Goal: Task Accomplishment & Management: Use online tool/utility

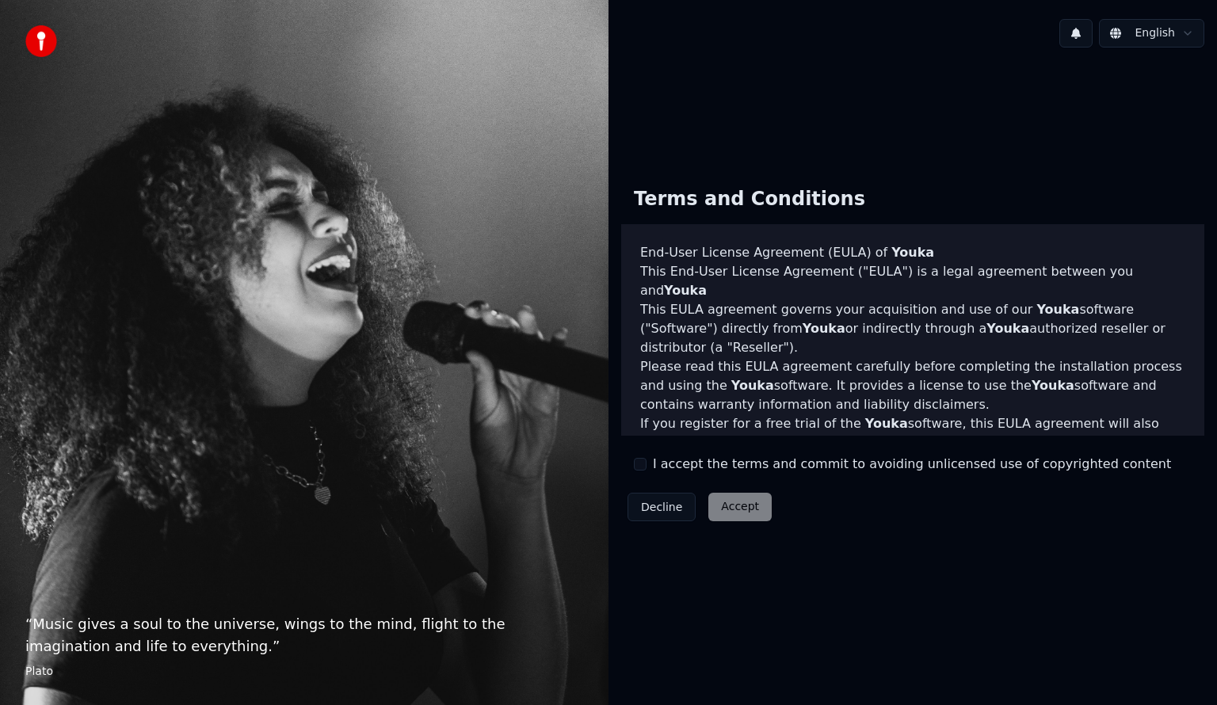
click at [648, 469] on div "I accept the terms and commit to avoiding unlicensed use of copyrighted content" at bounding box center [902, 464] width 537 height 19
click at [640, 464] on button "I accept the terms and commit to avoiding unlicensed use of copyrighted content" at bounding box center [640, 464] width 13 height 13
click at [1181, 22] on html "“ Music gives a soul to the universe, wings to the mind, flight to the imaginat…" at bounding box center [608, 352] width 1217 height 705
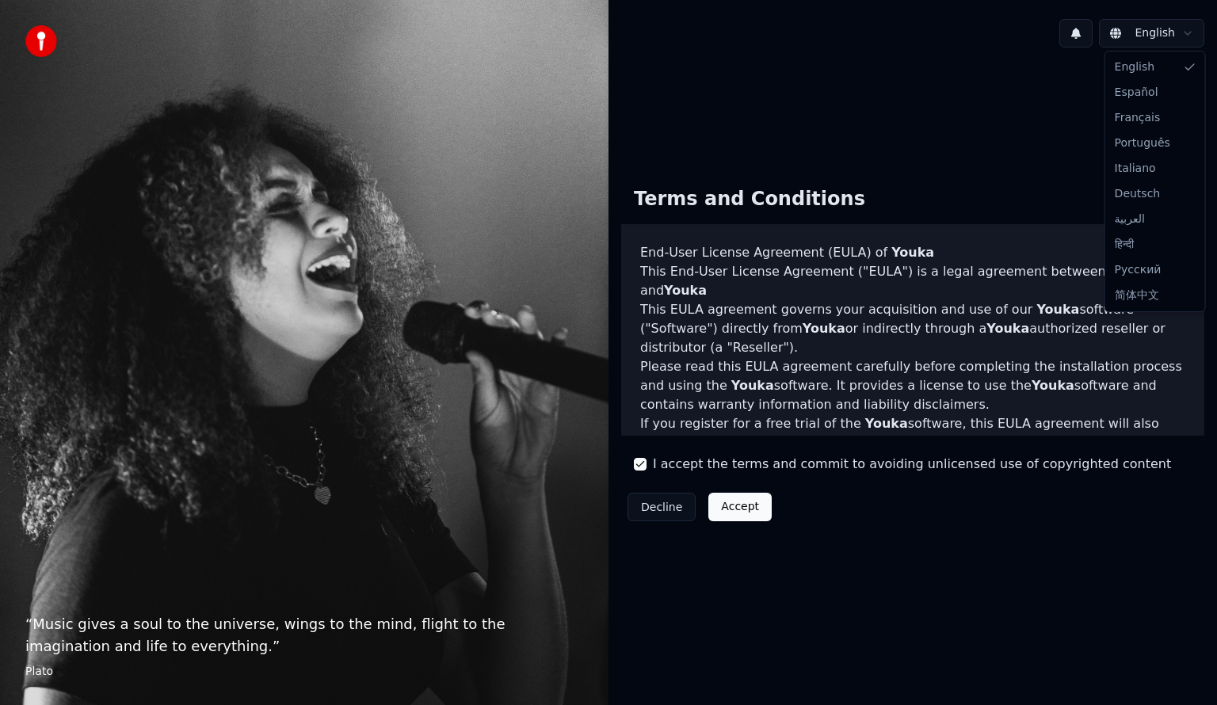
click at [721, 505] on html "“ Music gives a soul to the universe, wings to the mind, flight to the imaginat…" at bounding box center [608, 352] width 1217 height 705
click at [723, 506] on button "Accept" at bounding box center [740, 507] width 63 height 29
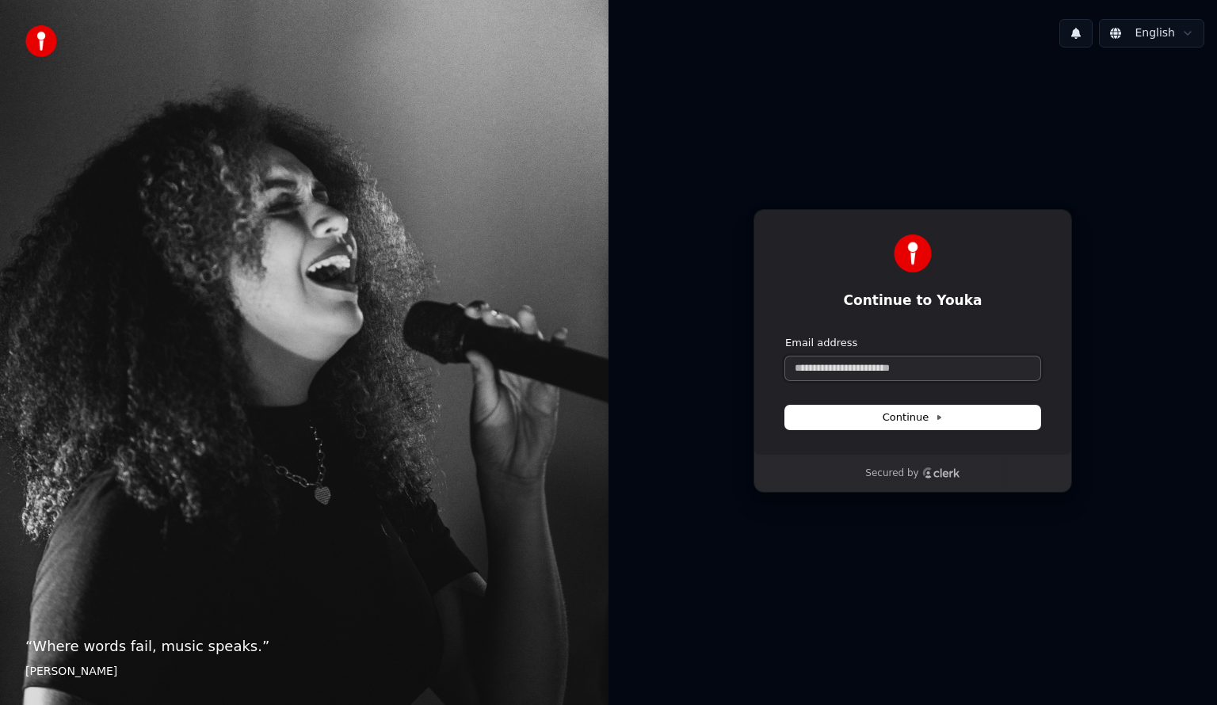
click at [869, 379] on input "Email address" at bounding box center [912, 369] width 255 height 24
click at [895, 401] on form "**********" at bounding box center [912, 383] width 255 height 94
click at [895, 421] on span "Continue" at bounding box center [913, 418] width 60 height 14
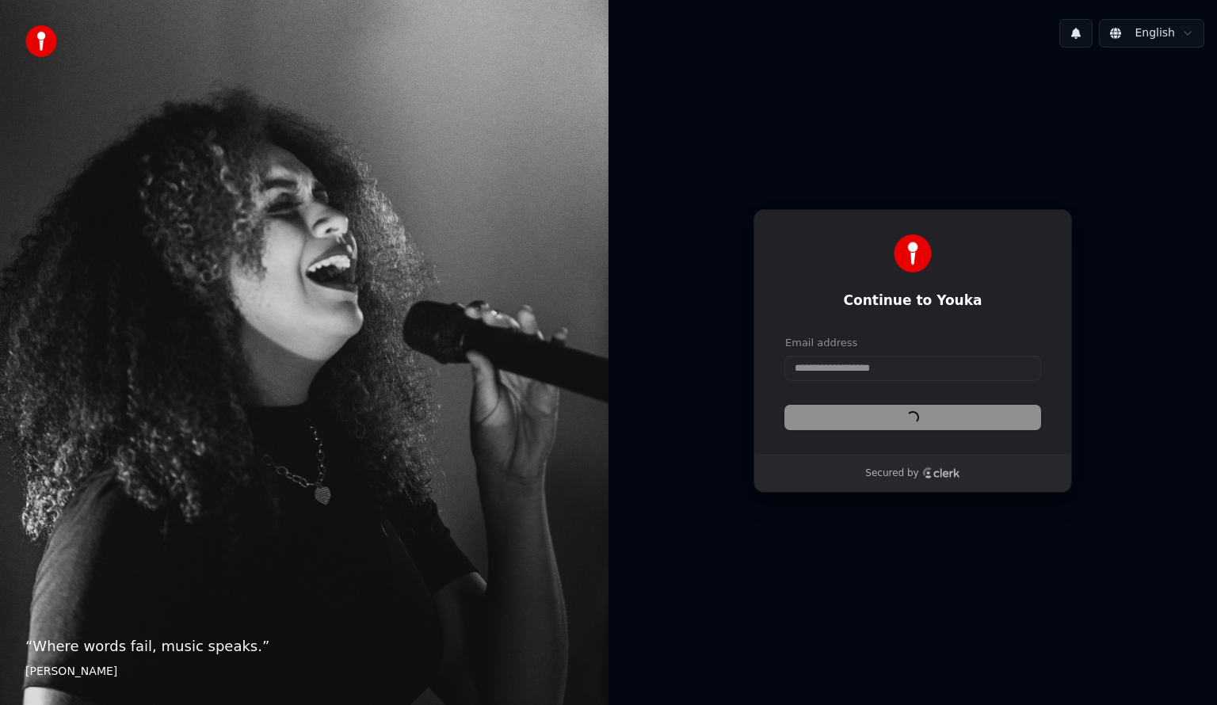
type input "**********"
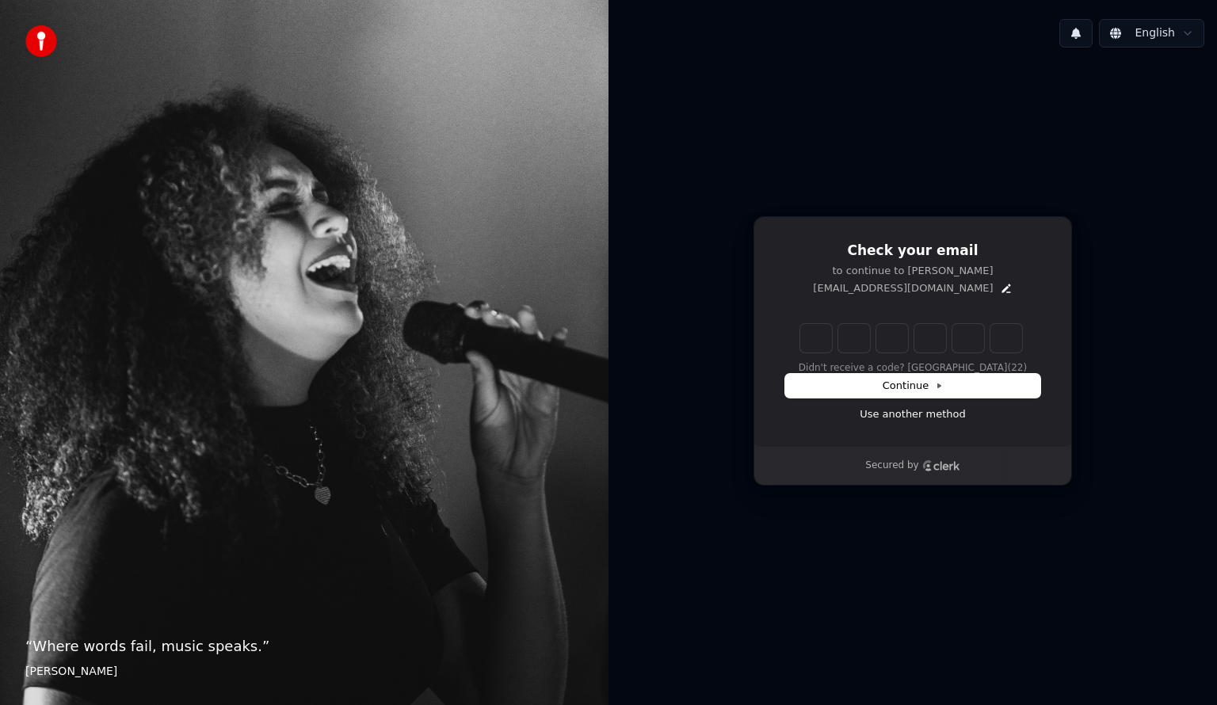
type input "*"
type input "**"
type input "*"
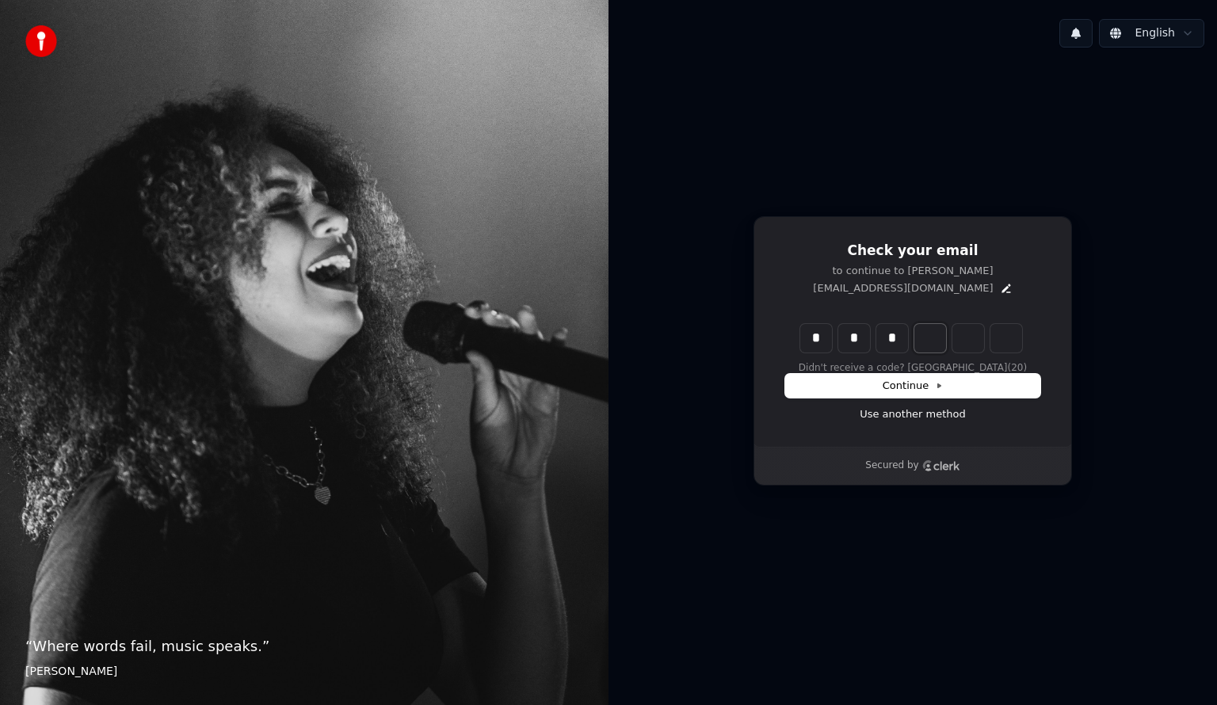
type input "***"
type input "*"
type input "****"
type input "*"
type input "******"
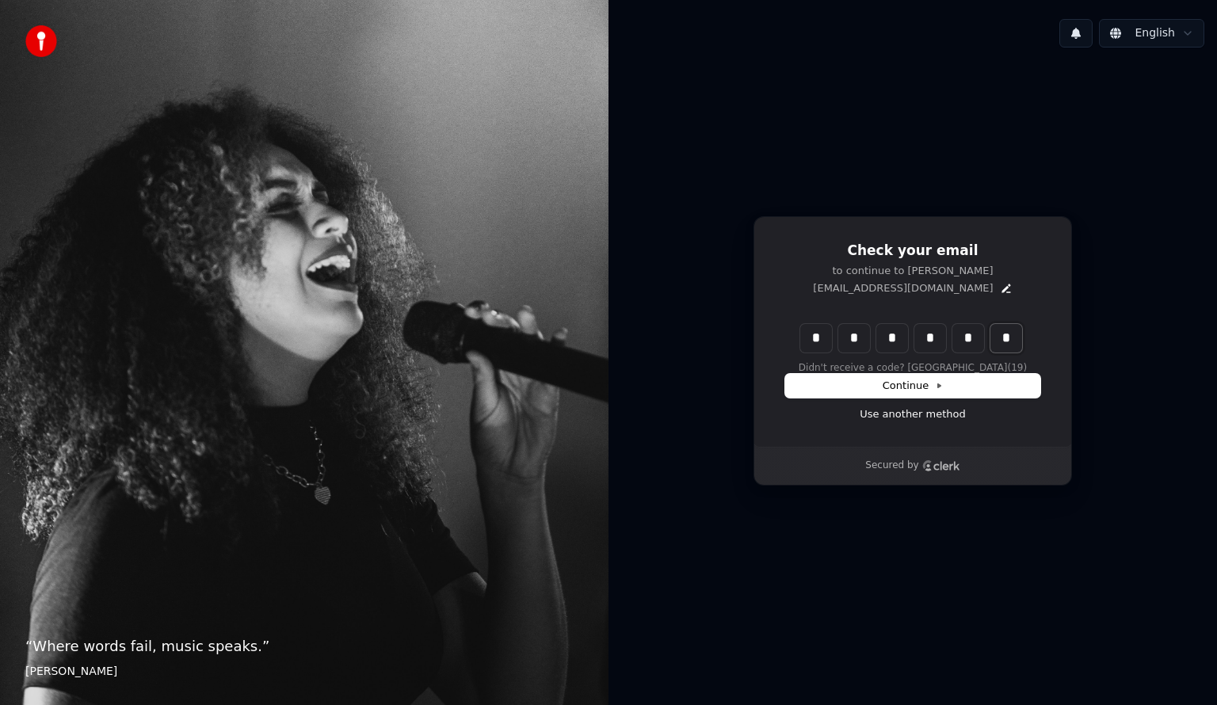
type input "*"
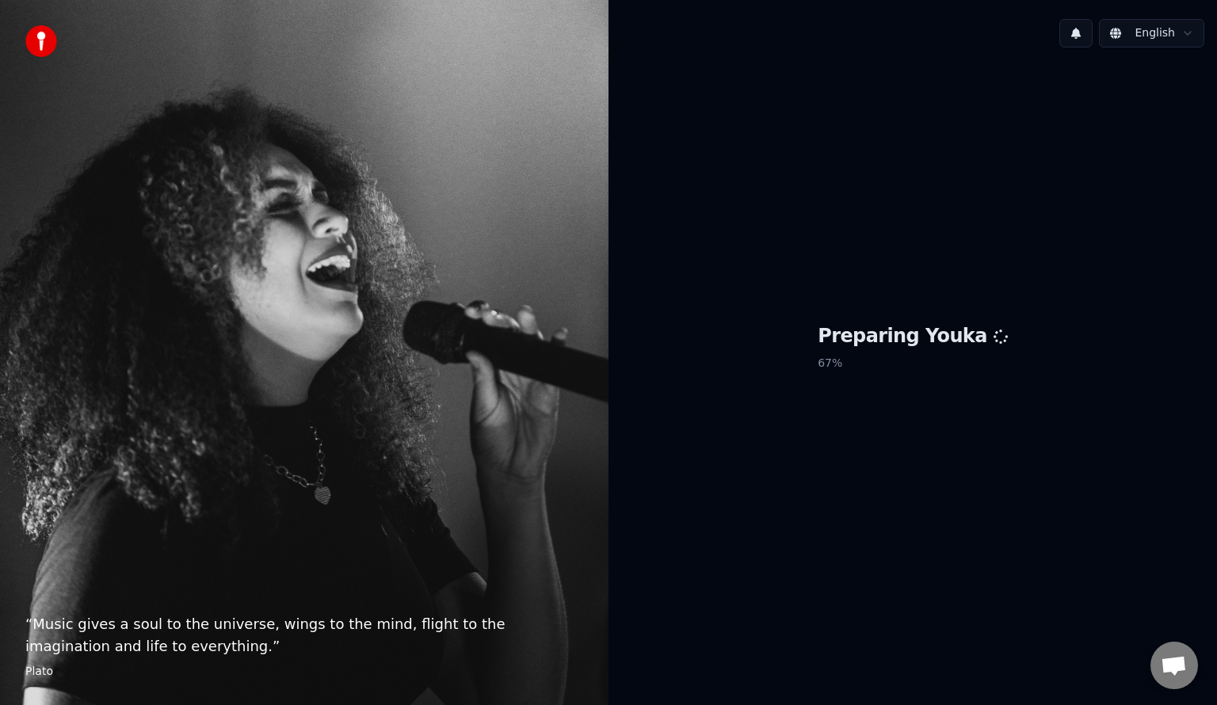
click at [1149, 46] on html "“ Music gives a soul to the universe, wings to the mind, flight to the imaginat…" at bounding box center [608, 352] width 1217 height 705
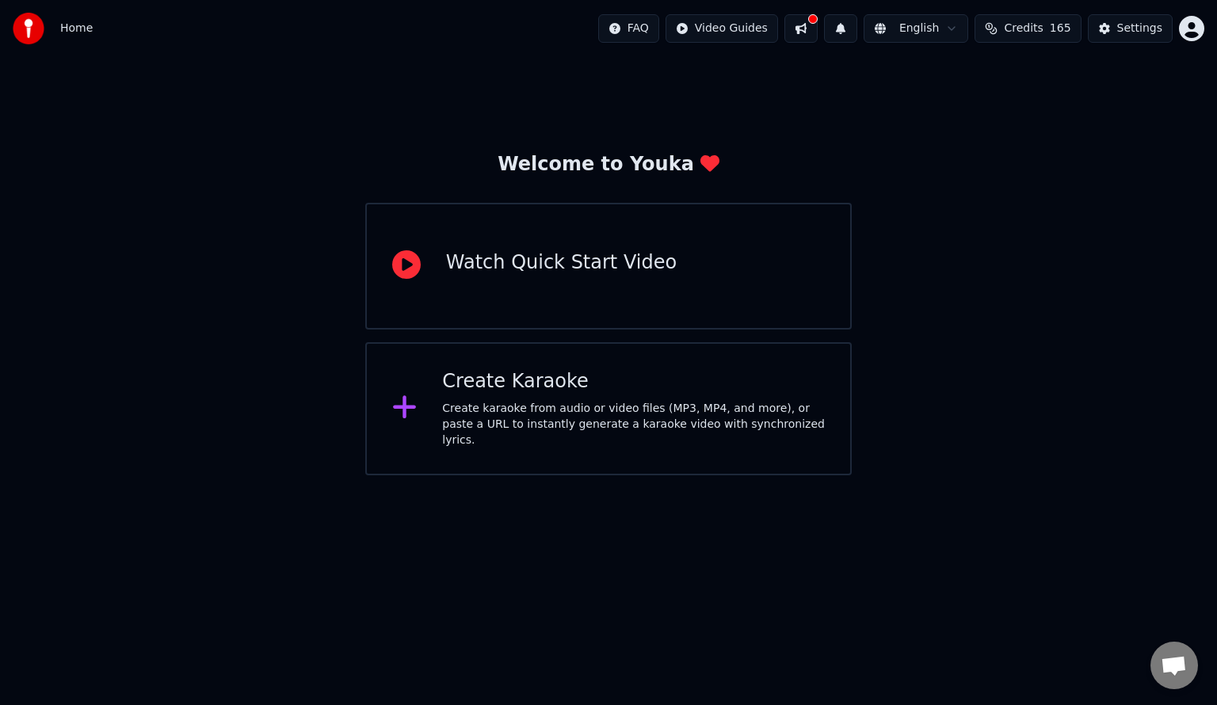
click at [630, 286] on div "Watch Quick Start Video" at bounding box center [608, 266] width 487 height 127
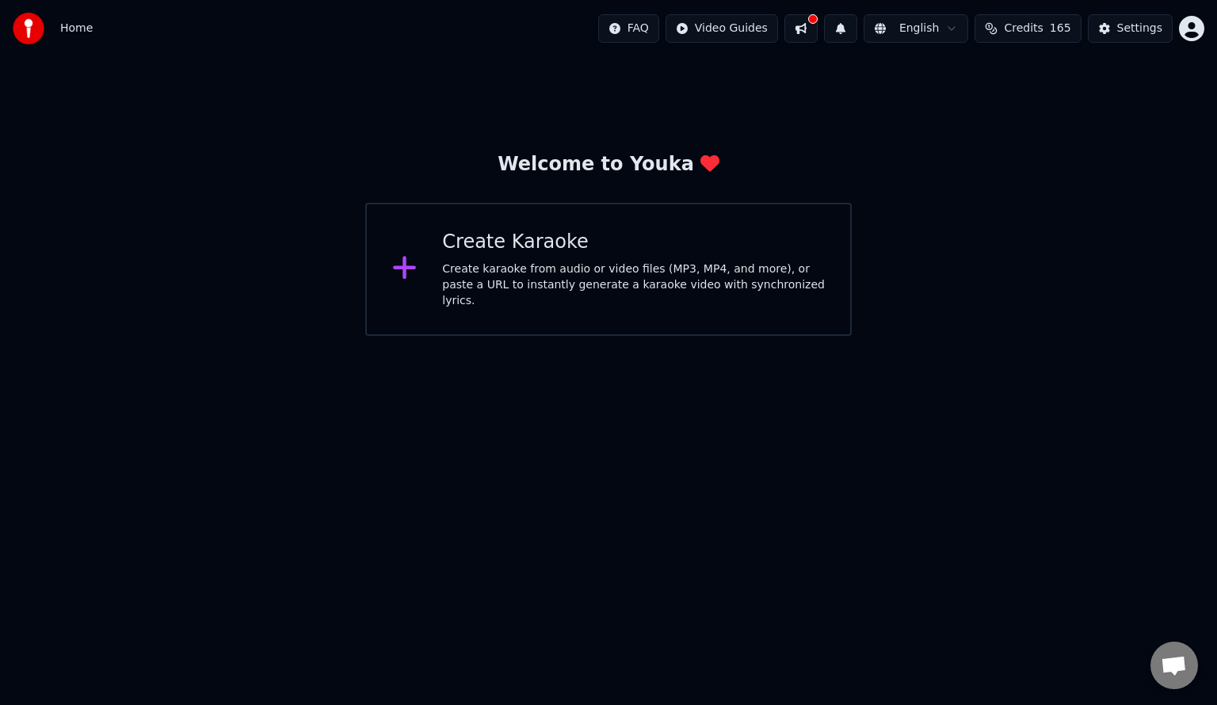
click at [631, 295] on div "Create karaoke from audio or video files (MP3, MP4, and more), or paste a URL t…" at bounding box center [633, 286] width 383 height 48
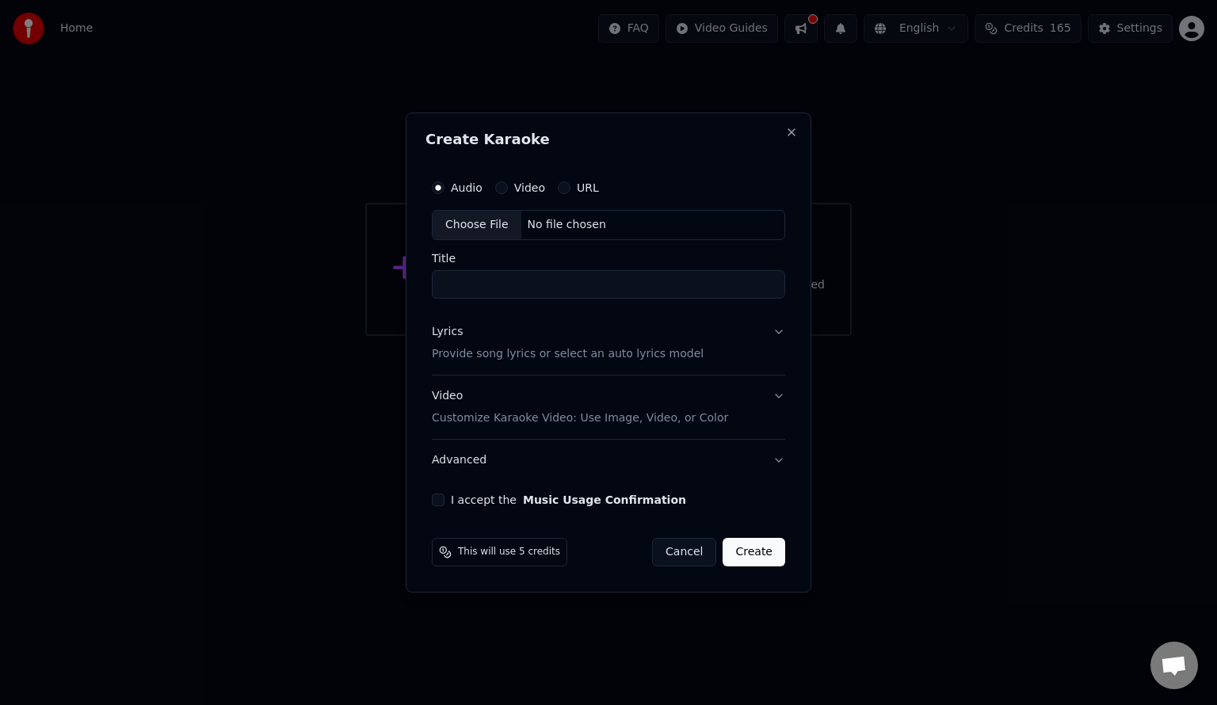
click at [562, 185] on button "URL" at bounding box center [564, 188] width 13 height 13
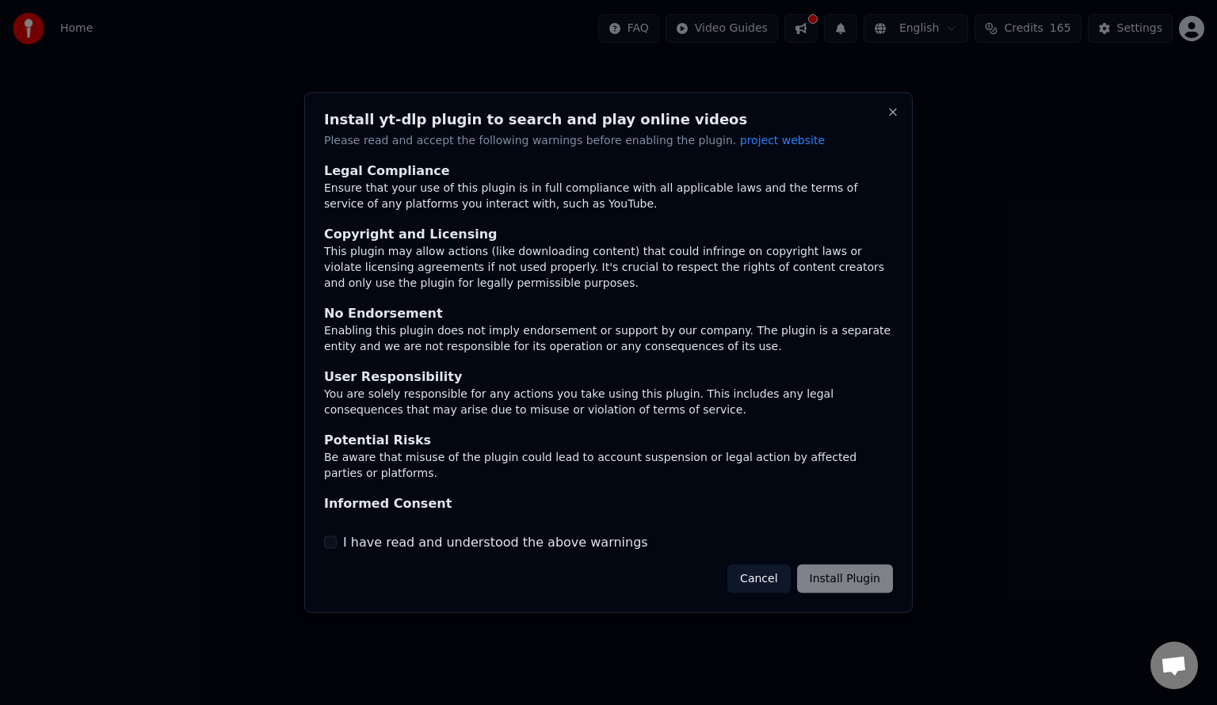
click at [393, 540] on label "I have read and understood the above warnings" at bounding box center [495, 542] width 305 height 19
click at [337, 540] on button "I have read and understood the above warnings" at bounding box center [330, 542] width 13 height 13
click at [835, 575] on button "Install Plugin" at bounding box center [845, 578] width 96 height 29
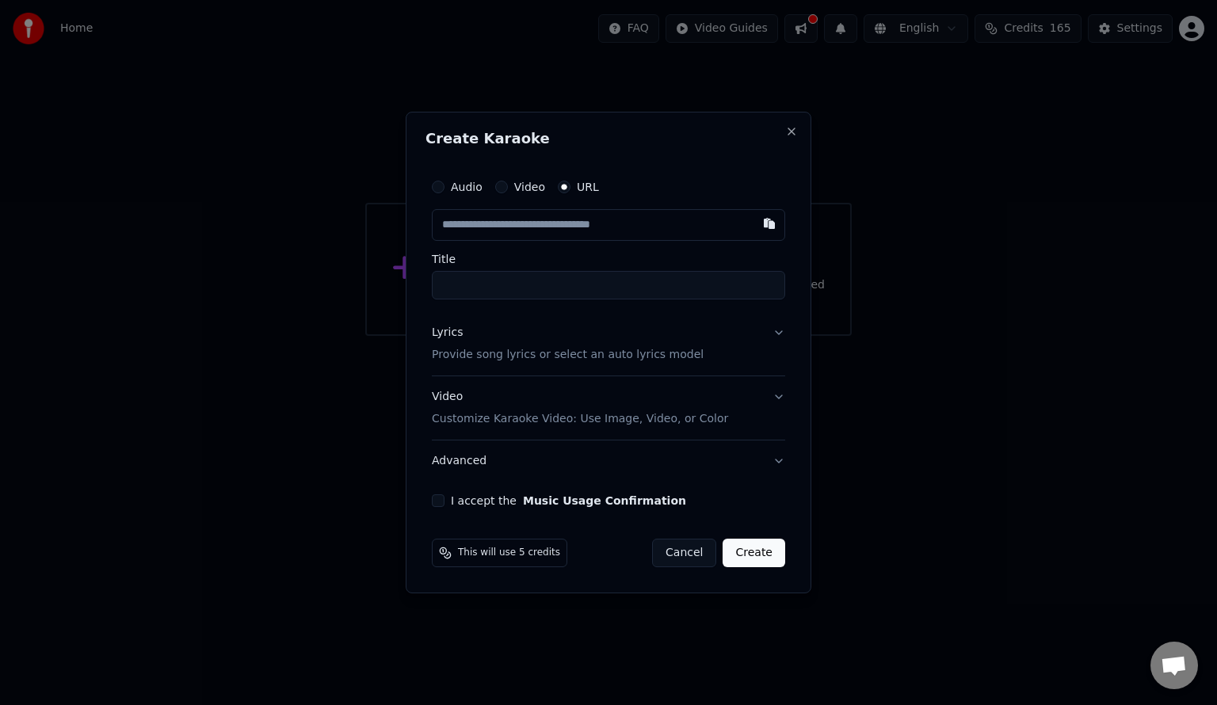
paste input "**********"
type input "**********"
type input "********"
type input "**********"
click at [596, 279] on input "********" at bounding box center [609, 285] width 354 height 29
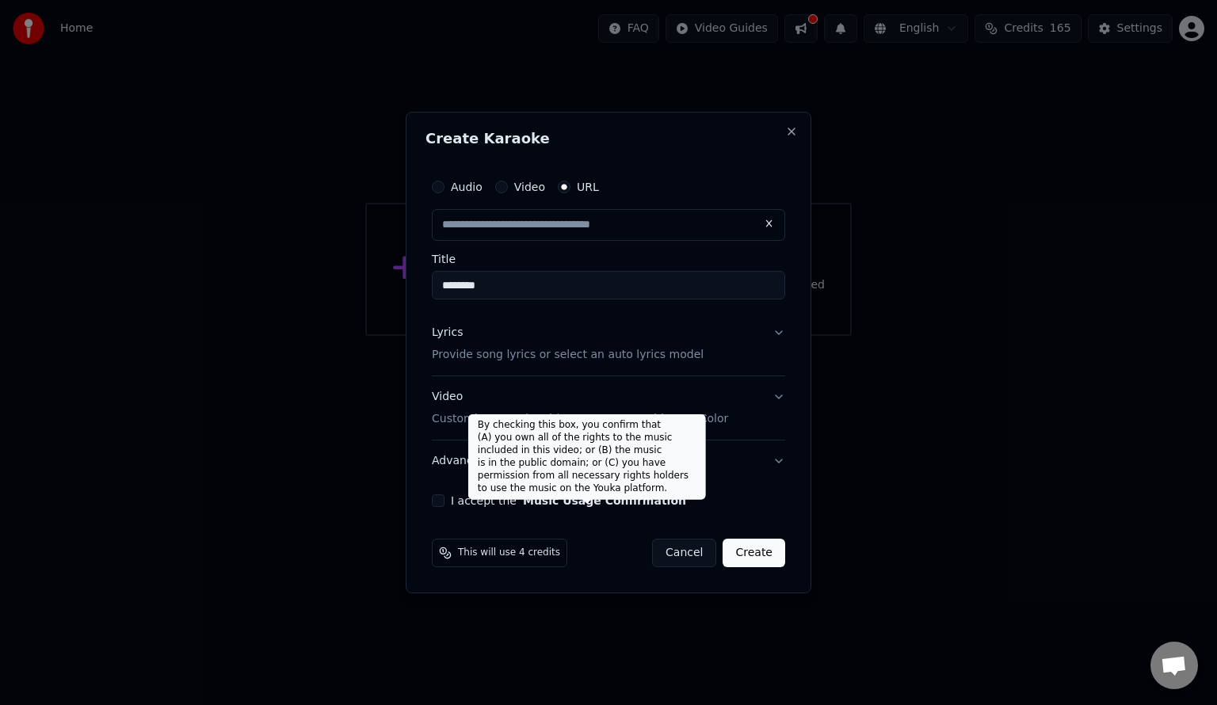
click at [564, 503] on button "Music Usage Confirmation" at bounding box center [604, 500] width 163 height 11
type input "**********"
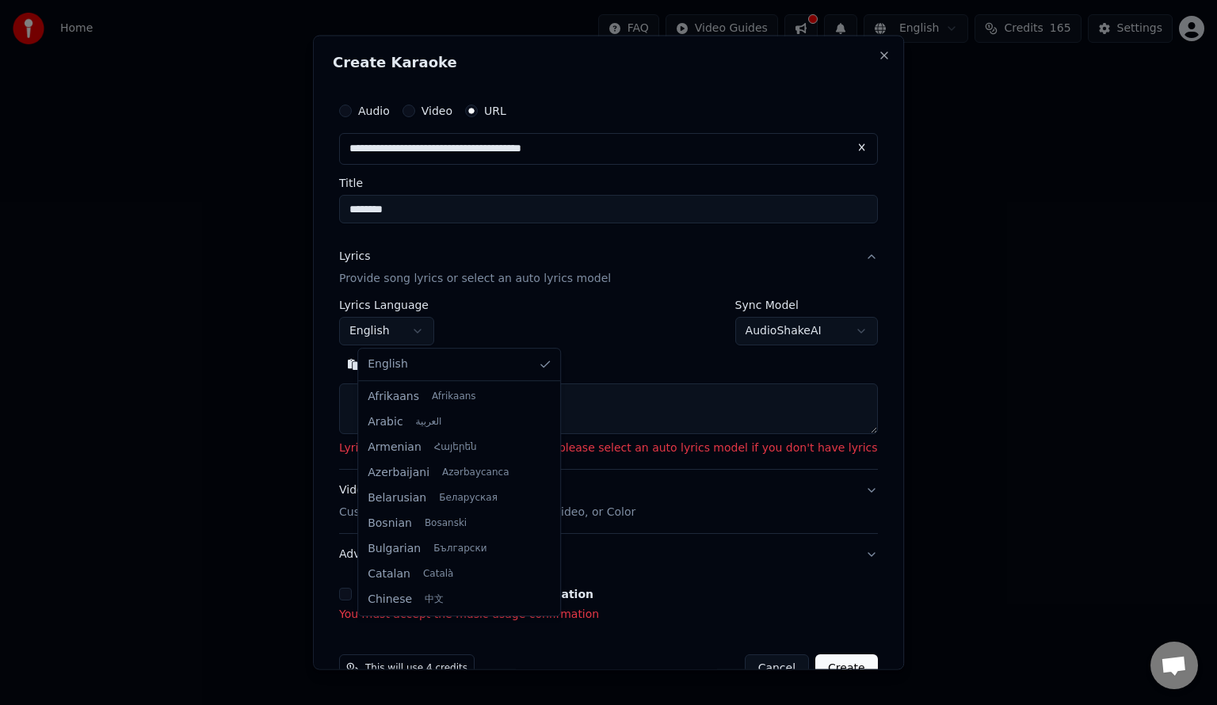
click at [434, 336] on body "**********" at bounding box center [608, 168] width 1217 height 336
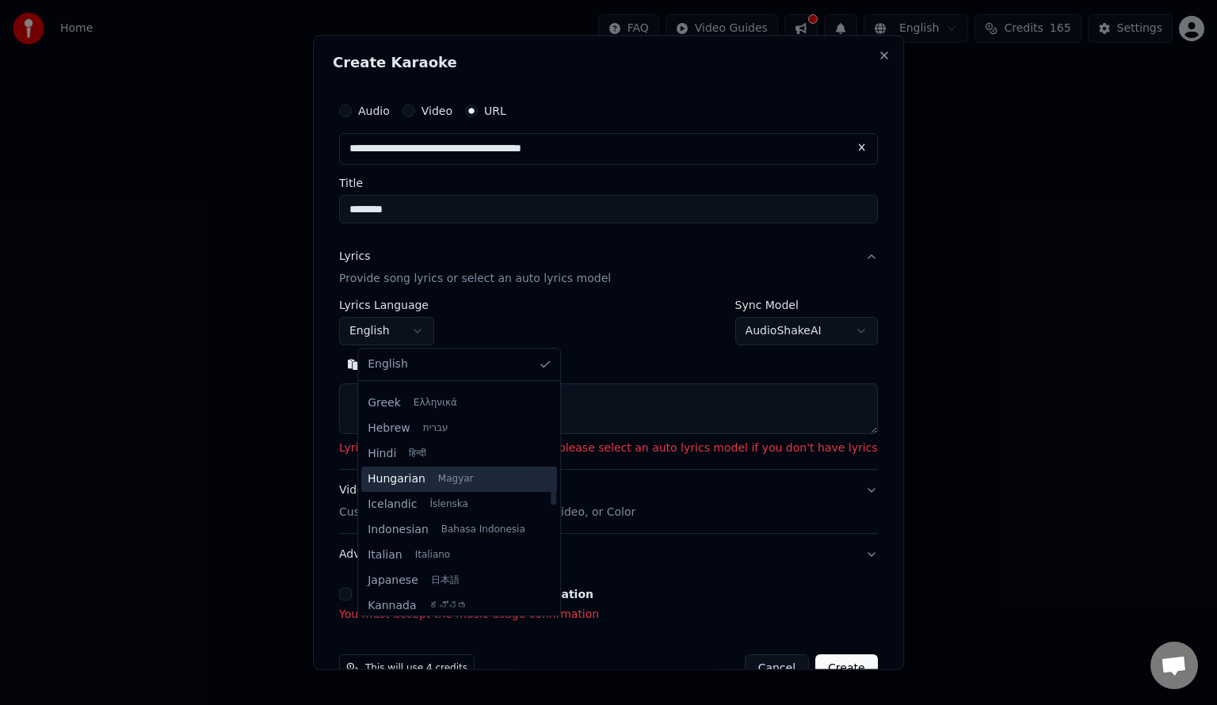
scroll to position [555, 0]
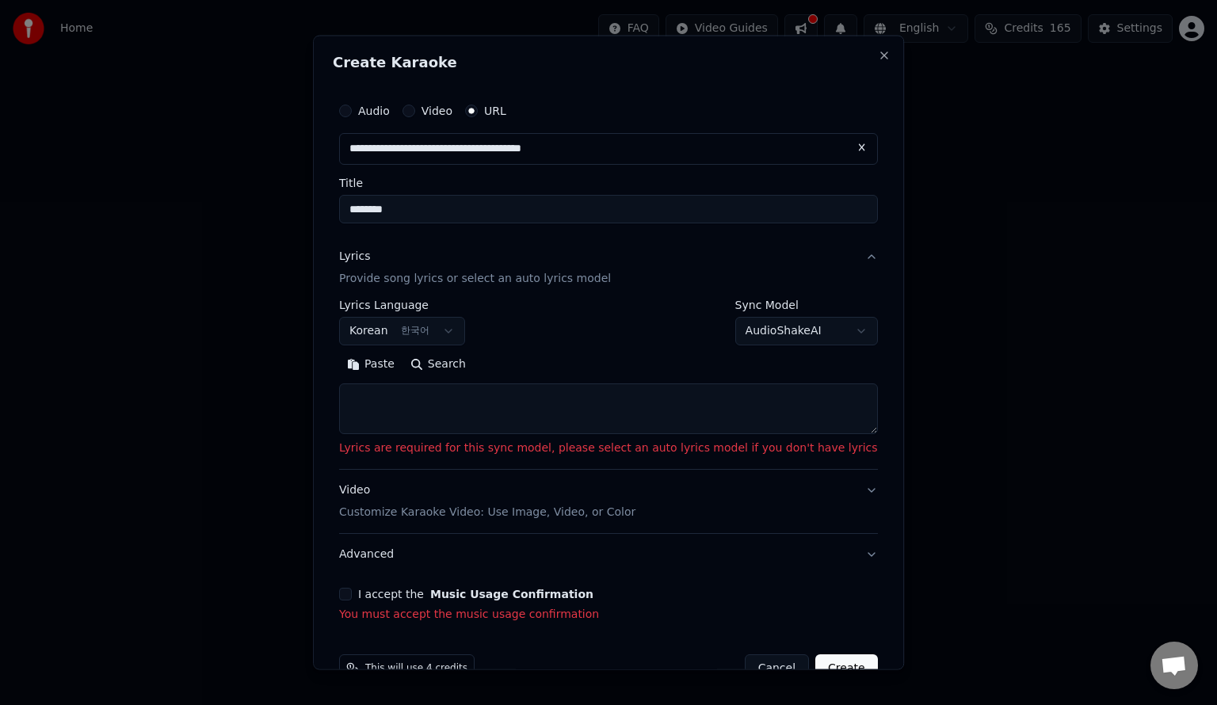
click at [732, 347] on div "**********" at bounding box center [608, 366] width 539 height 135
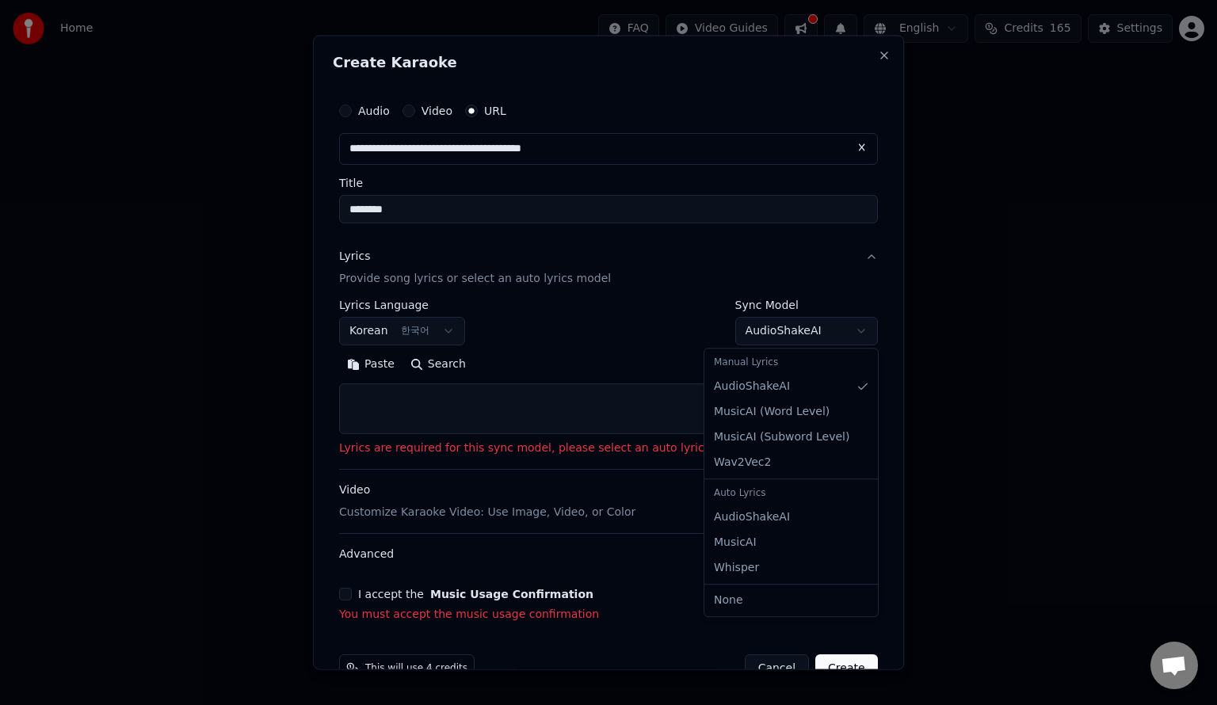
click at [749, 334] on body "**********" at bounding box center [608, 168] width 1217 height 336
click at [751, 334] on body "**********" at bounding box center [608, 168] width 1217 height 336
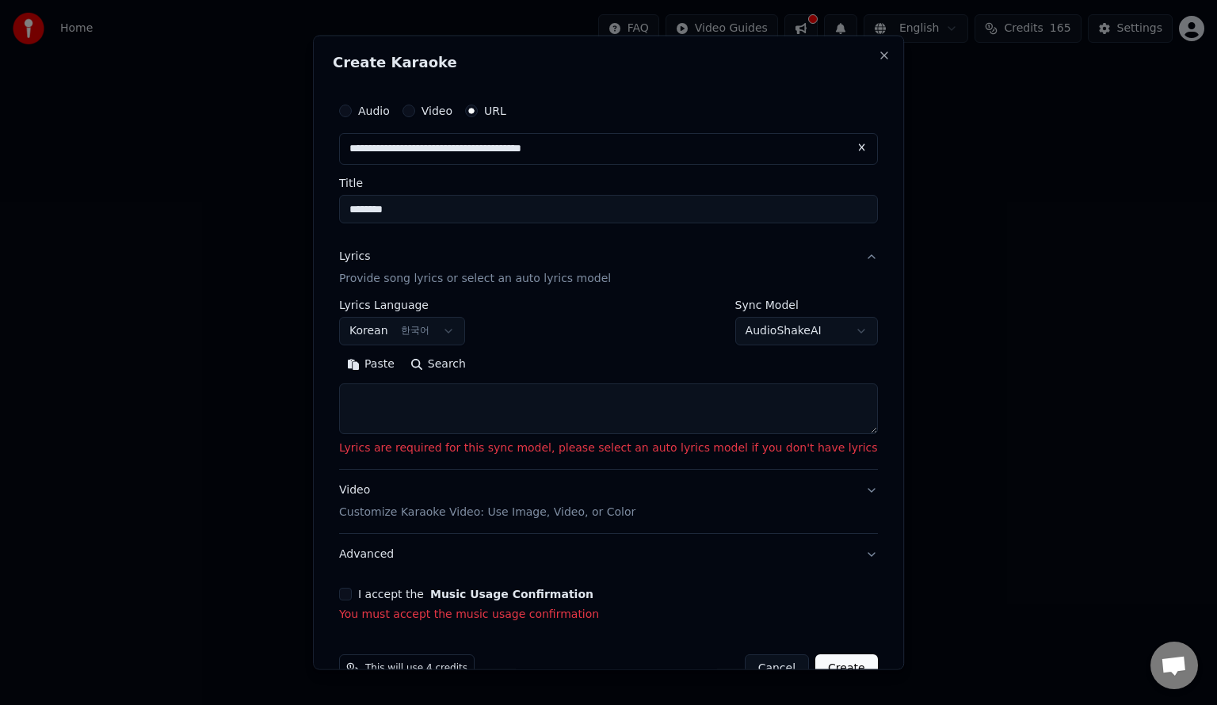
click at [457, 405] on textarea at bounding box center [608, 408] width 539 height 51
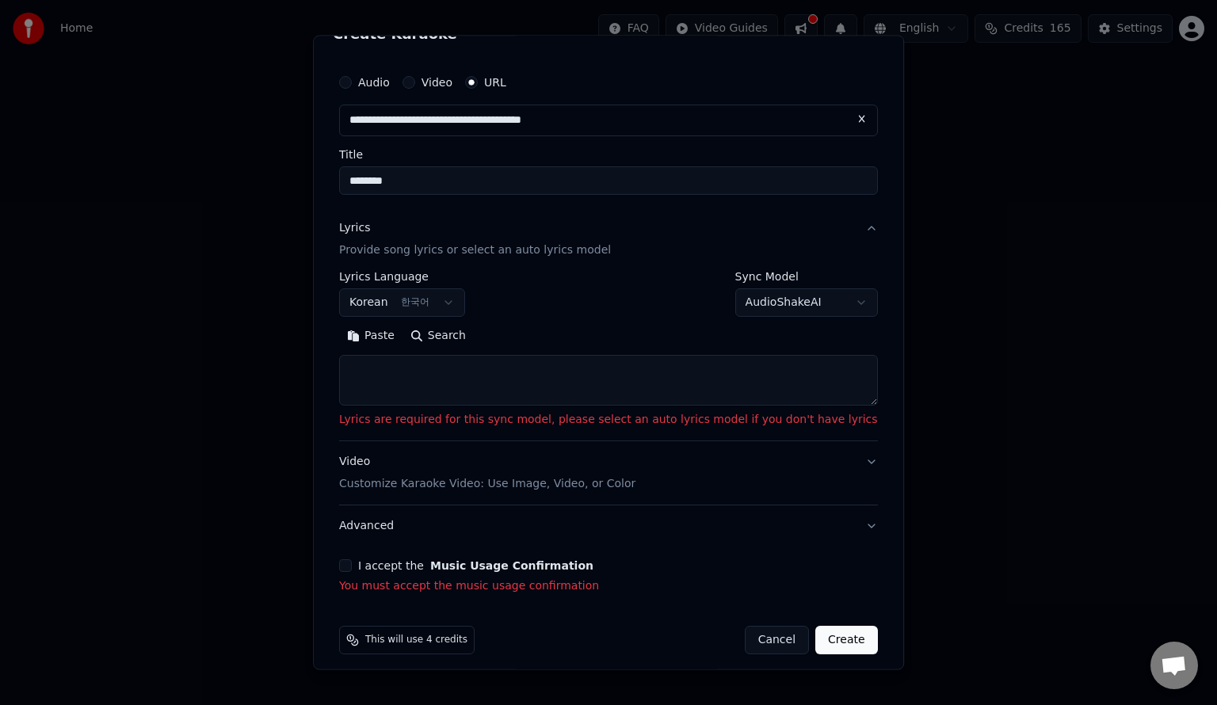
scroll to position [38, 0]
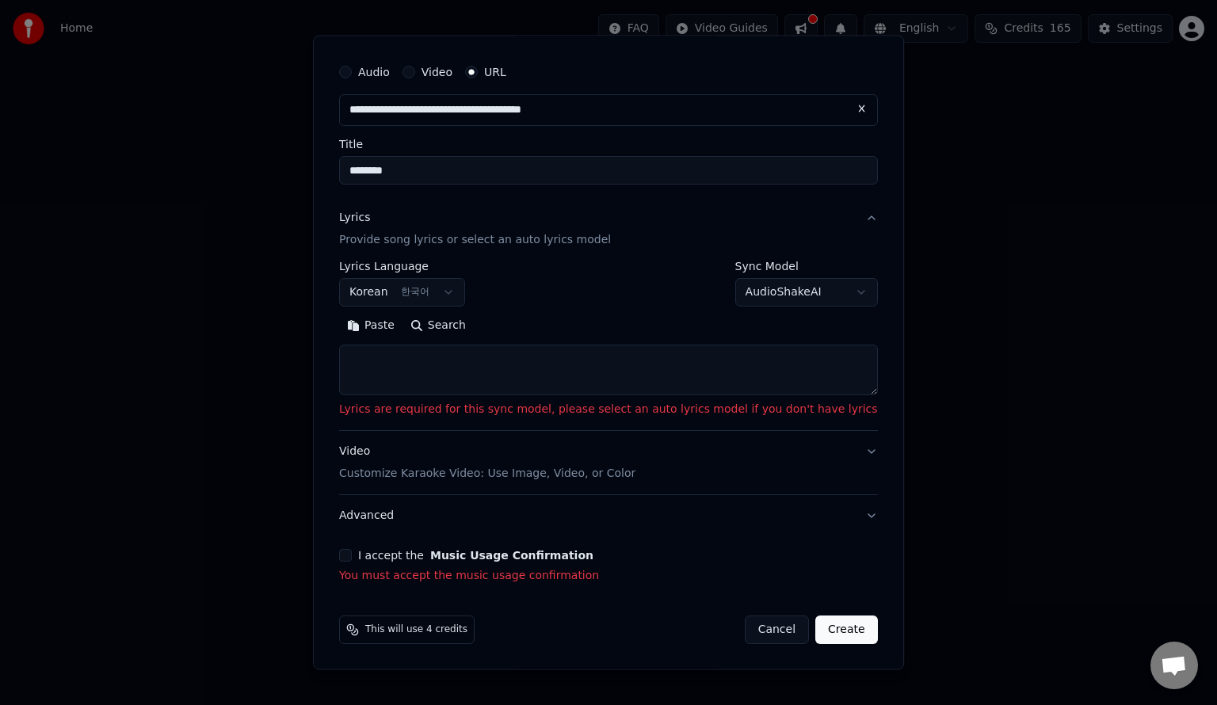
click at [352, 556] on button "I accept the Music Usage Confirmation" at bounding box center [345, 555] width 13 height 13
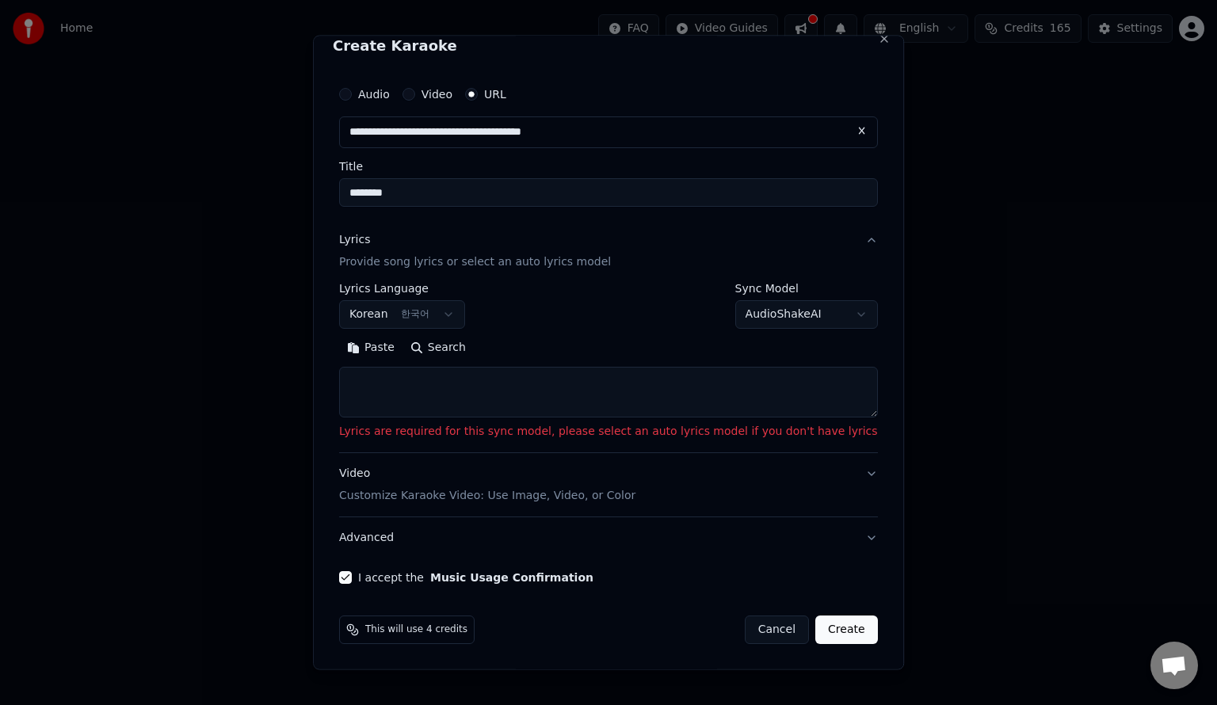
scroll to position [16, 0]
click at [816, 633] on button "Create" at bounding box center [847, 630] width 63 height 29
select select "**"
click at [816, 632] on button "Create" at bounding box center [847, 630] width 63 height 29
click at [499, 397] on textarea at bounding box center [608, 392] width 539 height 51
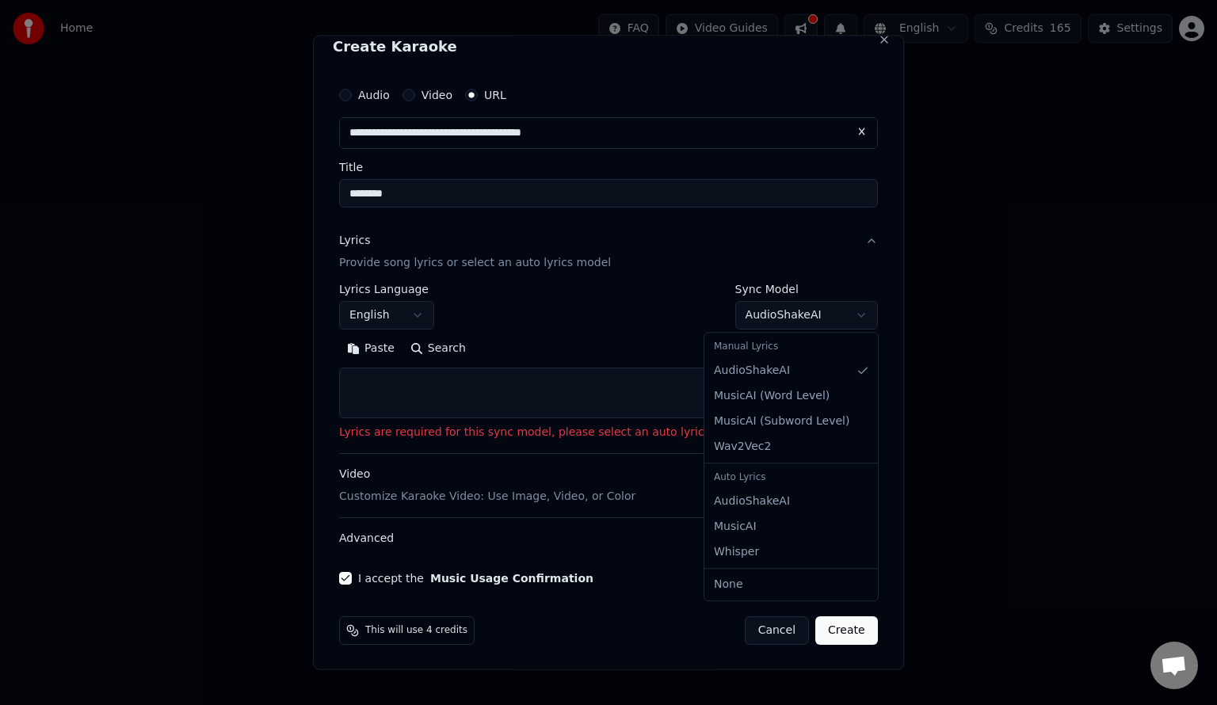
click at [785, 308] on body "**********" at bounding box center [608, 168] width 1217 height 336
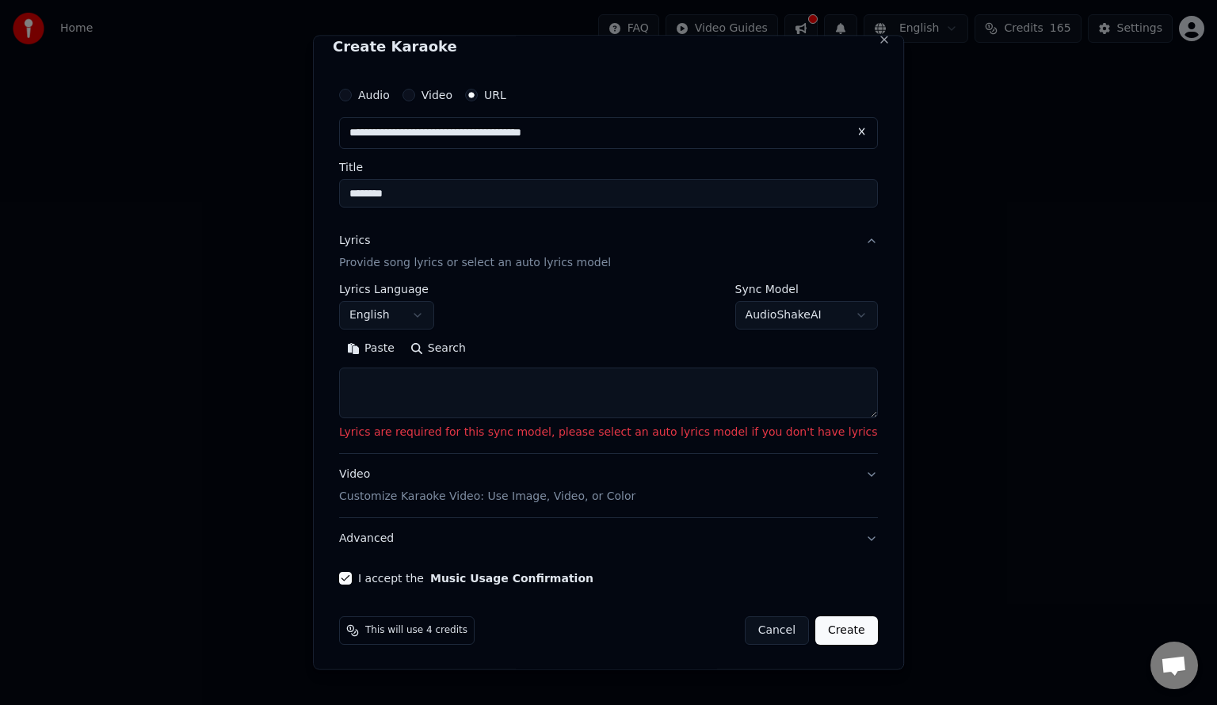
click at [664, 411] on textarea at bounding box center [608, 392] width 539 height 51
click at [441, 347] on button "Search" at bounding box center [438, 347] width 71 height 25
click at [458, 384] on textarea at bounding box center [608, 392] width 539 height 51
paste textarea "**********"
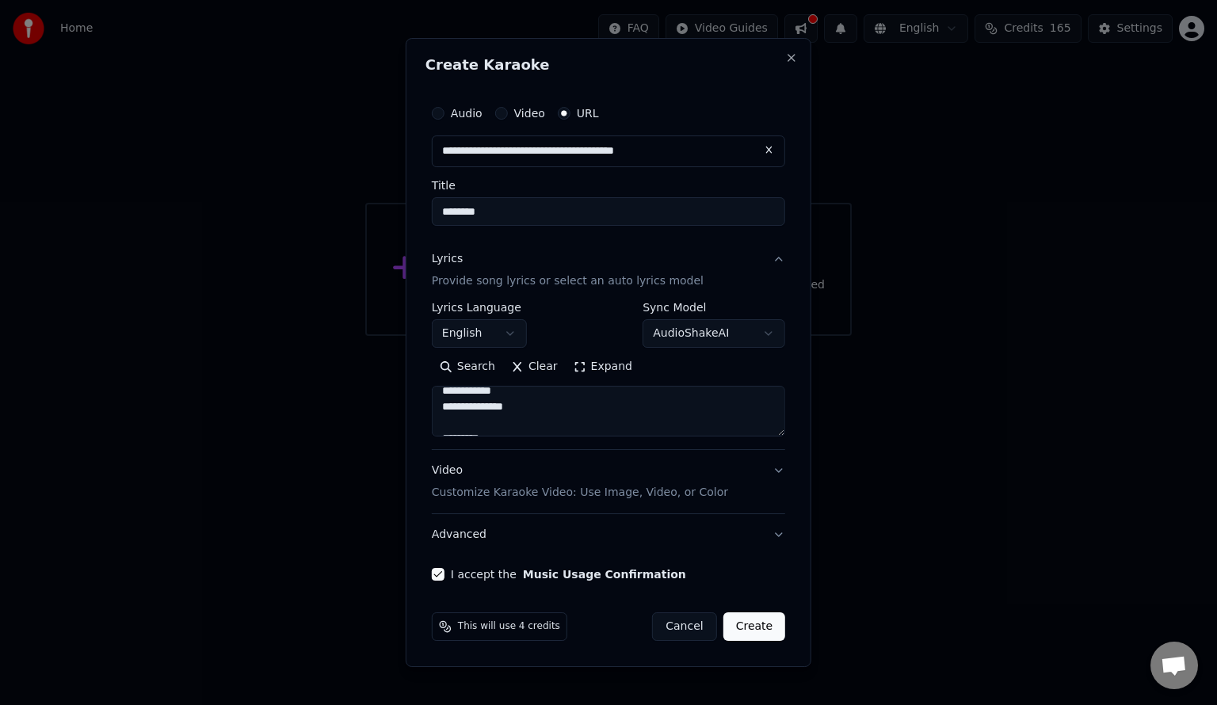
scroll to position [79, 0]
drag, startPoint x: 620, startPoint y: 415, endPoint x: 437, endPoint y: 401, distance: 183.6
click at [437, 401] on textarea "**********" at bounding box center [609, 411] width 354 height 51
click at [778, 444] on div "**********" at bounding box center [609, 375] width 354 height 147
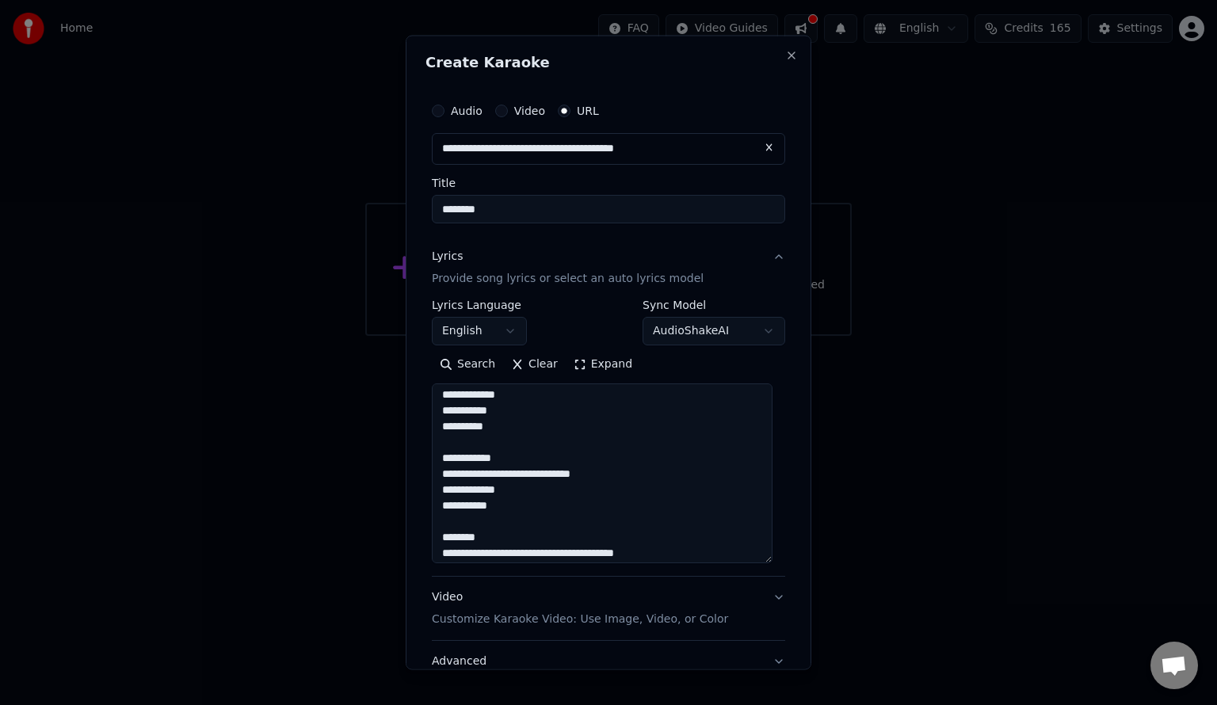
drag, startPoint x: 782, startPoint y: 430, endPoint x: 752, endPoint y: 565, distance: 138.1
click at [753, 563] on textarea "**********" at bounding box center [602, 473] width 341 height 180
drag, startPoint x: 559, startPoint y: 476, endPoint x: 411, endPoint y: 457, distance: 148.6
click at [411, 457] on div "**********" at bounding box center [609, 353] width 406 height 635
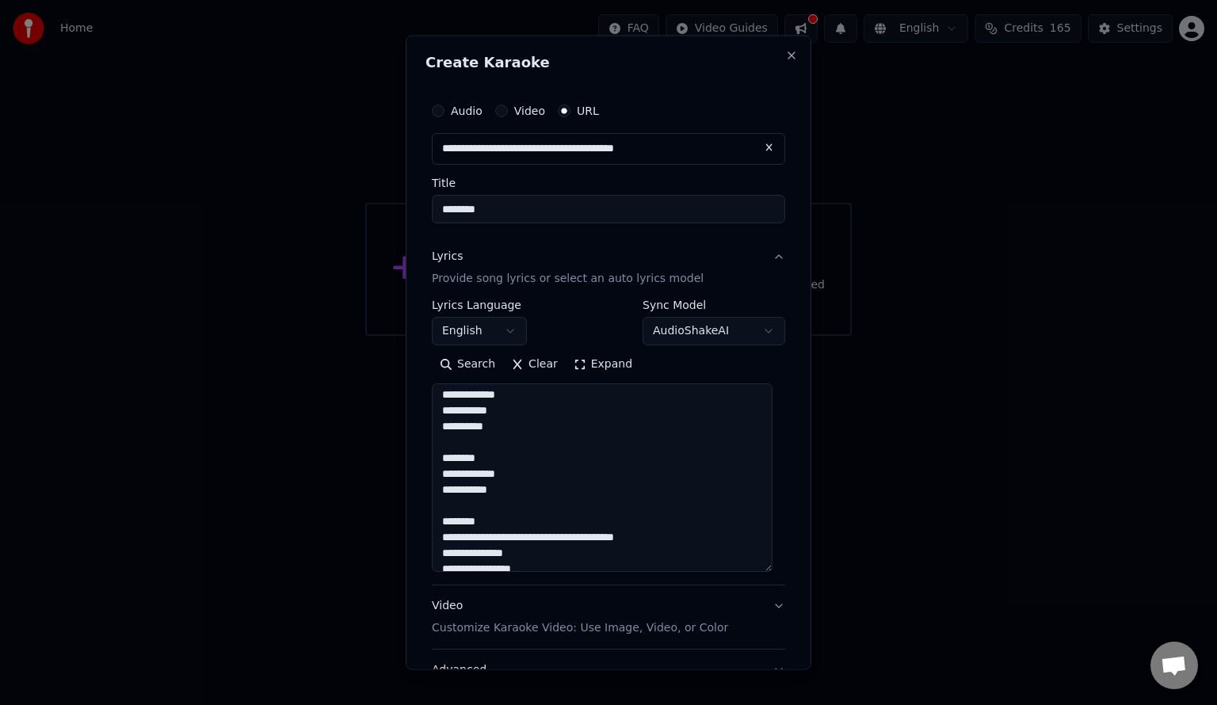
drag, startPoint x: 470, startPoint y: 458, endPoint x: 405, endPoint y: 452, distance: 65.3
click at [405, 336] on body "**********" at bounding box center [608, 168] width 1217 height 336
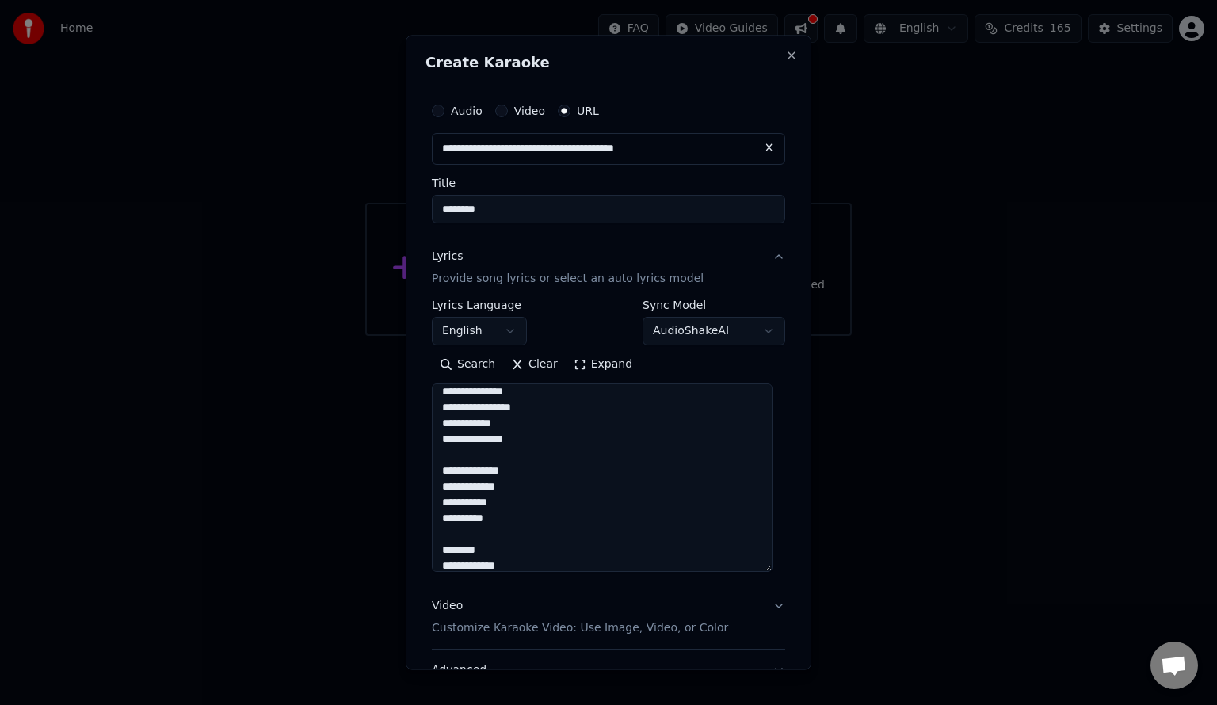
click at [482, 548] on textarea "**********" at bounding box center [602, 477] width 341 height 189
click at [484, 550] on textarea "**********" at bounding box center [602, 477] width 341 height 189
click at [475, 535] on textarea "**********" at bounding box center [602, 477] width 341 height 189
click at [490, 515] on textarea "**********" at bounding box center [602, 477] width 341 height 189
drag, startPoint x: 472, startPoint y: 549, endPoint x: 434, endPoint y: 548, distance: 37.3
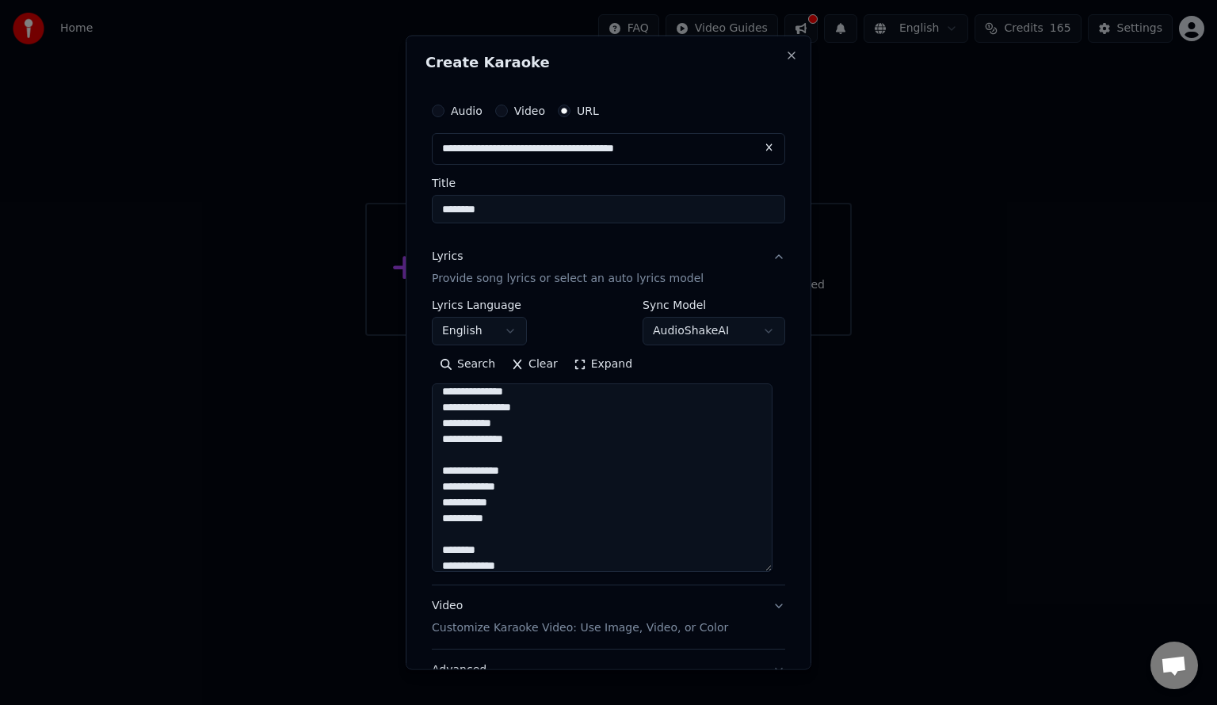
click at [434, 548] on textarea "**********" at bounding box center [602, 477] width 341 height 189
drag, startPoint x: 655, startPoint y: 529, endPoint x: 641, endPoint y: 499, distance: 32.6
click at [641, 499] on textarea "**********" at bounding box center [602, 477] width 341 height 189
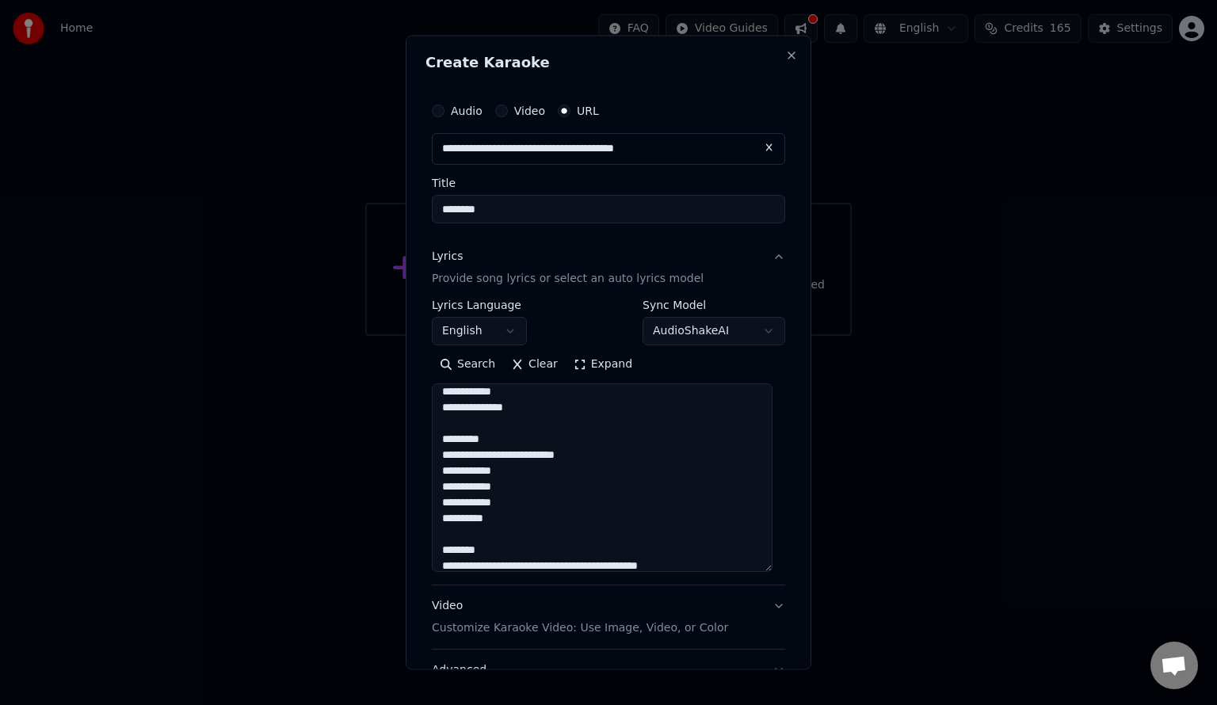
click at [582, 445] on textarea "**********" at bounding box center [602, 477] width 341 height 189
drag, startPoint x: 578, startPoint y: 439, endPoint x: 572, endPoint y: 429, distance: 11.7
click at [572, 429] on textarea "**********" at bounding box center [602, 477] width 341 height 189
drag, startPoint x: 586, startPoint y: 440, endPoint x: 579, endPoint y: 428, distance: 13.9
click at [579, 428] on textarea "**********" at bounding box center [602, 477] width 341 height 189
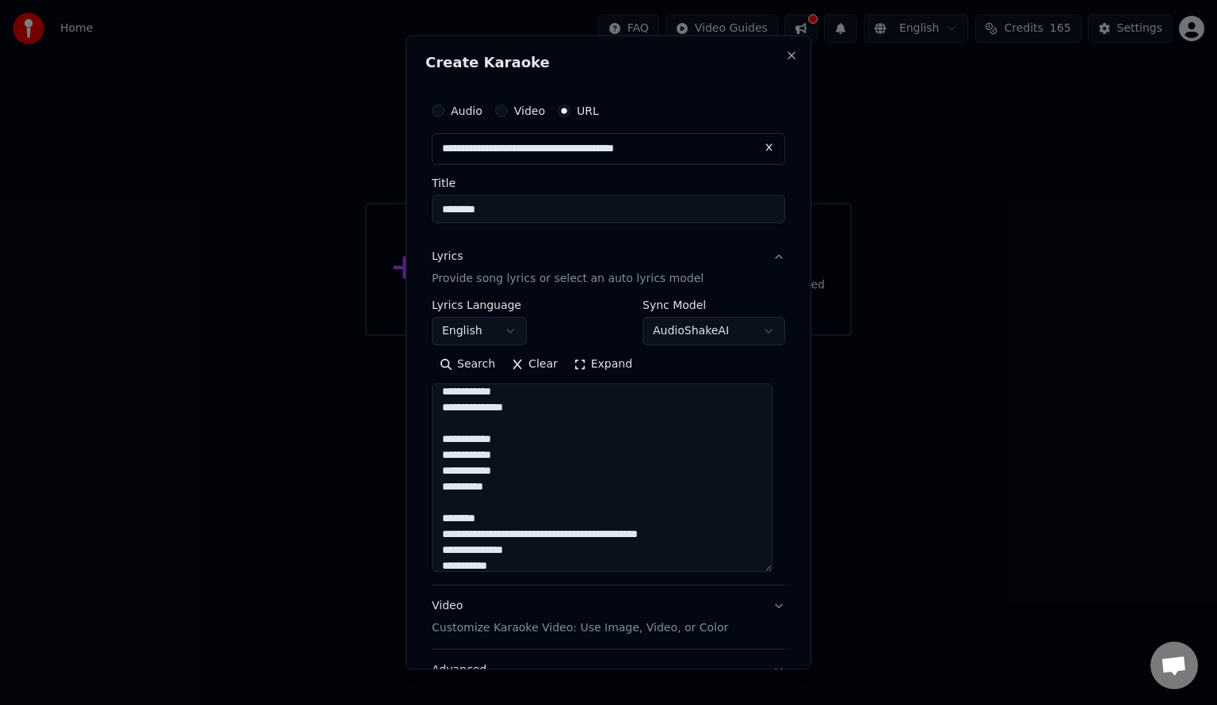
drag, startPoint x: 708, startPoint y: 534, endPoint x: 671, endPoint y: 502, distance: 48.8
click at [671, 502] on textarea "**********" at bounding box center [602, 477] width 341 height 189
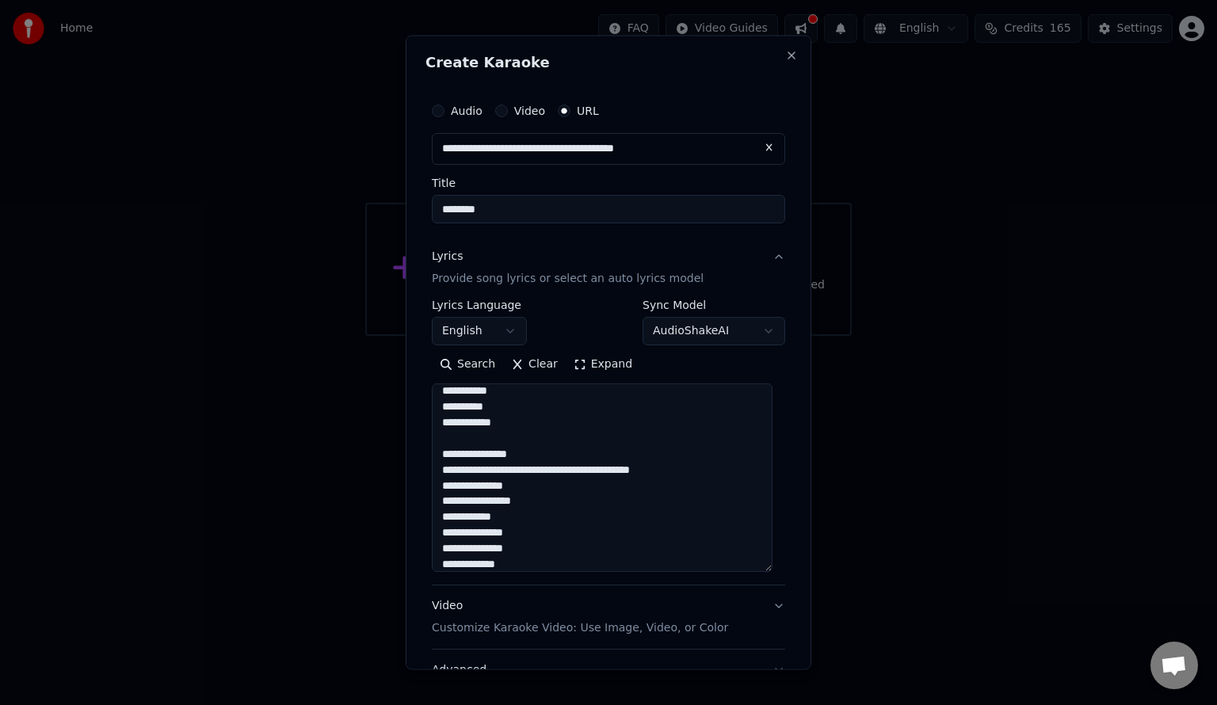
scroll to position [403, 0]
drag, startPoint x: 688, startPoint y: 453, endPoint x: 666, endPoint y: 443, distance: 24.1
click at [687, 452] on textarea "**********" at bounding box center [602, 477] width 341 height 189
drag, startPoint x: 666, startPoint y: 443, endPoint x: 636, endPoint y: 425, distance: 35.2
click at [636, 425] on textarea "**********" at bounding box center [602, 477] width 341 height 189
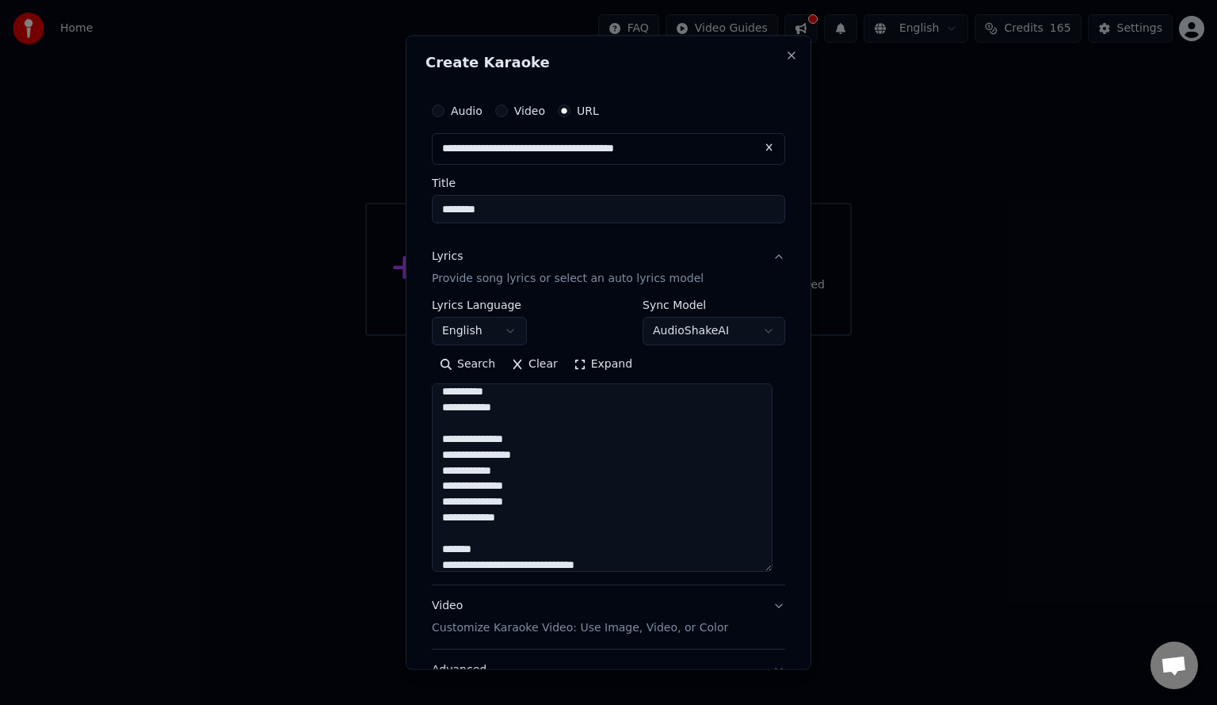
scroll to position [443, 0]
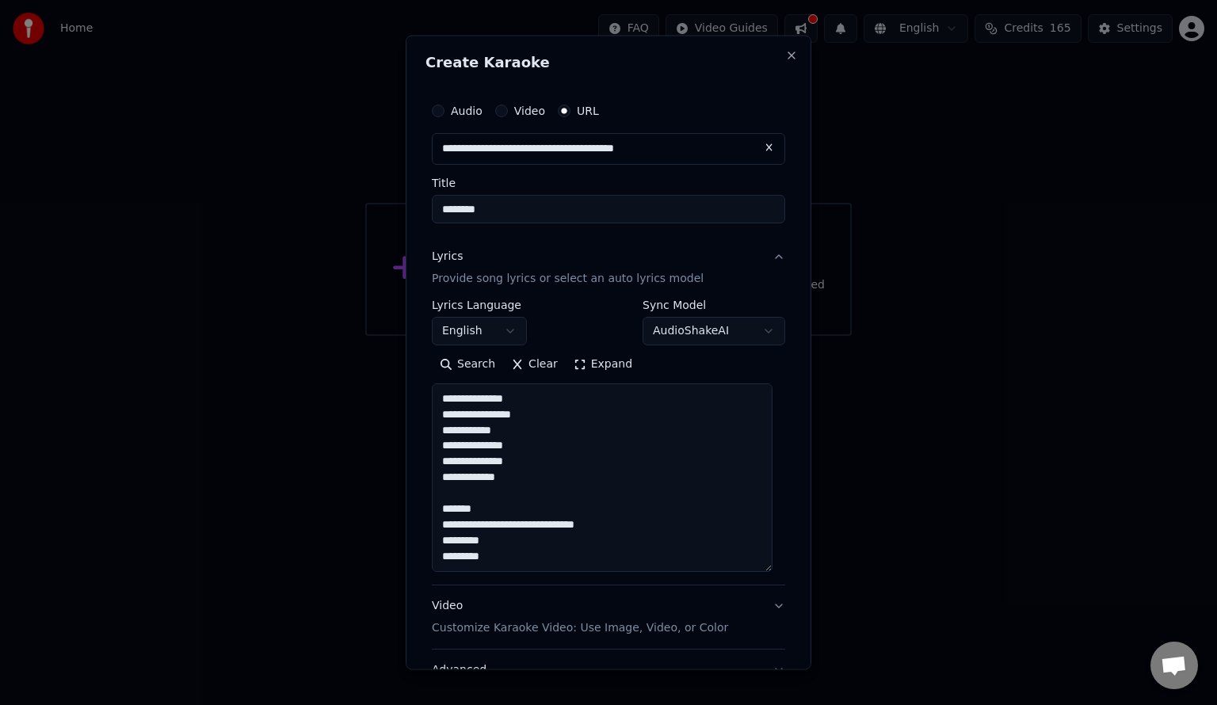
drag, startPoint x: 633, startPoint y: 525, endPoint x: 624, endPoint y: 492, distance: 33.9
click at [624, 492] on textarea "**********" at bounding box center [602, 477] width 341 height 189
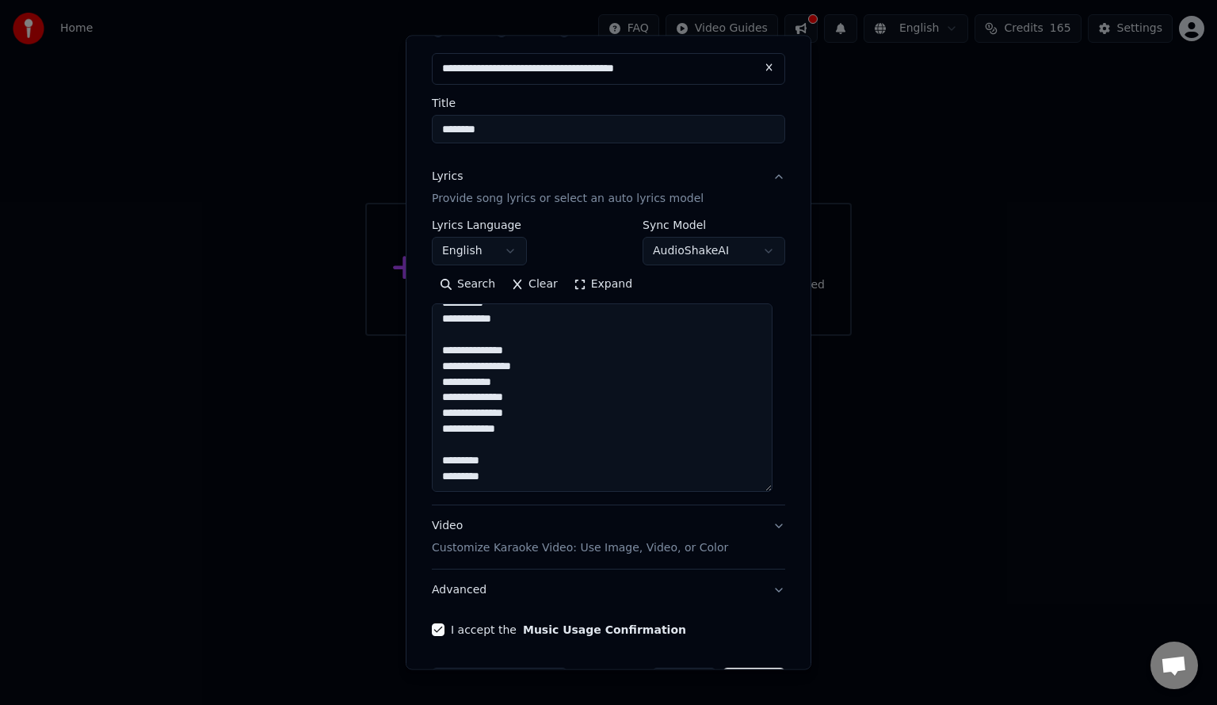
scroll to position [132, 0]
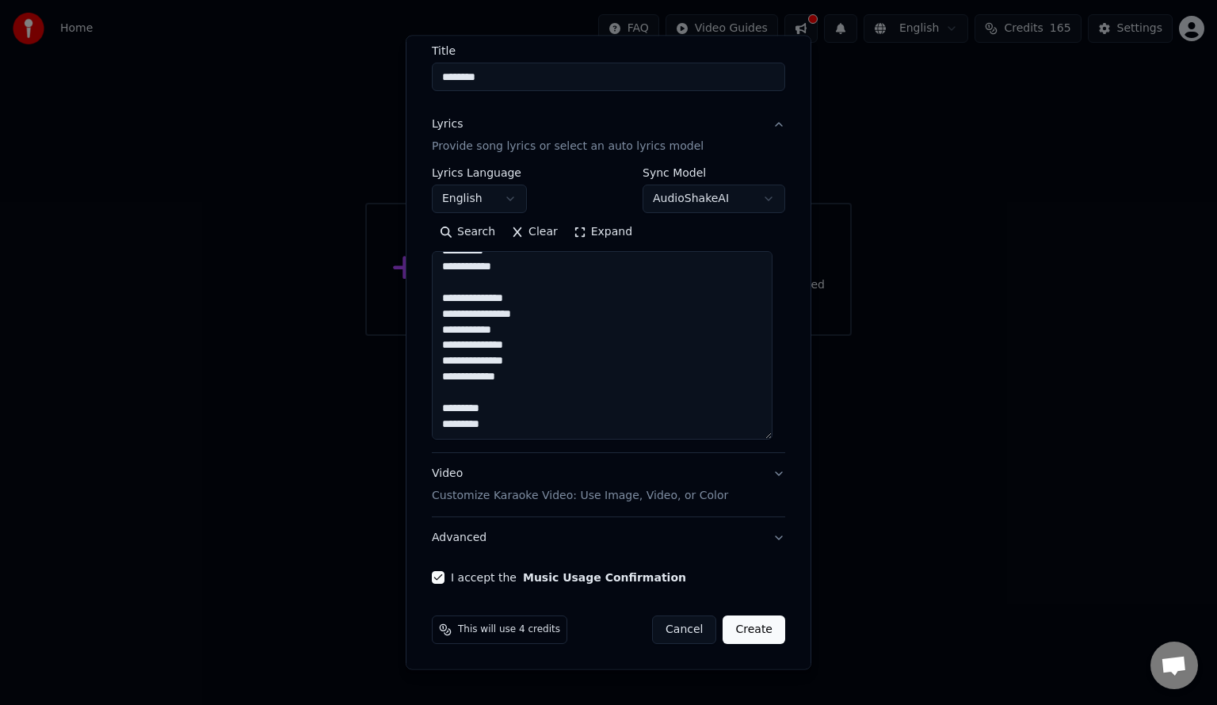
click at [562, 409] on textarea "**********" at bounding box center [602, 345] width 341 height 189
type textarea "**********"
click at [744, 629] on button "Create" at bounding box center [754, 630] width 63 height 29
select select "**"
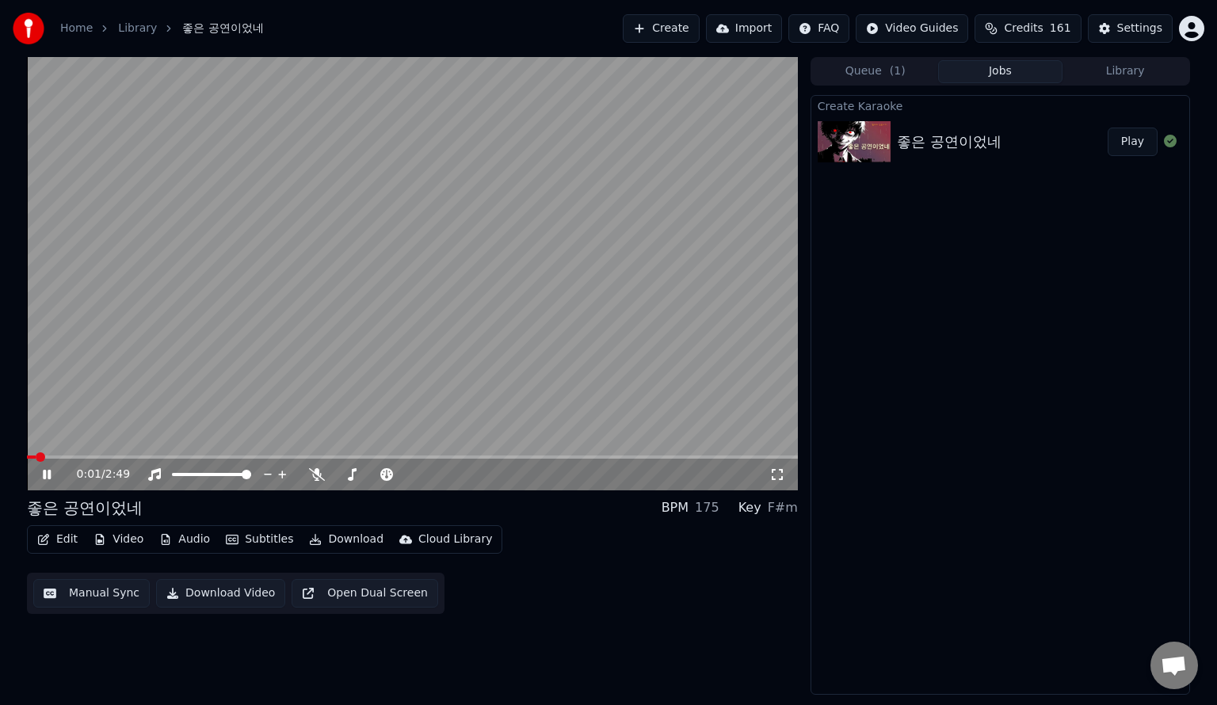
click at [552, 523] on div "좋은 공연이었네 BPM 175 Key F#m Edit Video Audio Subtitles Download Cloud Library Manu…" at bounding box center [412, 555] width 771 height 117
click at [316, 476] on icon at bounding box center [317, 474] width 16 height 13
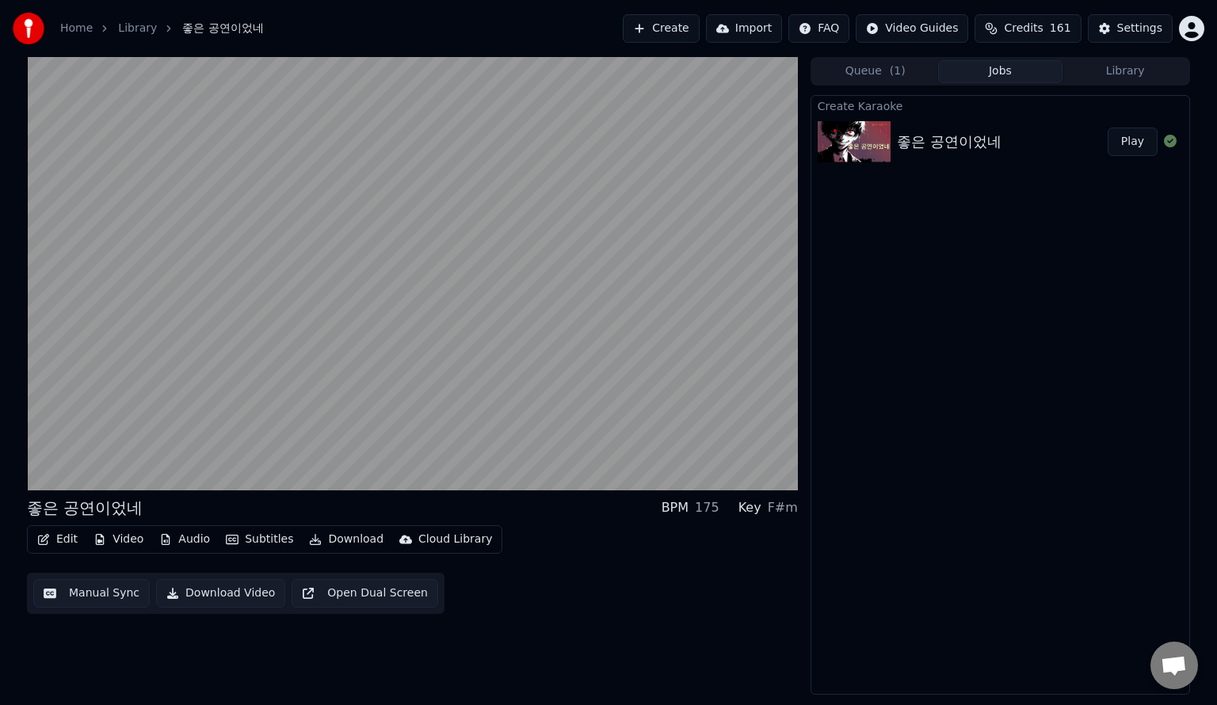
click at [105, 598] on button "Manual Sync" at bounding box center [91, 593] width 117 height 29
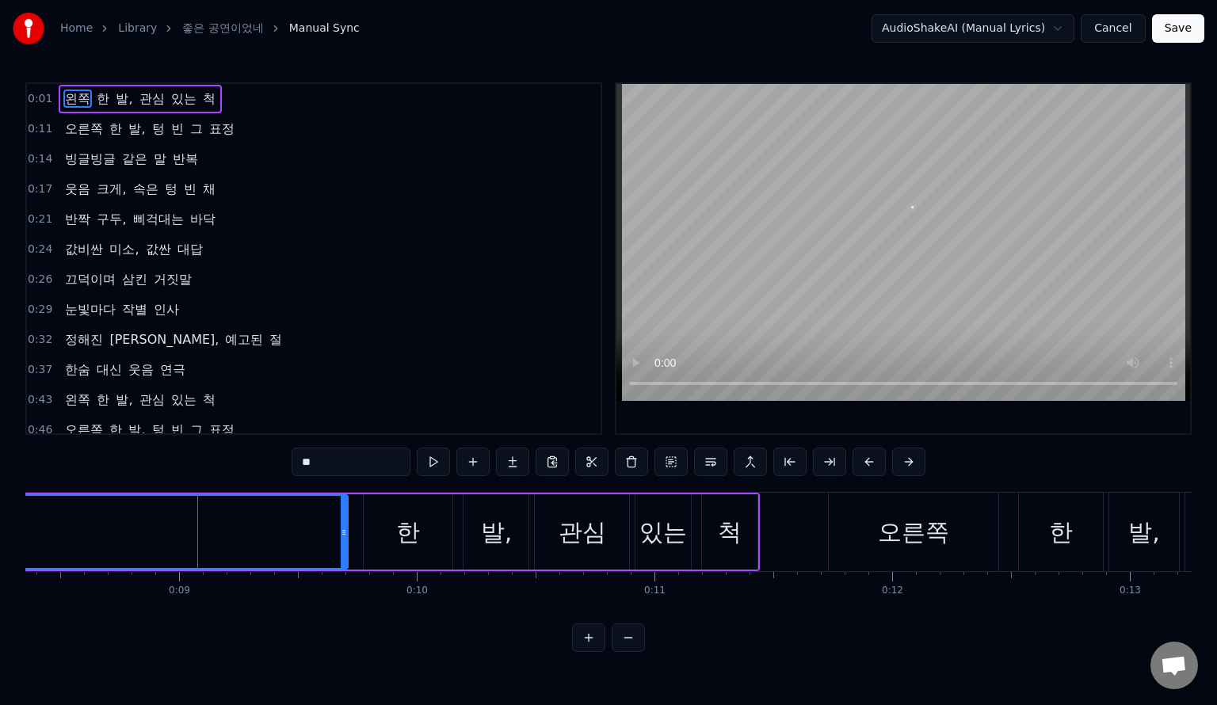
scroll to position [0, 2043]
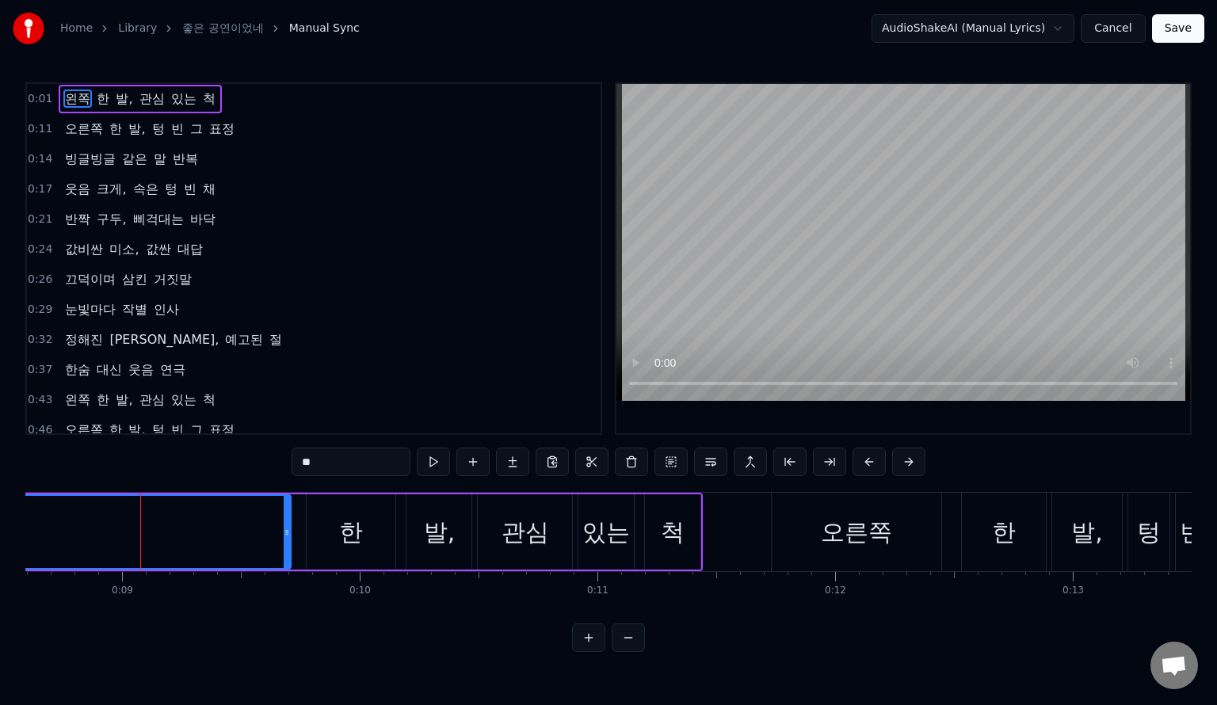
drag, startPoint x: 132, startPoint y: 517, endPoint x: 119, endPoint y: 518, distance: 13.6
click at [41, 101] on span "0:01" at bounding box center [40, 99] width 25 height 16
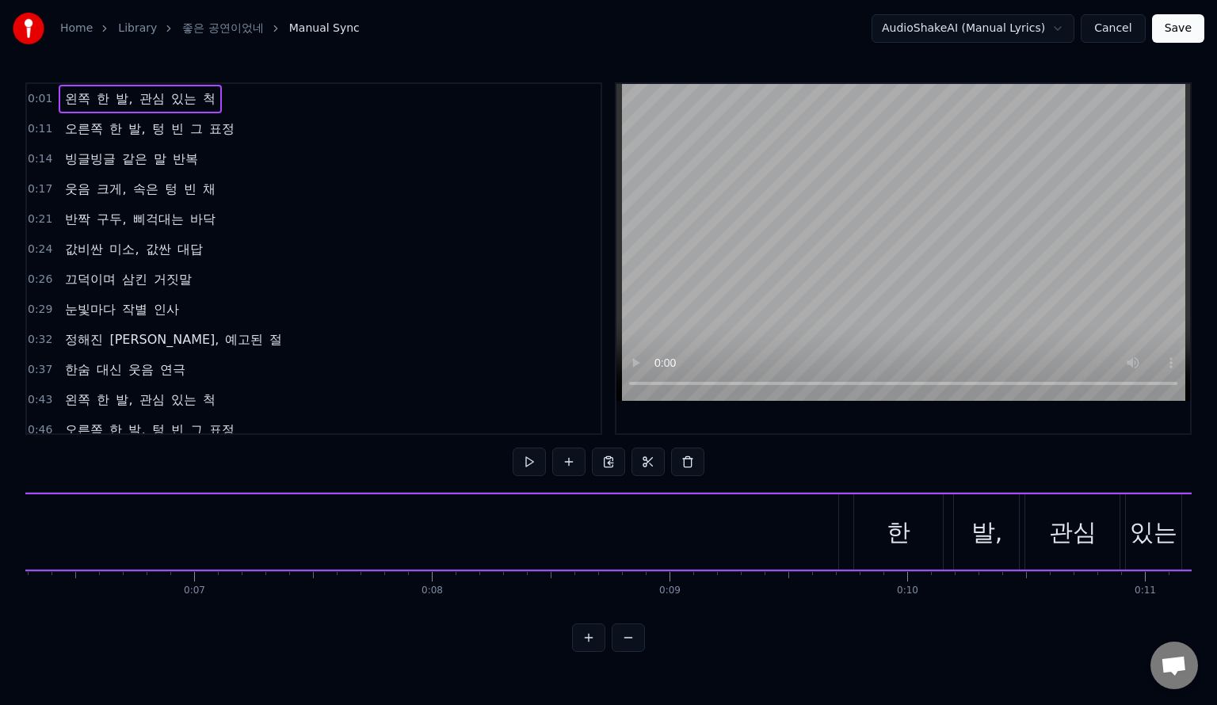
click at [41, 100] on span "0:01" at bounding box center [40, 99] width 25 height 16
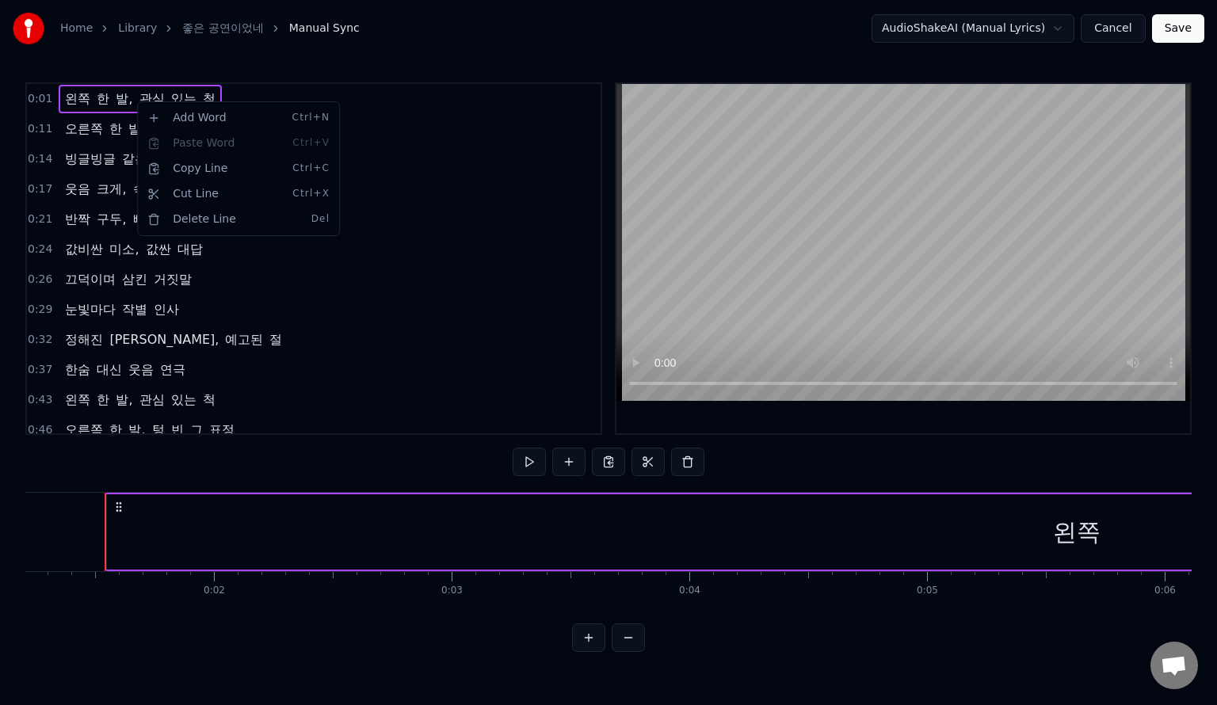
click at [287, 90] on html "Home Library 좋은 공연이었네 Manual Sync AudioShakeAI (Manual Lyrics) Cancel Save 0:01…" at bounding box center [608, 339] width 1217 height 678
click at [42, 102] on span "0:01" at bounding box center [40, 99] width 25 height 16
drag, startPoint x: 36, startPoint y: 98, endPoint x: 52, endPoint y: 101, distance: 16.2
click at [52, 101] on div "0:01 왼쪽 한 발, 관심 있는 척" at bounding box center [314, 99] width 574 height 30
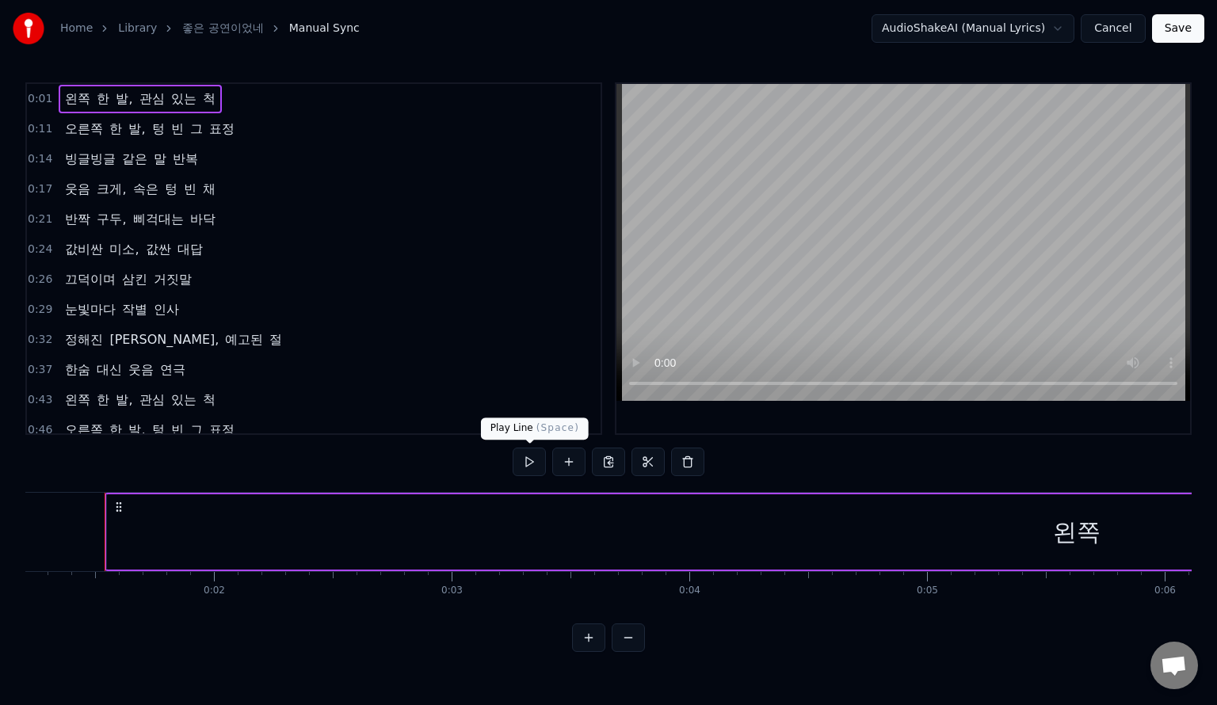
click at [535, 464] on button at bounding box center [529, 462] width 33 height 29
click at [567, 466] on button at bounding box center [568, 462] width 33 height 29
click at [1003, 26] on html "Home Library 좋은 공연이었네 Manual Sync AudioShakeAI (Manual Lyrics) Cancel Save 0:01…" at bounding box center [608, 339] width 1217 height 678
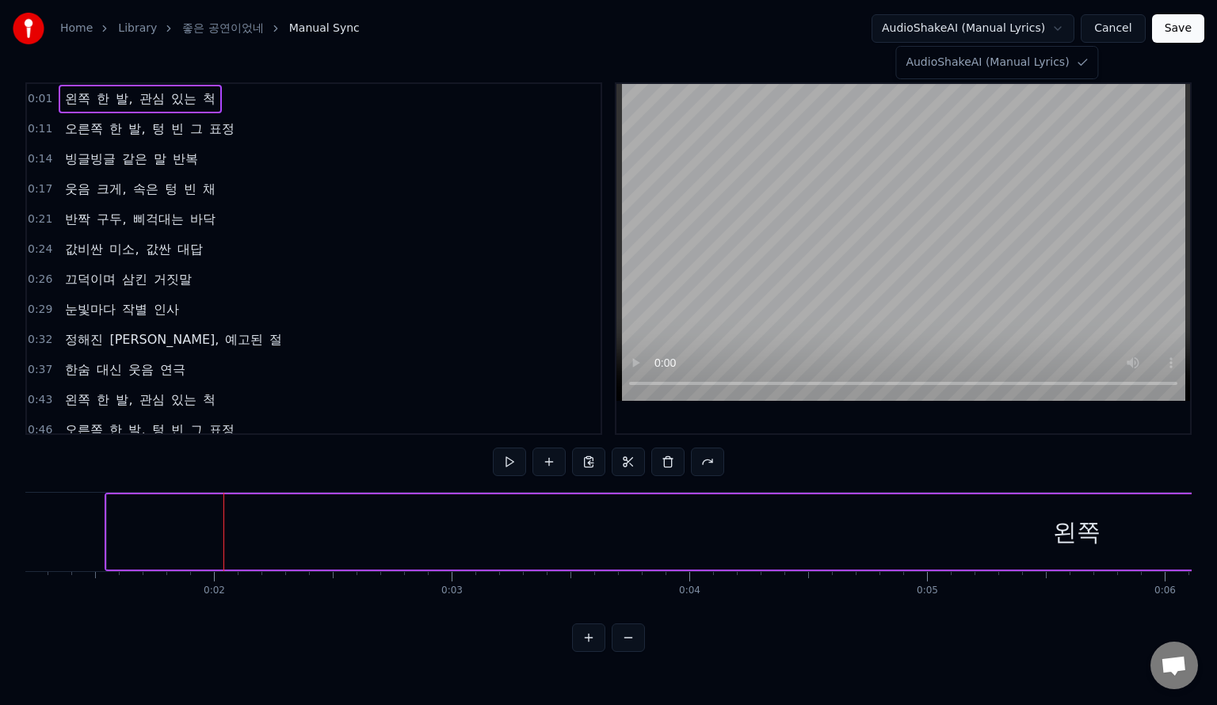
click at [1003, 29] on html "Home Library 좋은 공연이었네 Manual Sync AudioShakeAI (Manual Lyrics) Cancel Save 0:01…" at bounding box center [608, 339] width 1217 height 678
click at [42, 99] on span "0:01" at bounding box center [40, 99] width 25 height 16
click at [37, 97] on span "0:01" at bounding box center [40, 99] width 25 height 16
click at [583, 652] on button at bounding box center [588, 638] width 33 height 29
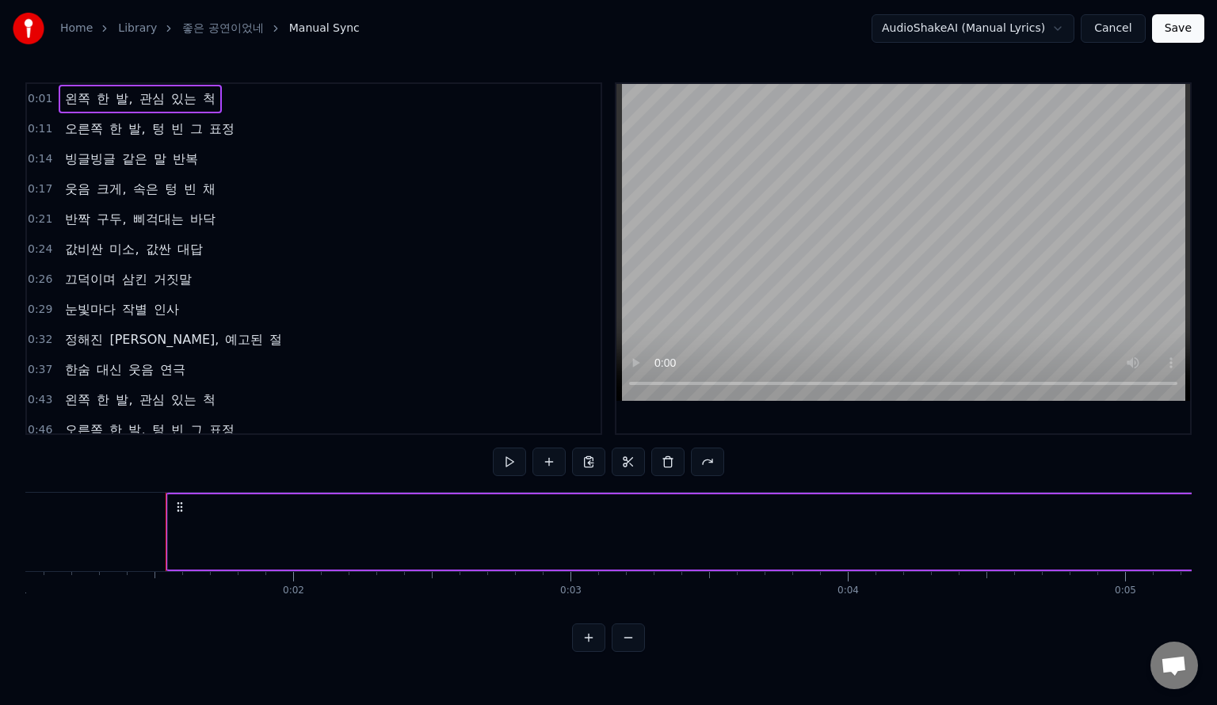
click at [583, 652] on button at bounding box center [588, 638] width 33 height 29
click at [586, 652] on button at bounding box center [588, 638] width 33 height 29
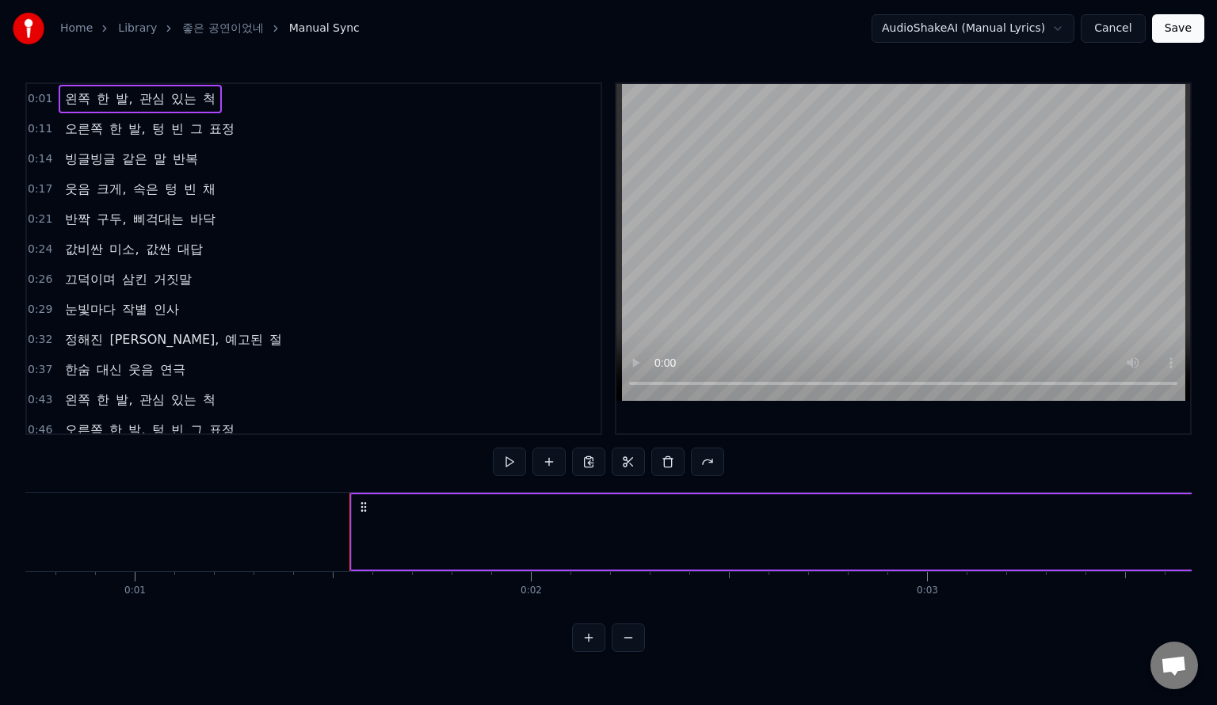
click at [587, 652] on button at bounding box center [588, 638] width 33 height 29
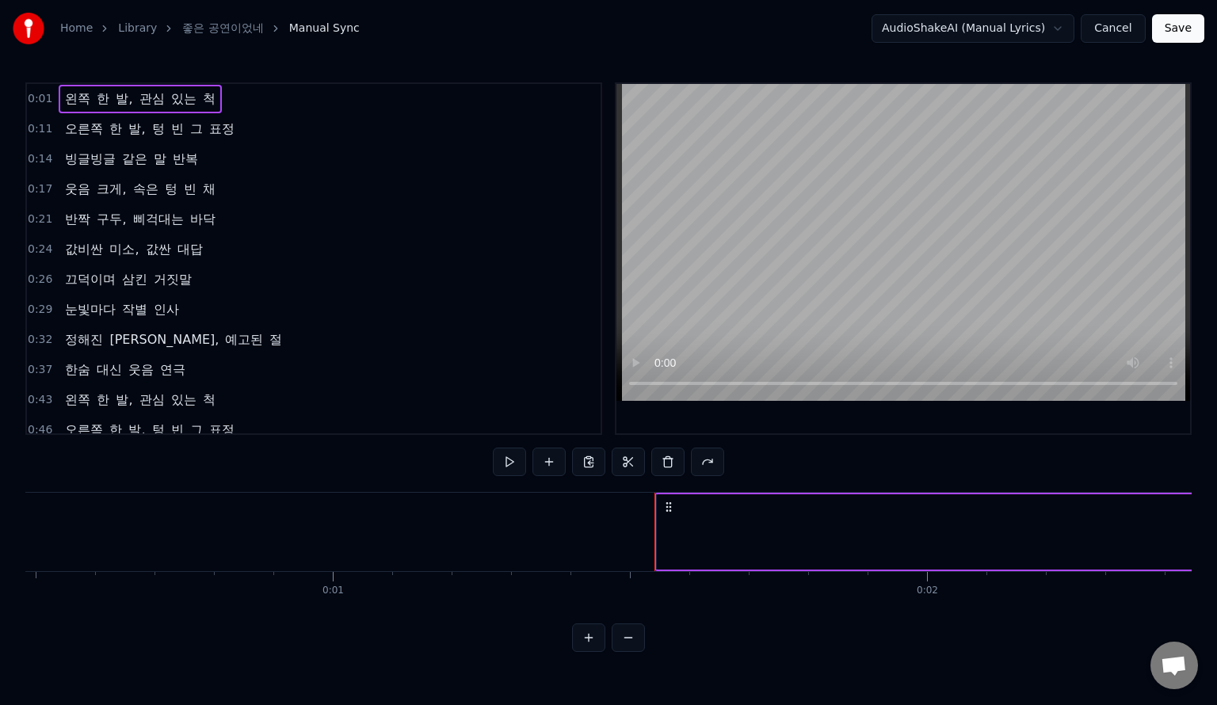
click at [587, 652] on button at bounding box center [588, 638] width 33 height 29
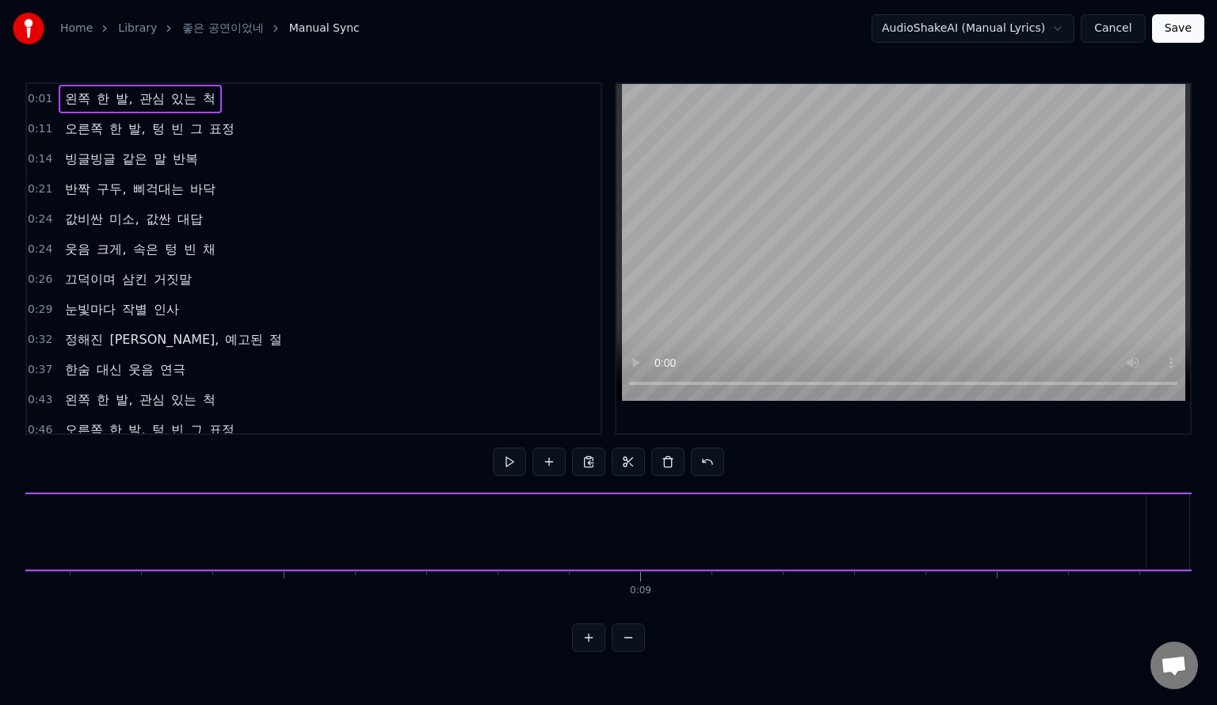
scroll to position [0, 6826]
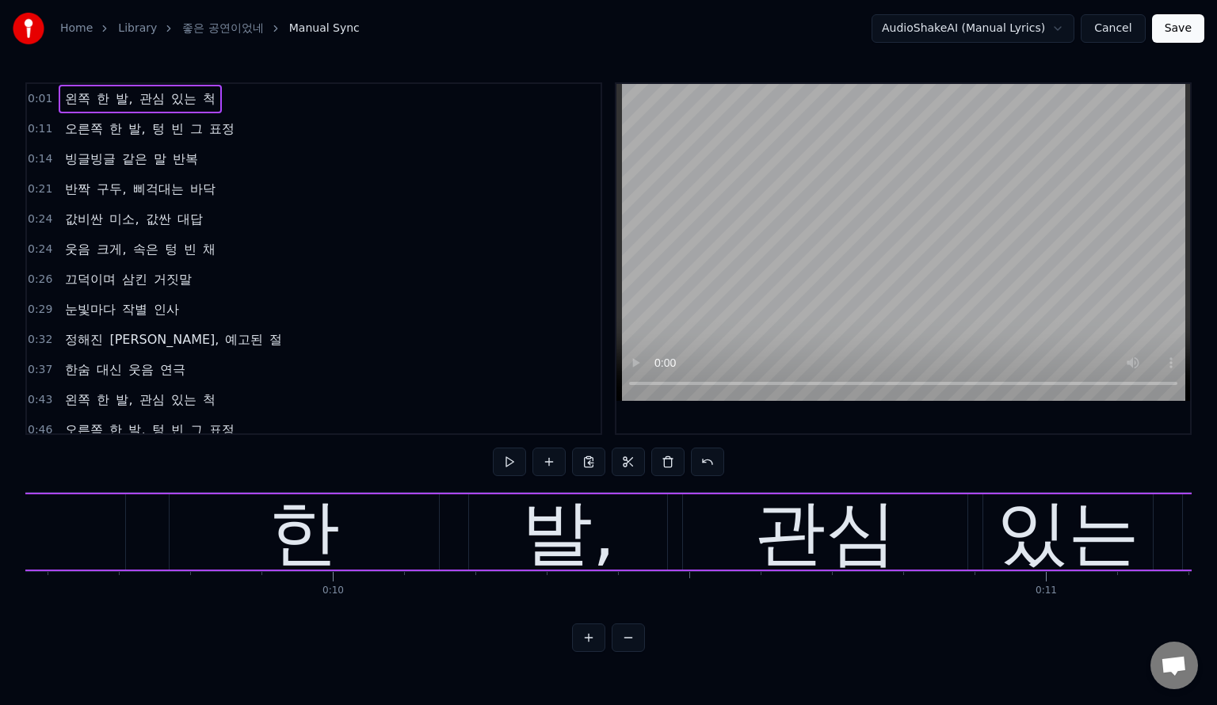
drag, startPoint x: 484, startPoint y: 631, endPoint x: 636, endPoint y: 630, distance: 151.4
click at [636, 630] on div "0:01 왼쪽 한 발, 관심 있는 척 0:11 오른쪽 한 발, 텅 빈 그 표정 0:14 빙글빙글 같은 말 반복 0:21 반짝 구두, 삐걱대는 …" at bounding box center [608, 367] width 1167 height 570
click at [43, 98] on span "0:01" at bounding box center [40, 99] width 25 height 16
click at [40, 101] on span "0:01" at bounding box center [40, 99] width 25 height 16
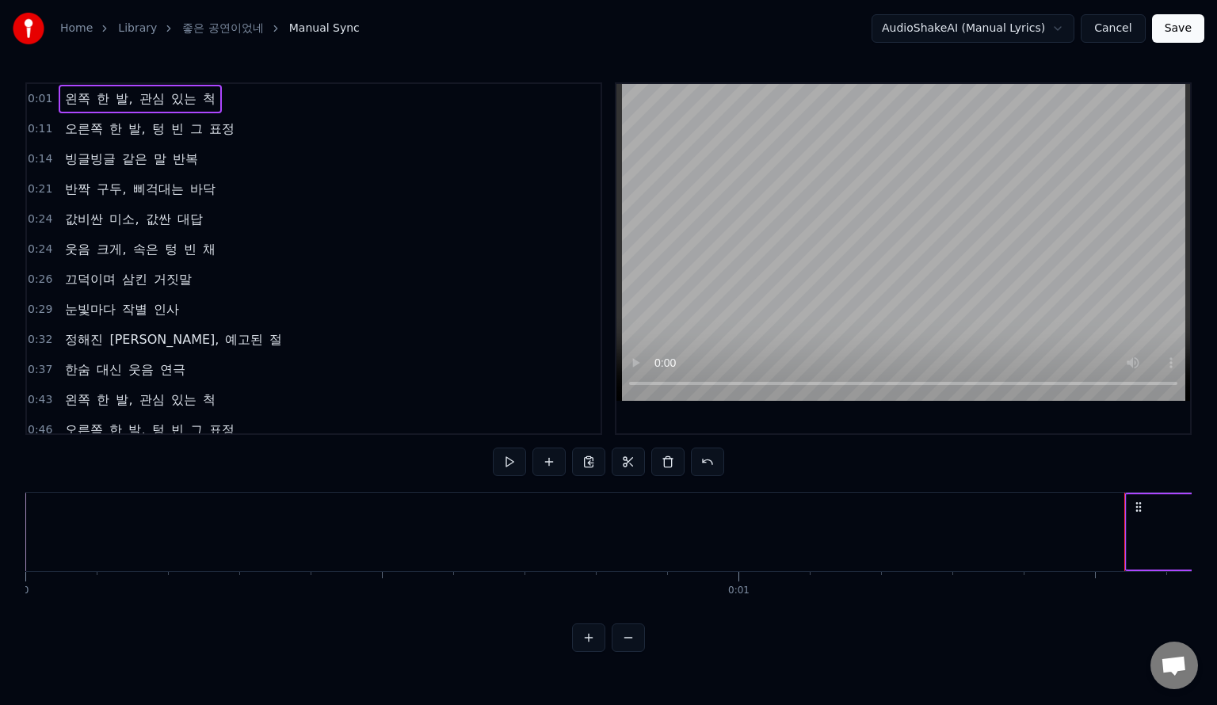
scroll to position [0, 748]
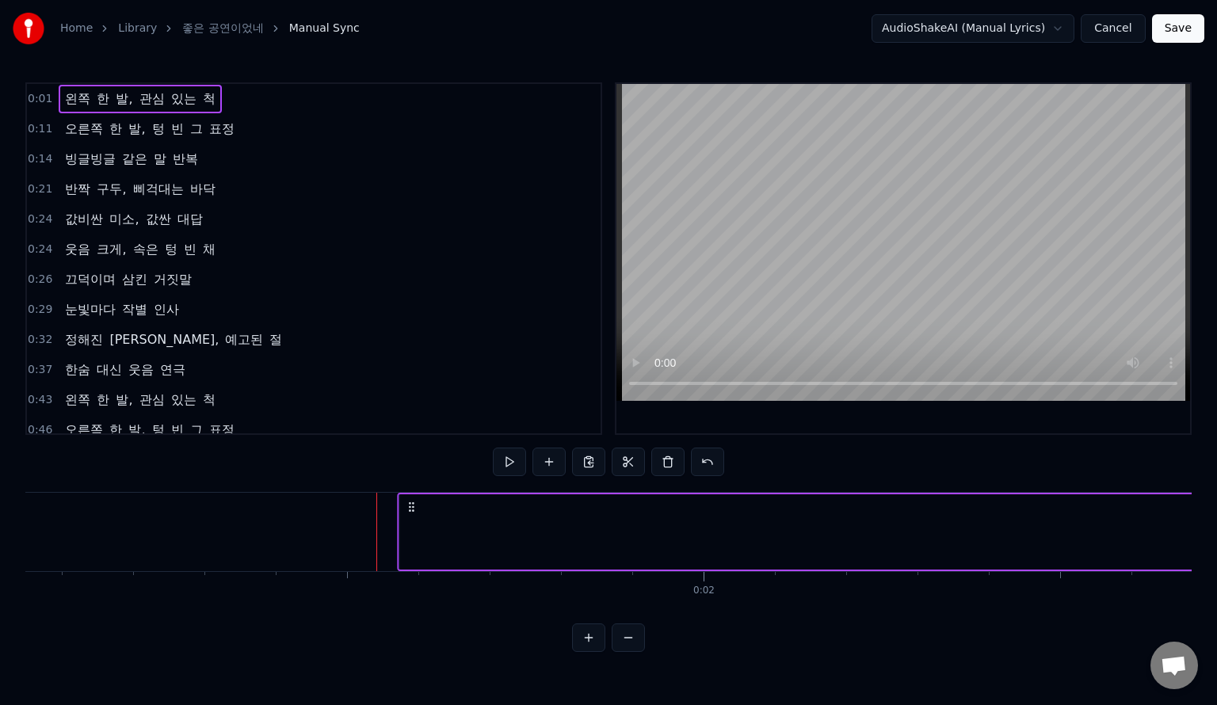
drag, startPoint x: 389, startPoint y: 504, endPoint x: 410, endPoint y: 506, distance: 20.7
click at [410, 506] on icon at bounding box center [411, 507] width 13 height 13
drag, startPoint x: 398, startPoint y: 521, endPoint x: 476, endPoint y: 526, distance: 77.9
click at [407, 507] on icon at bounding box center [411, 507] width 13 height 13
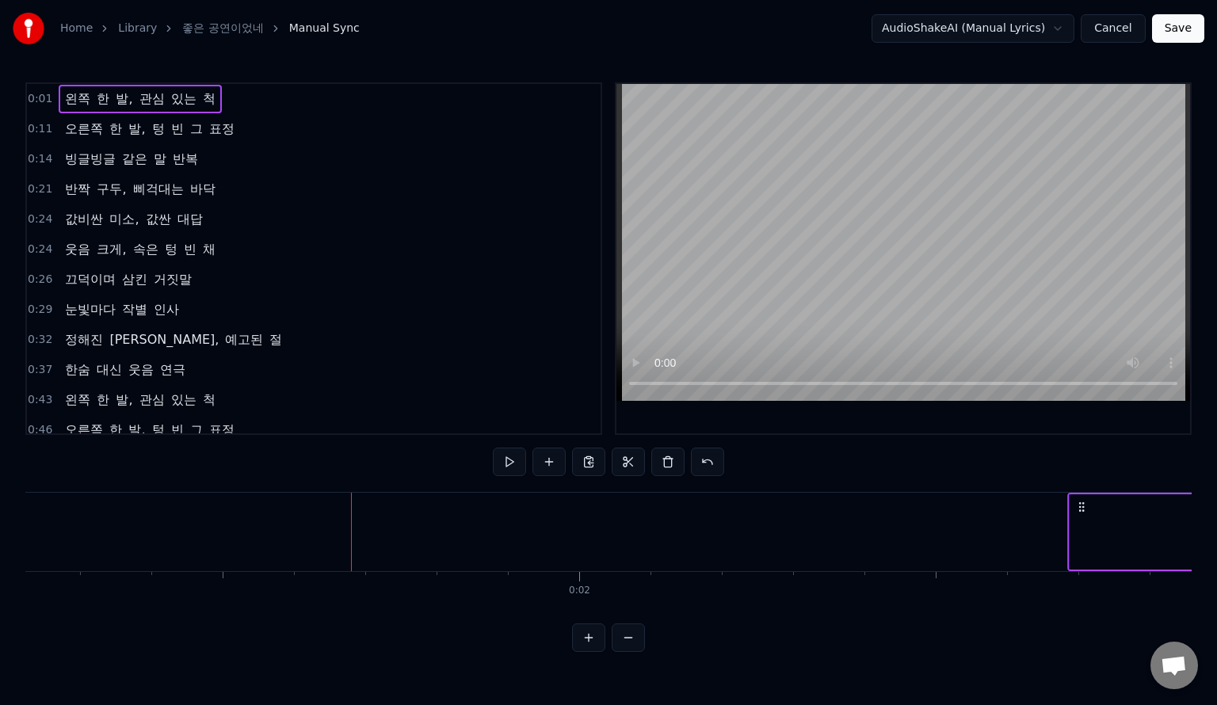
drag, startPoint x: 414, startPoint y: 508, endPoint x: 1094, endPoint y: 522, distance: 680.2
drag, startPoint x: 239, startPoint y: 505, endPoint x: 968, endPoint y: 515, distance: 729.3
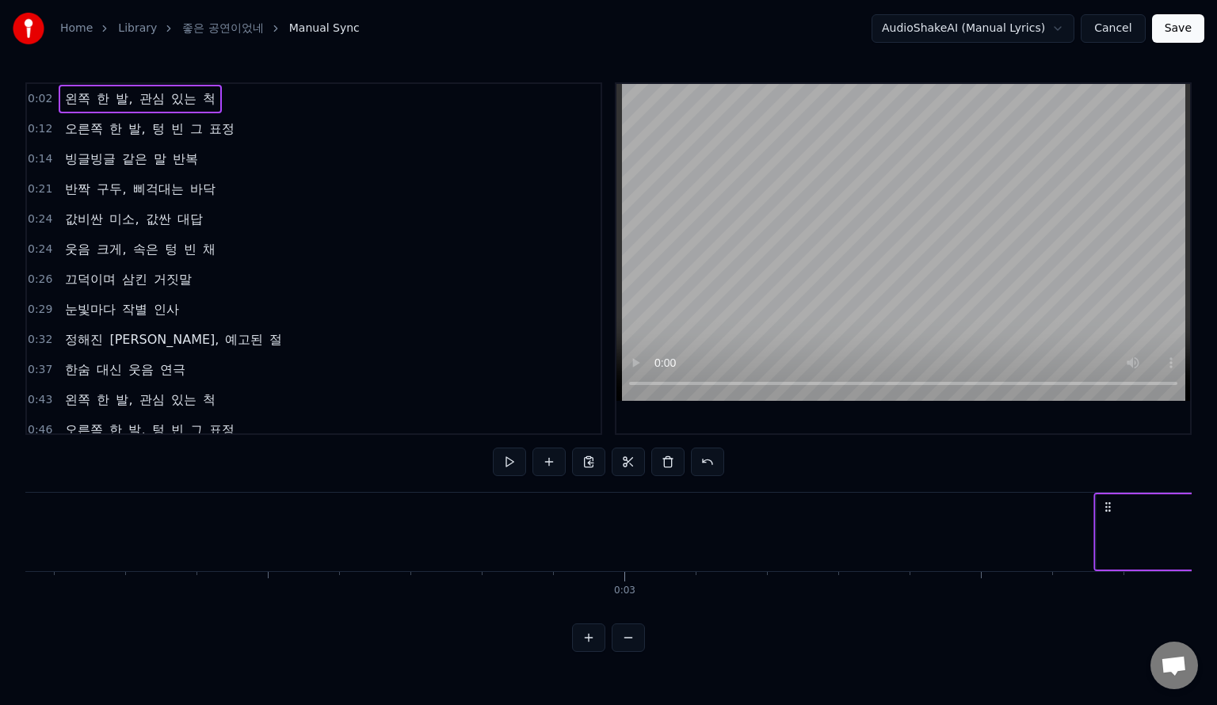
drag, startPoint x: 969, startPoint y: 505, endPoint x: 1126, endPoint y: 503, distance: 156.2
click at [1114, 503] on icon at bounding box center [1108, 507] width 13 height 13
drag, startPoint x: 292, startPoint y: 504, endPoint x: 962, endPoint y: 508, distance: 670.6
click at [946, 508] on icon at bounding box center [939, 507] width 13 height 13
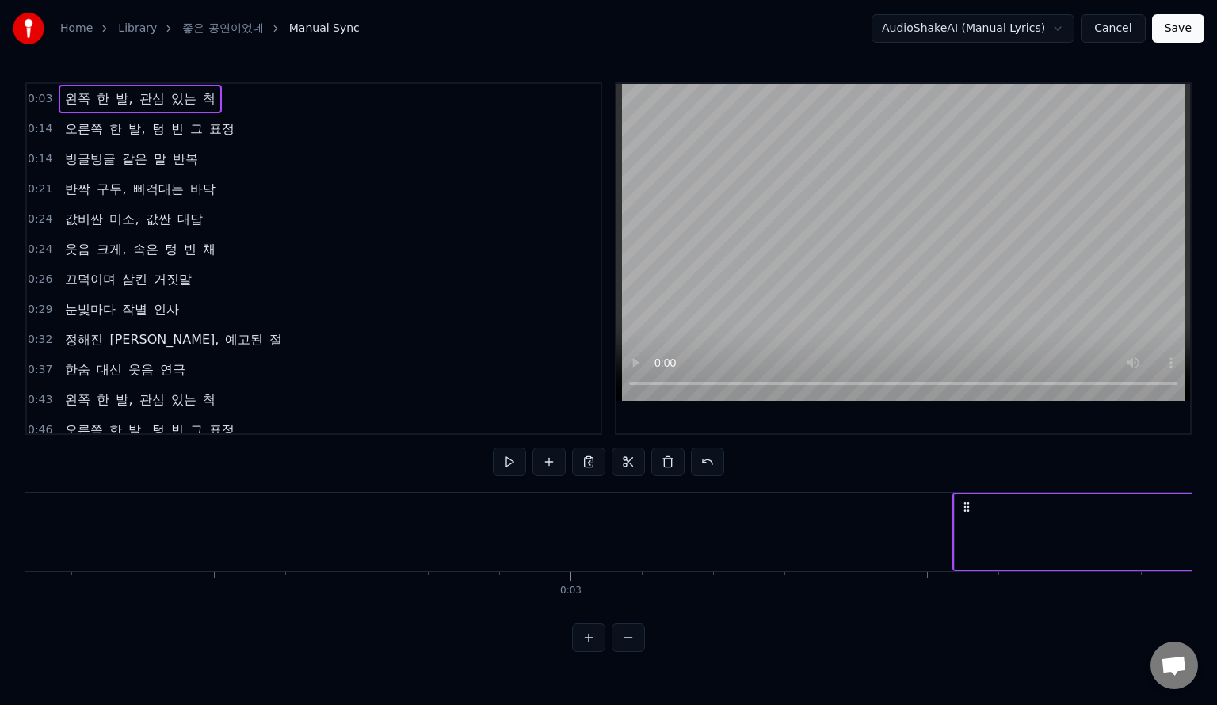
drag, startPoint x: 704, startPoint y: 625, endPoint x: 782, endPoint y: 617, distance: 78.9
click at [793, 616] on div "0:03 왼쪽 한 발, 관심 있는 척 0:14 오른쪽 한 발, 텅 빈 그 표정 0:14 빙글빙글 같은 말 반복 0:21 반짝 구두, 삐걱대는 …" at bounding box center [608, 367] width 1167 height 570
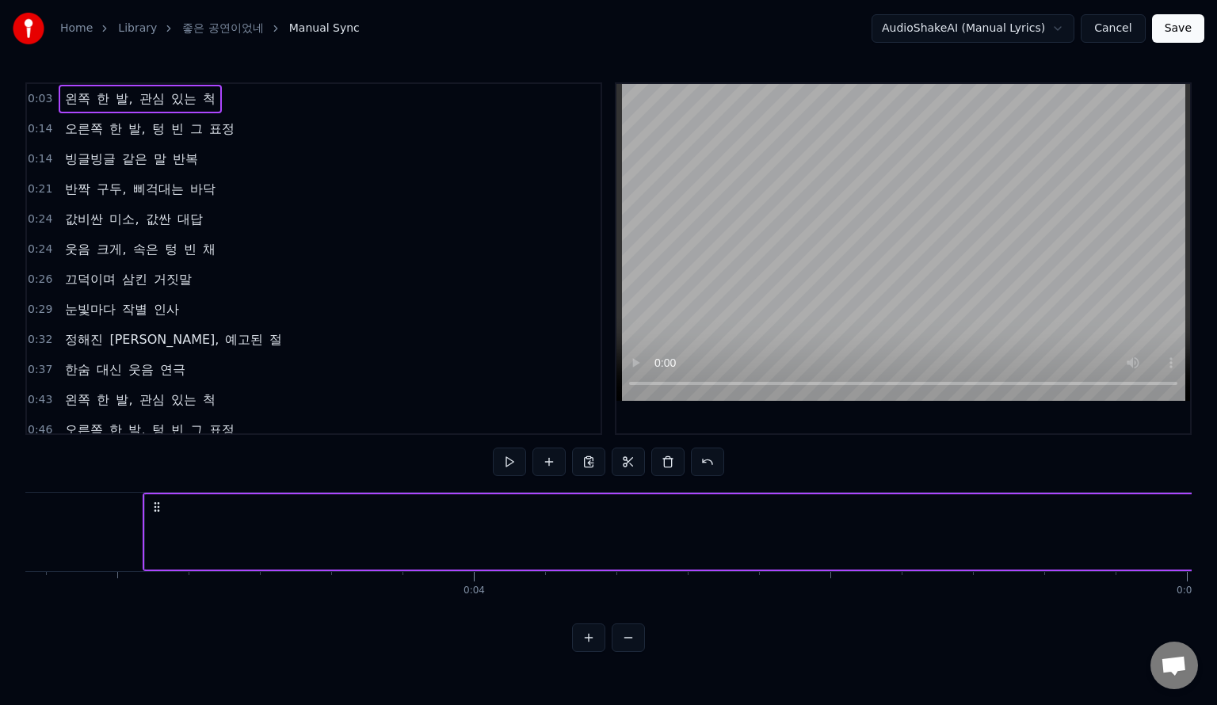
scroll to position [0, 2506]
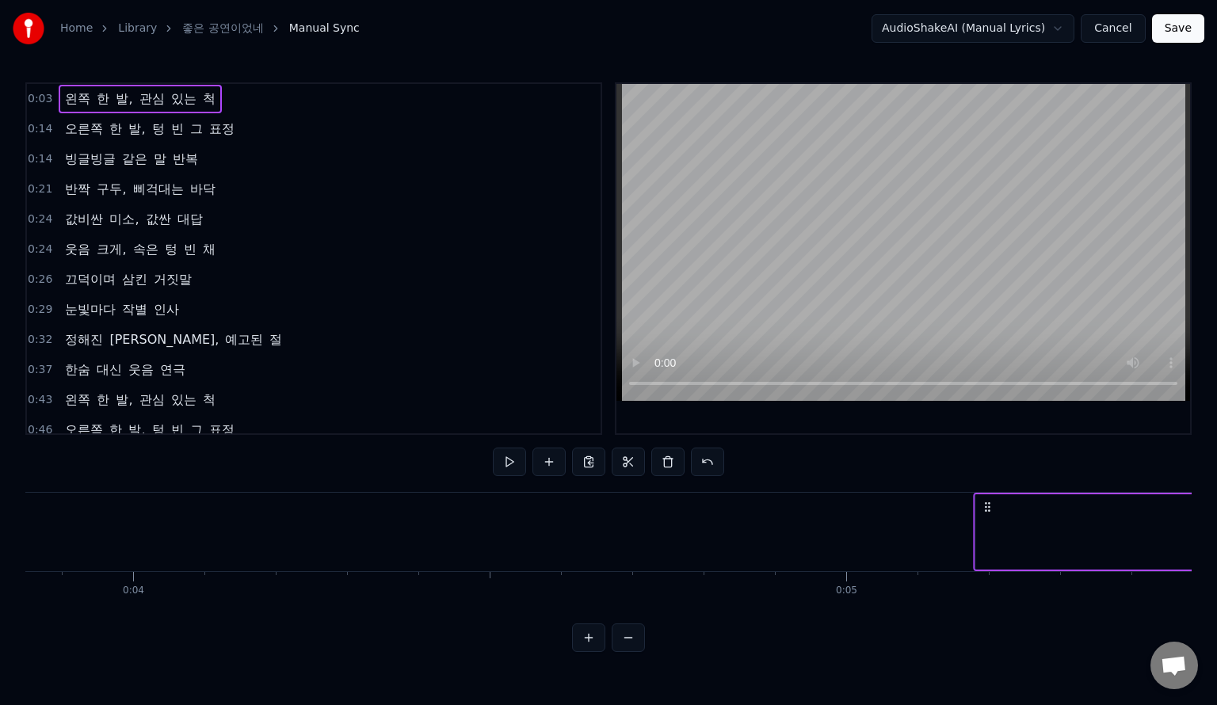
drag, startPoint x: 55, startPoint y: 511, endPoint x: 991, endPoint y: 536, distance: 935.6
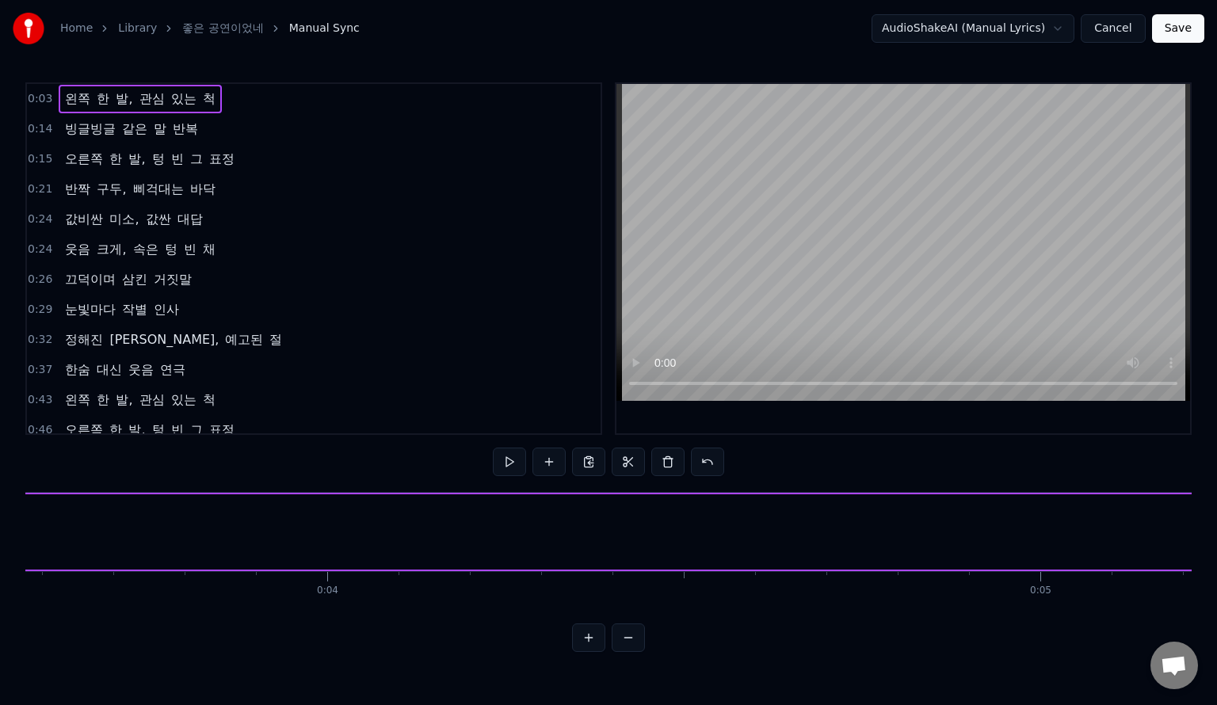
scroll to position [0, 2517]
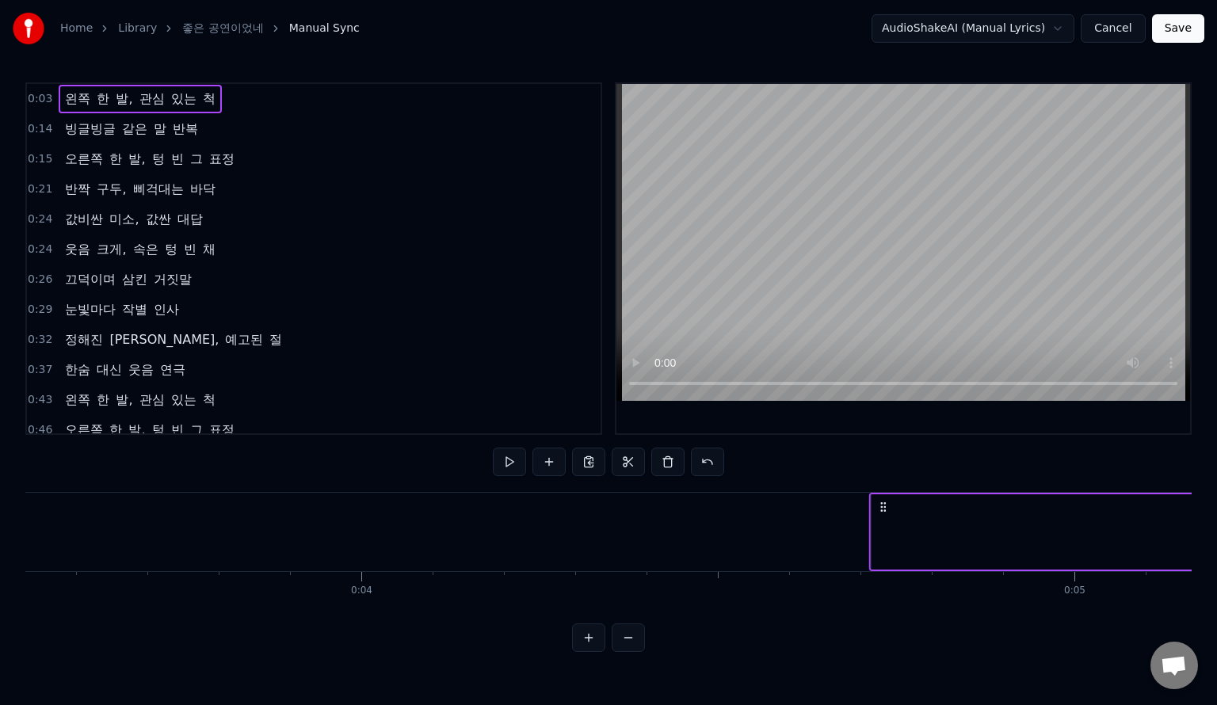
drag, startPoint x: 46, startPoint y: 512, endPoint x: 954, endPoint y: 514, distance: 907.6
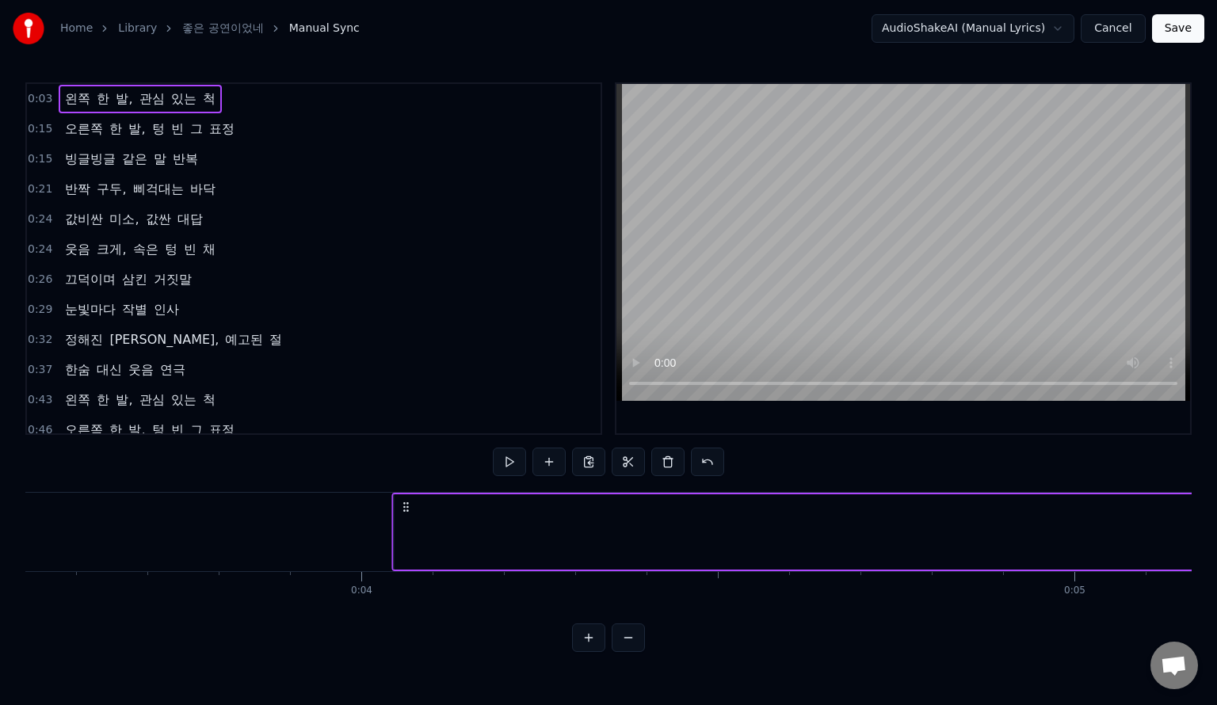
drag, startPoint x: 44, startPoint y: 510, endPoint x: 403, endPoint y: 517, distance: 359.1
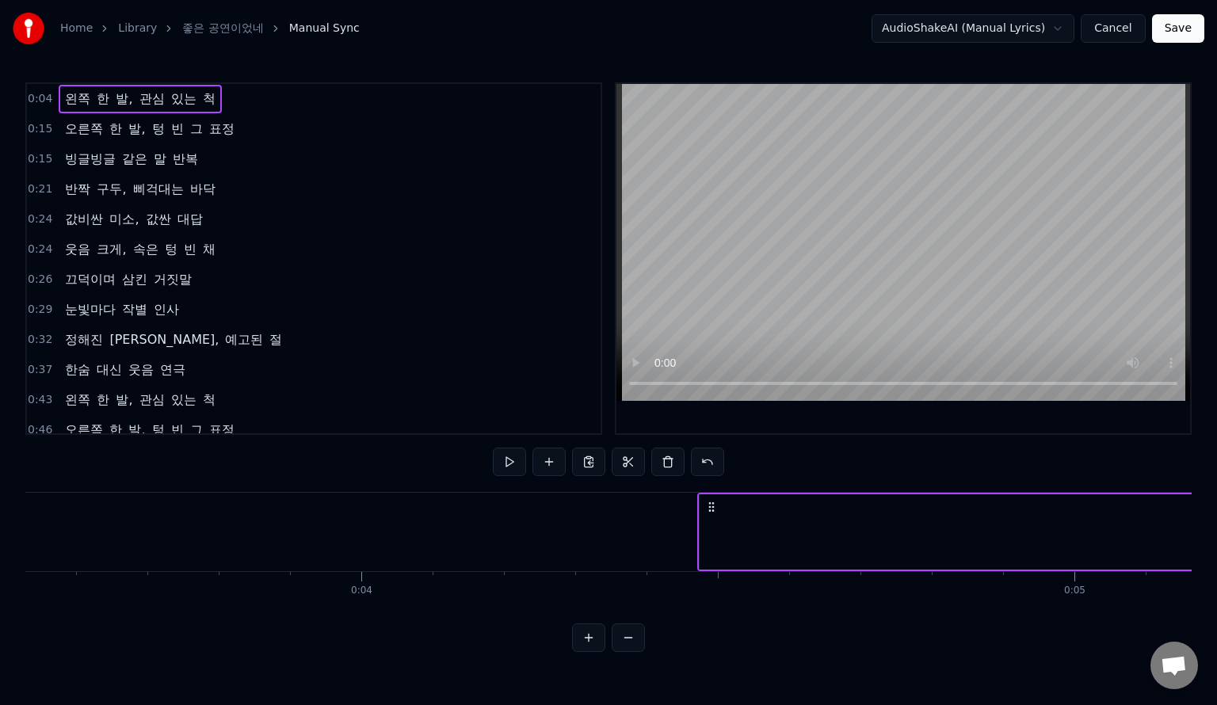
drag, startPoint x: 399, startPoint y: 509, endPoint x: 835, endPoint y: 503, distance: 436.0
click at [718, 503] on icon at bounding box center [711, 507] width 13 height 13
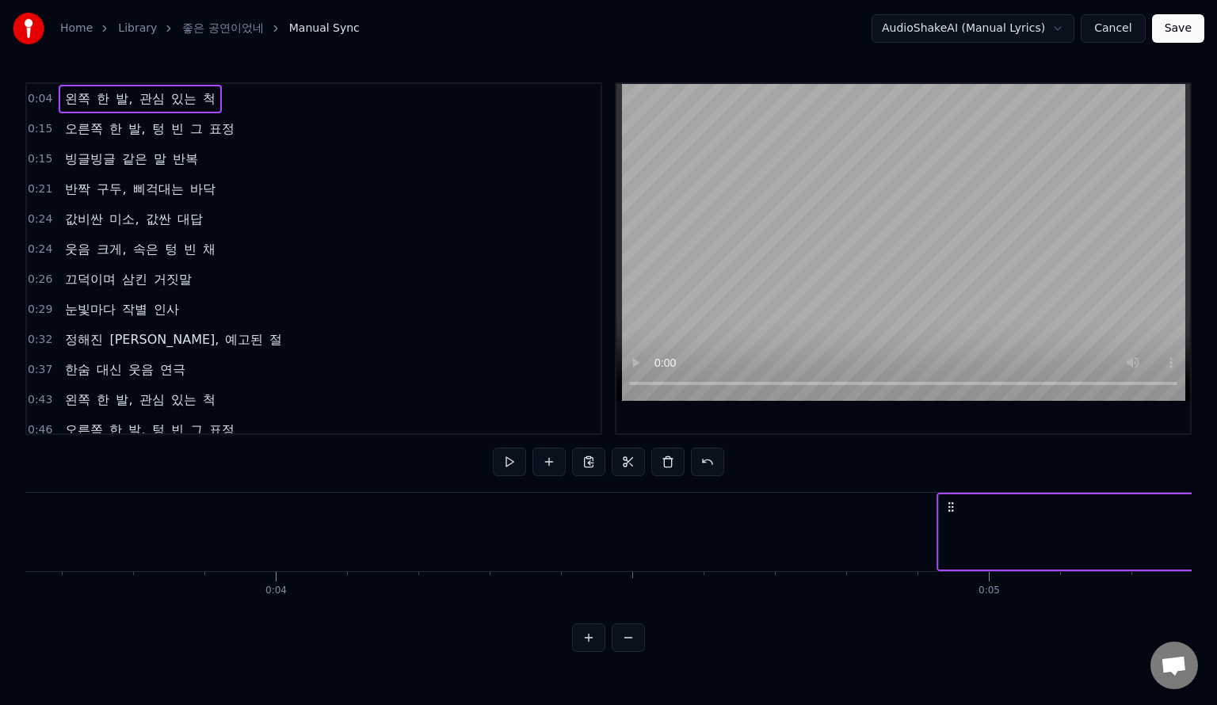
drag, startPoint x: 839, startPoint y: 504, endPoint x: 1035, endPoint y: 516, distance: 196.9
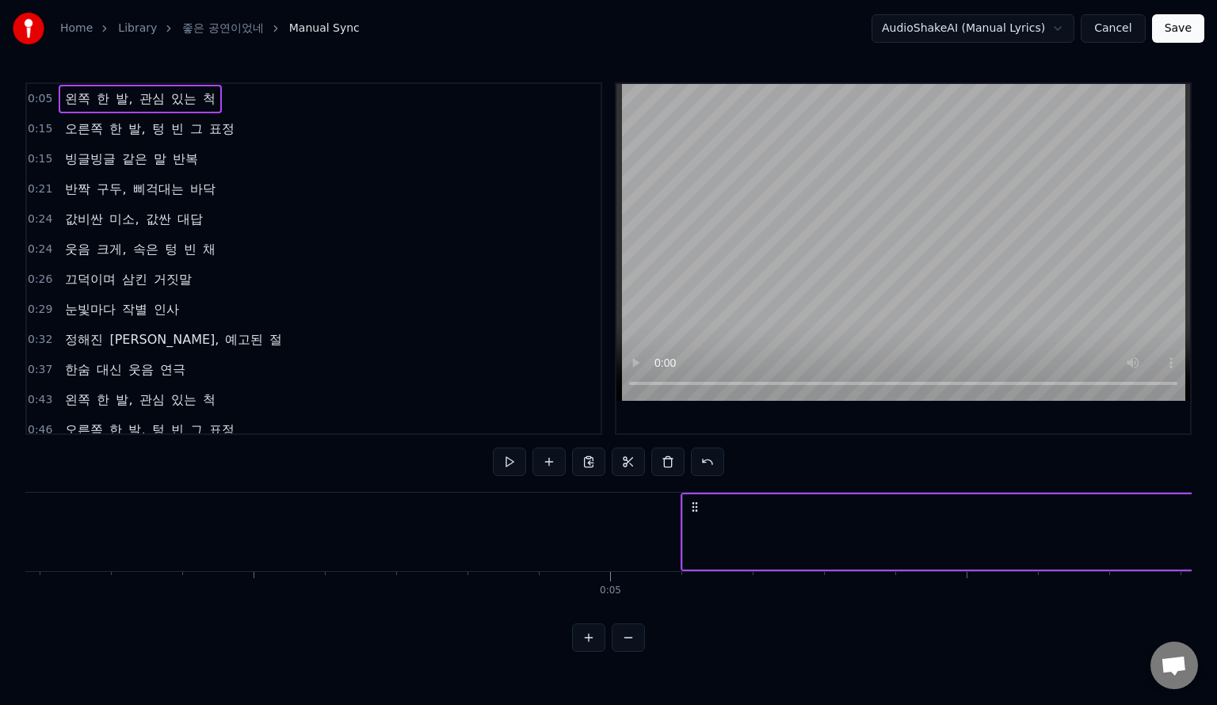
scroll to position [0, 3522]
drag, startPoint x: 153, startPoint y: 510, endPoint x: 767, endPoint y: 525, distance: 614.5
drag, startPoint x: 156, startPoint y: 512, endPoint x: 587, endPoint y: 536, distance: 431.0
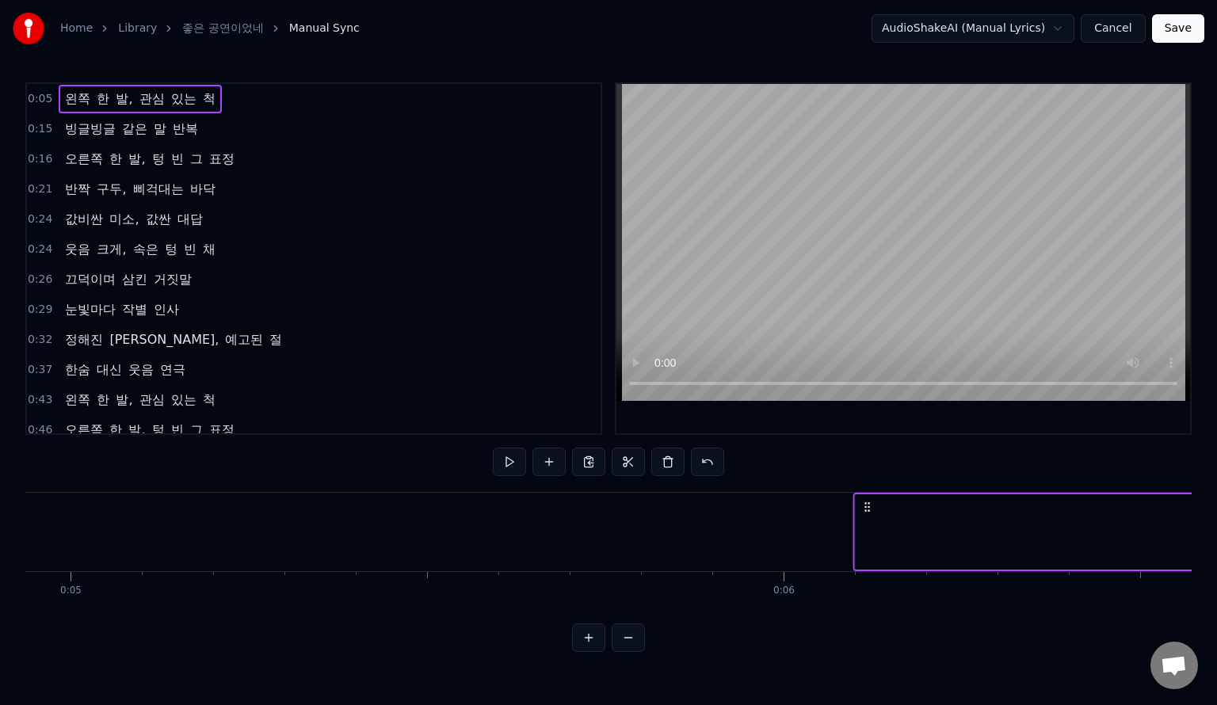
drag, startPoint x: 587, startPoint y: 506, endPoint x: 868, endPoint y: 517, distance: 281.6
drag, startPoint x: 586, startPoint y: 508, endPoint x: 947, endPoint y: 522, distance: 361.7
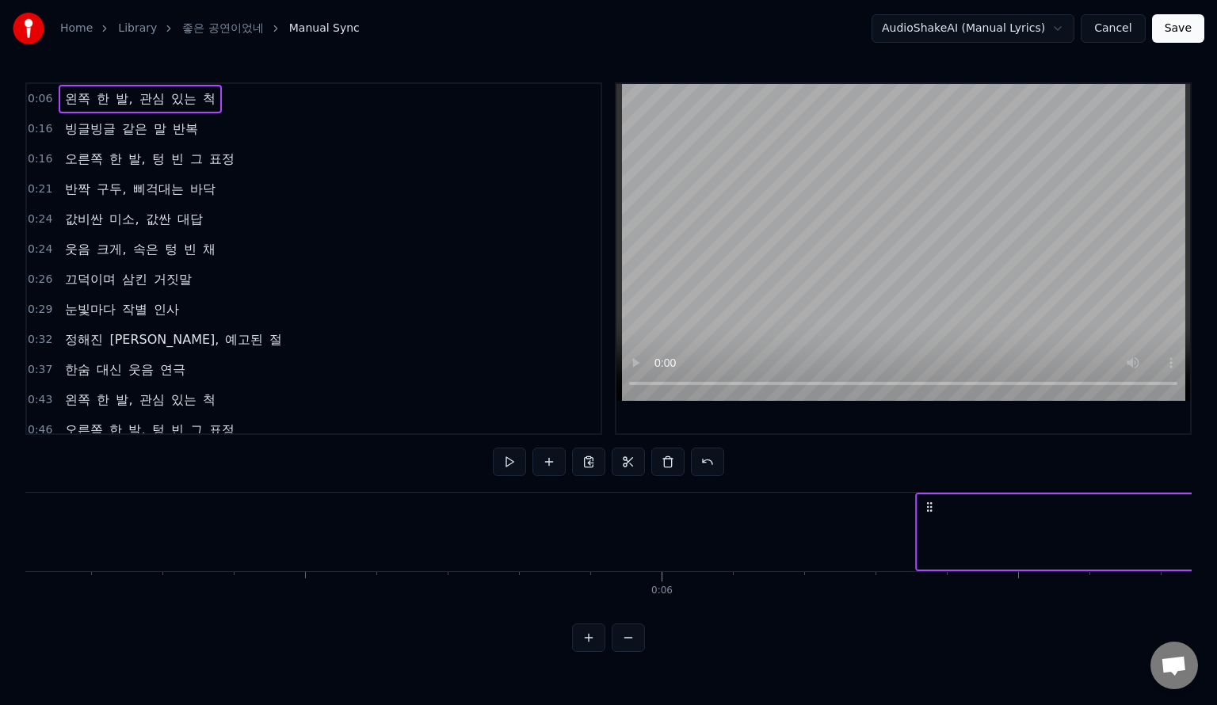
drag, startPoint x: 948, startPoint y: 506, endPoint x: 1082, endPoint y: 506, distance: 134.0
drag, startPoint x: 801, startPoint y: 510, endPoint x: 942, endPoint y: 509, distance: 141.9
click at [877, 509] on icon at bounding box center [870, 507] width 13 height 13
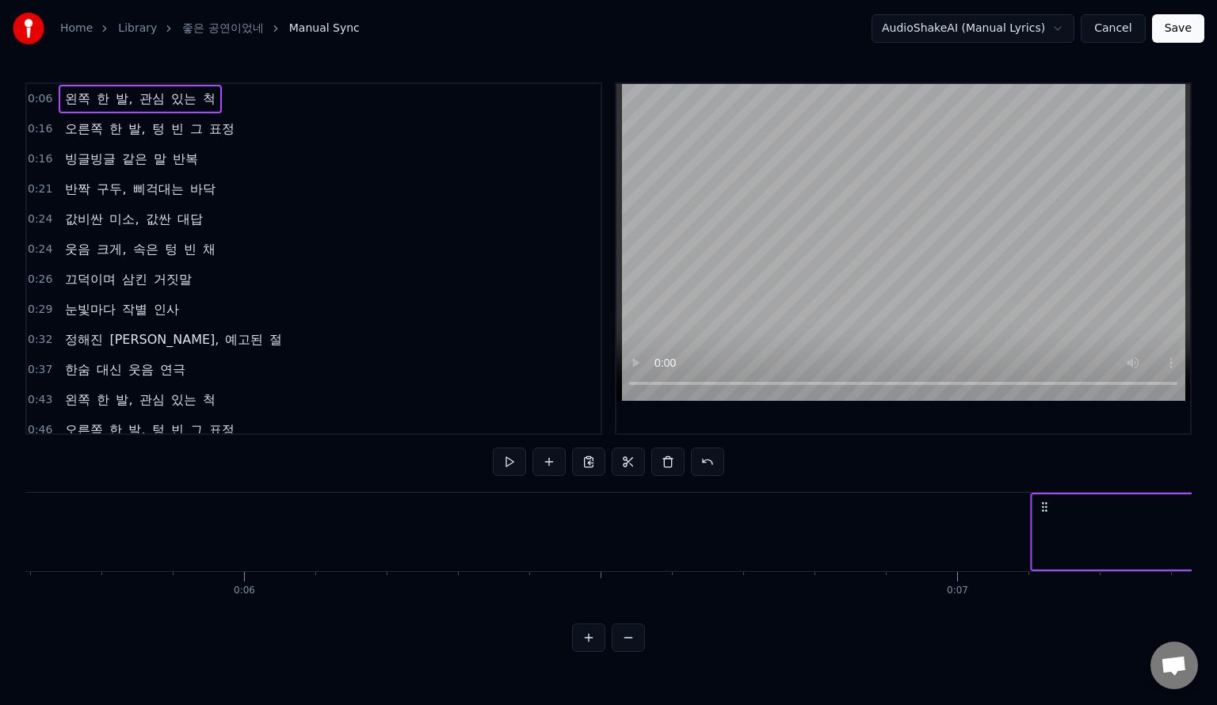
scroll to position [0, 4088]
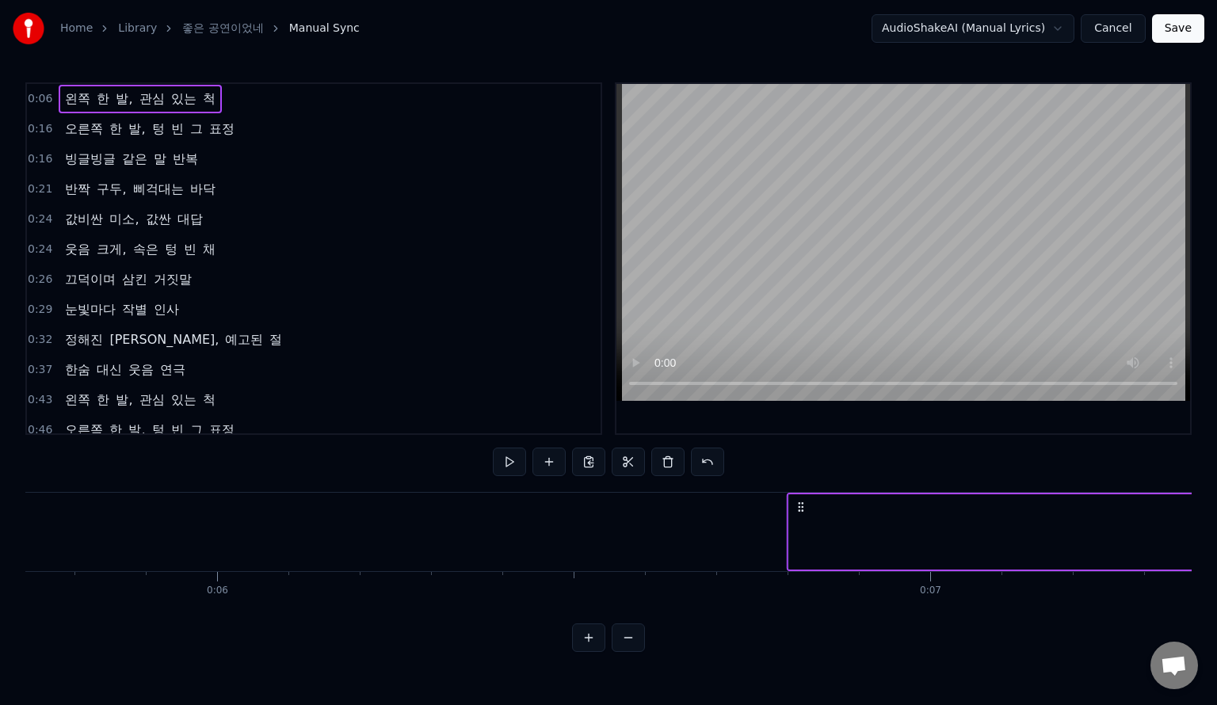
drag, startPoint x: 938, startPoint y: 507, endPoint x: 796, endPoint y: 538, distance: 145.2
drag, startPoint x: 540, startPoint y: 507, endPoint x: 928, endPoint y: 518, distance: 388.5
drag, startPoint x: 548, startPoint y: 506, endPoint x: 838, endPoint y: 510, distance: 289.3
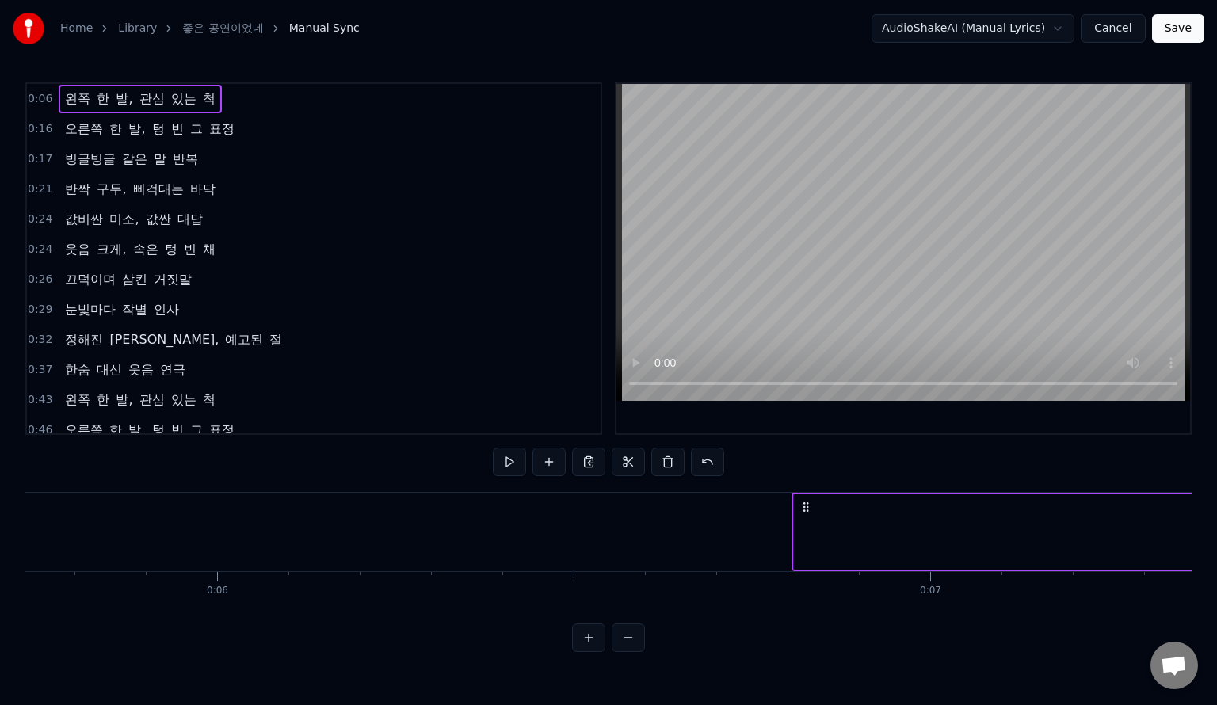
click at [812, 510] on icon at bounding box center [806, 507] width 13 height 13
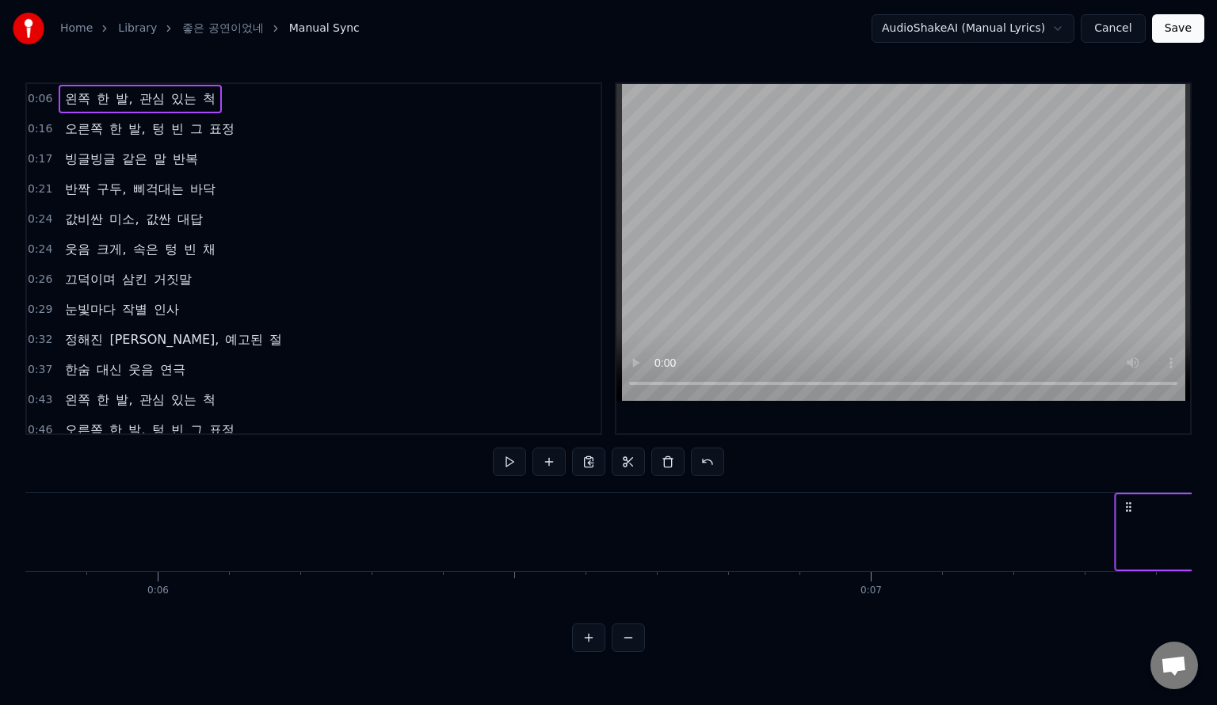
drag, startPoint x: 829, startPoint y: 507, endPoint x: 1066, endPoint y: 506, distance: 237.0
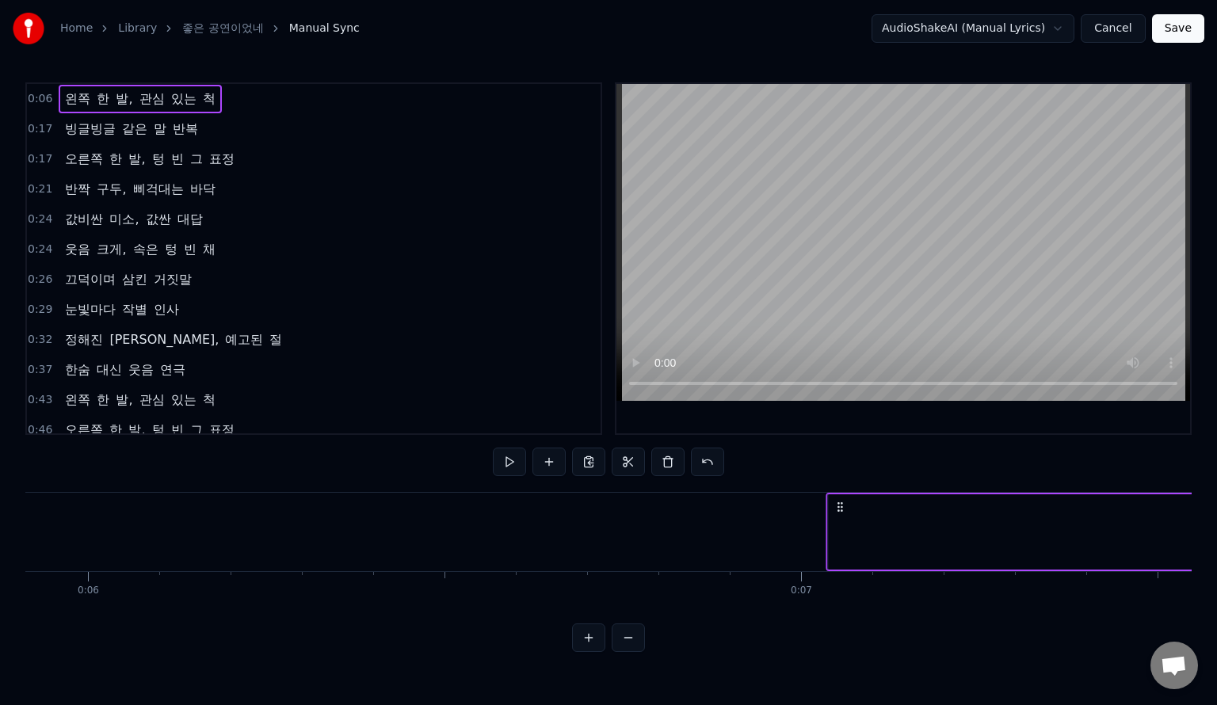
drag, startPoint x: 704, startPoint y: 505, endPoint x: 840, endPoint y: 499, distance: 136.4
drag, startPoint x: 838, startPoint y: 510, endPoint x: 1035, endPoint y: 505, distance: 197.4
click at [992, 505] on icon at bounding box center [985, 507] width 13 height 13
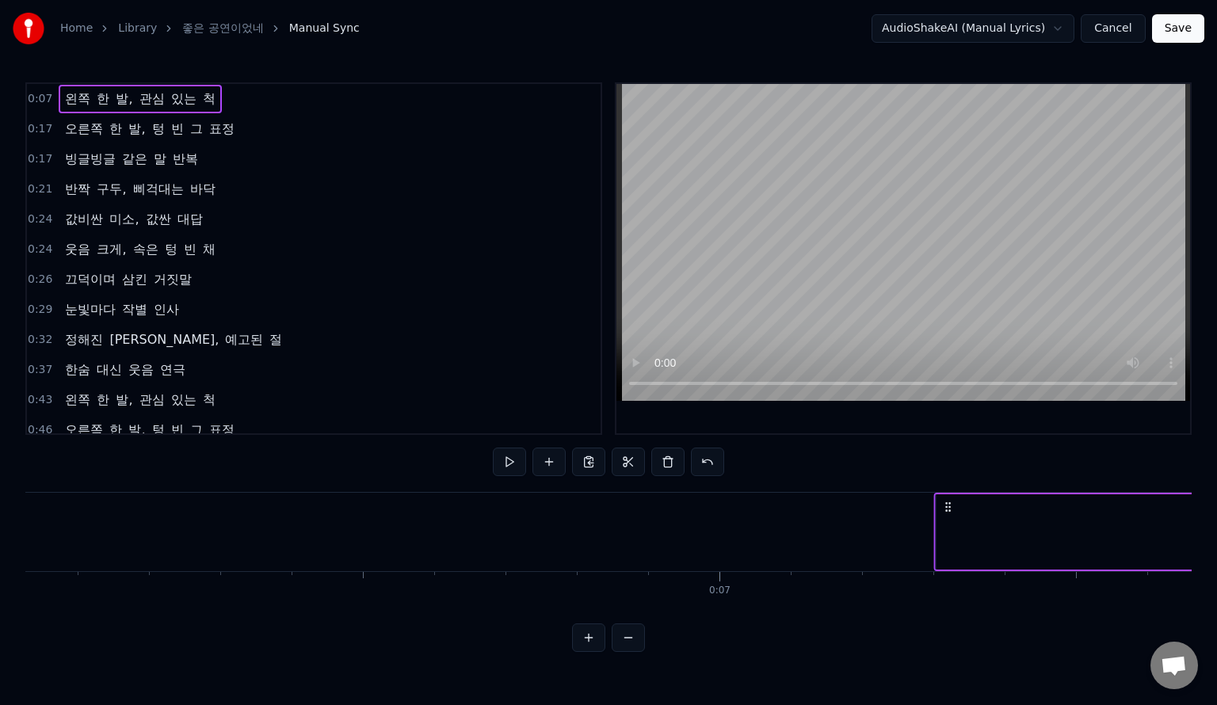
drag, startPoint x: 762, startPoint y: 507, endPoint x: 952, endPoint y: 504, distance: 189.5
click at [952, 504] on icon at bounding box center [948, 507] width 13 height 13
drag, startPoint x: 945, startPoint y: 509, endPoint x: 1080, endPoint y: 501, distance: 135.0
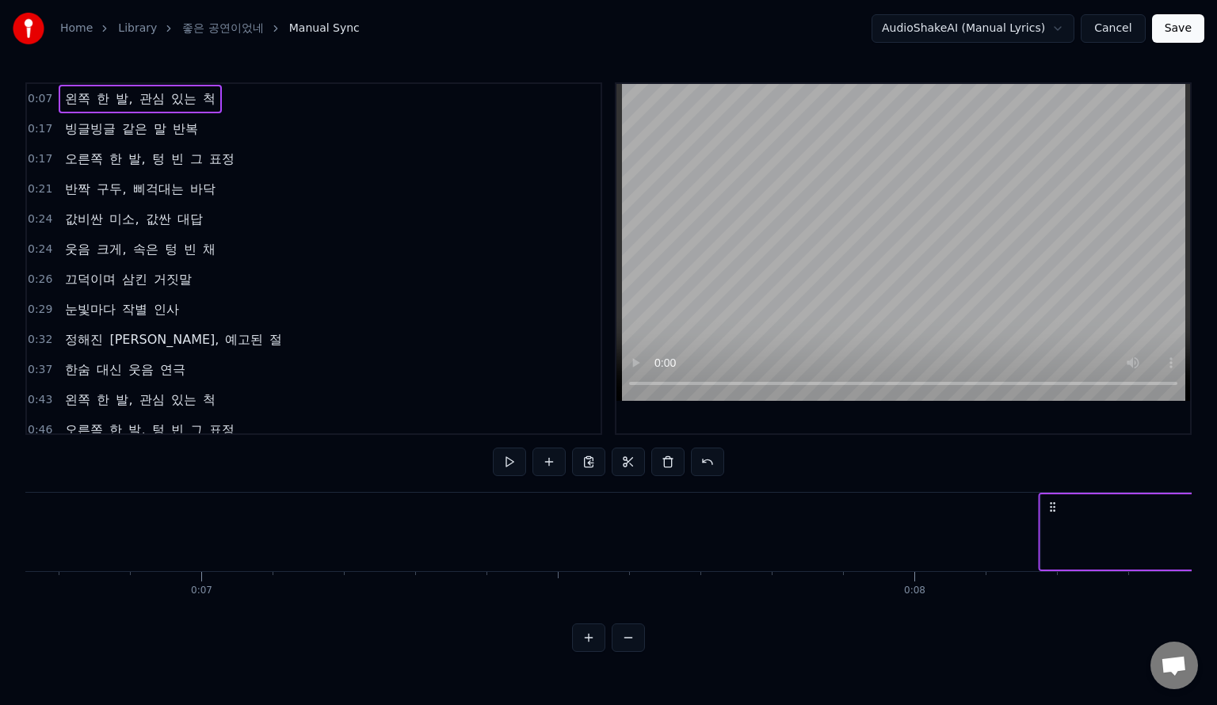
scroll to position [0, 4821]
drag, startPoint x: 791, startPoint y: 512, endPoint x: 870, endPoint y: 539, distance: 83.7
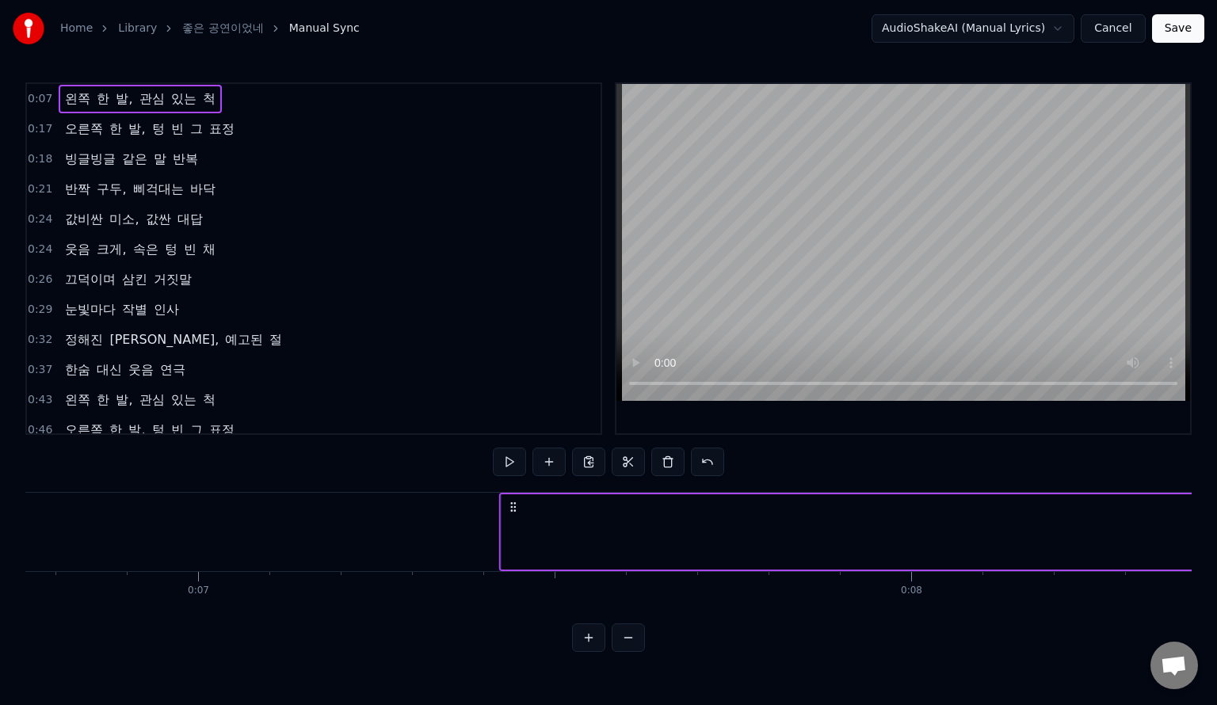
drag, startPoint x: 426, startPoint y: 510, endPoint x: 630, endPoint y: 493, distance: 205.2
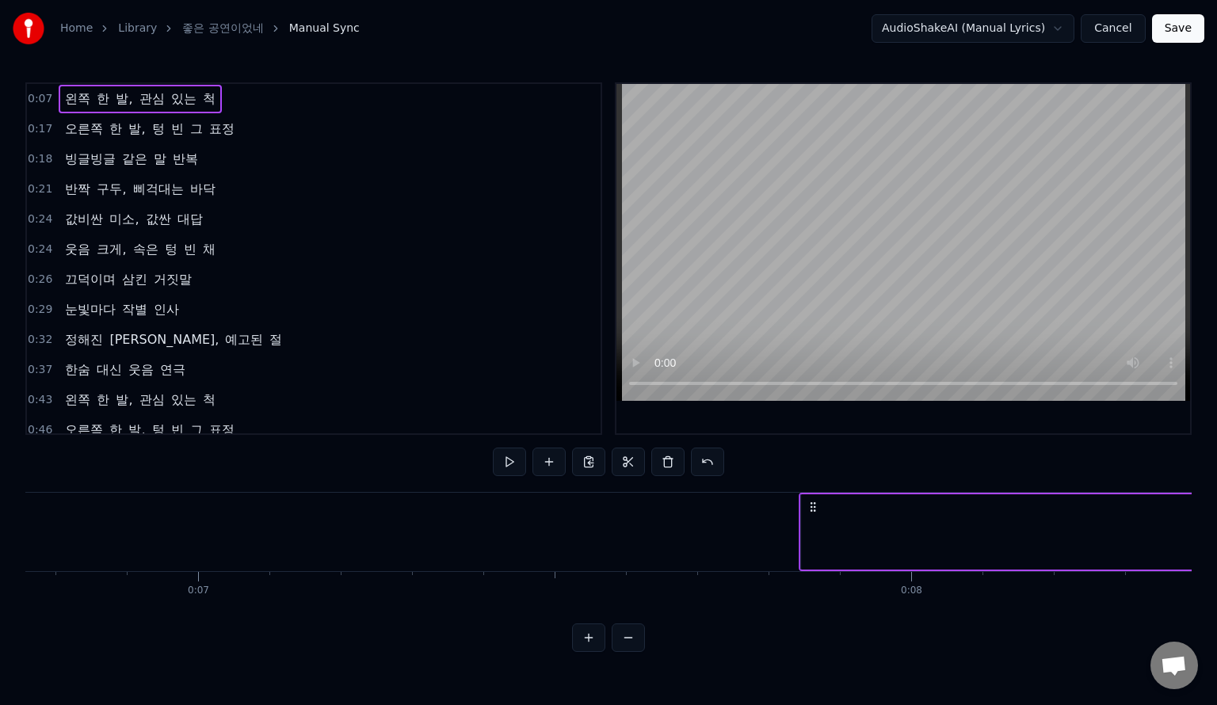
drag, startPoint x: 625, startPoint y: 503, endPoint x: 807, endPoint y: 501, distance: 181.5
click at [807, 501] on icon at bounding box center [813, 507] width 13 height 13
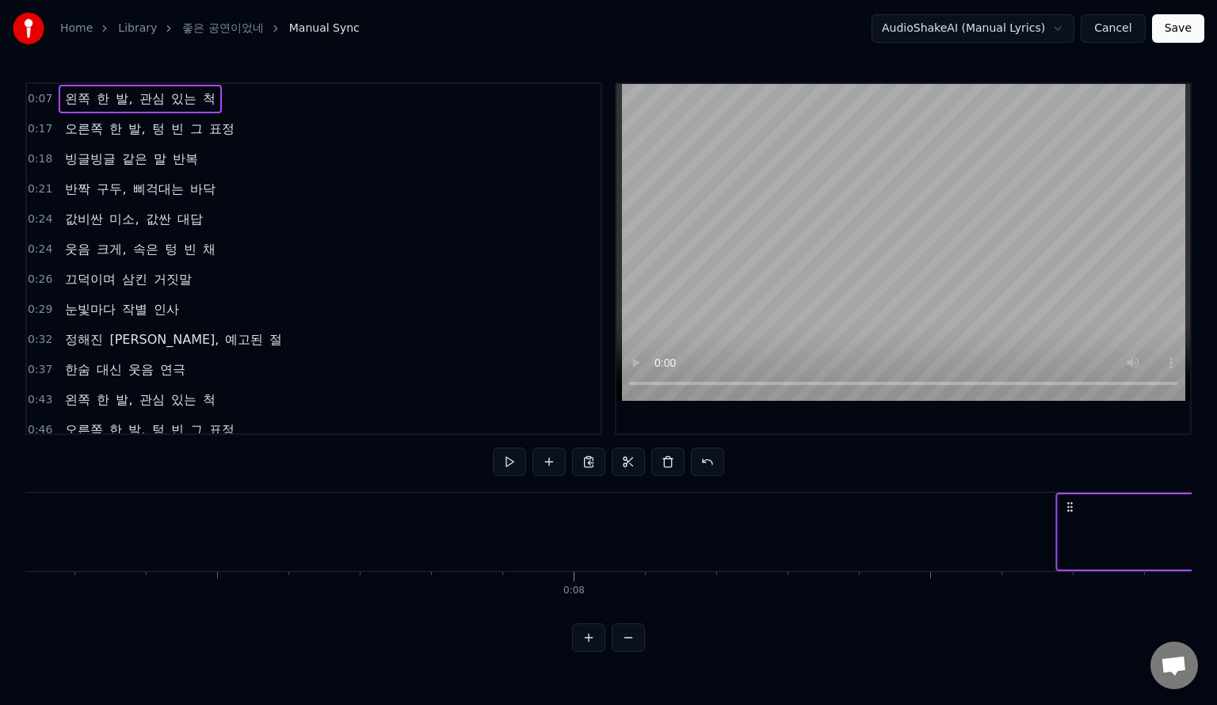
scroll to position [0, 5159]
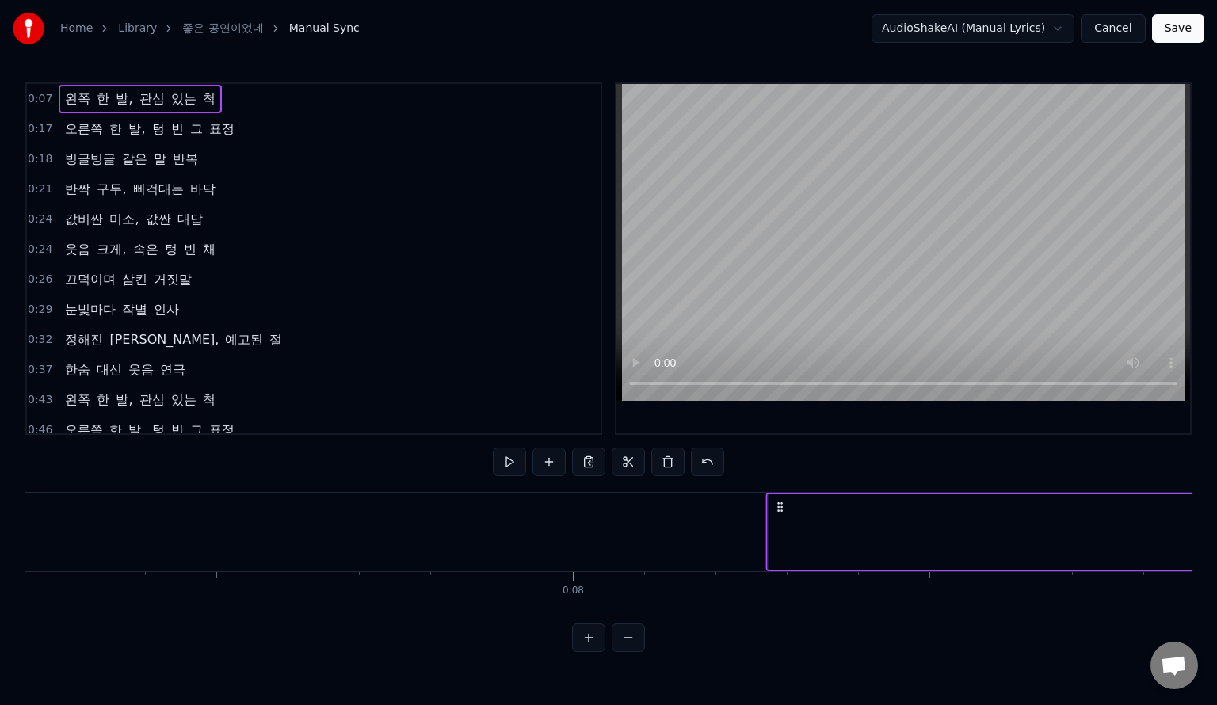
drag, startPoint x: 812, startPoint y: 508, endPoint x: 780, endPoint y: 530, distance: 39.4
drag, startPoint x: 477, startPoint y: 512, endPoint x: 886, endPoint y: 507, distance: 409.0
click at [698, 507] on icon at bounding box center [692, 507] width 13 height 13
drag, startPoint x: 471, startPoint y: 509, endPoint x: 744, endPoint y: 514, distance: 273.5
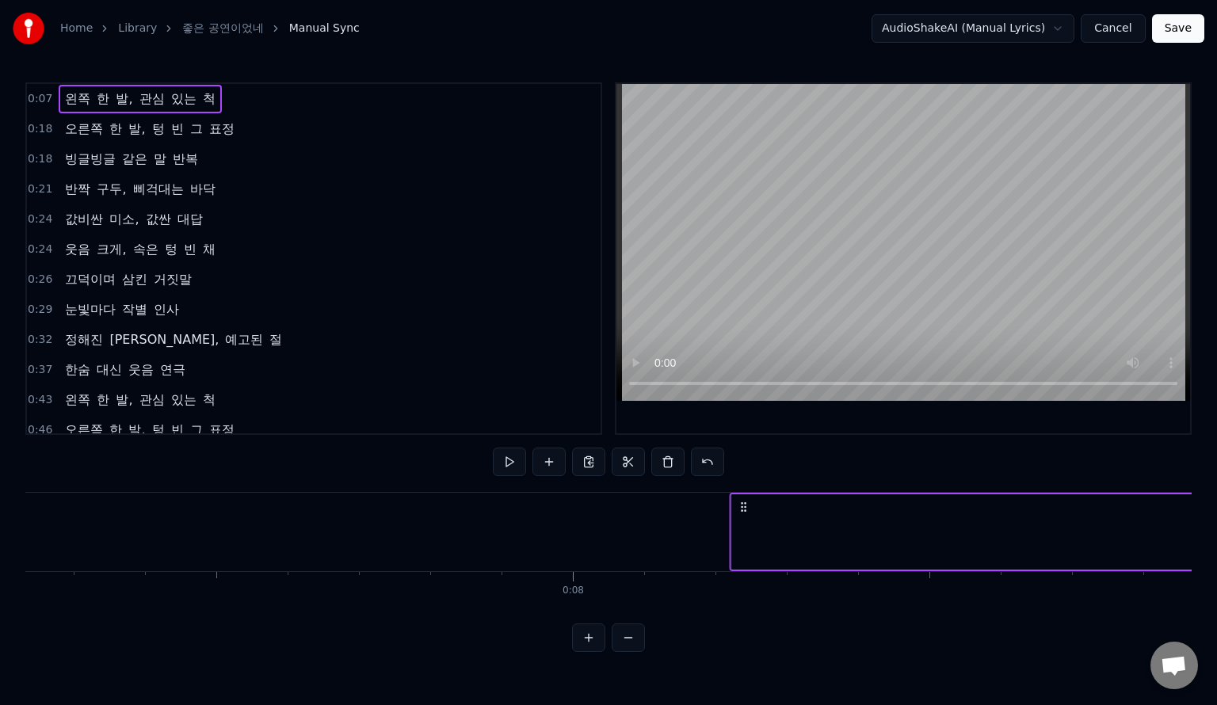
drag, startPoint x: 745, startPoint y: 512, endPoint x: 870, endPoint y: 504, distance: 125.5
click at [870, 504] on icon at bounding box center [867, 507] width 13 height 13
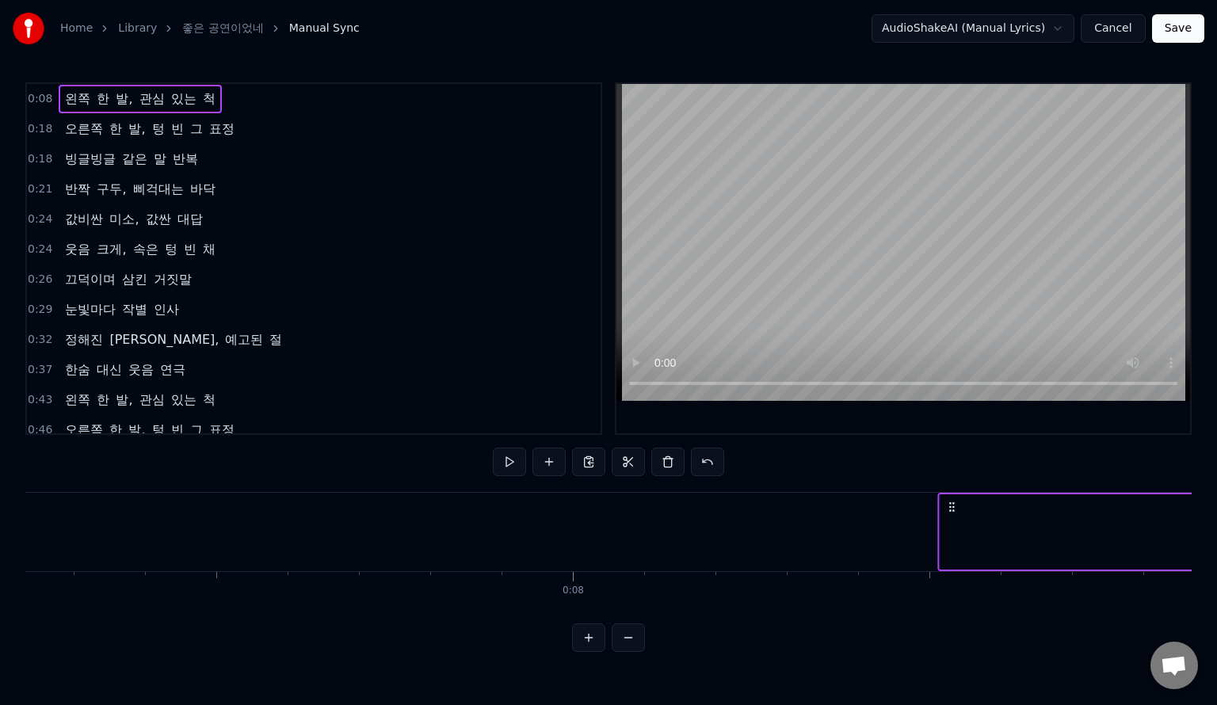
drag, startPoint x: 870, startPoint y: 504, endPoint x: 953, endPoint y: 504, distance: 82.4
click at [953, 504] on icon at bounding box center [952, 507] width 13 height 13
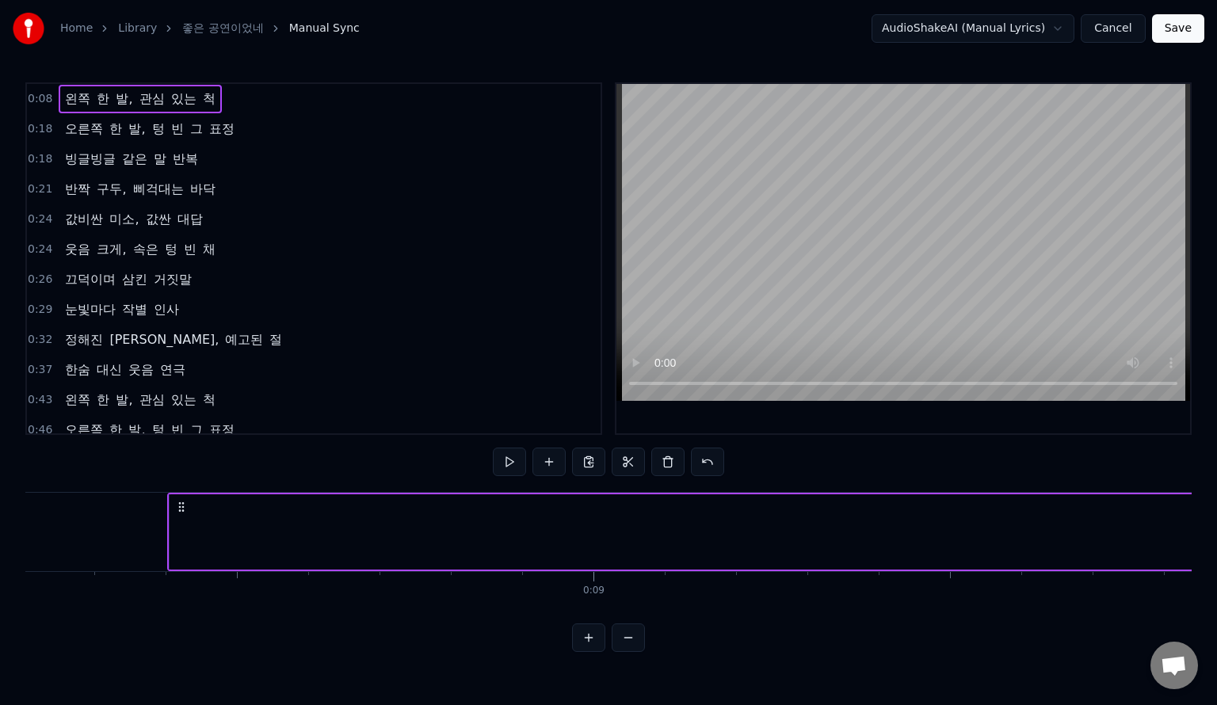
scroll to position [0, 5785]
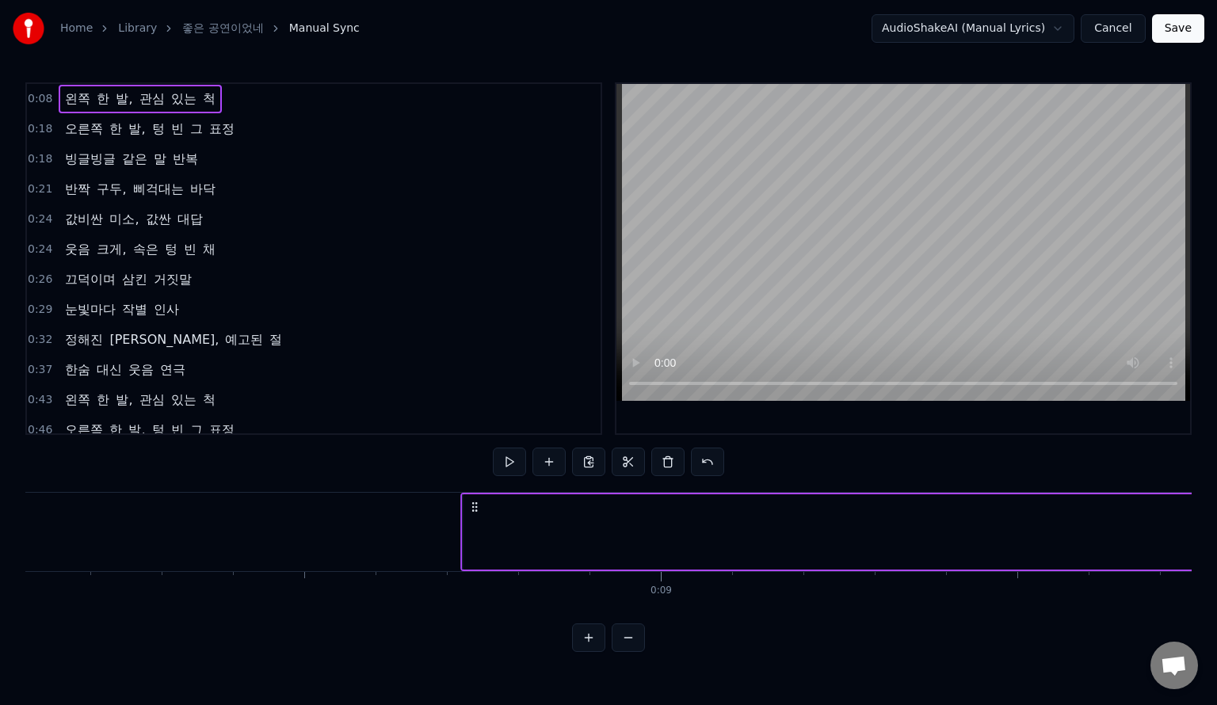
drag, startPoint x: 250, startPoint y: 507, endPoint x: 523, endPoint y: 514, distance: 272.7
drag, startPoint x: 254, startPoint y: 506, endPoint x: 425, endPoint y: 514, distance: 171.4
drag, startPoint x: 420, startPoint y: 506, endPoint x: 598, endPoint y: 515, distance: 177.8
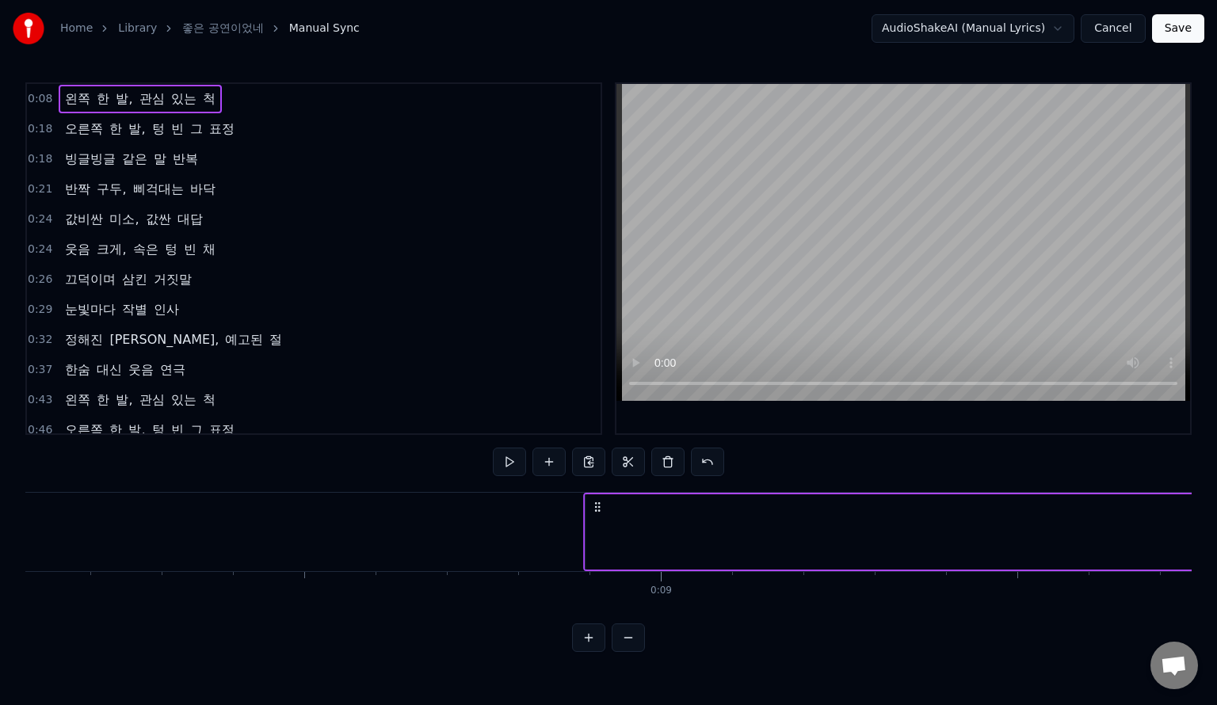
click at [509, 468] on button at bounding box center [509, 462] width 33 height 29
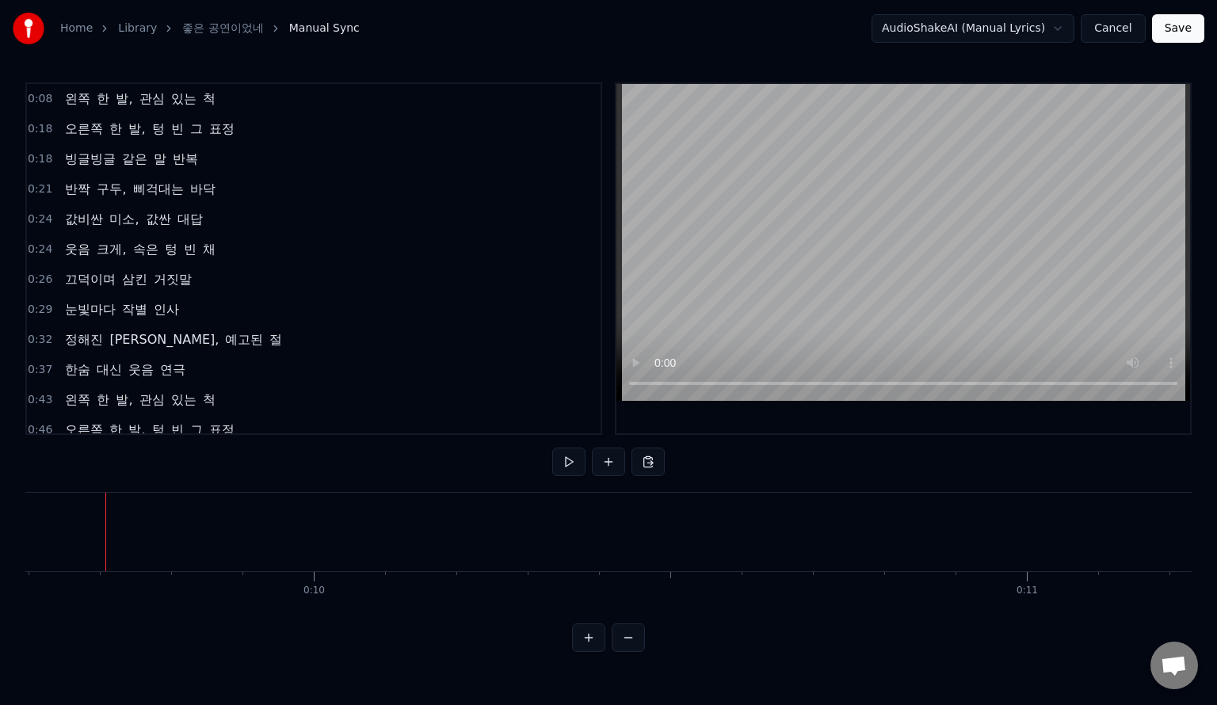
scroll to position [0, 7866]
click at [644, 652] on div "0:08 왼쪽 한 발, 관심 있는 척 0:18 오른쪽 한 발, 텅 빈 그 표정 0:18 빙글빙글 같은 말 반복 0:21 반짝 구두, 삐걱대는 …" at bounding box center [608, 367] width 1167 height 570
click at [637, 652] on button at bounding box center [628, 638] width 33 height 29
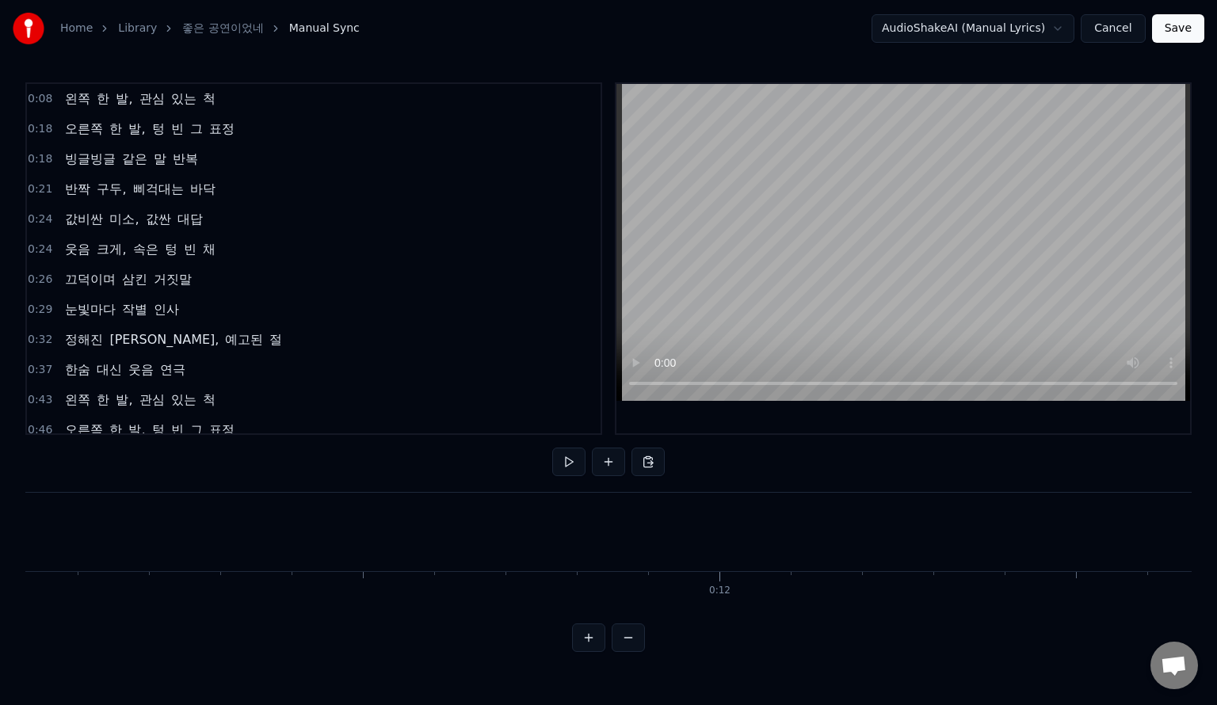
click at [637, 652] on button at bounding box center [628, 638] width 33 height 29
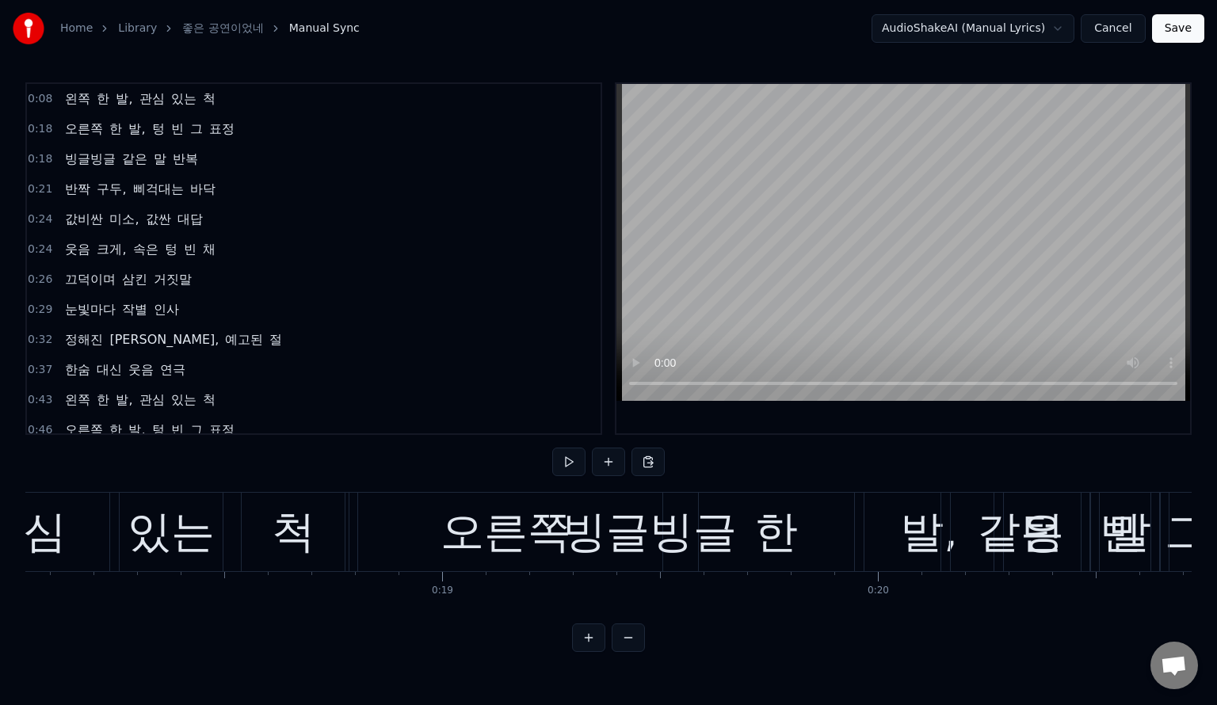
scroll to position [0, 7741]
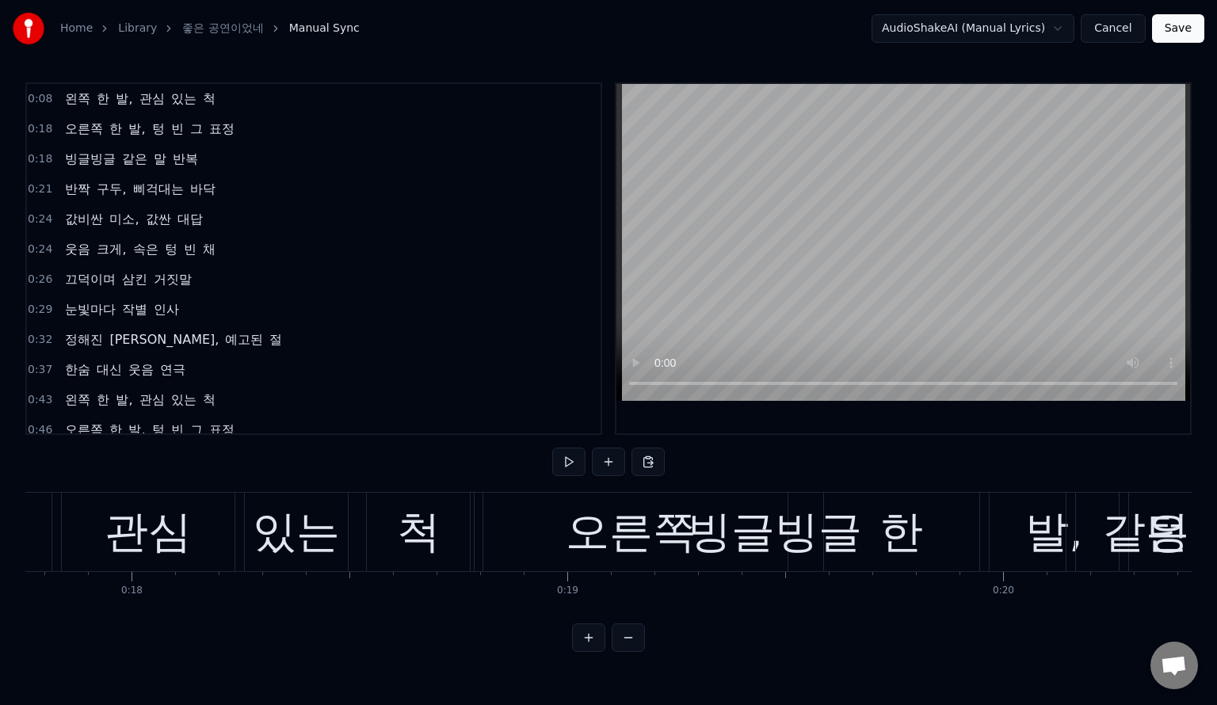
click at [612, 624] on button at bounding box center [628, 638] width 33 height 29
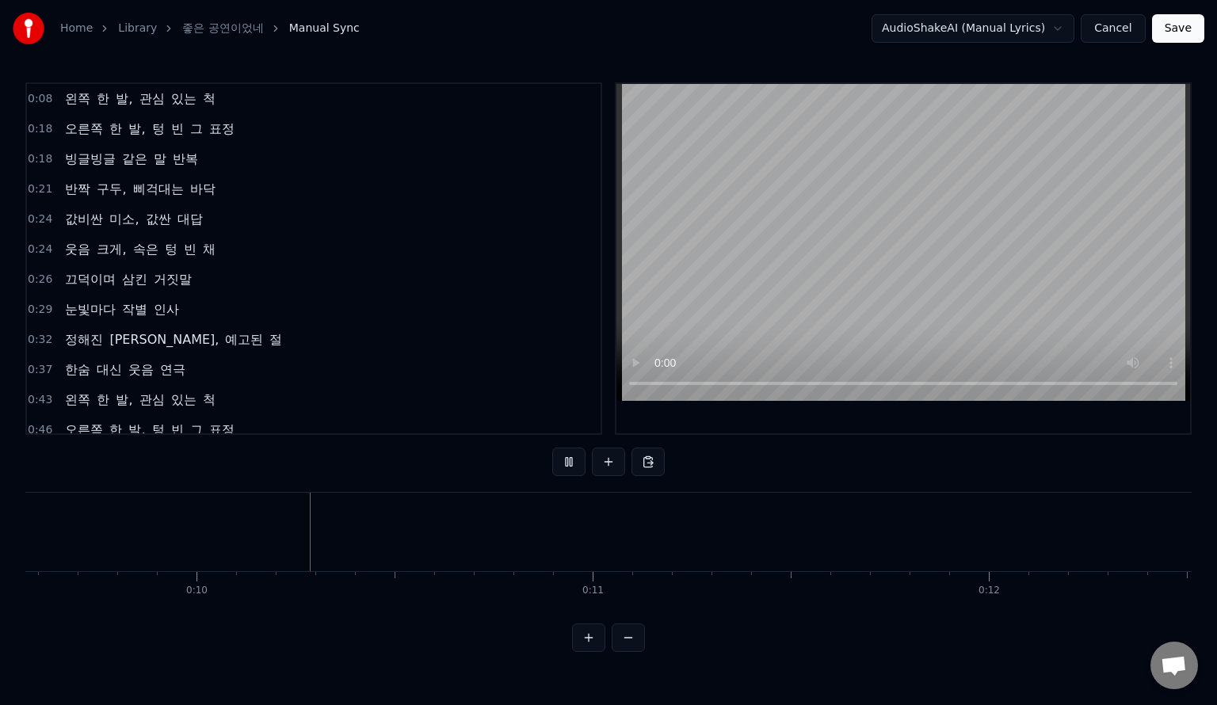
scroll to position [0, 3768]
click at [612, 624] on button at bounding box center [628, 638] width 33 height 29
click at [1186, 25] on button "Save" at bounding box center [1178, 28] width 52 height 29
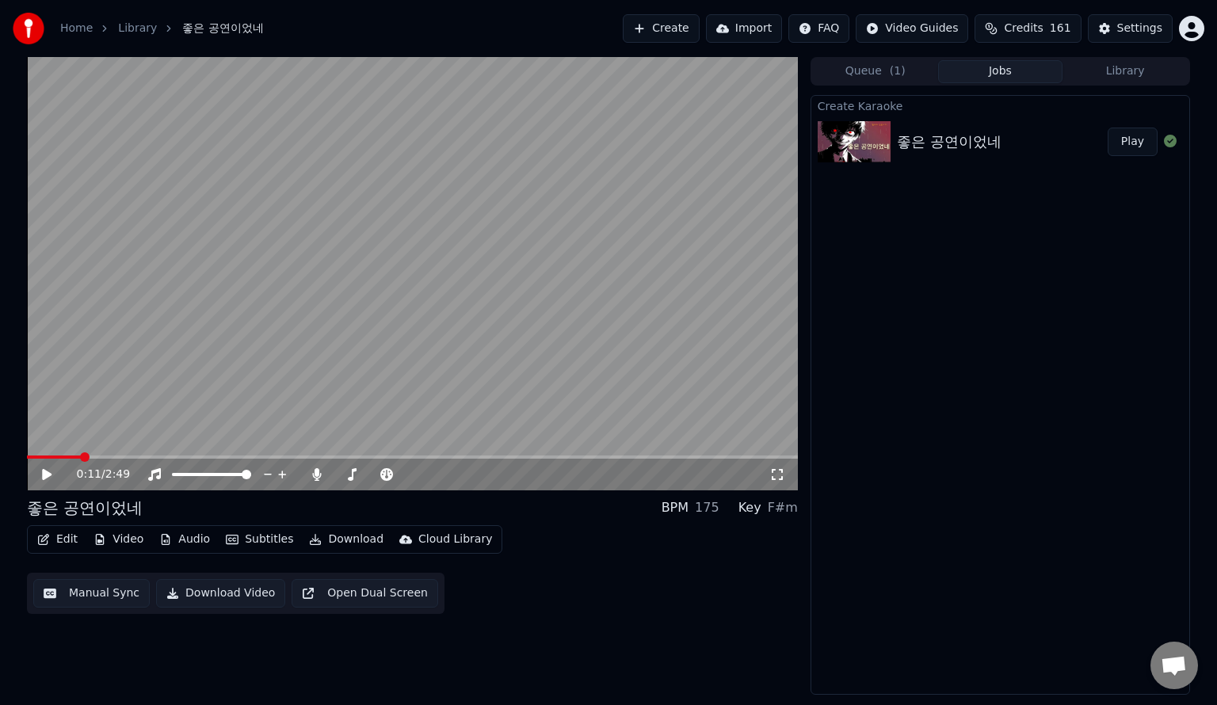
click at [246, 543] on button "Subtitles" at bounding box center [260, 540] width 80 height 22
click at [119, 598] on button "Manual Sync" at bounding box center [91, 593] width 117 height 29
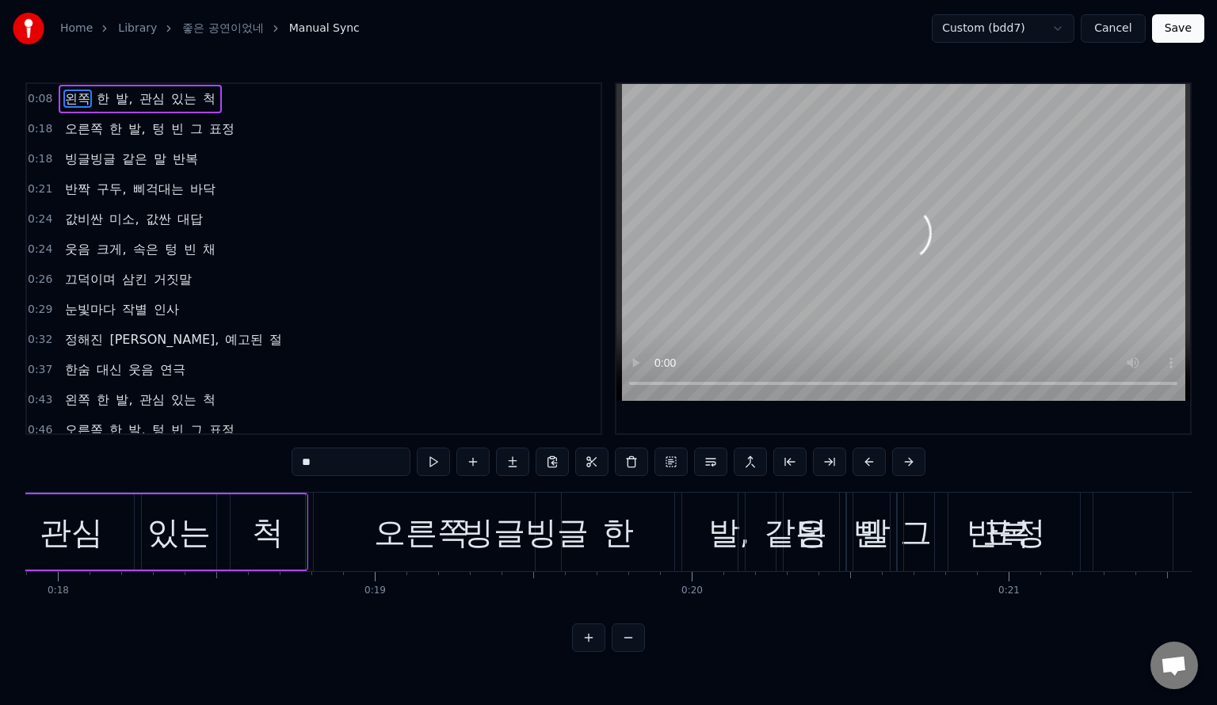
scroll to position [0, 4971]
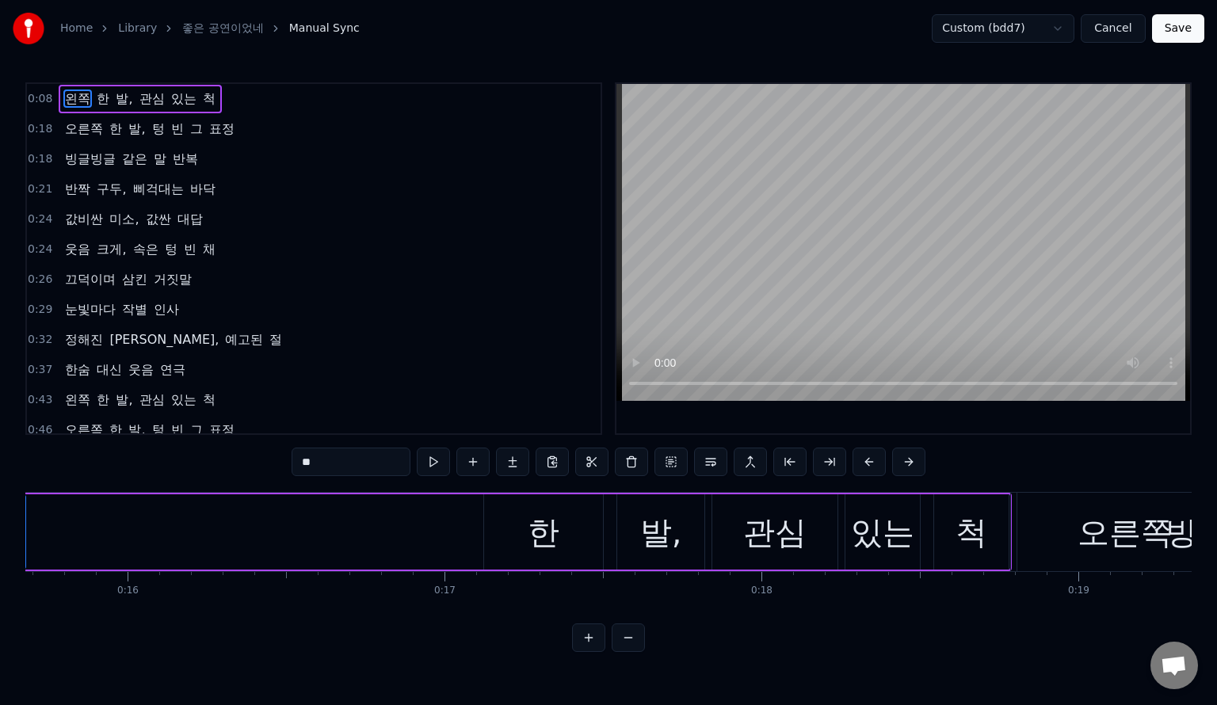
drag, startPoint x: 458, startPoint y: 533, endPoint x: 20, endPoint y: 525, distance: 438.4
click at [20, 525] on div "Home Library 좋은 공연이었네 Manual Sync Custom (bdd7) Cancel Save 0:08 왼쪽 한 발, 관심 있는 …" at bounding box center [608, 326] width 1217 height 652
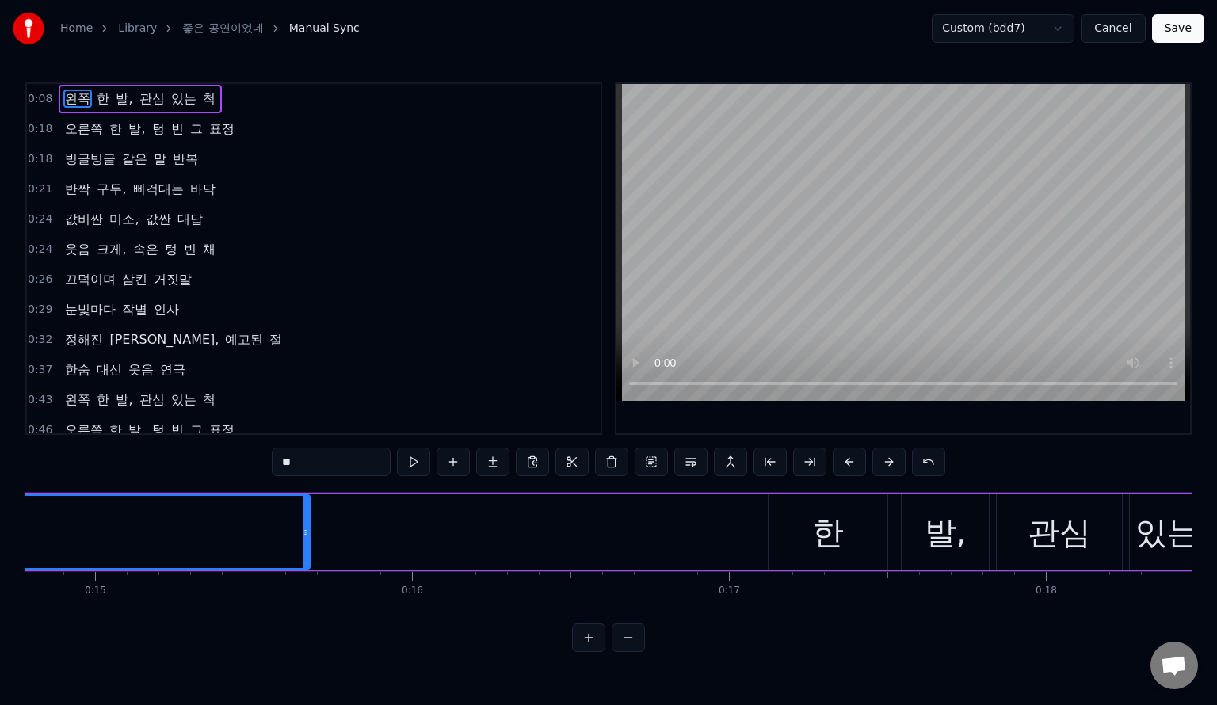
scroll to position [0, 4551]
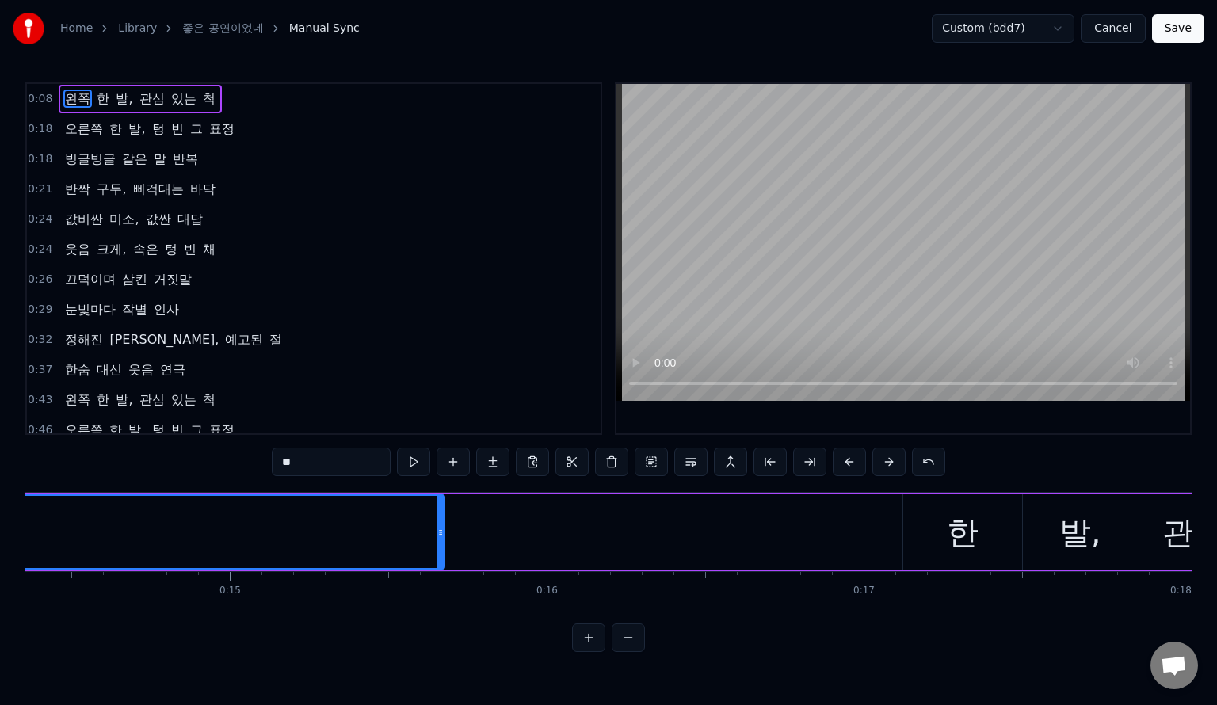
drag, startPoint x: 441, startPoint y: 528, endPoint x: 317, endPoint y: 548, distance: 126.1
click at [317, 548] on div at bounding box center [318, 532] width 6 height 72
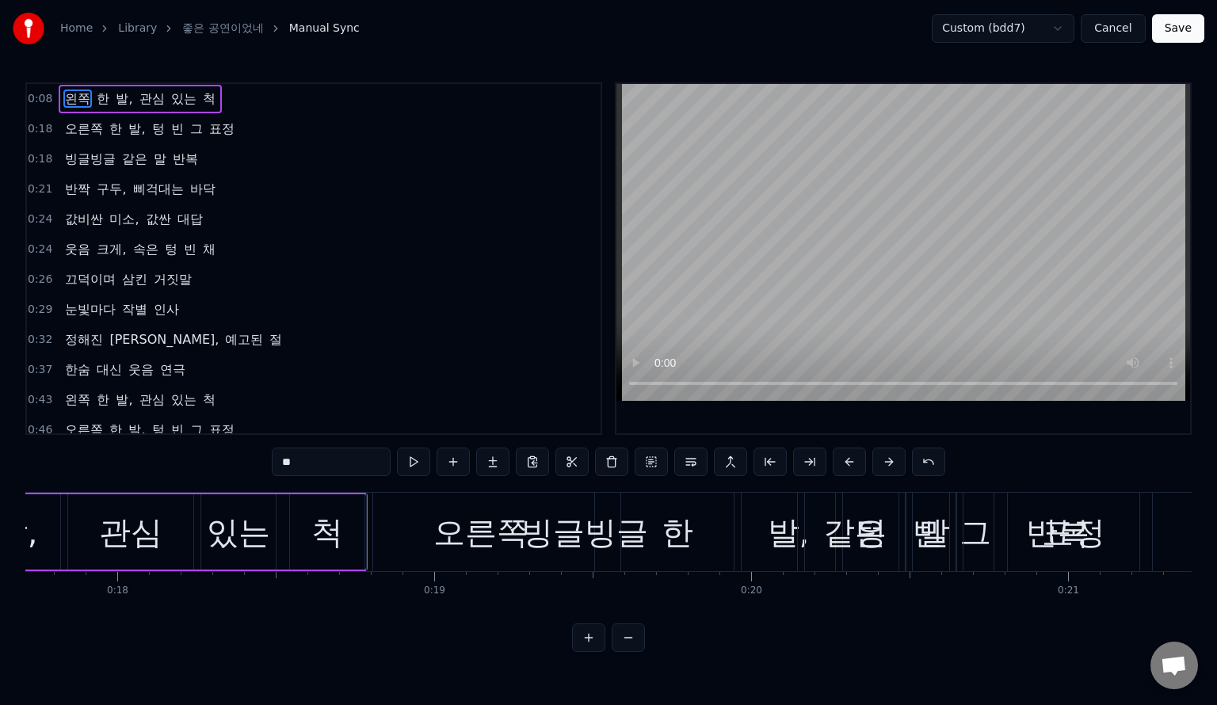
scroll to position [0, 5689]
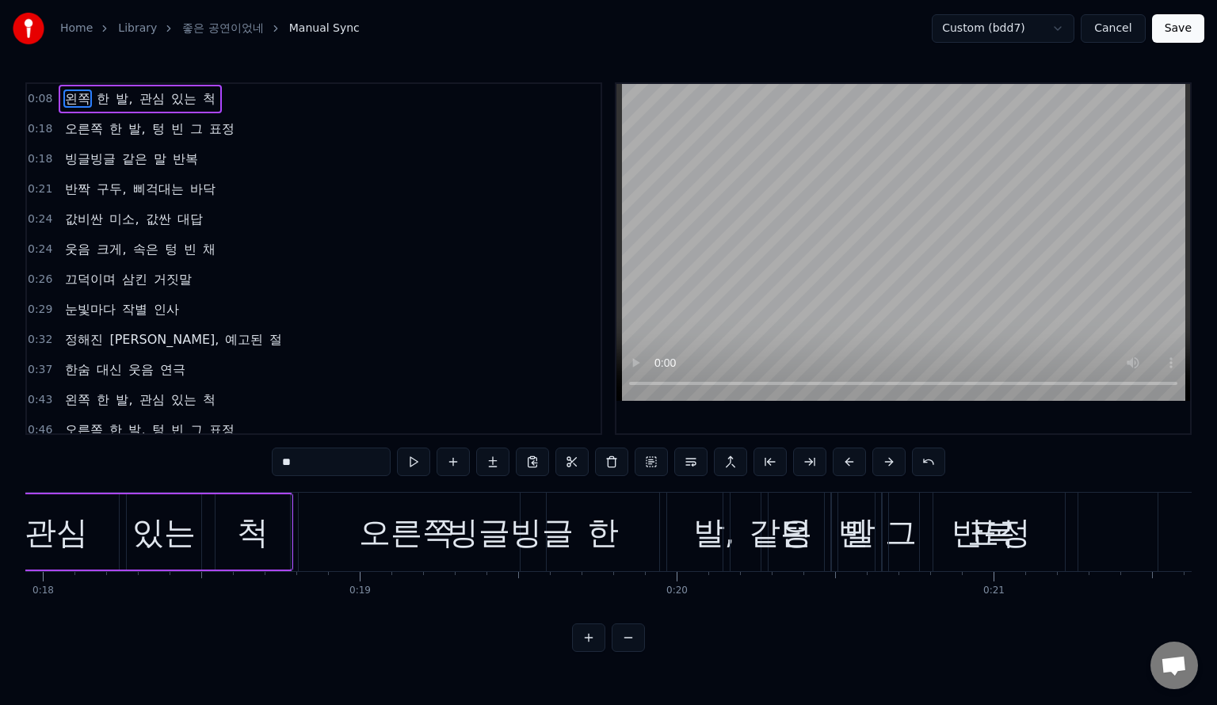
drag, startPoint x: 674, startPoint y: 553, endPoint x: 606, endPoint y: 585, distance: 75.2
click at [604, 609] on div "왼쪽 한 발, 관심 있는 척 오른쪽 한 발, 텅 빈 그 표정 빙글빙글 같은 말 반복 반짝 구두, 삐걱대는 바닥 값비싼 미소, 값싼 대답 웃음 …" at bounding box center [608, 551] width 1167 height 119
drag, startPoint x: 605, startPoint y: 569, endPoint x: 760, endPoint y: 499, distance: 170.3
click at [760, 499] on div "빙글빙글 같은 말 반복" at bounding box center [690, 532] width 784 height 78
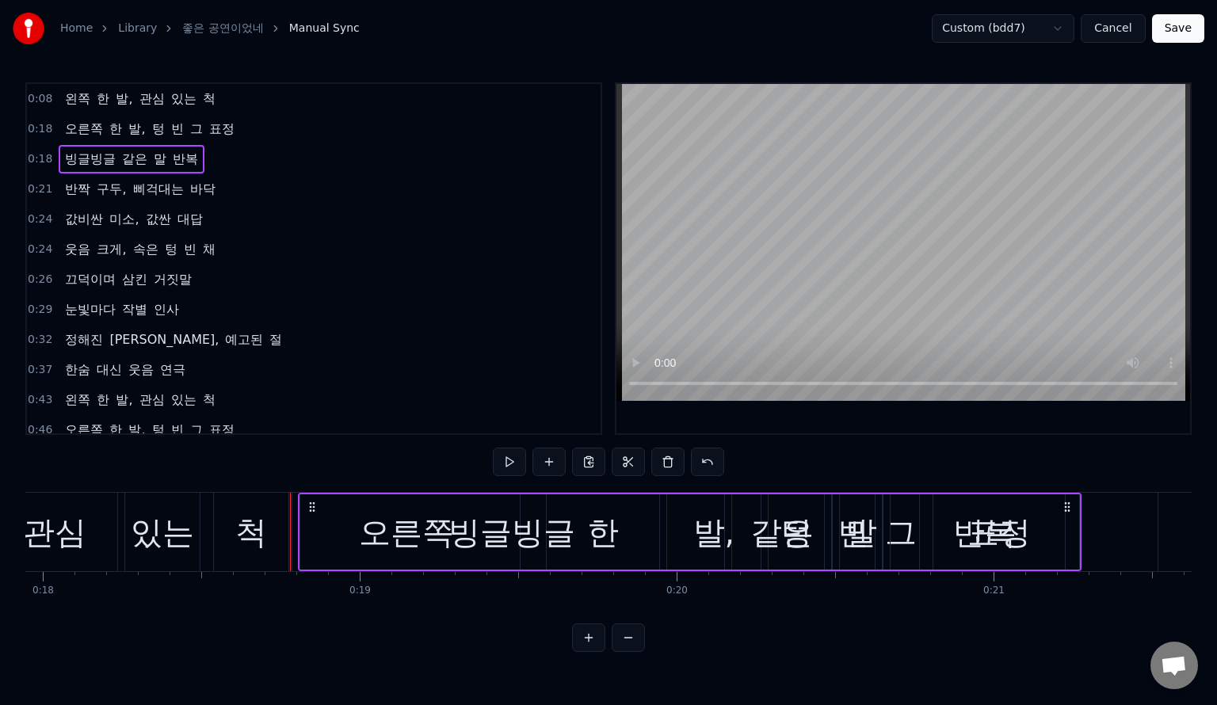
click at [724, 509] on div "빙글빙글 같은 말 반복" at bounding box center [690, 532] width 784 height 78
click at [185, 534] on div "있는" at bounding box center [162, 533] width 63 height 48
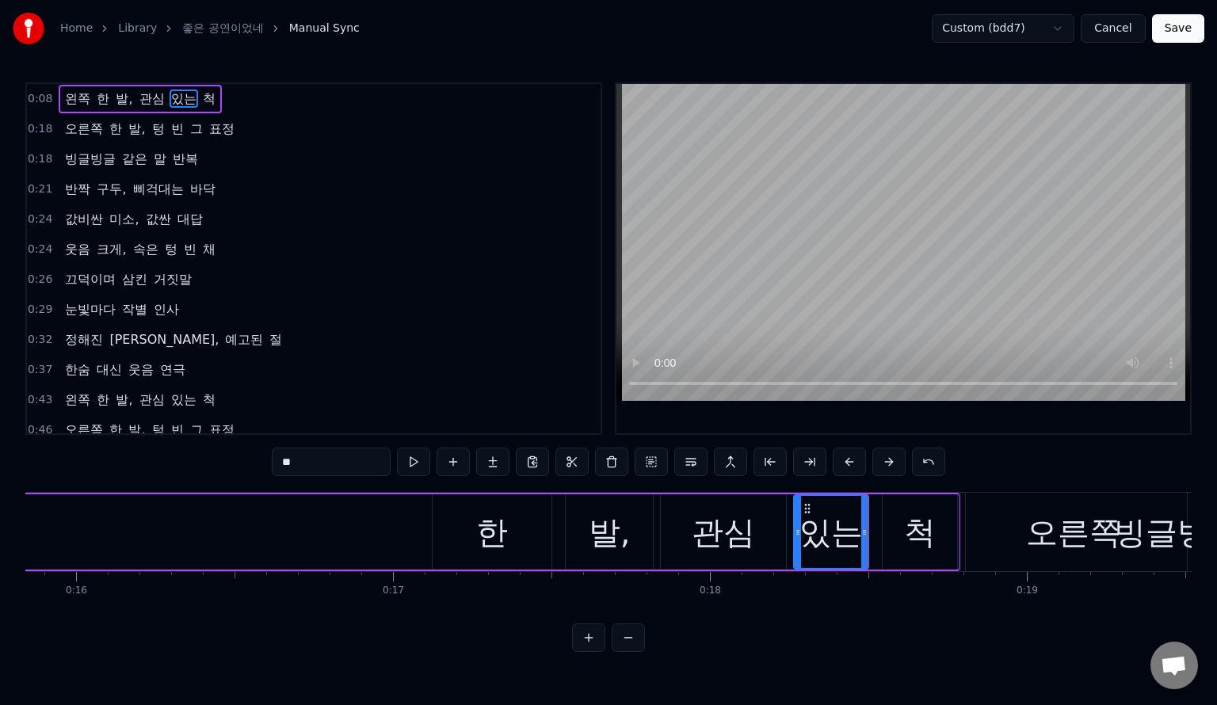
scroll to position [0, 4917]
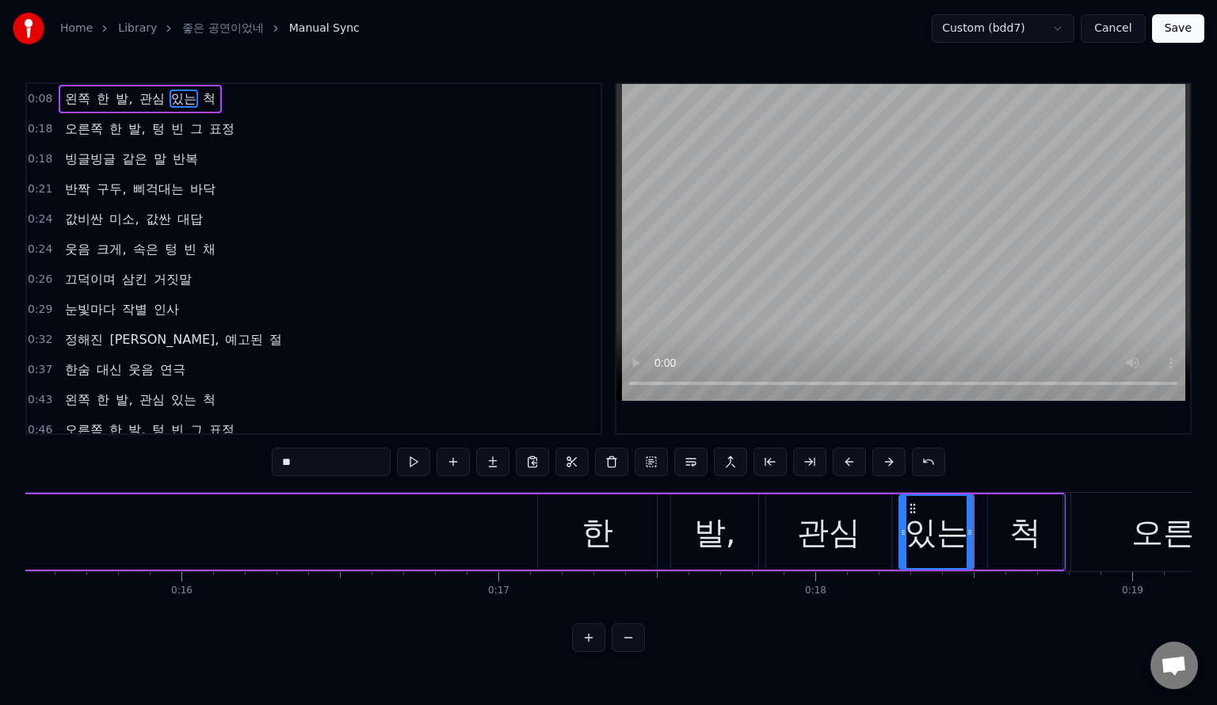
click at [828, 531] on div "관심" at bounding box center [828, 533] width 63 height 48
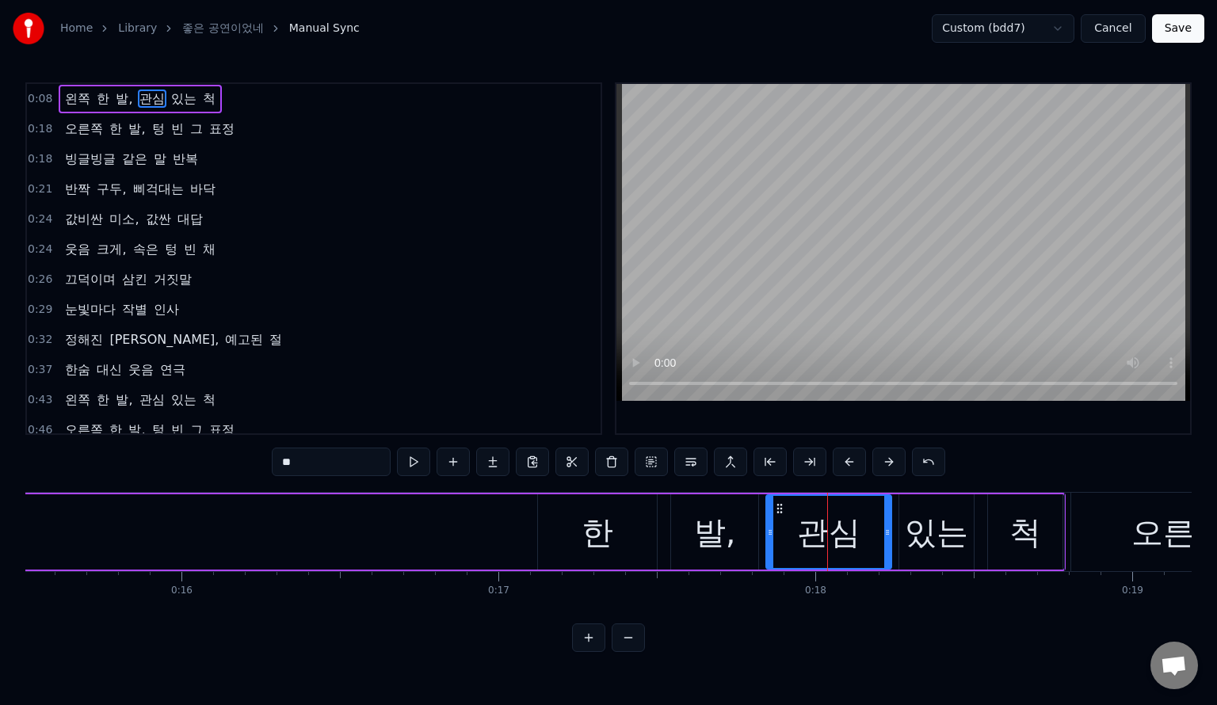
click at [1054, 503] on div "척" at bounding box center [1025, 532] width 75 height 75
type input "*"
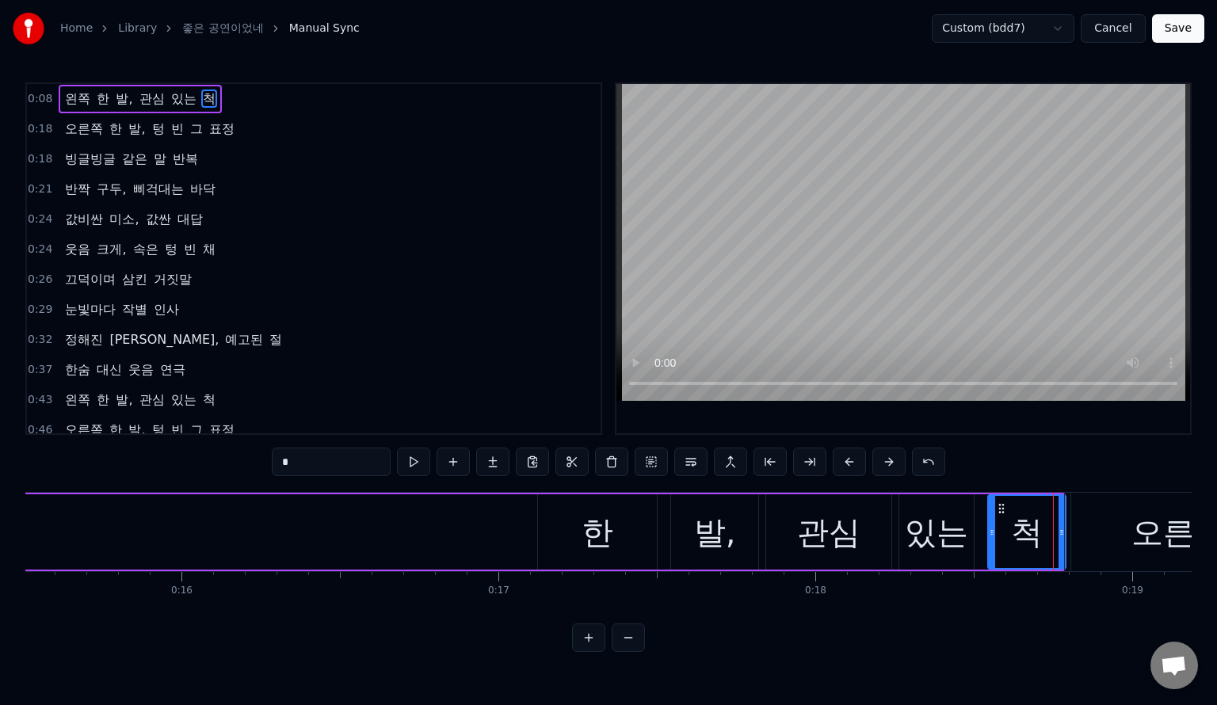
drag, startPoint x: 1061, startPoint y: 506, endPoint x: 1064, endPoint y: 539, distance: 32.7
click at [1064, 539] on div at bounding box center [1062, 532] width 6 height 72
drag, startPoint x: 592, startPoint y: 513, endPoint x: 409, endPoint y: 532, distance: 184.1
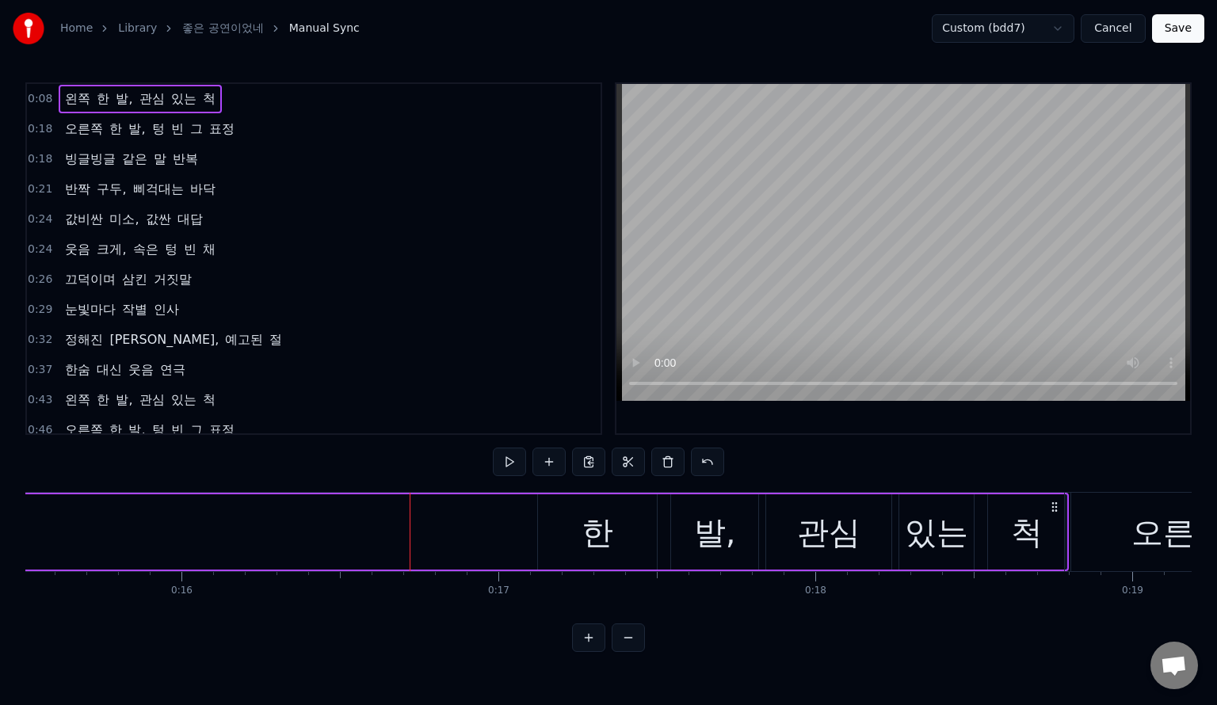
click at [591, 537] on div "한" at bounding box center [598, 533] width 32 height 48
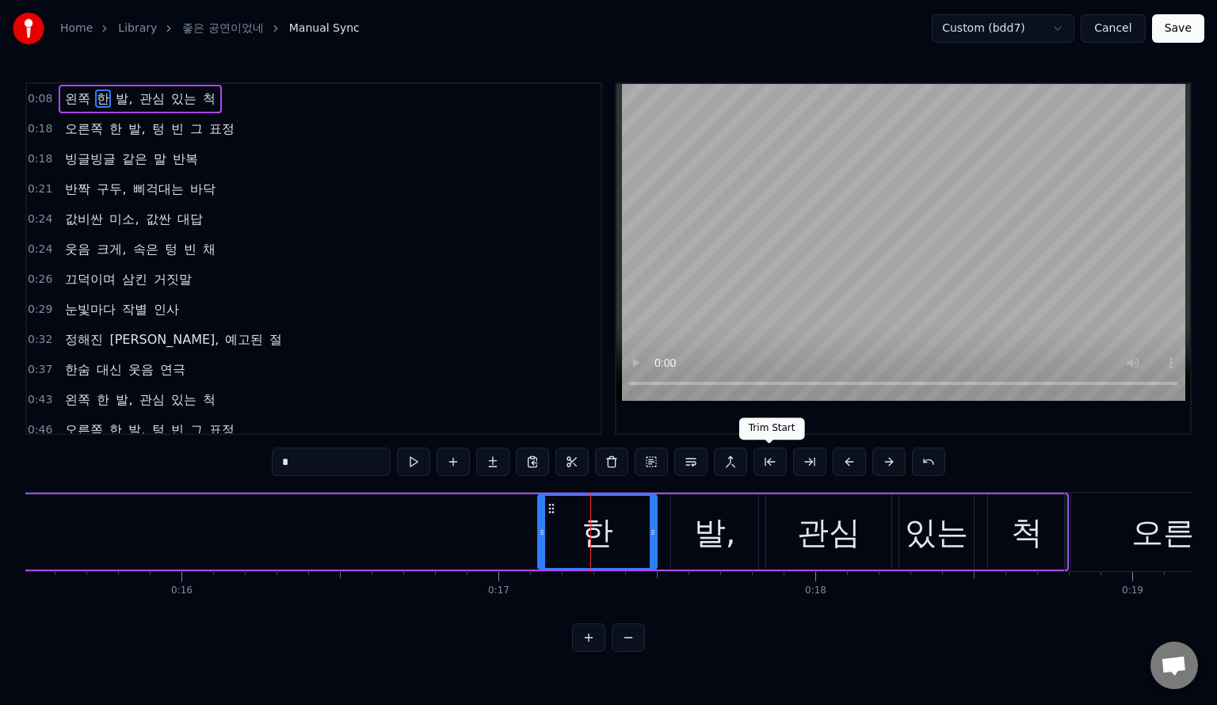
click at [774, 468] on button at bounding box center [770, 462] width 33 height 29
drag, startPoint x: 625, startPoint y: 527, endPoint x: 555, endPoint y: 531, distance: 69.9
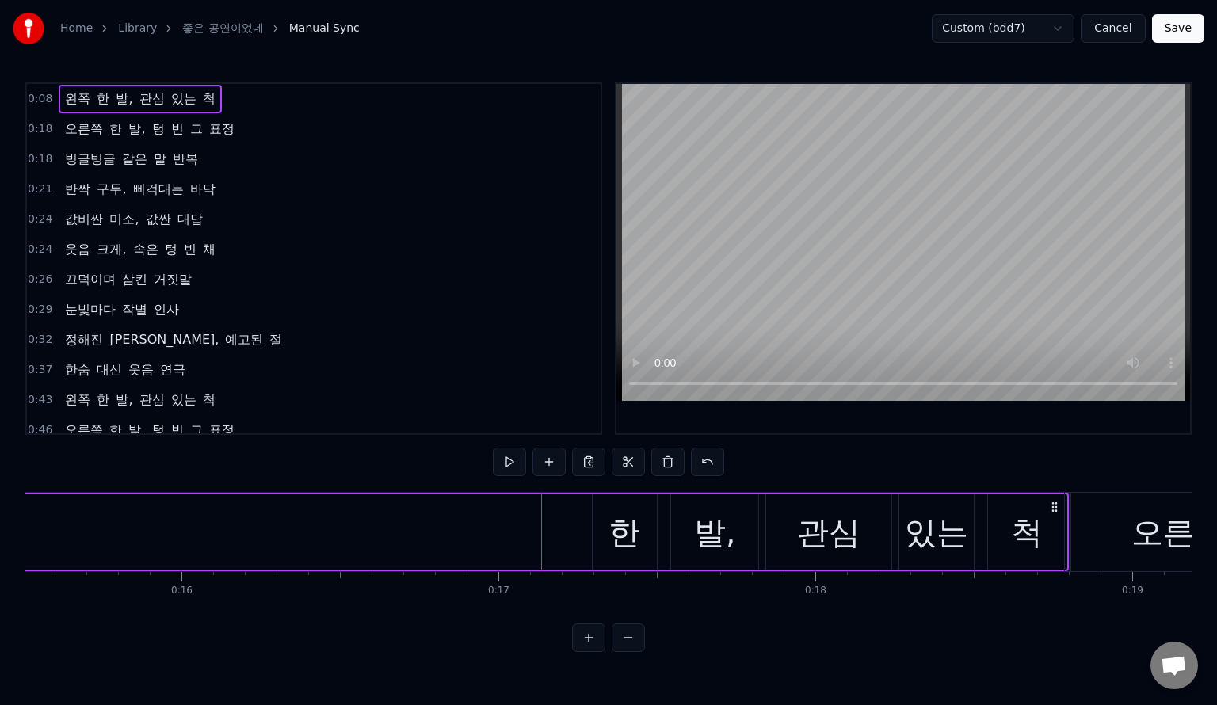
click at [606, 517] on div "한" at bounding box center [625, 532] width 65 height 75
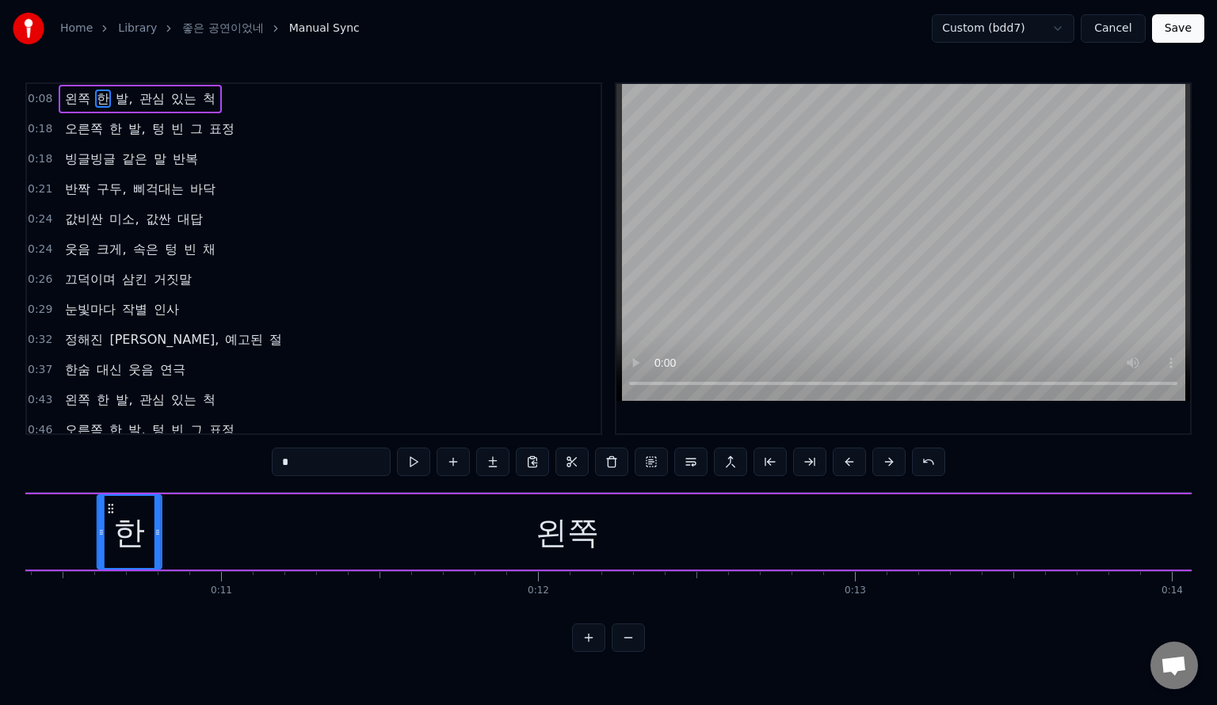
scroll to position [0, 3275]
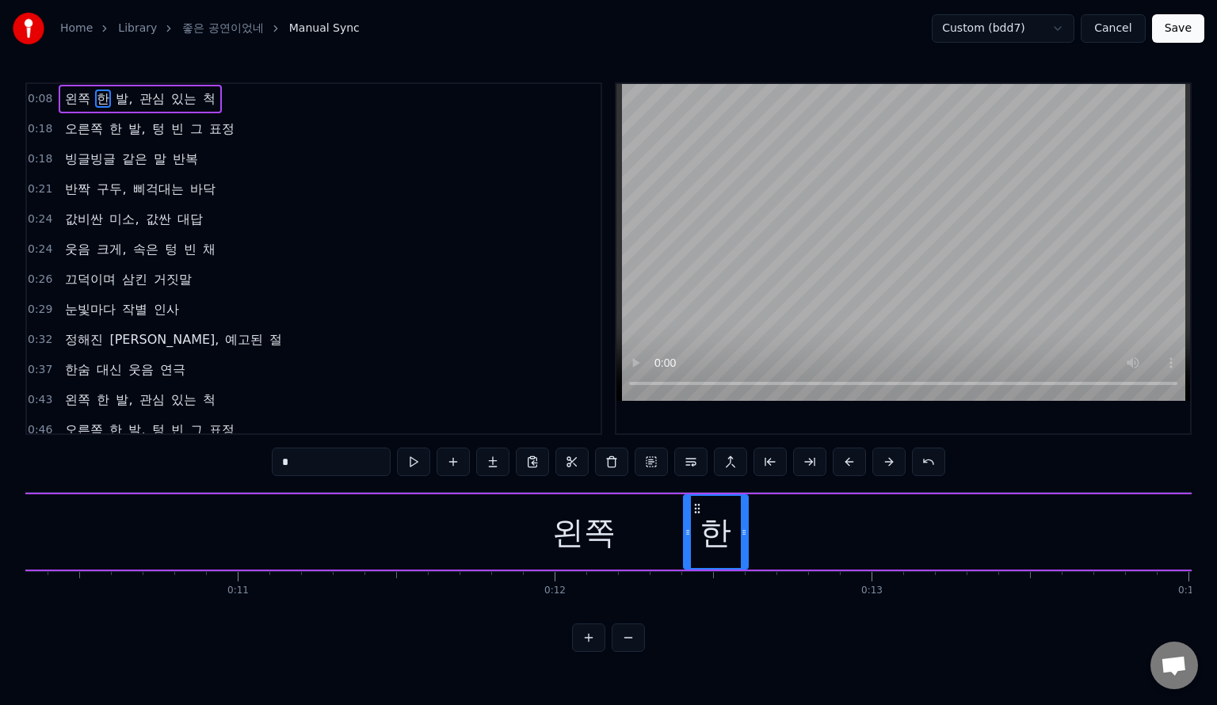
drag, startPoint x: 602, startPoint y: 503, endPoint x: 694, endPoint y: 531, distance: 96.3
click at [694, 531] on div "한" at bounding box center [716, 532] width 63 height 72
click at [584, 536] on div "왼쪽" at bounding box center [583, 533] width 63 height 48
type input "**"
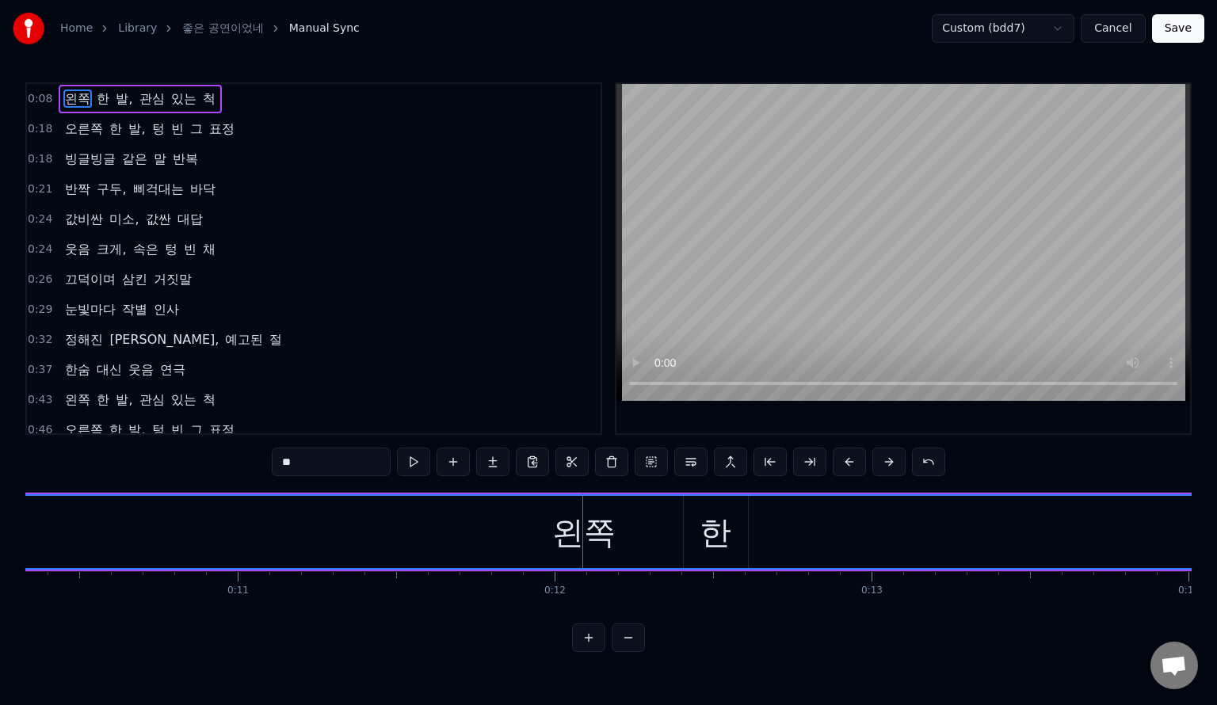
click at [561, 535] on div "왼쪽" at bounding box center [583, 533] width 63 height 48
click at [600, 529] on div "왼쪽" at bounding box center [583, 533] width 63 height 48
click at [384, 511] on div "왼쪽" at bounding box center [584, 532] width 2024 height 72
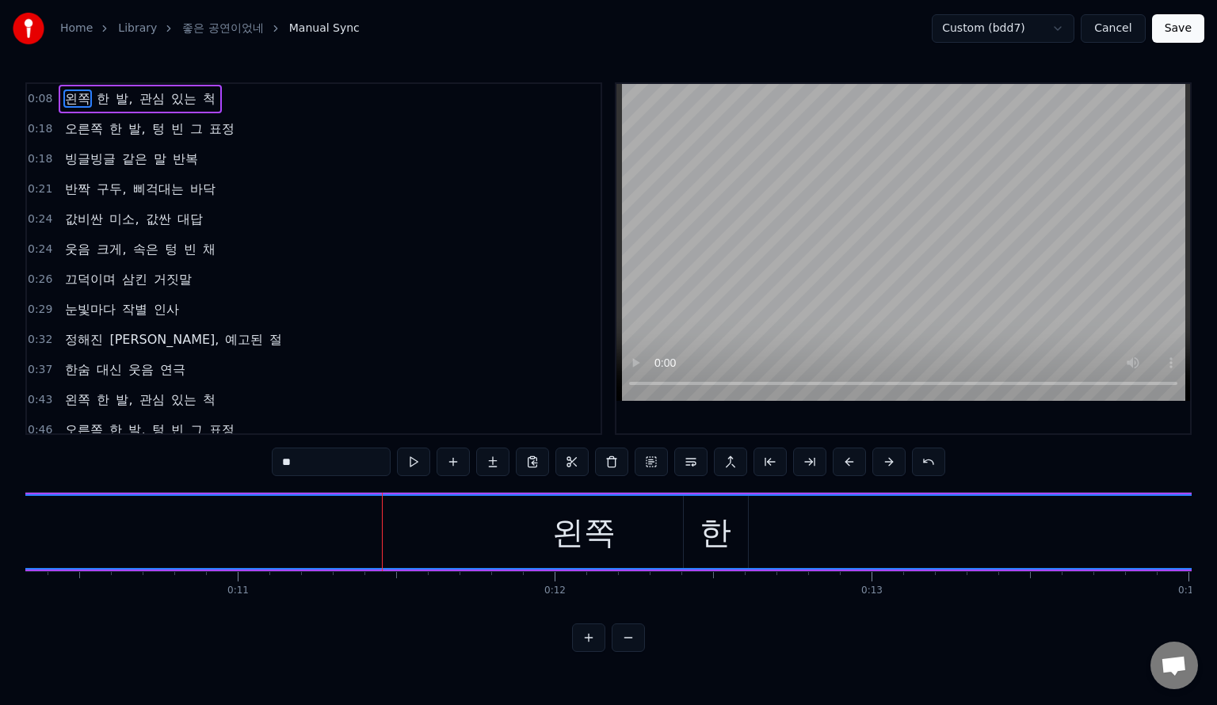
click at [384, 506] on div "왼쪽" at bounding box center [584, 532] width 2024 height 72
drag, startPoint x: 379, startPoint y: 521, endPoint x: 104, endPoint y: 541, distance: 275.8
click at [116, 536] on div "왼쪽" at bounding box center [584, 532] width 2024 height 72
click at [93, 544] on div "왼쪽" at bounding box center [584, 532] width 2024 height 72
drag, startPoint x: 59, startPoint y: 537, endPoint x: 78, endPoint y: 537, distance: 19.0
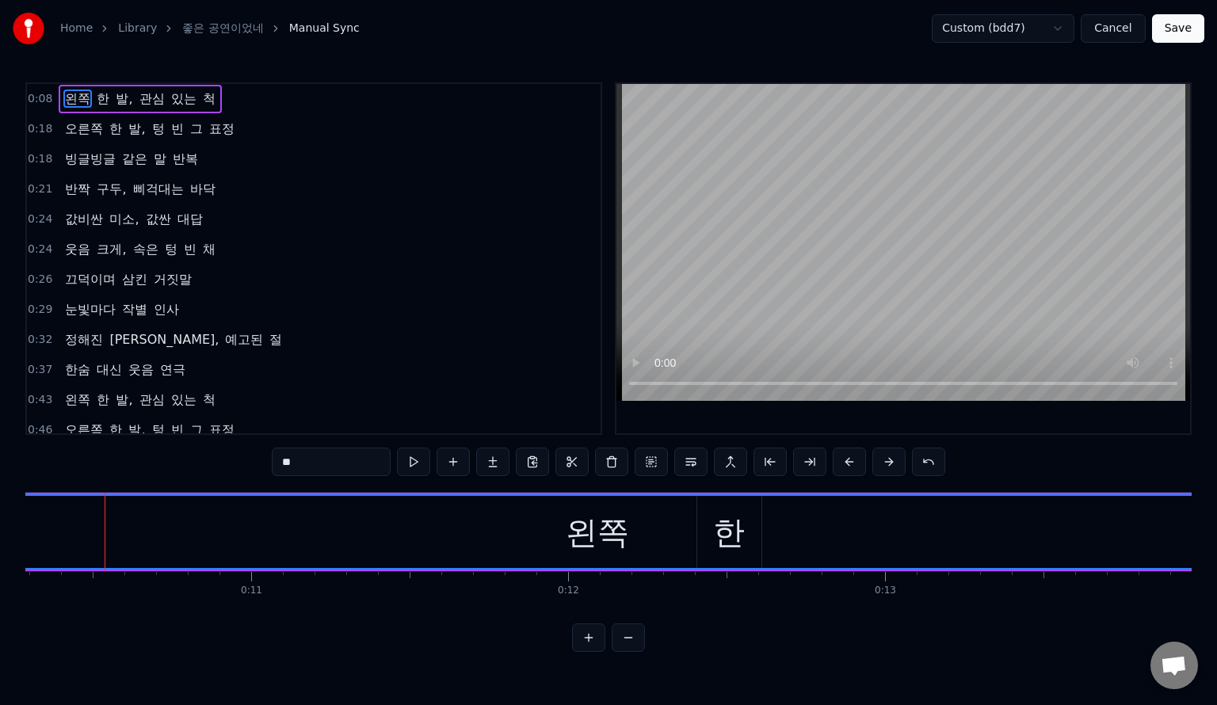
click at [60, 537] on div "왼쪽" at bounding box center [597, 532] width 2024 height 72
drag, startPoint x: 98, startPoint y: 538, endPoint x: 71, endPoint y: 537, distance: 27.0
click at [84, 538] on div "왼쪽" at bounding box center [643, 532] width 2024 height 72
click at [141, 534] on div "왼쪽" at bounding box center [666, 532] width 2024 height 72
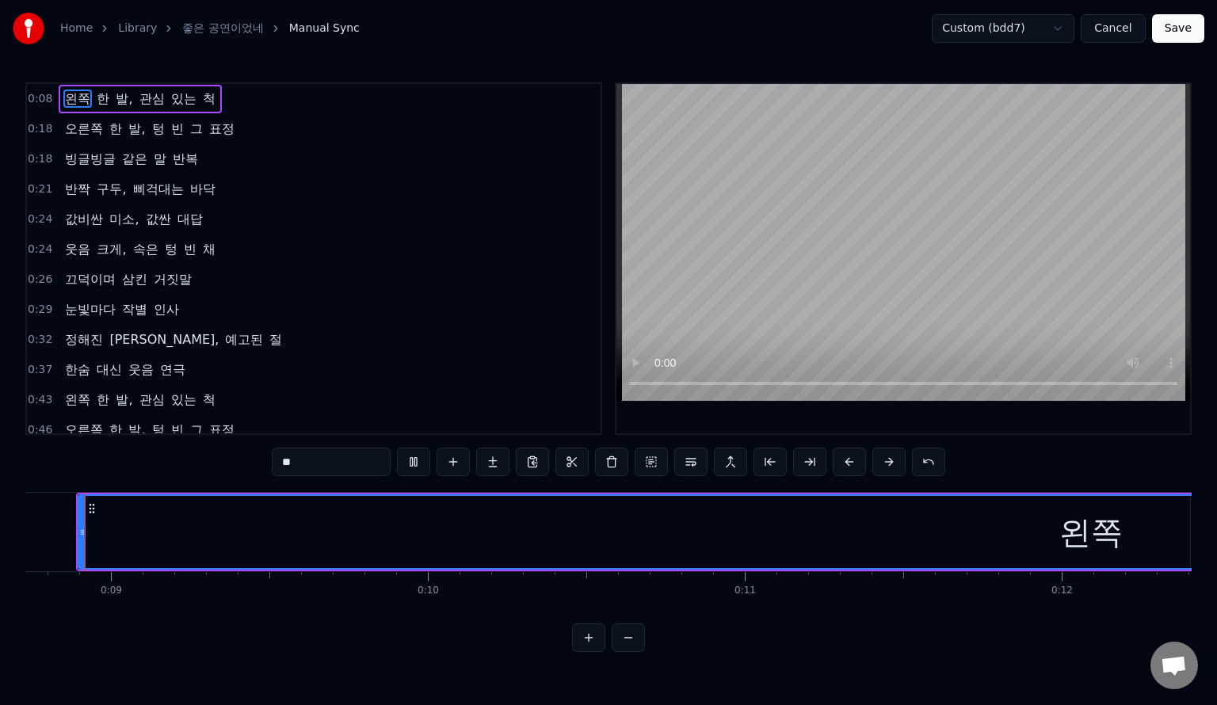
scroll to position [0, 2746]
click at [1126, 540] on div "왼쪽" at bounding box center [1112, 533] width 63 height 48
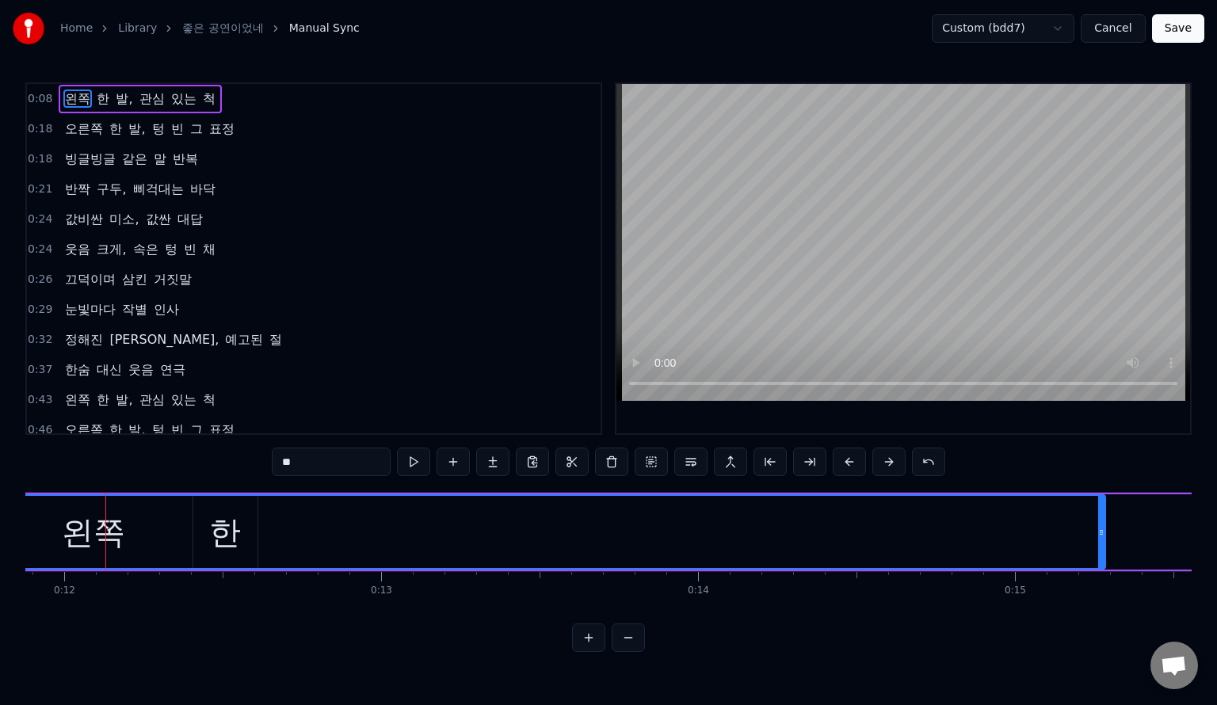
click at [101, 541] on div "왼쪽" at bounding box center [93, 533] width 63 height 48
click at [226, 545] on div "왼쪽" at bounding box center [99, 532] width 2024 height 72
click at [233, 531] on div "왼쪽" at bounding box center [99, 532] width 2024 height 72
drag, startPoint x: 233, startPoint y: 531, endPoint x: 269, endPoint y: 519, distance: 37.6
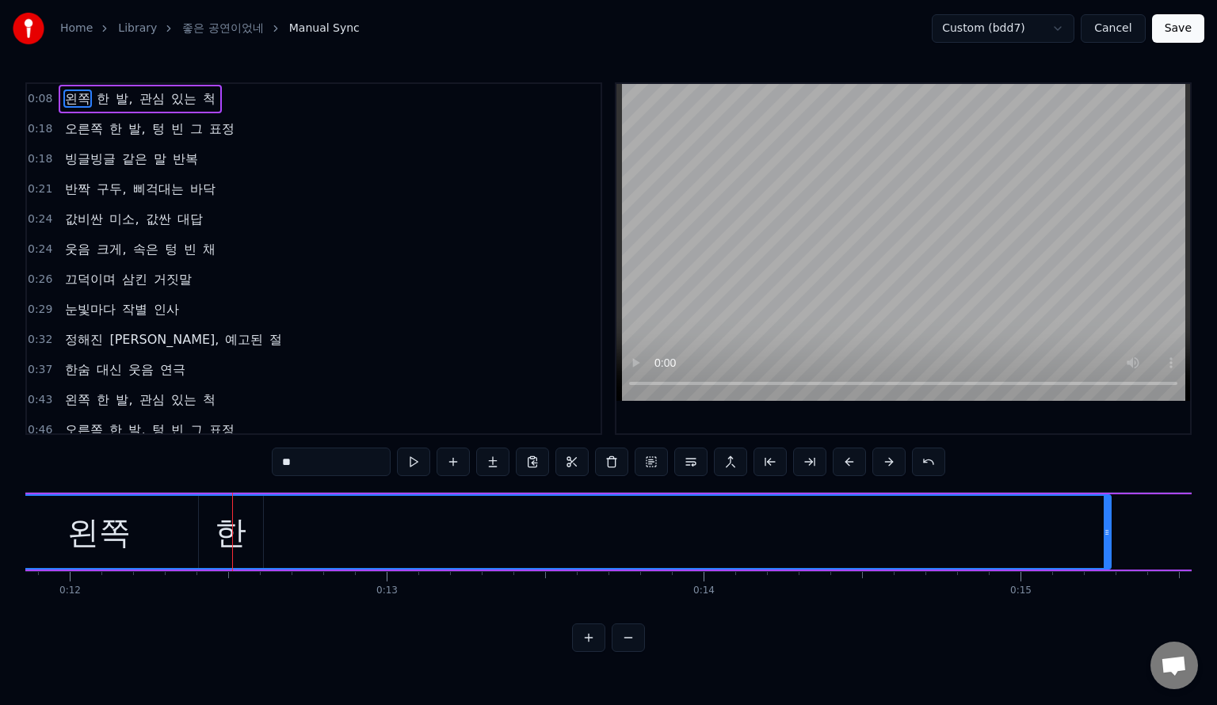
click at [234, 529] on div "왼쪽" at bounding box center [99, 532] width 2024 height 72
drag, startPoint x: 269, startPoint y: 519, endPoint x: 220, endPoint y: 504, distance: 51.4
click at [256, 514] on div "왼쪽" at bounding box center [99, 532] width 2024 height 72
click at [219, 504] on div "왼쪽" at bounding box center [99, 532] width 2024 height 72
click at [208, 537] on div "왼쪽" at bounding box center [99, 532] width 2024 height 72
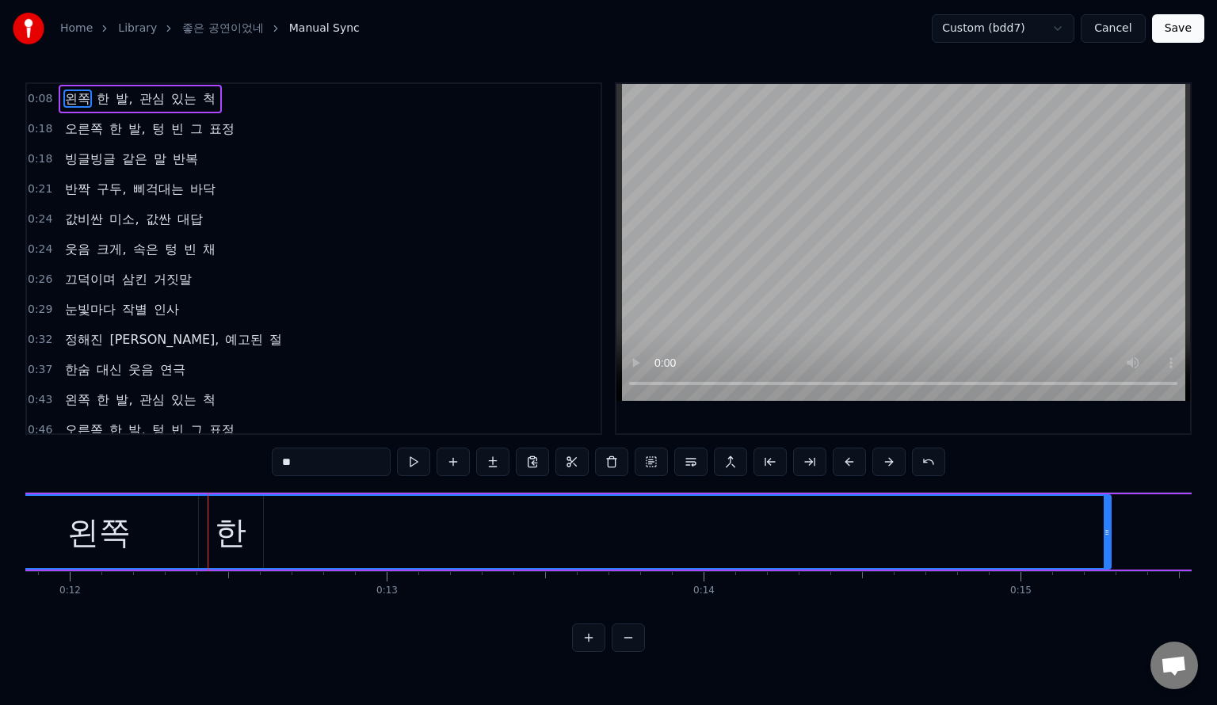
click at [223, 537] on div "왼쪽" at bounding box center [99, 532] width 2024 height 72
click at [1059, 24] on html "Home Library 좋은 공연이었네 Manual Sync Custom (bdd7) Cancel Save 0:08 왼쪽 한 발, 관심 있는 …" at bounding box center [608, 339] width 1217 height 678
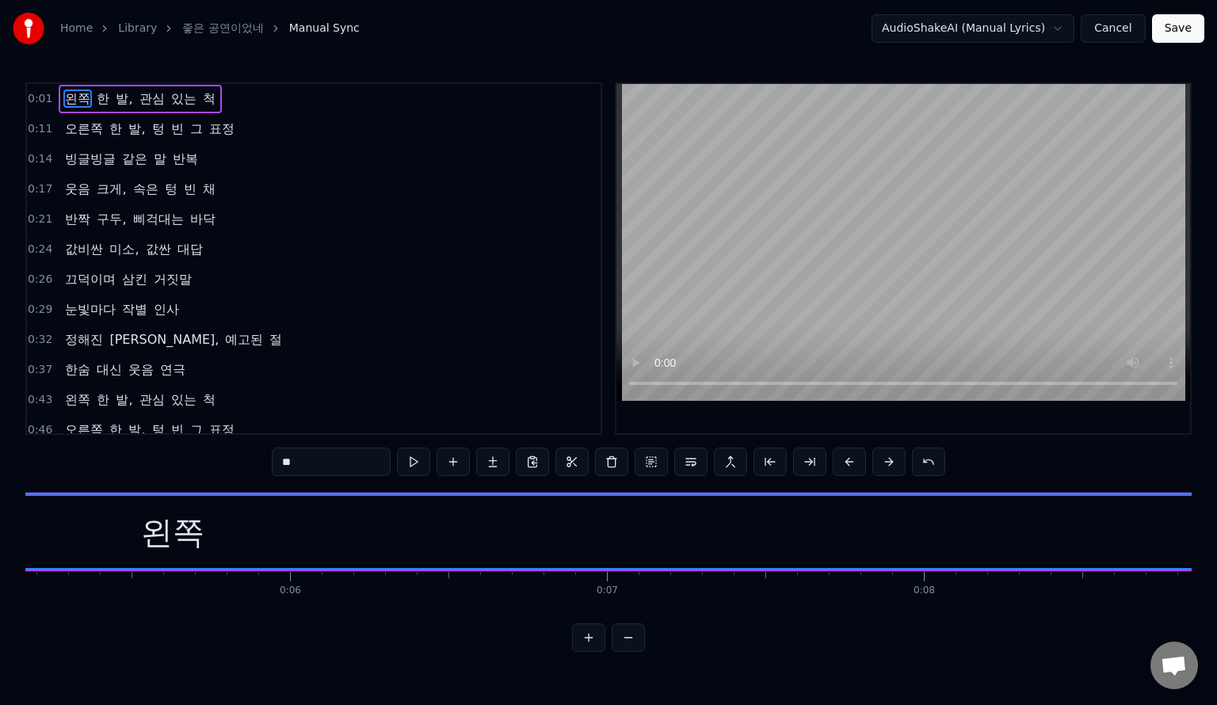
scroll to position [0, 1428]
click at [376, 527] on div "왼쪽" at bounding box center [382, 533] width 63 height 48
click at [387, 528] on div "왼쪽" at bounding box center [382, 533] width 63 height 48
drag, startPoint x: 361, startPoint y: 532, endPoint x: 420, endPoint y: 552, distance: 61.9
click at [427, 569] on div "왼쪽" at bounding box center [382, 532] width 2589 height 75
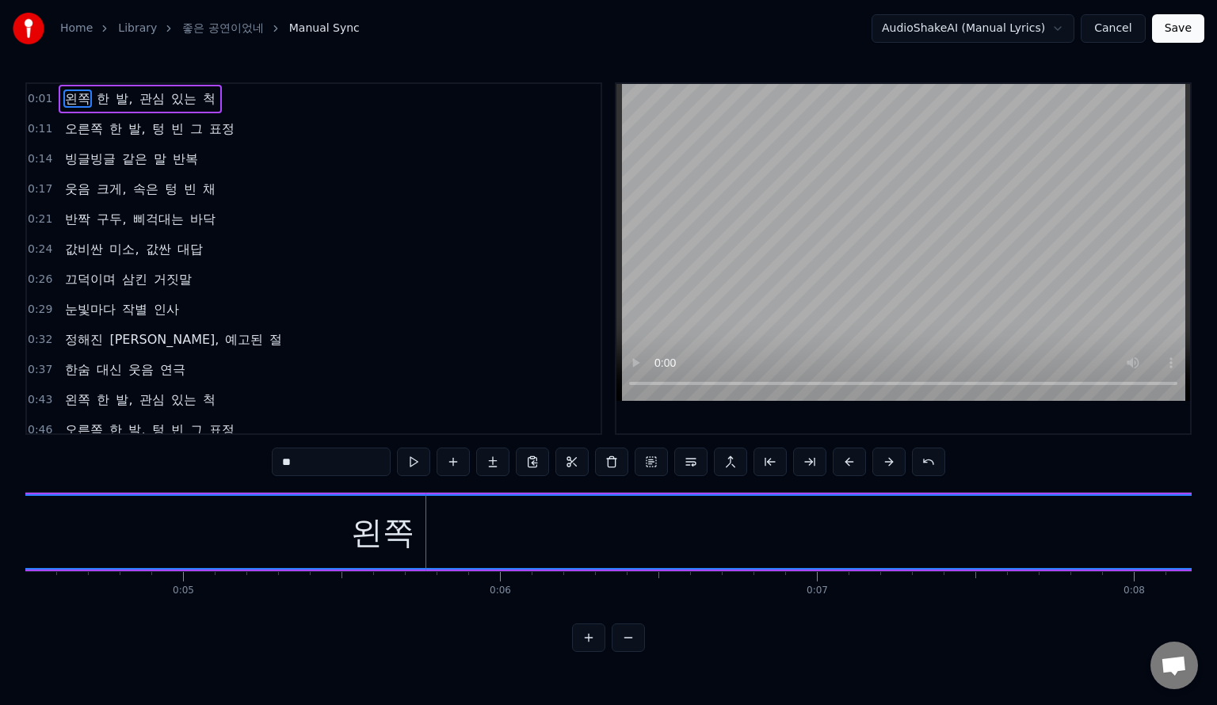
click at [413, 529] on div "왼쪽" at bounding box center [382, 533] width 63 height 48
click at [379, 528] on div "왼쪽" at bounding box center [382, 533] width 63 height 48
click at [84, 94] on span "왼쪽" at bounding box center [77, 99] width 29 height 18
click at [79, 95] on span "왼쪽" at bounding box center [77, 99] width 29 height 18
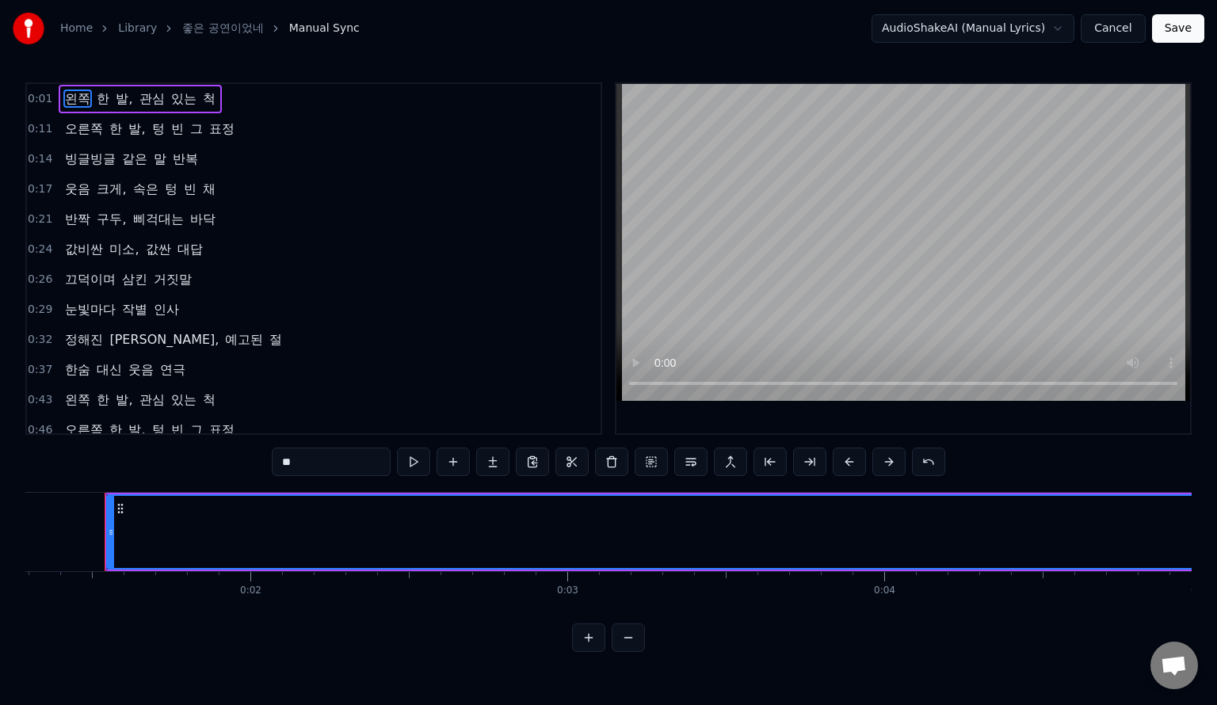
click at [79, 95] on span "왼쪽" at bounding box center [77, 99] width 29 height 18
drag, startPoint x: 78, startPoint y: 97, endPoint x: 128, endPoint y: 515, distance: 421.5
click at [705, 522] on div "0:01 왼쪽 한 발, 관심 있는 척 0:11 오른쪽 한 발, 텅 빈 그 표정 0:14 빙글빙글 같은 말 반복 0:17 웃음 크게, 속은 텅 …" at bounding box center [608, 367] width 1167 height 570
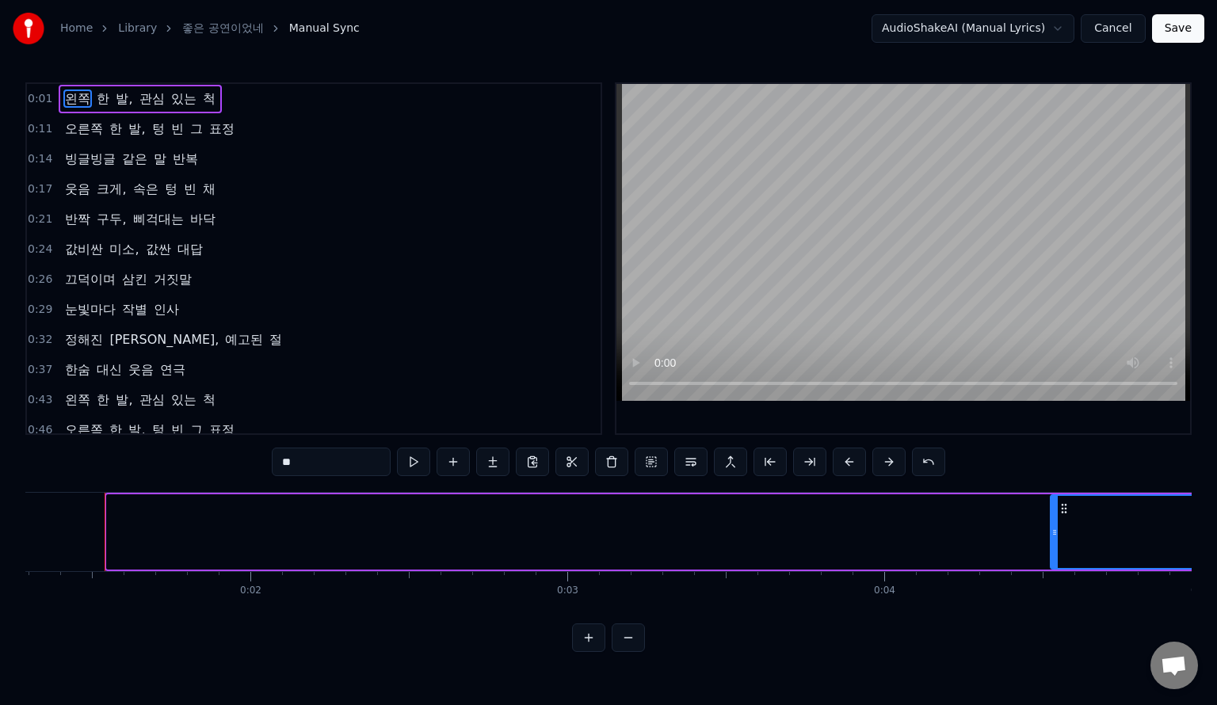
drag, startPoint x: 109, startPoint y: 512, endPoint x: 1053, endPoint y: 520, distance: 944.0
click at [1053, 520] on div at bounding box center [1055, 532] width 6 height 72
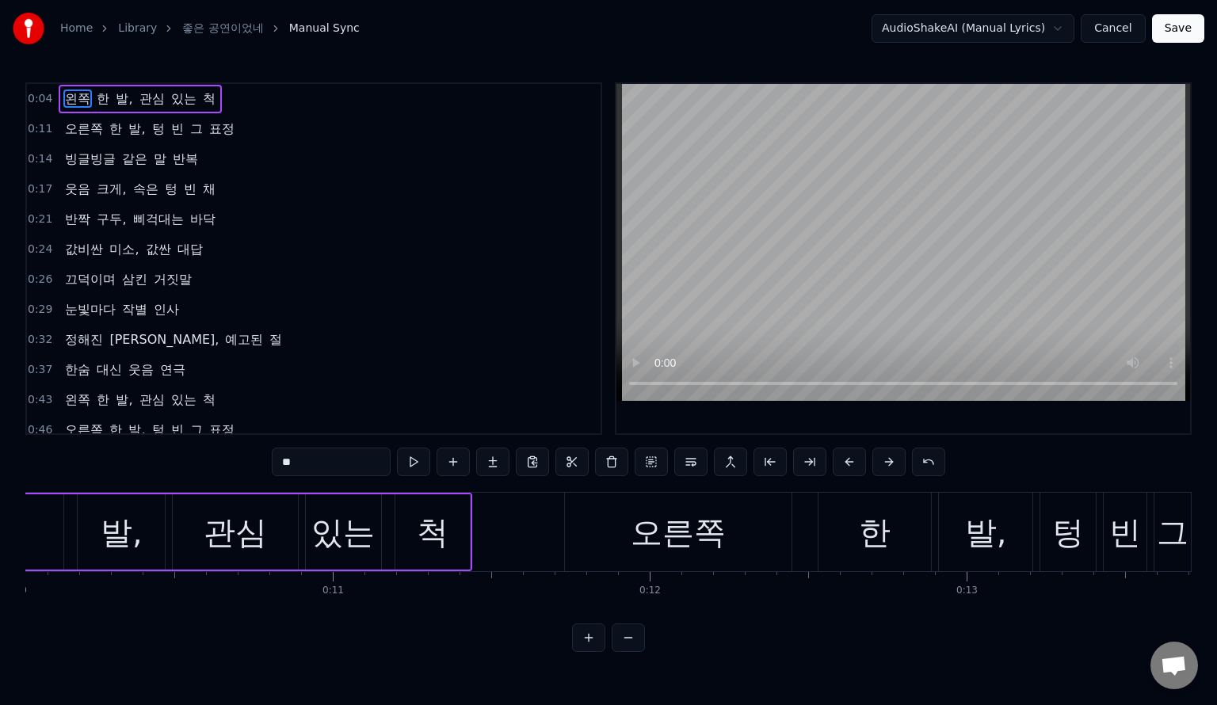
scroll to position [0, 3135]
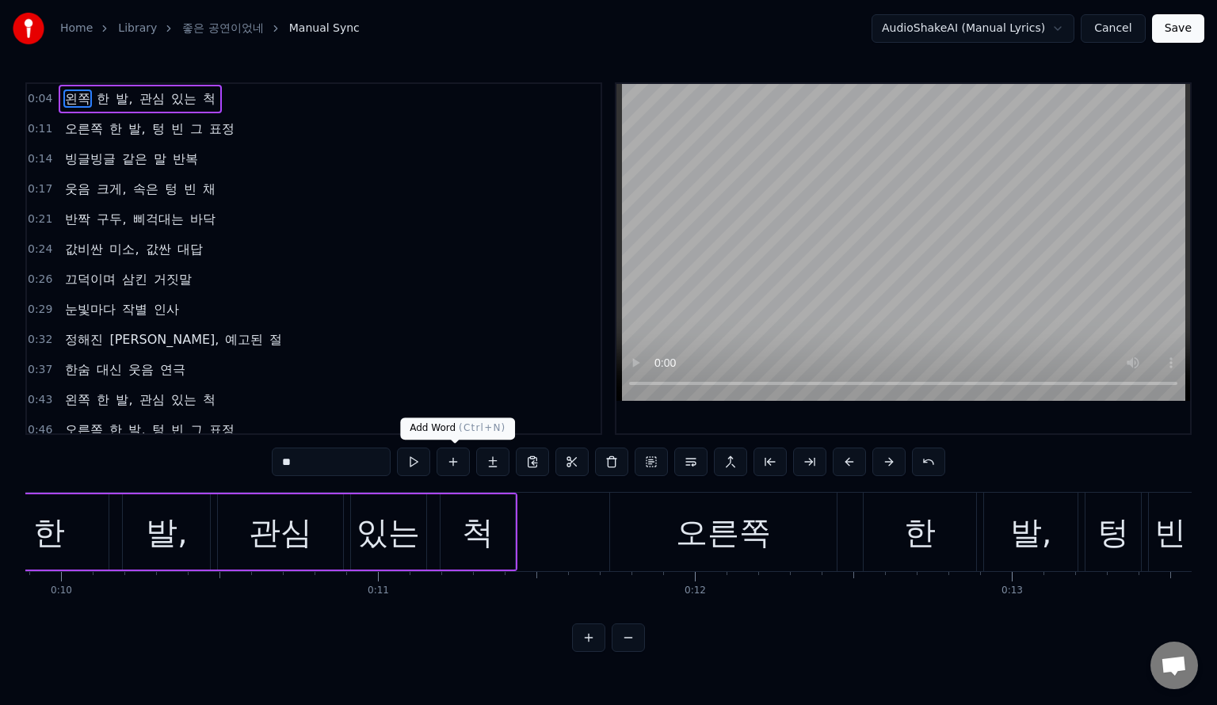
click at [413, 503] on div "있는" at bounding box center [388, 532] width 75 height 75
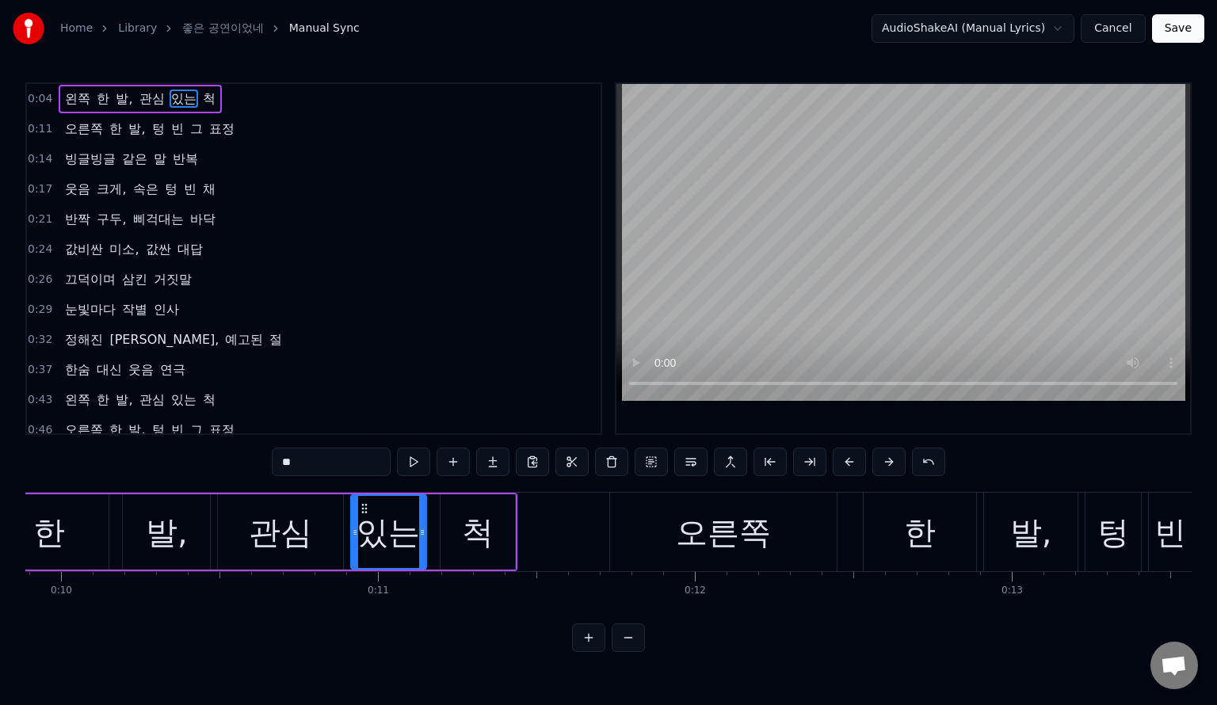
click at [479, 518] on div "척" at bounding box center [478, 533] width 32 height 48
type input "*"
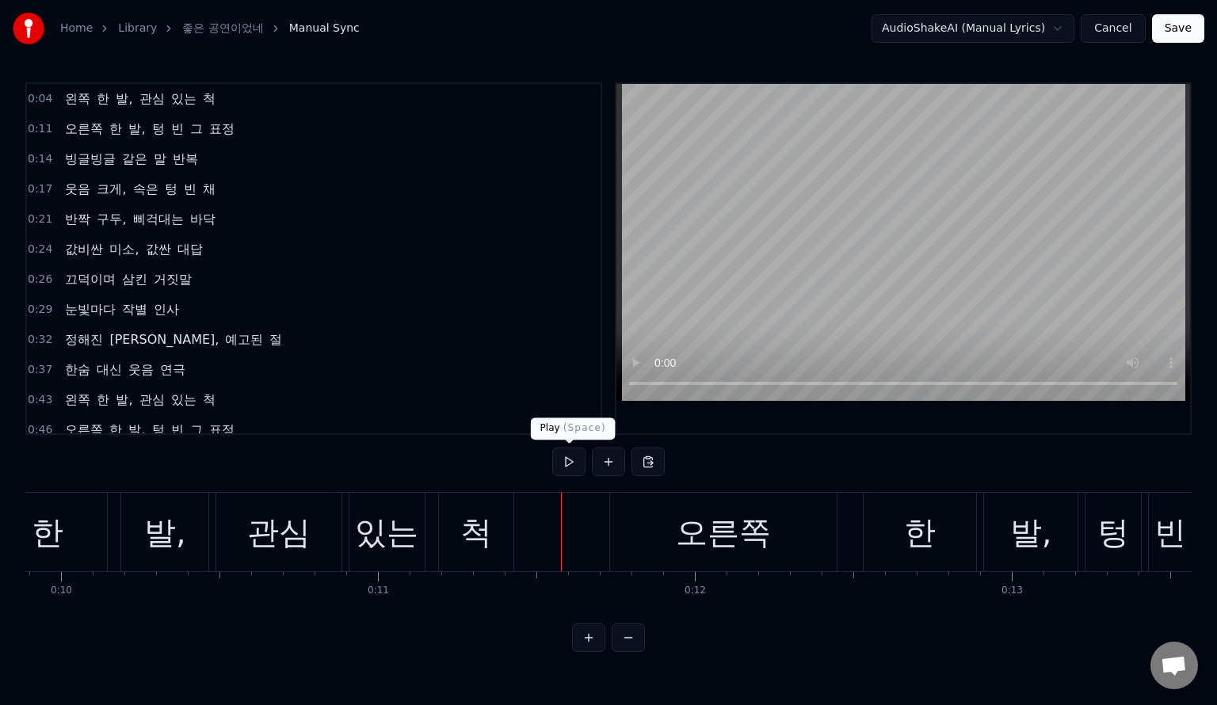
click at [564, 464] on button at bounding box center [568, 462] width 33 height 29
click at [552, 448] on button at bounding box center [568, 462] width 33 height 29
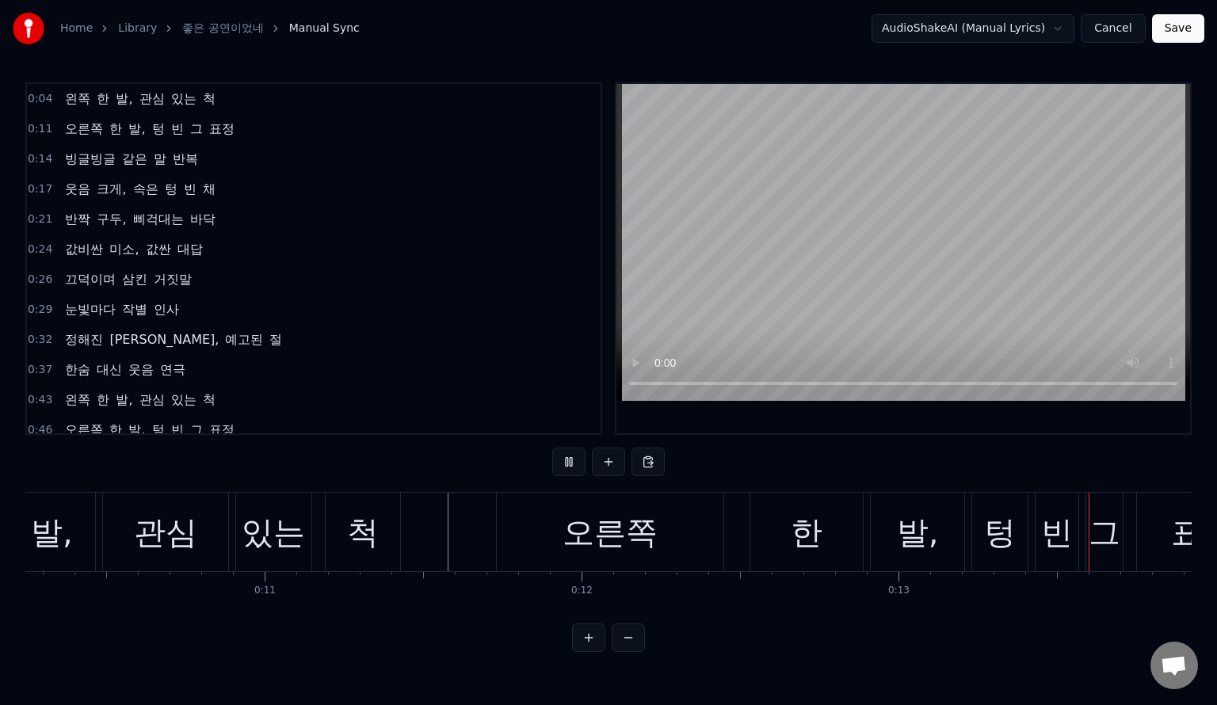
click at [552, 448] on button at bounding box center [568, 462] width 33 height 29
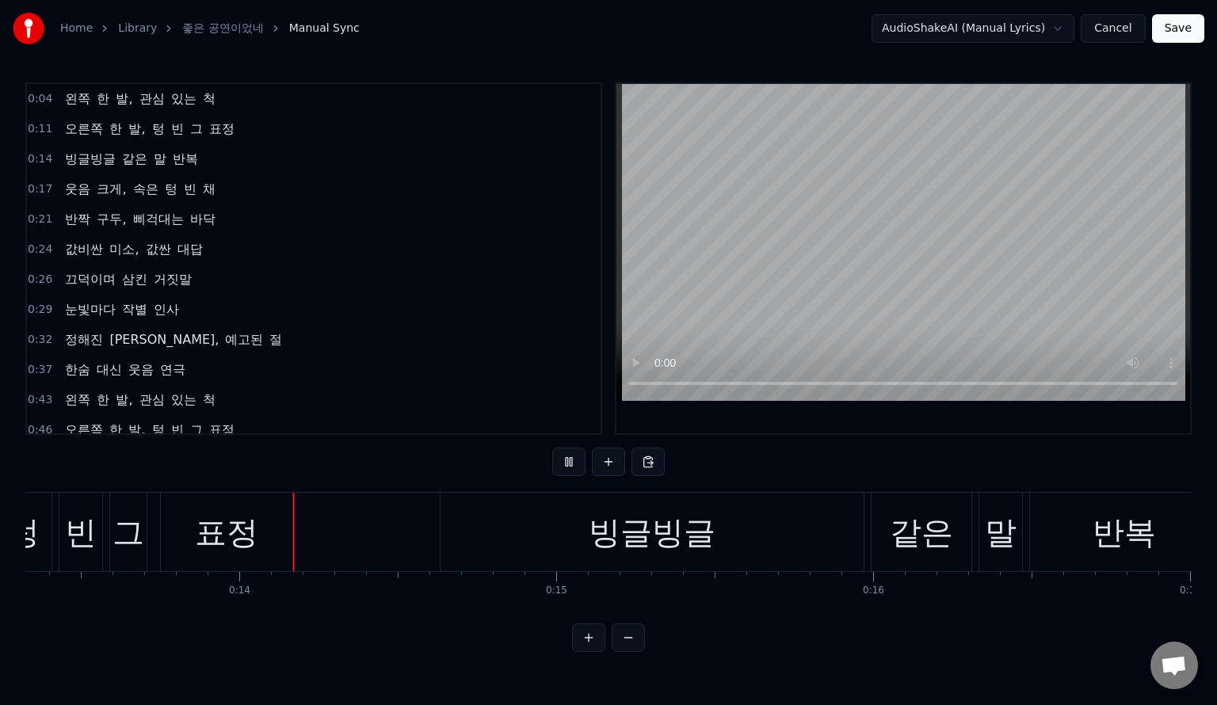
scroll to position [0, 4236]
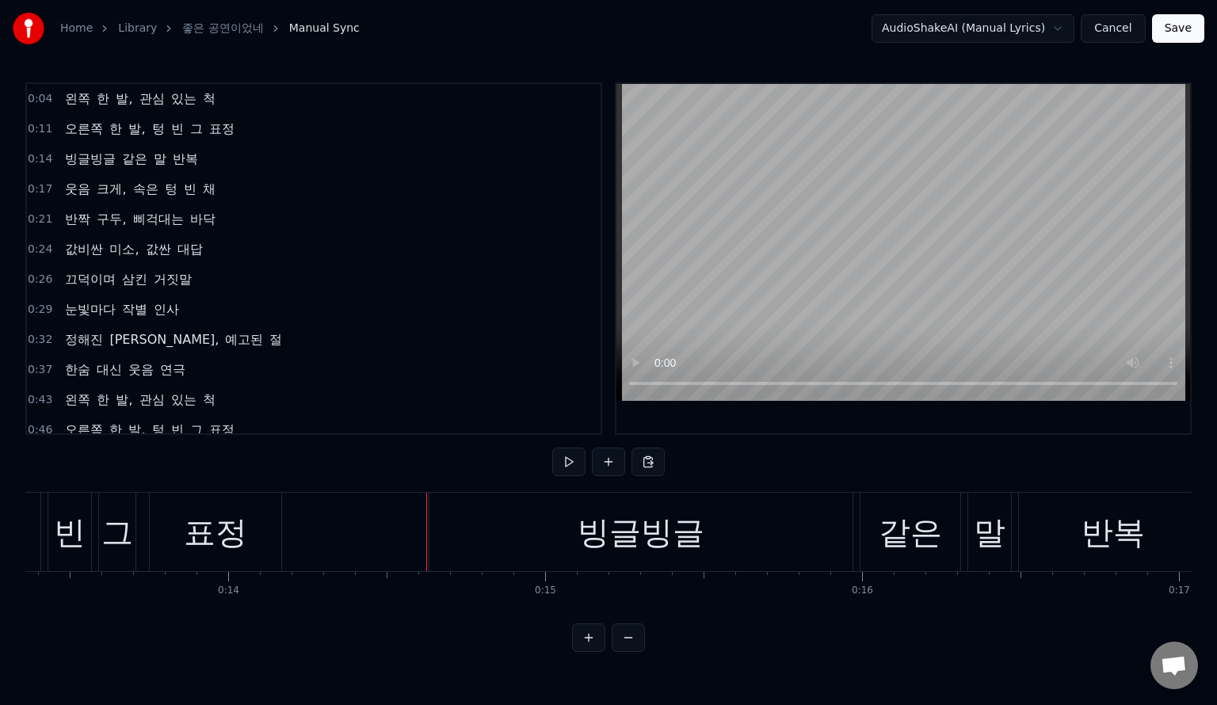
click at [552, 448] on button at bounding box center [568, 462] width 33 height 29
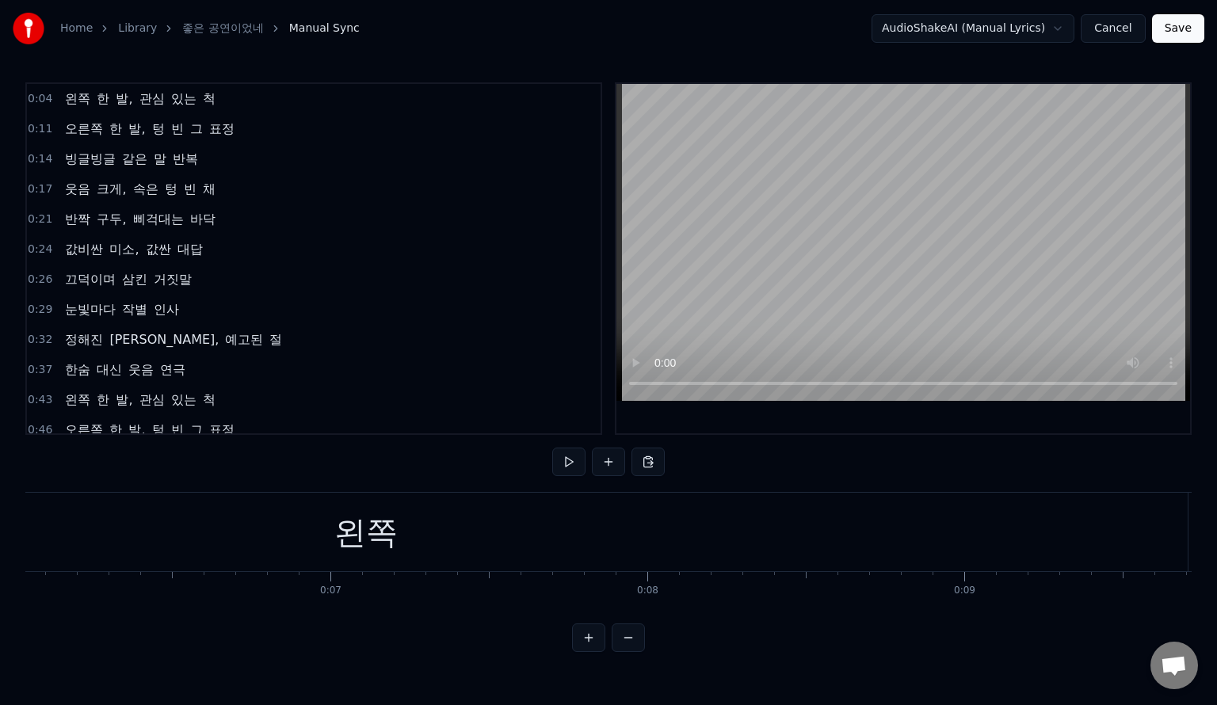
scroll to position [0, 1884]
click at [428, 524] on div "왼쪽" at bounding box center [396, 532] width 1644 height 78
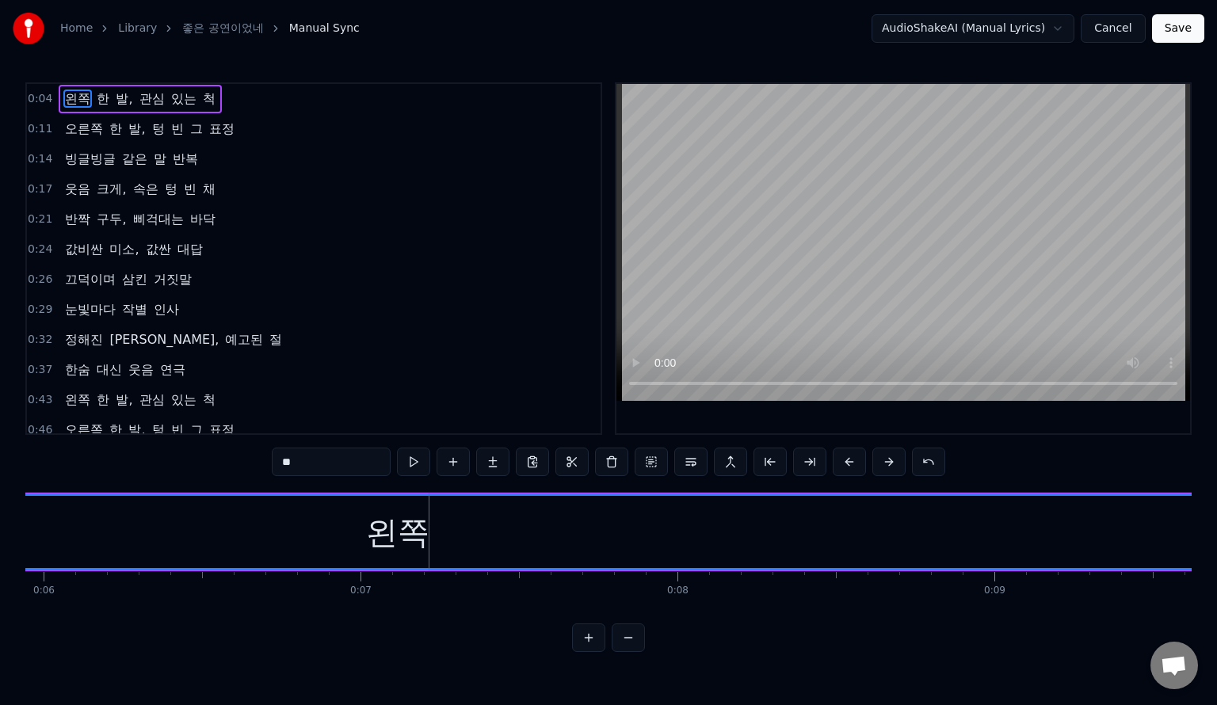
click at [389, 529] on div "왼쪽" at bounding box center [397, 533] width 63 height 48
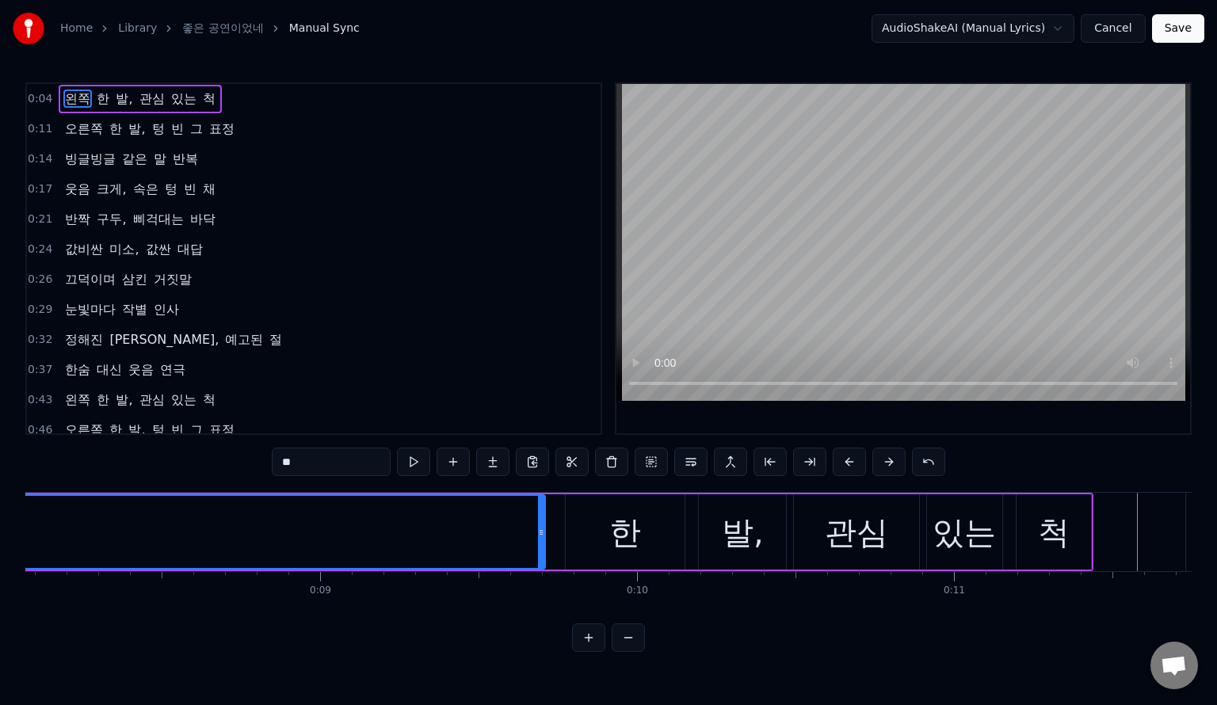
scroll to position [0, 2483]
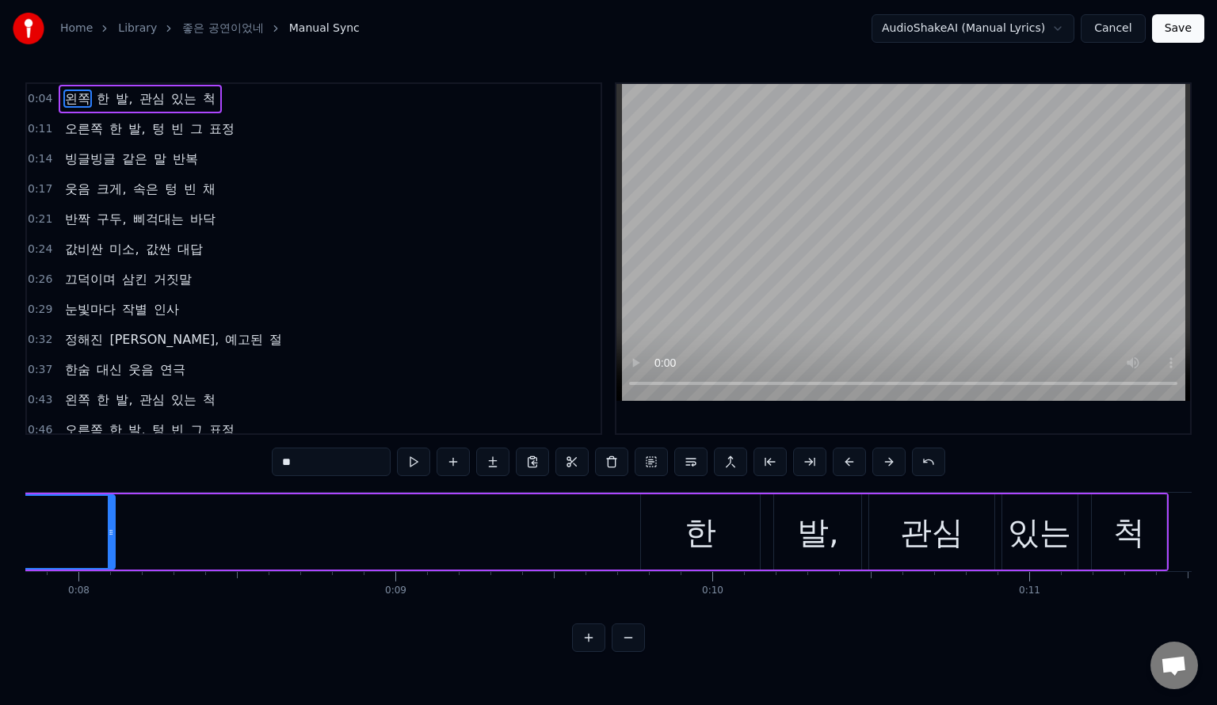
drag, startPoint x: 615, startPoint y: 531, endPoint x: 110, endPoint y: 540, distance: 505.0
click at [110, 540] on div at bounding box center [111, 532] width 6 height 72
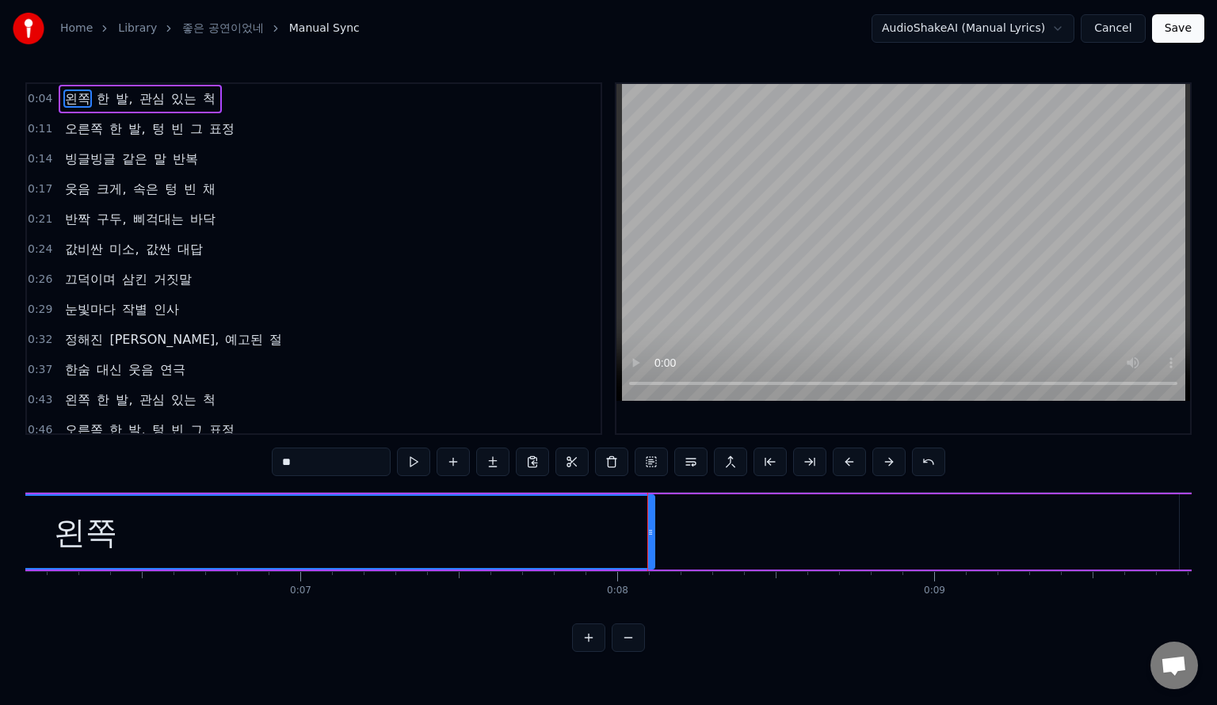
scroll to position [0, 1555]
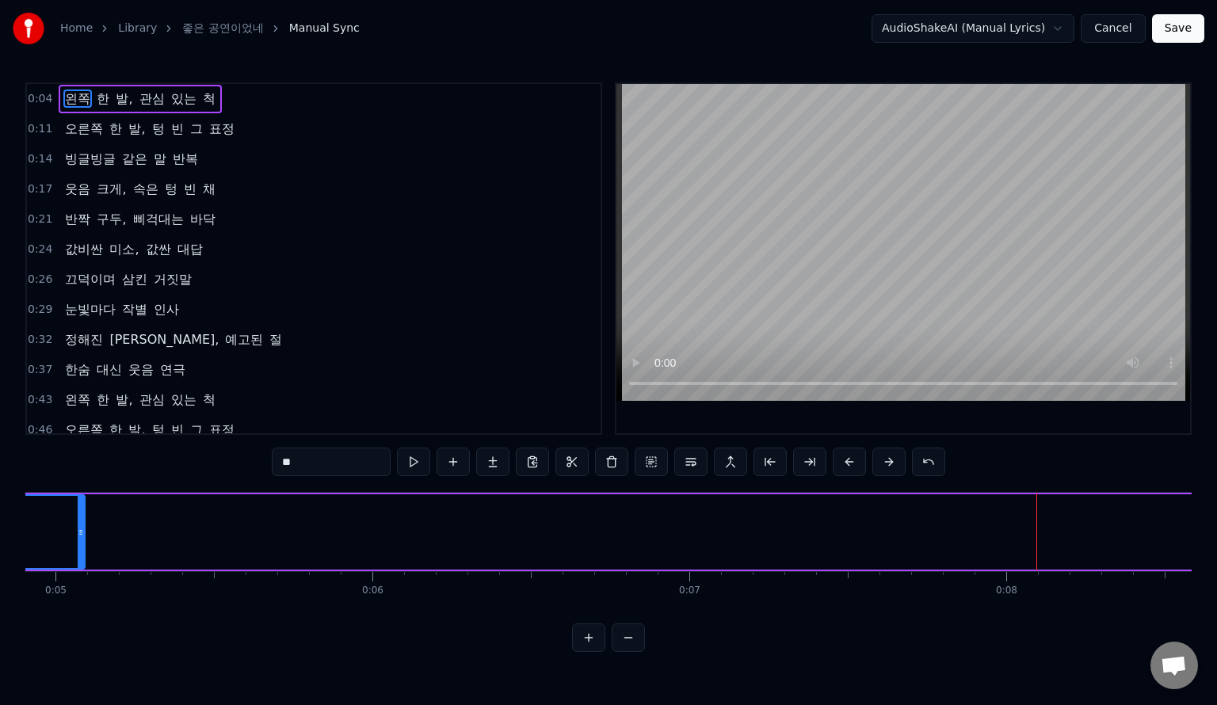
drag, startPoint x: 1042, startPoint y: 531, endPoint x: 82, endPoint y: 546, distance: 959.2
click at [82, 546] on div at bounding box center [81, 532] width 6 height 72
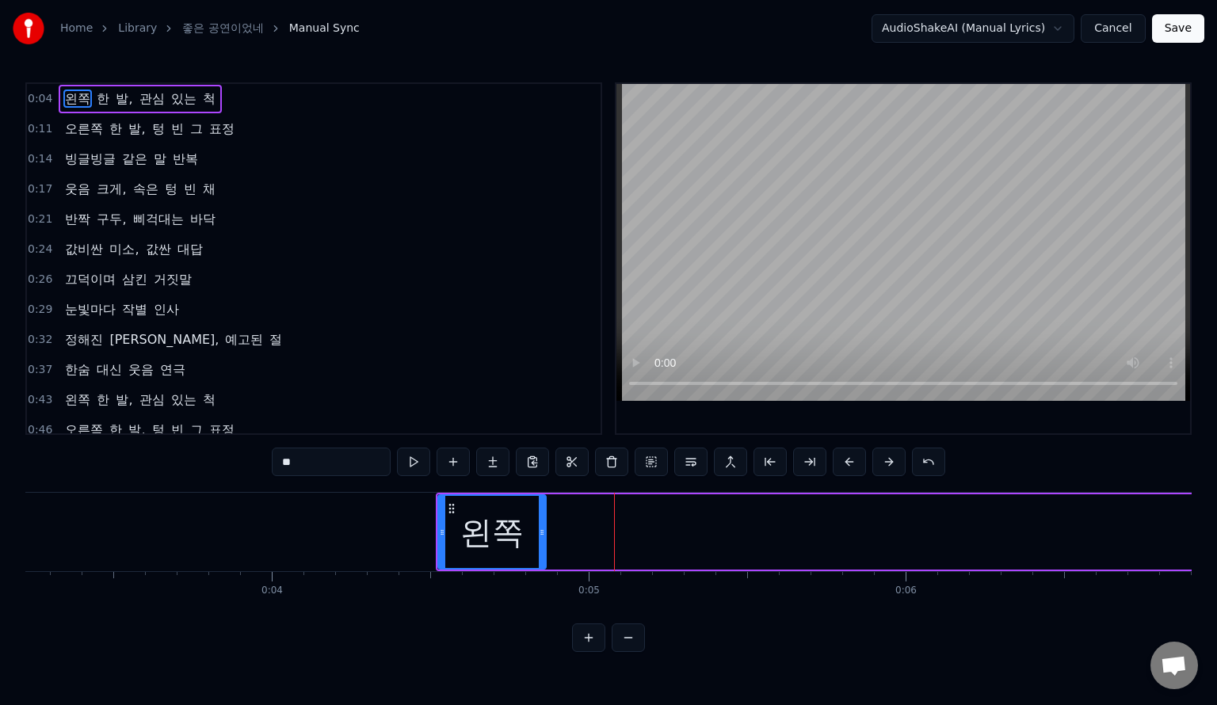
drag, startPoint x: 614, startPoint y: 523, endPoint x: 542, endPoint y: 524, distance: 72.1
click at [542, 524] on div at bounding box center [542, 532] width 6 height 72
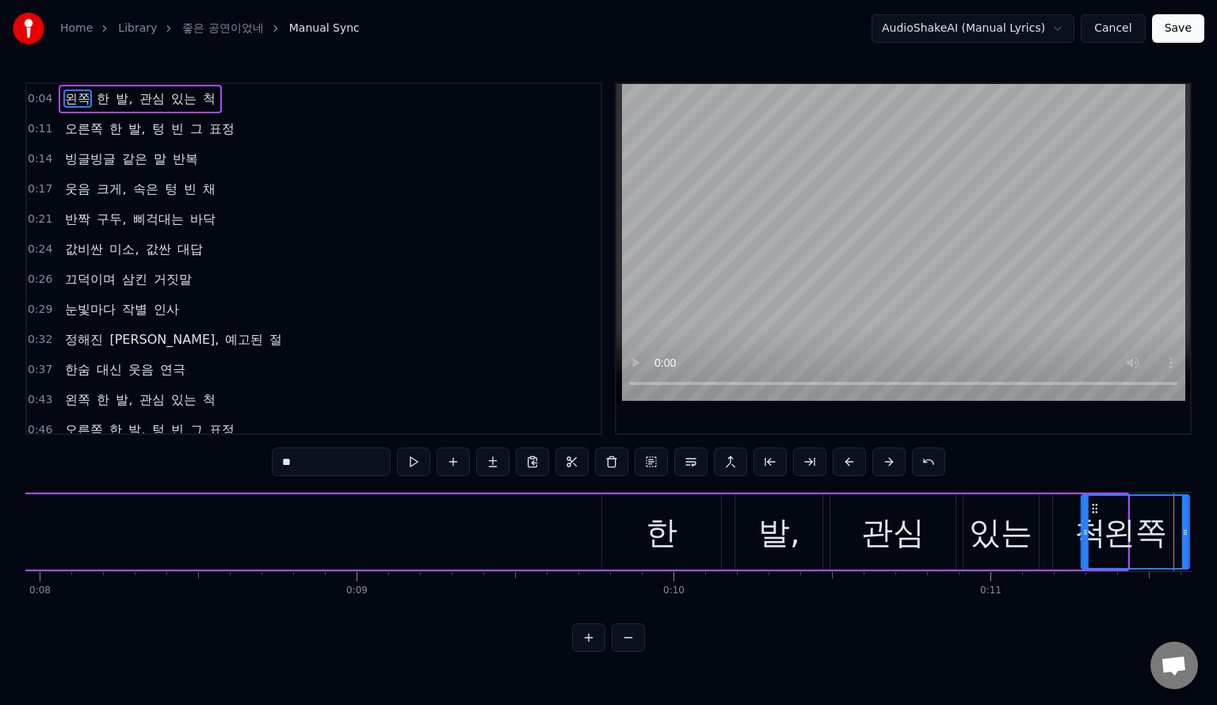
scroll to position [0, 2528]
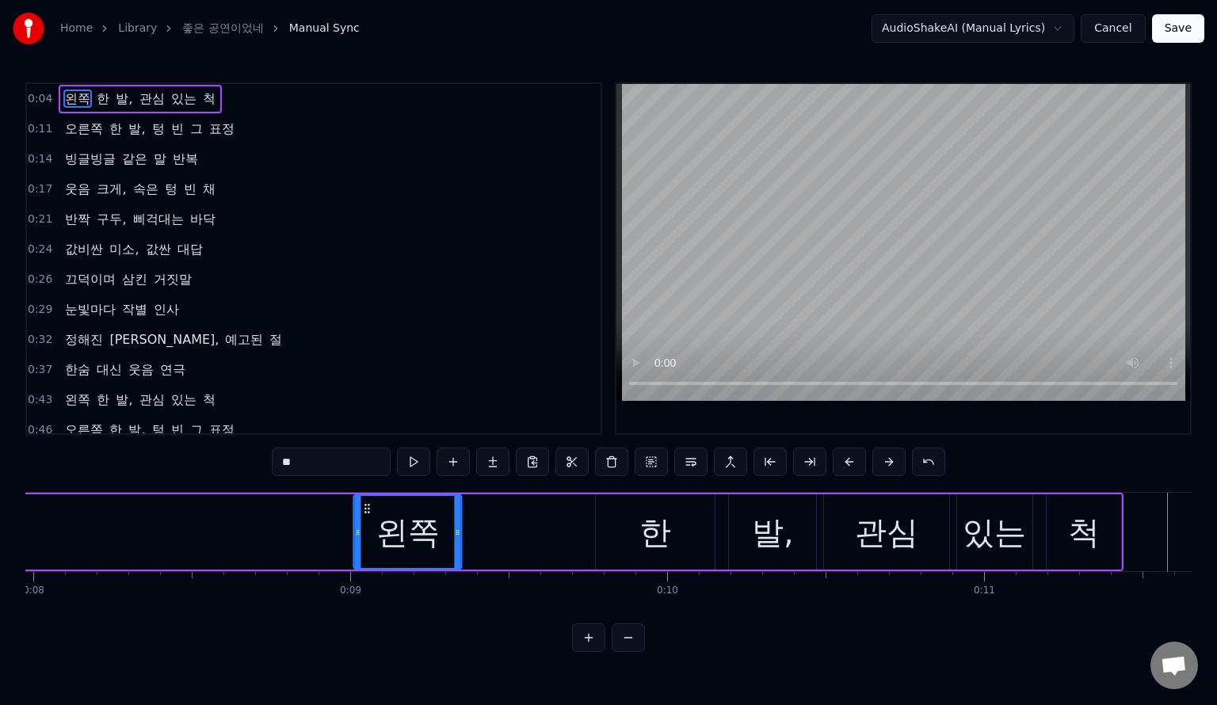
drag, startPoint x: 454, startPoint y: 503, endPoint x: 364, endPoint y: 528, distance: 93.6
click at [364, 528] on div "왼쪽" at bounding box center [408, 532] width 106 height 72
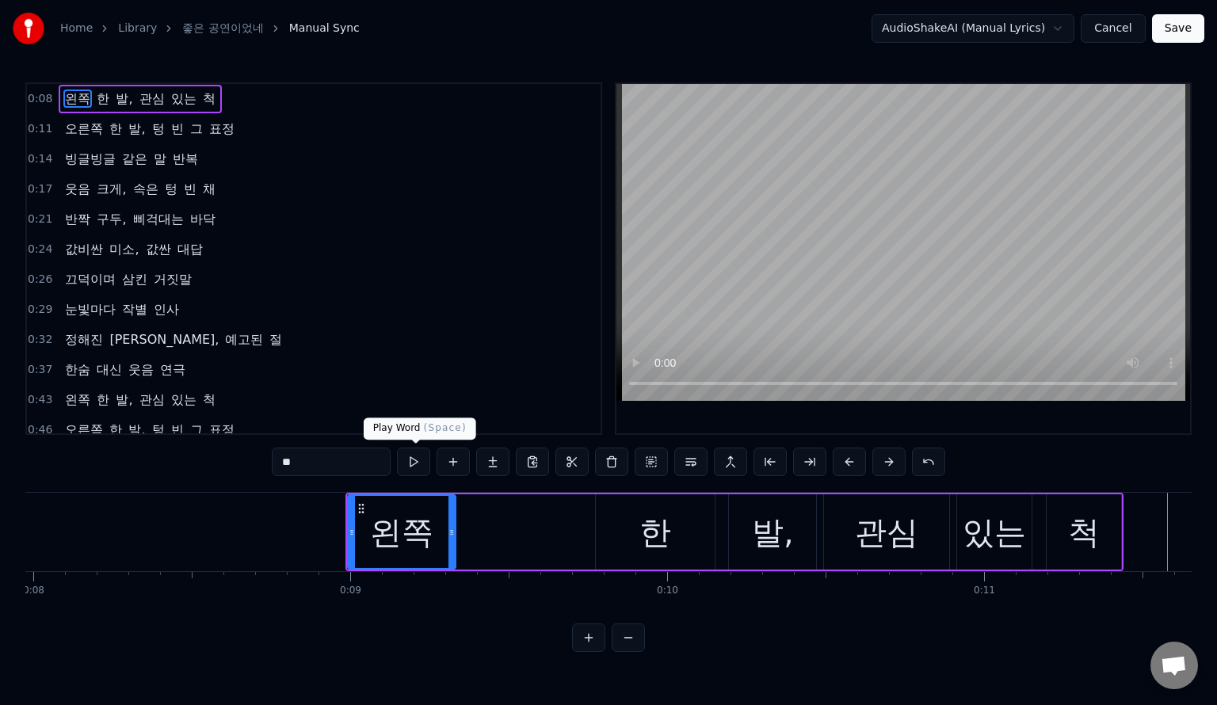
click at [417, 464] on button at bounding box center [413, 462] width 33 height 29
click at [685, 545] on div "한" at bounding box center [655, 532] width 119 height 75
type input "*"
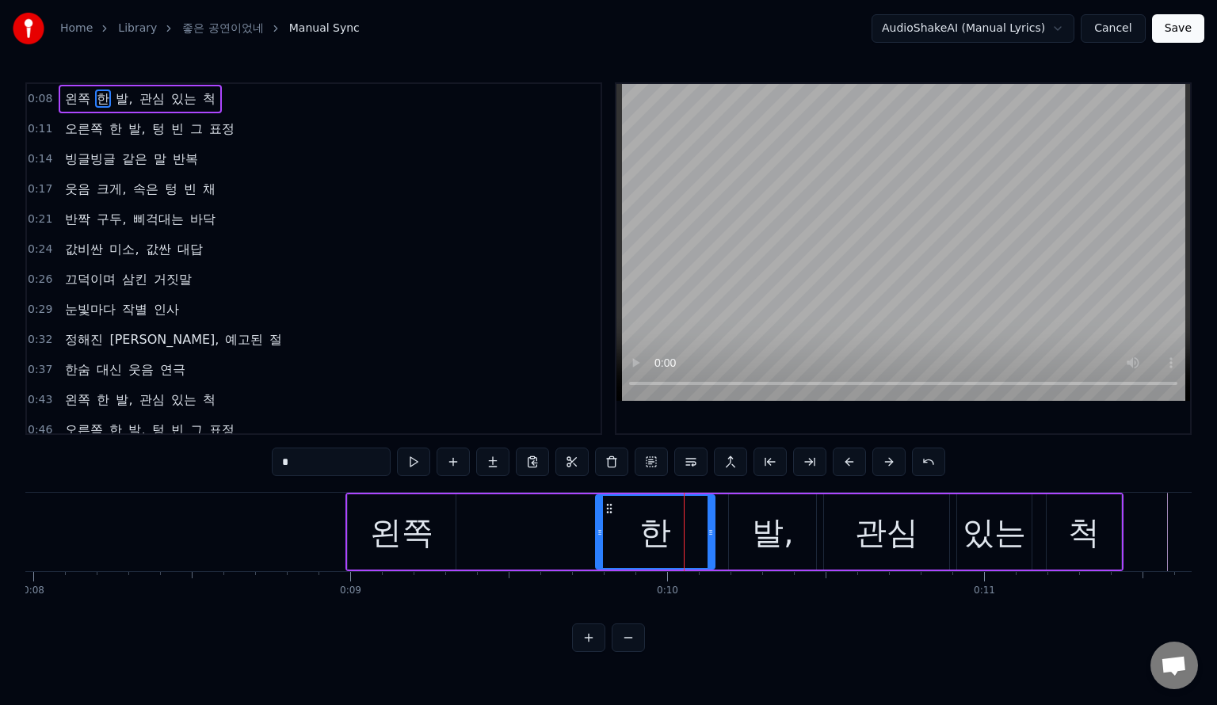
drag, startPoint x: 678, startPoint y: 542, endPoint x: 593, endPoint y: 547, distance: 84.9
click at [593, 547] on div "왼쪽 한 발, 관심 있는 척" at bounding box center [735, 532] width 778 height 78
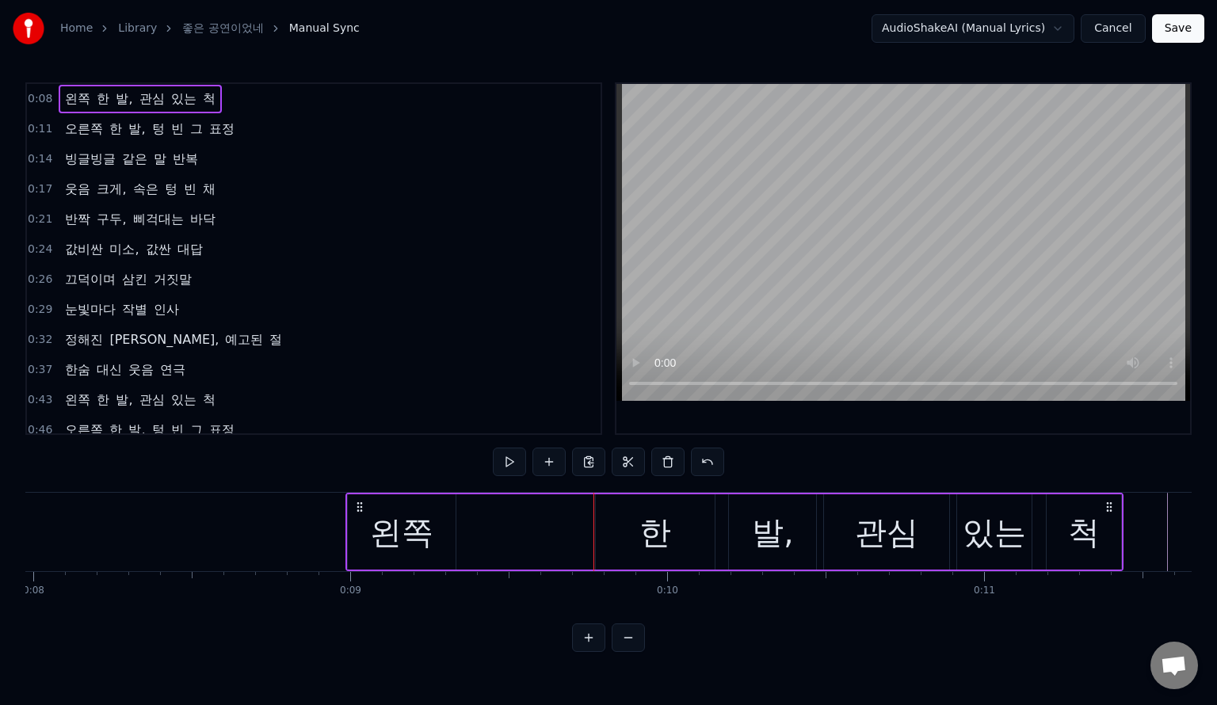
click at [622, 513] on div "한" at bounding box center [655, 532] width 119 height 75
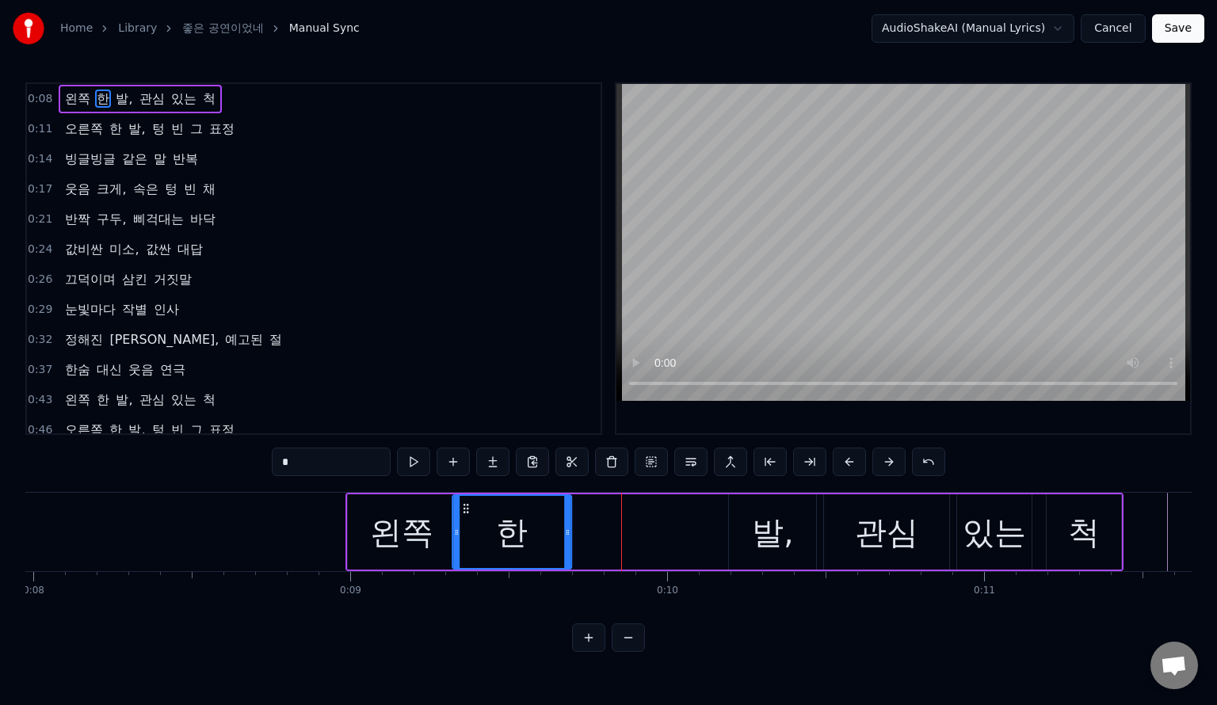
drag, startPoint x: 609, startPoint y: 510, endPoint x: 607, endPoint y: 533, distance: 23.8
click at [464, 522] on div "한" at bounding box center [511, 532] width 117 height 72
click at [775, 525] on div "발," at bounding box center [773, 533] width 42 height 48
type input "**"
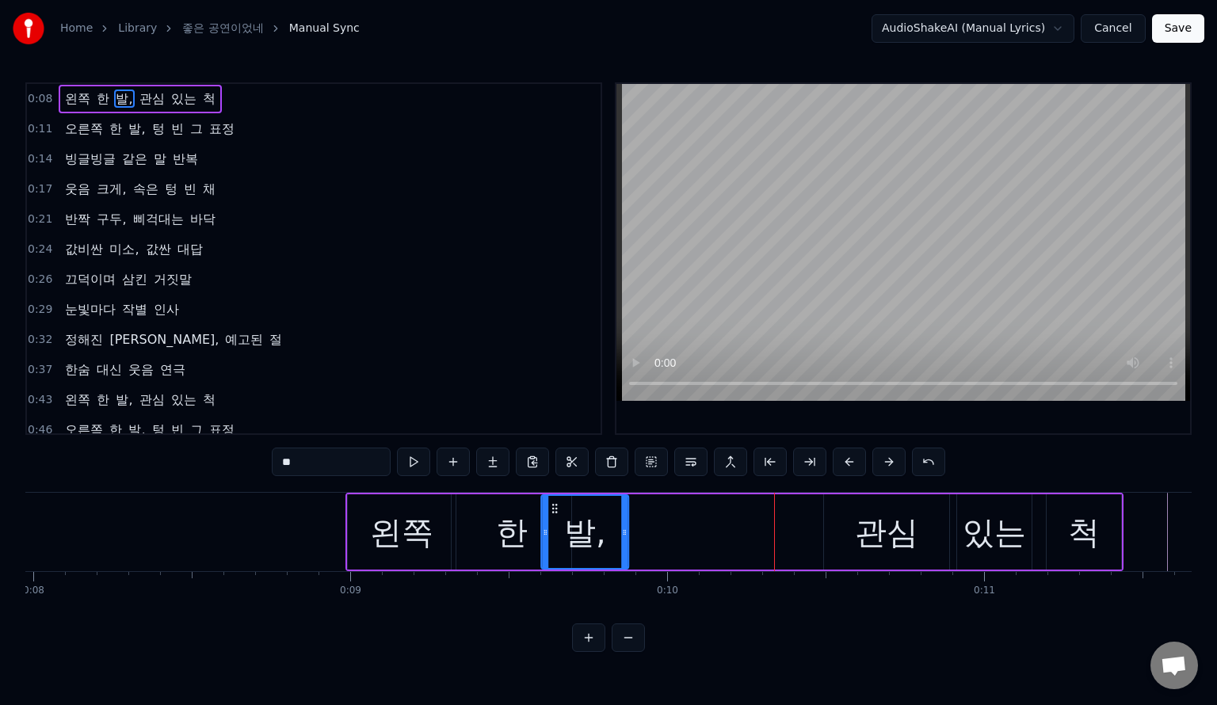
drag, startPoint x: 742, startPoint y: 507, endPoint x: 553, endPoint y: 517, distance: 188.9
click at [553, 517] on div "발," at bounding box center [585, 532] width 86 height 72
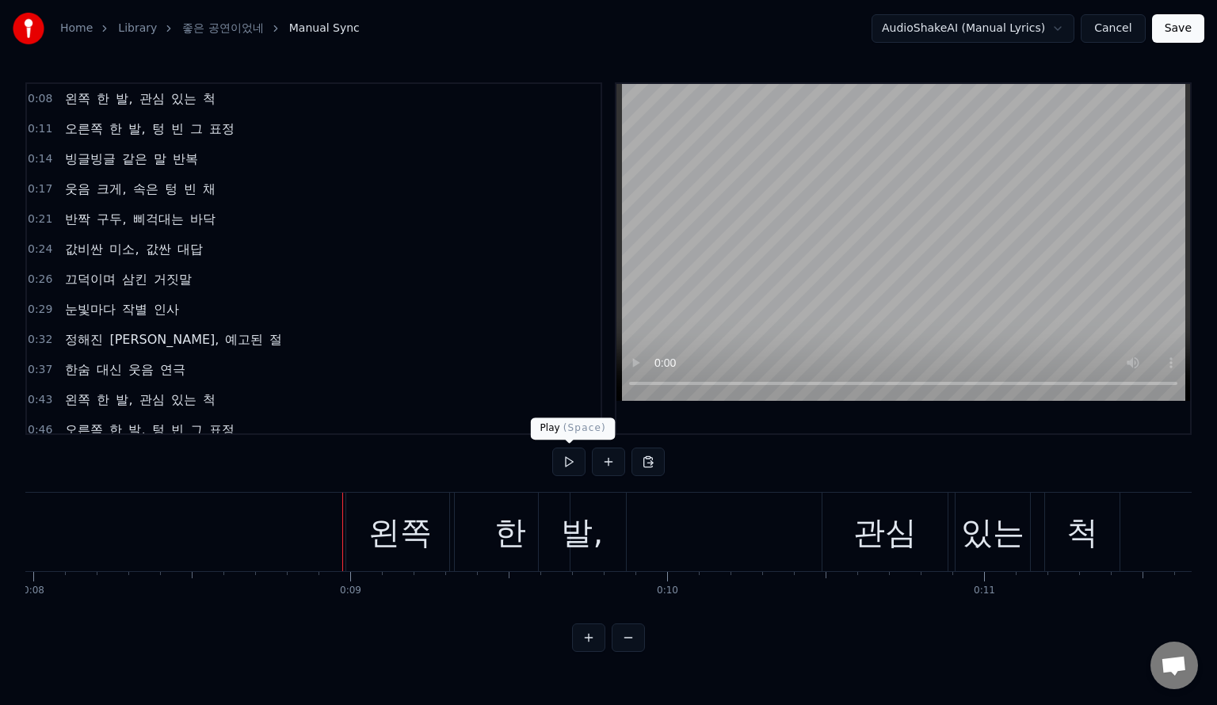
click at [560, 455] on button at bounding box center [568, 462] width 33 height 29
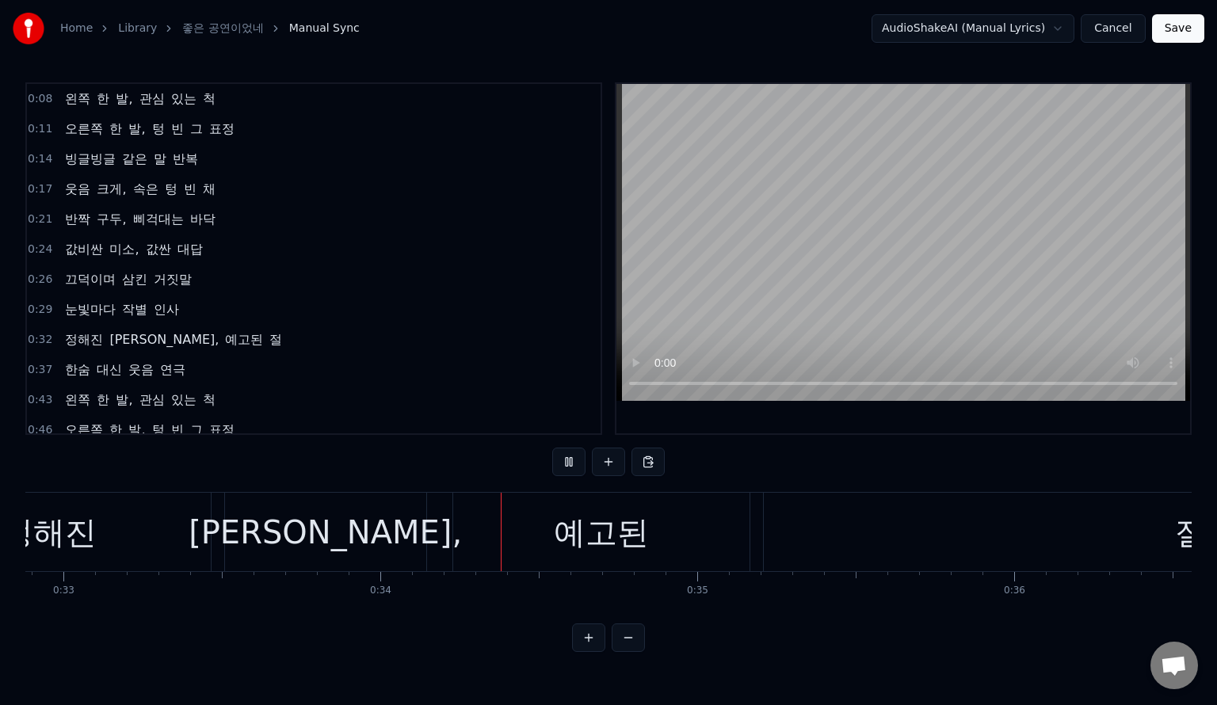
scroll to position [0, 10659]
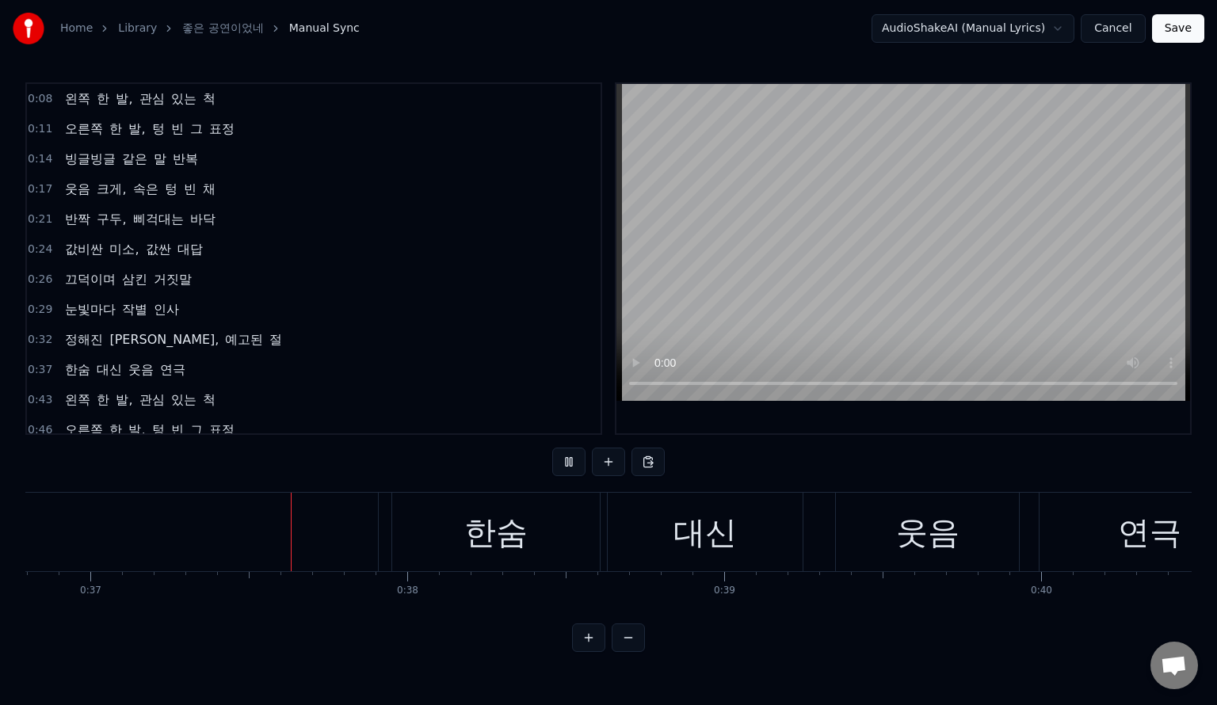
click at [552, 448] on button at bounding box center [568, 462] width 33 height 29
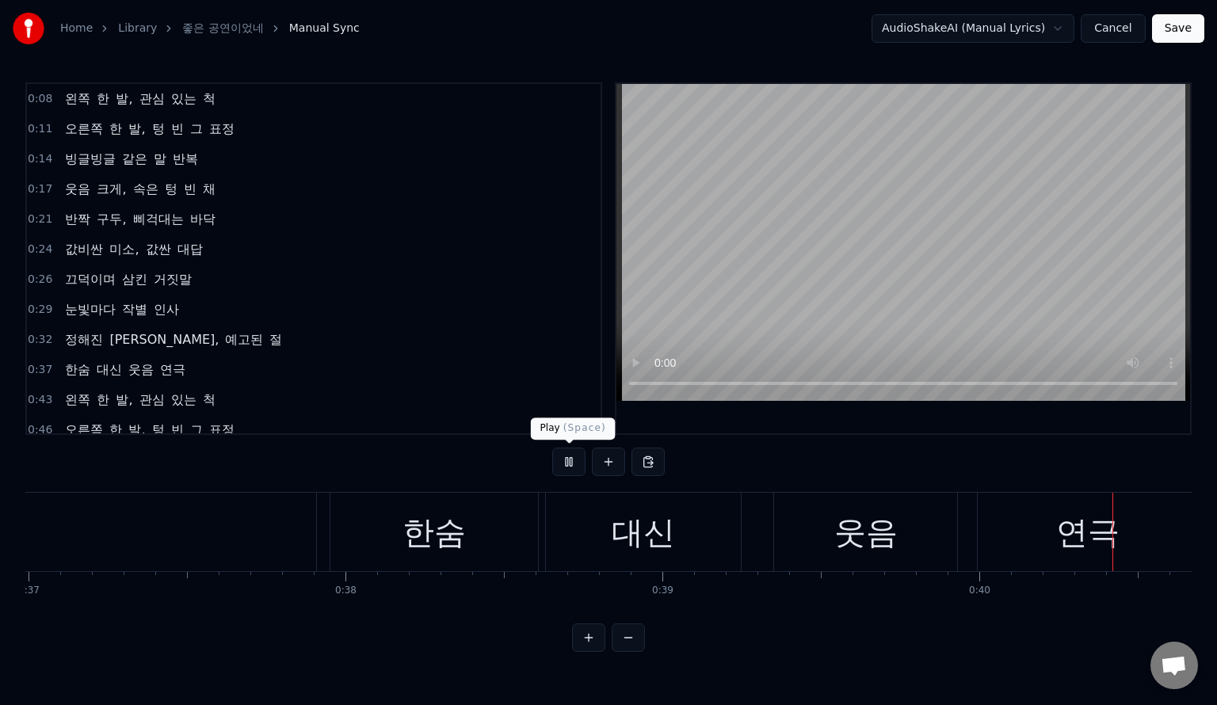
click at [563, 465] on button at bounding box center [568, 462] width 33 height 29
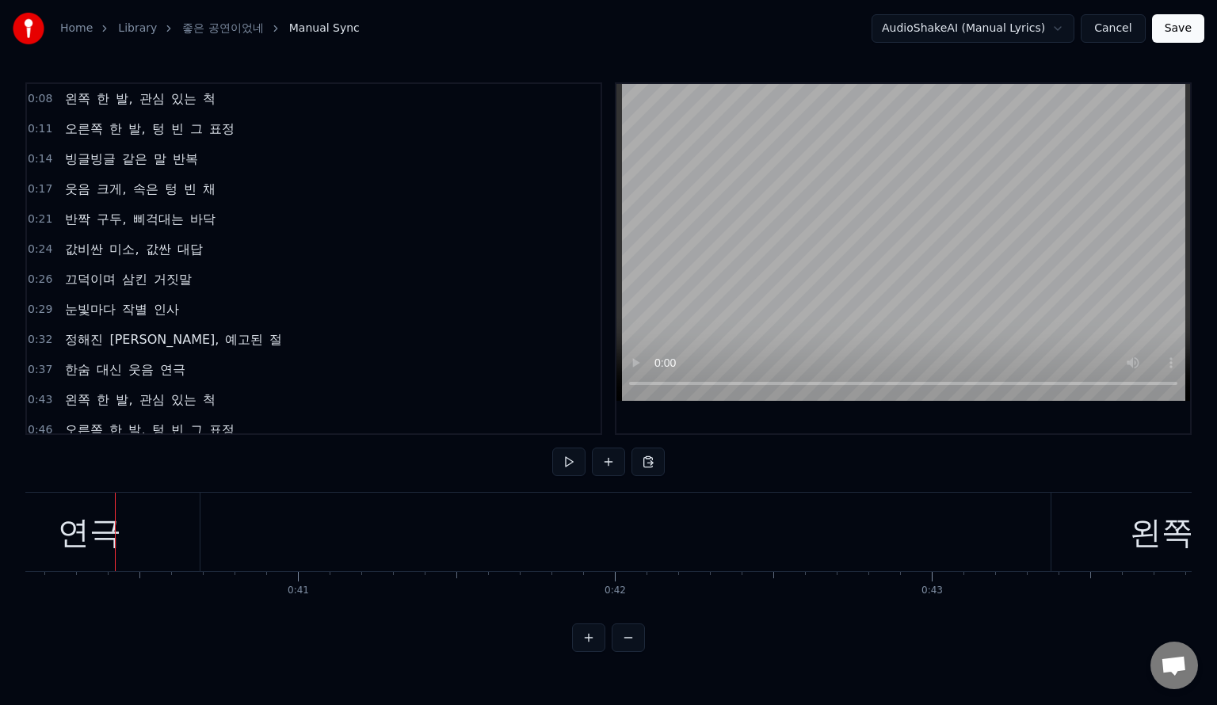
scroll to position [0, 12736]
click at [552, 448] on button at bounding box center [568, 462] width 33 height 29
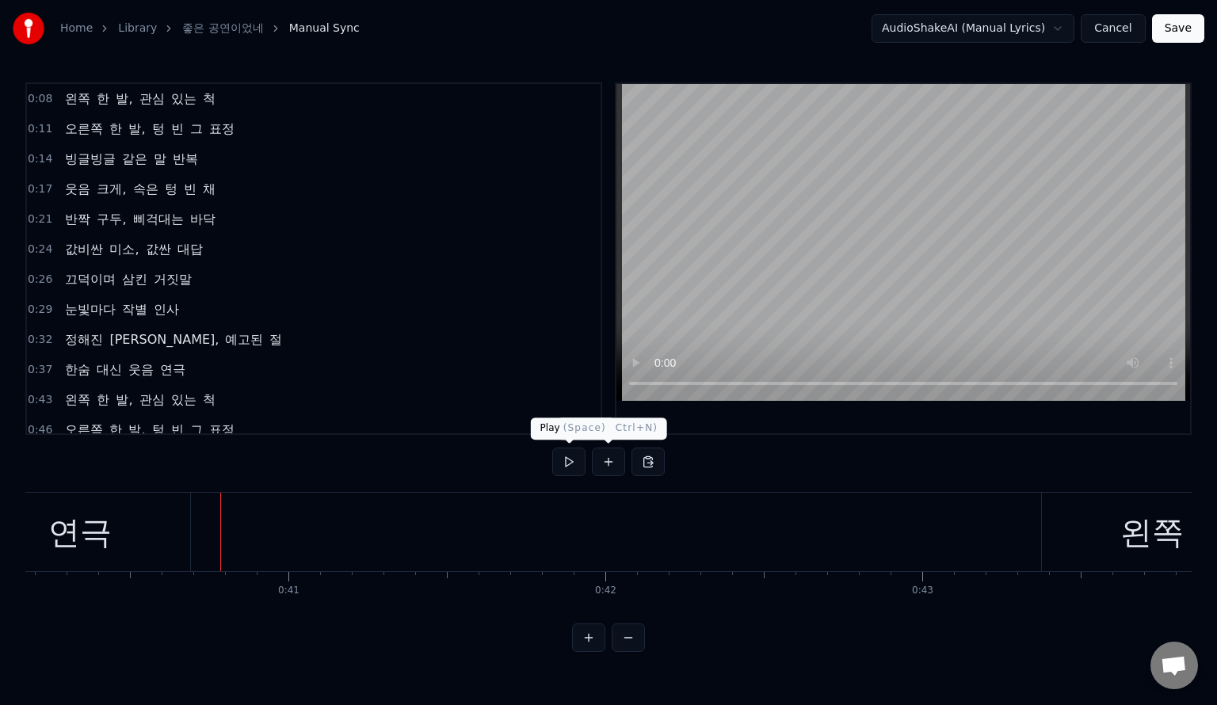
click at [572, 460] on button at bounding box center [568, 462] width 33 height 29
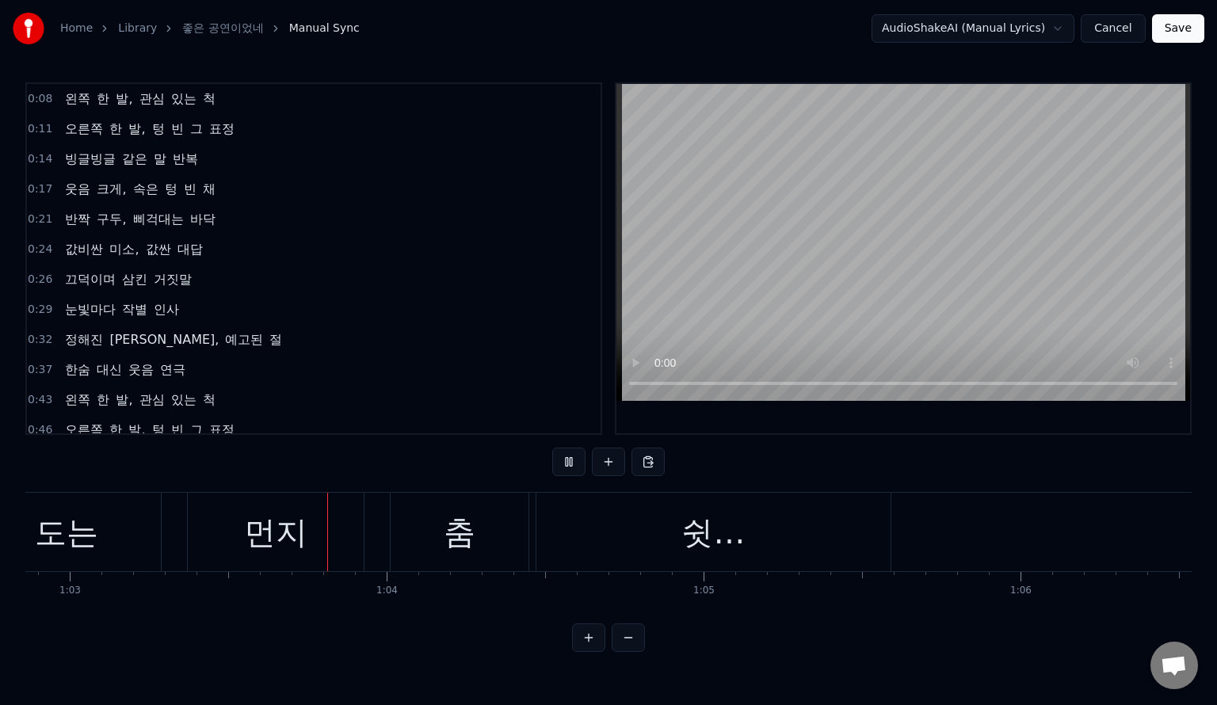
scroll to position [0, 19930]
click at [723, 539] on div "쉿…" at bounding box center [712, 533] width 63 height 48
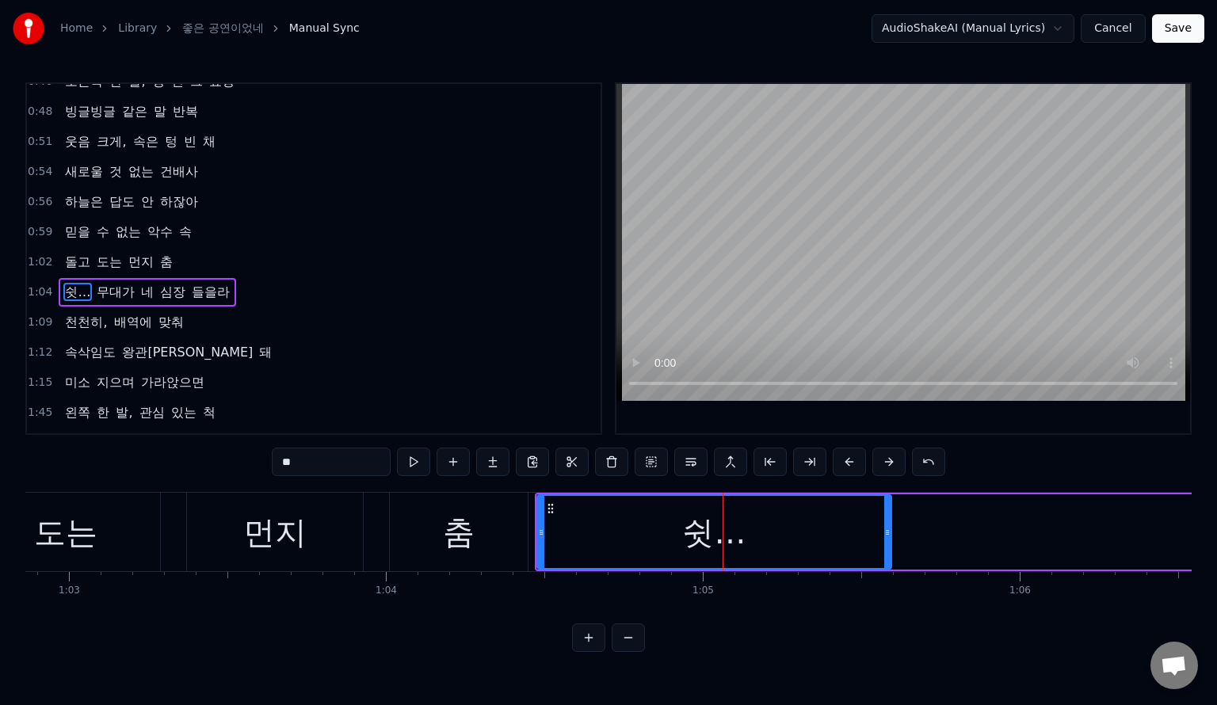
scroll to position [376, 0]
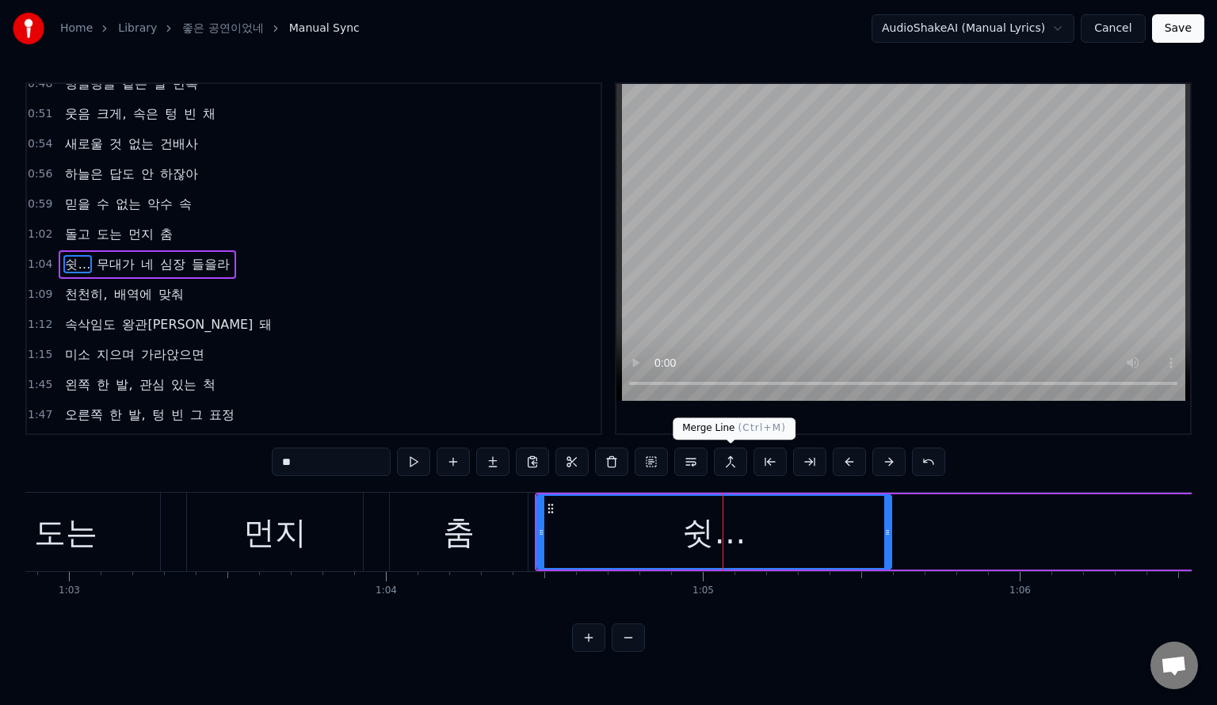
click at [735, 520] on div "쉿…" at bounding box center [713, 533] width 63 height 48
click at [709, 533] on div "쉿…" at bounding box center [713, 533] width 63 height 48
click at [67, 260] on span "쉿…" at bounding box center [77, 264] width 29 height 18
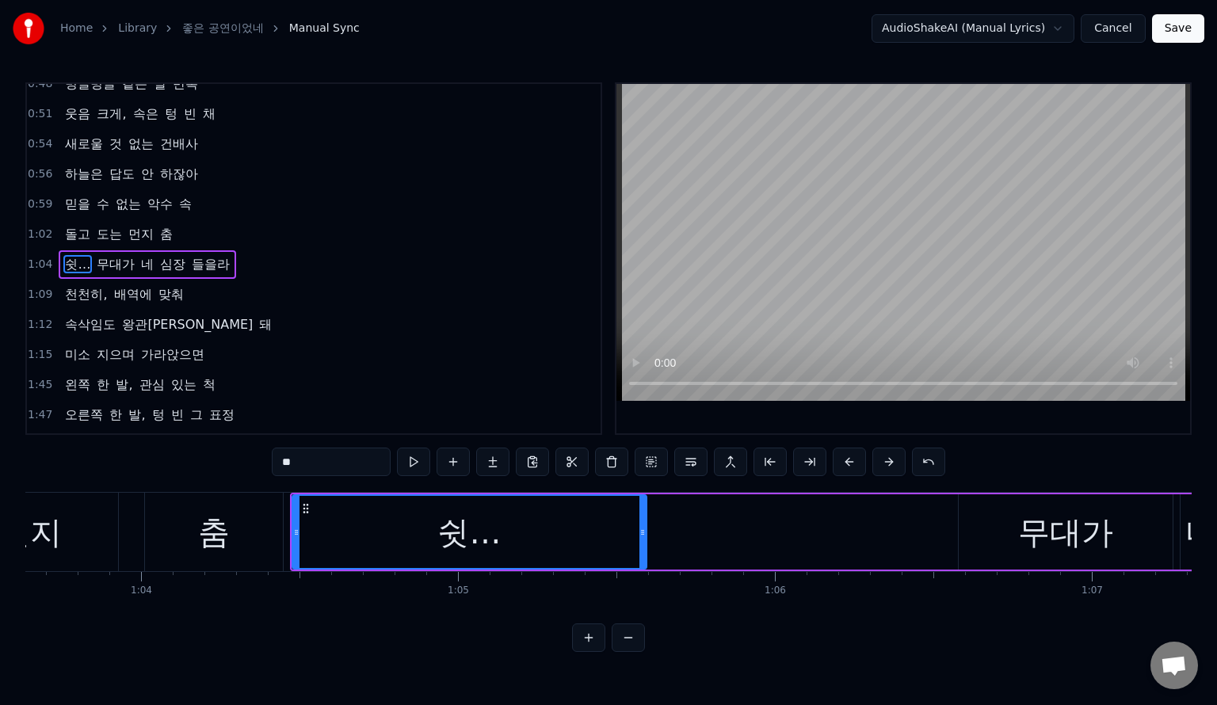
scroll to position [0, 19936]
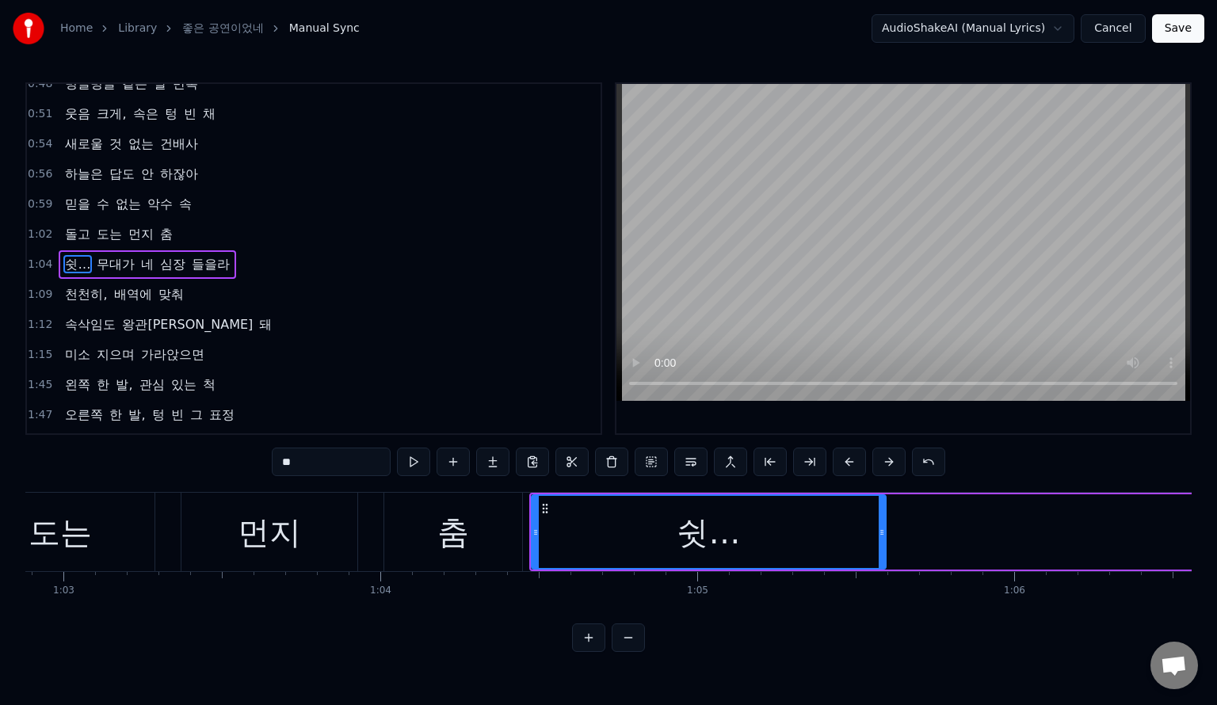
drag, startPoint x: 654, startPoint y: 541, endPoint x: 717, endPoint y: 540, distance: 63.4
click at [717, 540] on div "쉿…" at bounding box center [709, 532] width 352 height 72
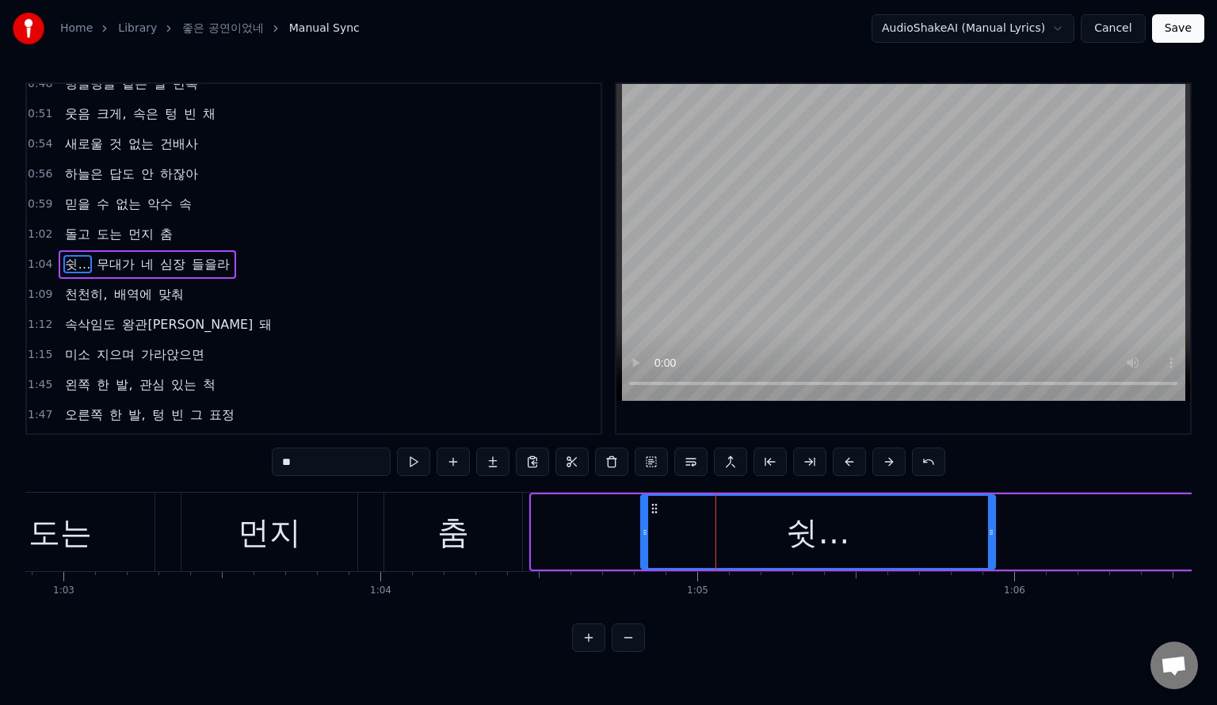
drag, startPoint x: 544, startPoint y: 507, endPoint x: 653, endPoint y: 513, distance: 109.5
click at [653, 513] on icon at bounding box center [654, 509] width 13 height 13
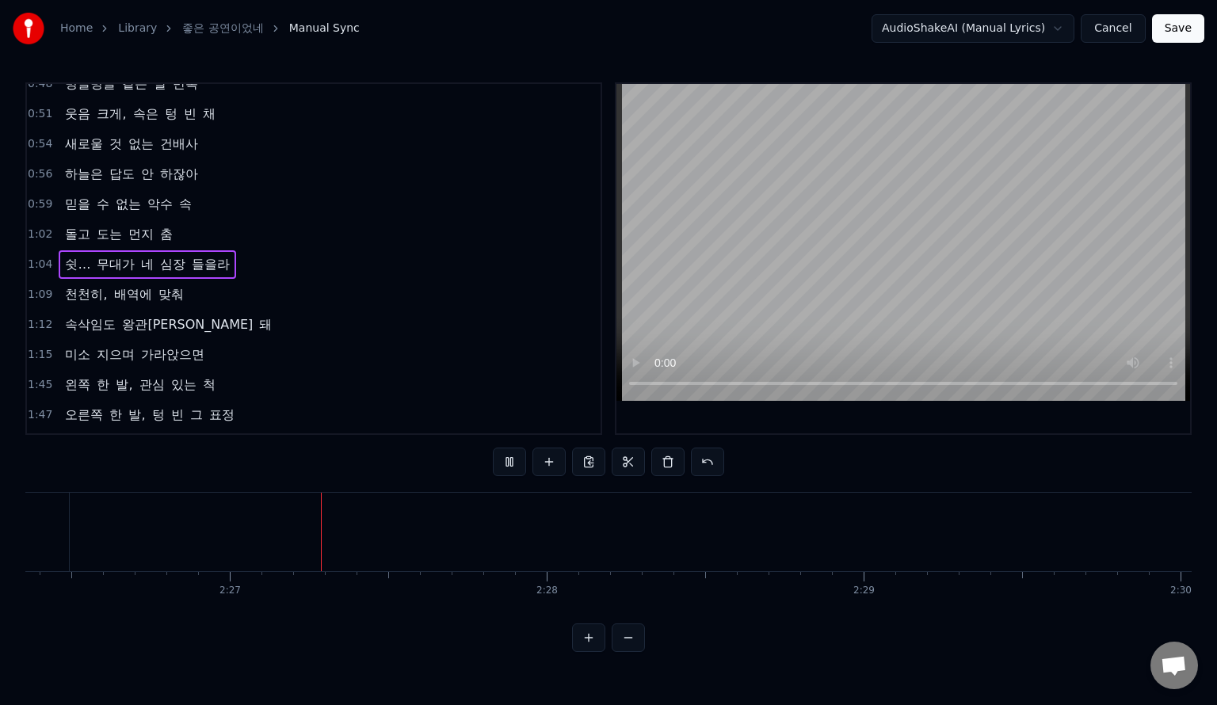
scroll to position [0, 46406]
click at [1171, 32] on button "Save" at bounding box center [1178, 28] width 52 height 29
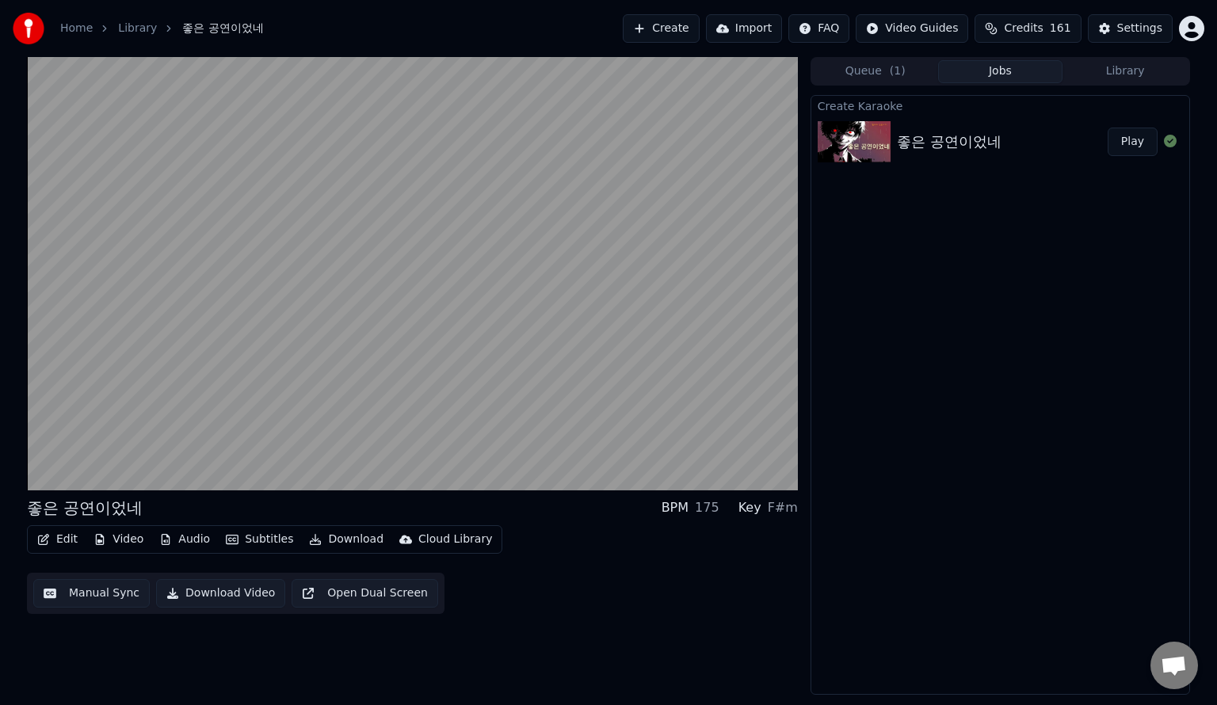
click at [767, 28] on button "Import" at bounding box center [744, 28] width 76 height 29
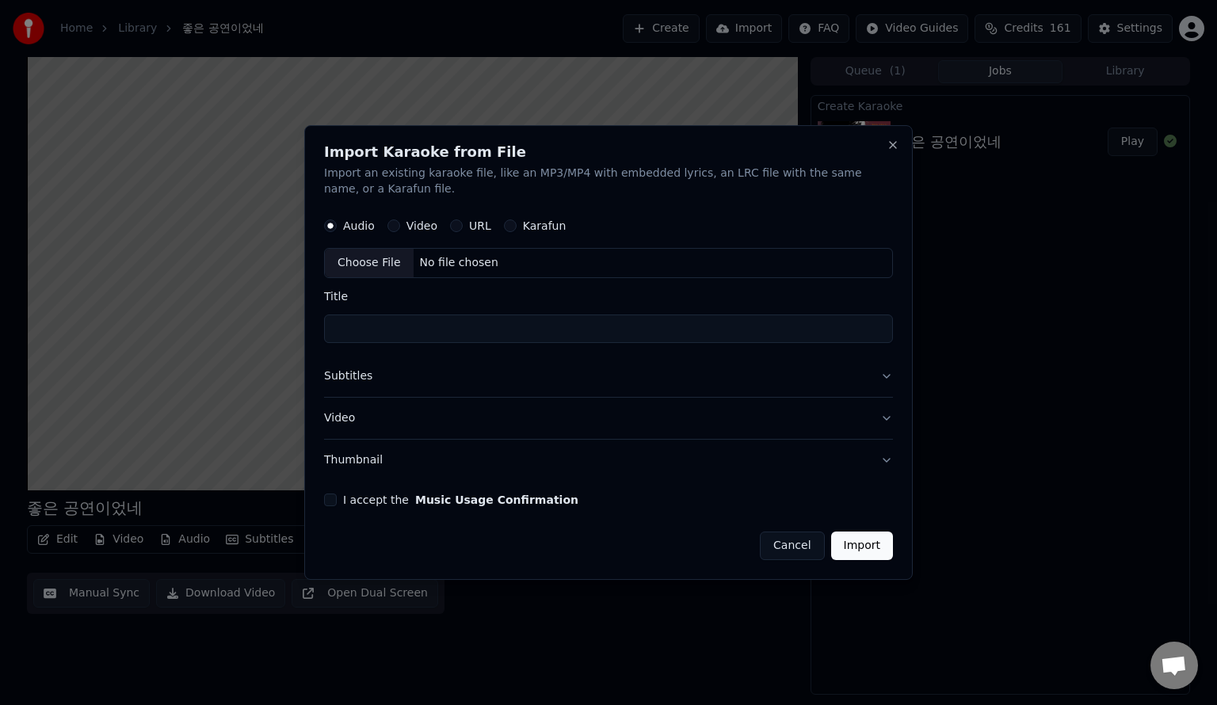
click at [794, 551] on button "Cancel" at bounding box center [792, 546] width 64 height 29
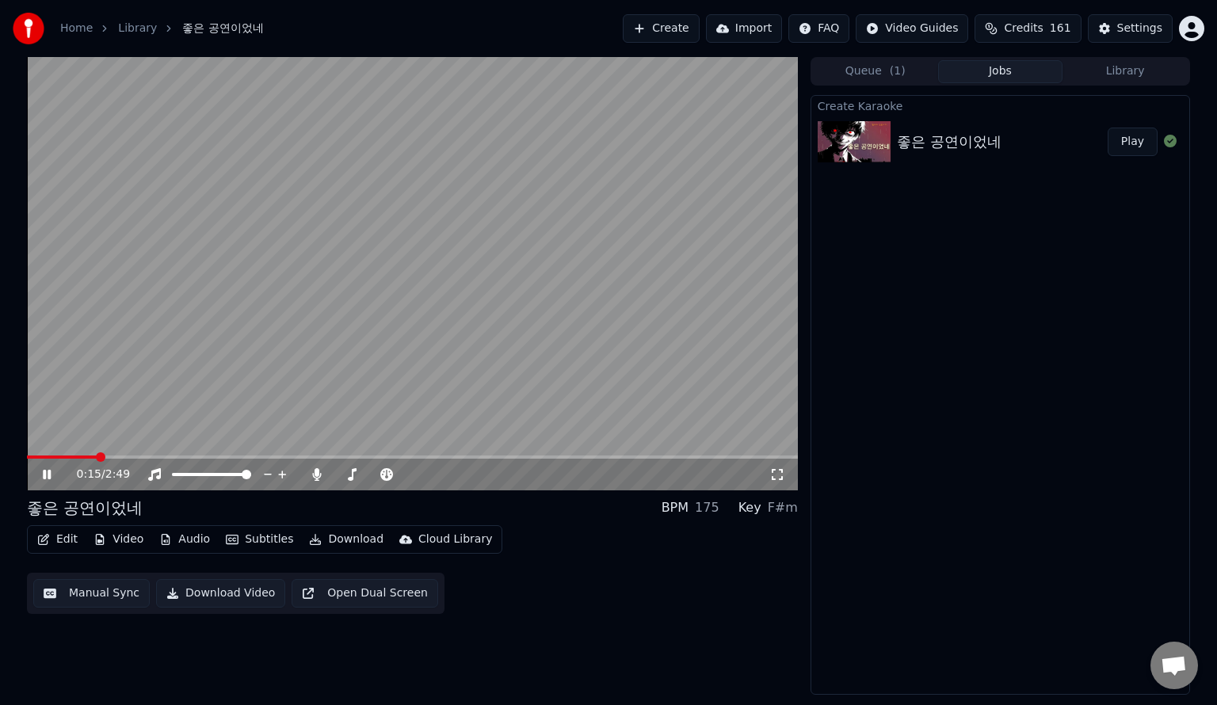
click at [853, 71] on button "Queue ( 1 )" at bounding box center [875, 71] width 125 height 23
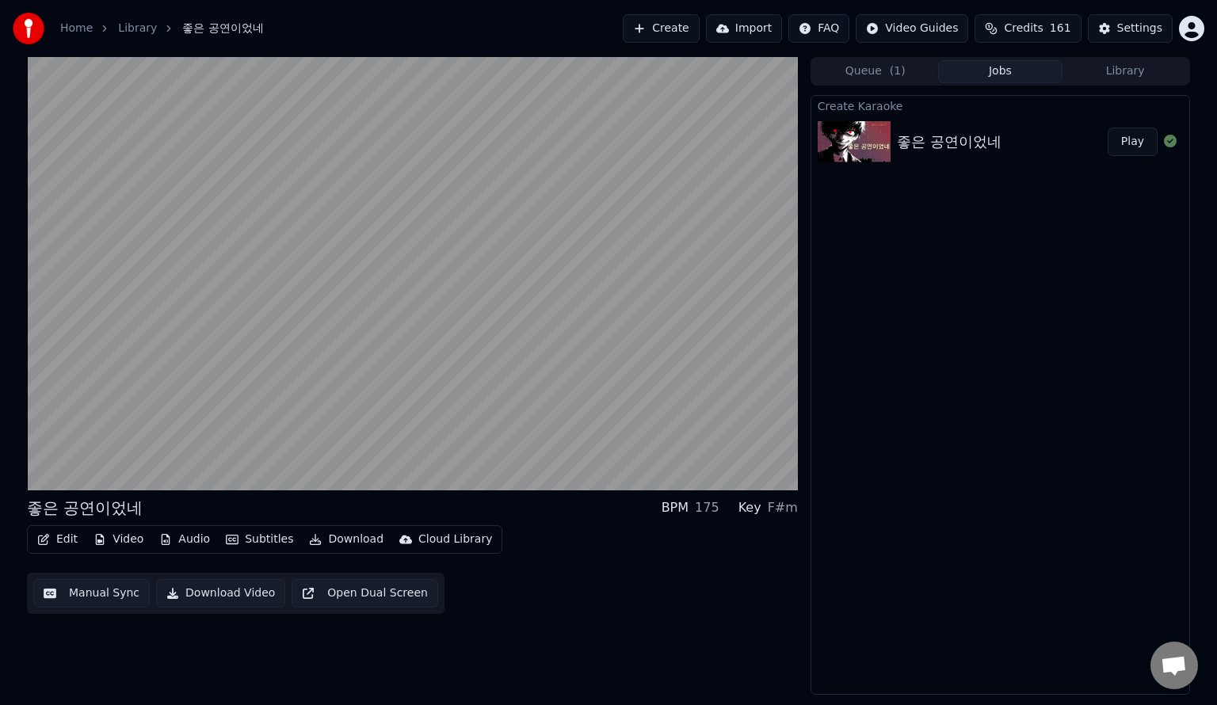
click at [978, 69] on button "Jobs" at bounding box center [1000, 71] width 125 height 23
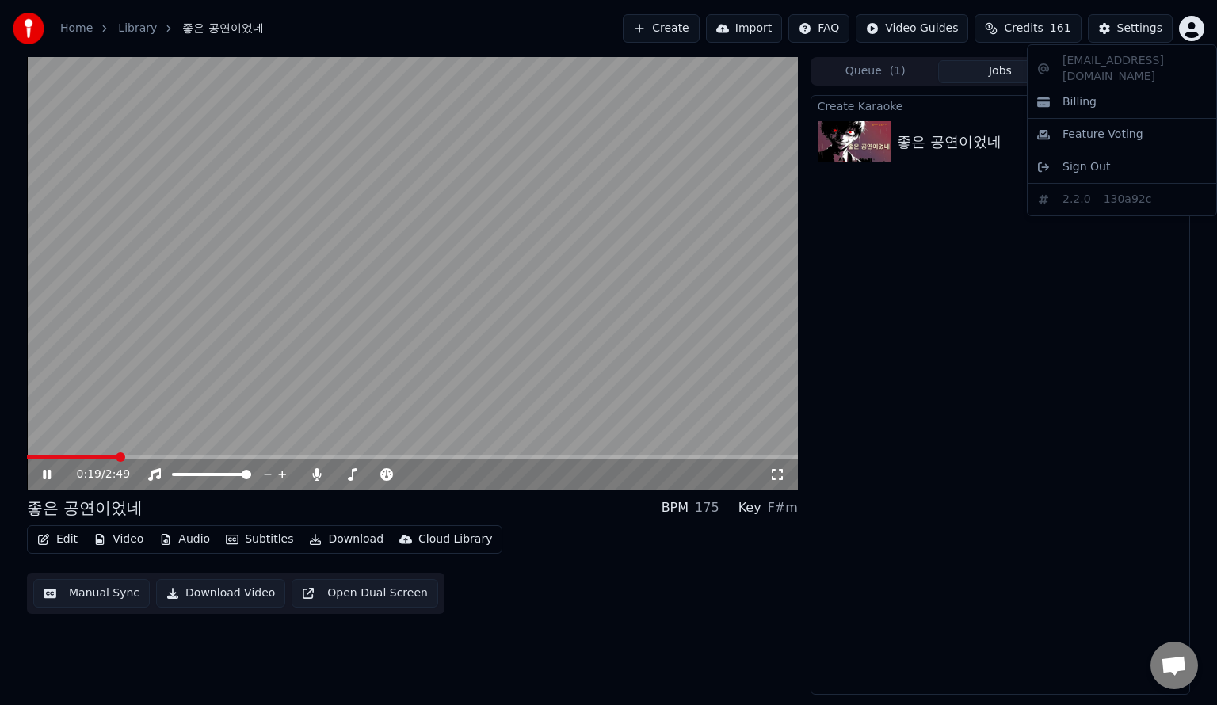
click at [1197, 33] on html "Home Library 좋은 공연이었네 Create Import FAQ Video Guides Credits 161 Settings 0:19 …" at bounding box center [608, 352] width 1217 height 705
click at [1200, 31] on html "Home Library 좋은 공연이었네 Create Import FAQ Video Guides Credits 161 Settings 0:20 …" at bounding box center [608, 352] width 1217 height 705
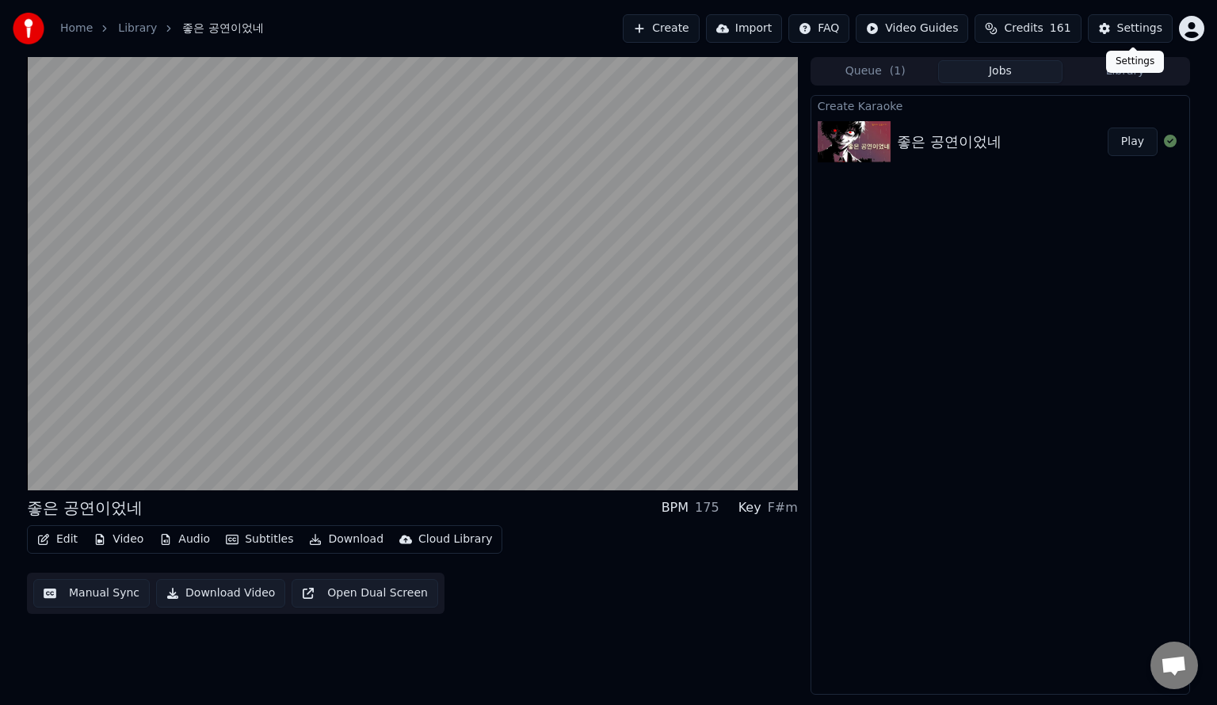
click at [1145, 29] on div "Settings" at bounding box center [1140, 29] width 45 height 16
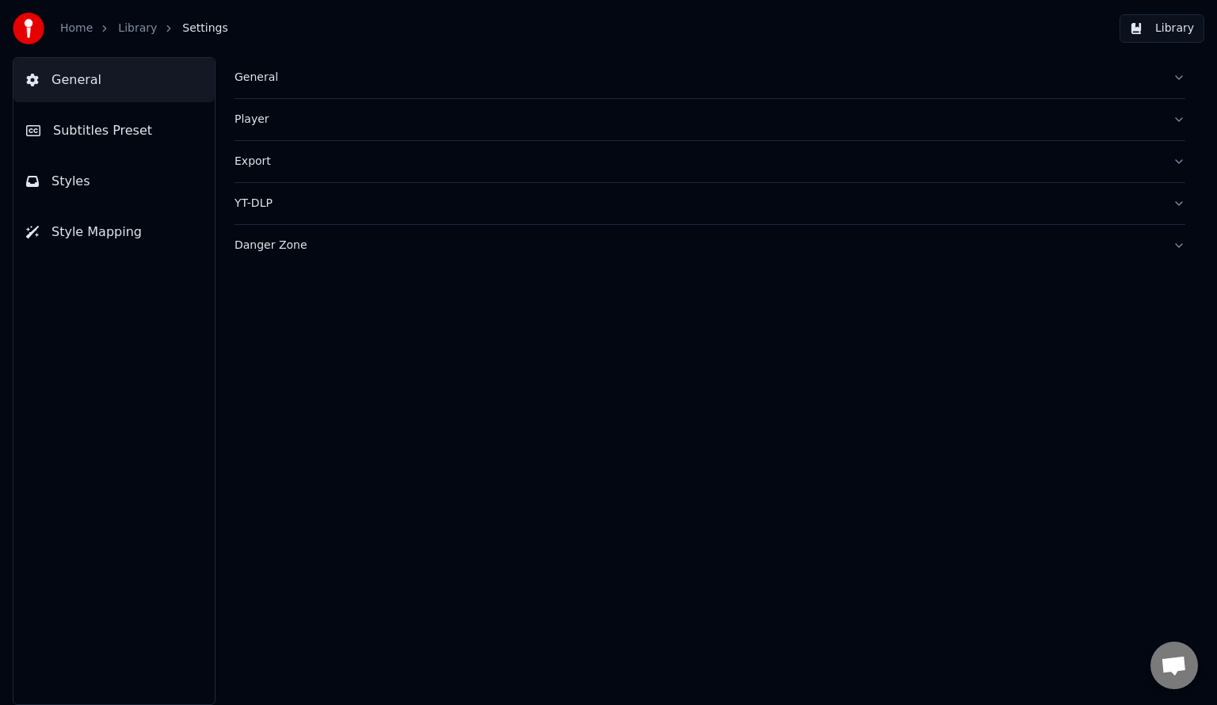
click at [1183, 20] on button "Library" at bounding box center [1162, 28] width 85 height 29
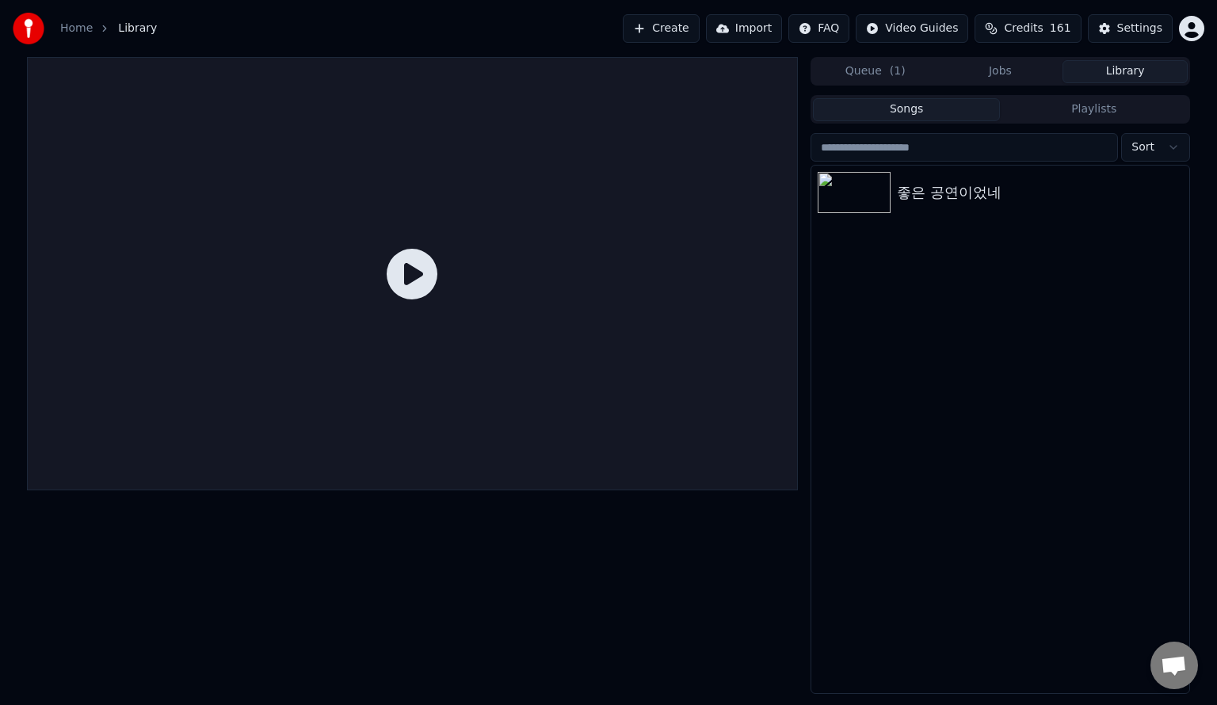
click at [420, 281] on icon at bounding box center [412, 274] width 51 height 51
click at [1007, 79] on button "Jobs" at bounding box center [1000, 71] width 125 height 23
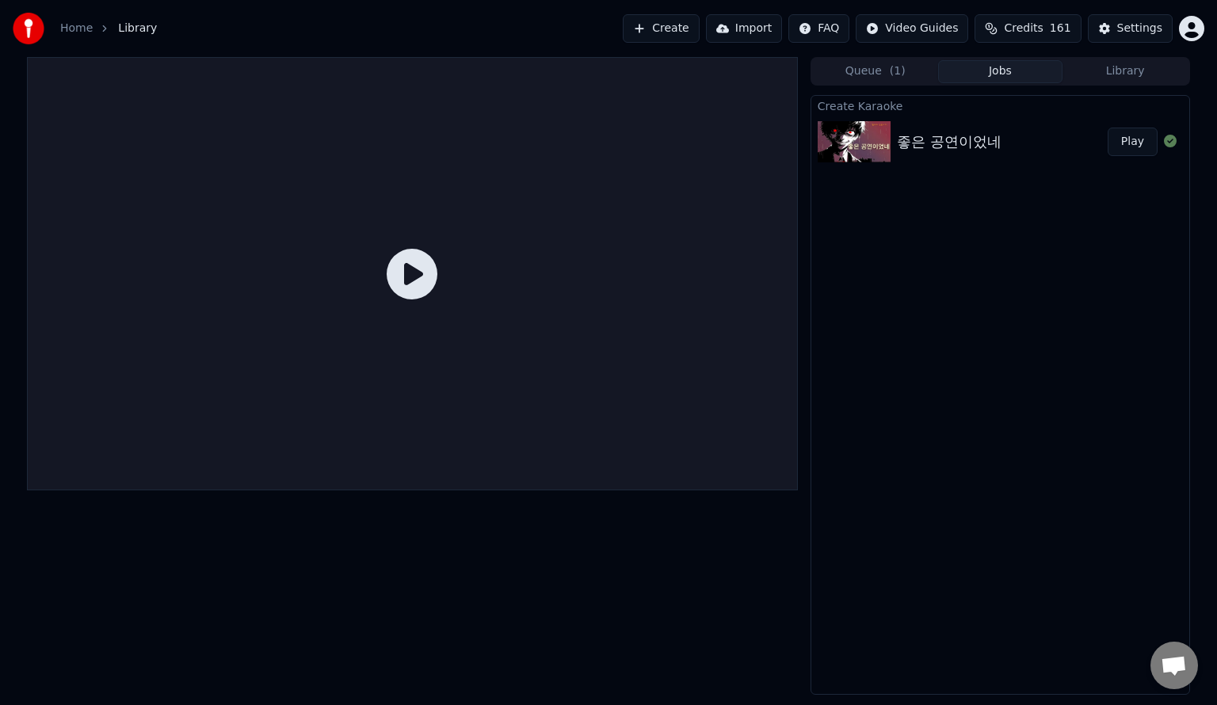
click at [912, 142] on div "좋은 공연이었네" at bounding box center [949, 142] width 105 height 22
click at [1115, 147] on button "Play" at bounding box center [1133, 142] width 50 height 29
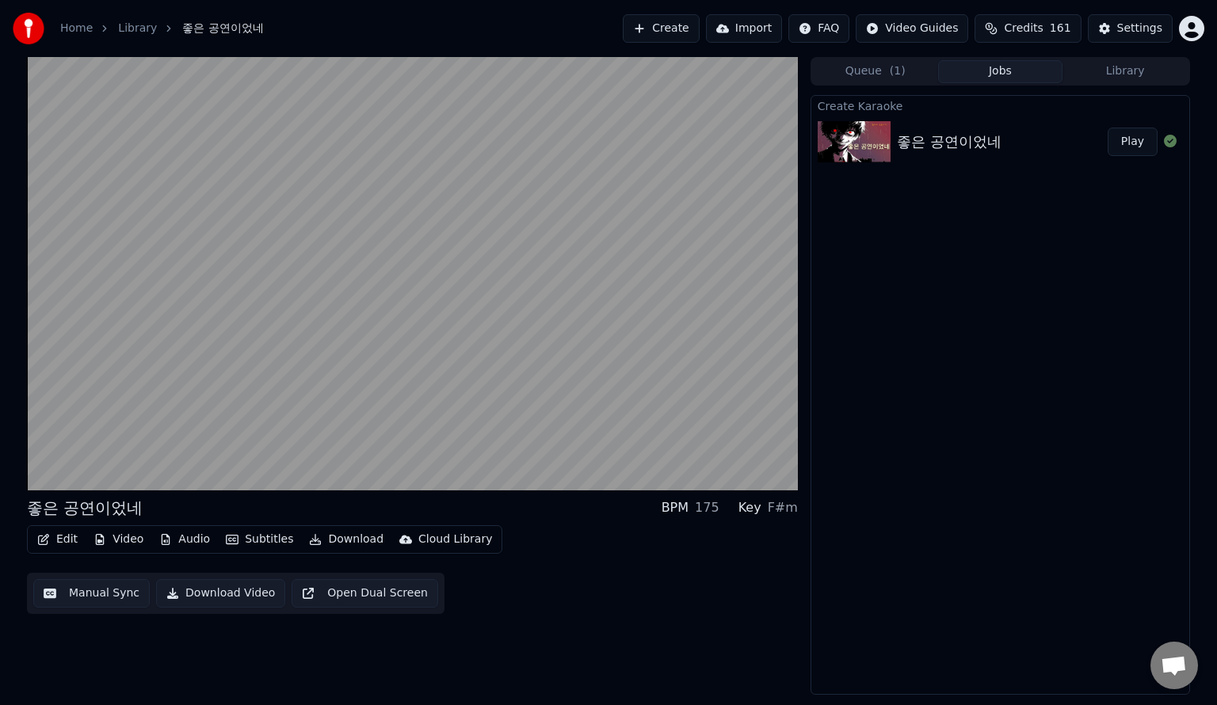
click at [1141, 144] on button "Play" at bounding box center [1133, 142] width 50 height 29
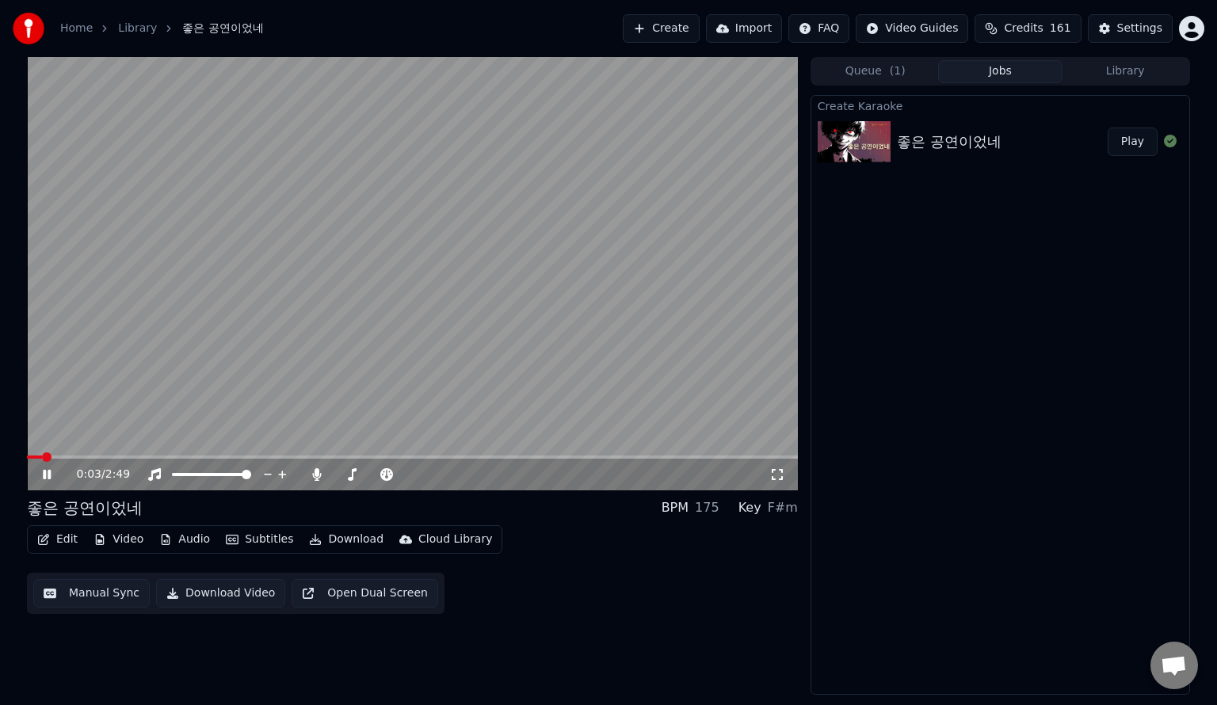
click at [200, 602] on button "Download Video" at bounding box center [220, 593] width 129 height 29
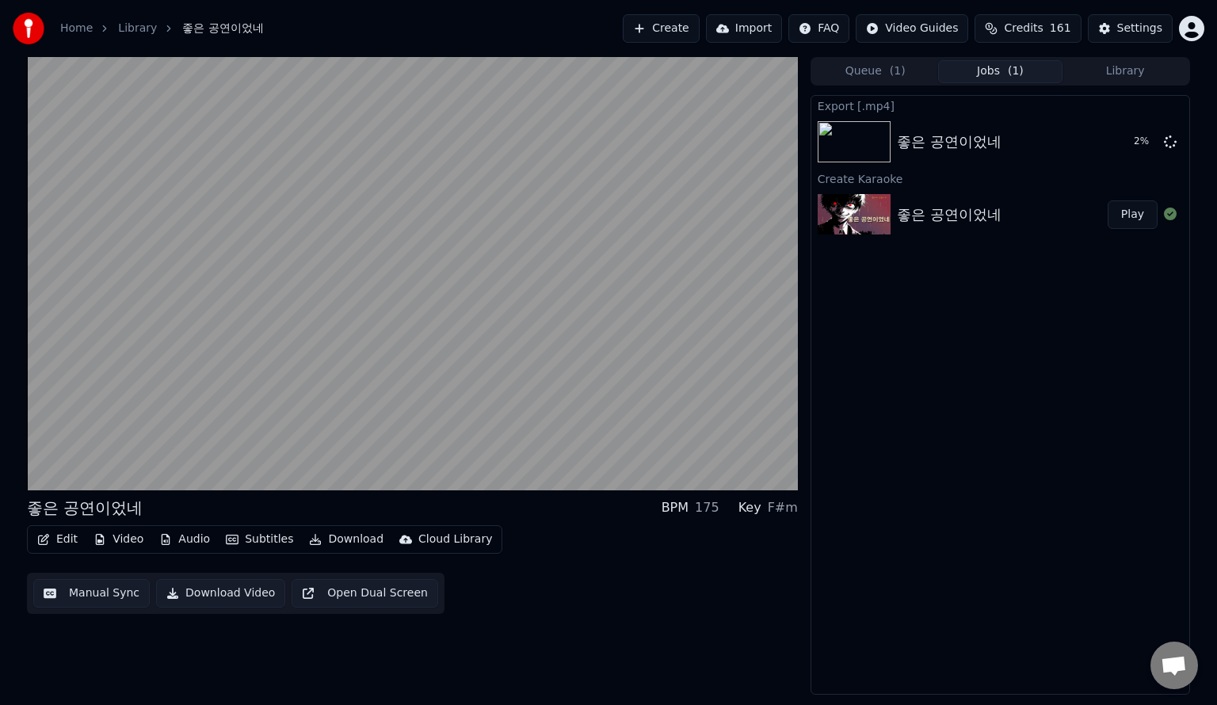
click at [1167, 411] on div "Export [.mp4] 좋은 공연이었네 2 % Create Karaoke 좋은 공연이었네 Play" at bounding box center [1001, 395] width 380 height 600
click at [1078, 444] on div "Export [.mp4] 좋은 공연이었네 64 % Create Karaoke 좋은 공연이었네 Play" at bounding box center [1001, 395] width 380 height 600
click at [1001, 517] on div "Export [.mp4] 좋은 공연이었네 81 % Create Karaoke 좋은 공연이었네 Play" at bounding box center [1001, 395] width 380 height 600
click at [1130, 147] on button "Show" at bounding box center [1129, 142] width 57 height 29
click at [1168, 495] on div "Export [.mp4] 좋은 공연이었네 Show Create Karaoke 좋은 공연이었네 Play" at bounding box center [1001, 395] width 380 height 600
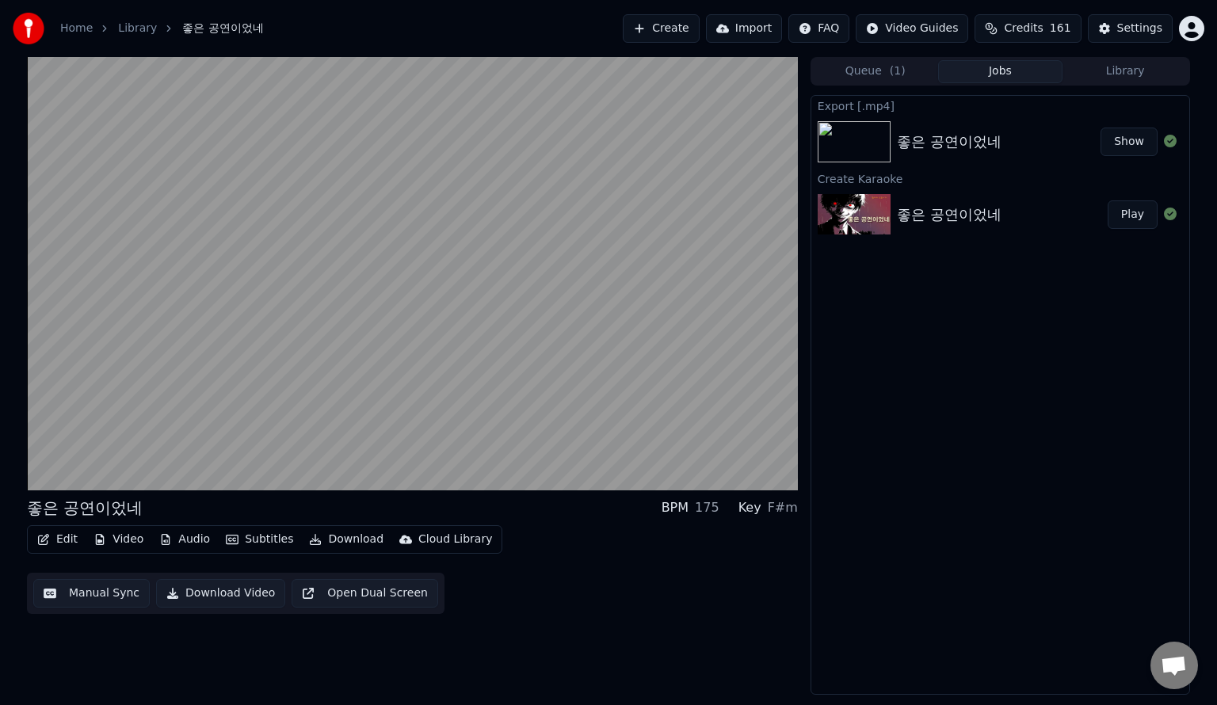
click at [950, 534] on div "Export [.mp4] 좋은 공연이었네 Show Create Karaoke 좋은 공연이었네 Play" at bounding box center [1001, 395] width 380 height 600
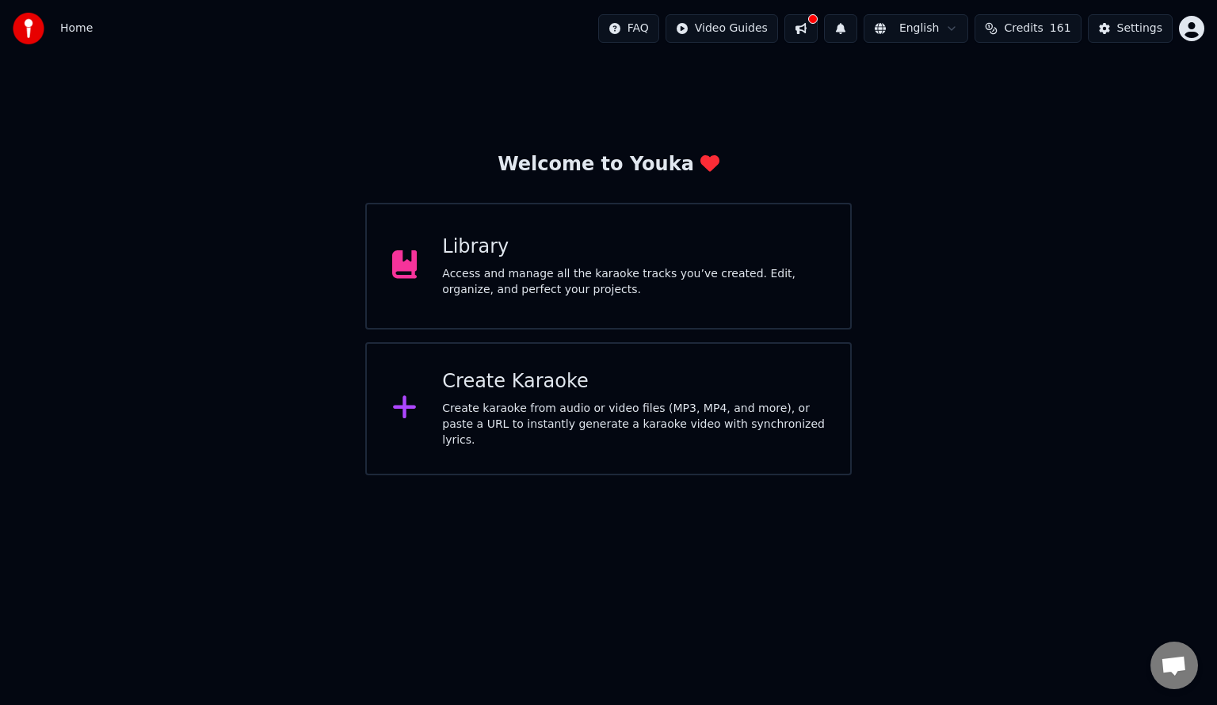
click at [953, 283] on div "Welcome to Youka Library Access and manage all the karaoke tracks you’ve create…" at bounding box center [608, 266] width 1217 height 419
click at [582, 401] on div "Create Karaoke Create karaoke from audio or video files (MP3, MP4, and more), o…" at bounding box center [633, 408] width 383 height 79
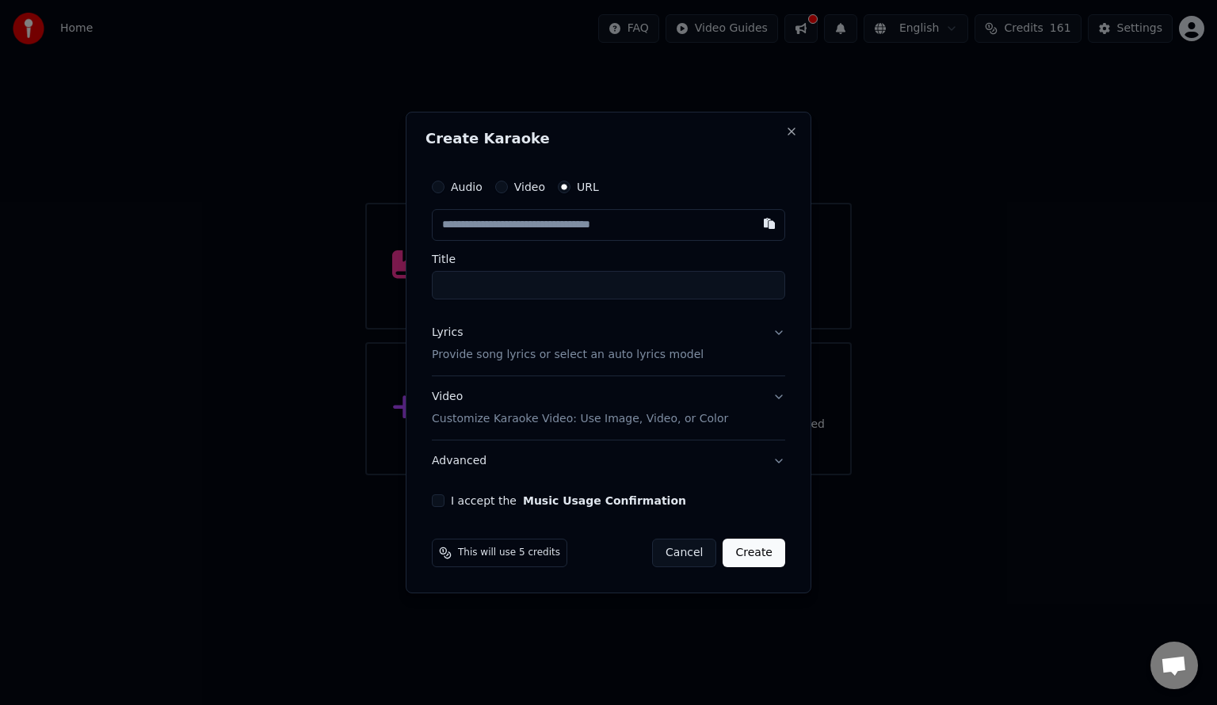
click at [496, 185] on button "Video" at bounding box center [501, 187] width 13 height 13
click at [493, 220] on div "Choose File" at bounding box center [477, 225] width 89 height 29
type input "*****"
click at [777, 330] on button "Lyrics Provide song lyrics or select an auto lyrics model" at bounding box center [609, 342] width 354 height 63
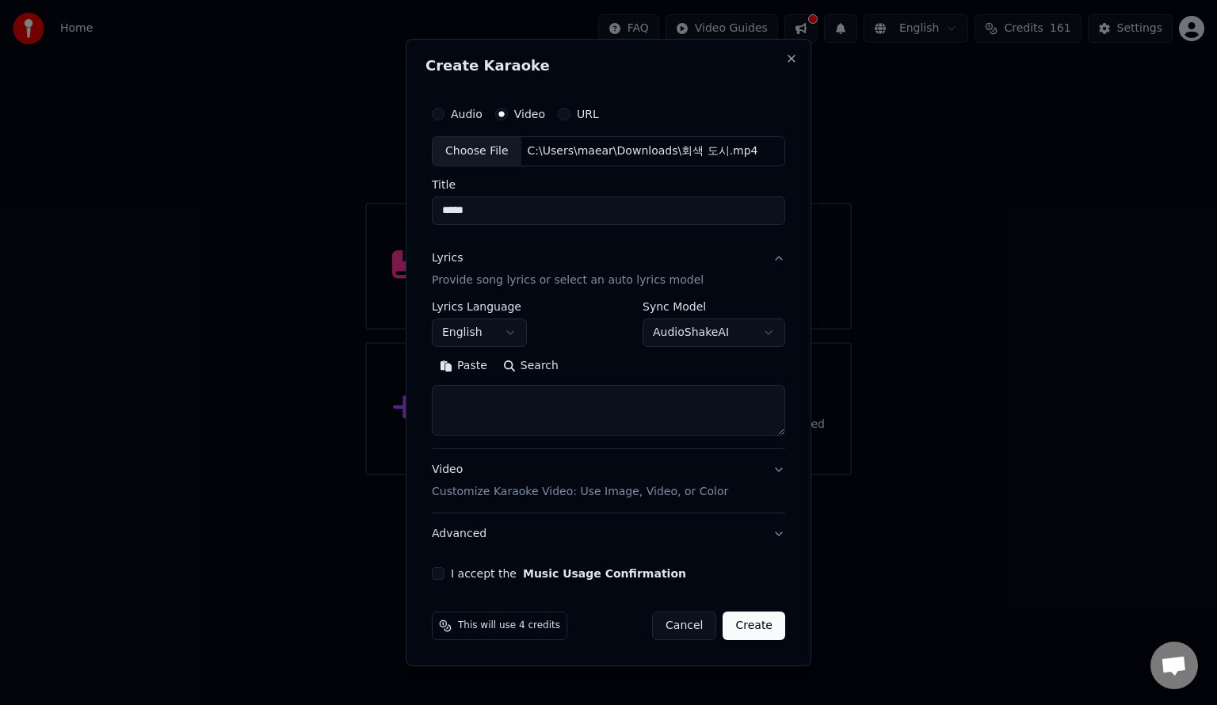
click at [494, 330] on body "**********" at bounding box center [608, 238] width 1217 height 476
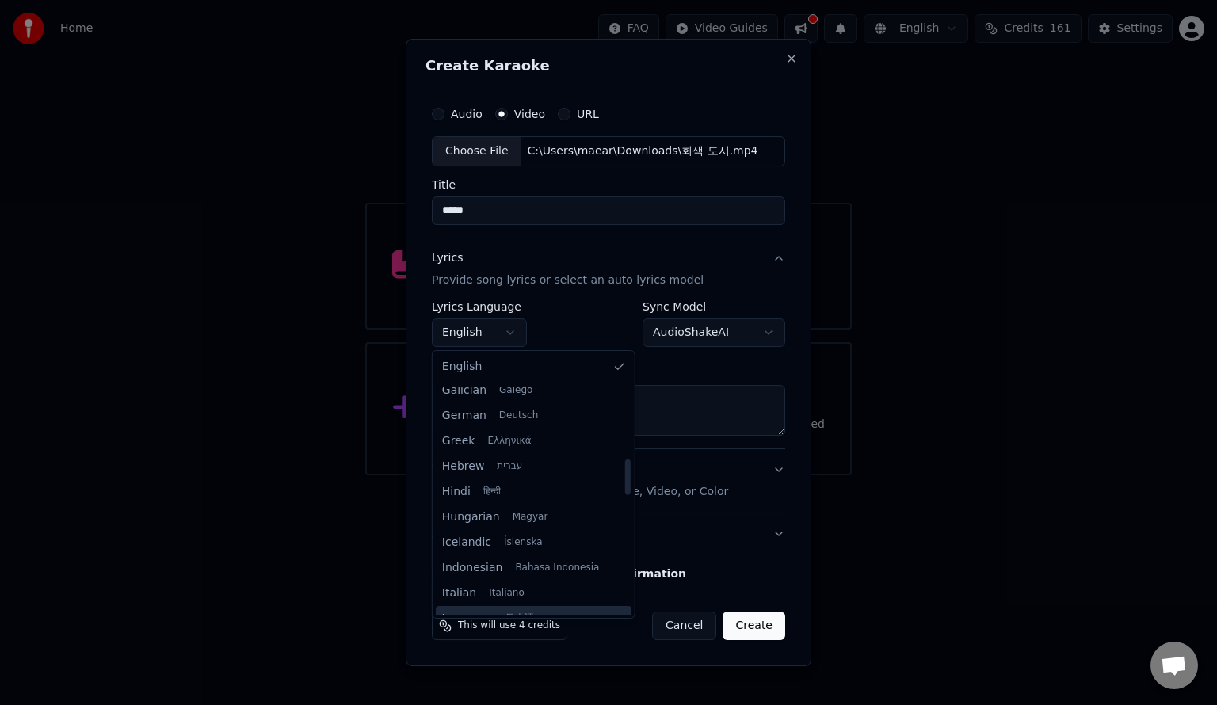
scroll to position [555, 0]
select select "**"
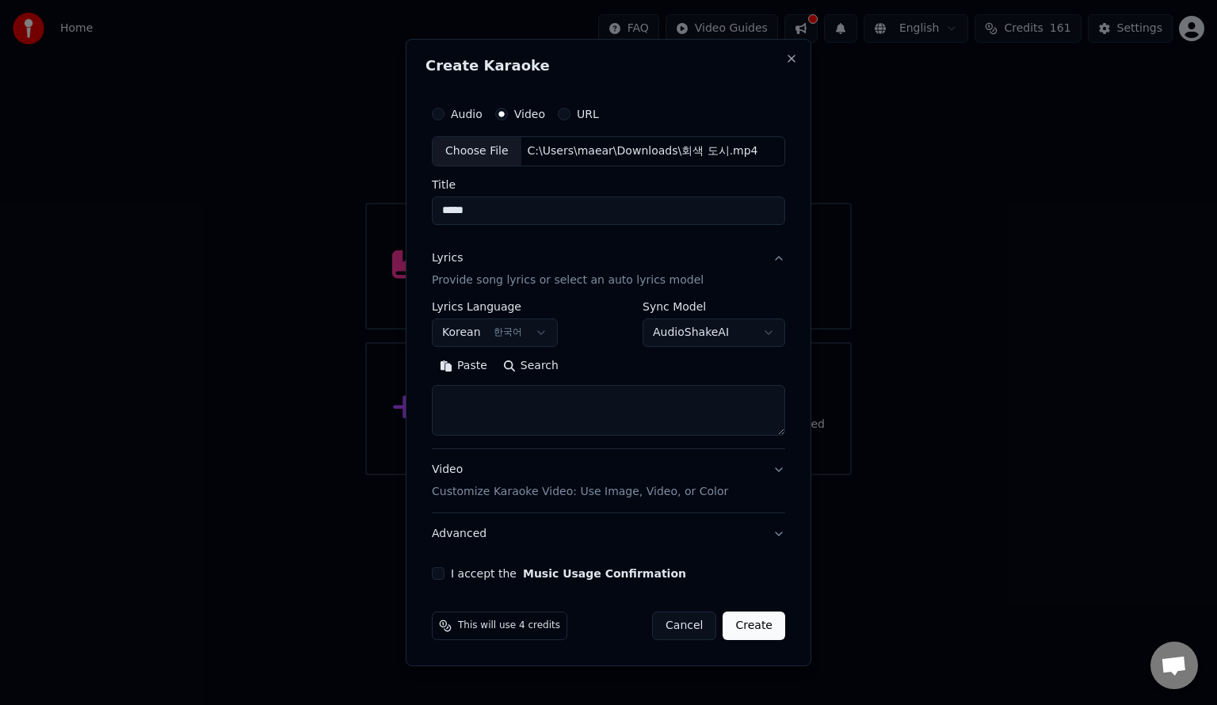
click at [739, 338] on body "**********" at bounding box center [608, 238] width 1217 height 476
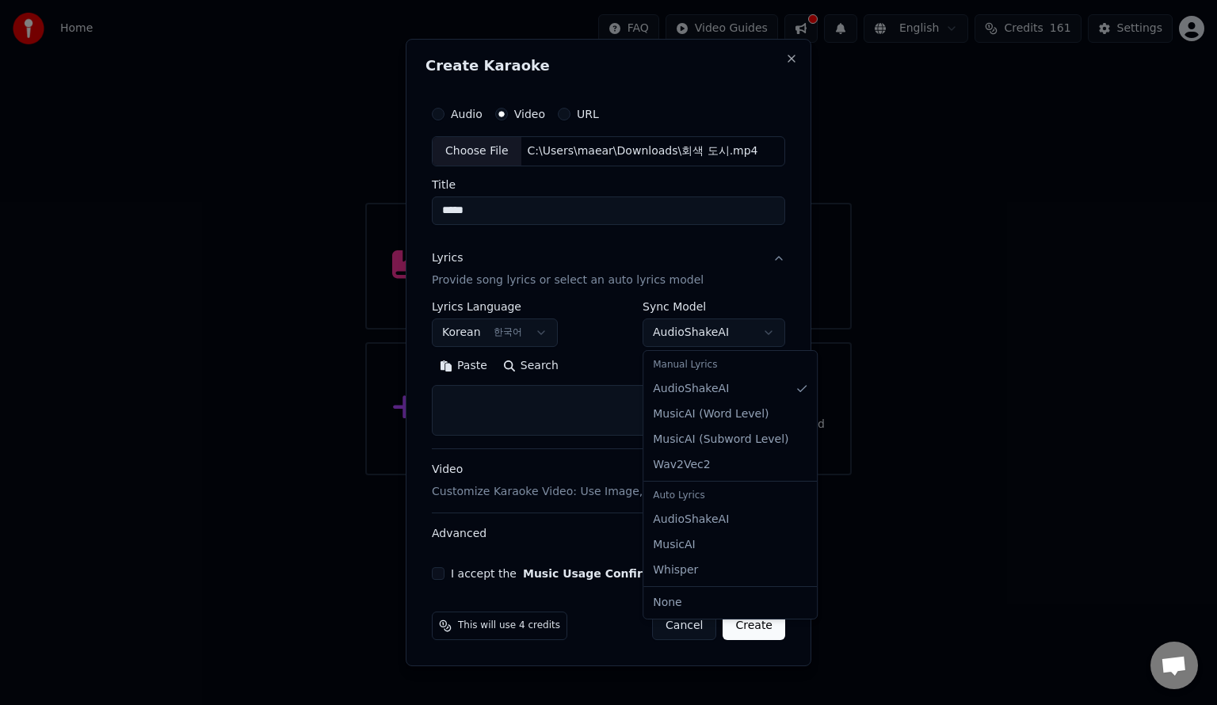
select select "**********"
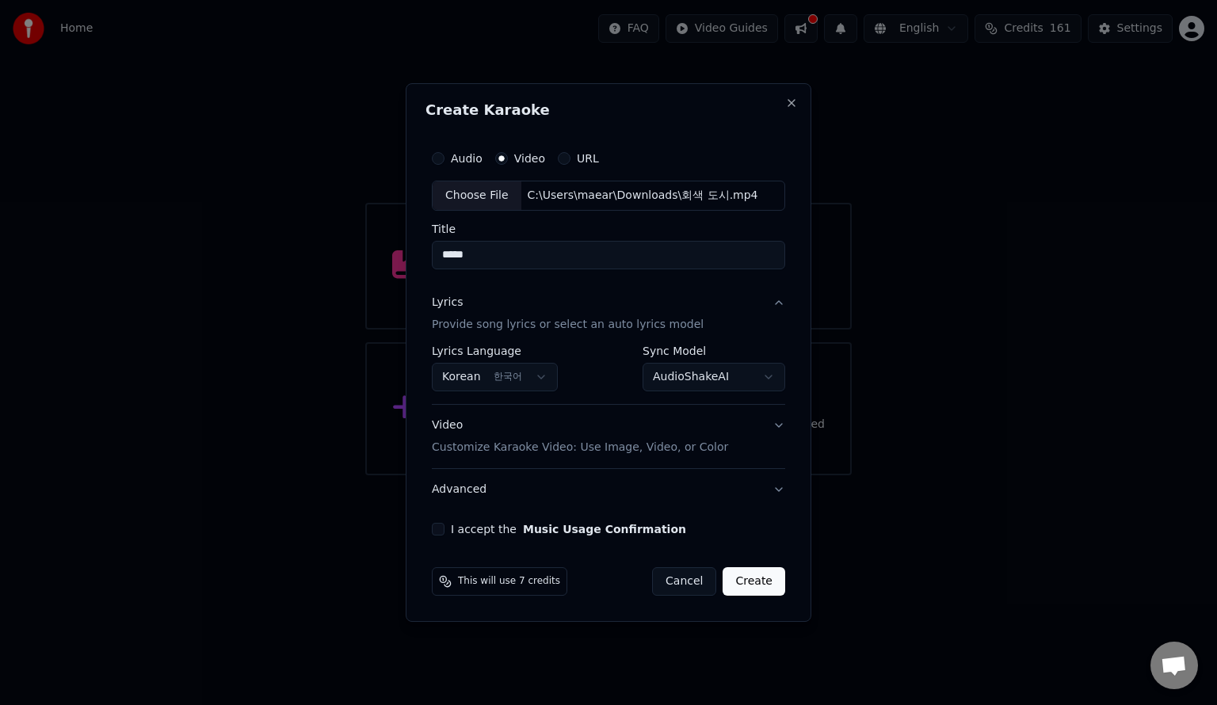
click at [439, 529] on button "I accept the Music Usage Confirmation" at bounding box center [438, 529] width 13 height 13
click at [756, 579] on button "Create" at bounding box center [754, 582] width 63 height 29
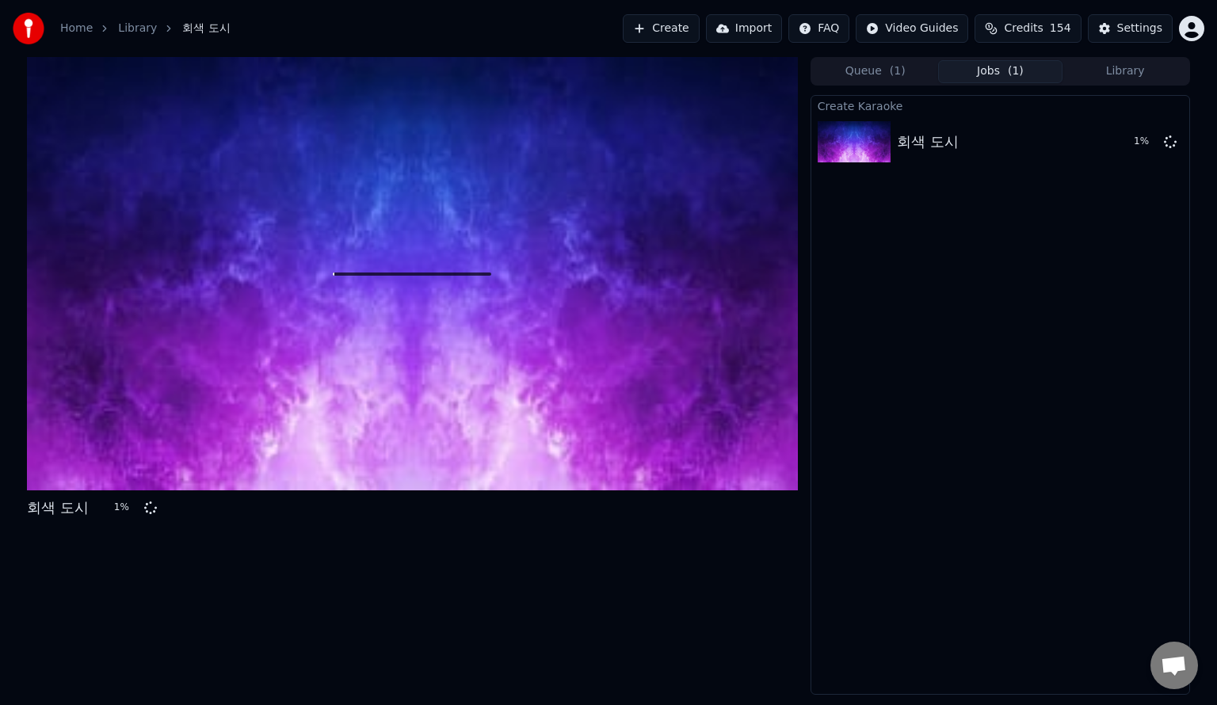
drag, startPoint x: 369, startPoint y: 365, endPoint x: 132, endPoint y: 45, distance: 398.4
click at [369, 365] on div at bounding box center [412, 274] width 771 height 434
click at [696, 31] on button "Create" at bounding box center [661, 28] width 77 height 29
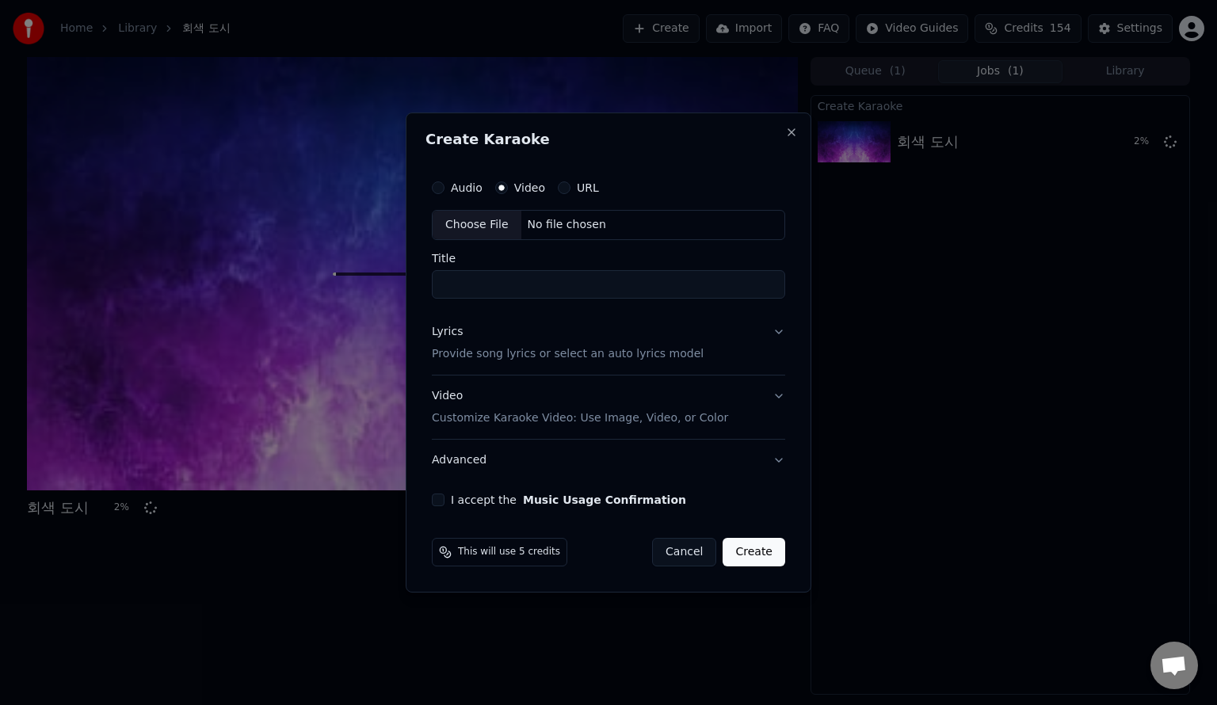
click at [483, 225] on div "Choose File" at bounding box center [477, 225] width 89 height 29
type input "*****"
click at [794, 134] on button "Close" at bounding box center [791, 132] width 13 height 13
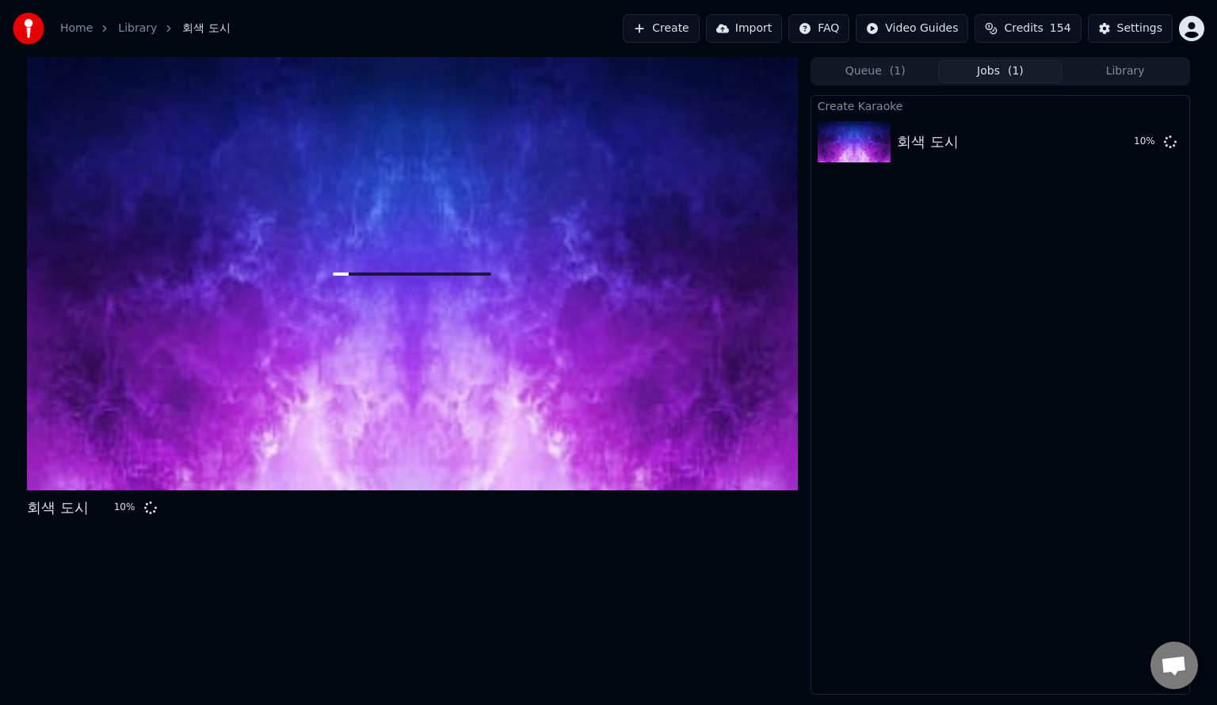
click at [962, 381] on div "Create Karaoke 회색 도시 10 %" at bounding box center [1001, 395] width 380 height 600
drag, startPoint x: 362, startPoint y: 279, endPoint x: 468, endPoint y: 271, distance: 105.7
click at [460, 267] on div at bounding box center [412, 274] width 771 height 434
click at [880, 71] on button "Queue ( 1 )" at bounding box center [875, 71] width 125 height 23
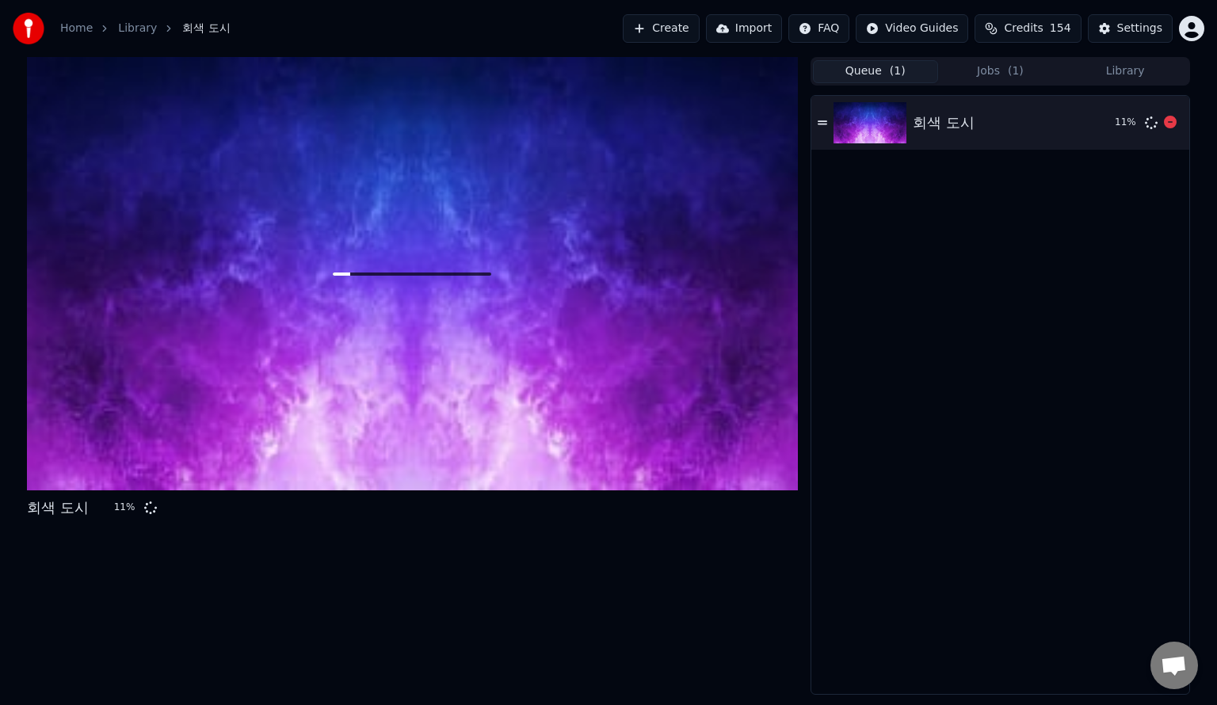
click at [900, 118] on img at bounding box center [870, 122] width 73 height 41
click at [1009, 75] on span "( 1 )" at bounding box center [1016, 71] width 16 height 16
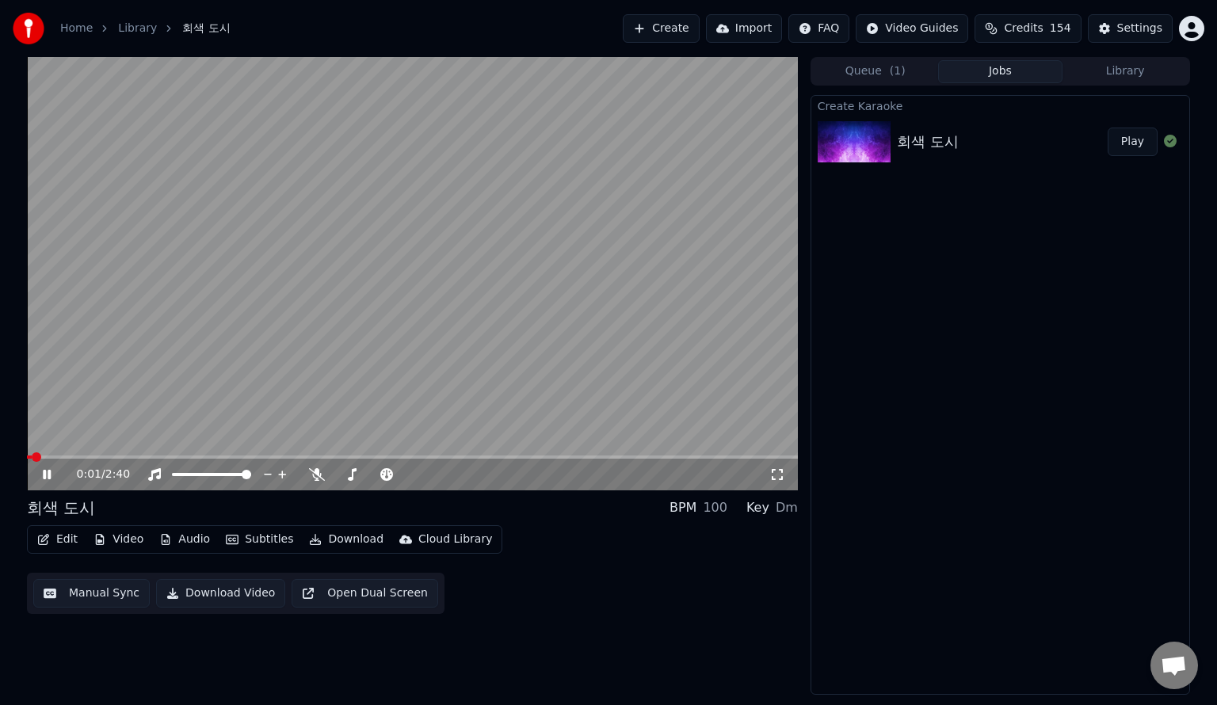
click at [32, 458] on span at bounding box center [37, 458] width 10 height 10
click at [315, 475] on icon at bounding box center [317, 474] width 16 height 13
click at [51, 459] on span at bounding box center [62, 457] width 70 height 3
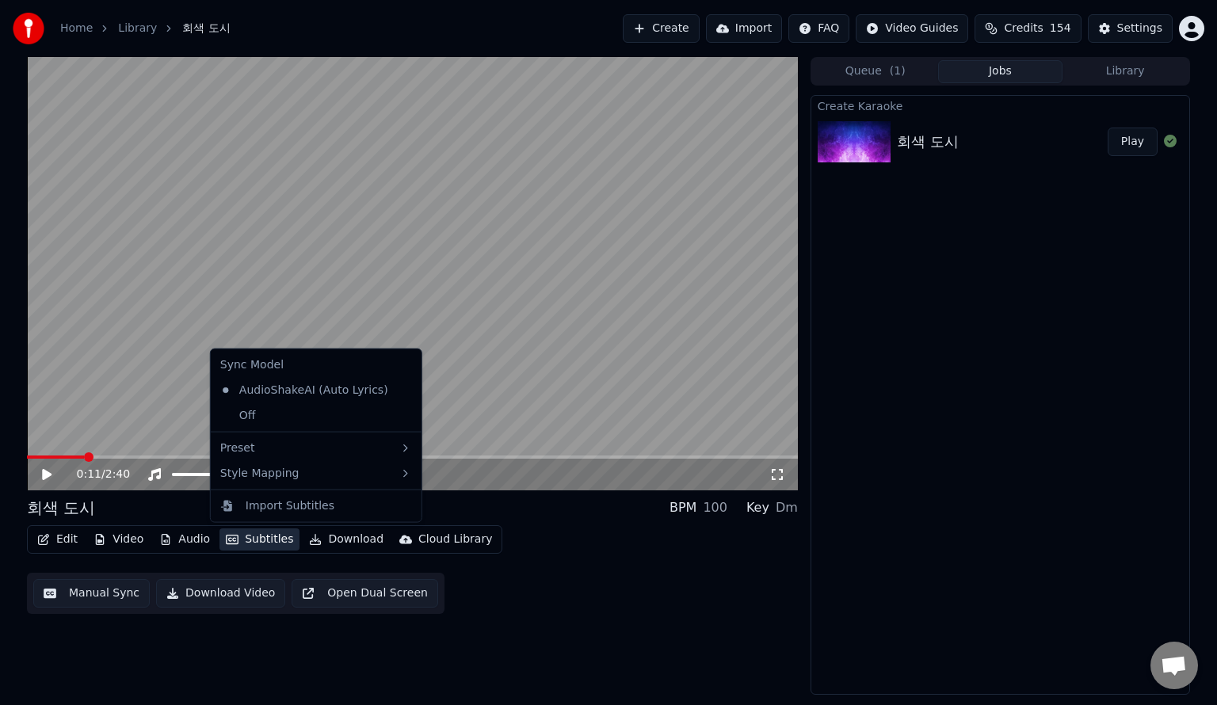
click at [250, 538] on button "Subtitles" at bounding box center [260, 540] width 80 height 22
click at [299, 510] on div "Import Subtitles" at bounding box center [290, 507] width 89 height 16
click at [268, 545] on button "Subtitles" at bounding box center [260, 540] width 80 height 22
click at [262, 417] on div "Off" at bounding box center [316, 415] width 204 height 25
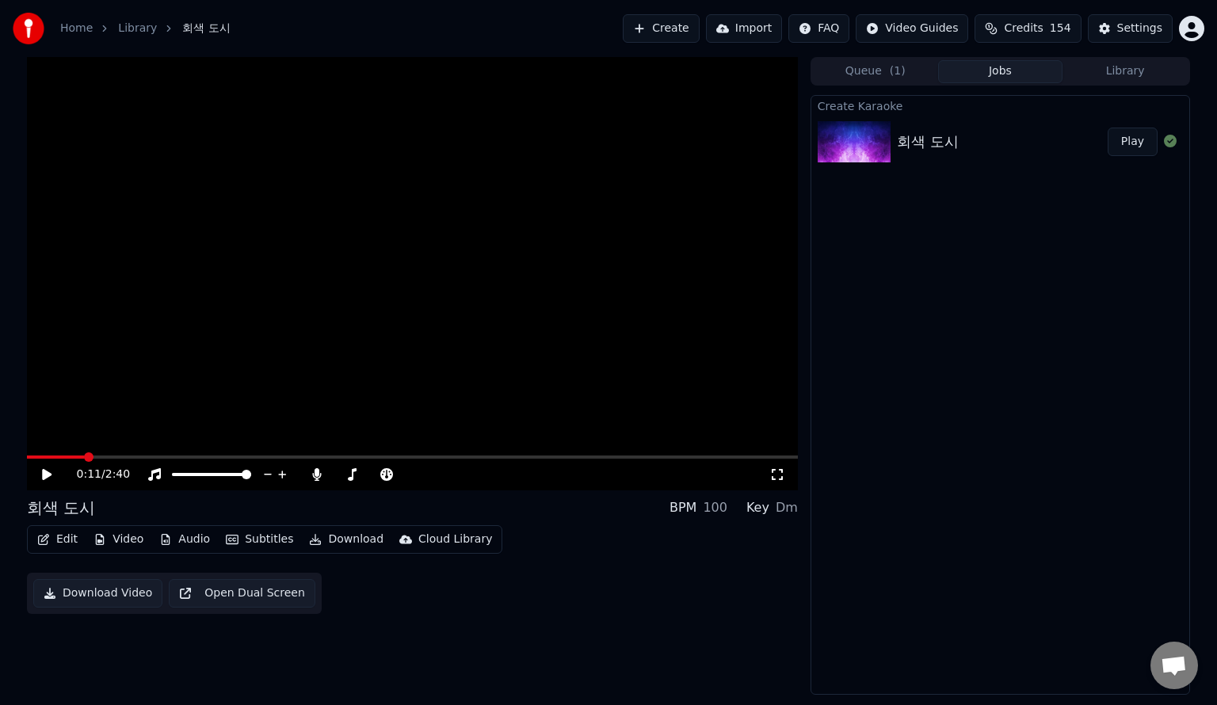
click at [240, 545] on button "Subtitles" at bounding box center [260, 540] width 80 height 22
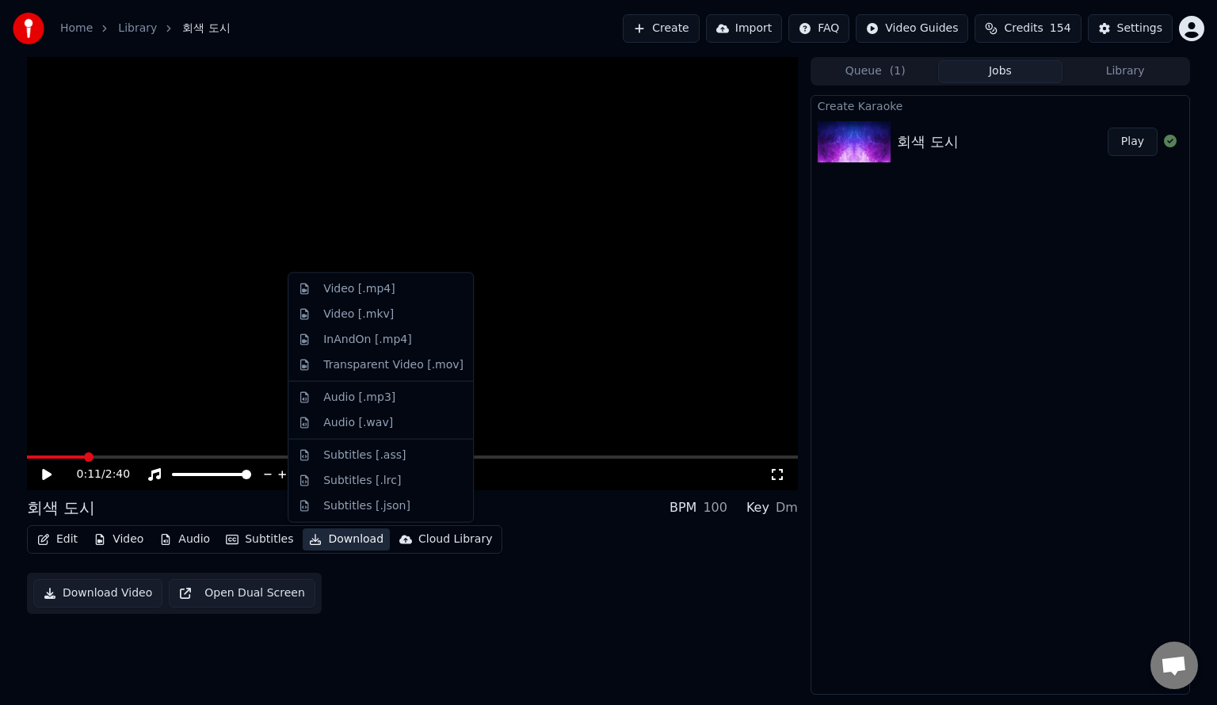
click at [220, 605] on div "0:11 / 2:40 회색 도시 BPM 100 Key Dm Edit Video Audio Subtitles Download Cloud Libr…" at bounding box center [412, 376] width 771 height 638
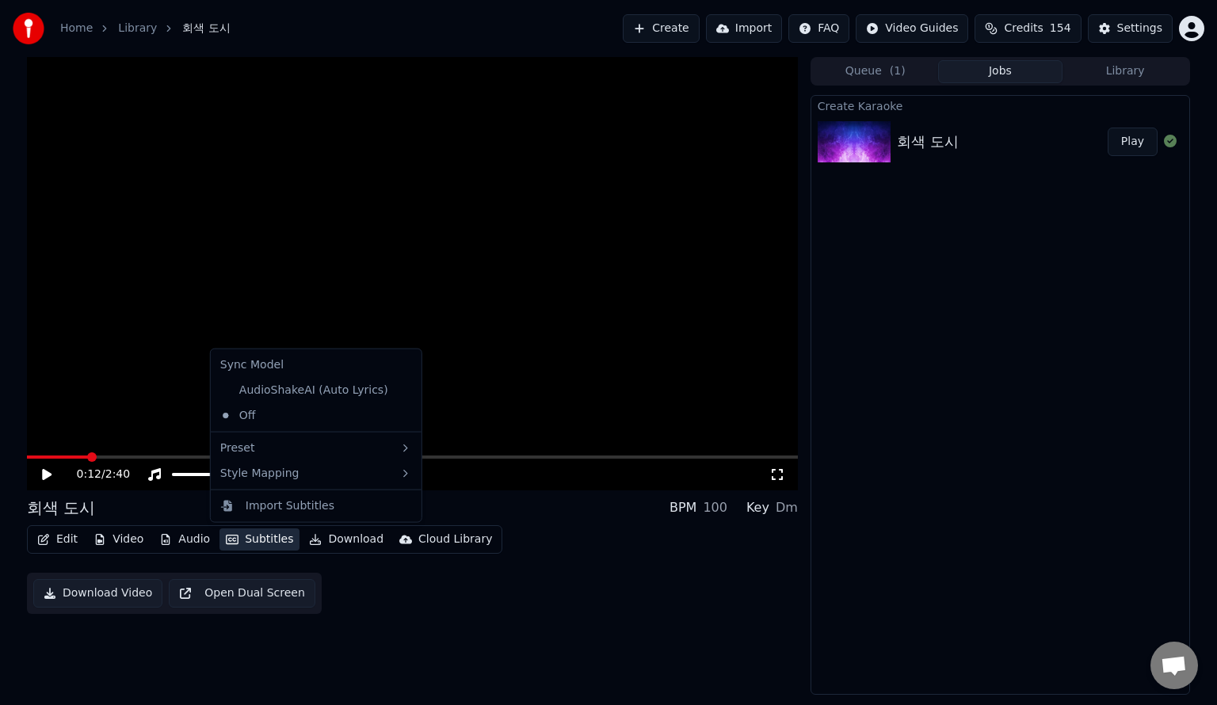
click at [247, 545] on button "Subtitles" at bounding box center [260, 540] width 80 height 22
click at [302, 396] on div "AudioShakeAI (Auto Lyrics)" at bounding box center [304, 390] width 181 height 25
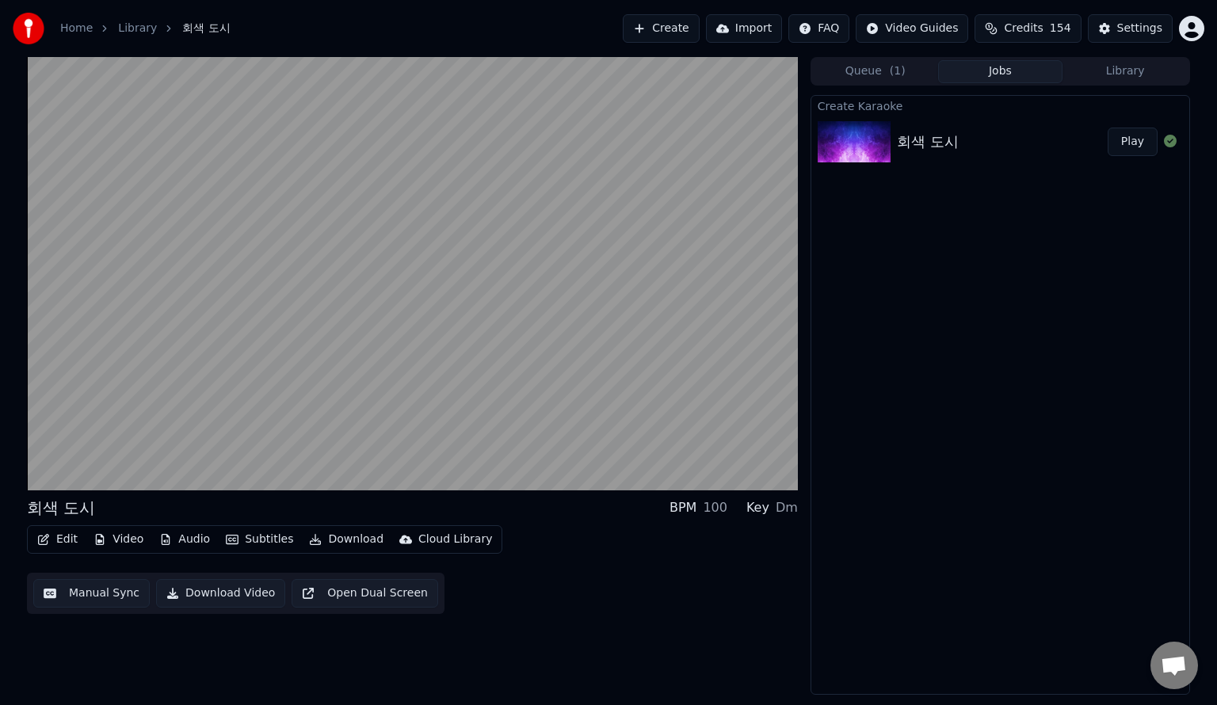
click at [234, 547] on button "Subtitles" at bounding box center [260, 540] width 80 height 22
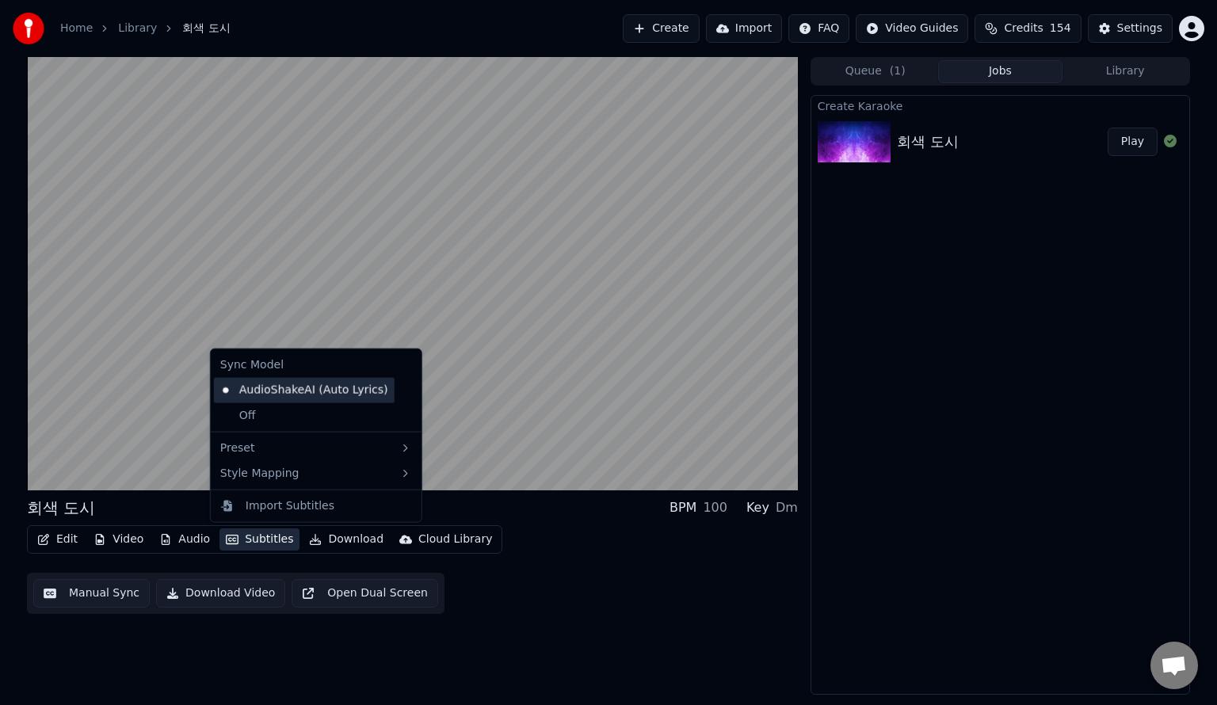
click at [304, 395] on div "AudioShakeAI (Auto Lyrics)" at bounding box center [304, 390] width 181 height 25
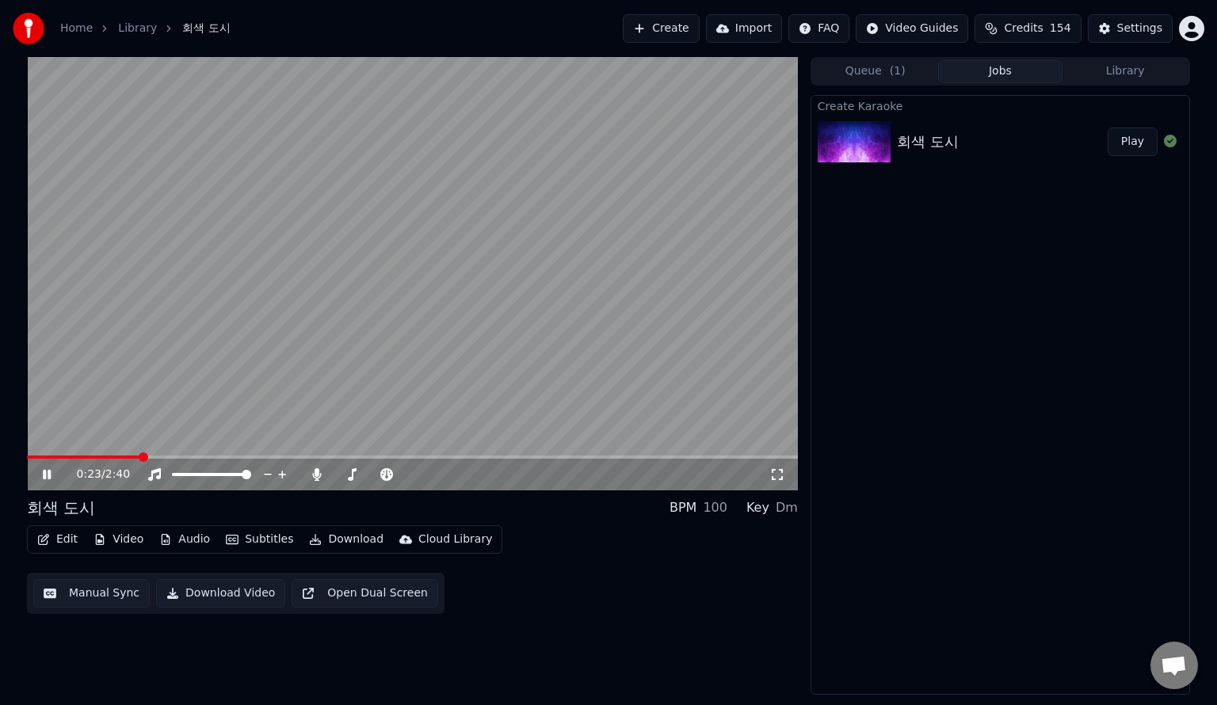
click at [257, 539] on button "Subtitles" at bounding box center [260, 540] width 80 height 22
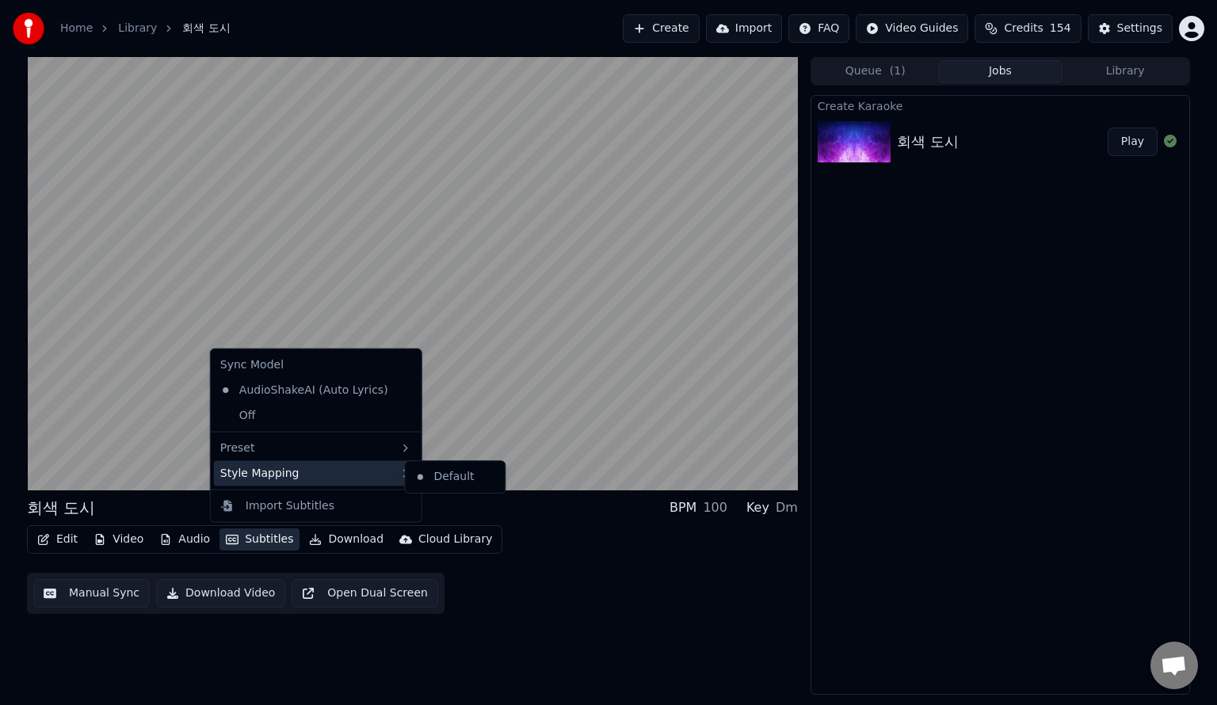
drag, startPoint x: 296, startPoint y: 474, endPoint x: 344, endPoint y: 474, distance: 48.3
click at [337, 474] on div "Style Mapping" at bounding box center [316, 473] width 204 height 25
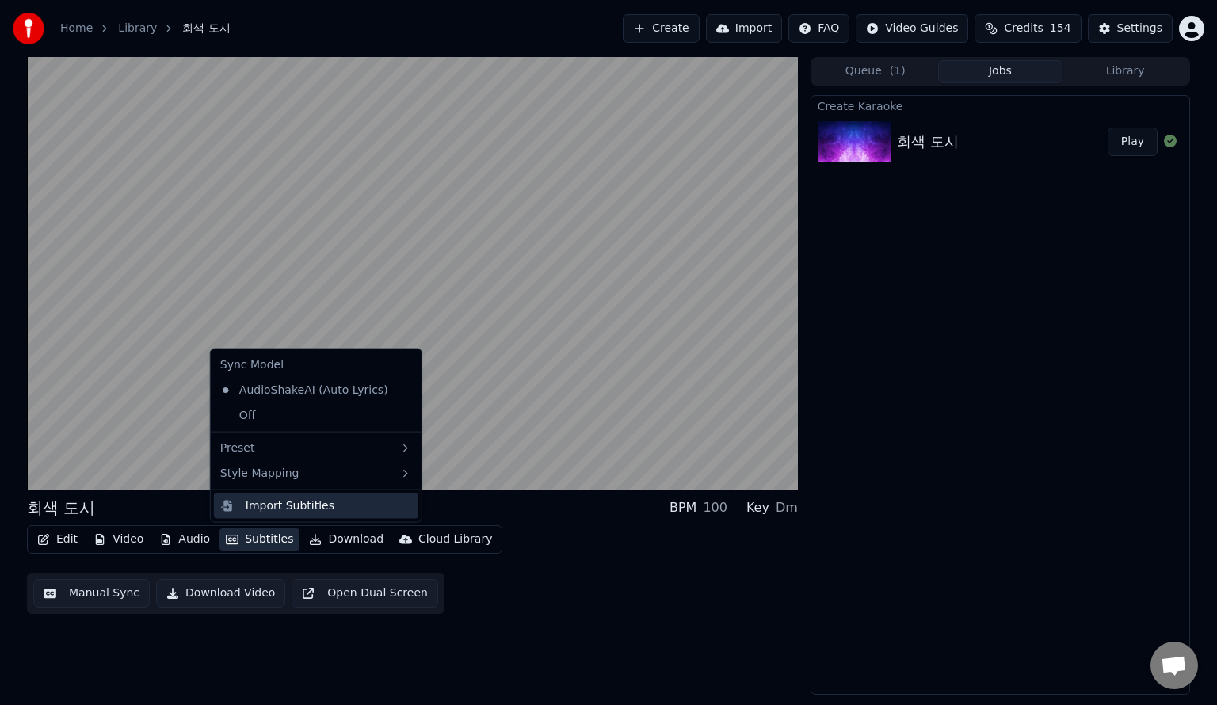
click at [308, 505] on div "Import Subtitles" at bounding box center [290, 507] width 89 height 16
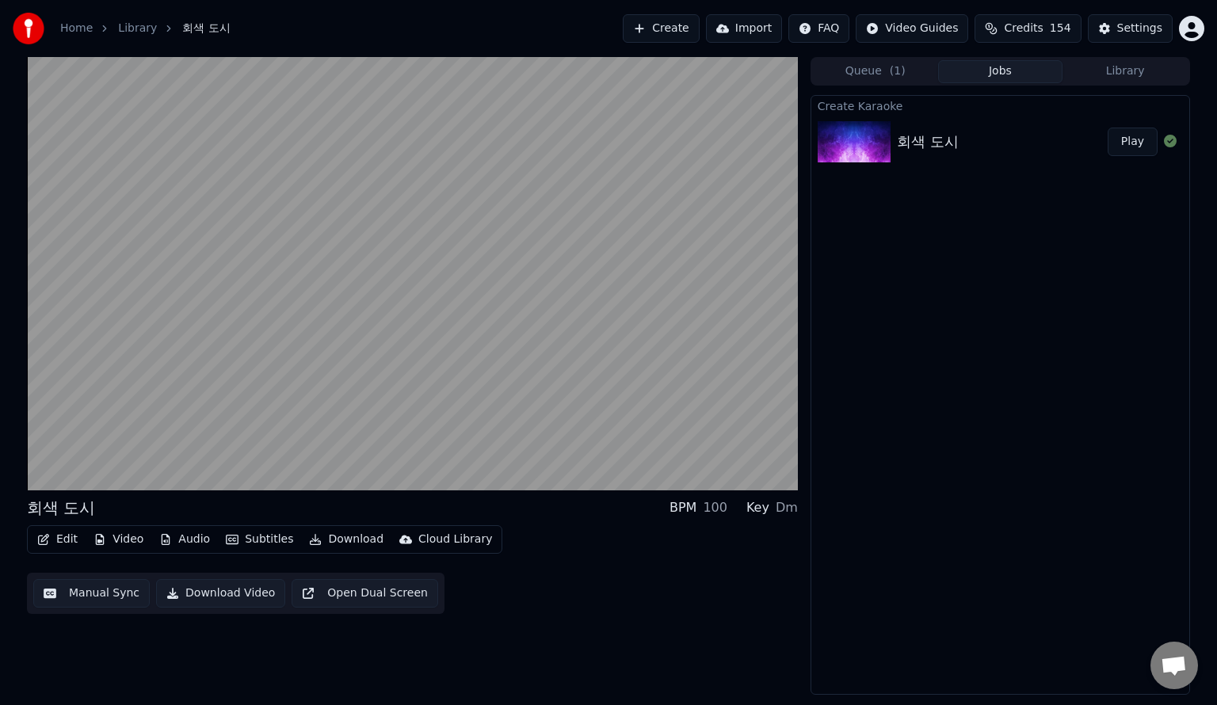
click at [267, 537] on button "Subtitles" at bounding box center [260, 540] width 80 height 22
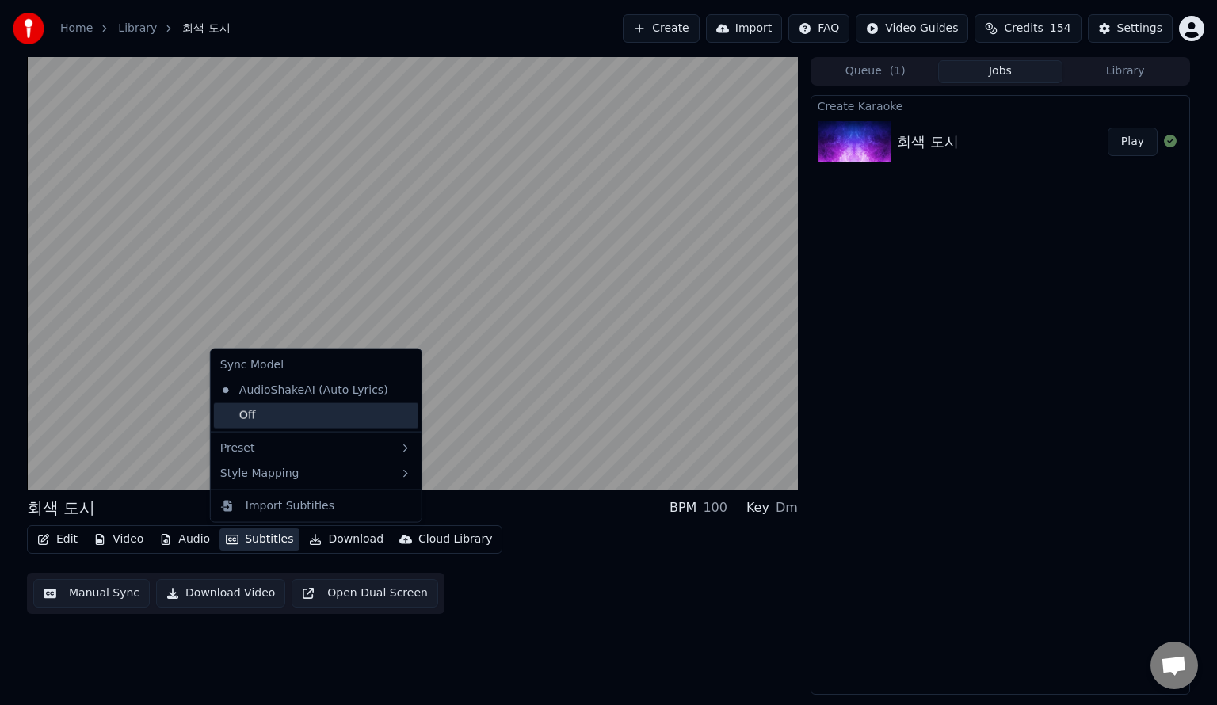
click at [277, 413] on div "Off" at bounding box center [316, 415] width 204 height 25
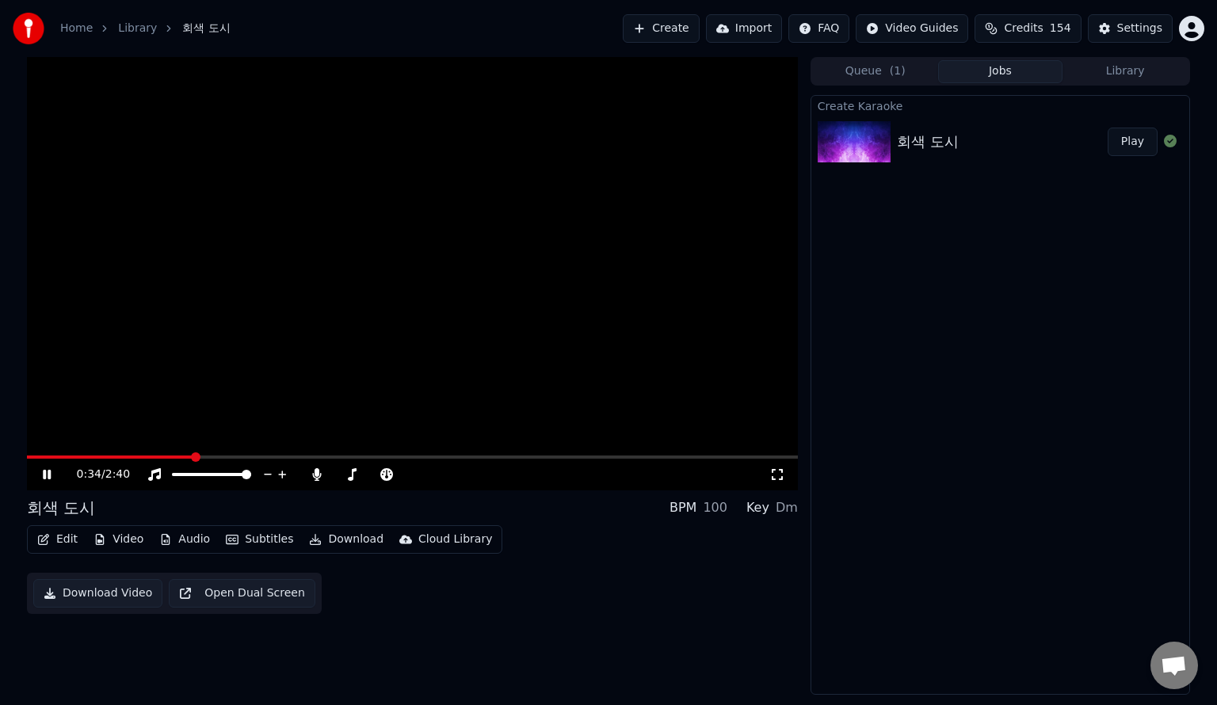
click at [268, 537] on button "Subtitles" at bounding box center [260, 540] width 80 height 22
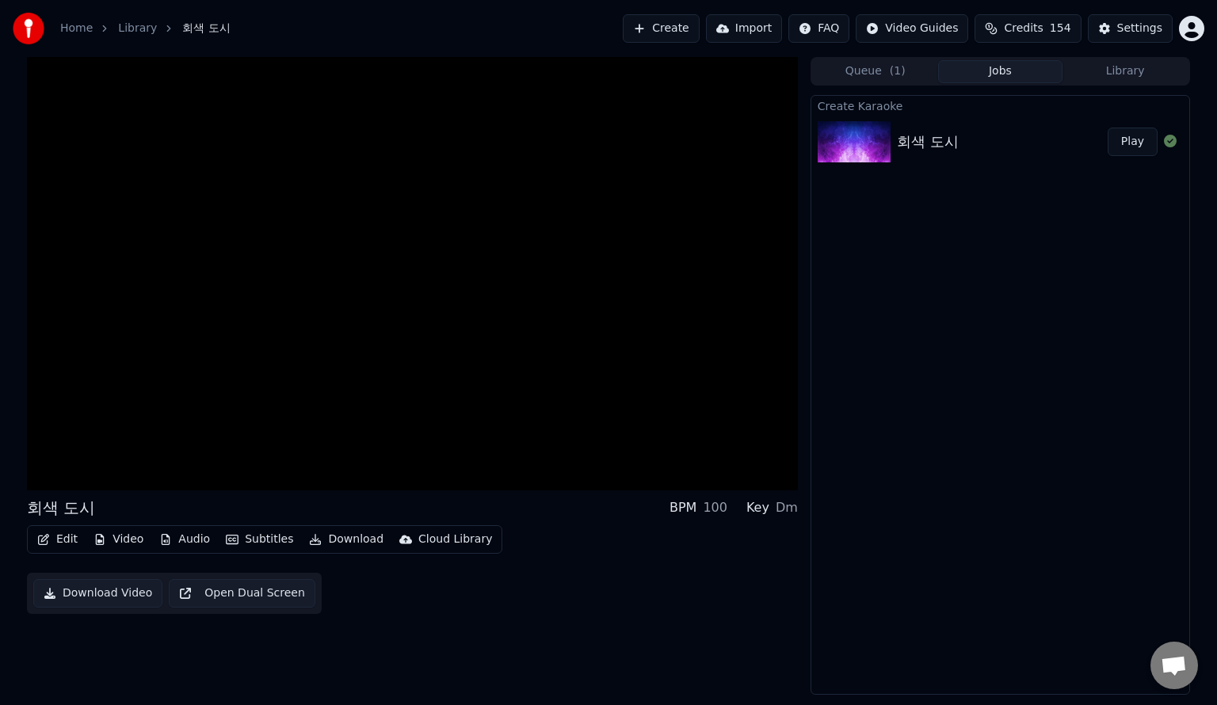
click at [261, 602] on div "회색 도시 BPM 100 Key Dm Edit Video Audio Subtitles Download Cloud Library Download…" at bounding box center [412, 376] width 771 height 638
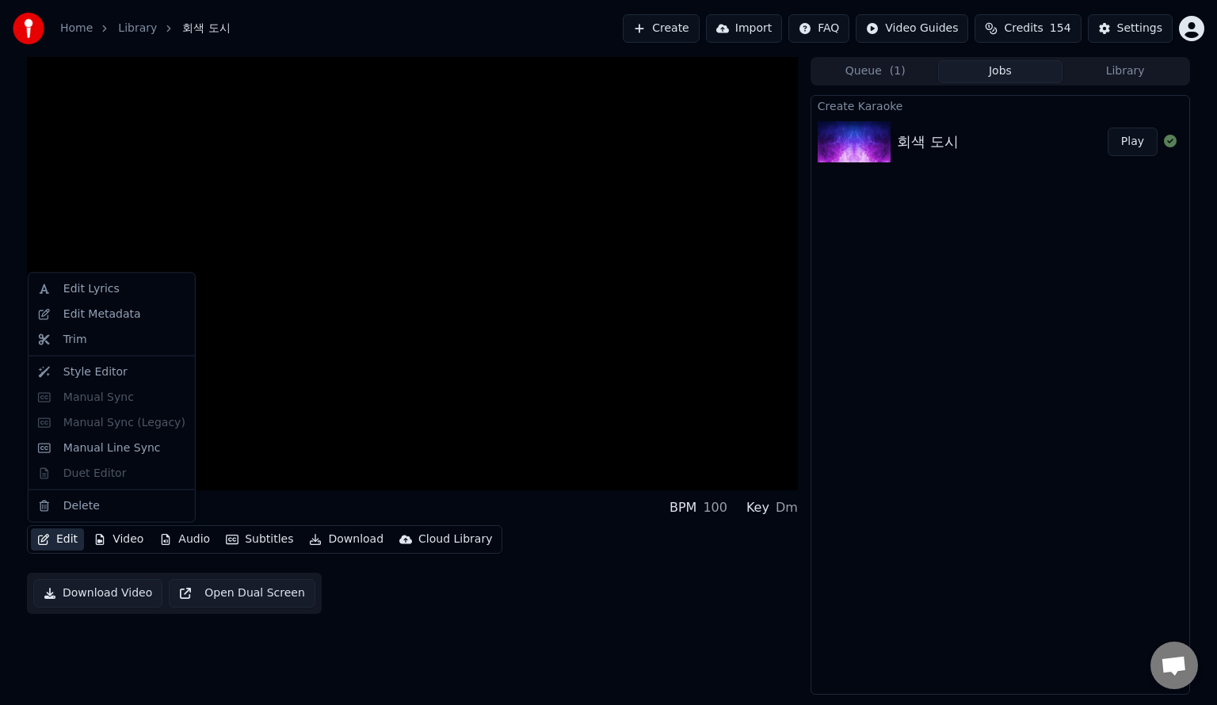
click at [57, 540] on button "Edit" at bounding box center [57, 540] width 53 height 22
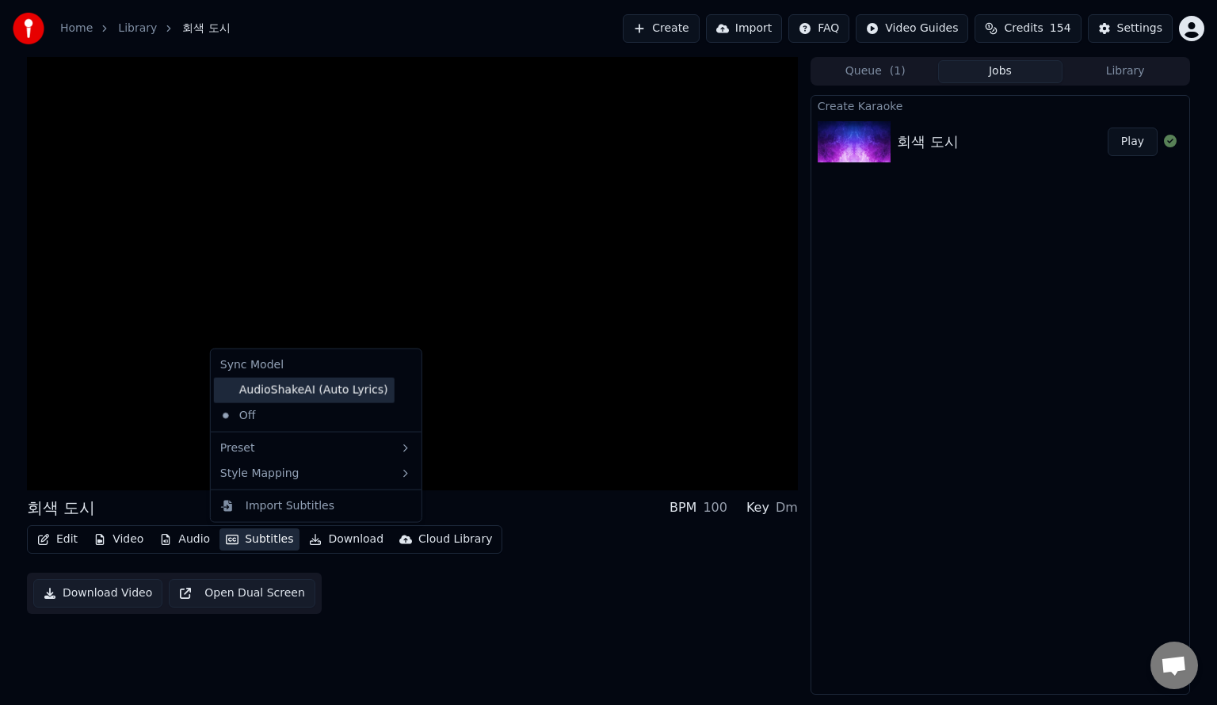
click at [292, 392] on div "AudioShakeAI (Auto Lyrics)" at bounding box center [304, 390] width 181 height 25
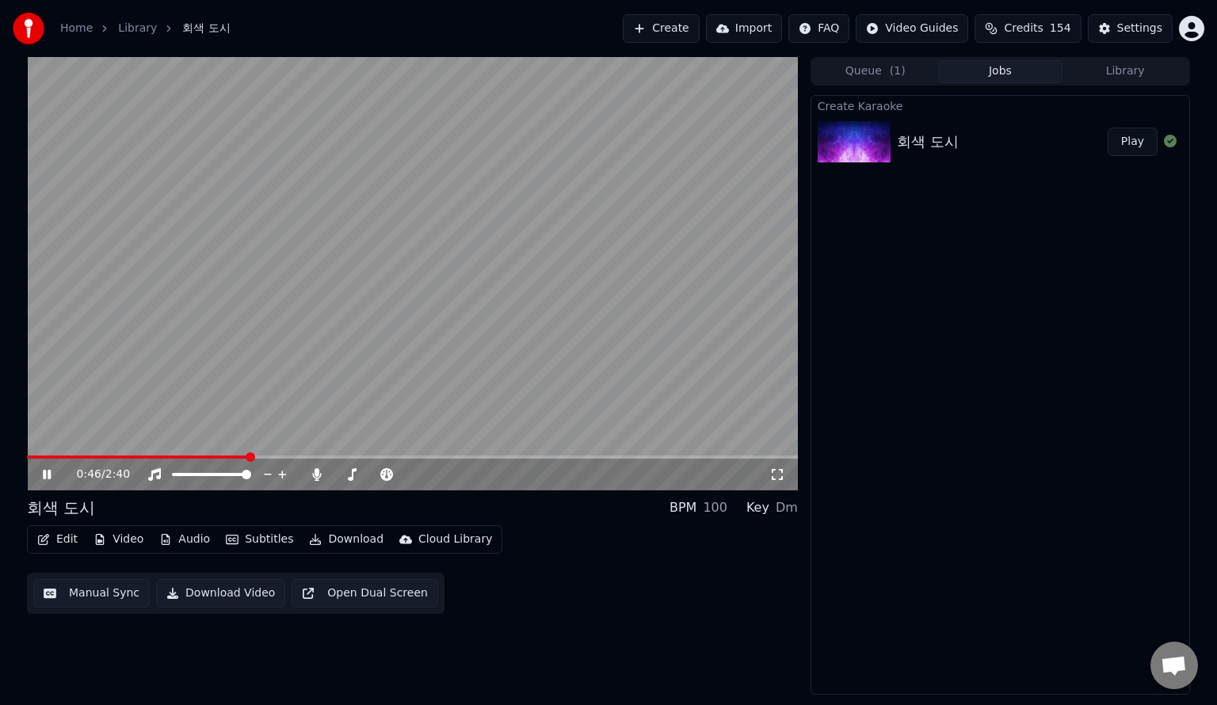
click at [46, 542] on icon "button" at bounding box center [43, 539] width 13 height 11
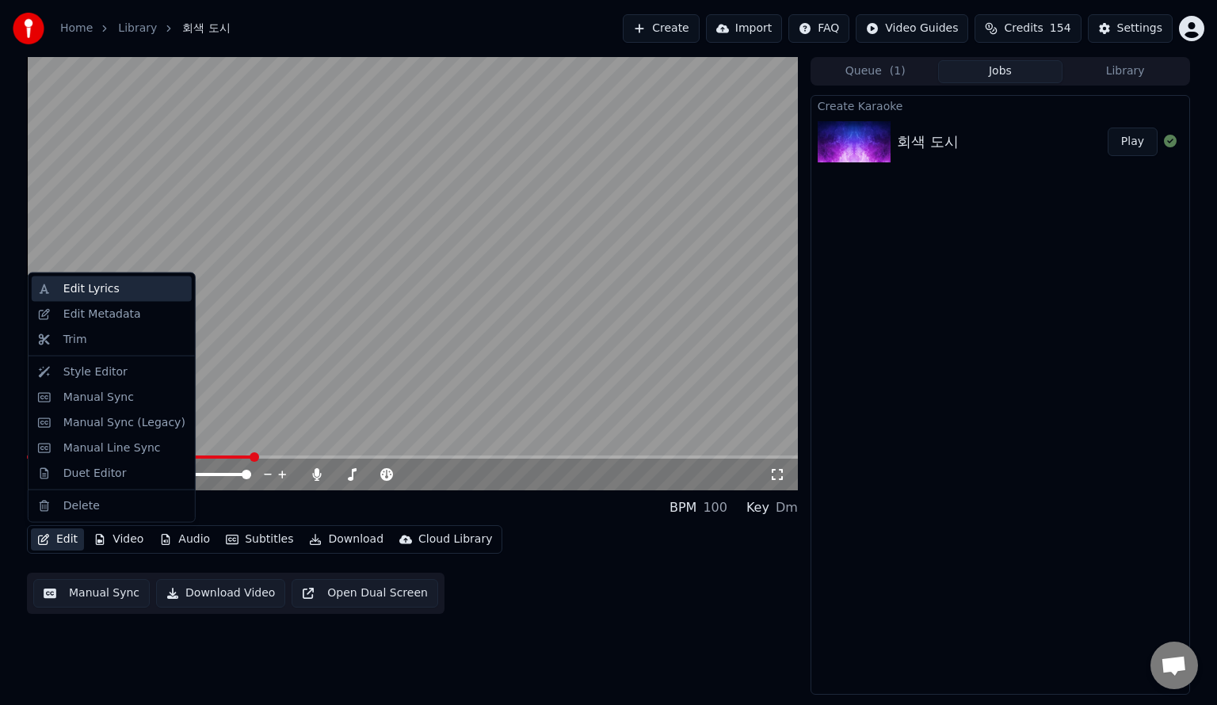
click at [111, 290] on div "Edit Lyrics" at bounding box center [91, 289] width 56 height 16
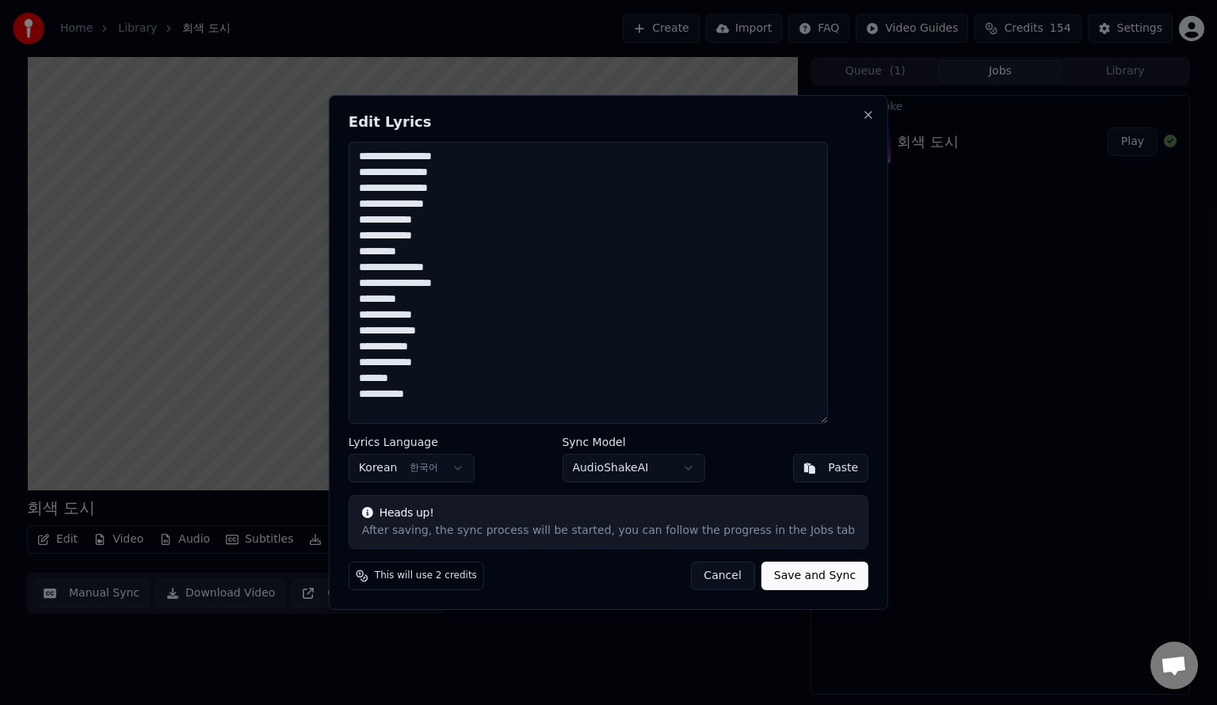
click at [498, 218] on textarea "**********" at bounding box center [589, 283] width 480 height 282
paste textarea "**********"
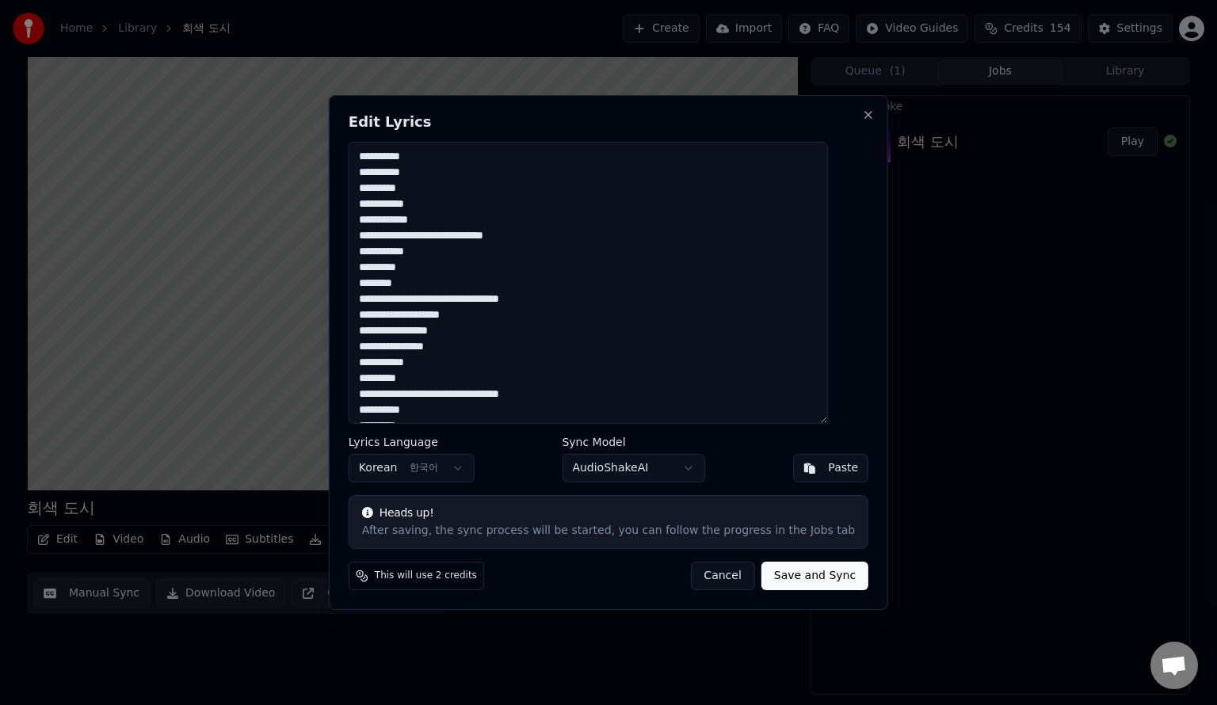
click at [427, 159] on textarea "**********" at bounding box center [589, 283] width 480 height 282
click at [438, 176] on textarea "**********" at bounding box center [589, 283] width 480 height 282
click at [426, 189] on textarea "**********" at bounding box center [589, 283] width 480 height 282
click at [444, 206] on textarea "**********" at bounding box center [589, 283] width 480 height 282
drag, startPoint x: 476, startPoint y: 233, endPoint x: 350, endPoint y: 224, distance: 125.5
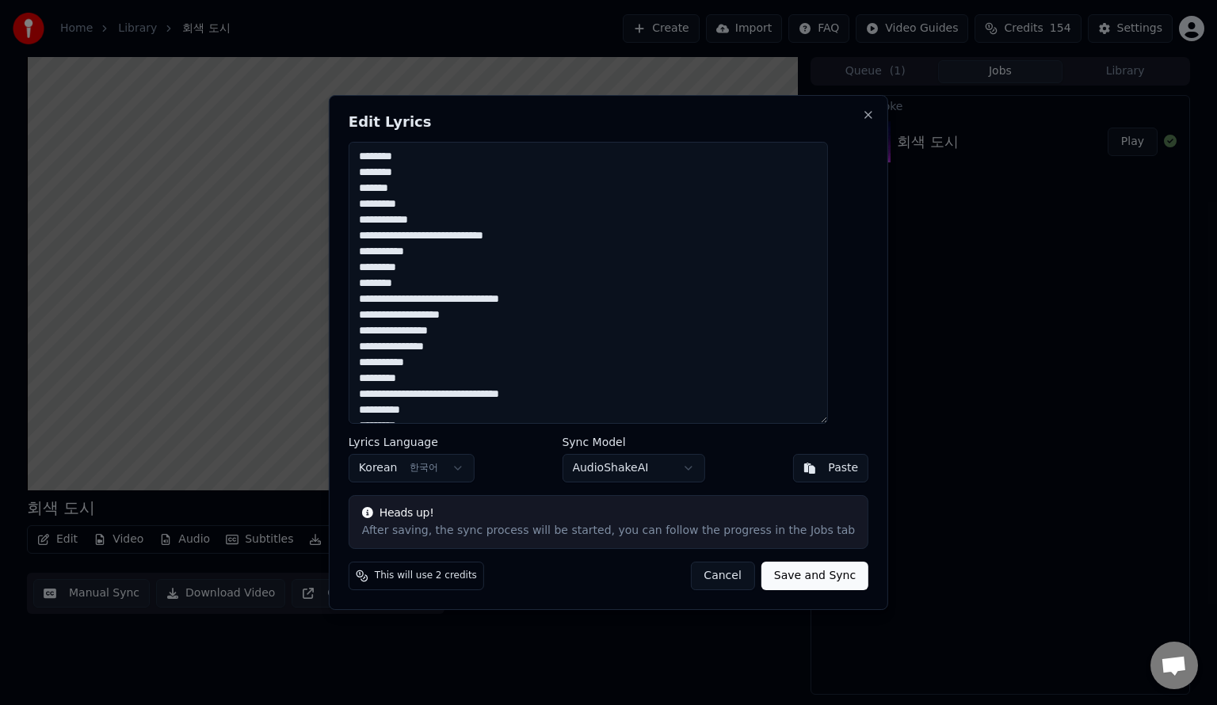
click at [350, 224] on div "**********" at bounding box center [609, 352] width 560 height 515
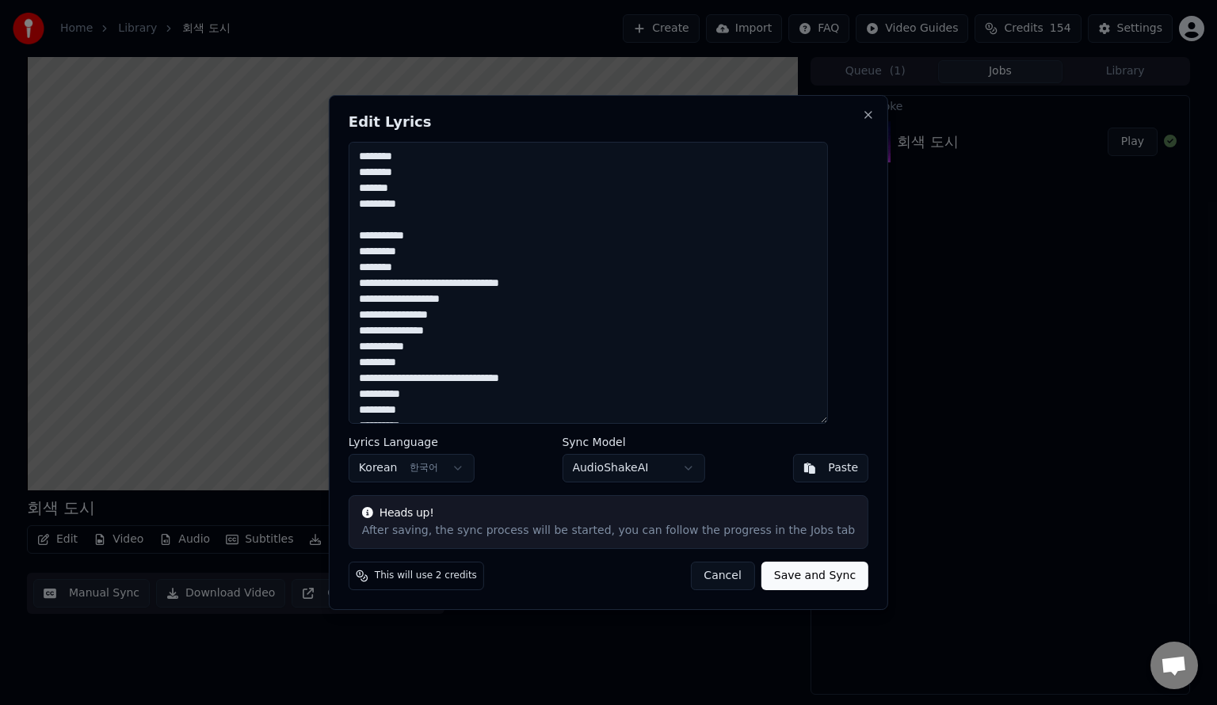
click at [430, 233] on textarea "**********" at bounding box center [589, 283] width 480 height 282
click at [424, 253] on textarea "**********" at bounding box center [589, 283] width 480 height 282
drag, startPoint x: 574, startPoint y: 284, endPoint x: 375, endPoint y: 271, distance: 199.4
click at [375, 271] on textarea "**********" at bounding box center [589, 283] width 480 height 282
click at [497, 279] on textarea "**********" at bounding box center [589, 283] width 480 height 282
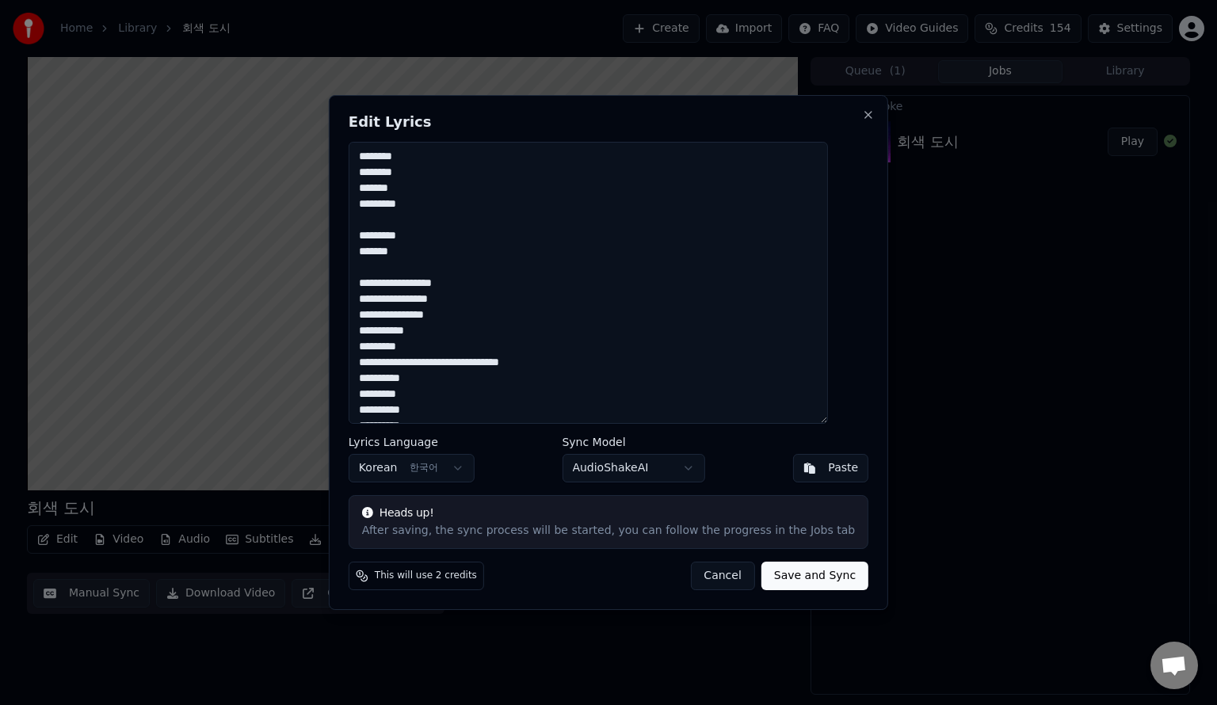
click at [440, 283] on textarea "**********" at bounding box center [589, 283] width 480 height 282
click at [435, 300] on textarea "**********" at bounding box center [589, 283] width 480 height 282
click at [487, 301] on textarea "**********" at bounding box center [589, 283] width 480 height 282
click at [468, 315] on textarea "**********" at bounding box center [589, 283] width 480 height 282
click at [422, 316] on textarea "**********" at bounding box center [589, 283] width 480 height 282
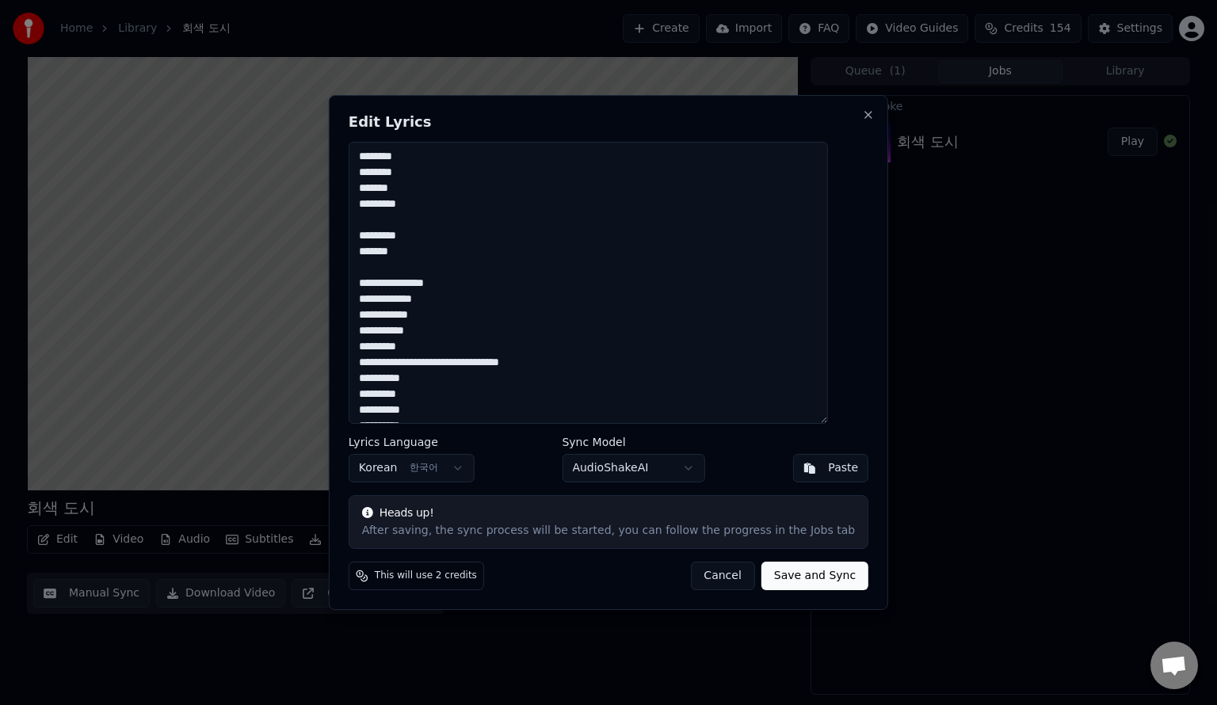
click at [434, 334] on textarea "**********" at bounding box center [589, 283] width 480 height 282
drag, startPoint x: 537, startPoint y: 351, endPoint x: 371, endPoint y: 349, distance: 166.5
click at [371, 349] on textarea "**********" at bounding box center [589, 283] width 480 height 282
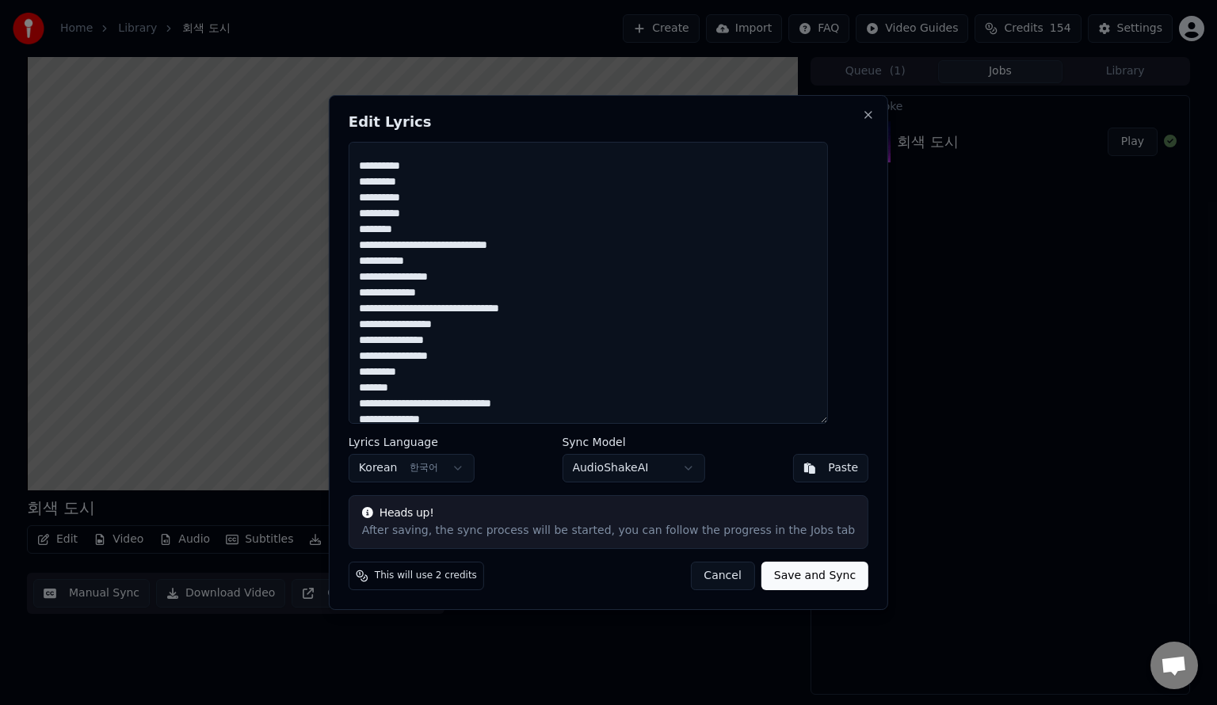
scroll to position [117, 0]
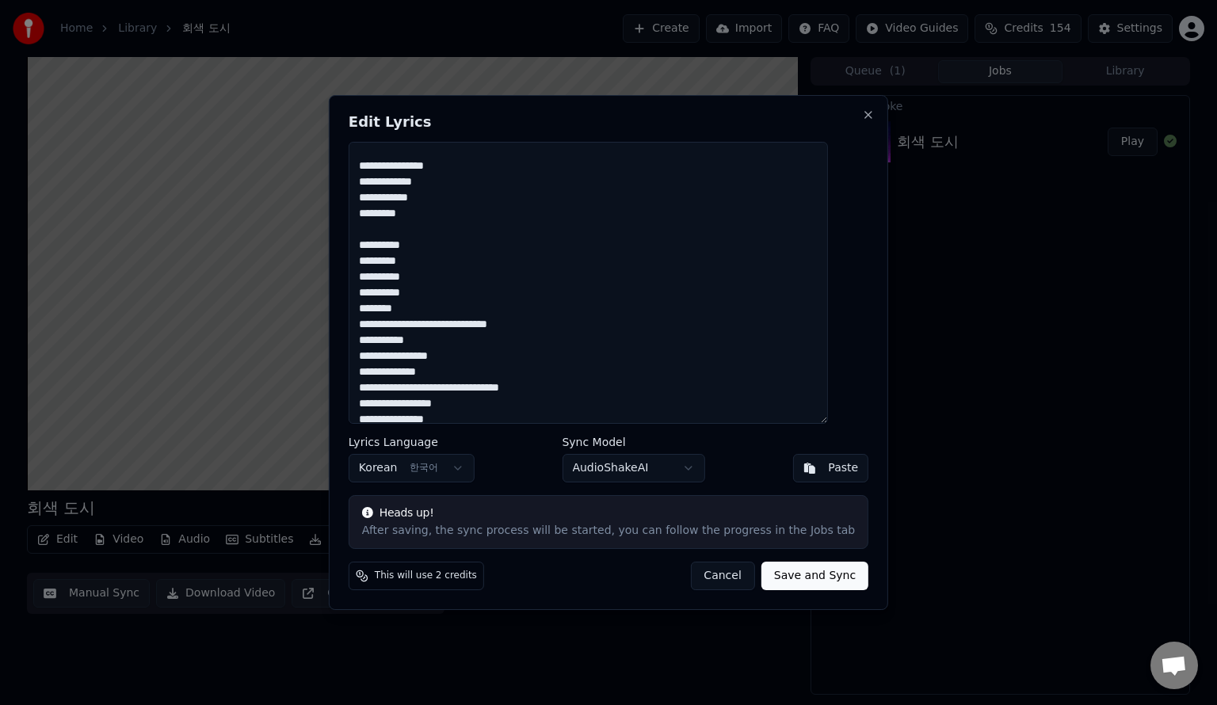
click at [428, 246] on textarea "**********" at bounding box center [589, 283] width 480 height 282
click at [428, 263] on textarea "**********" at bounding box center [589, 283] width 480 height 282
click at [427, 277] on textarea "**********" at bounding box center [589, 283] width 480 height 282
click at [425, 292] on textarea "**********" at bounding box center [589, 283] width 480 height 282
drag, startPoint x: 572, startPoint y: 320, endPoint x: 376, endPoint y: 311, distance: 196.0
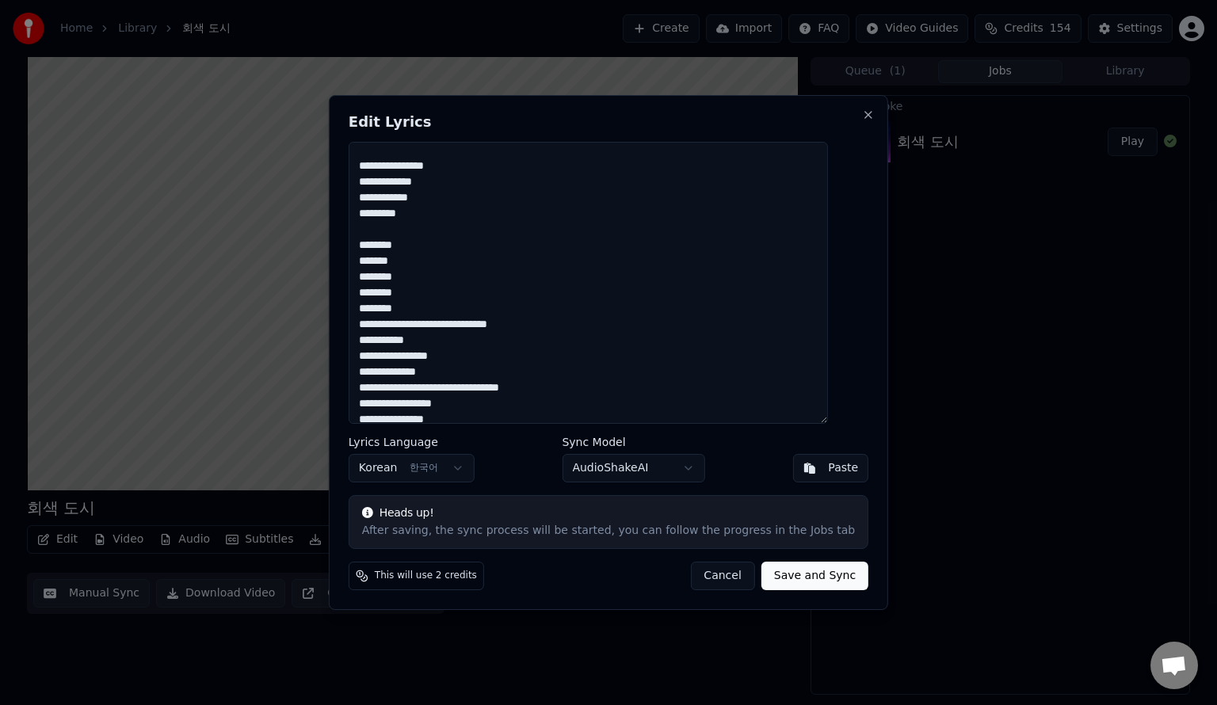
click at [376, 311] on textarea "**********" at bounding box center [589, 283] width 480 height 282
click at [430, 323] on textarea "**********" at bounding box center [589, 283] width 480 height 282
click at [428, 339] on textarea "**********" at bounding box center [589, 283] width 480 height 282
click at [480, 338] on textarea "**********" at bounding box center [589, 283] width 480 height 282
drag, startPoint x: 601, startPoint y: 373, endPoint x: 369, endPoint y: 355, distance: 232.1
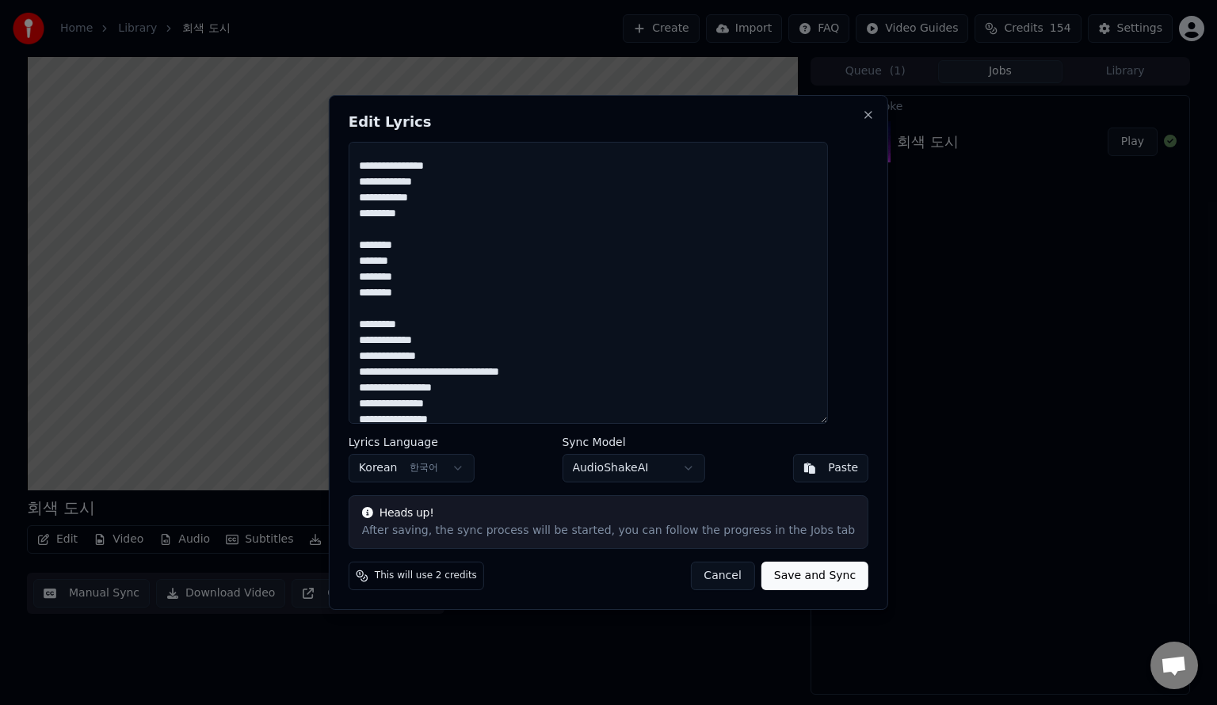
click at [369, 355] on textarea "**********" at bounding box center [589, 283] width 480 height 282
click at [441, 368] on textarea "**********" at bounding box center [589, 283] width 480 height 282
click at [484, 372] on textarea "**********" at bounding box center [589, 283] width 480 height 282
click at [480, 370] on textarea "**********" at bounding box center [589, 283] width 480 height 282
click at [484, 390] on textarea "**********" at bounding box center [589, 283] width 480 height 282
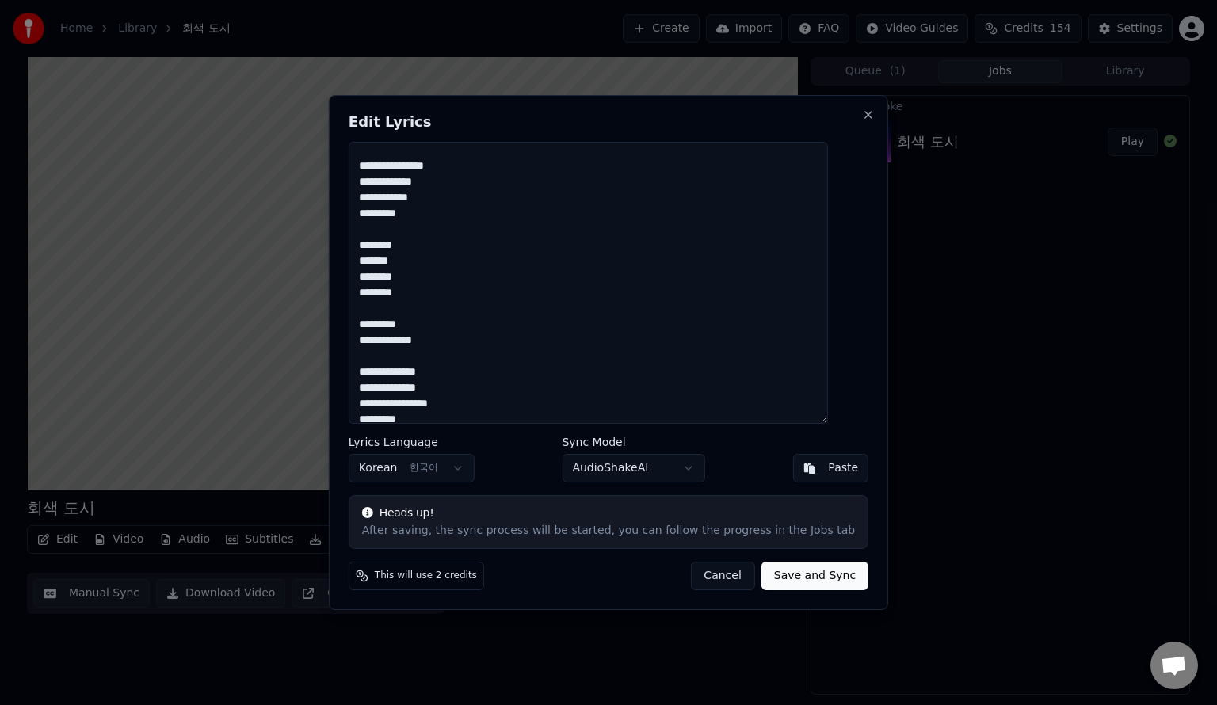
click at [437, 384] on textarea "**********" at bounding box center [589, 283] width 480 height 282
click at [484, 405] on textarea "**********" at bounding box center [589, 283] width 480 height 282
click at [430, 403] on textarea "**********" at bounding box center [589, 283] width 480 height 282
click at [438, 417] on textarea "**********" at bounding box center [589, 283] width 480 height 282
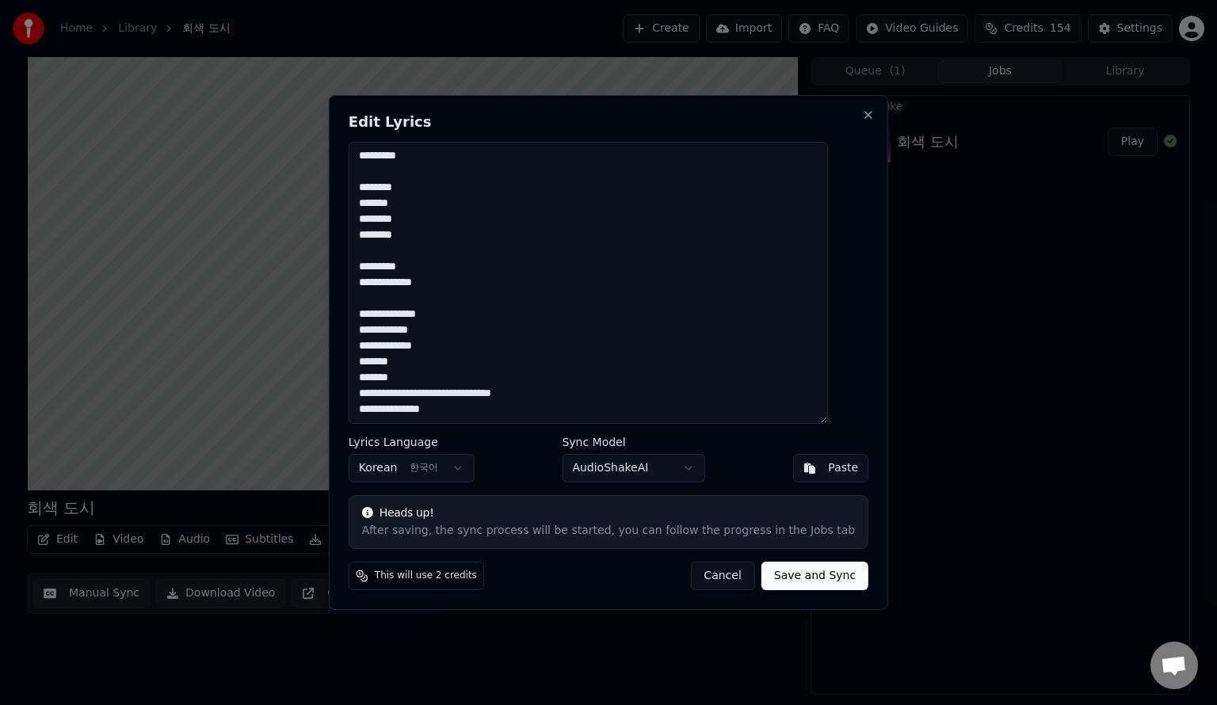
drag, startPoint x: 439, startPoint y: 382, endPoint x: 371, endPoint y: 379, distance: 68.2
click at [371, 379] on textarea "**********" at bounding box center [589, 283] width 480 height 282
click at [426, 406] on textarea "**********" at bounding box center [589, 283] width 480 height 282
click at [462, 409] on textarea "**********" at bounding box center [589, 283] width 480 height 282
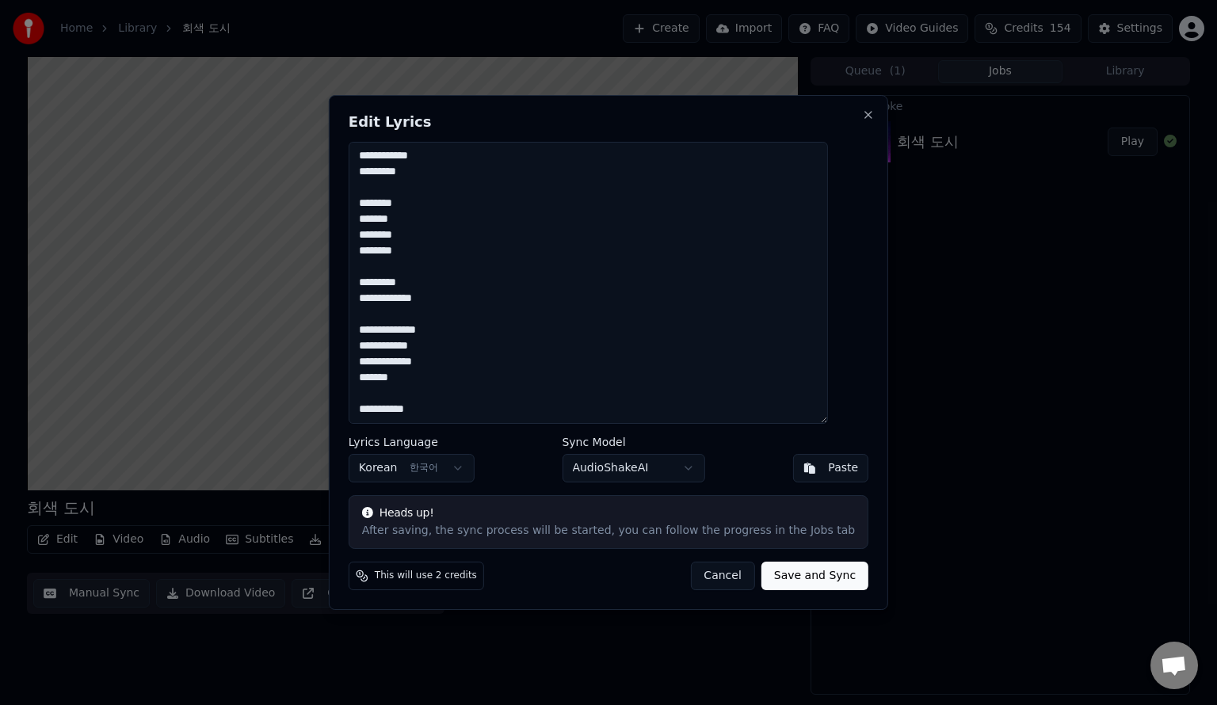
type textarea "**********"
click at [776, 579] on button "Save and Sync" at bounding box center [815, 576] width 107 height 29
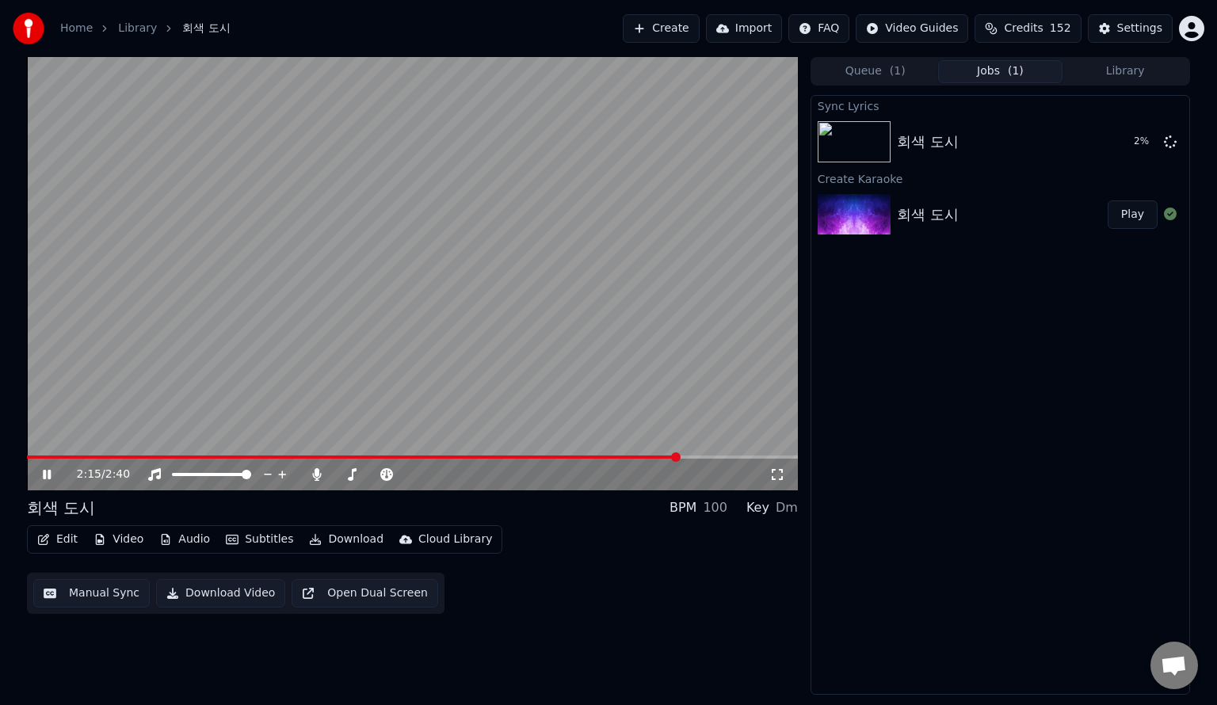
click at [575, 602] on div "Edit Video Audio Subtitles Download Cloud Library Manual Sync Download Video Op…" at bounding box center [412, 570] width 771 height 89
click at [64, 541] on button "Edit" at bounding box center [57, 540] width 53 height 22
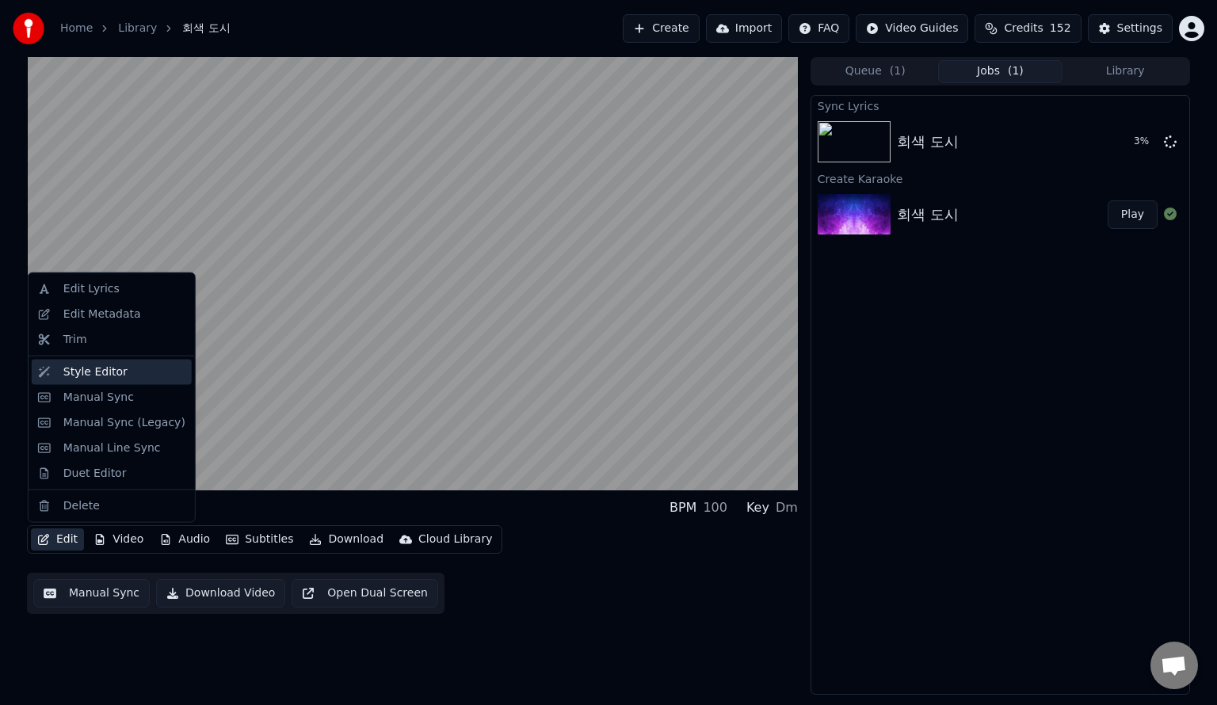
click at [116, 372] on div "Style Editor" at bounding box center [95, 373] width 64 height 16
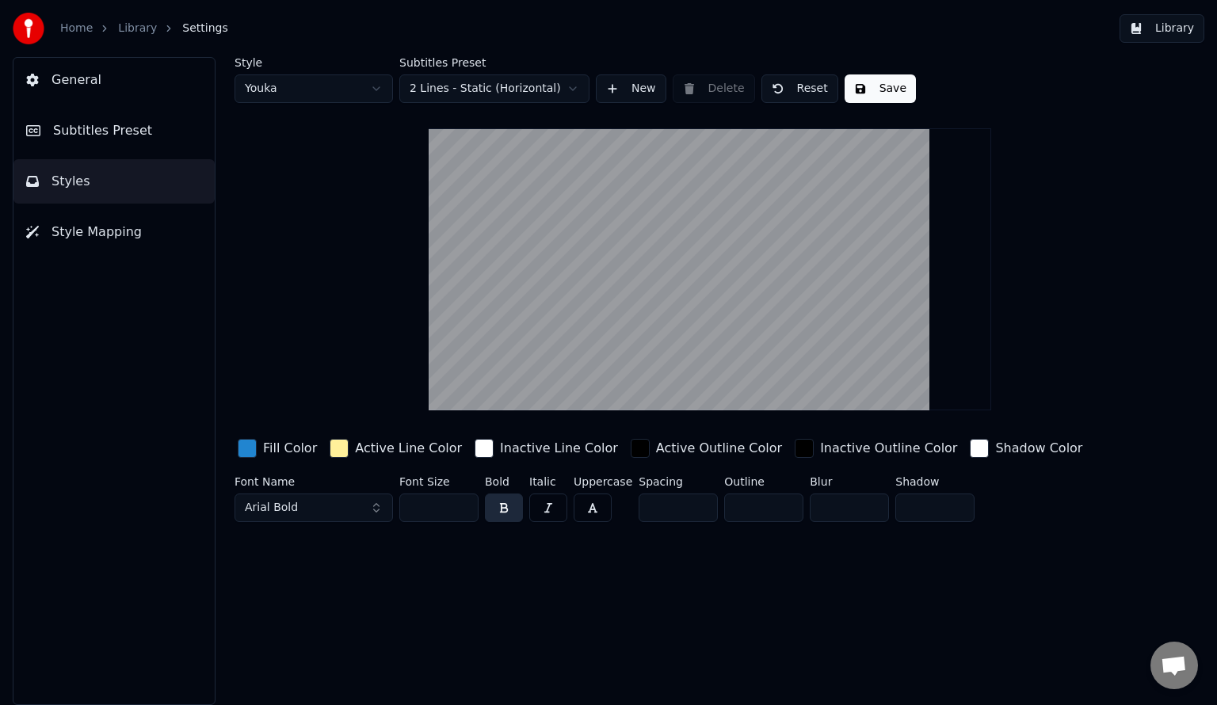
click at [109, 231] on span "Style Mapping" at bounding box center [97, 232] width 90 height 19
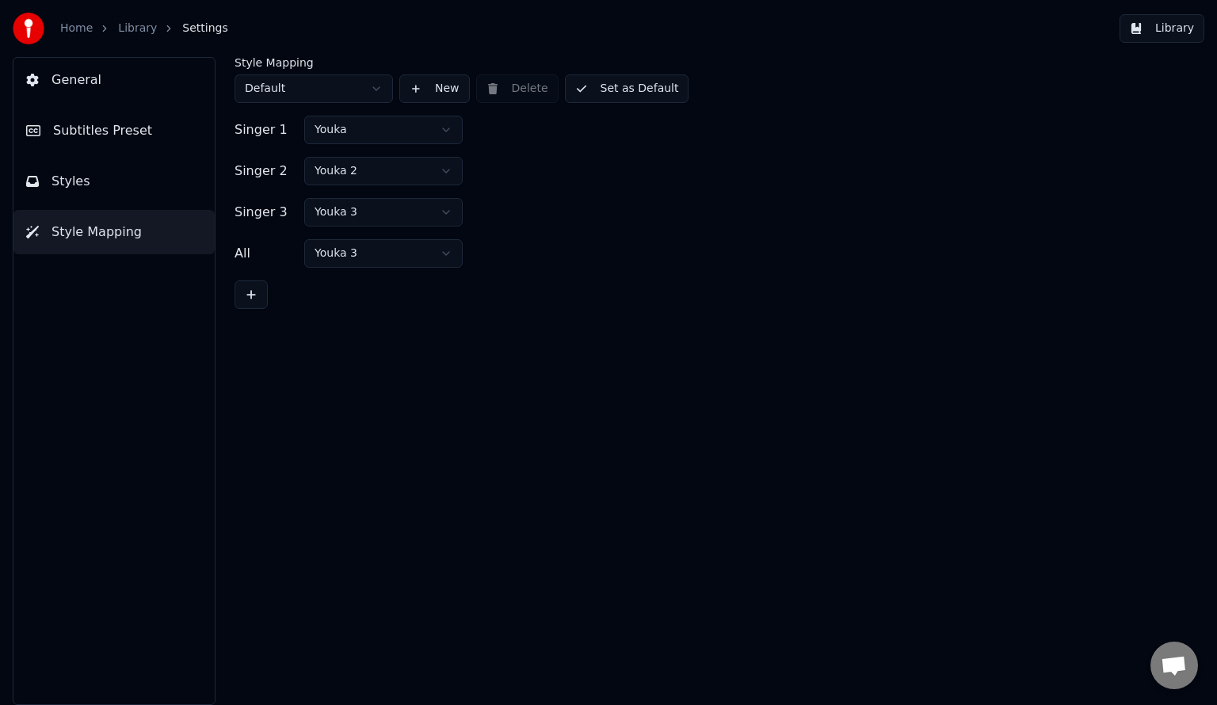
click at [114, 128] on span "Subtitles Preset" at bounding box center [102, 130] width 99 height 19
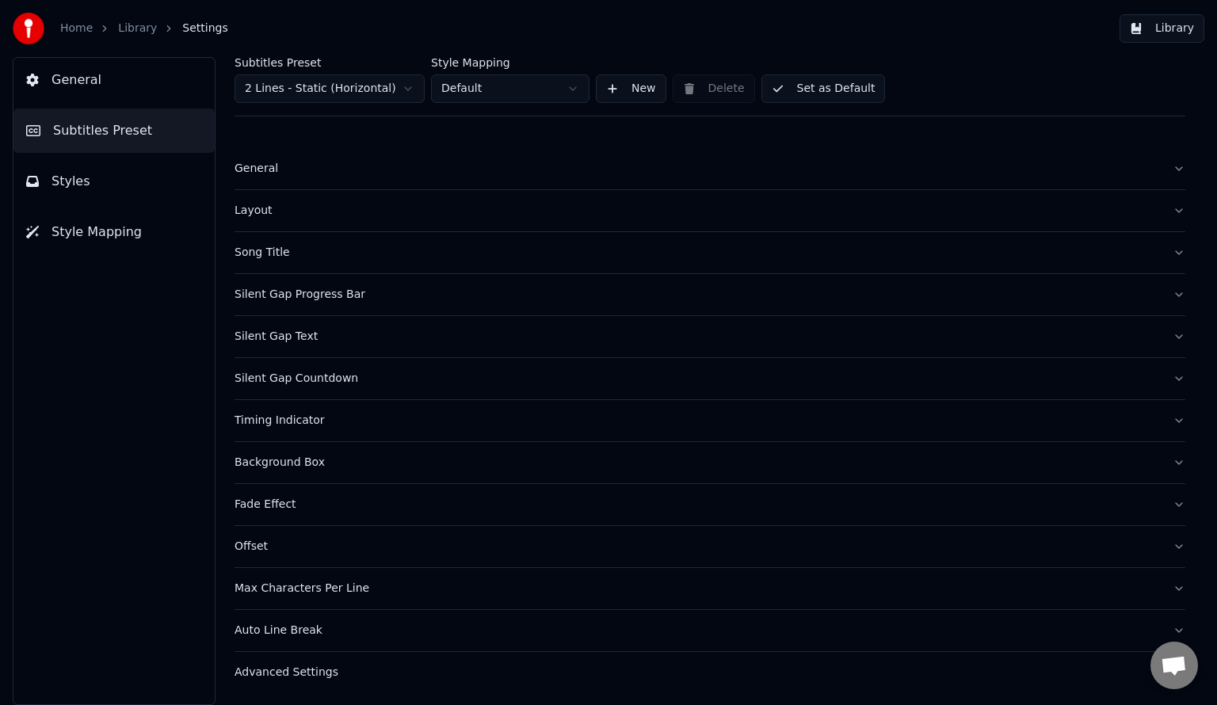
click at [124, 28] on link "Library" at bounding box center [137, 29] width 39 height 16
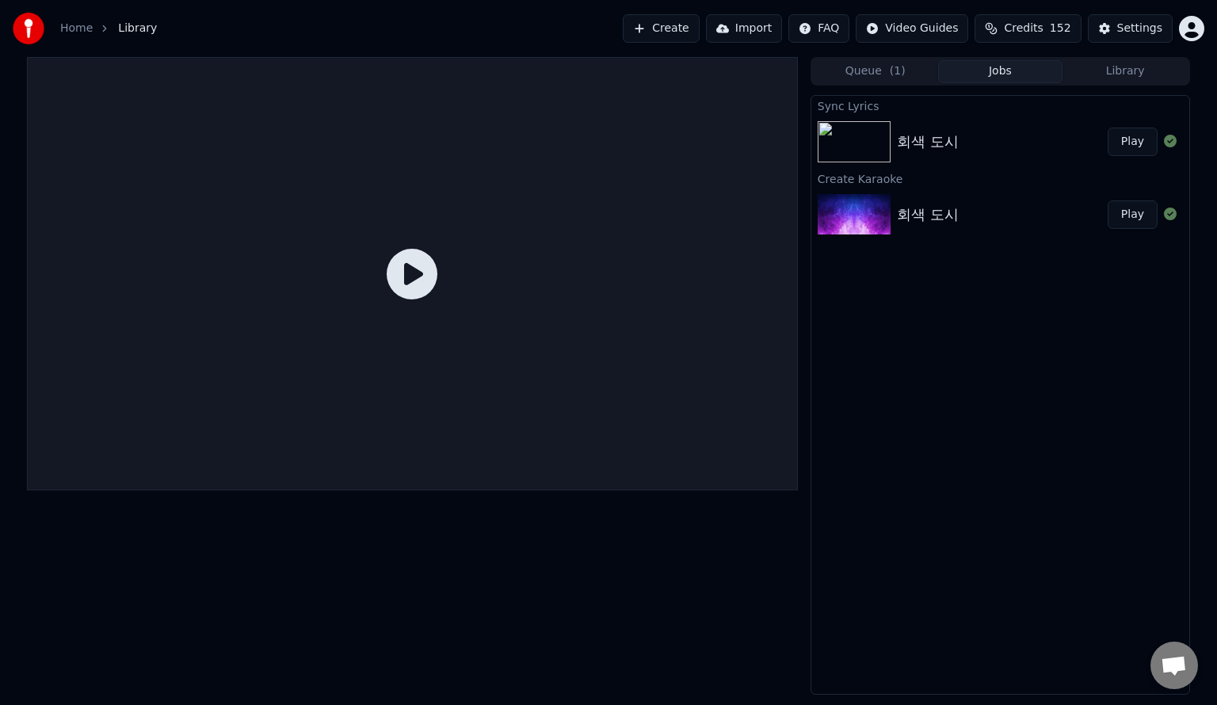
click at [842, 130] on img at bounding box center [854, 141] width 73 height 41
click at [859, 143] on img at bounding box center [854, 141] width 73 height 41
click at [411, 271] on icon at bounding box center [412, 274] width 51 height 51
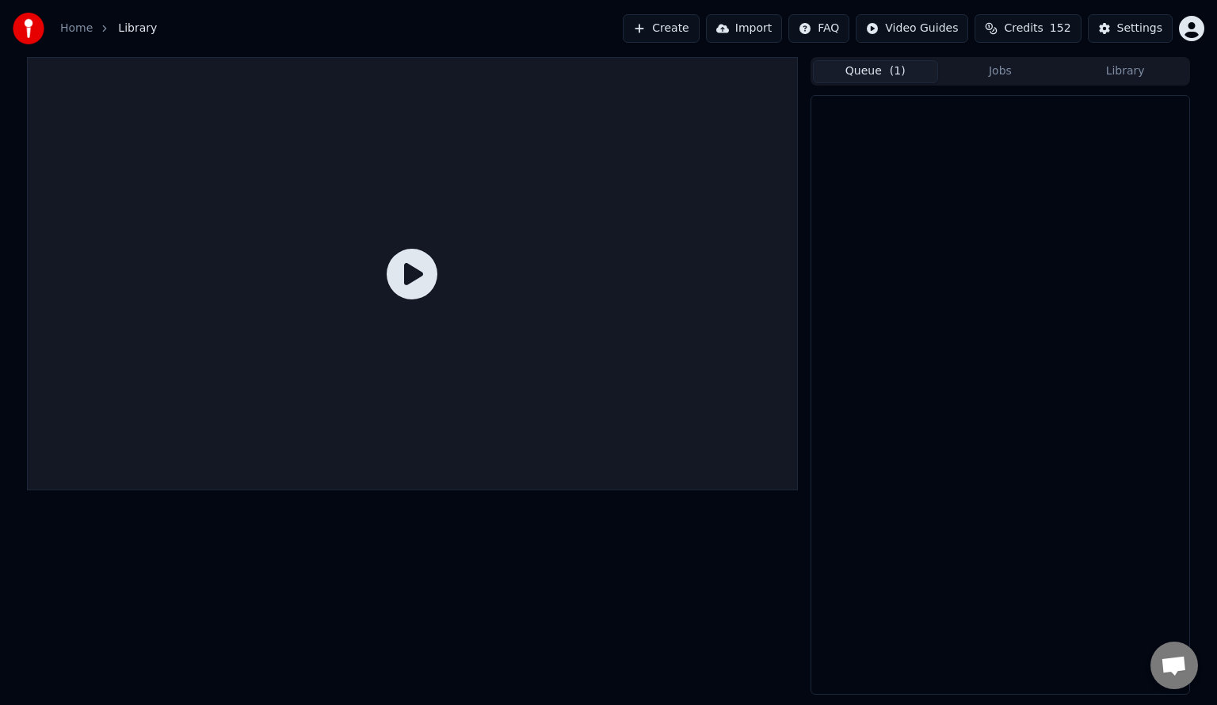
click at [874, 74] on button "Queue ( 1 )" at bounding box center [875, 71] width 125 height 23
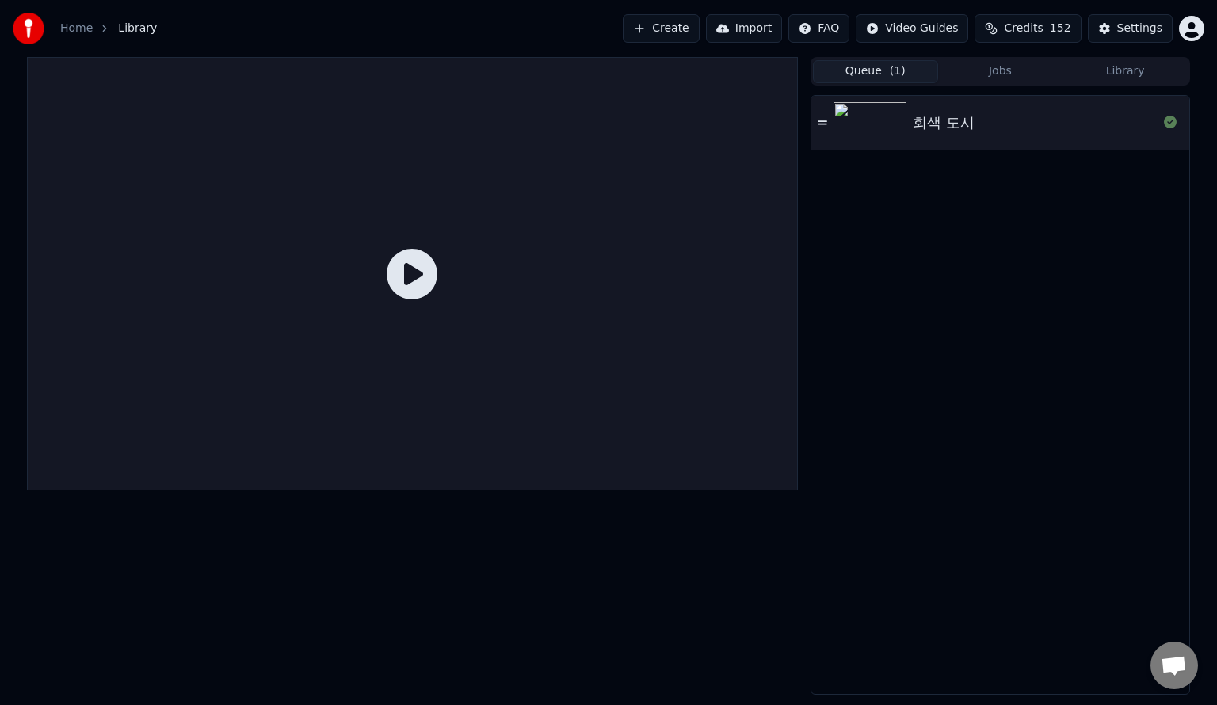
click at [988, 63] on button "Jobs" at bounding box center [1000, 71] width 125 height 23
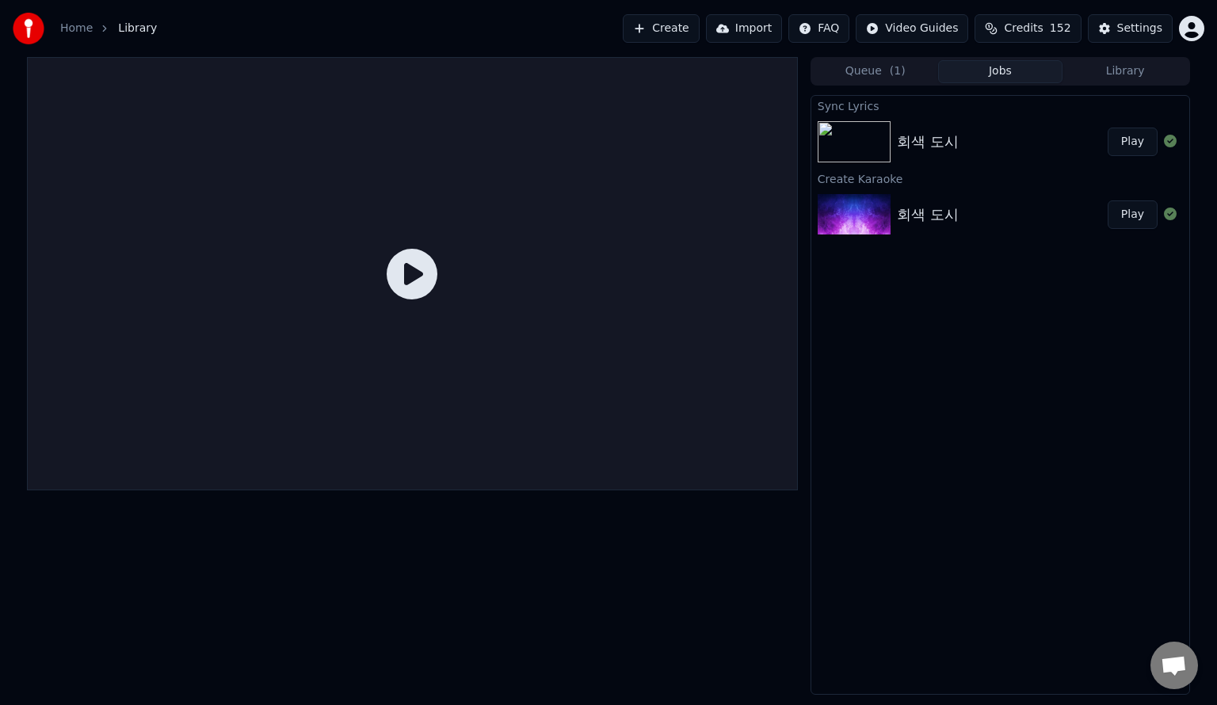
click at [1137, 143] on button "Play" at bounding box center [1133, 142] width 50 height 29
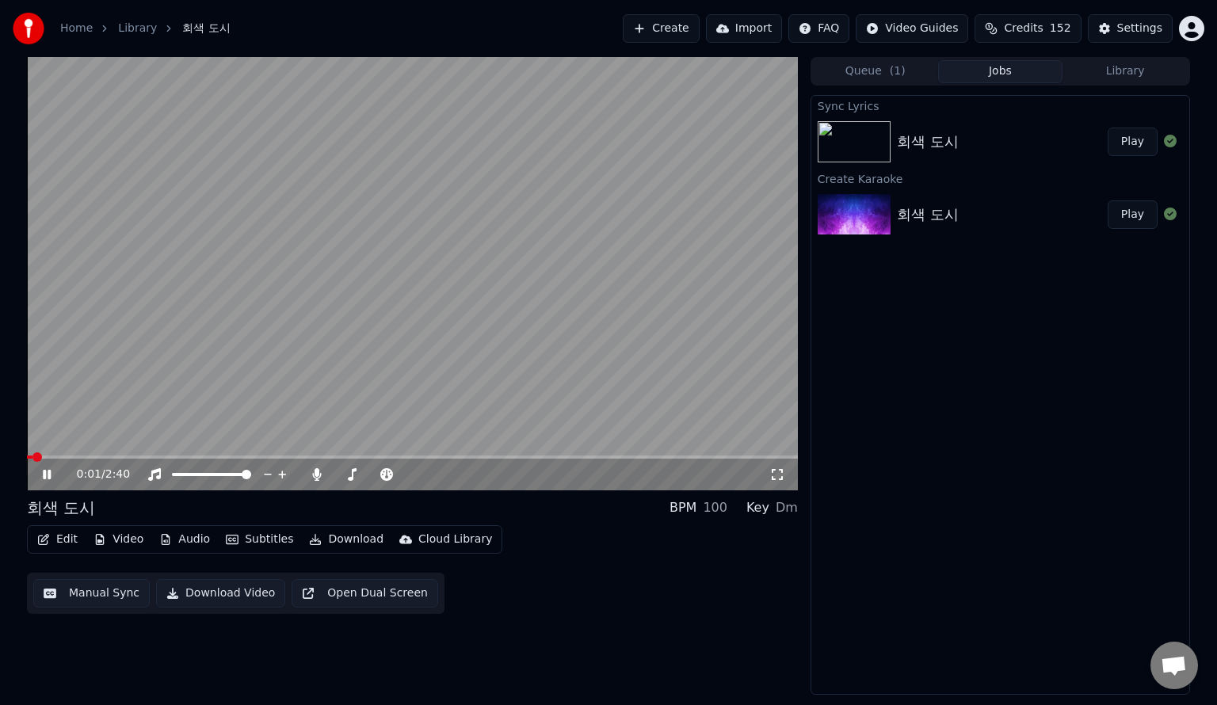
click at [130, 460] on div "0:01 / 2:40" at bounding box center [412, 475] width 771 height 32
click at [134, 453] on video at bounding box center [412, 274] width 771 height 434
click at [45, 476] on icon at bounding box center [47, 474] width 10 height 11
click at [943, 216] on div "회색 도시" at bounding box center [928, 215] width 62 height 22
click at [1140, 214] on button "Play" at bounding box center [1133, 215] width 50 height 29
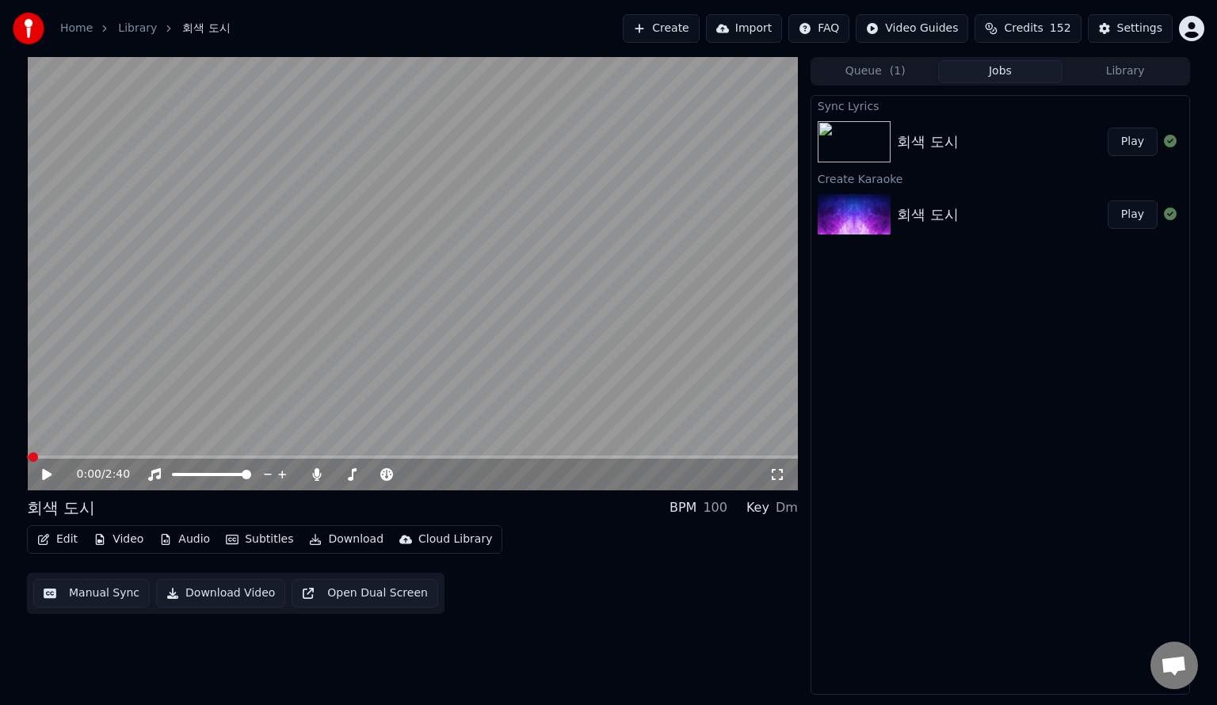
click at [1108, 201] on button "Play" at bounding box center [1133, 215] width 50 height 29
click at [69, 455] on video at bounding box center [412, 274] width 771 height 434
click at [48, 454] on span at bounding box center [51, 458] width 10 height 10
click at [43, 472] on icon at bounding box center [47, 474] width 10 height 11
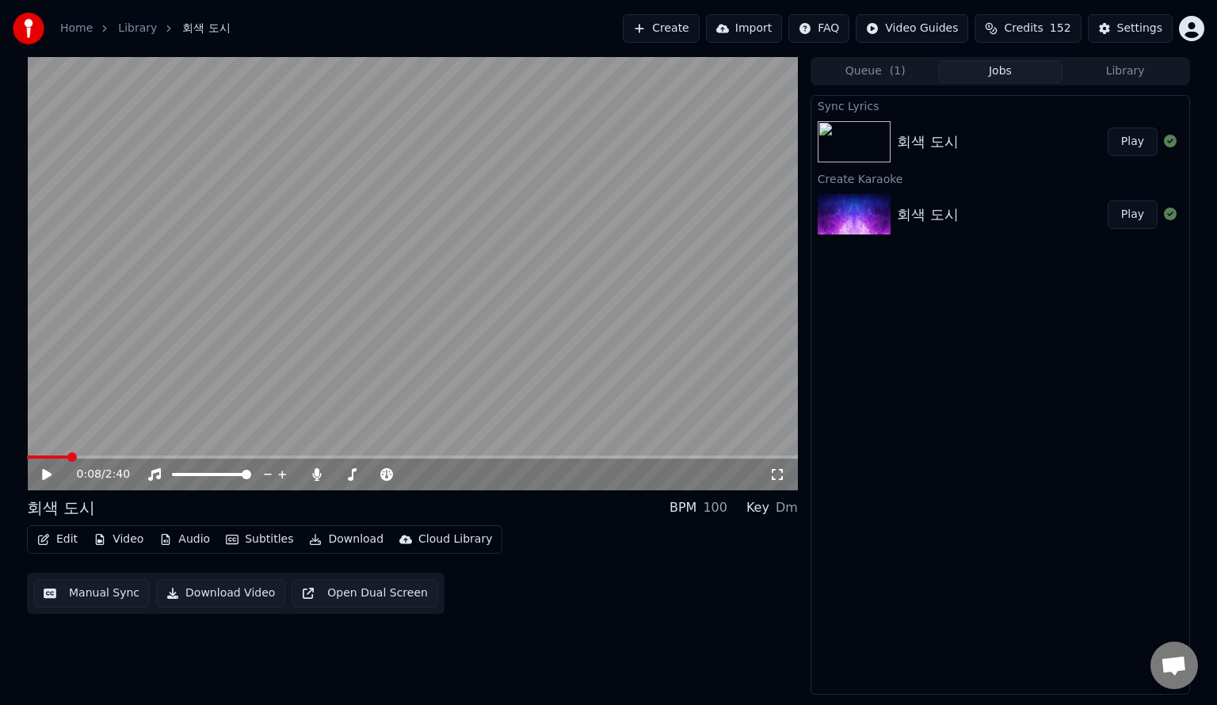
click at [1133, 143] on button "Play" at bounding box center [1133, 142] width 50 height 29
click at [55, 457] on span at bounding box center [412, 457] width 771 height 3
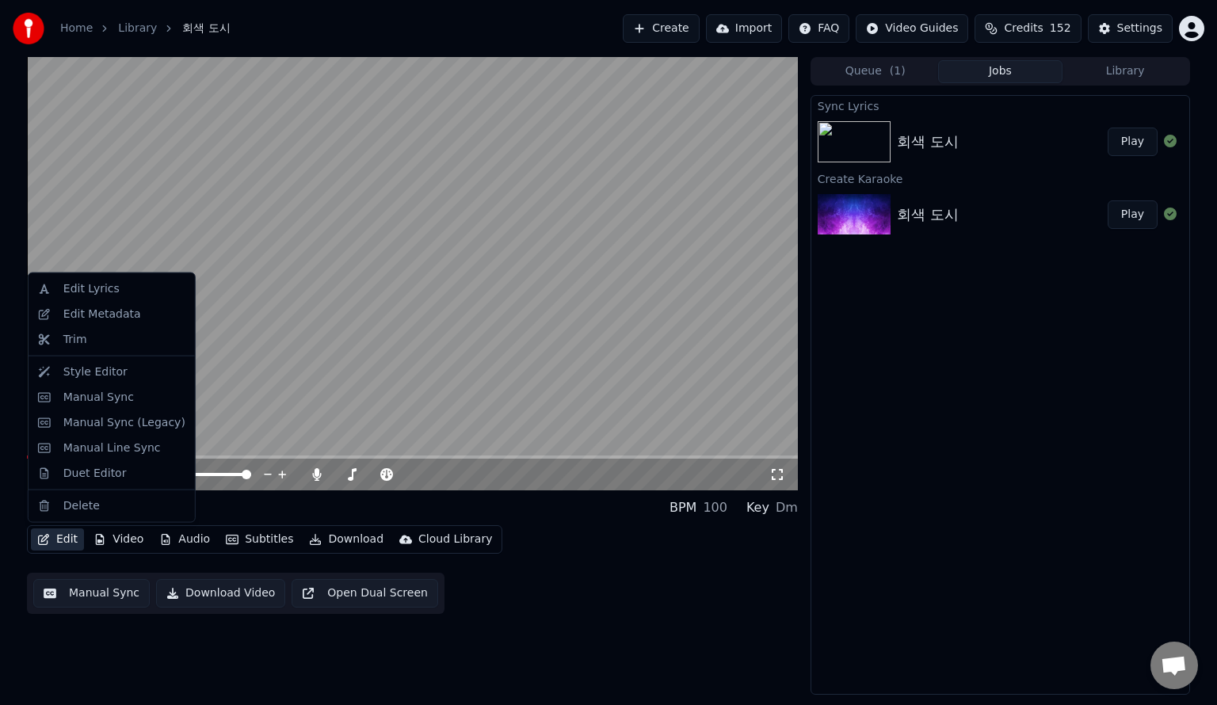
click at [51, 540] on button "Edit" at bounding box center [57, 540] width 53 height 22
click at [113, 296] on div "Edit Lyrics" at bounding box center [124, 289] width 122 height 16
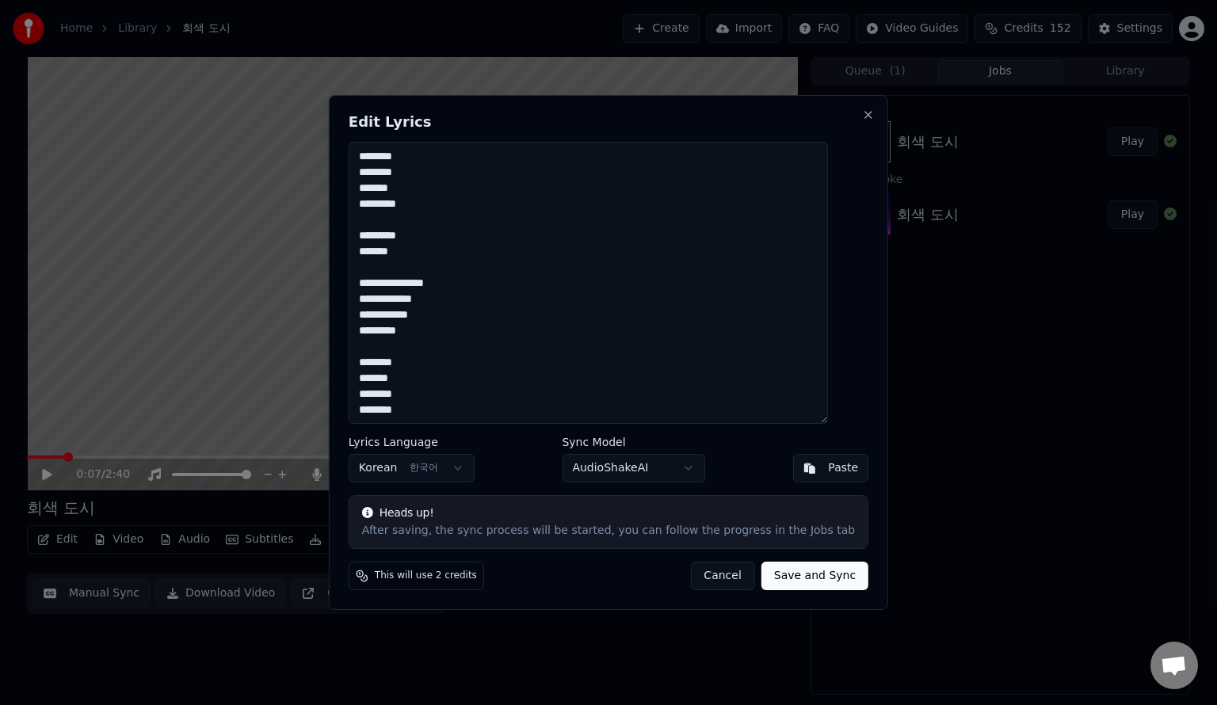
click at [442, 575] on span "This will use 2 credits" at bounding box center [426, 576] width 102 height 13
click at [787, 578] on button "Save and Sync" at bounding box center [815, 576] width 107 height 29
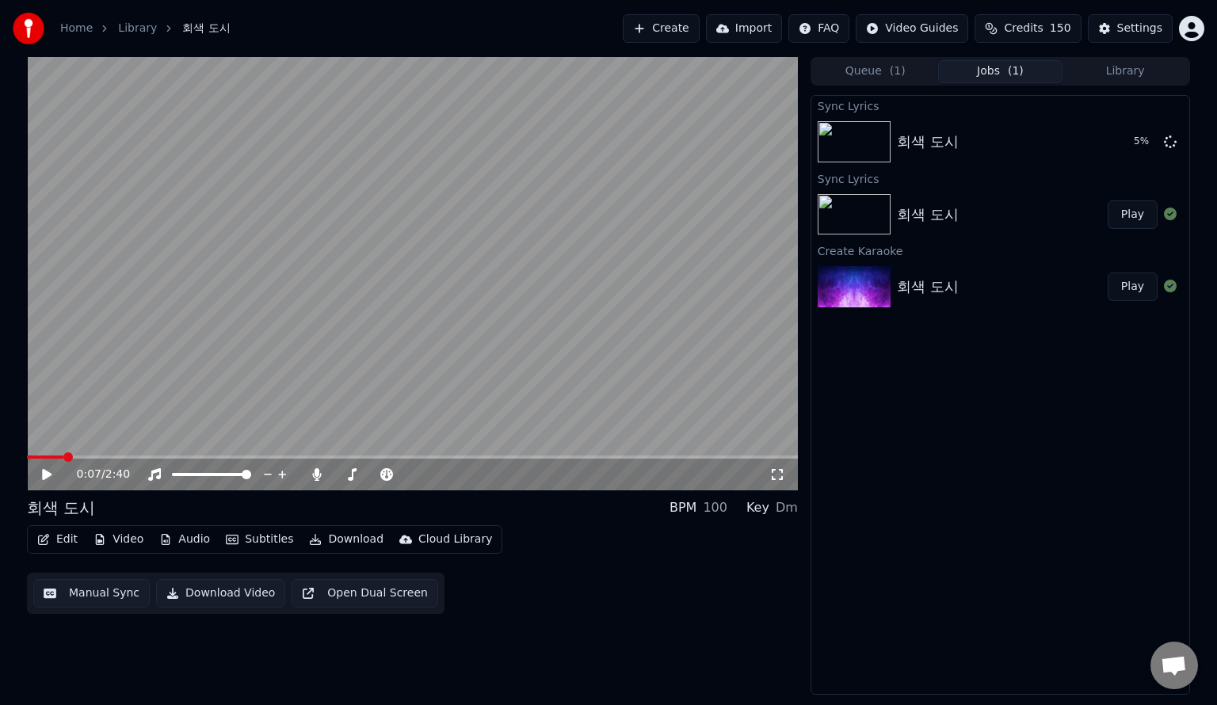
click at [873, 641] on div "Sync Lyrics 회색 도시 5 % Sync Lyrics 회색 도시 Play Create Karaoke 회색 도시 Play" at bounding box center [1001, 395] width 380 height 600
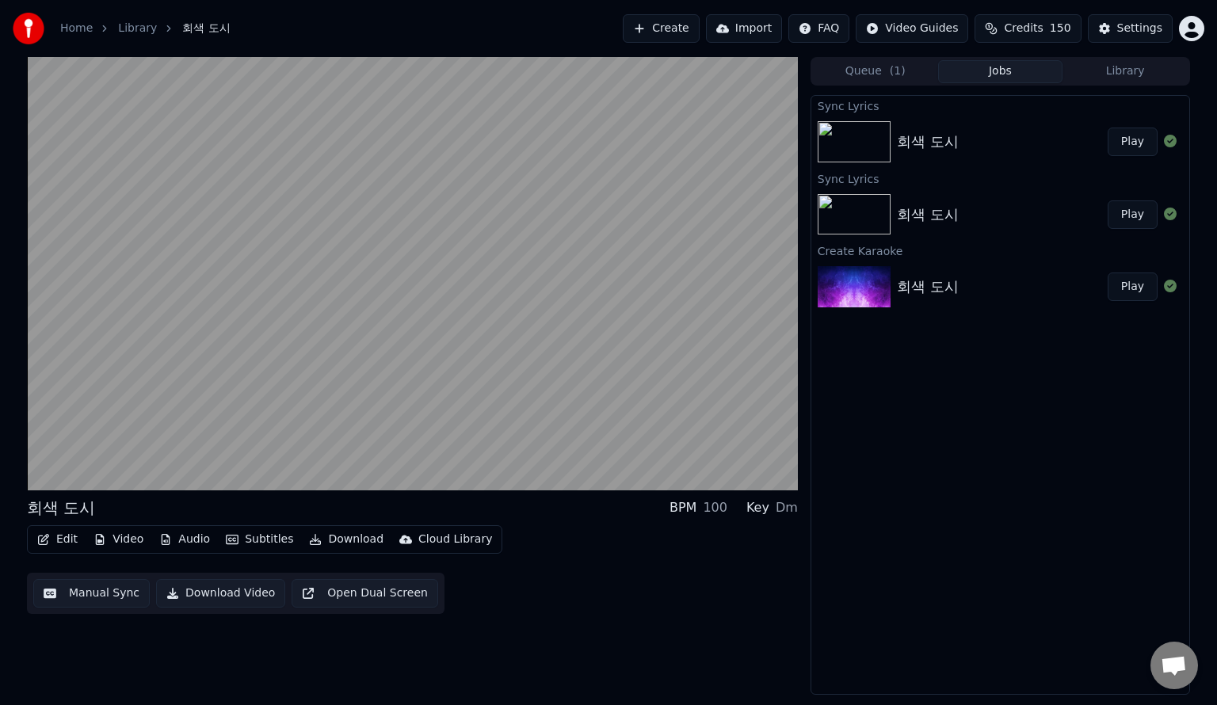
click at [1132, 140] on button "Play" at bounding box center [1133, 142] width 50 height 29
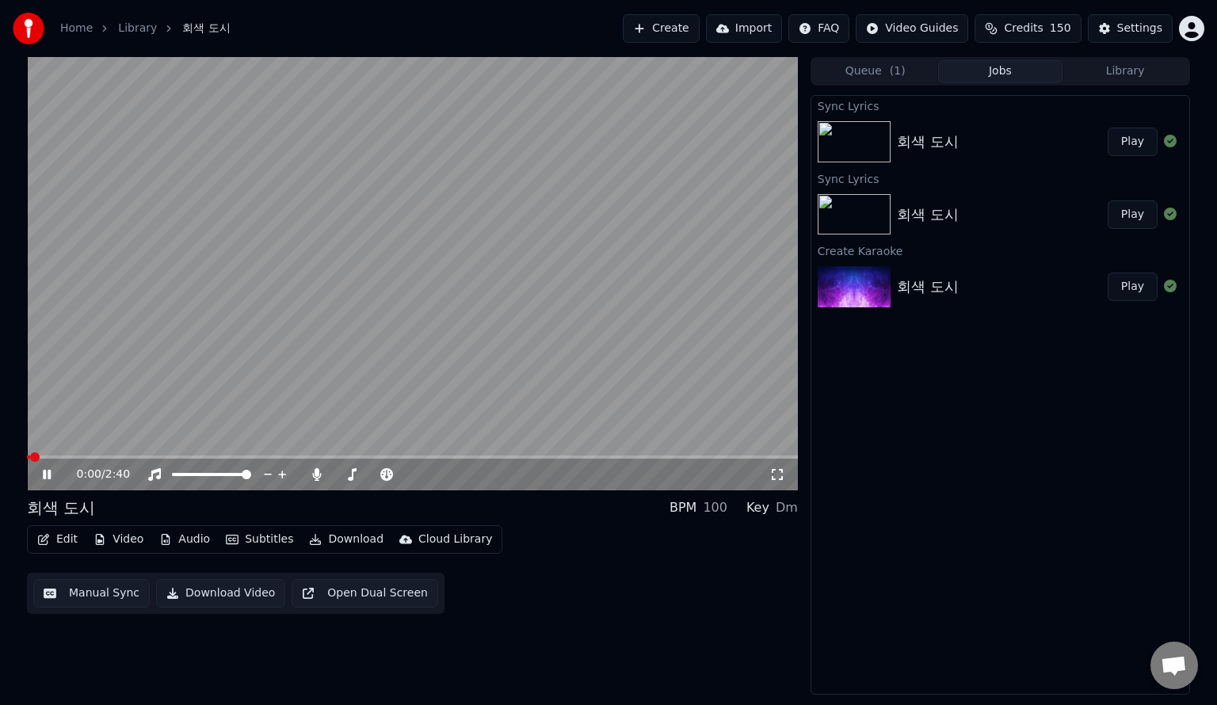
click at [53, 452] on video at bounding box center [412, 274] width 771 height 434
click at [62, 457] on span at bounding box center [412, 457] width 771 height 3
click at [48, 476] on icon at bounding box center [47, 474] width 10 height 11
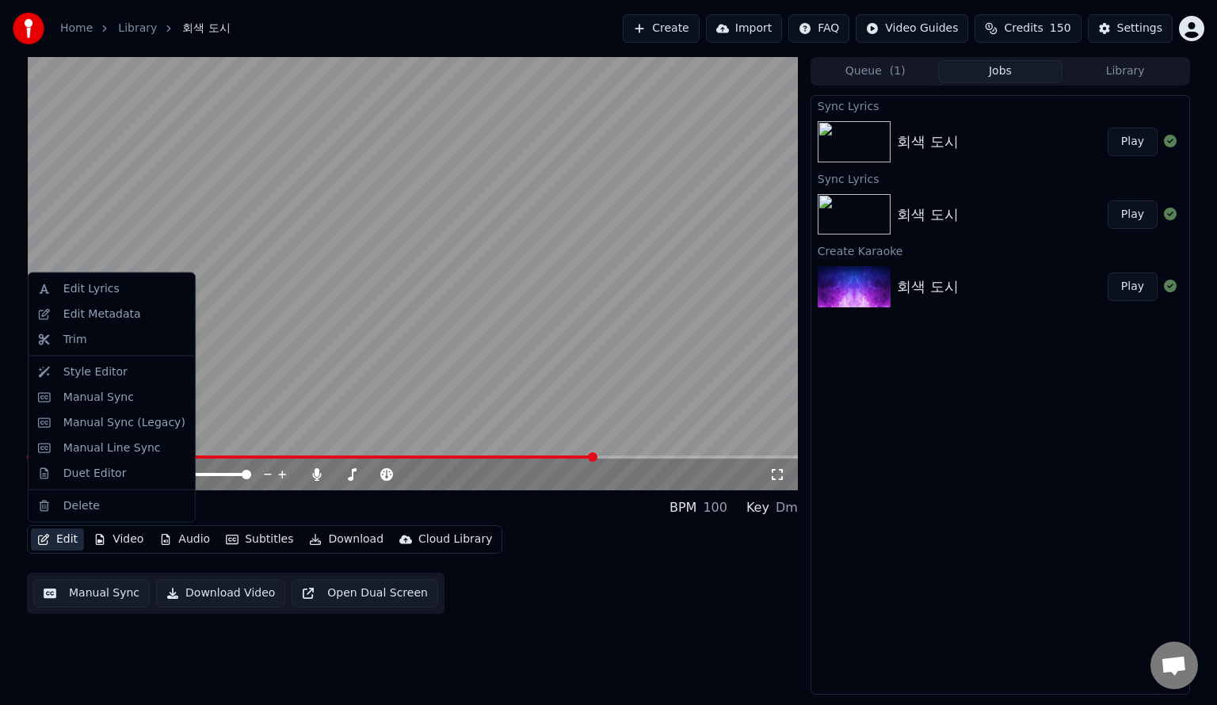
click at [67, 540] on button "Edit" at bounding box center [57, 540] width 53 height 22
click at [52, 546] on button "Edit" at bounding box center [57, 540] width 53 height 22
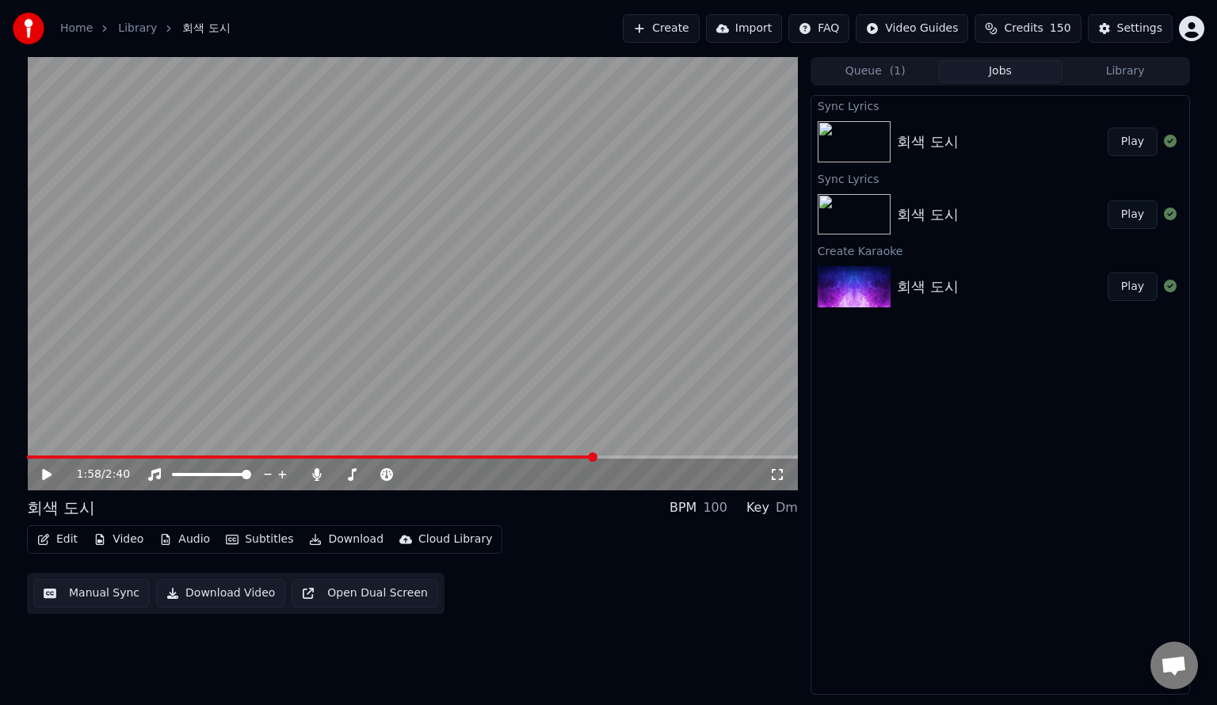
click at [52, 546] on button "Edit" at bounding box center [57, 540] width 53 height 22
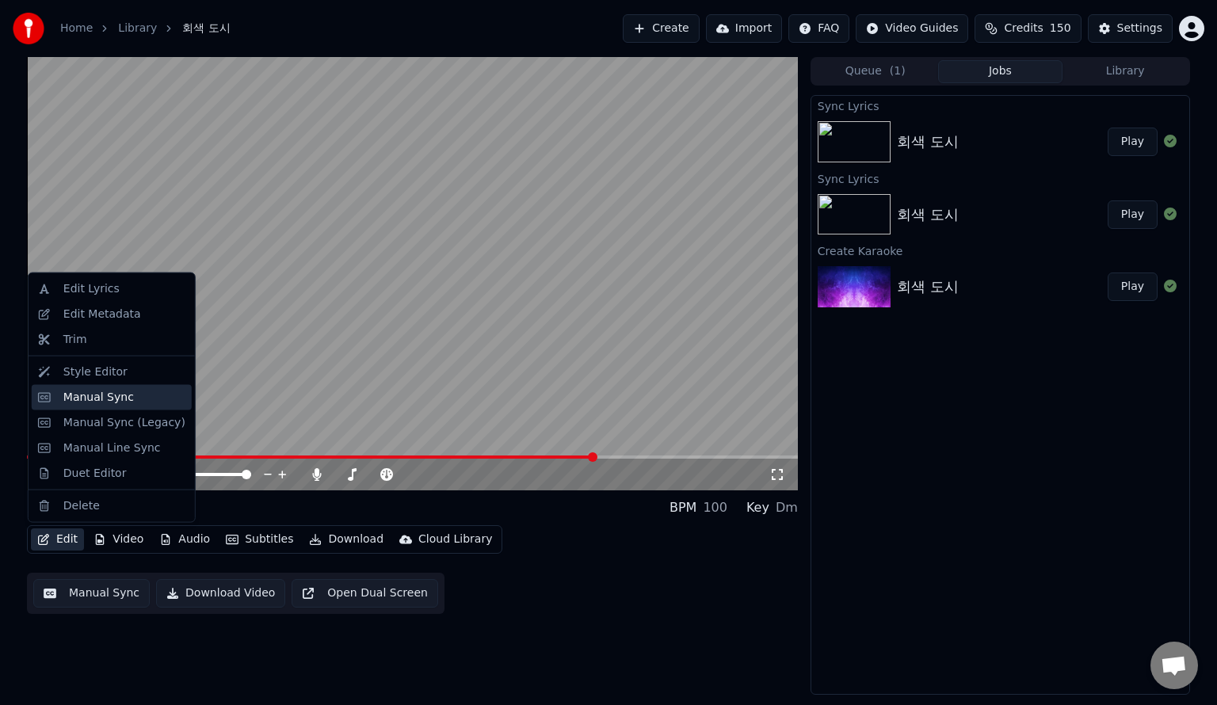
click at [85, 398] on div "Manual Sync" at bounding box center [98, 398] width 71 height 16
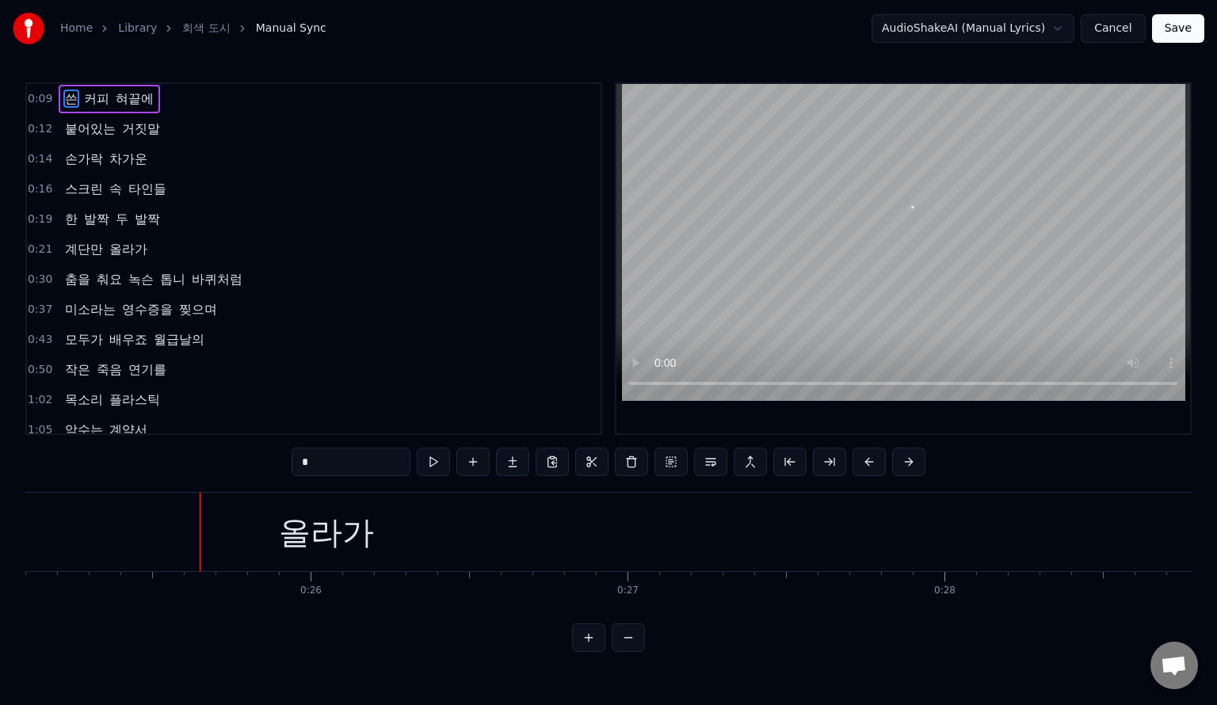
scroll to position [0, 8052]
click at [1149, 535] on div "올라가" at bounding box center [232, 532] width 1920 height 78
type input "***"
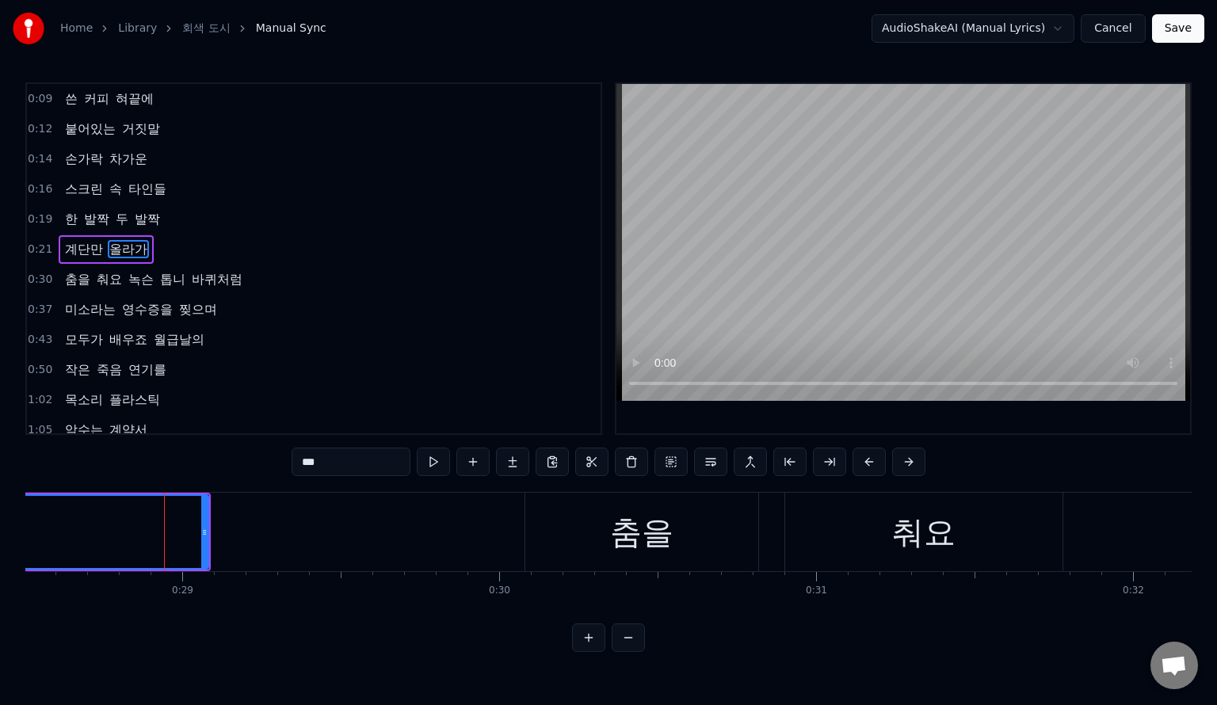
scroll to position [0, 9096]
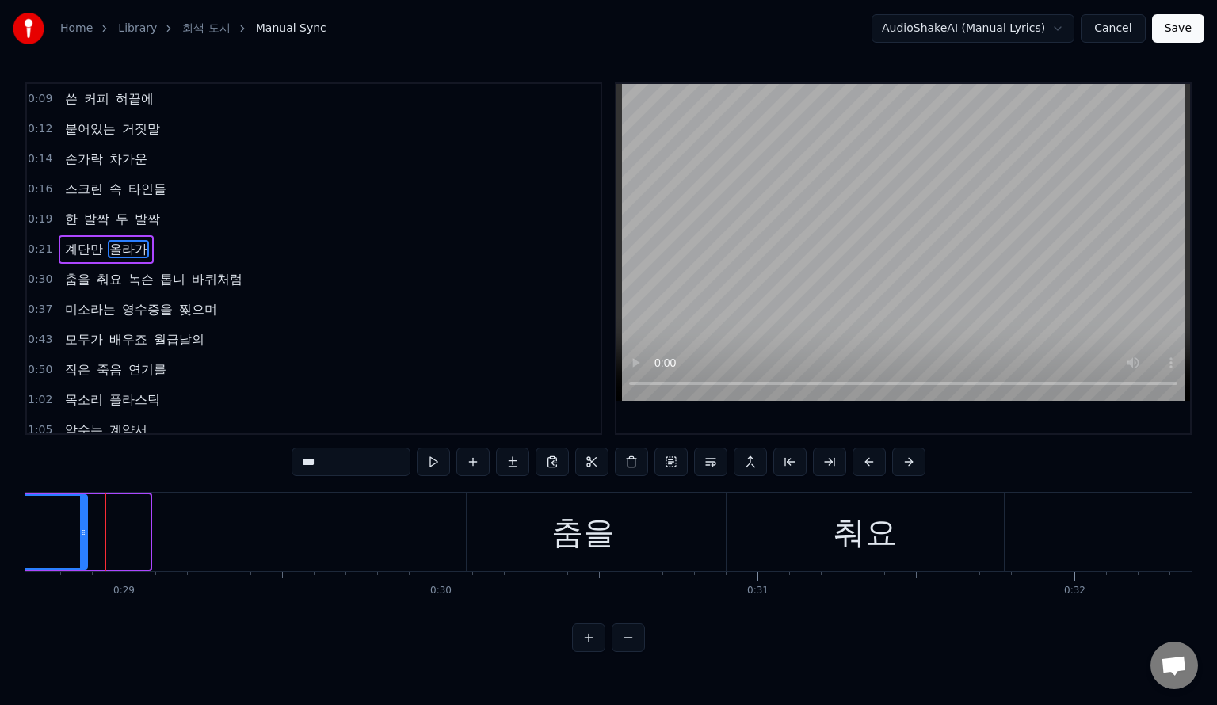
drag, startPoint x: 143, startPoint y: 523, endPoint x: 79, endPoint y: 536, distance: 65.4
click at [80, 536] on div at bounding box center [83, 532] width 6 height 72
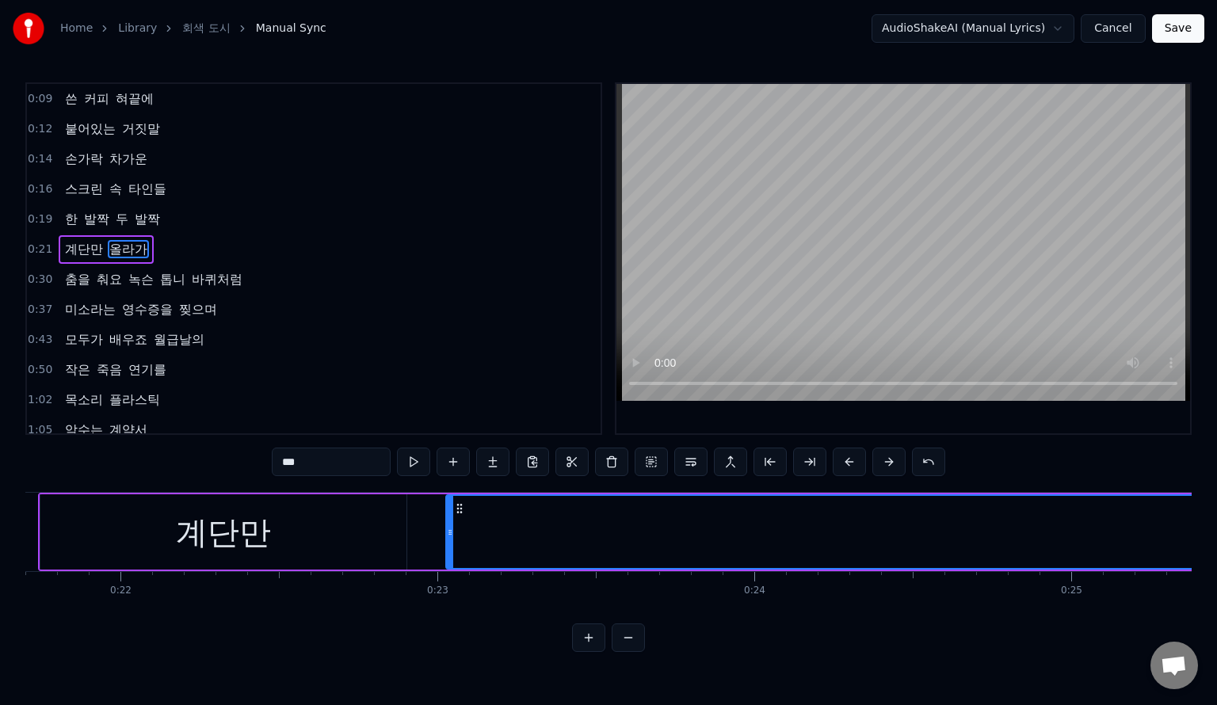
scroll to position [0, 7035]
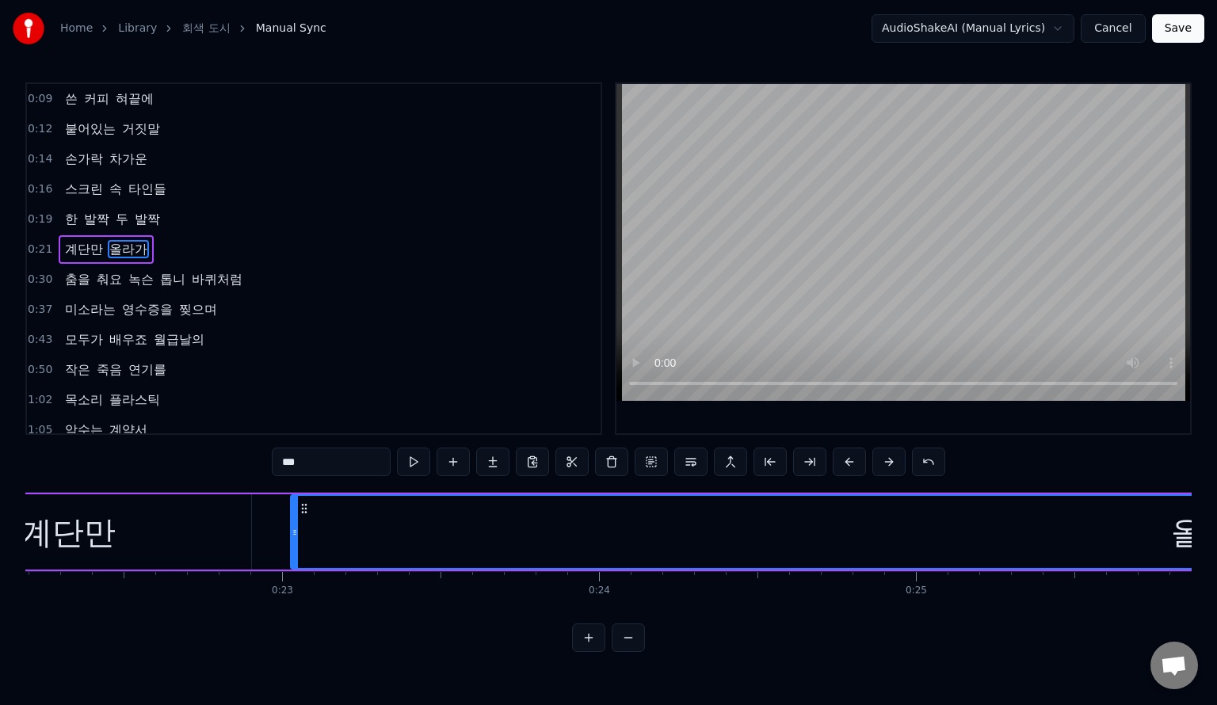
click at [1167, 530] on div "올라가" at bounding box center [1219, 532] width 1854 height 72
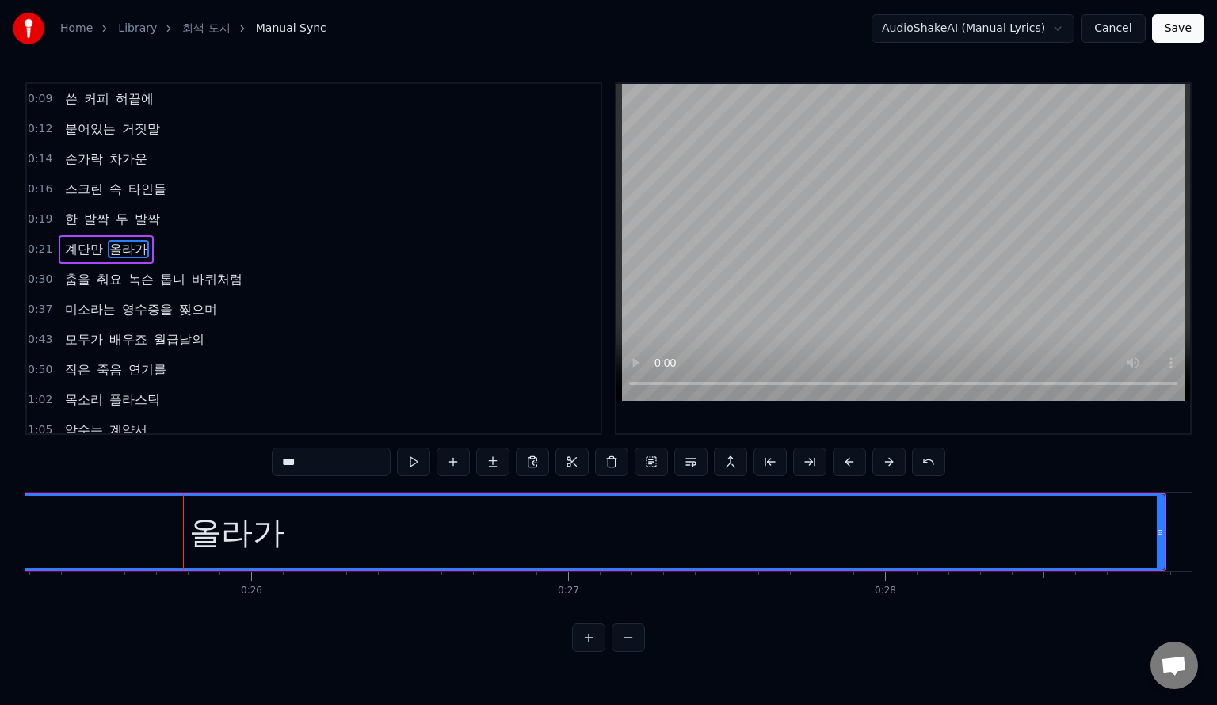
scroll to position [0, 8096]
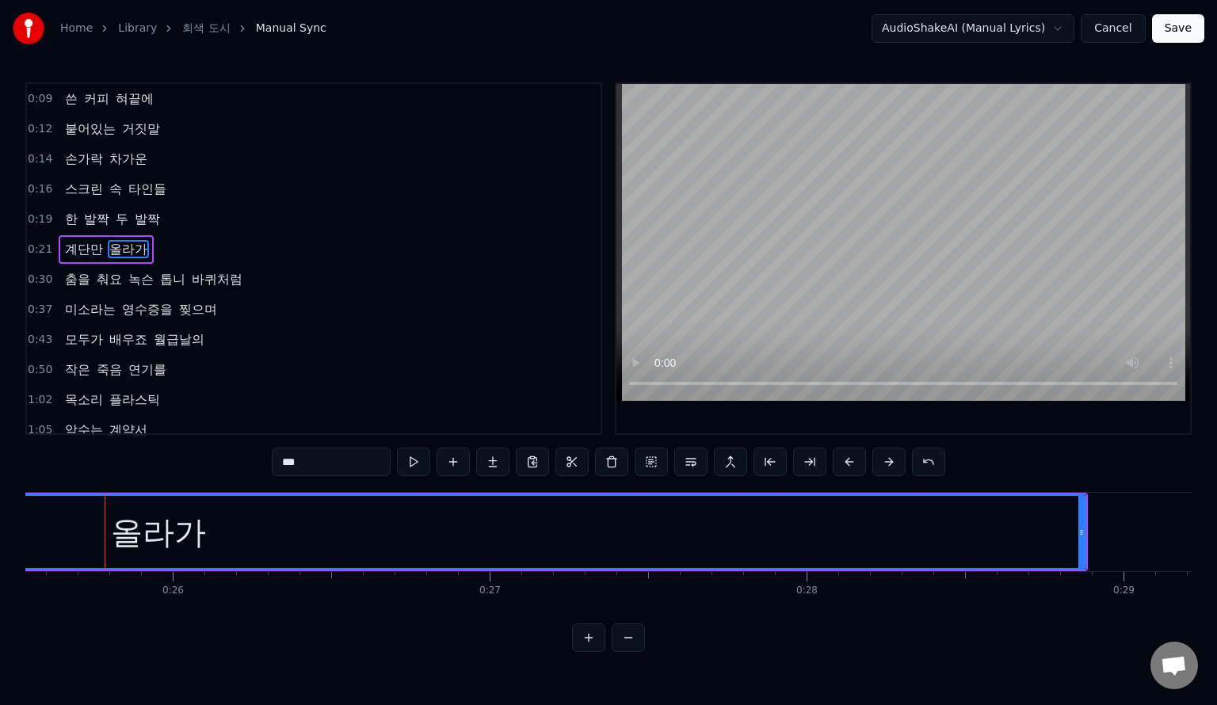
click at [145, 535] on div "올라가" at bounding box center [158, 533] width 95 height 48
click at [118, 243] on span "올라가" at bounding box center [128, 249] width 41 height 18
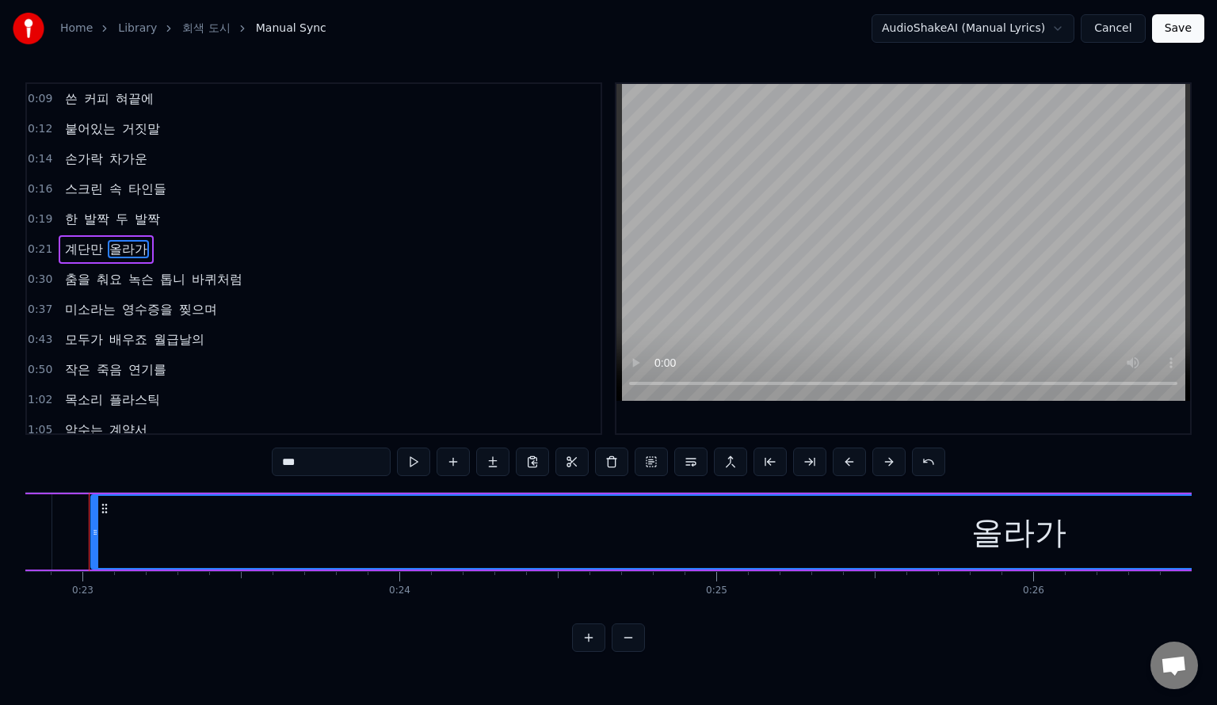
scroll to position [0, 7219]
click at [1032, 530] on div "올라가" at bounding box center [1035, 533] width 95 height 48
click at [1020, 531] on div "올라가" at bounding box center [1035, 533] width 95 height 48
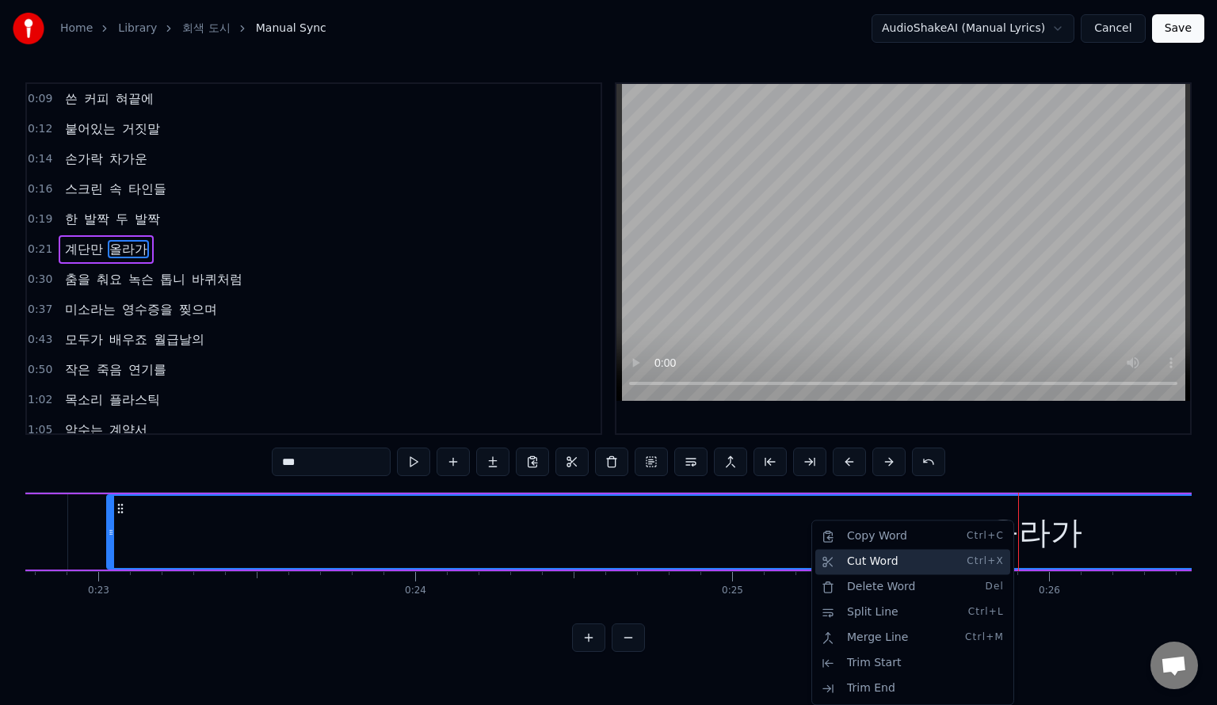
click at [965, 566] on div "Cut Word Ctrl+X" at bounding box center [913, 561] width 195 height 25
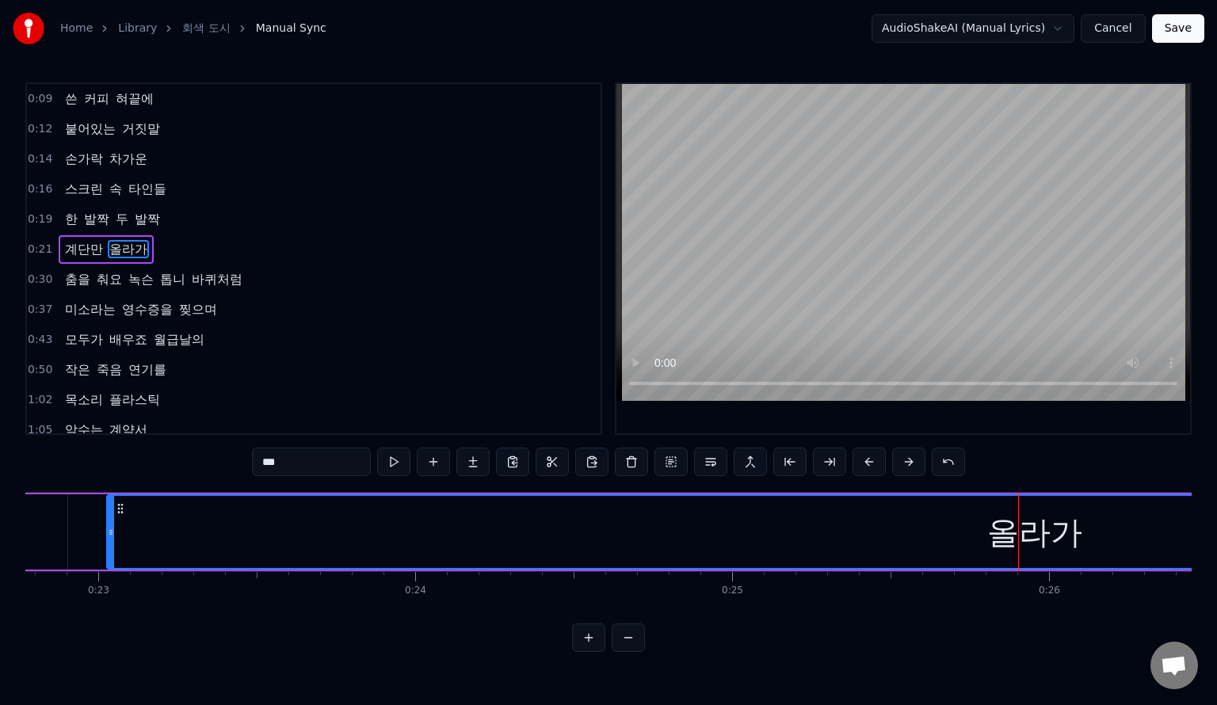
drag, startPoint x: 1006, startPoint y: 546, endPoint x: 993, endPoint y: 543, distance: 13.1
click at [1001, 545] on div "올라가" at bounding box center [1035, 533] width 95 height 48
click at [914, 536] on div "올라가" at bounding box center [1035, 532] width 1854 height 72
click at [568, 537] on div "올라가" at bounding box center [1035, 532] width 1854 height 72
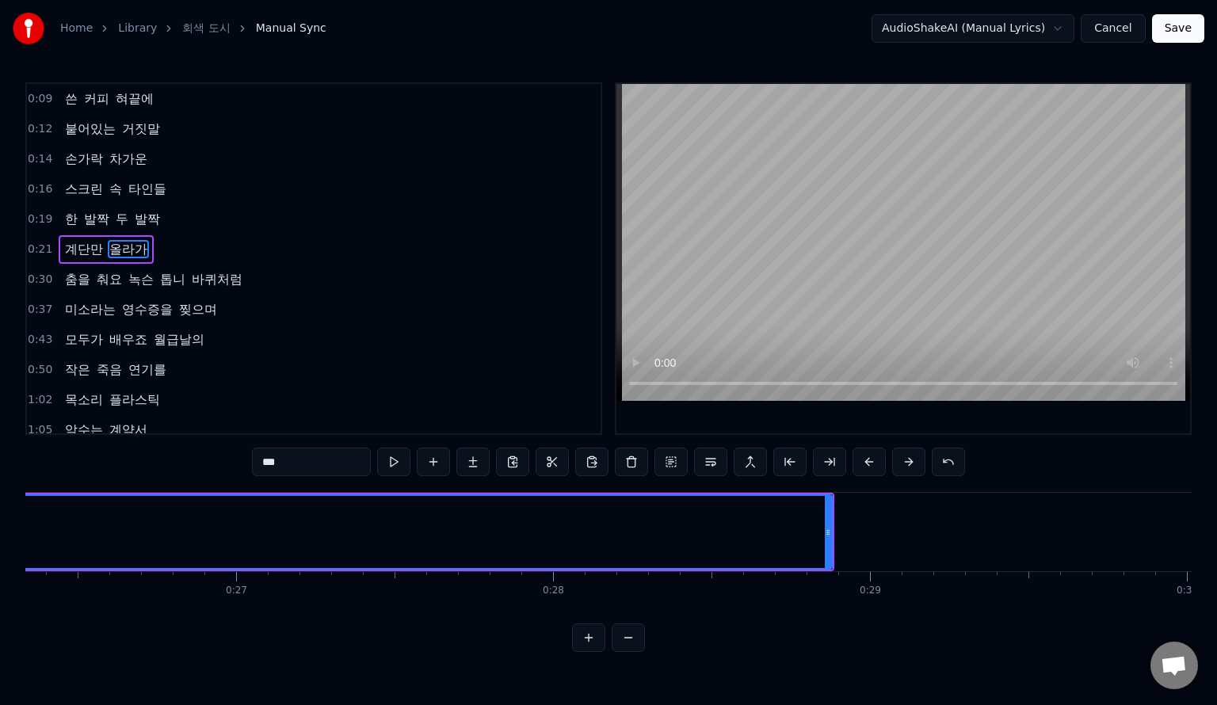
scroll to position [0, 8420]
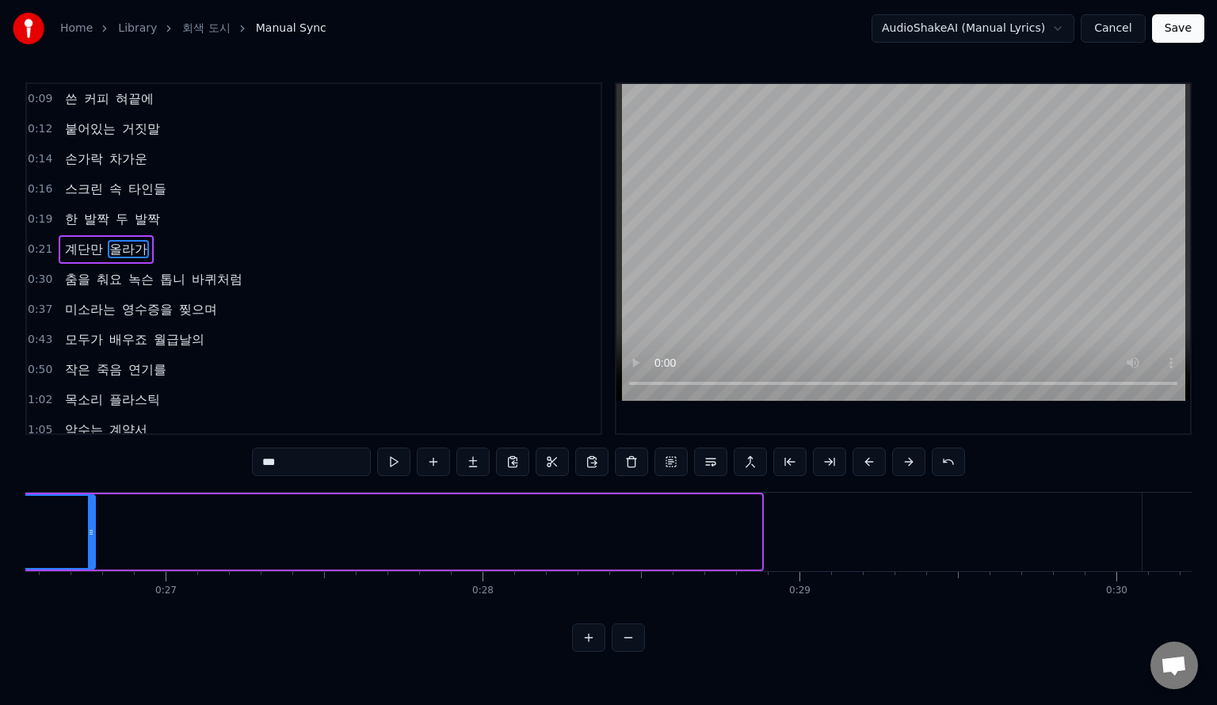
drag, startPoint x: 759, startPoint y: 529, endPoint x: 78, endPoint y: 554, distance: 681.3
click at [88, 554] on div at bounding box center [91, 532] width 6 height 72
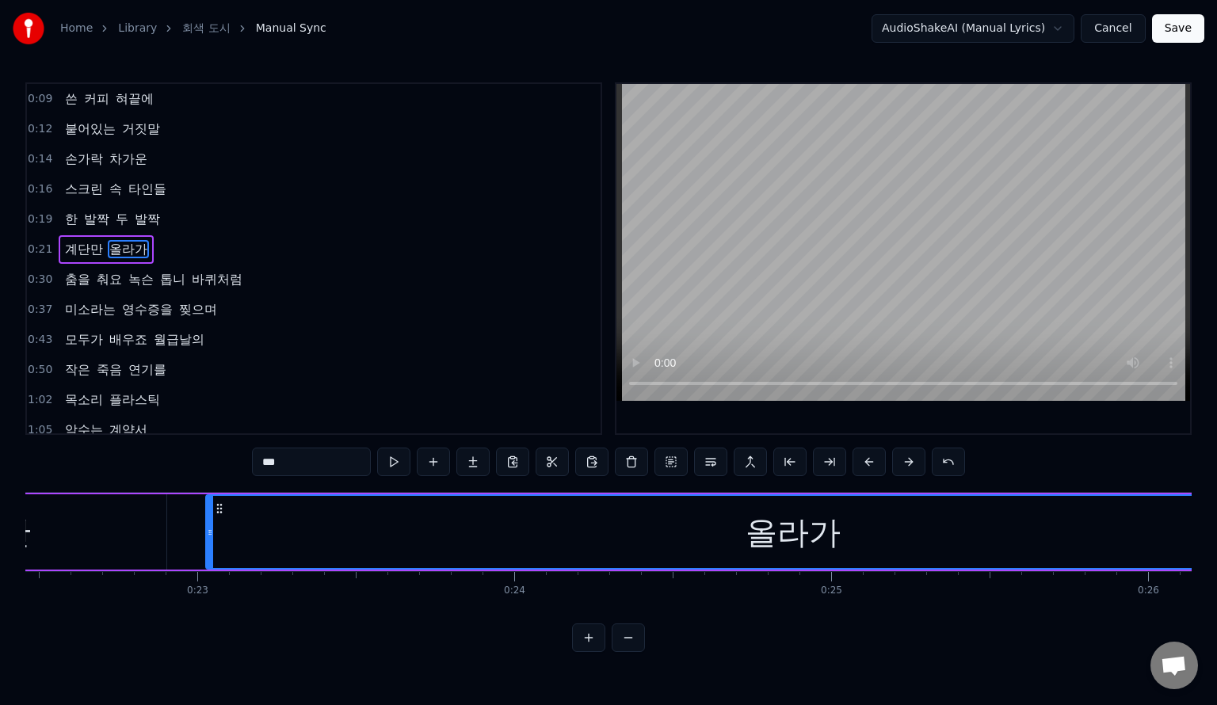
scroll to position [0, 7162]
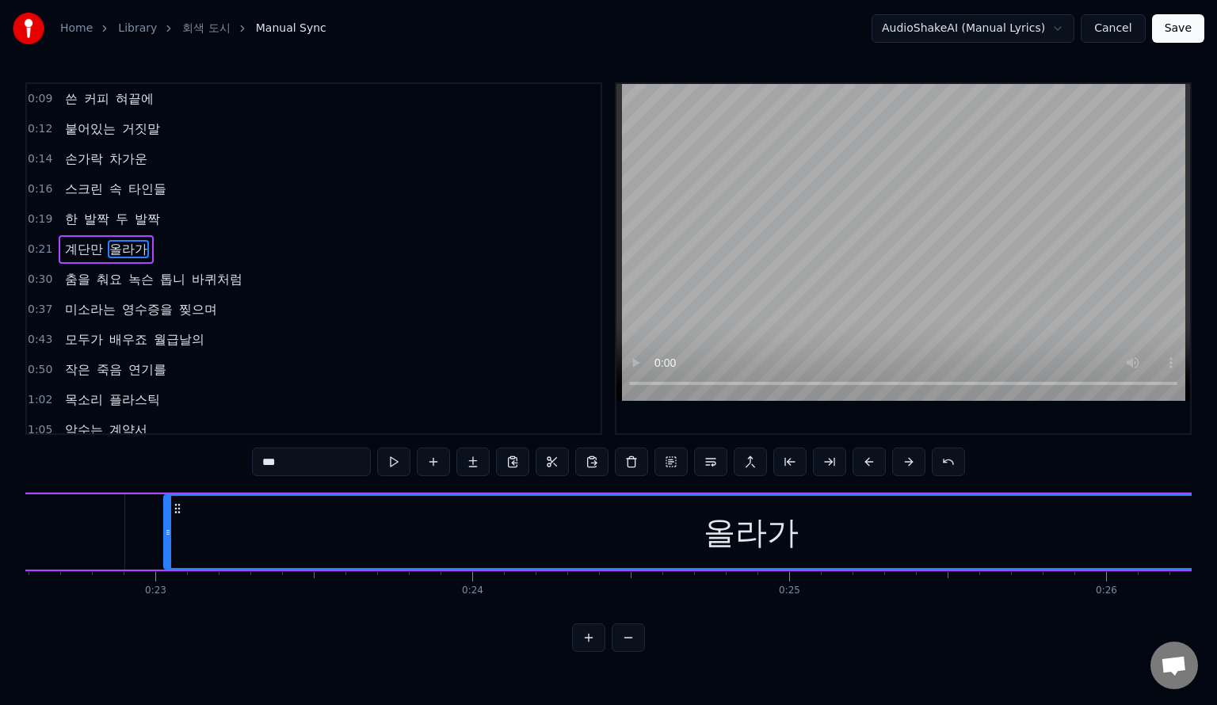
click at [174, 468] on div "0:09 쓴 커피 혀끝에 0:12 붙어있는 거짓말 0:14 손가락 차가운 0:16 스크린 속 타인들 0:19 한 발짝 두 발짝 0:21 계단만…" at bounding box center [608, 367] width 1167 height 570
click at [170, 492] on div "0:09 쓴 커피 혀끝에 0:12 붙어있는 거짓말 0:14 손가락 차가운 0:16 스크린 속 타인들 0:19 한 발짝 두 발짝 0:21 계단만…" at bounding box center [608, 367] width 1167 height 570
click at [166, 514] on div at bounding box center [168, 532] width 6 height 72
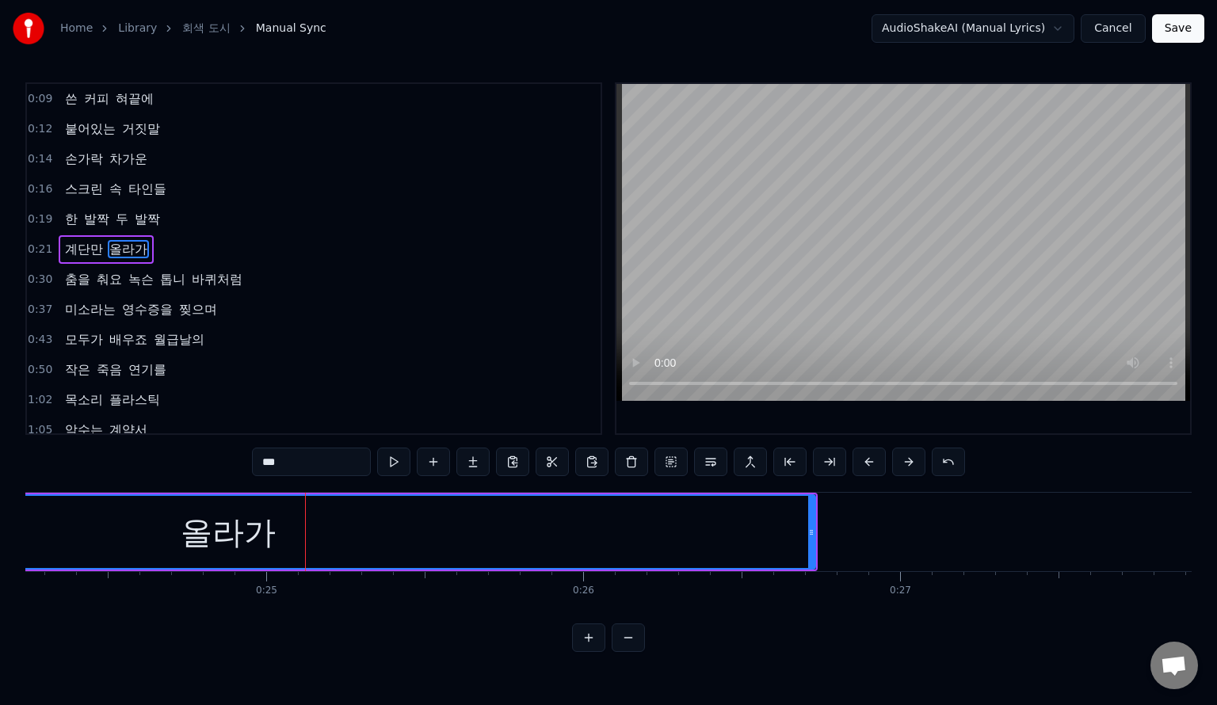
scroll to position [0, 7727]
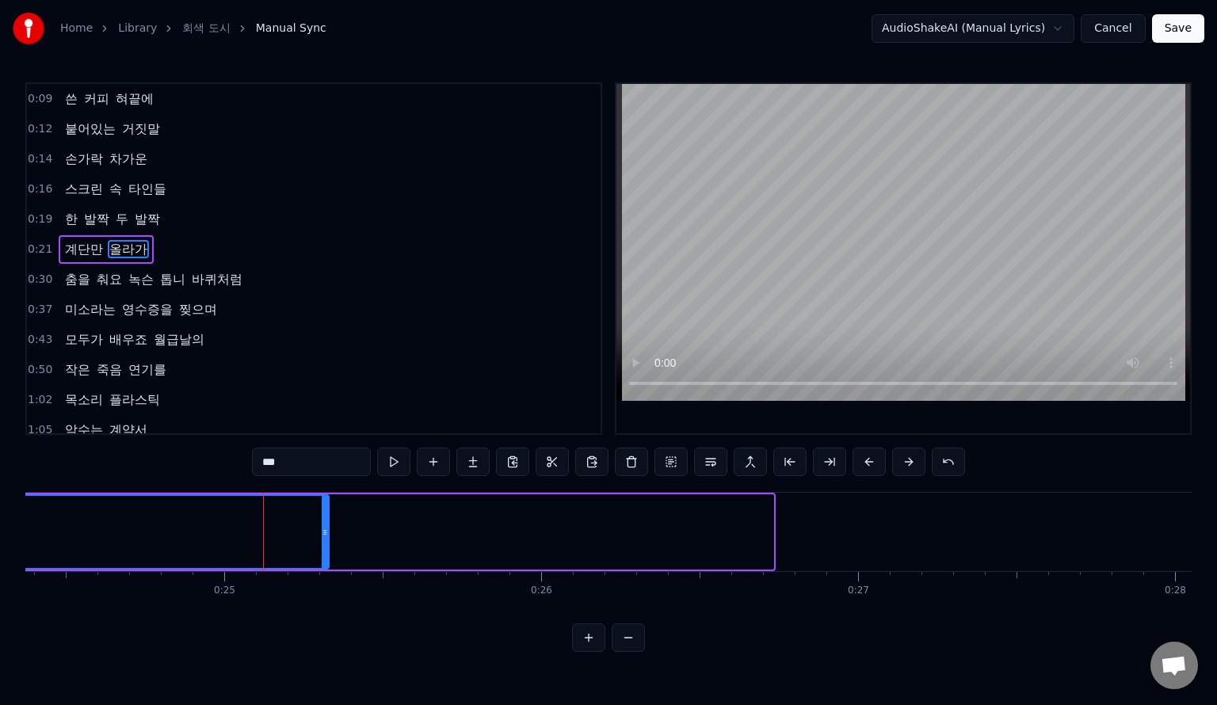
drag, startPoint x: 766, startPoint y: 520, endPoint x: 322, endPoint y: 541, distance: 445.2
click at [322, 541] on div at bounding box center [325, 532] width 6 height 72
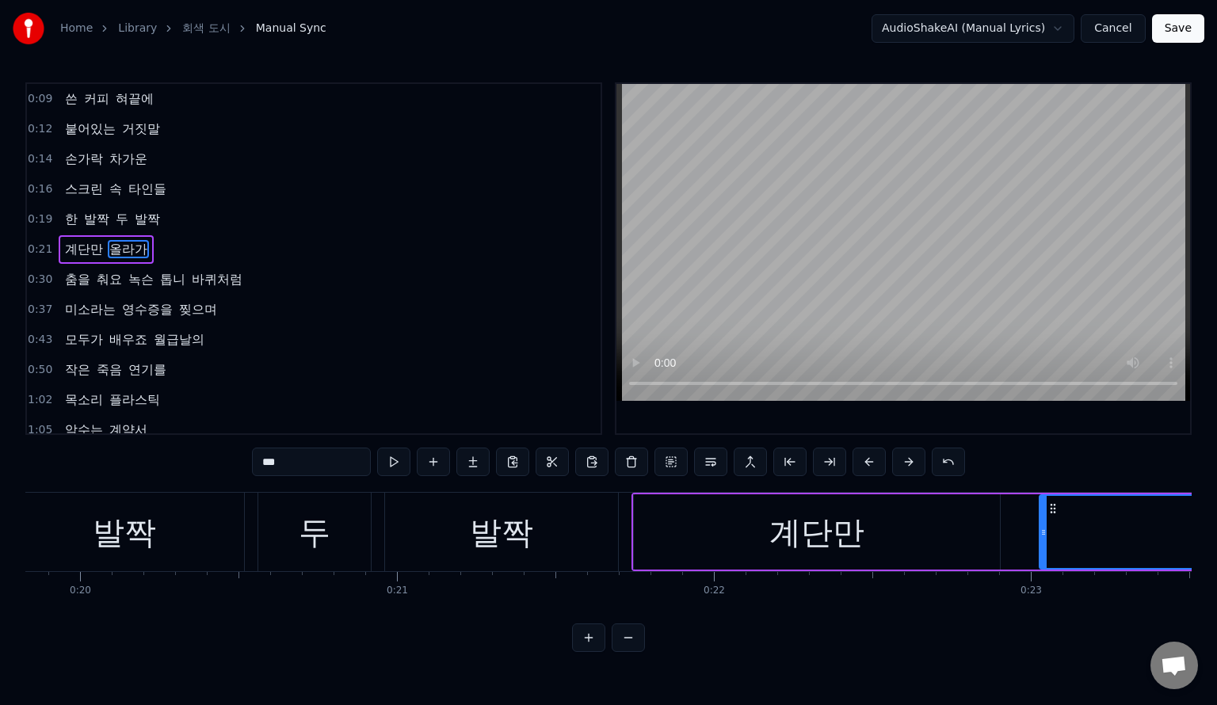
scroll to position [0, 6851]
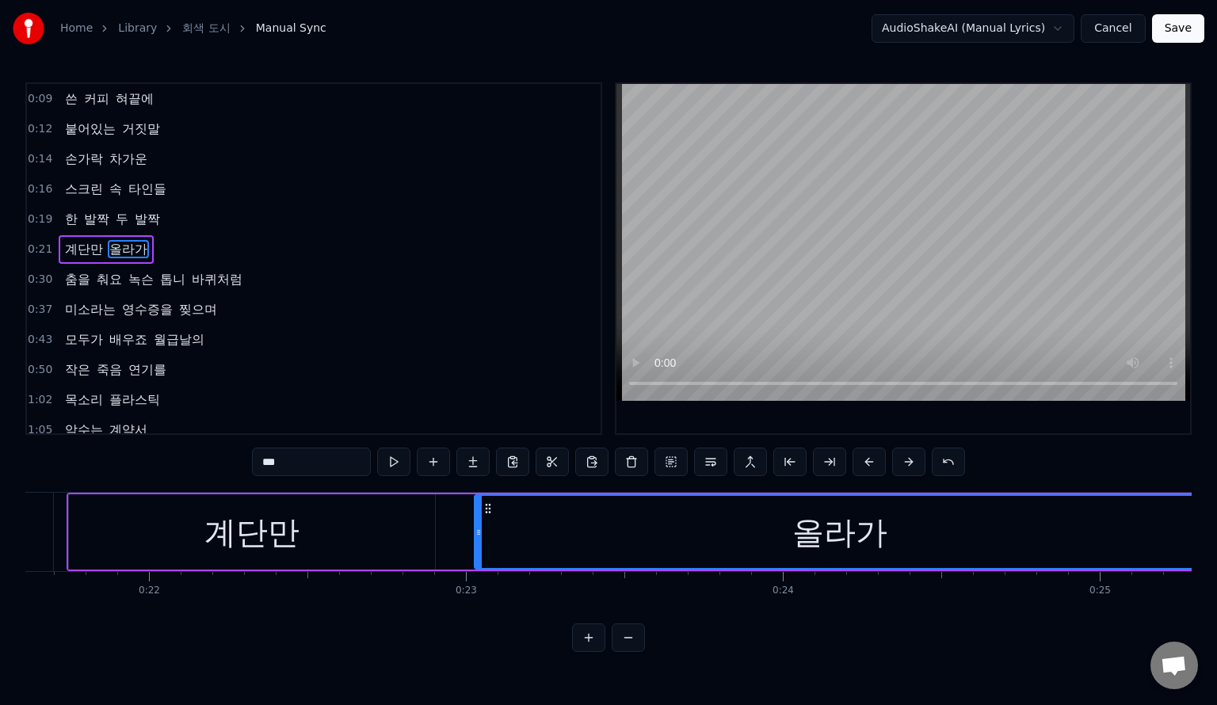
click at [480, 495] on div "올라가" at bounding box center [840, 532] width 732 height 75
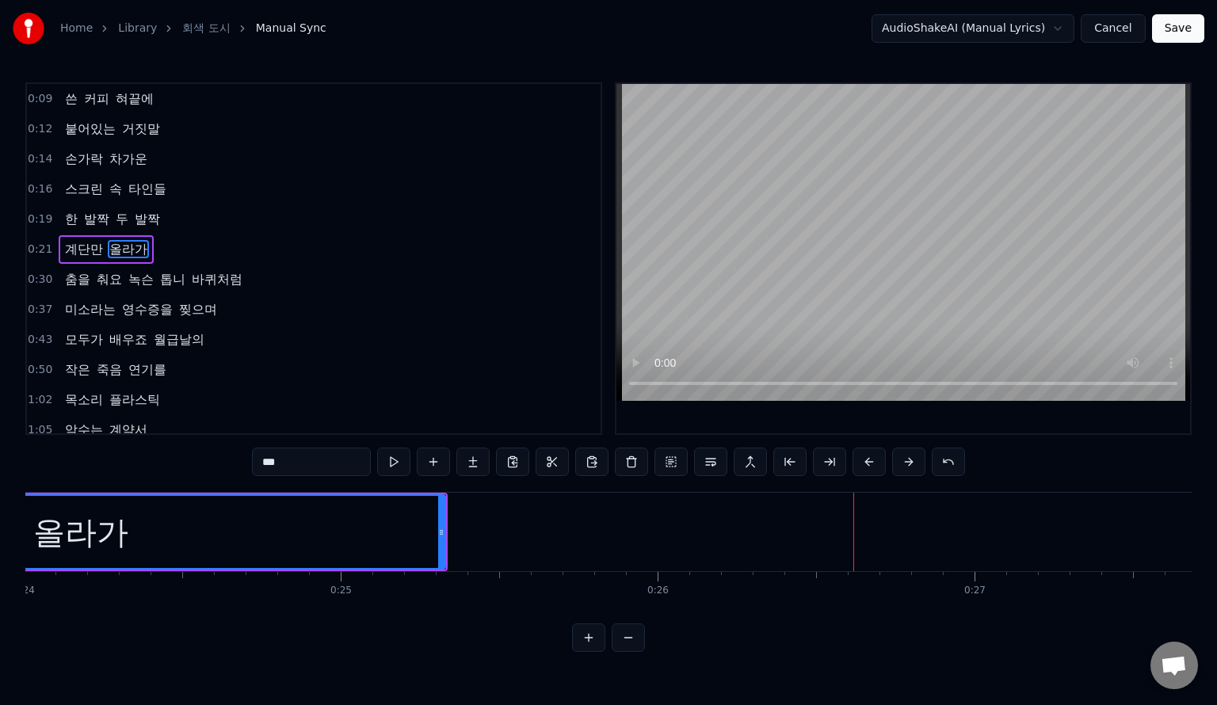
scroll to position [0, 7187]
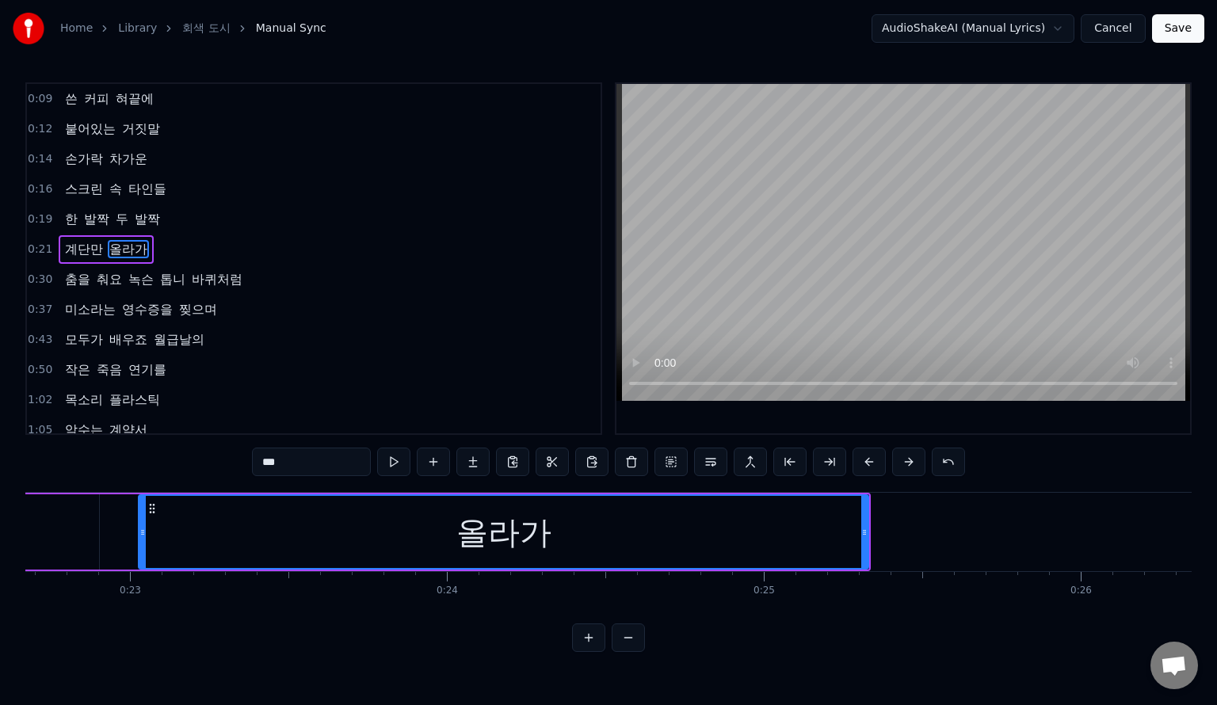
click at [533, 511] on div "올라가" at bounding box center [504, 533] width 95 height 48
click at [522, 507] on div "올라가" at bounding box center [504, 532] width 728 height 72
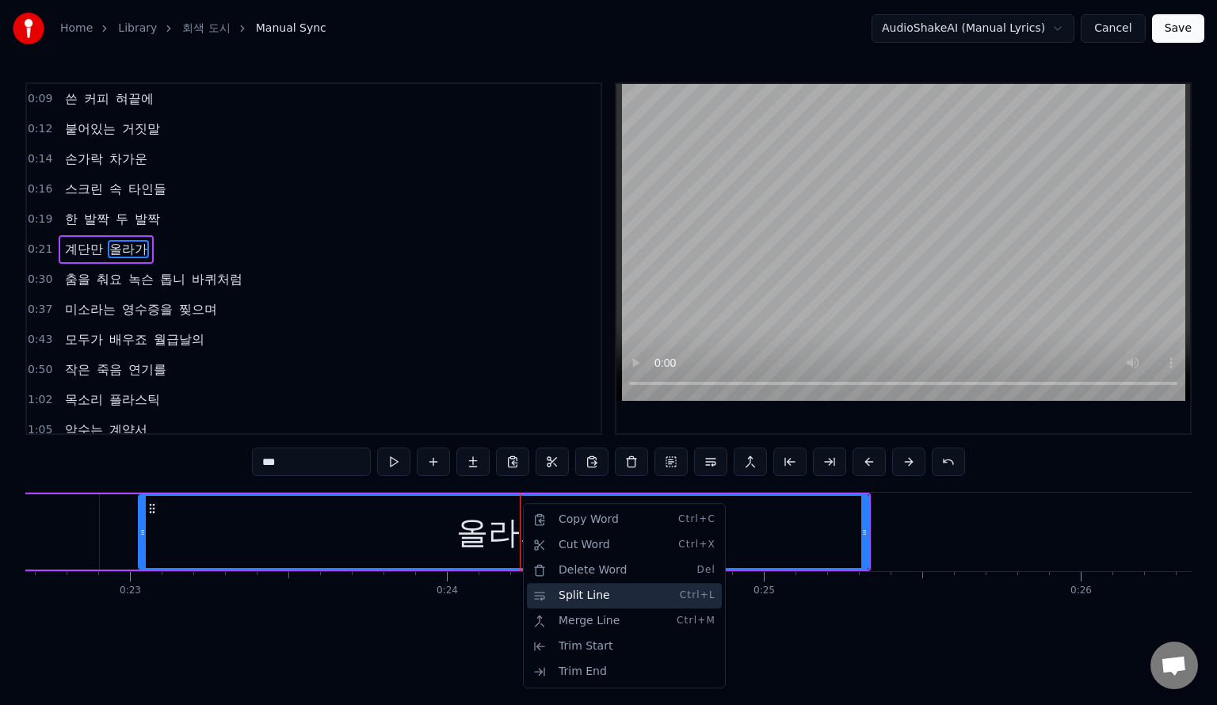
click at [593, 598] on div "Split Line Ctrl+L" at bounding box center [624, 595] width 195 height 25
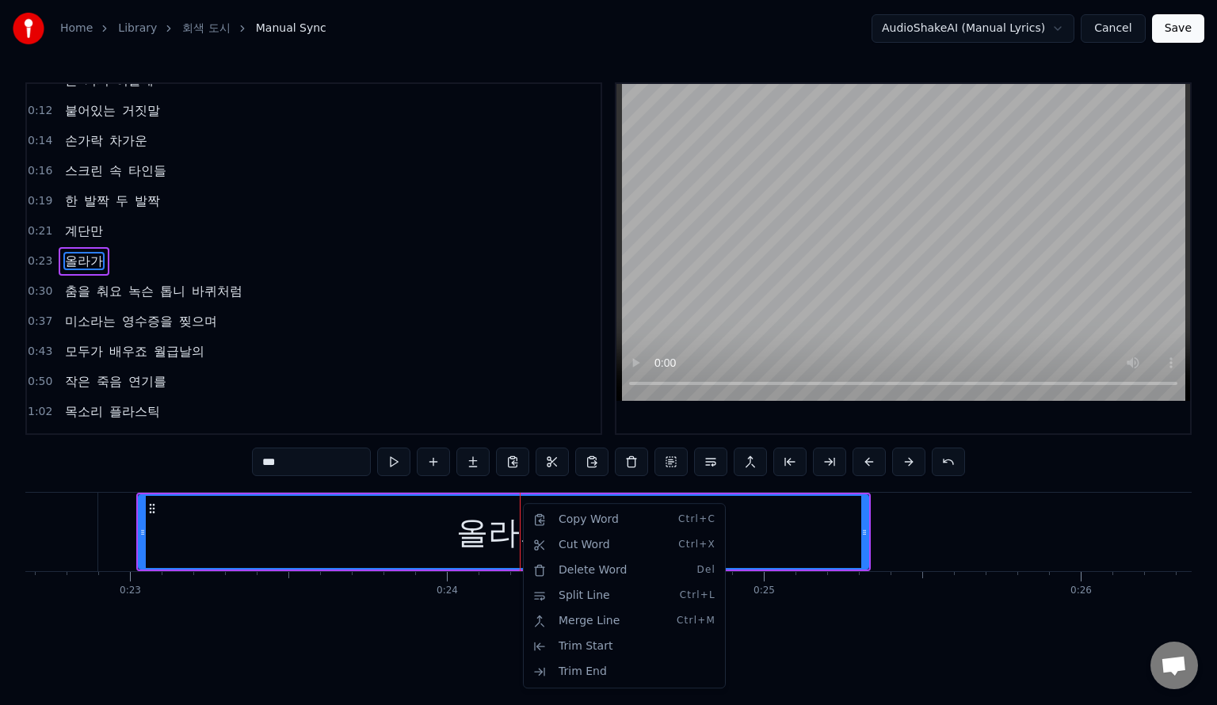
scroll to position [19, 0]
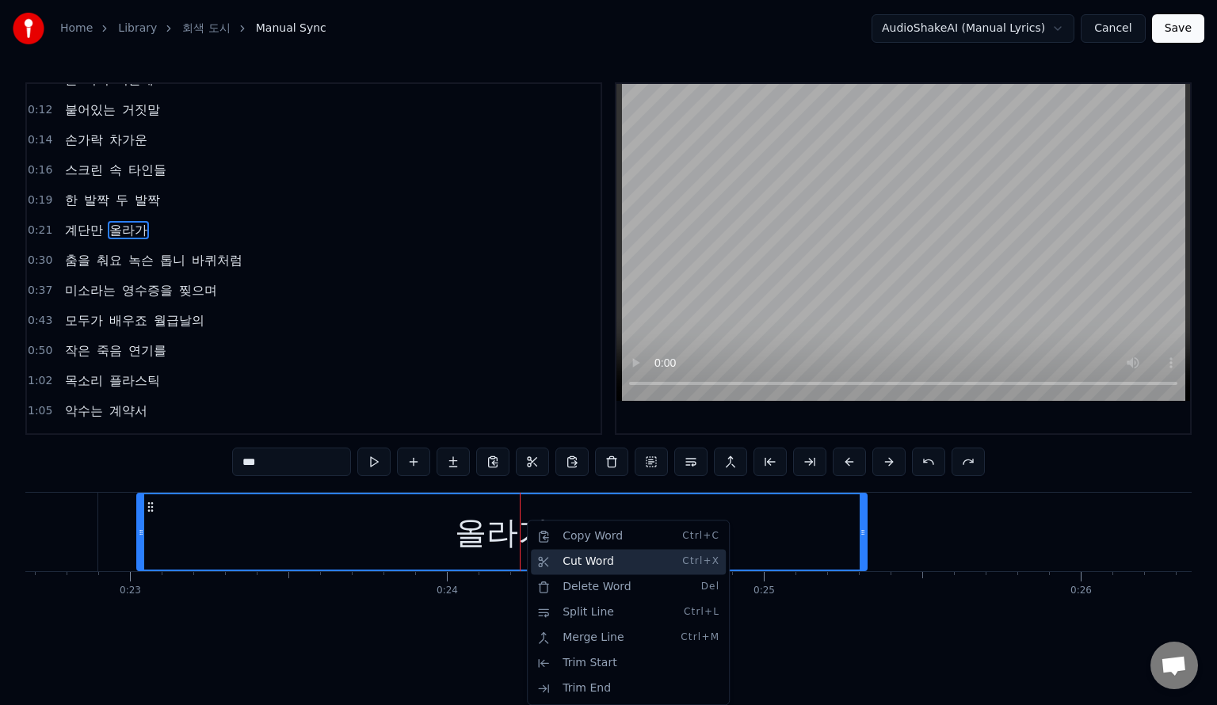
click at [598, 569] on div "Cut Word Ctrl+X" at bounding box center [628, 561] width 195 height 25
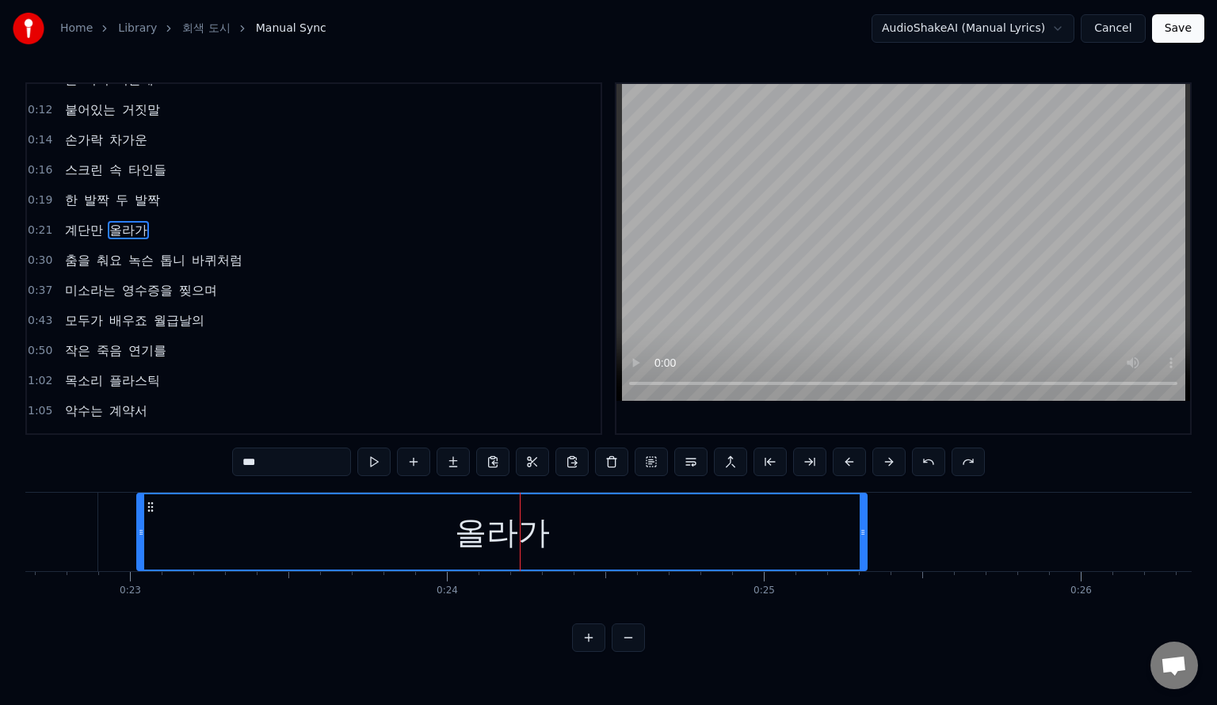
click at [523, 528] on div "올라가" at bounding box center [502, 533] width 95 height 48
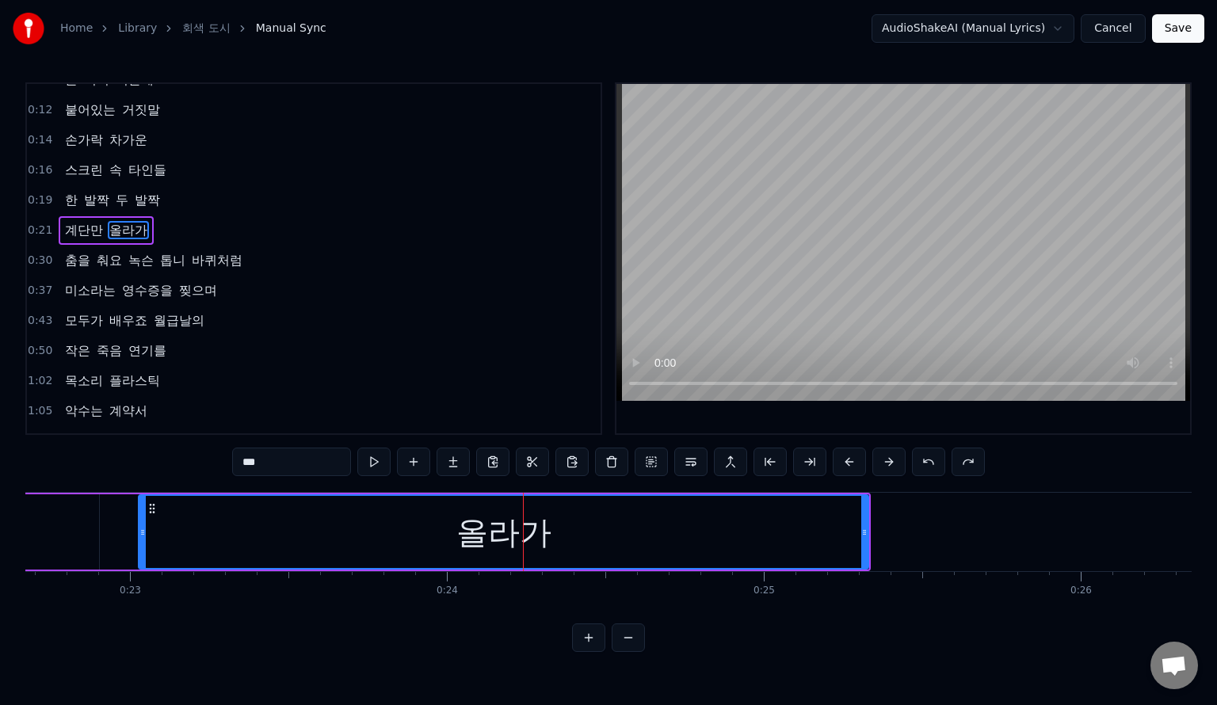
scroll to position [0, 0]
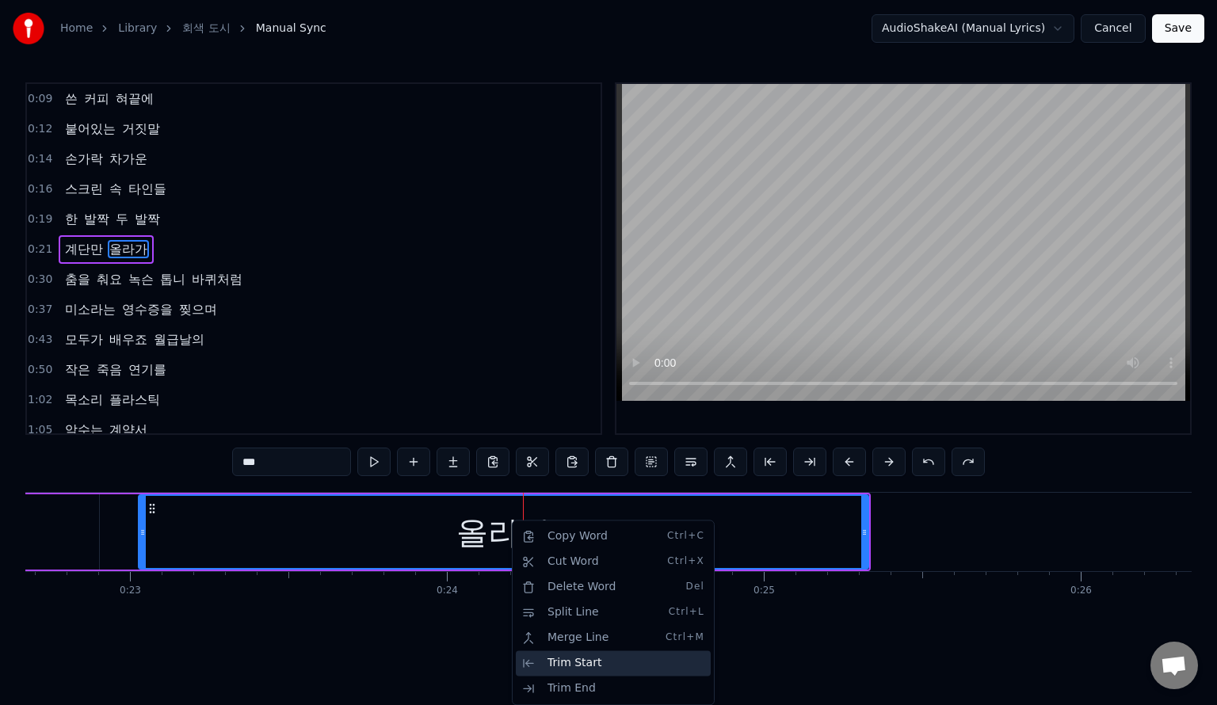
click at [600, 664] on div "Trim Start" at bounding box center [613, 663] width 195 height 25
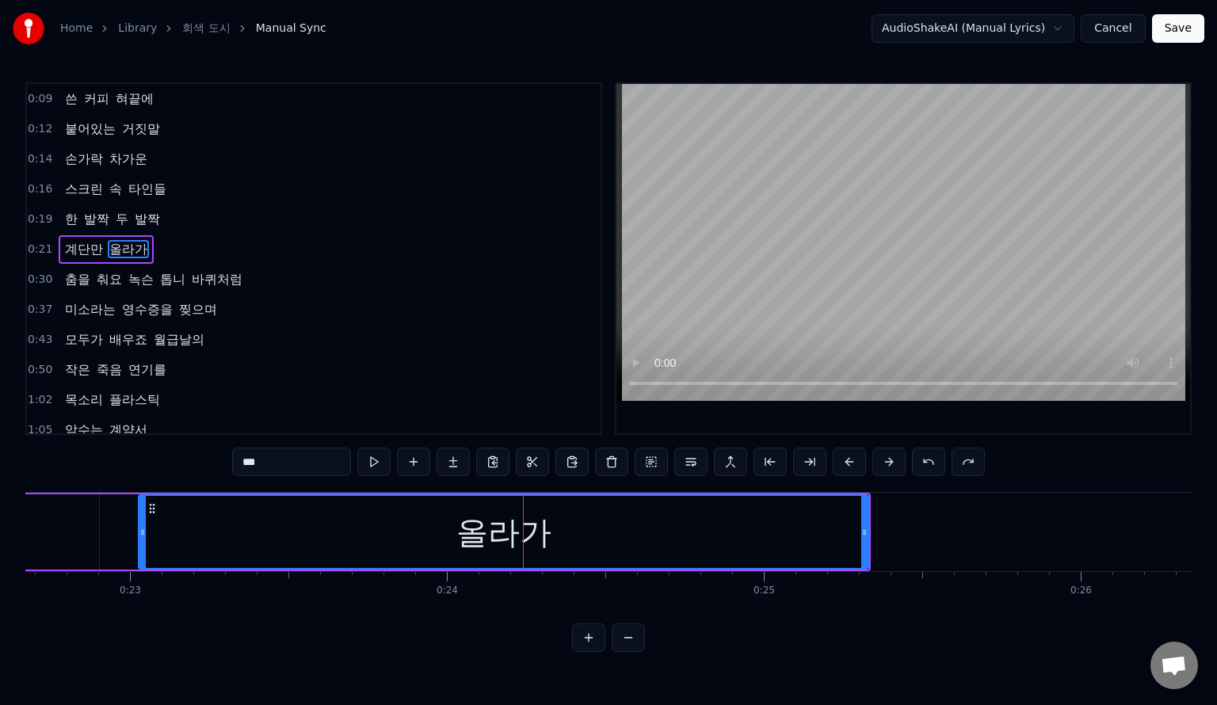
click at [577, 530] on div "올라가" at bounding box center [504, 532] width 728 height 72
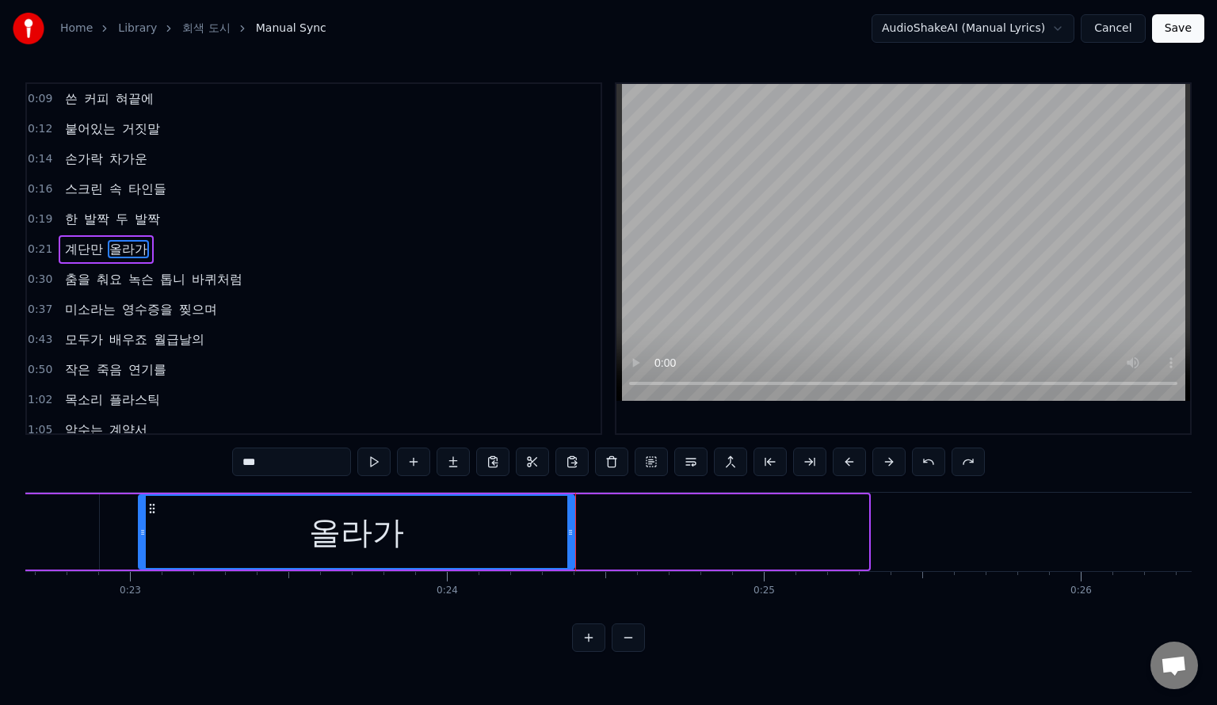
drag, startPoint x: 865, startPoint y: 537, endPoint x: 571, endPoint y: 545, distance: 294.2
click at [571, 545] on div at bounding box center [571, 532] width 6 height 72
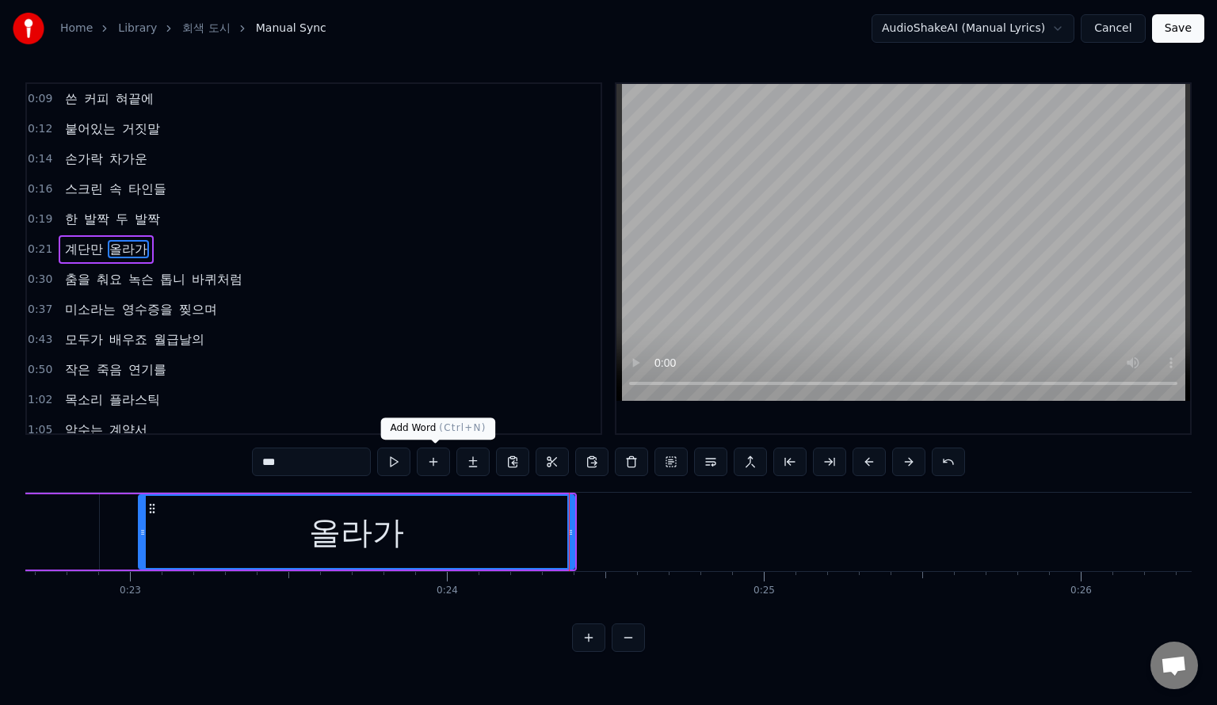
click at [438, 464] on button at bounding box center [433, 462] width 33 height 29
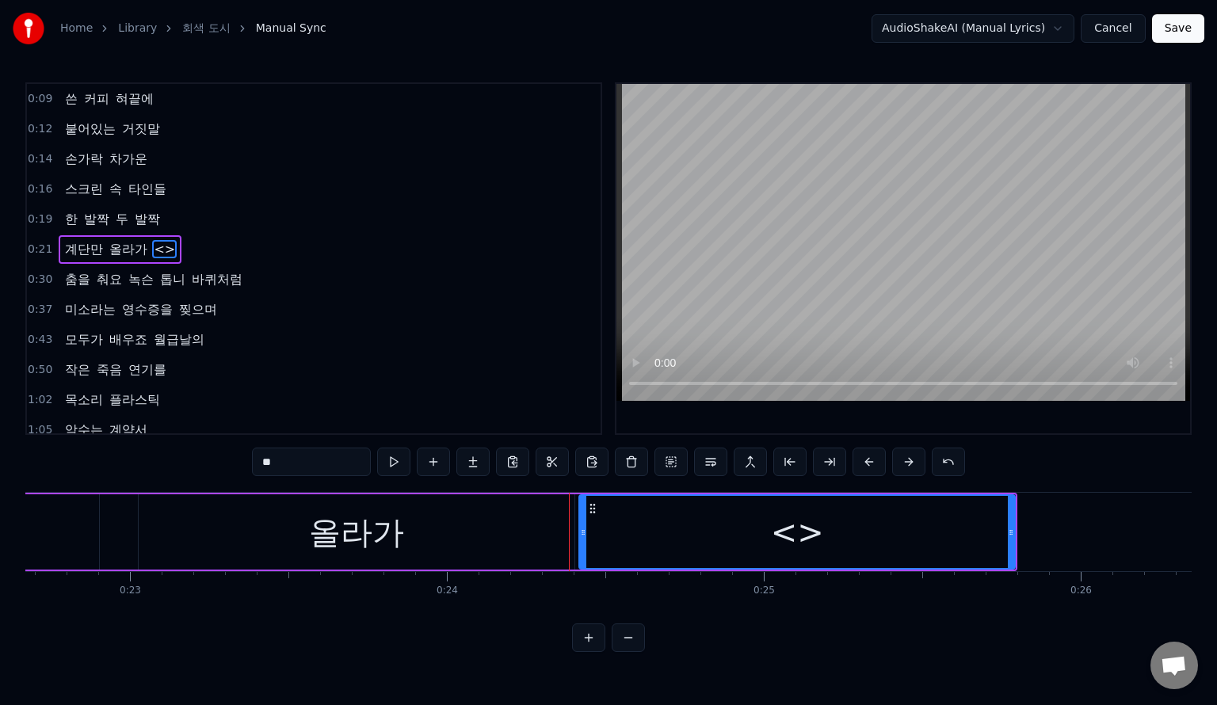
click at [799, 533] on div "<>" at bounding box center [797, 533] width 53 height 48
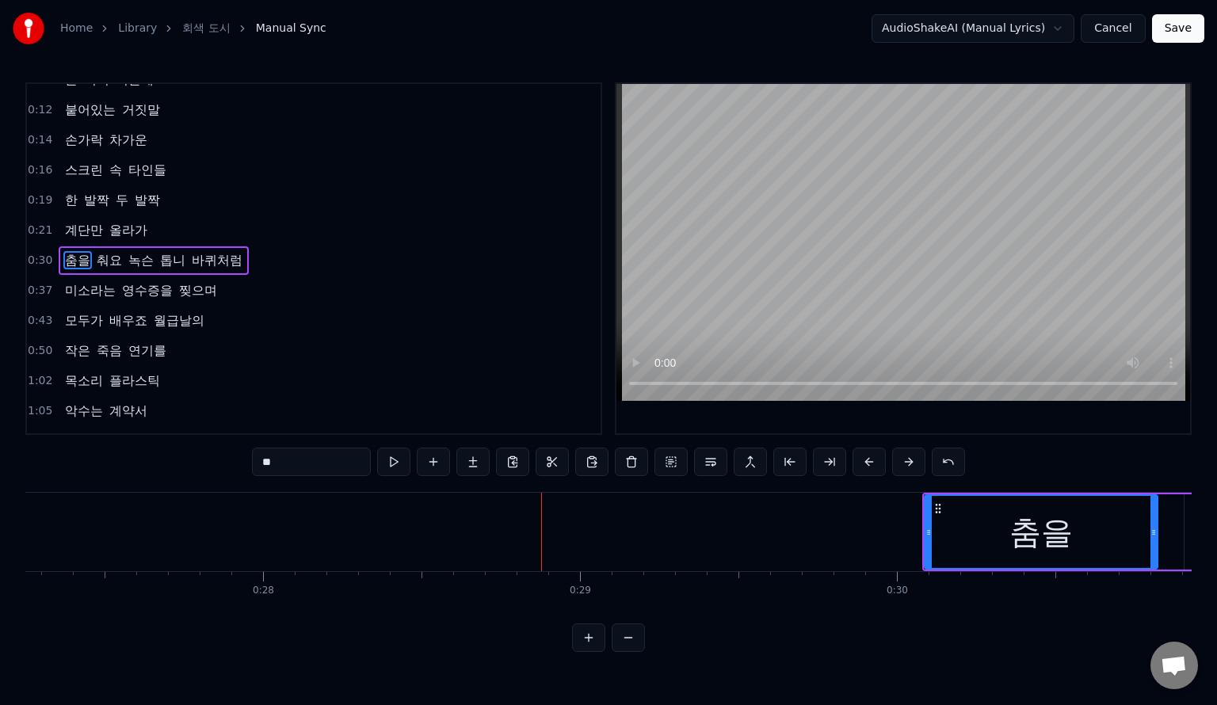
scroll to position [0, 9076]
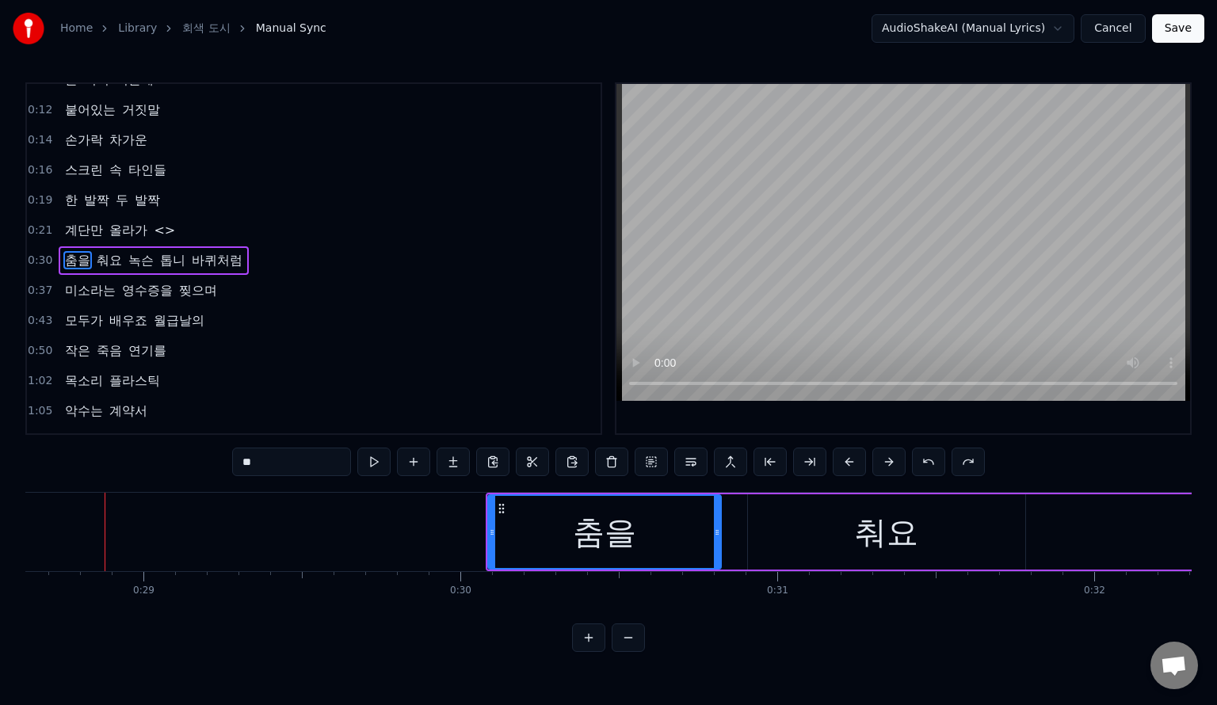
drag, startPoint x: 245, startPoint y: 610, endPoint x: 236, endPoint y: 614, distance: 9.9
click at [236, 611] on div "쓴 커피 혀끝에 붙어있는 거짓말 손가락 차가운 스크린 속 타인들 한 발짝 두 발짝 계단만 올라가 <> 춤을 춰요 녹슨 톱니 바퀴처럼 미소라는 …" at bounding box center [608, 551] width 1167 height 119
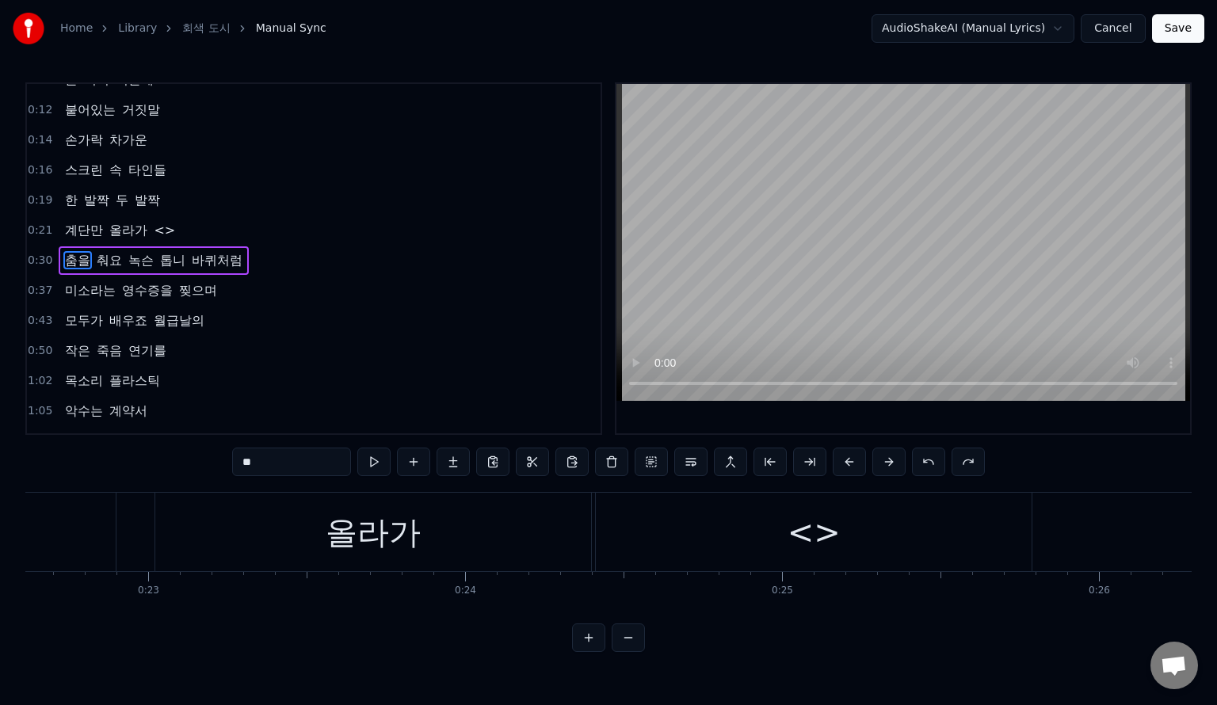
scroll to position [0, 7084]
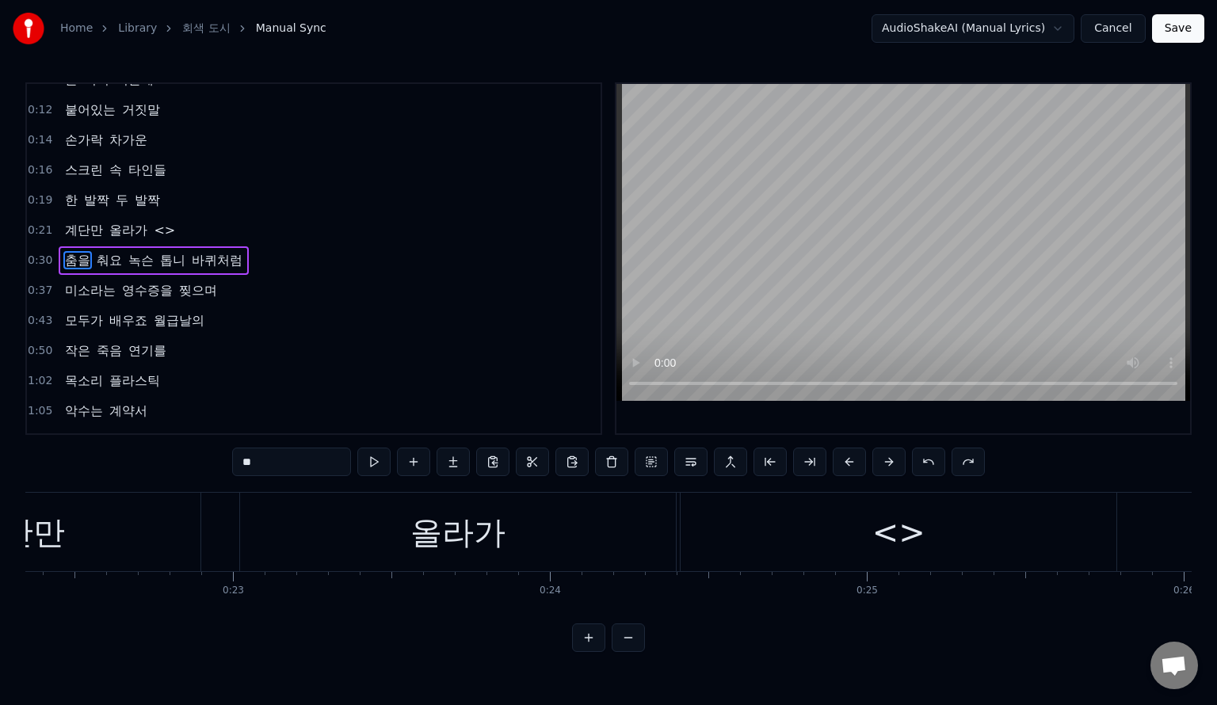
click at [907, 533] on div "<>" at bounding box center [899, 533] width 53 height 48
type input "**"
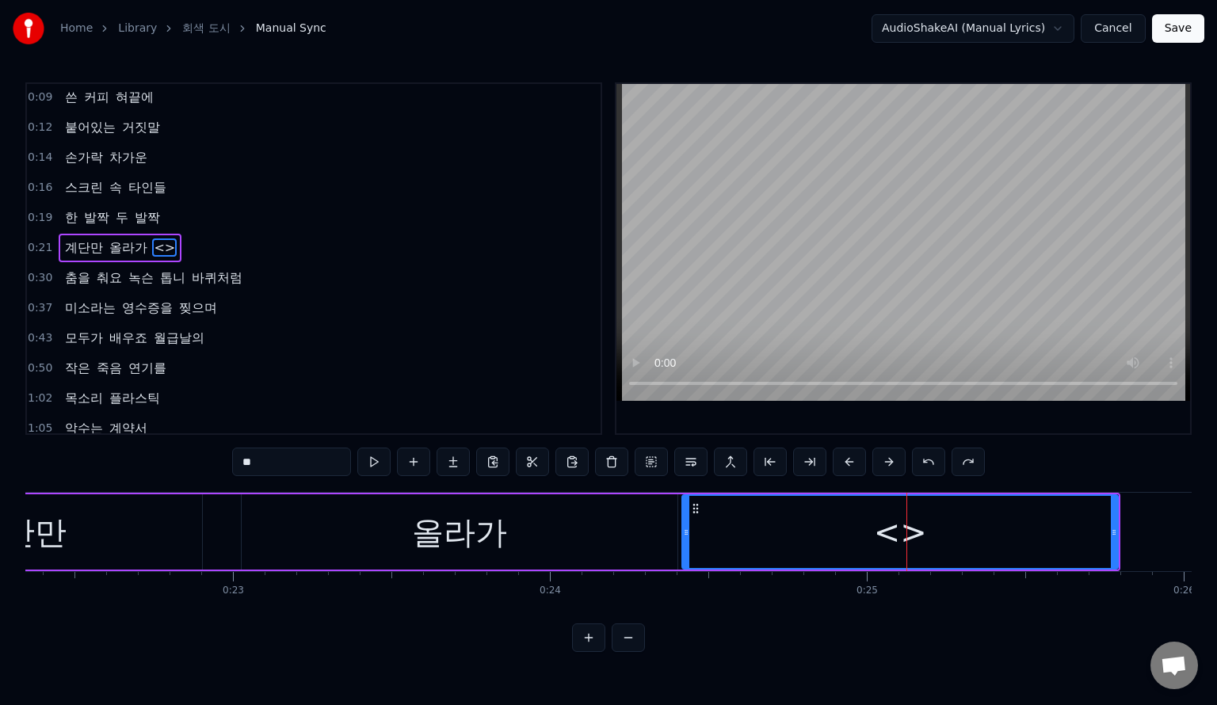
scroll to position [0, 0]
click at [907, 533] on div at bounding box center [907, 532] width 1 height 78
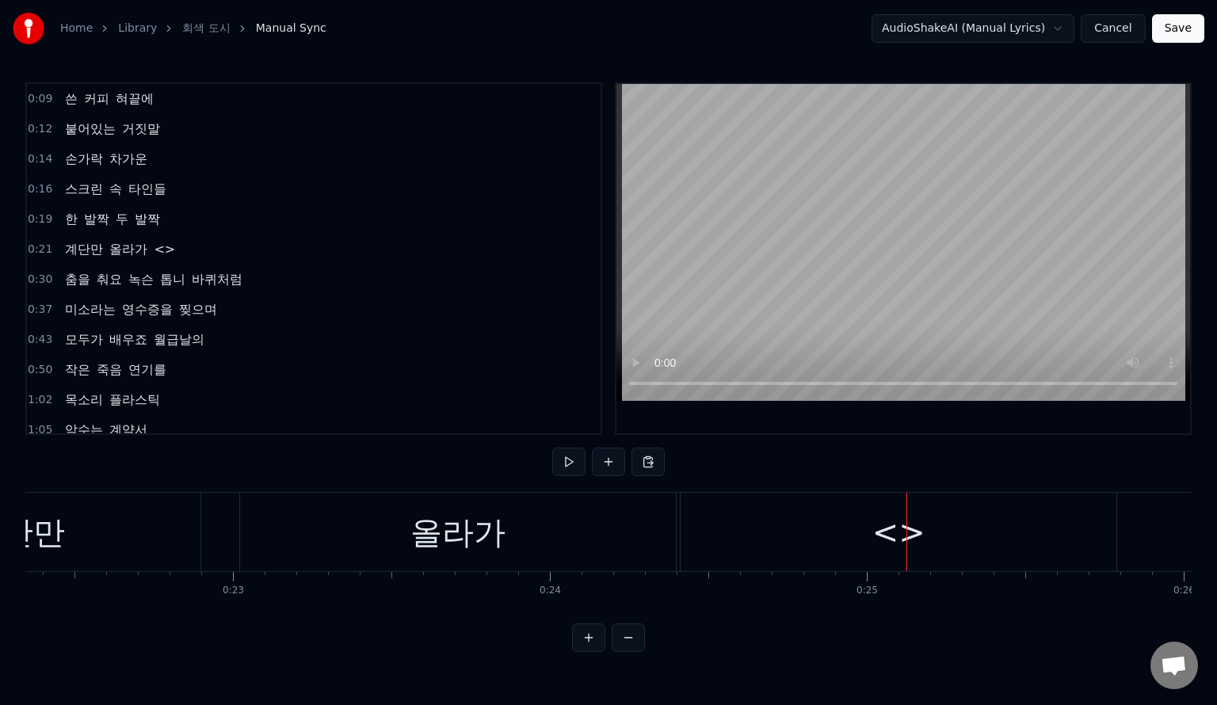
click at [147, 246] on div "계단만 올라가 <>" at bounding box center [120, 249] width 123 height 29
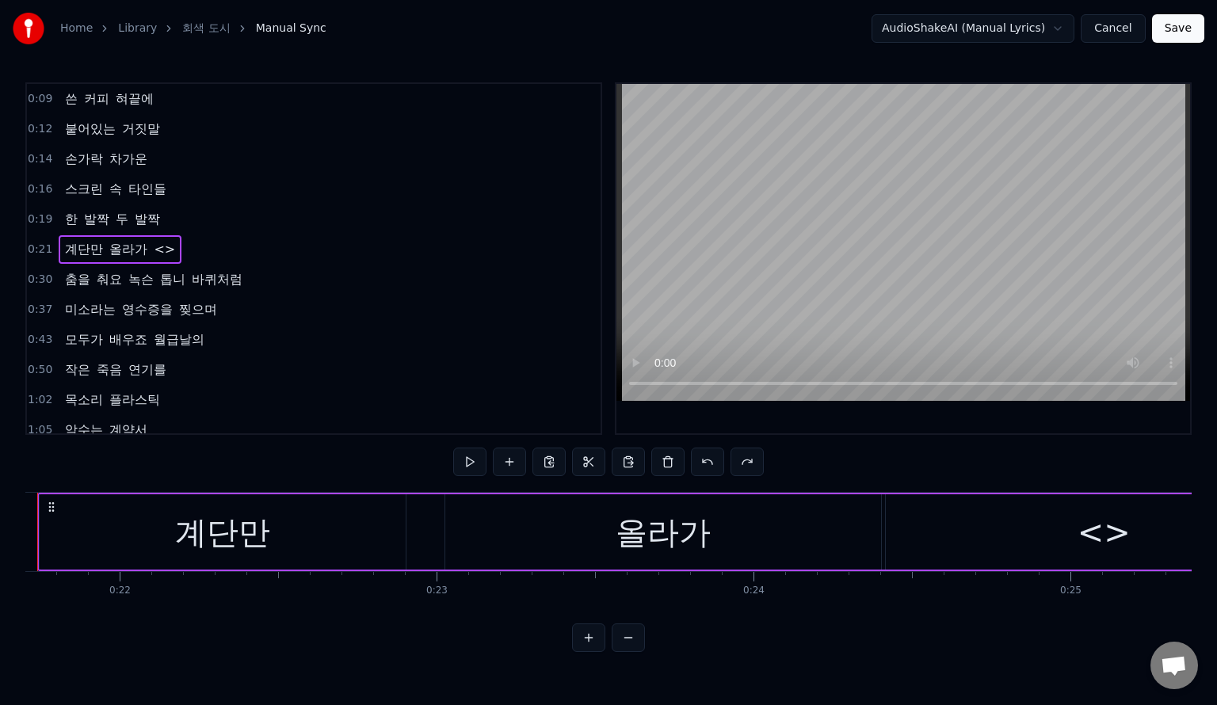
click at [152, 246] on span "<>" at bounding box center [164, 249] width 25 height 18
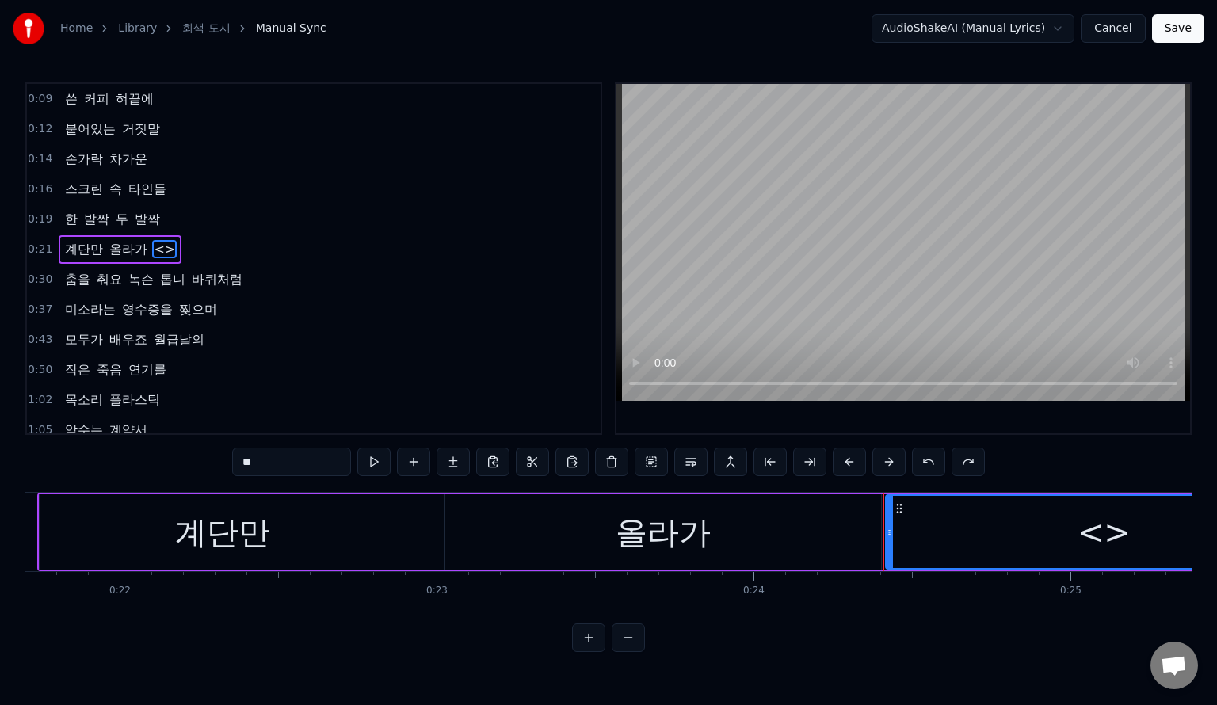
scroll to position [0, 6813]
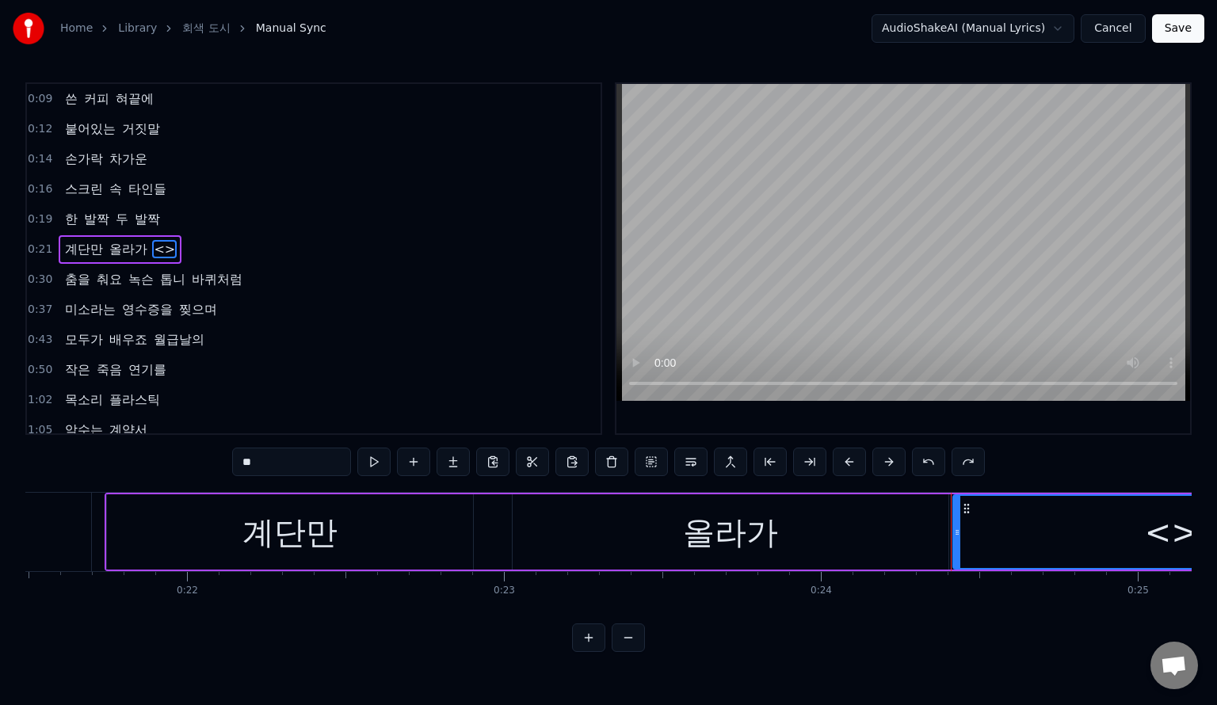
click at [157, 247] on span "<>" at bounding box center [164, 249] width 25 height 18
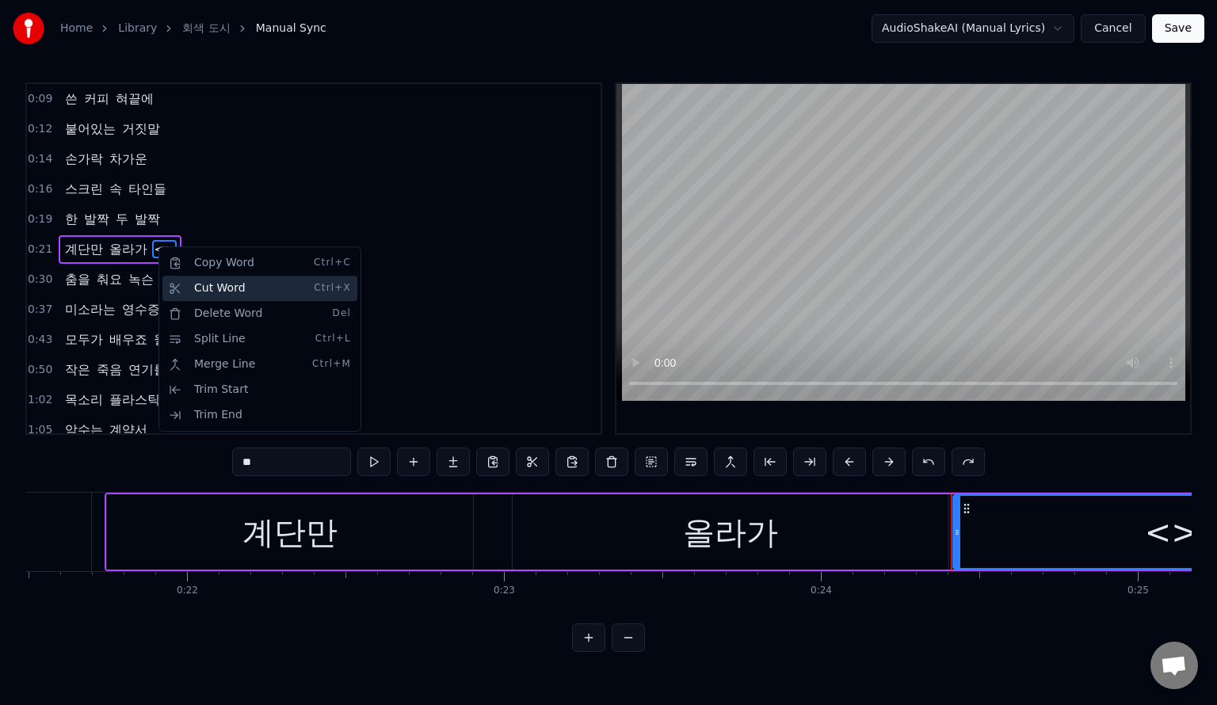
click at [274, 295] on div "Cut Word Ctrl+X" at bounding box center [259, 288] width 195 height 25
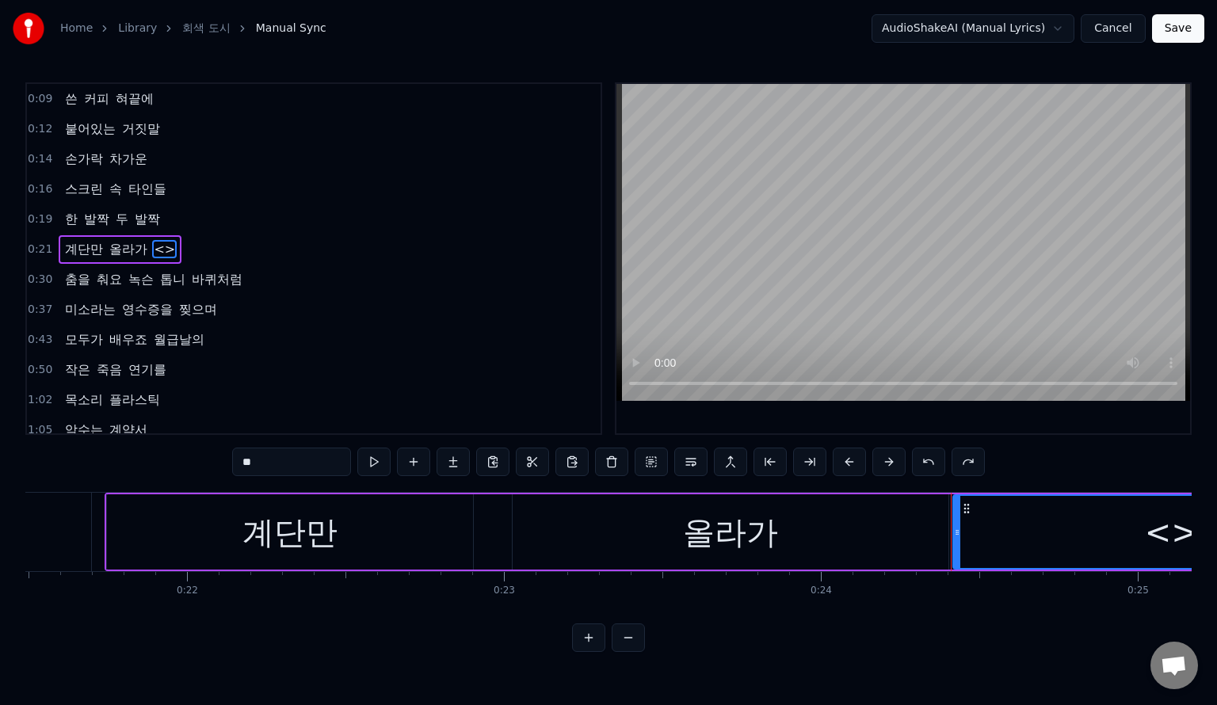
click at [162, 247] on span "<>" at bounding box center [164, 249] width 25 height 18
click at [161, 247] on span "<>" at bounding box center [164, 249] width 25 height 18
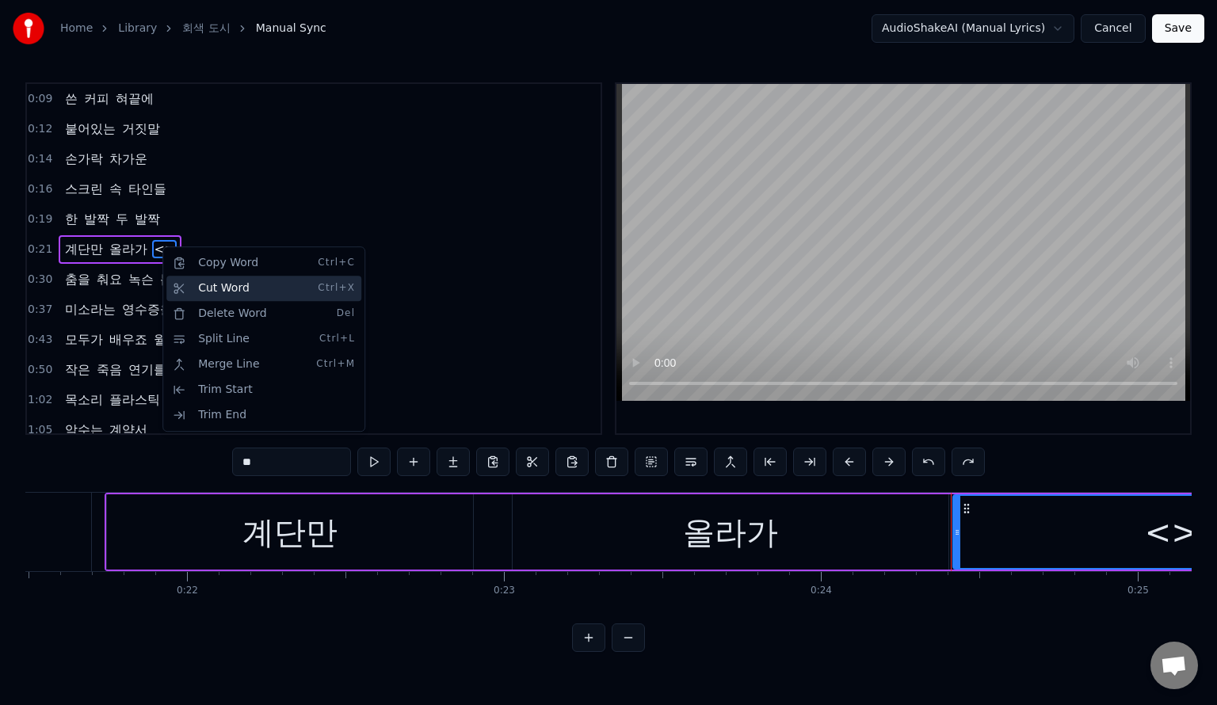
click at [252, 296] on div "Cut Word Ctrl+X" at bounding box center [263, 288] width 195 height 25
click at [220, 313] on div "Delete Word Del" at bounding box center [264, 314] width 195 height 25
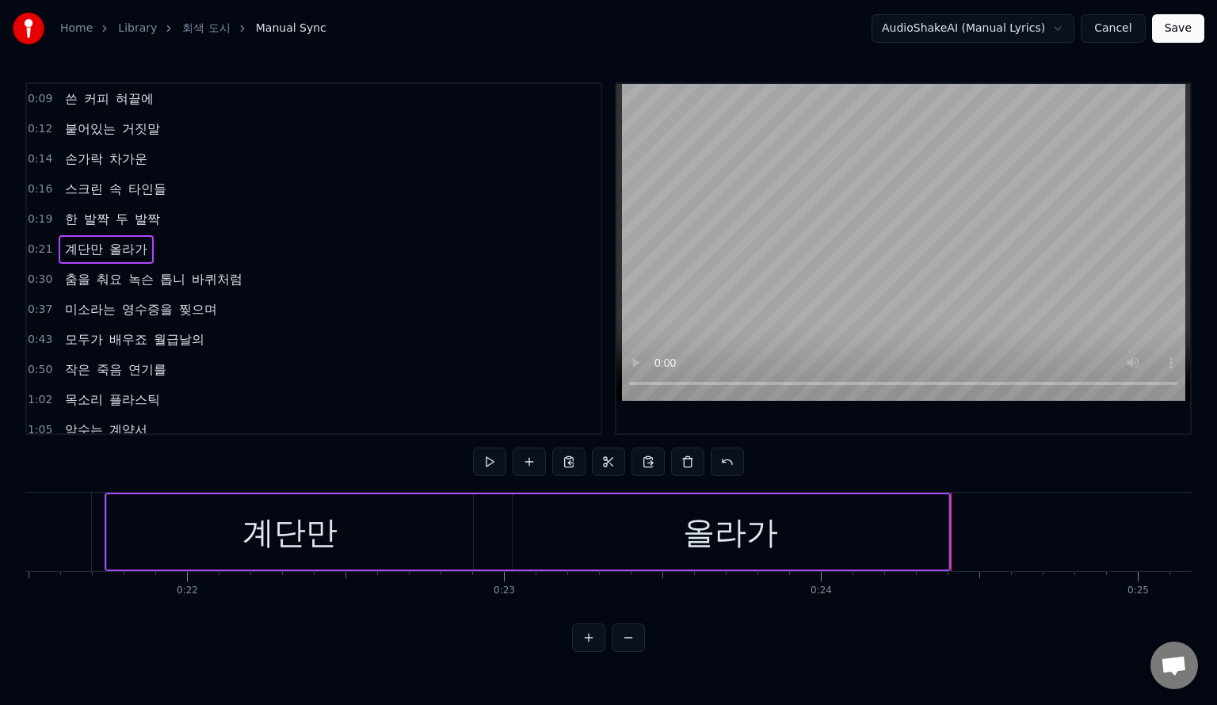
click at [950, 525] on div "계단만 올라가" at bounding box center [528, 532] width 847 height 78
click at [524, 498] on div "올라가" at bounding box center [731, 532] width 436 height 75
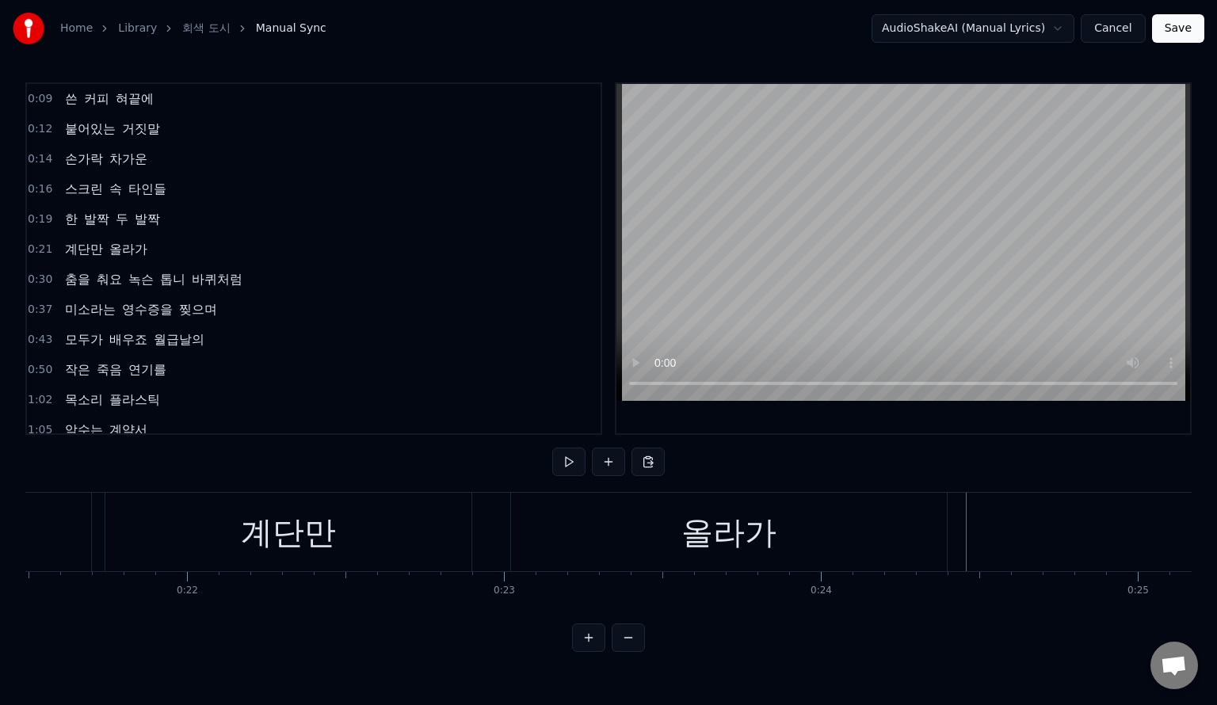
drag, startPoint x: 965, startPoint y: 499, endPoint x: 950, endPoint y: 505, distance: 16.0
click at [949, 489] on div "0:09 쓴 커피 혀끝에 0:12 붙어있는 거짓말 0:14 손가락 차가운 0:16 스크린 속 타인들 0:19 한 발짝 두 발짝 0:21 계단만…" at bounding box center [608, 367] width 1167 height 570
click at [946, 498] on div "올라가" at bounding box center [729, 532] width 438 height 78
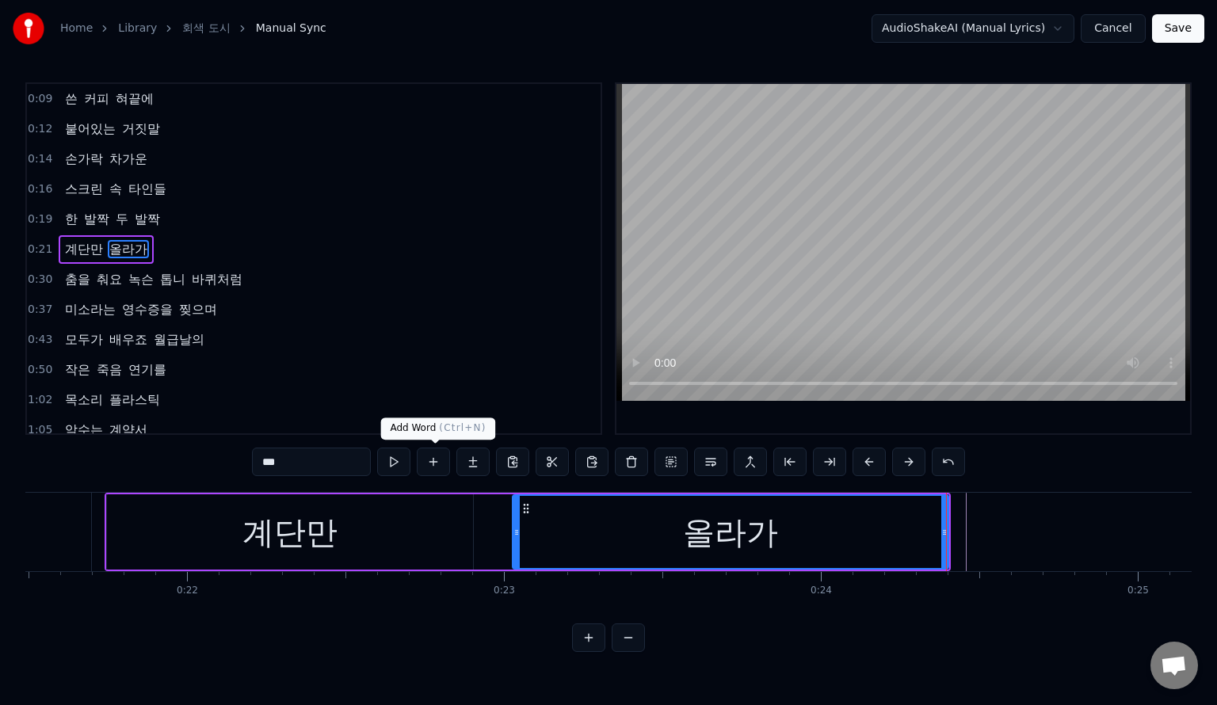
click at [434, 468] on button at bounding box center [433, 462] width 33 height 29
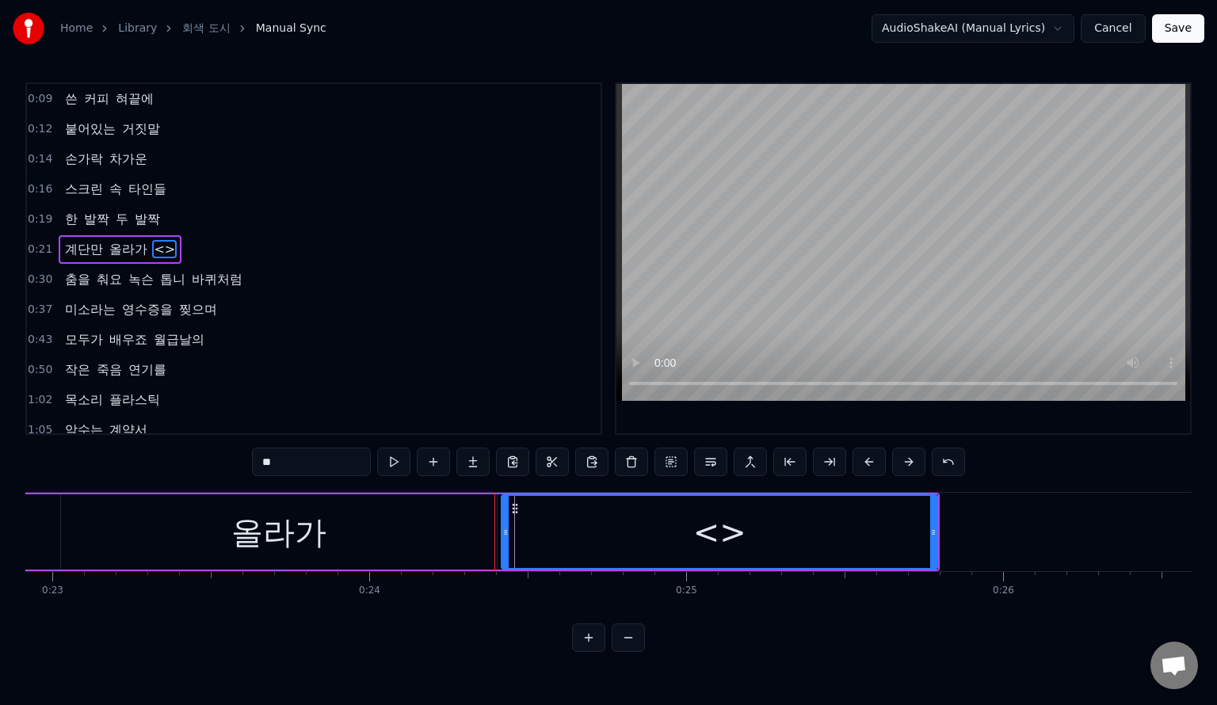
scroll to position [0, 7294]
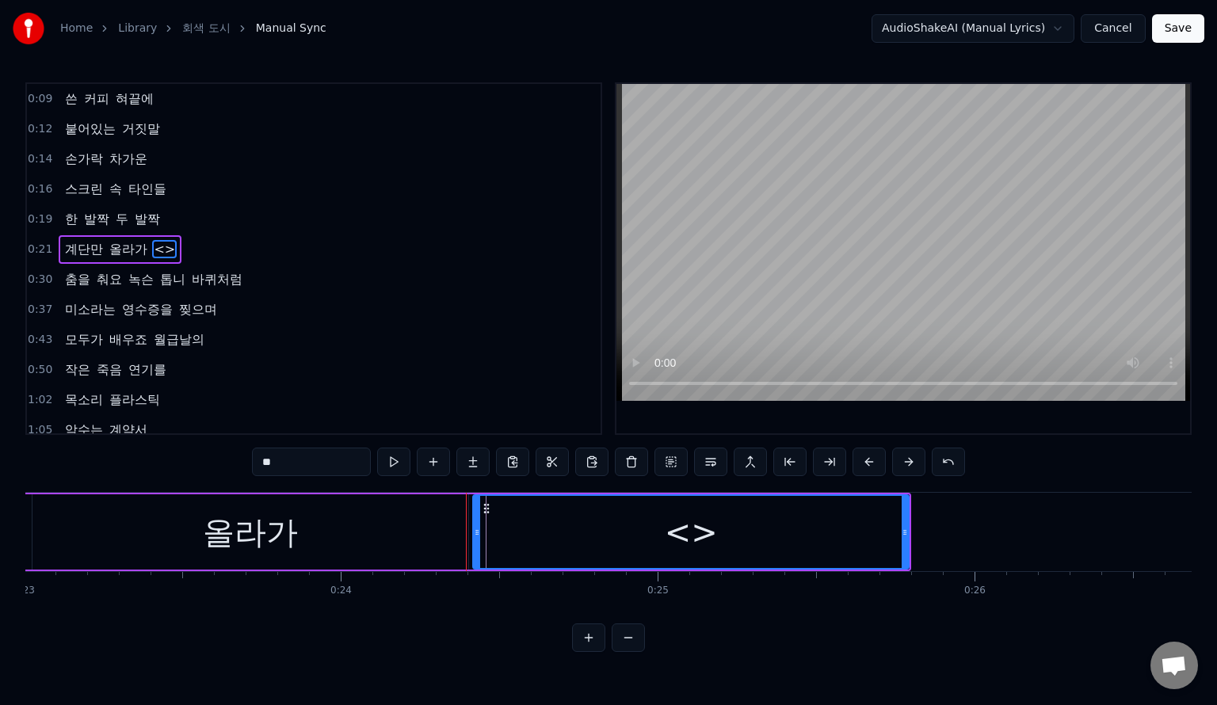
click at [667, 542] on div "<>" at bounding box center [691, 532] width 434 height 72
click at [685, 534] on div "<>" at bounding box center [691, 533] width 53 height 48
click at [487, 506] on icon at bounding box center [486, 509] width 13 height 13
click at [487, 509] on icon at bounding box center [486, 509] width 13 height 13
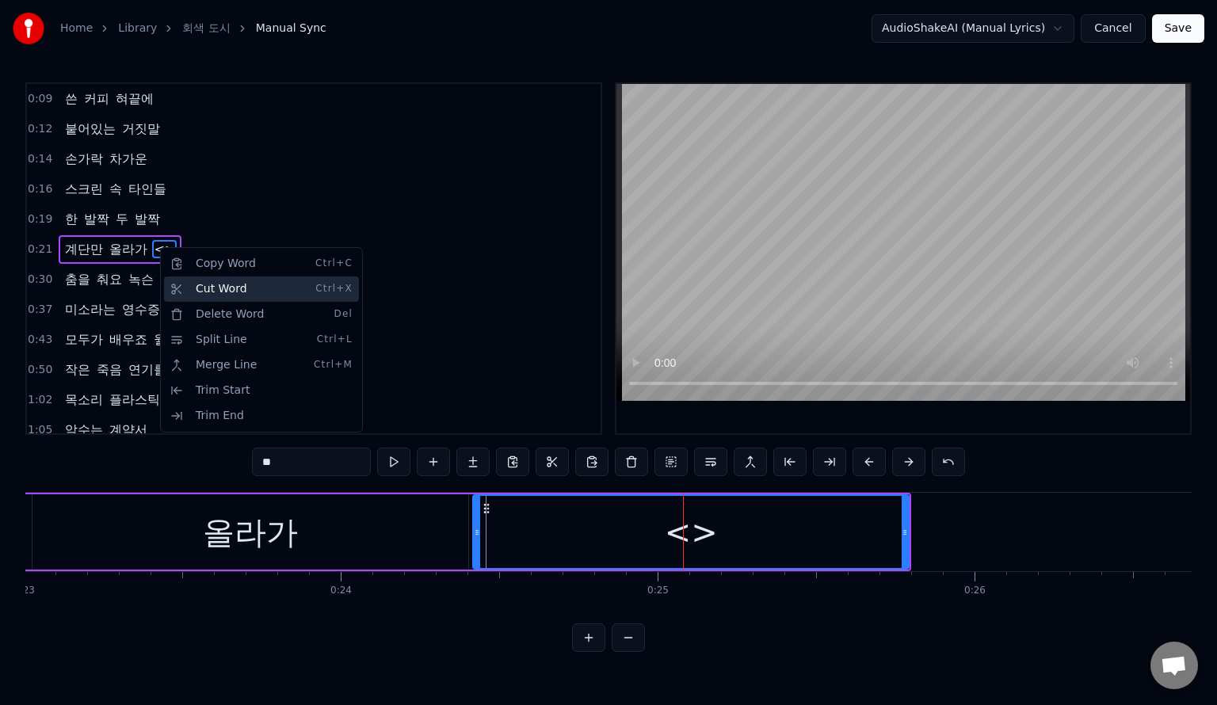
click at [262, 294] on div "Cut Word Ctrl+X" at bounding box center [261, 289] width 195 height 25
click at [262, 295] on div "0:37 미소라는 영수증을 찢으며" at bounding box center [314, 310] width 574 height 30
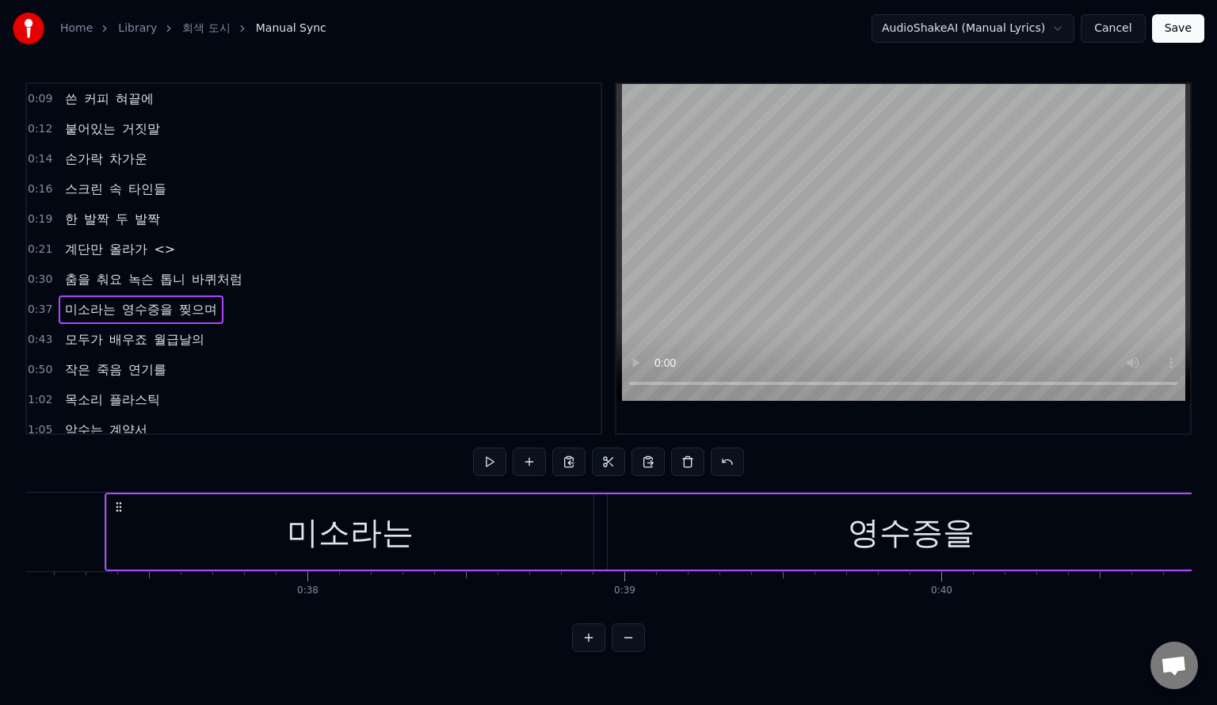
click at [120, 247] on span "올라가" at bounding box center [128, 249] width 41 height 18
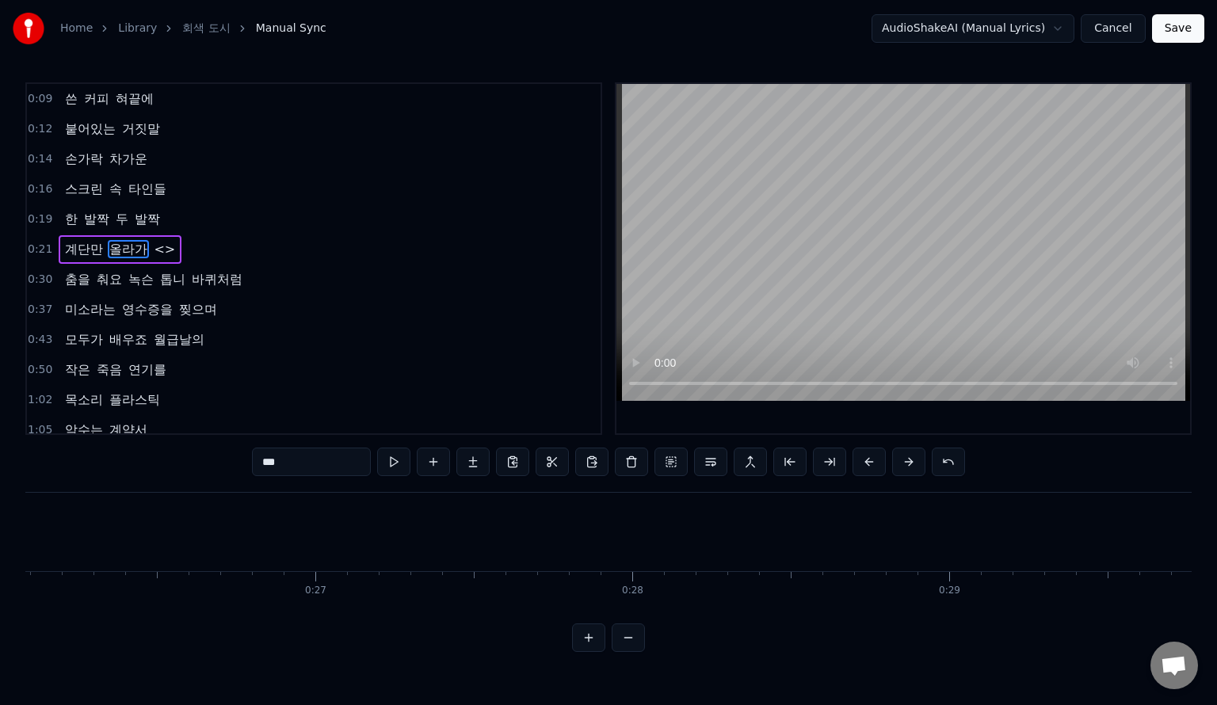
scroll to position [0, 7219]
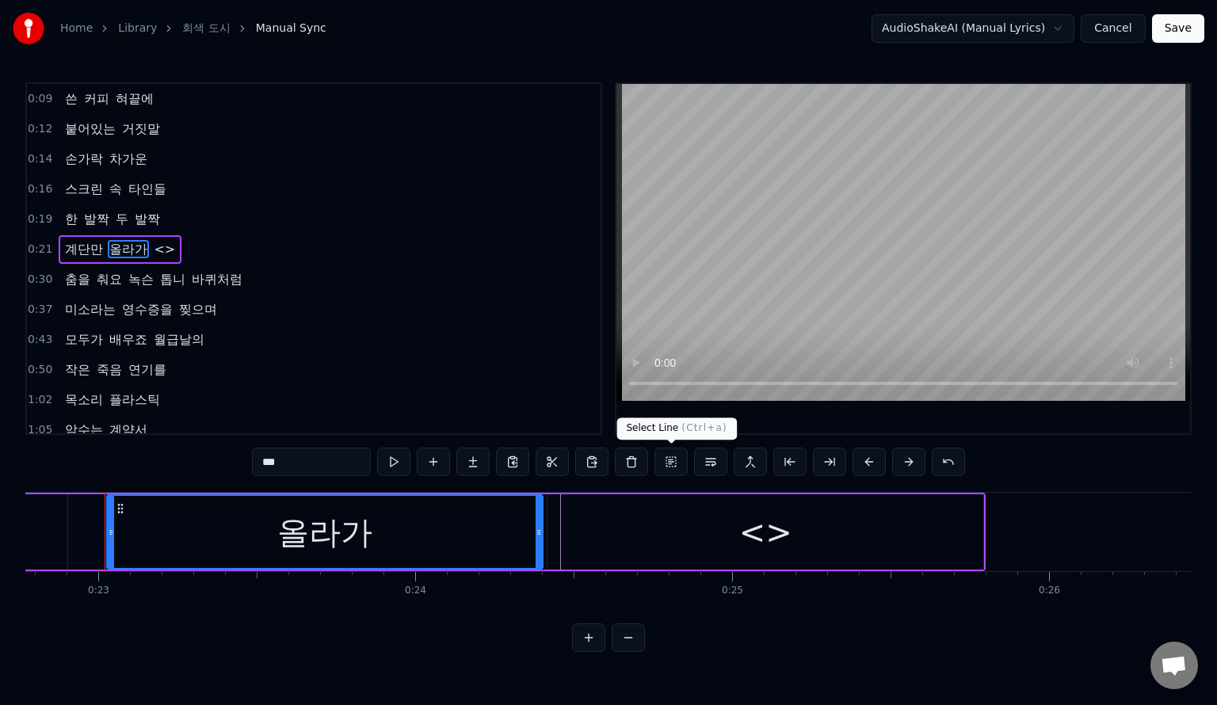
click at [743, 539] on div "<>" at bounding box center [766, 533] width 53 height 48
type input "**"
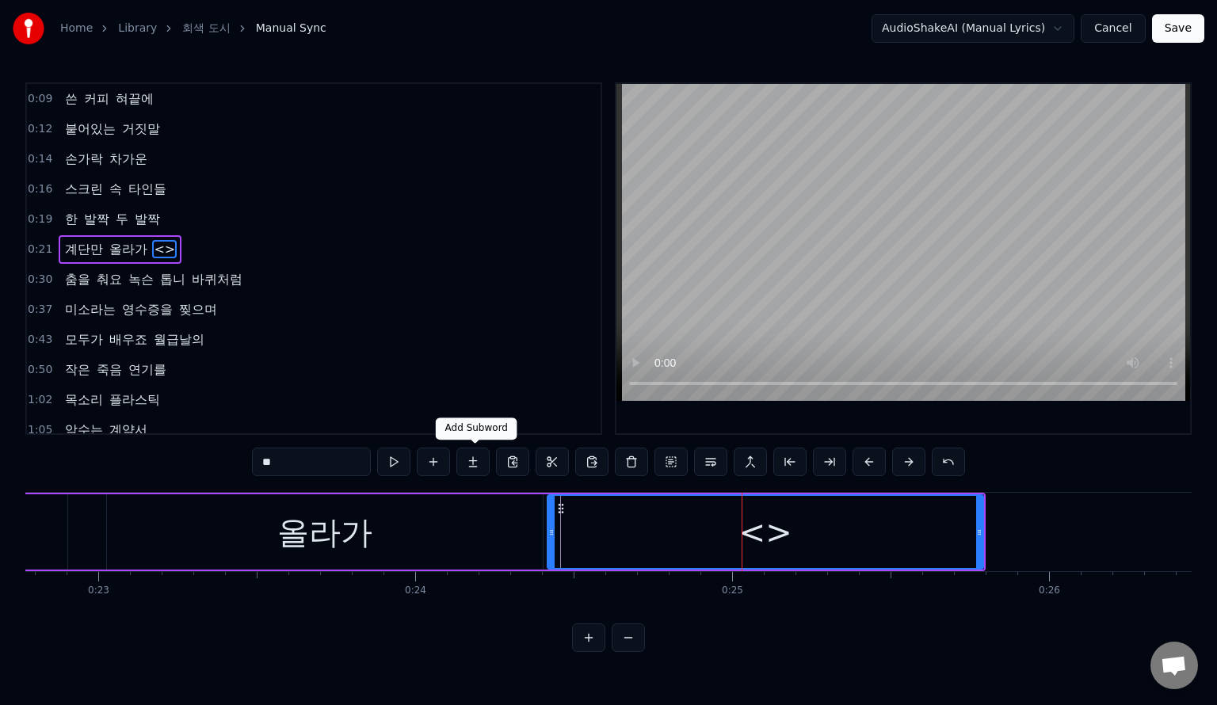
click at [479, 463] on button at bounding box center [473, 462] width 33 height 29
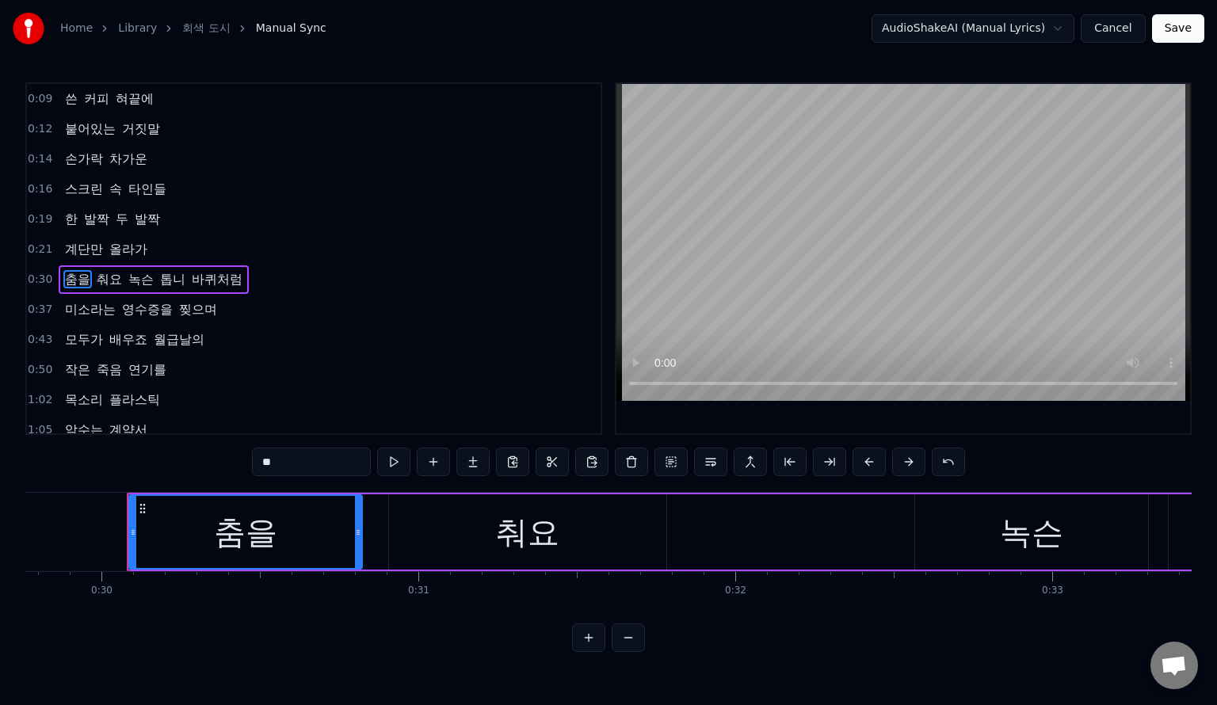
scroll to position [0, 9458]
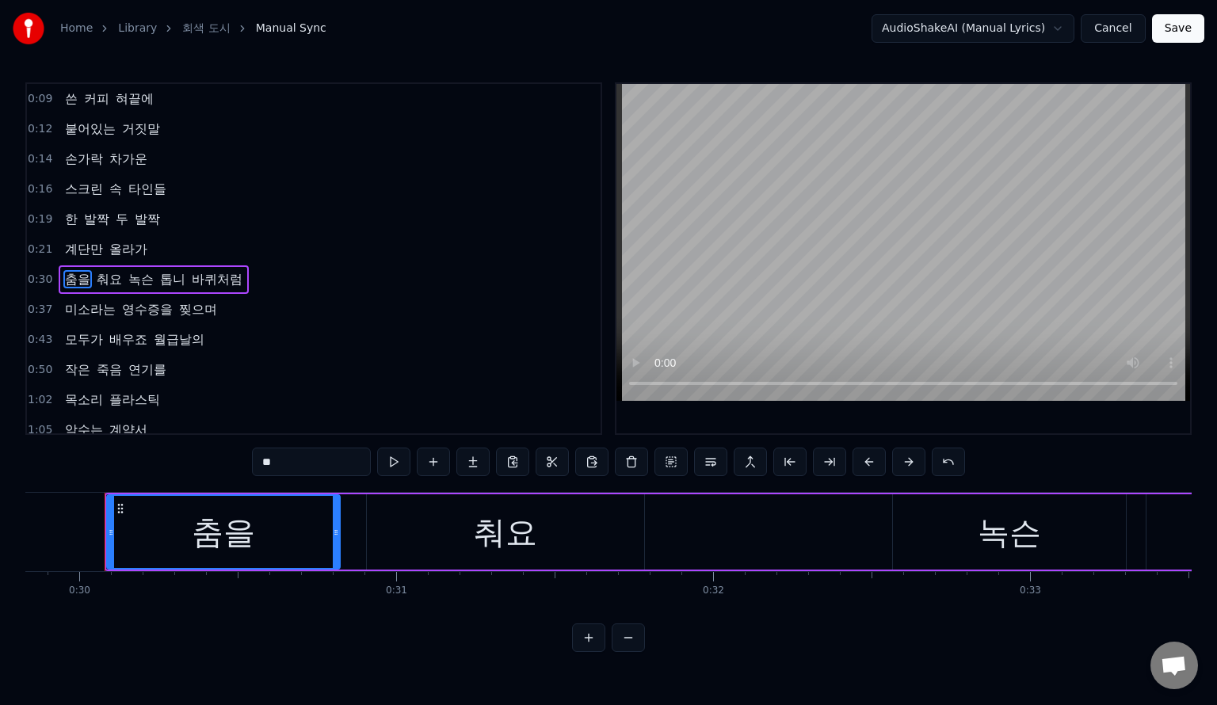
click at [120, 250] on span "올라가" at bounding box center [128, 249] width 41 height 18
type input "***"
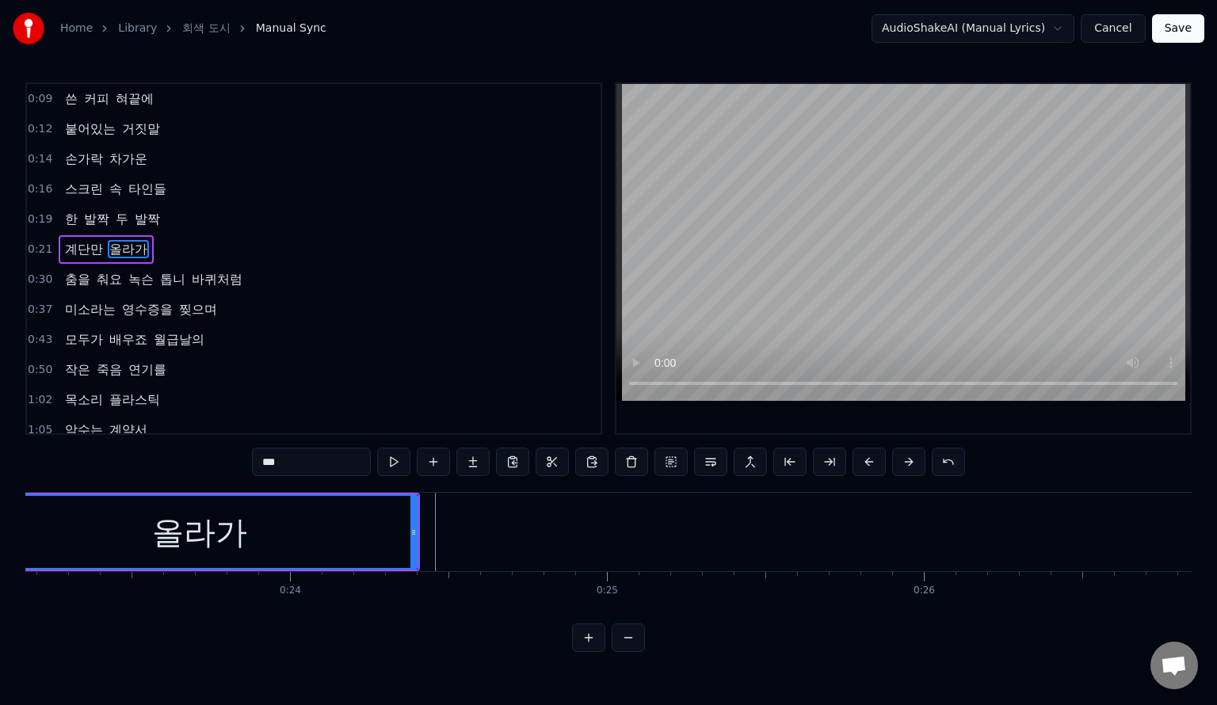
scroll to position [0, 7219]
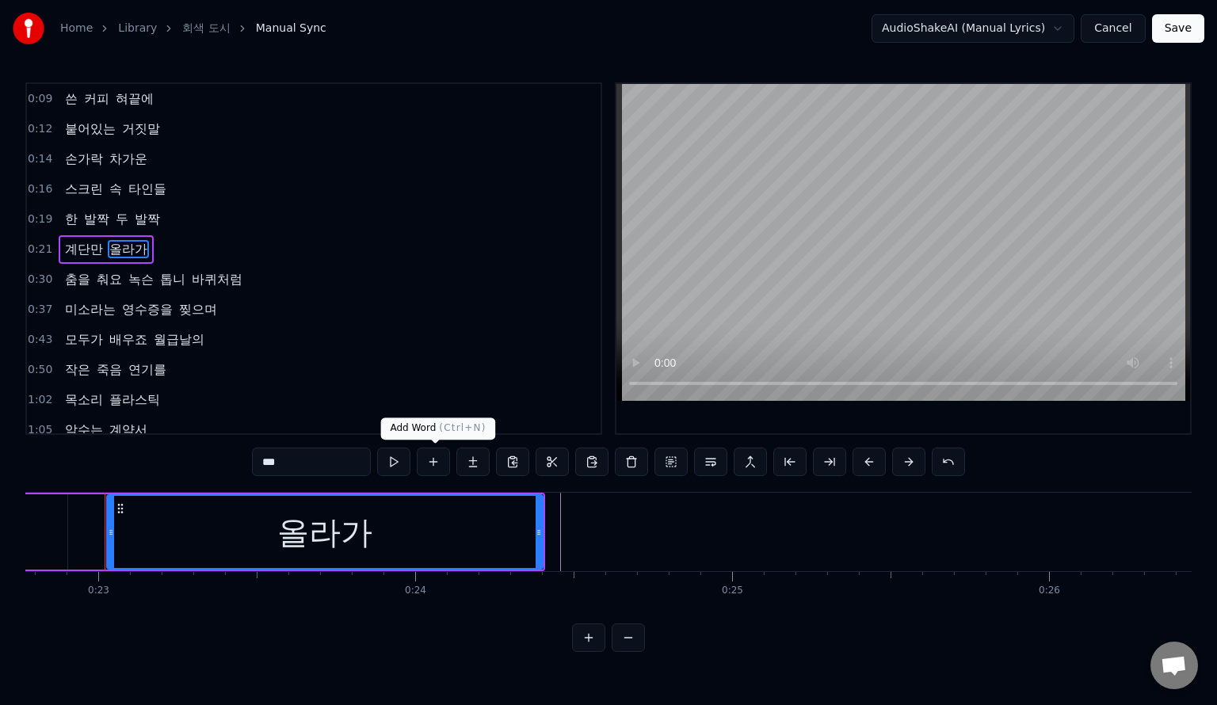
click at [428, 464] on button at bounding box center [433, 462] width 33 height 29
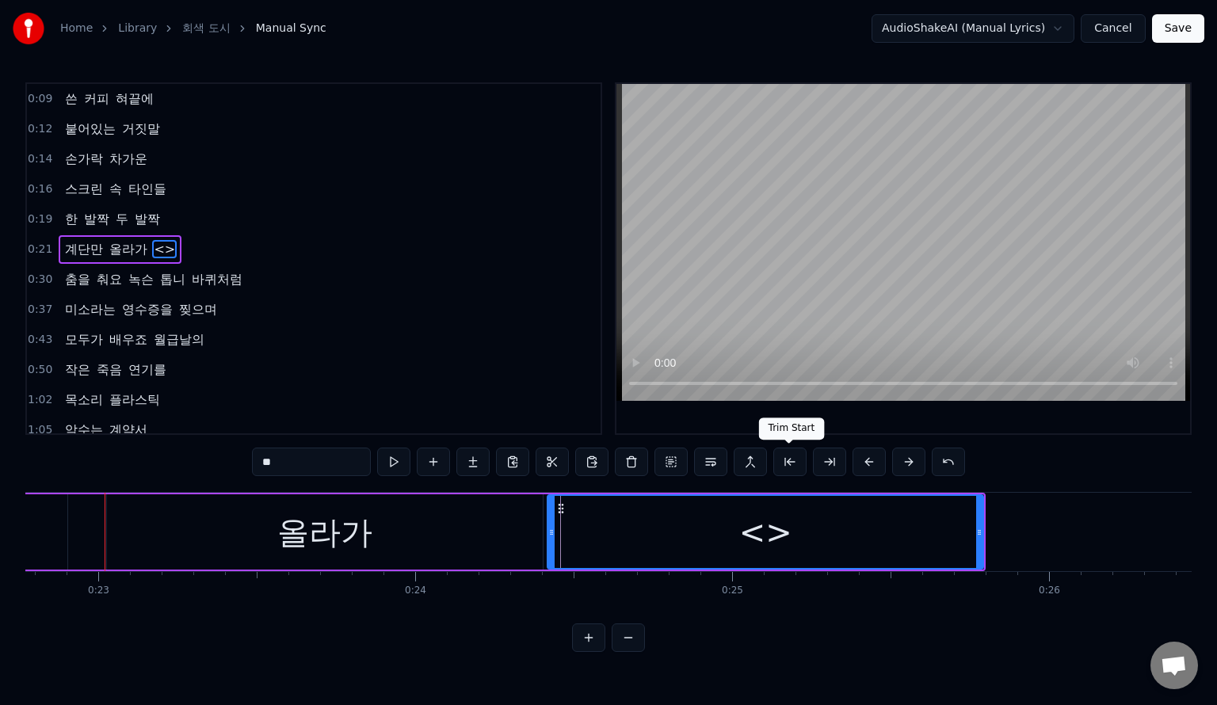
click at [764, 545] on div "<>" at bounding box center [766, 533] width 53 height 48
click at [763, 545] on div "<>" at bounding box center [766, 533] width 53 height 48
click at [343, 533] on div "올라가" at bounding box center [324, 533] width 95 height 48
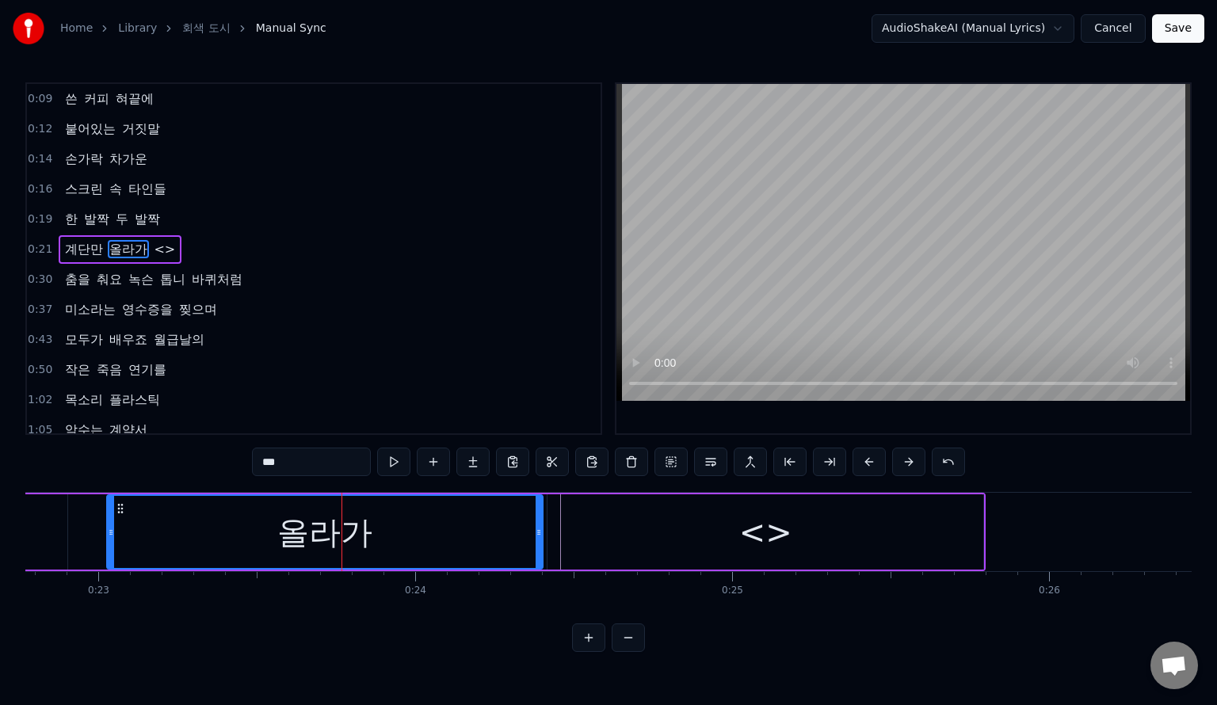
click at [129, 248] on span "올라가" at bounding box center [128, 249] width 41 height 18
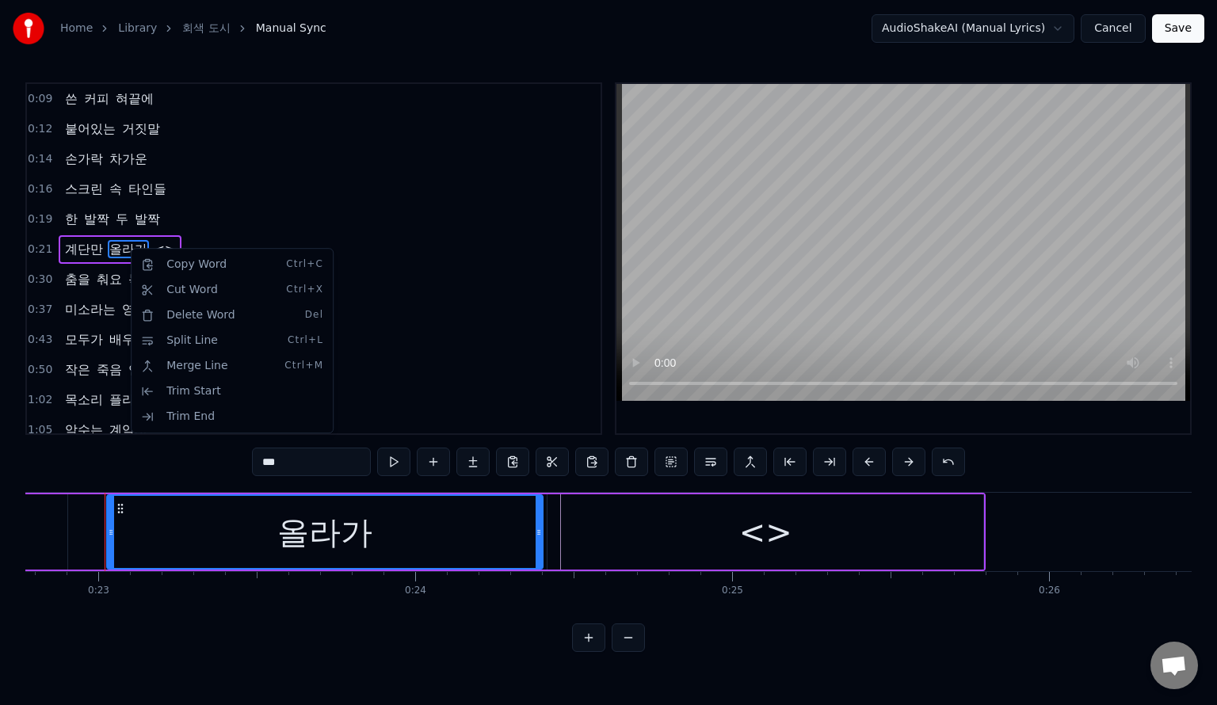
click at [663, 541] on html "Home Library 회색 도시 Manual Sync AudioShakeAI (Manual Lyrics) Cancel Save 0:09 쓴 …" at bounding box center [608, 339] width 1217 height 678
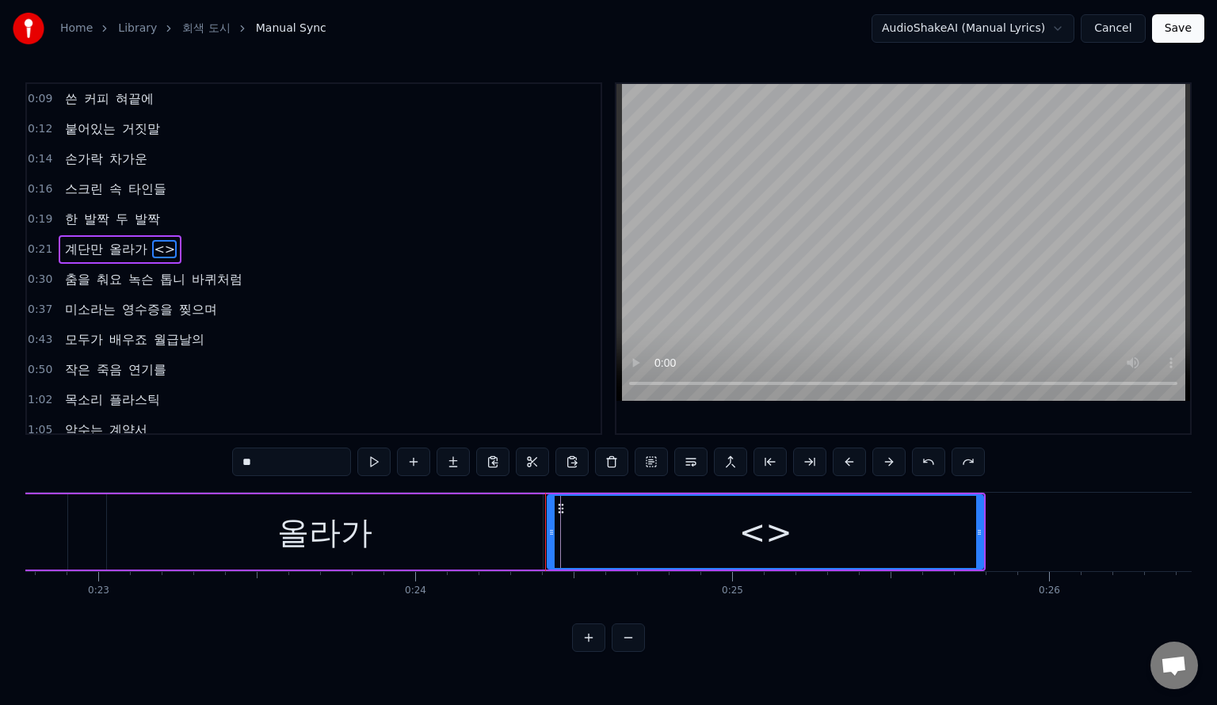
click at [520, 526] on div "올라가" at bounding box center [325, 532] width 436 height 75
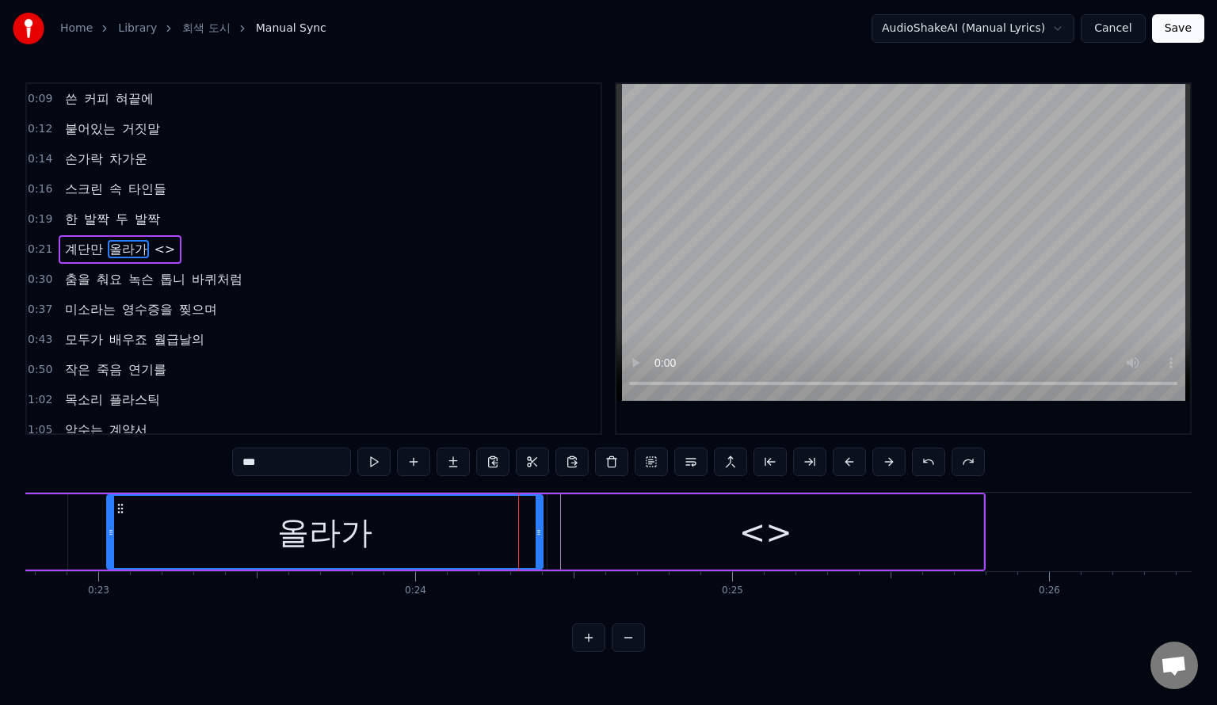
click at [812, 547] on div "<>" at bounding box center [766, 532] width 436 height 75
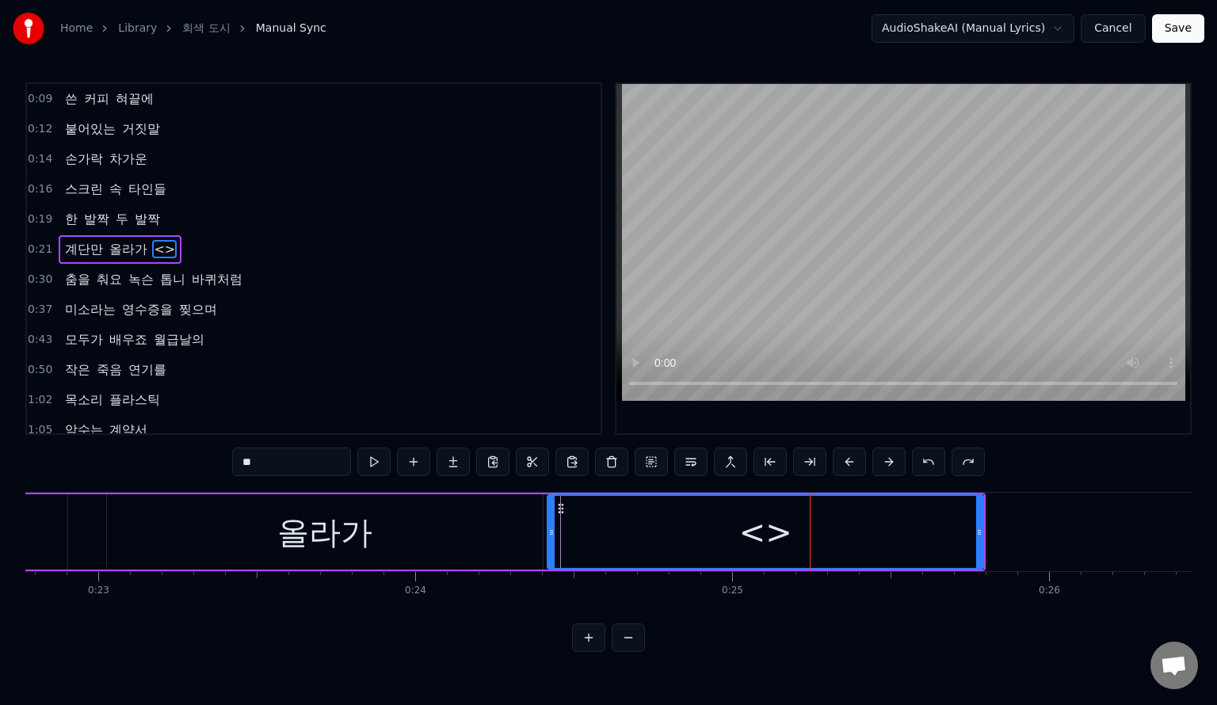
type input "**"
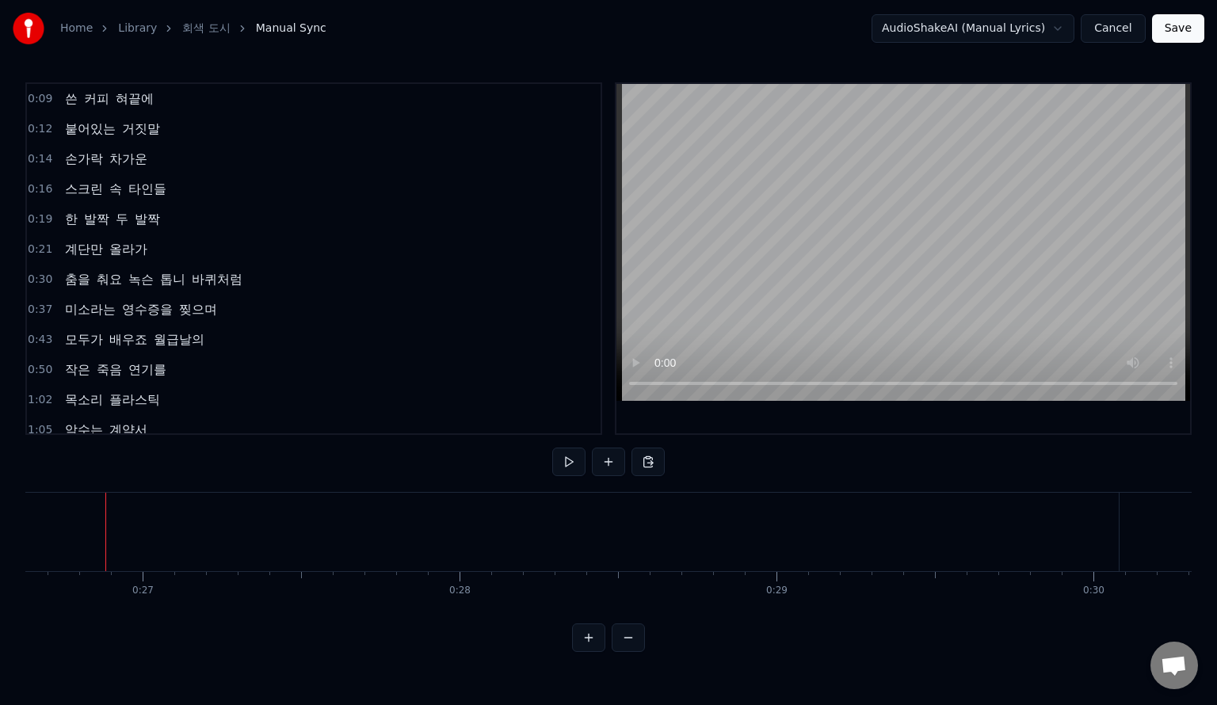
click at [131, 250] on span "올라가" at bounding box center [128, 249] width 41 height 18
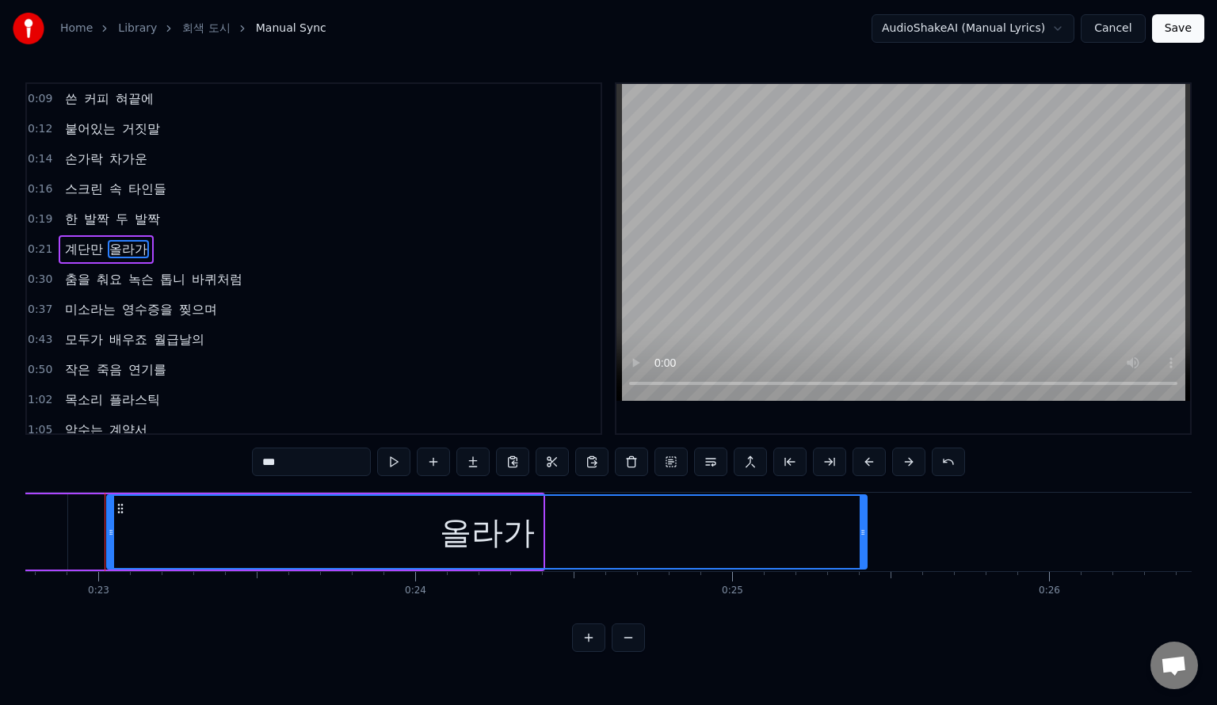
drag, startPoint x: 538, startPoint y: 535, endPoint x: 862, endPoint y: 545, distance: 324.3
click at [862, 545] on div at bounding box center [863, 532] width 6 height 72
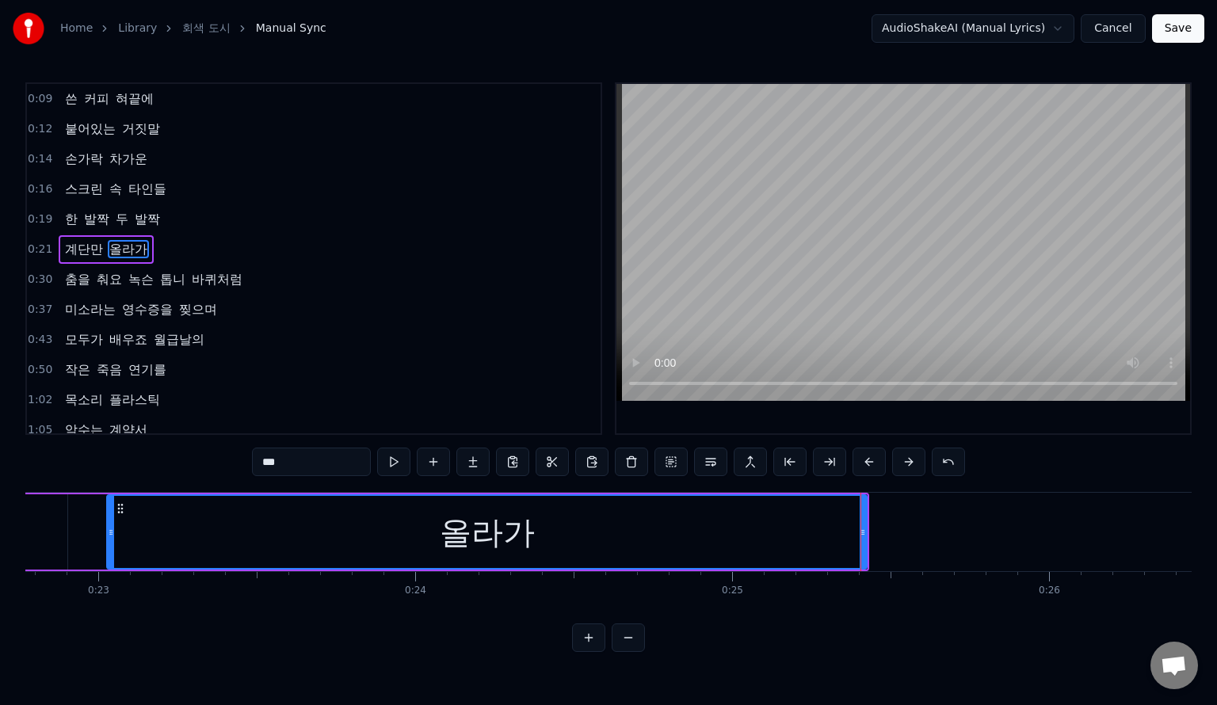
click at [110, 491] on div "0:09 쓴 커피 혀끝에 0:12 붙어있는 거짓말 0:14 손가락 차가운 0:16 스크린 속 타인들 0:19 한 발짝 두 발짝 0:21 계단만…" at bounding box center [608, 367] width 1167 height 570
click at [113, 502] on div at bounding box center [111, 532] width 6 height 72
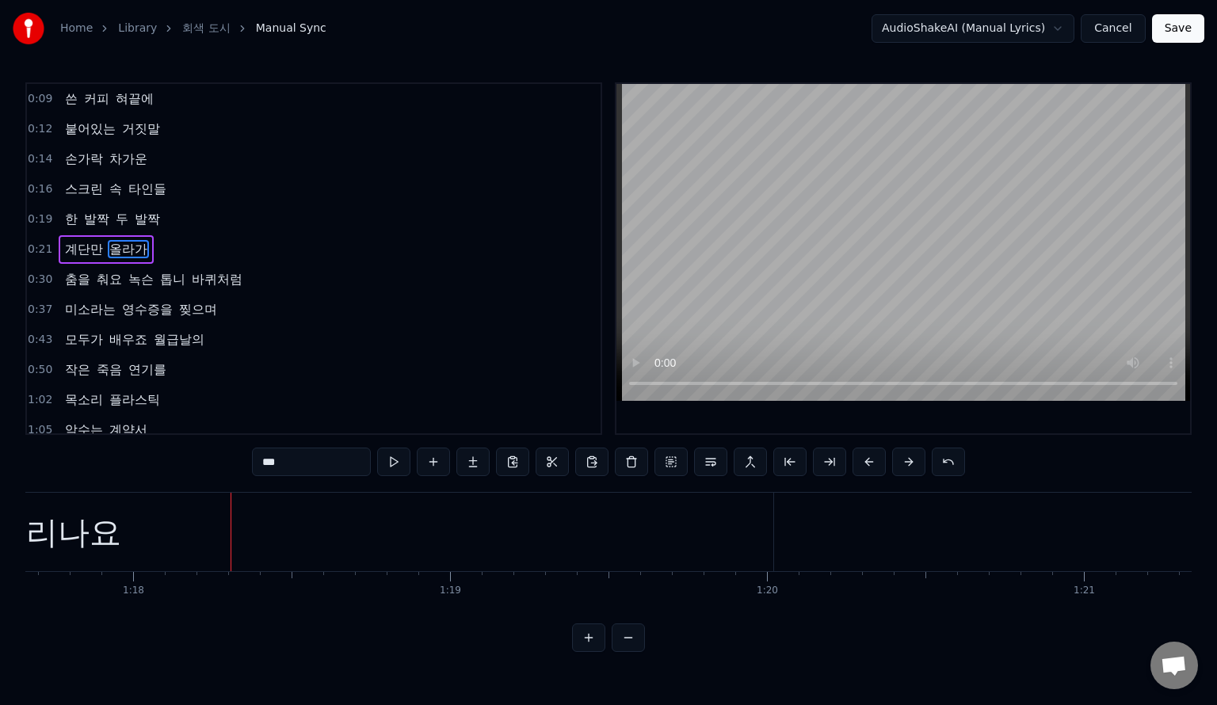
scroll to position [0, 24627]
click at [754, 524] on div "기다리나요" at bounding box center [37, 532] width 1463 height 78
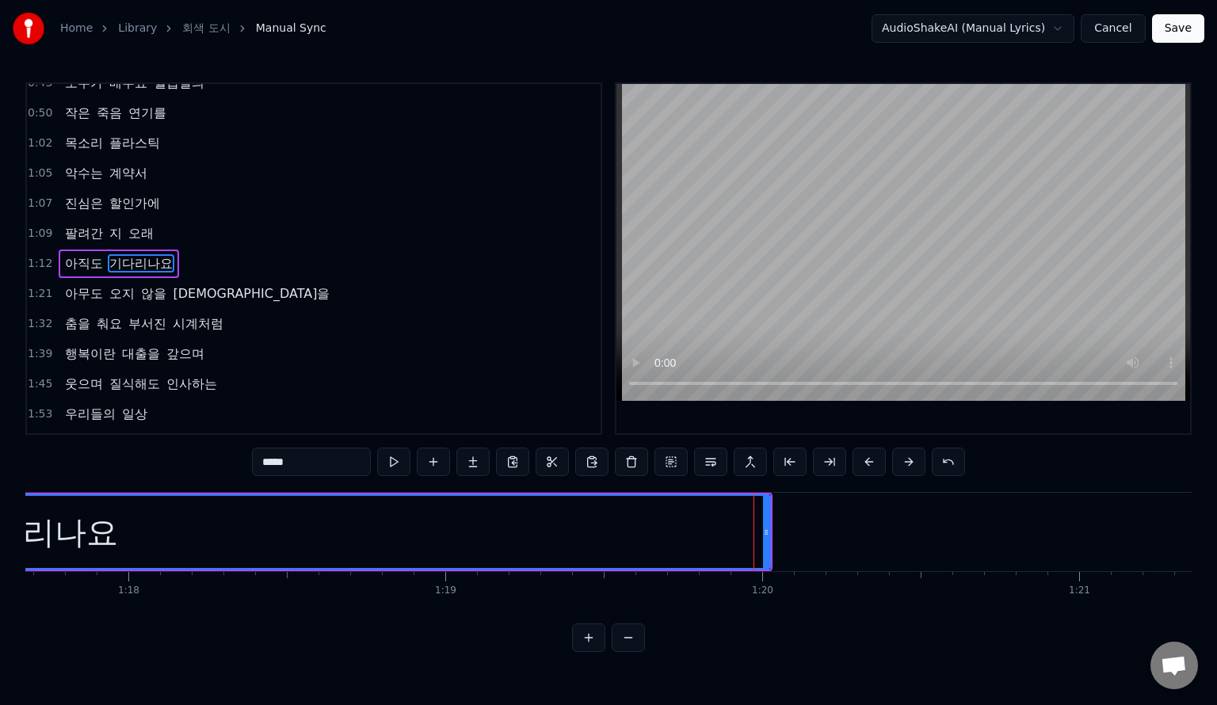
scroll to position [257, 0]
drag, startPoint x: 769, startPoint y: 523, endPoint x: 506, endPoint y: 530, distance: 262.5
click at [260, 501] on div "기다리나요" at bounding box center [38, 532] width 1465 height 75
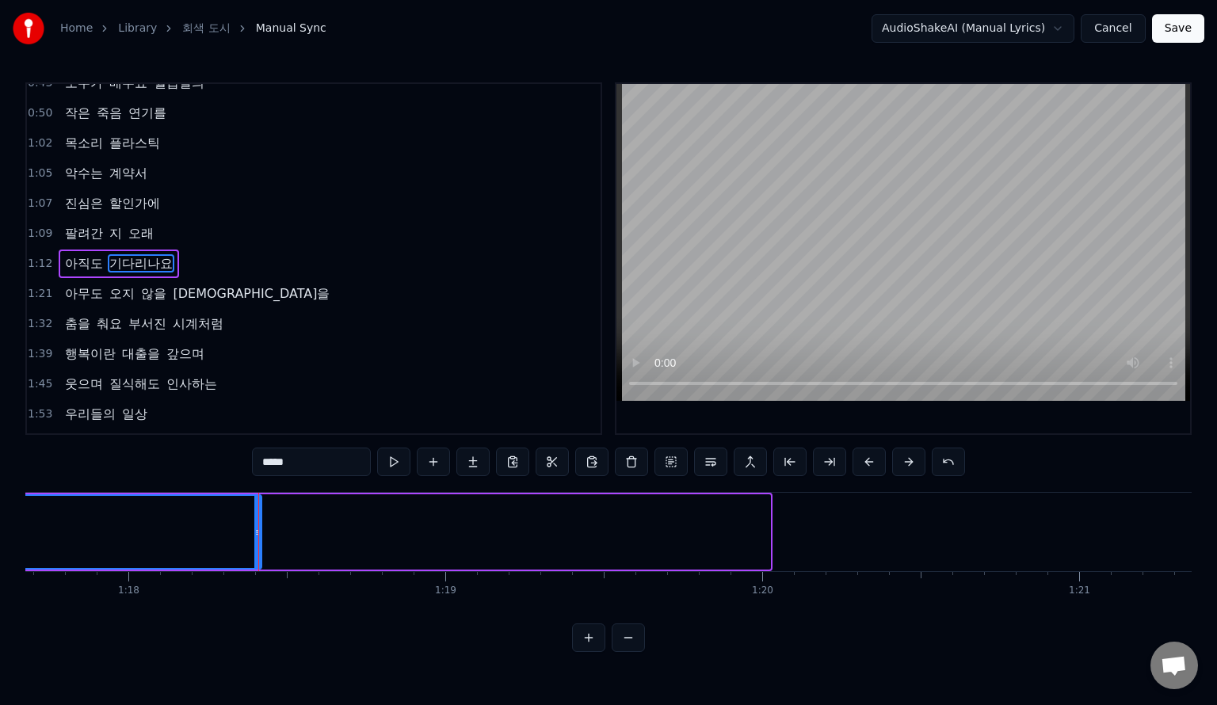
drag, startPoint x: 764, startPoint y: 537, endPoint x: 255, endPoint y: 526, distance: 509.0
click at [255, 526] on icon at bounding box center [257, 532] width 6 height 13
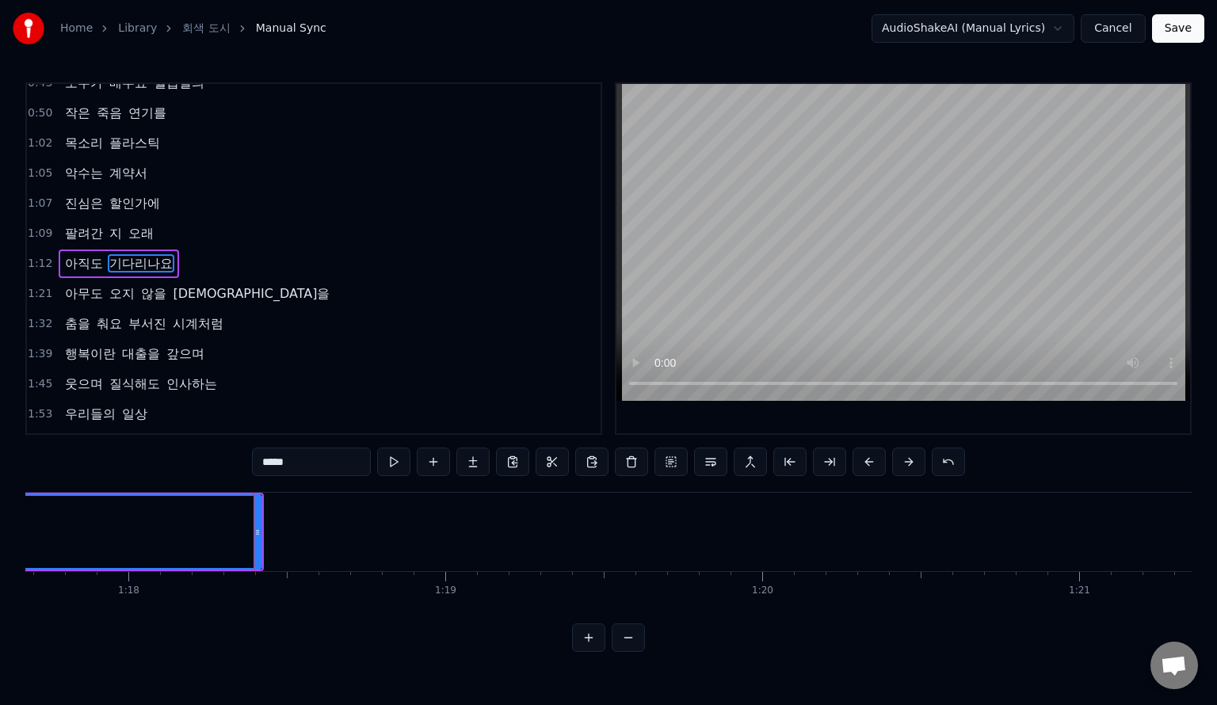
click at [78, 261] on span "아직도" at bounding box center [83, 263] width 41 height 18
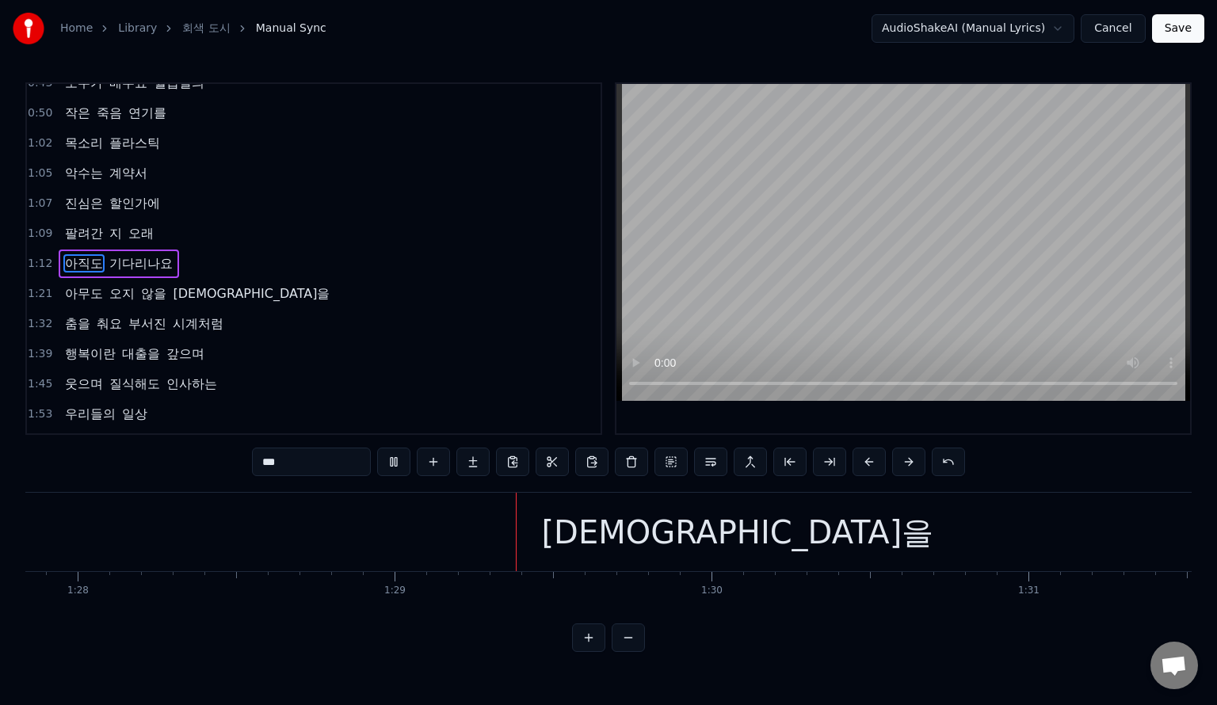
scroll to position [0, 28102]
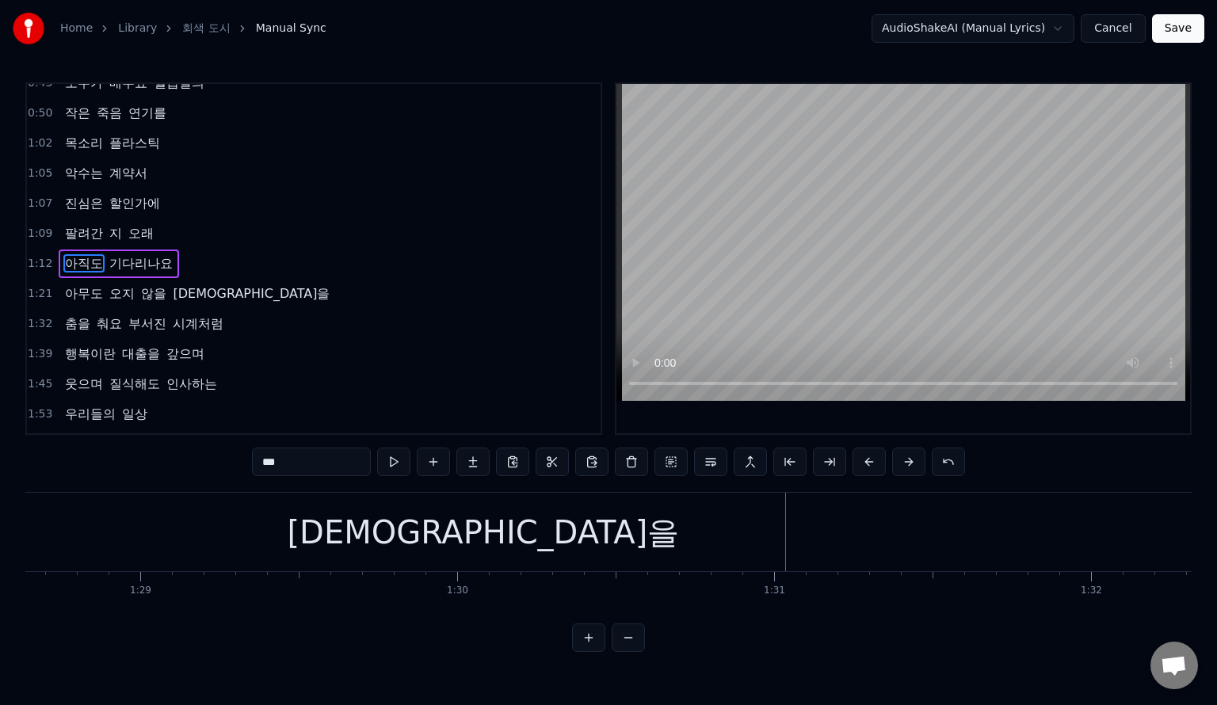
click at [828, 545] on div "구원을" at bounding box center [484, 532] width 1470 height 78
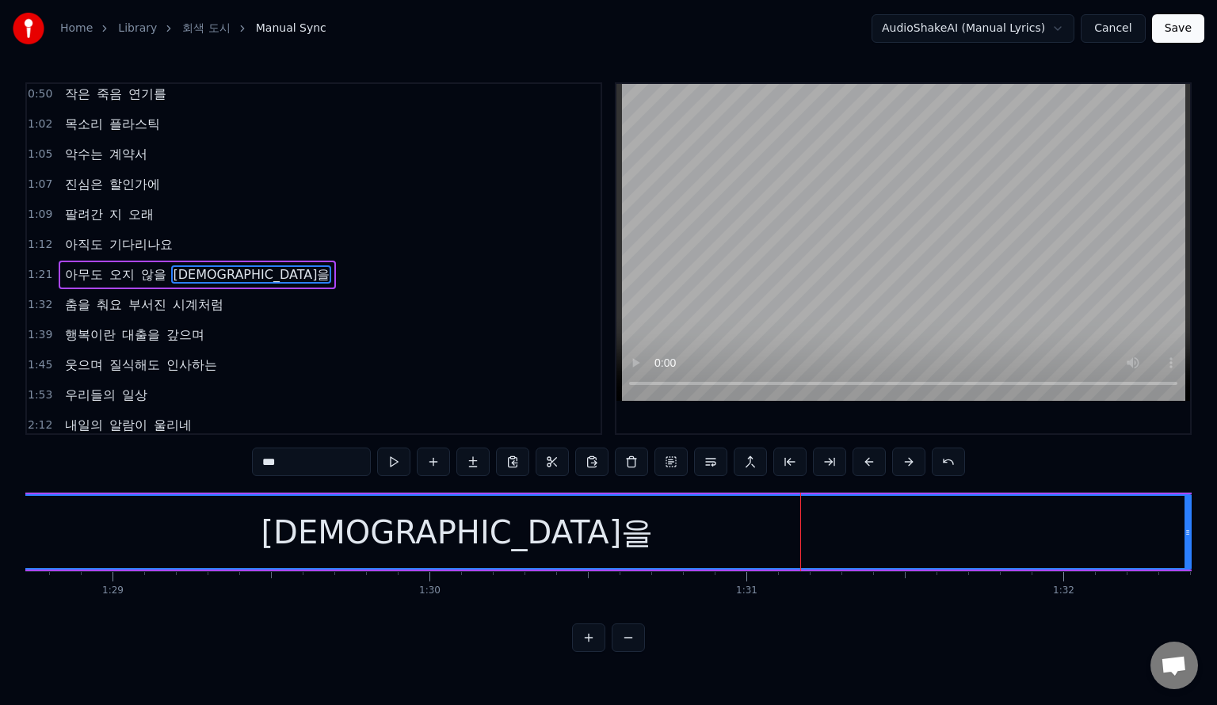
scroll to position [0, 28243]
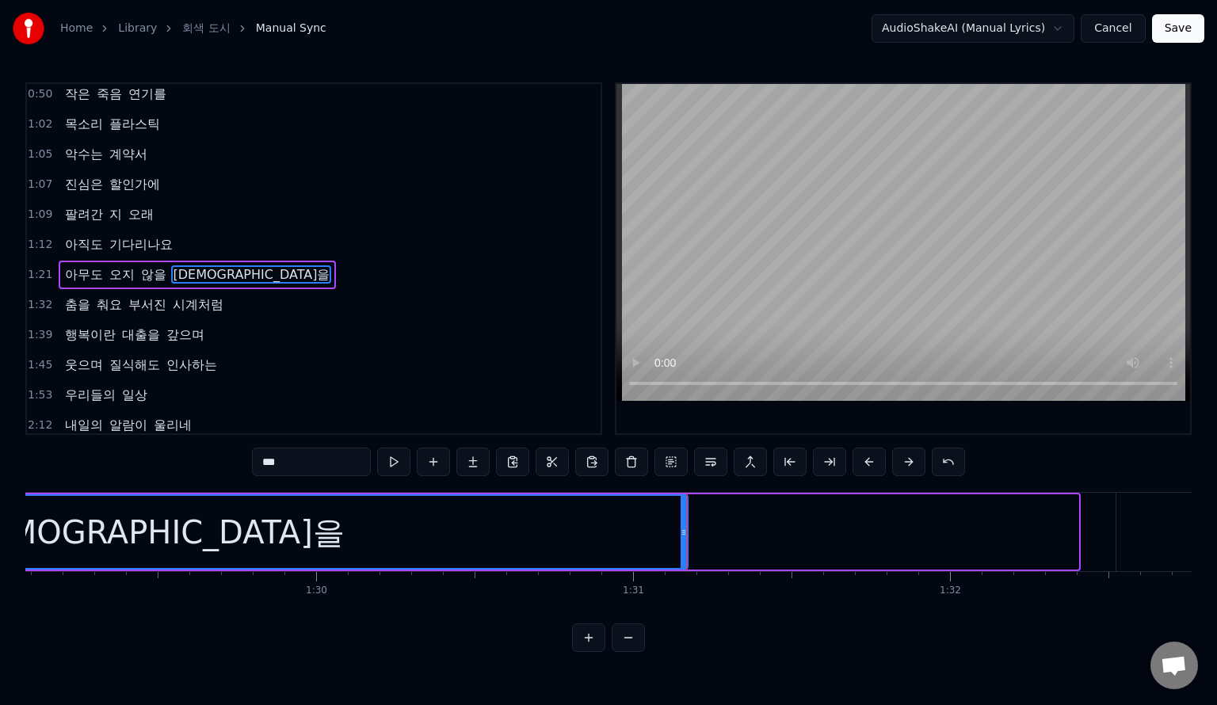
drag, startPoint x: 1072, startPoint y: 528, endPoint x: 680, endPoint y: 534, distance: 392.4
click at [681, 534] on icon at bounding box center [684, 532] width 6 height 13
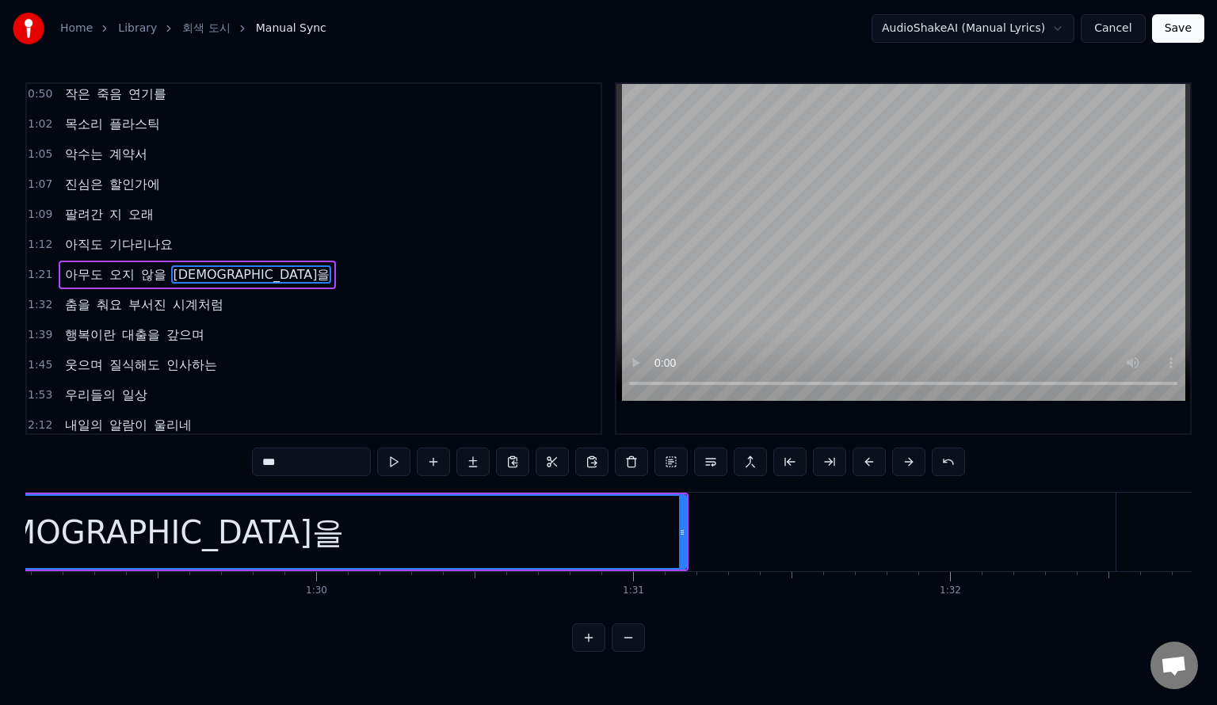
click at [149, 269] on span "않을" at bounding box center [154, 275] width 29 height 18
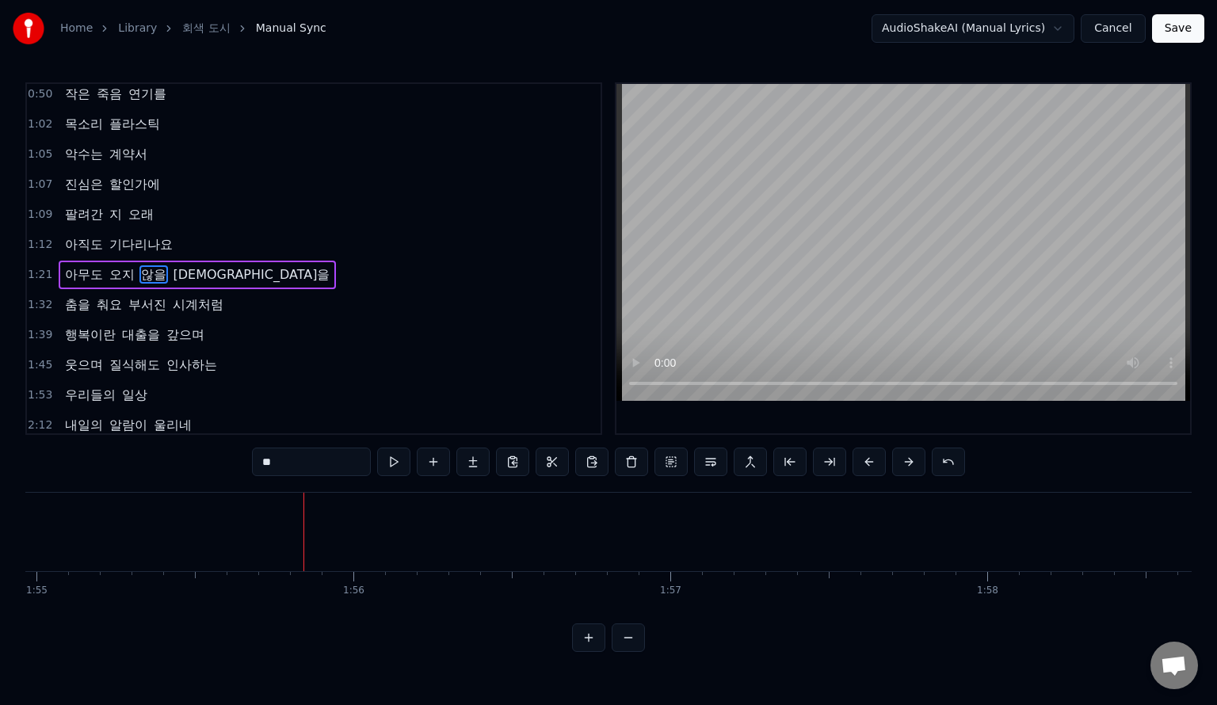
scroll to position [0, 36506]
drag, startPoint x: 878, startPoint y: 624, endPoint x: 827, endPoint y: 598, distance: 57.1
click at [904, 627] on div "0:09 쓴 커피 혀끝에 0:12 붙어있는 거짓말 0:14 손가락 차가운 0:16 스크린 속 타인들 0:19 한 발짝 두 발짝 0:21 계단만…" at bounding box center [608, 367] width 1167 height 570
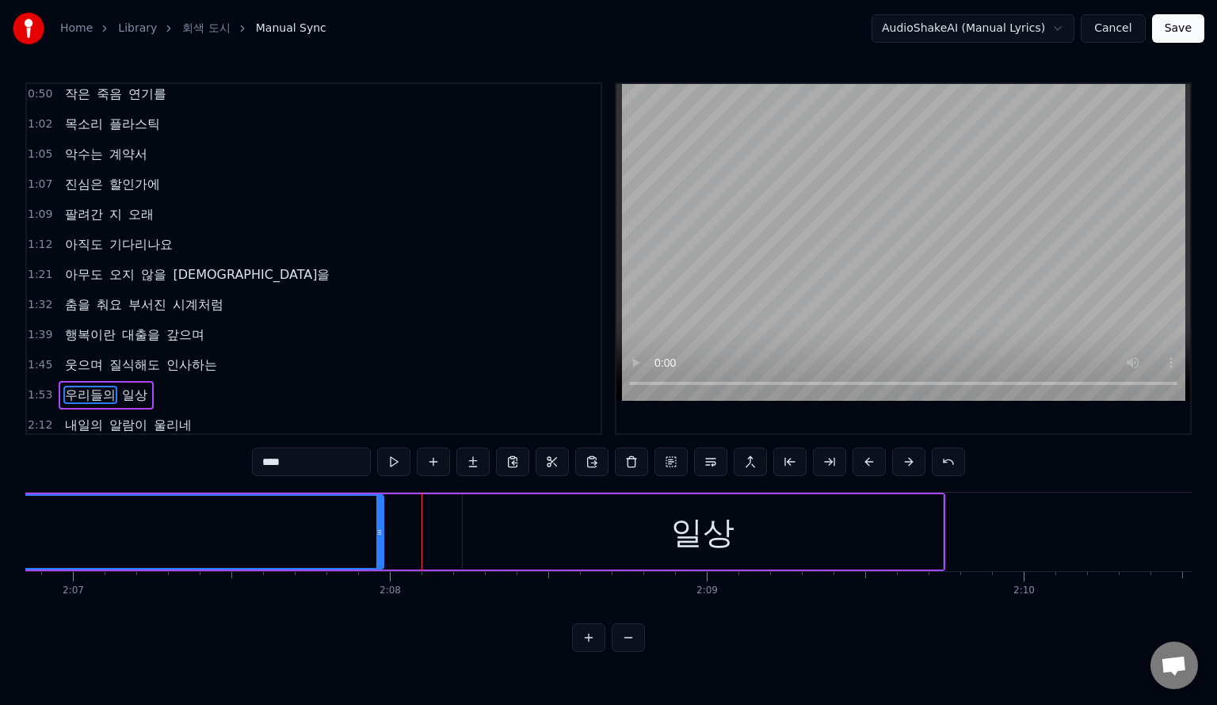
drag, startPoint x: 434, startPoint y: 536, endPoint x: 366, endPoint y: 544, distance: 68.6
click at [376, 544] on div at bounding box center [379, 532] width 6 height 72
click at [533, 533] on div "일상" at bounding box center [703, 532] width 480 height 75
type input "**"
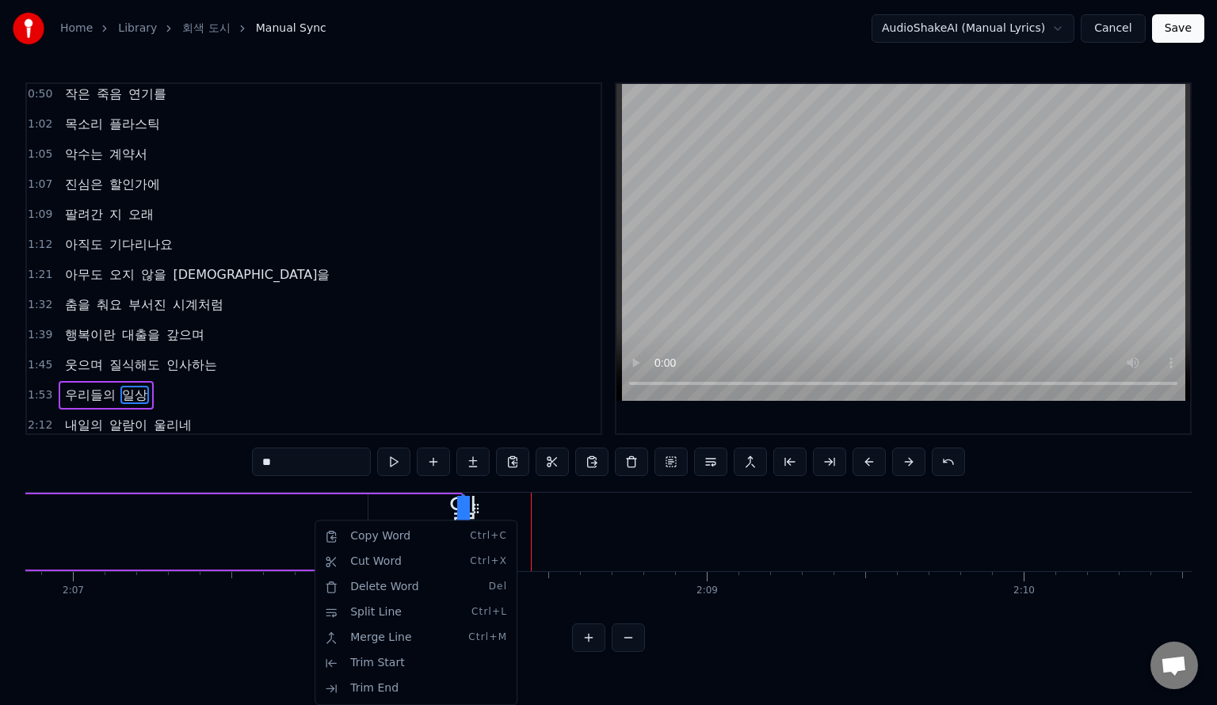
click at [468, 387] on html "Home Library 회색 도시 Manual Sync AudioShakeAI (Manual Lyrics) Cancel Save 0:09 쓴 …" at bounding box center [608, 339] width 1217 height 678
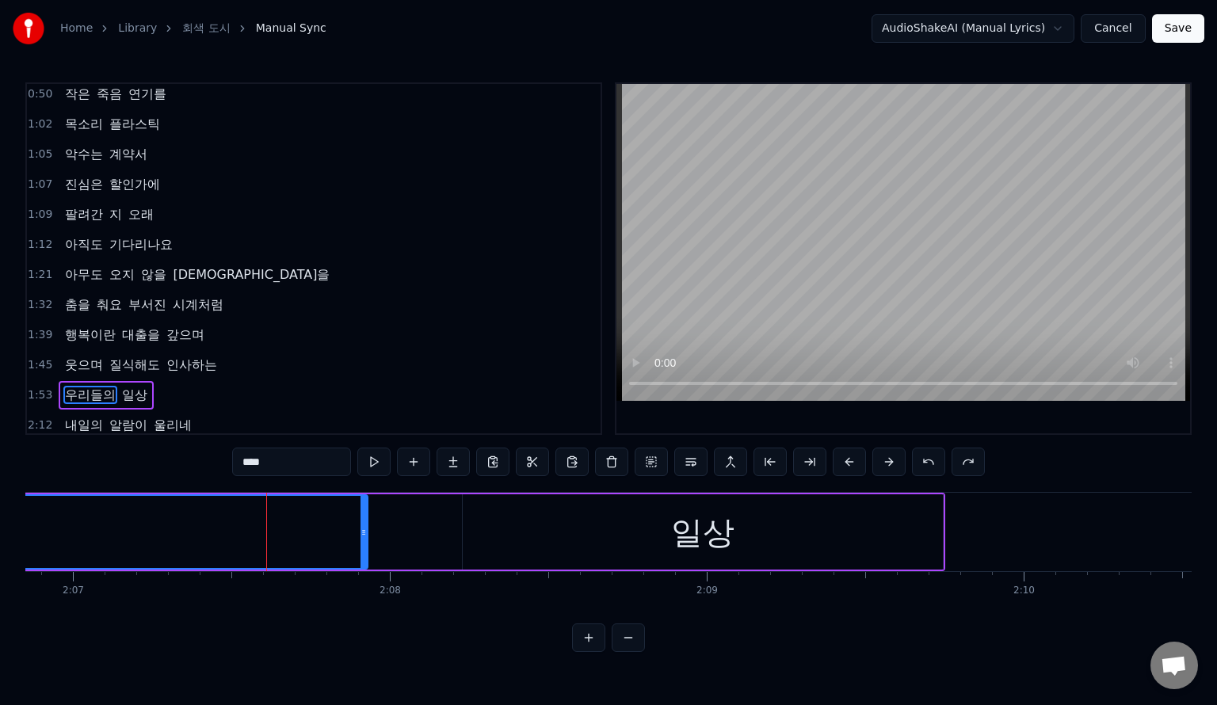
drag, startPoint x: 553, startPoint y: 525, endPoint x: 440, endPoint y: 534, distance: 113.7
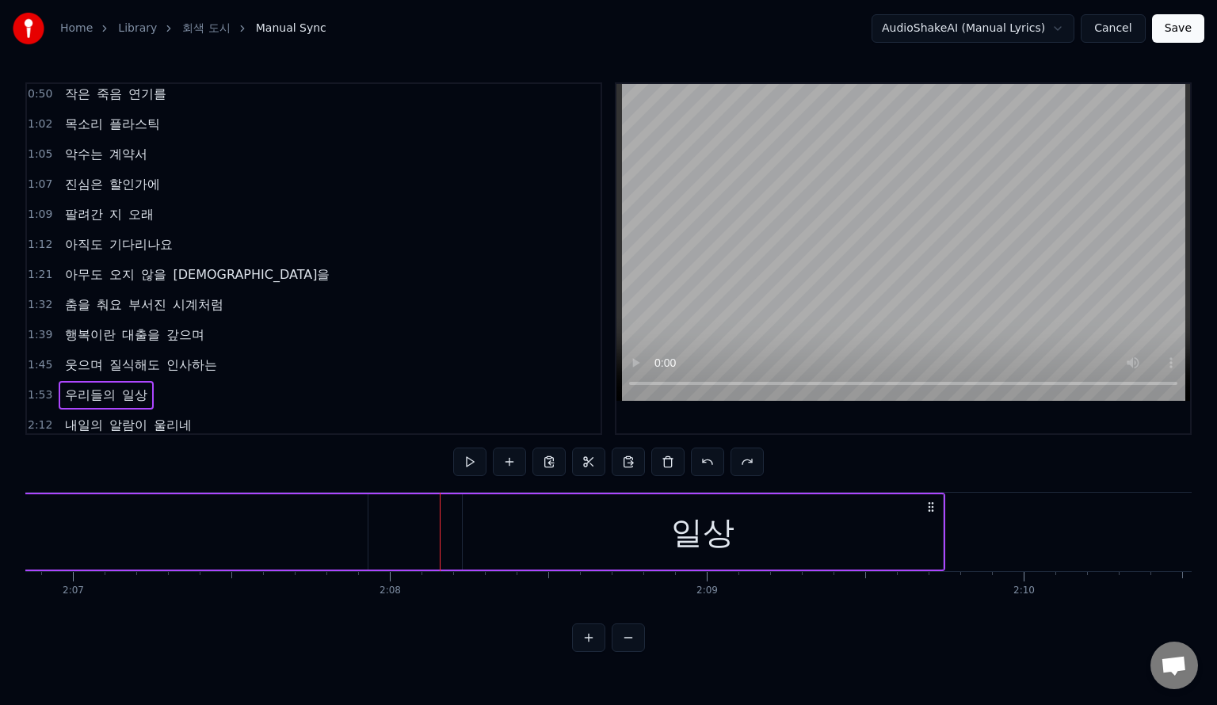
drag, startPoint x: 701, startPoint y: 532, endPoint x: 633, endPoint y: 536, distance: 69.1
click at [636, 536] on div "일상" at bounding box center [703, 532] width 480 height 75
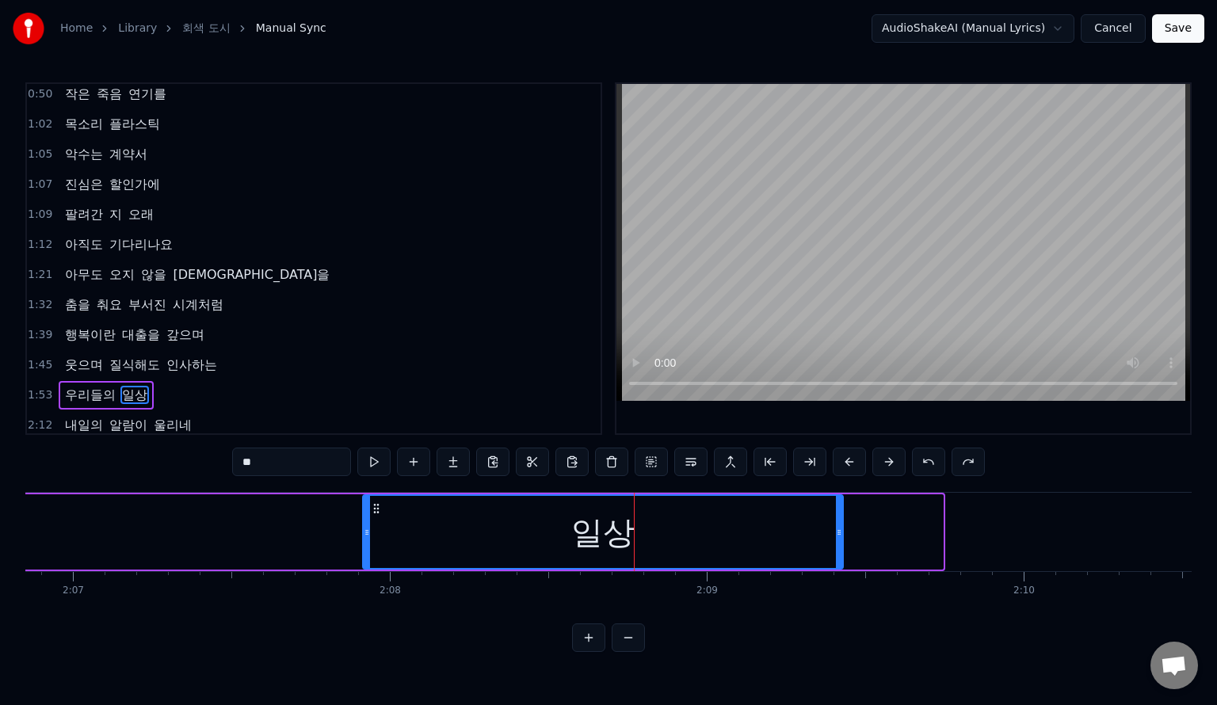
drag, startPoint x: 475, startPoint y: 507, endPoint x: 361, endPoint y: 510, distance: 114.2
click at [370, 510] on icon at bounding box center [376, 509] width 13 height 13
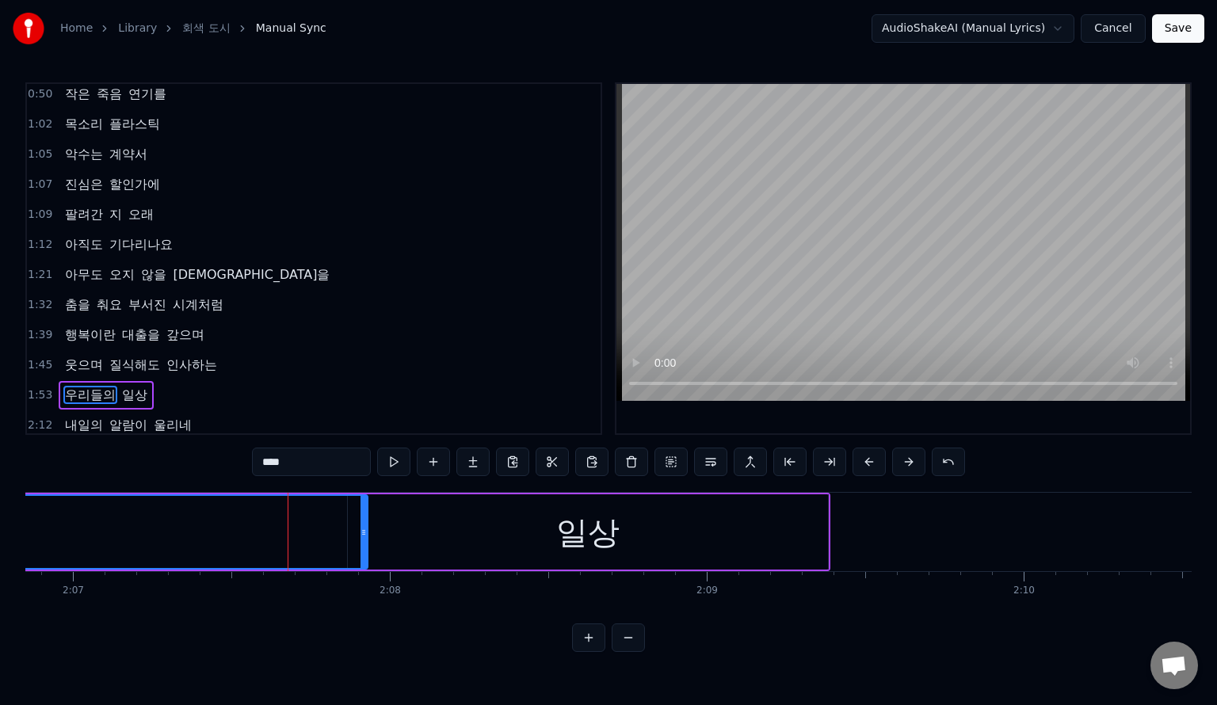
click at [522, 518] on div "일상" at bounding box center [588, 532] width 480 height 75
type input "**"
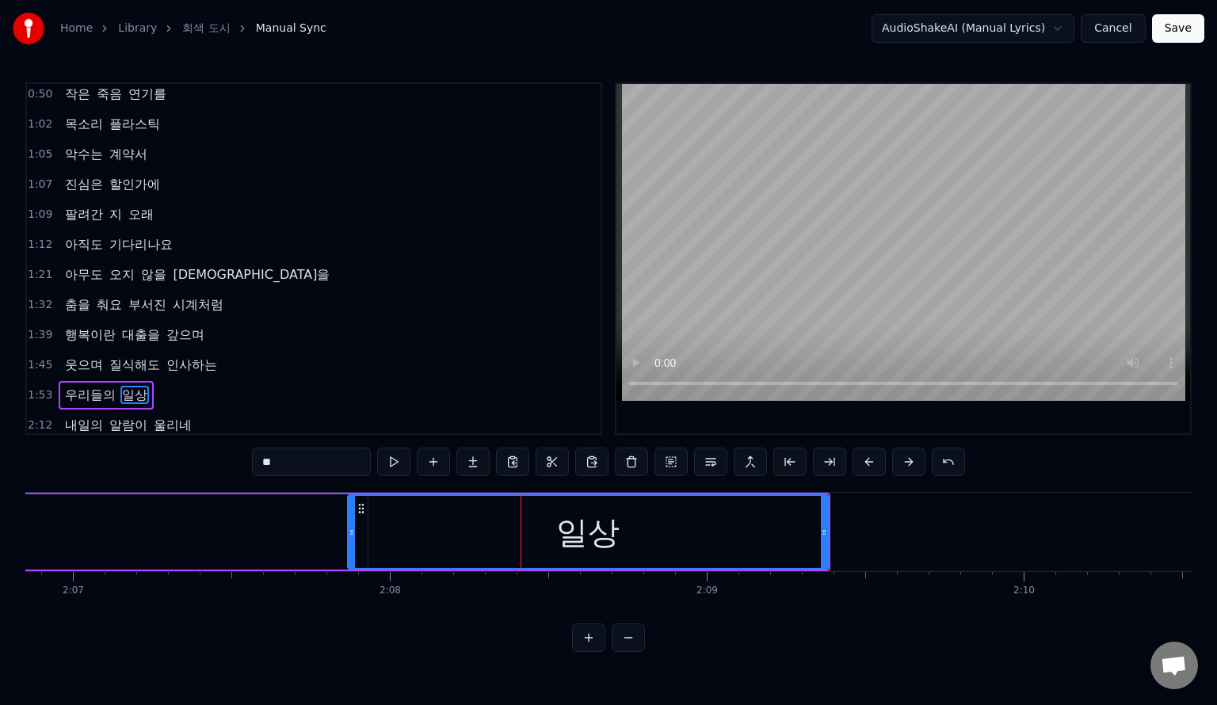
click at [359, 507] on icon at bounding box center [361, 509] width 13 height 13
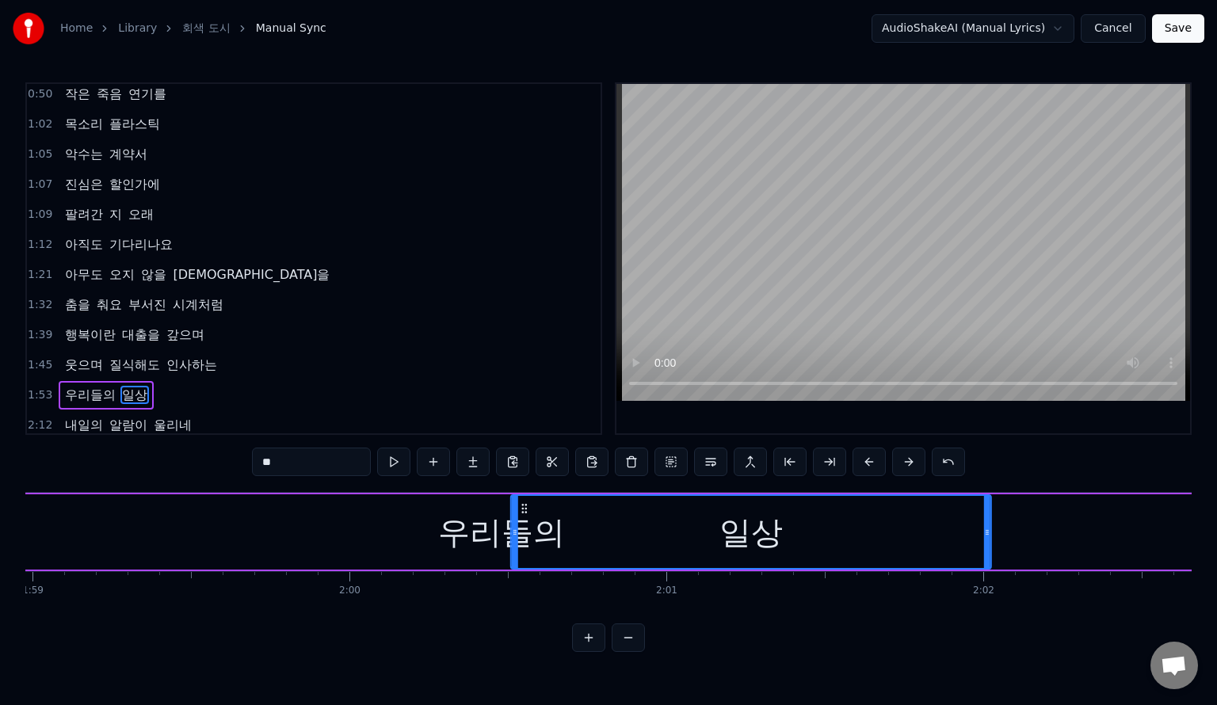
scroll to position [0, 37658]
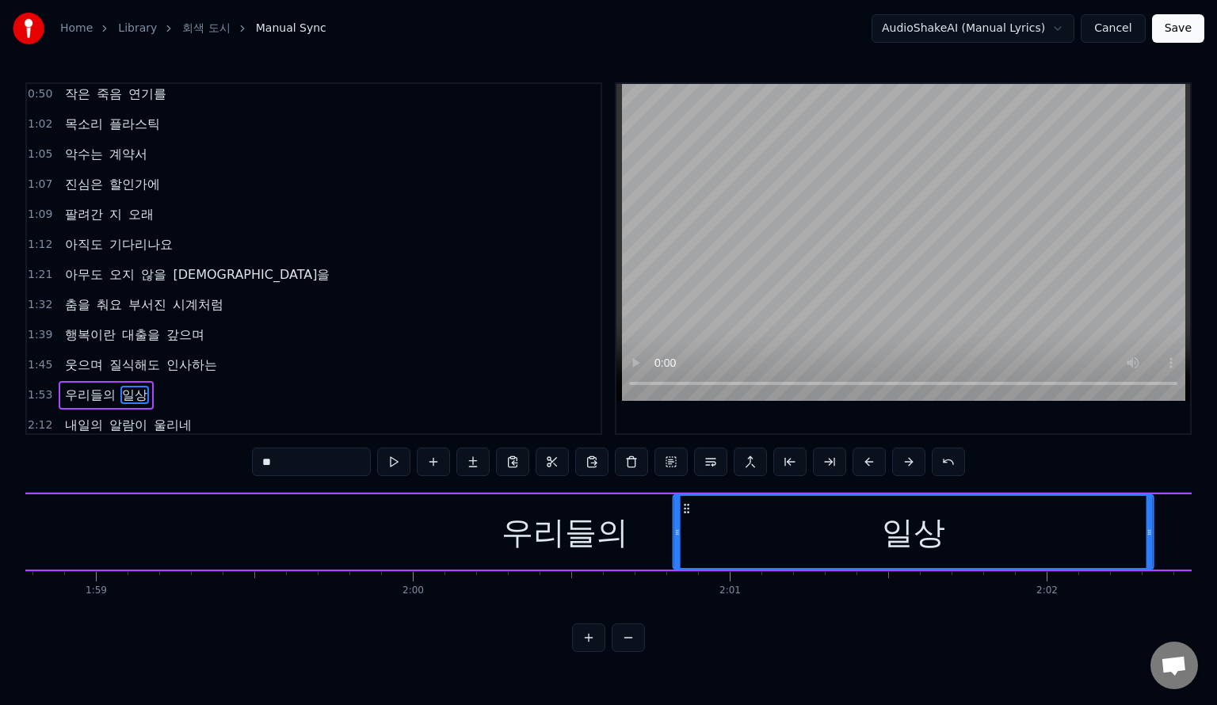
drag, startPoint x: 365, startPoint y: 509, endPoint x: 688, endPoint y: 547, distance: 325.6
click at [688, 547] on div "일상" at bounding box center [914, 532] width 479 height 72
click at [96, 381] on div "우리들의 일상" at bounding box center [106, 395] width 95 height 29
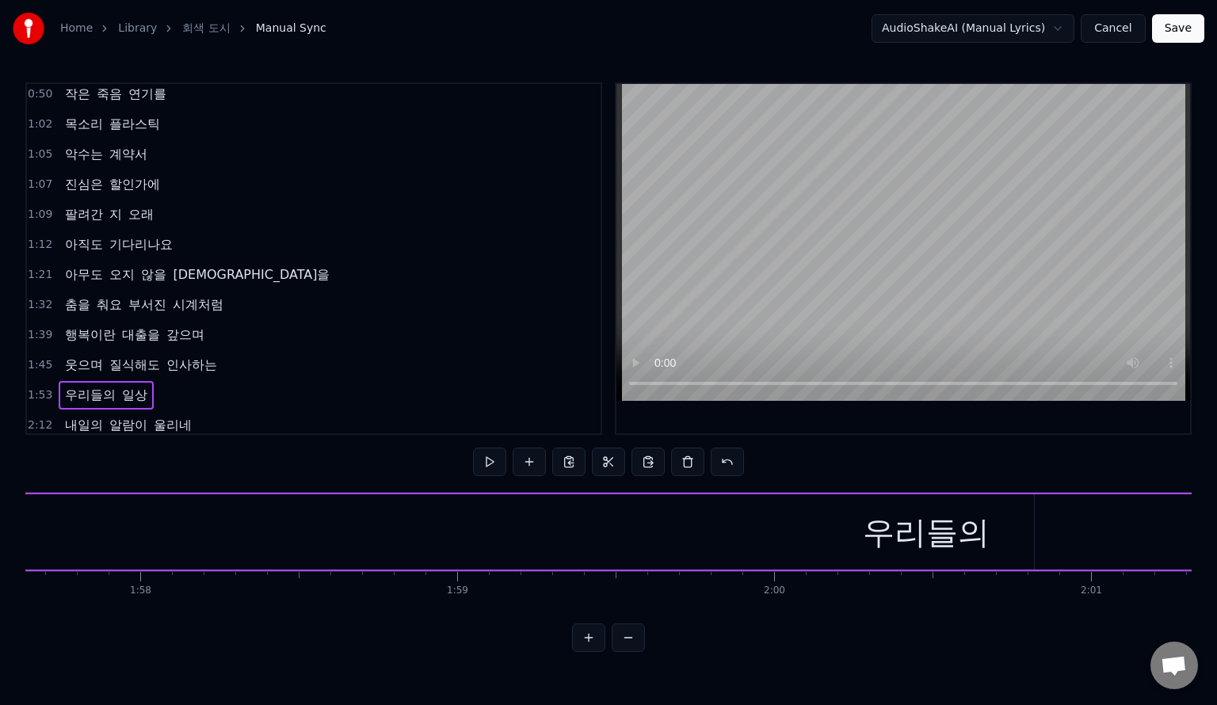
click at [98, 391] on span "우리들의" at bounding box center [90, 395] width 54 height 18
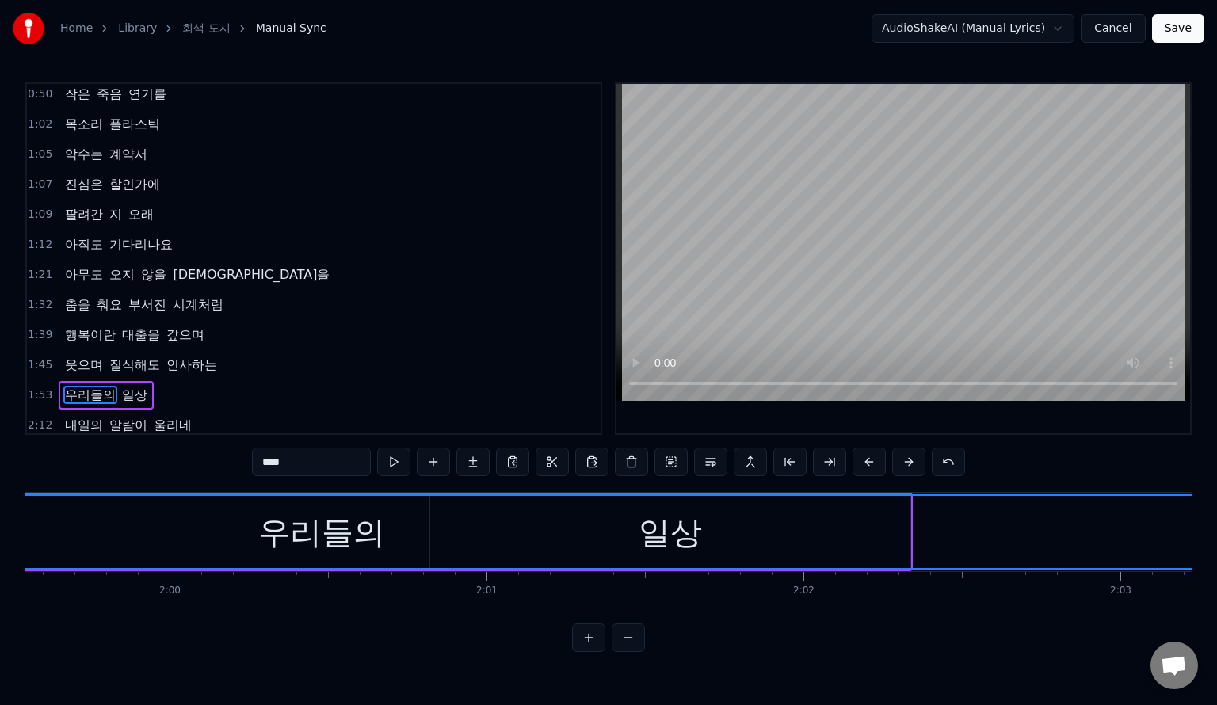
scroll to position [0, 37887]
click at [861, 556] on div "우리들의" at bounding box center [336, 532] width 4722 height 72
click at [730, 522] on div "우리들의" at bounding box center [336, 532] width 4722 height 72
click at [610, 519] on div "우리들의" at bounding box center [336, 532] width 4722 height 72
click at [705, 518] on div "우리들의" at bounding box center [336, 532] width 4722 height 72
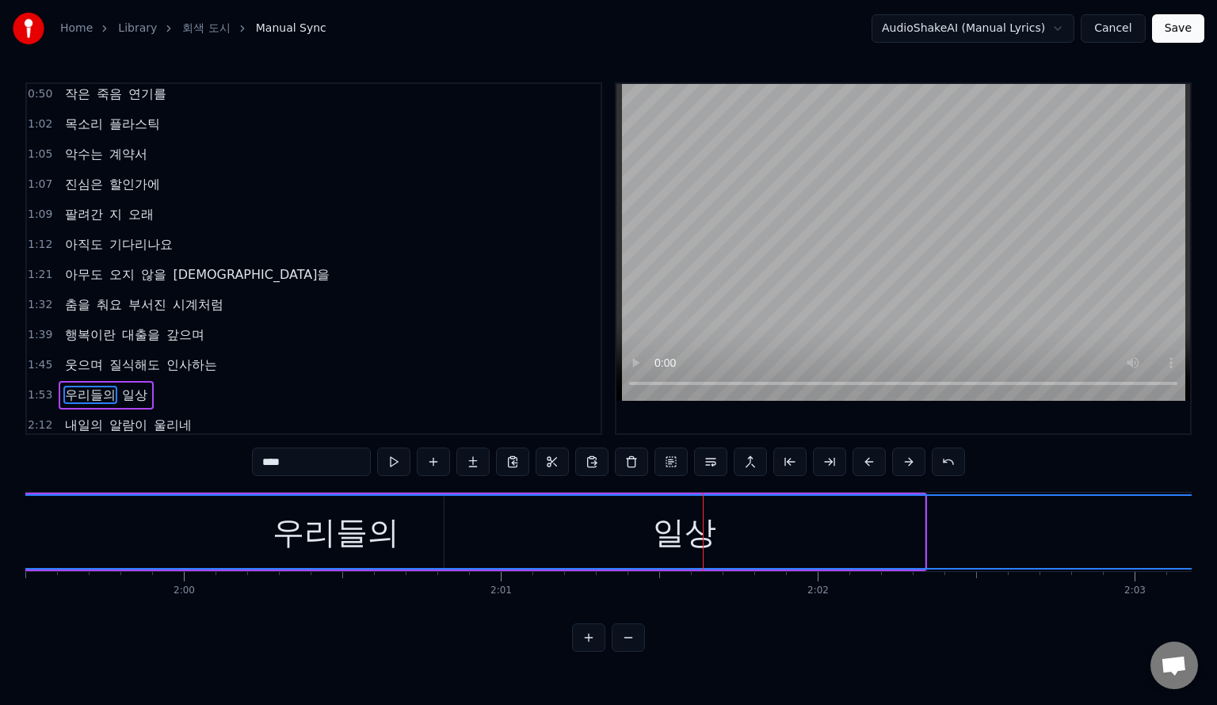
click at [694, 532] on div "우리들의" at bounding box center [336, 532] width 4722 height 72
click at [512, 535] on div "우리들의" at bounding box center [336, 532] width 4722 height 72
click at [377, 520] on div "우리들의" at bounding box center [336, 533] width 127 height 48
click at [923, 533] on div "우리들의" at bounding box center [336, 532] width 4722 height 72
drag, startPoint x: 927, startPoint y: 526, endPoint x: 944, endPoint y: 526, distance: 16.6
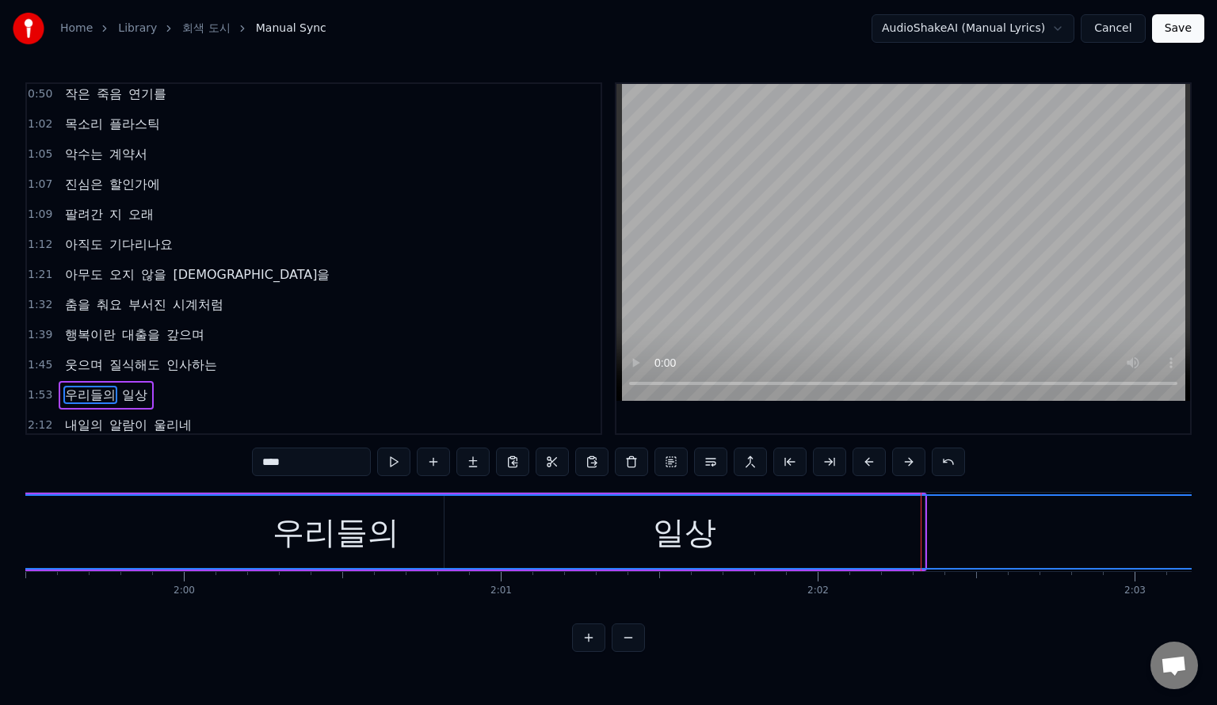
click at [936, 525] on div "우리들의" at bounding box center [336, 532] width 4722 height 72
drag, startPoint x: 912, startPoint y: 602, endPoint x: 907, endPoint y: 616, distance: 15.0
click at [908, 611] on div "쓴 커피 혀끝에 붙어있는 거짓말 손가락 차가운 스크린 속 타인들 한 발짝 두 발짝 계단만 올라가 춤을 춰요 녹슨 톱니 바퀴처럼 미소라는 영수증…" at bounding box center [608, 551] width 1167 height 119
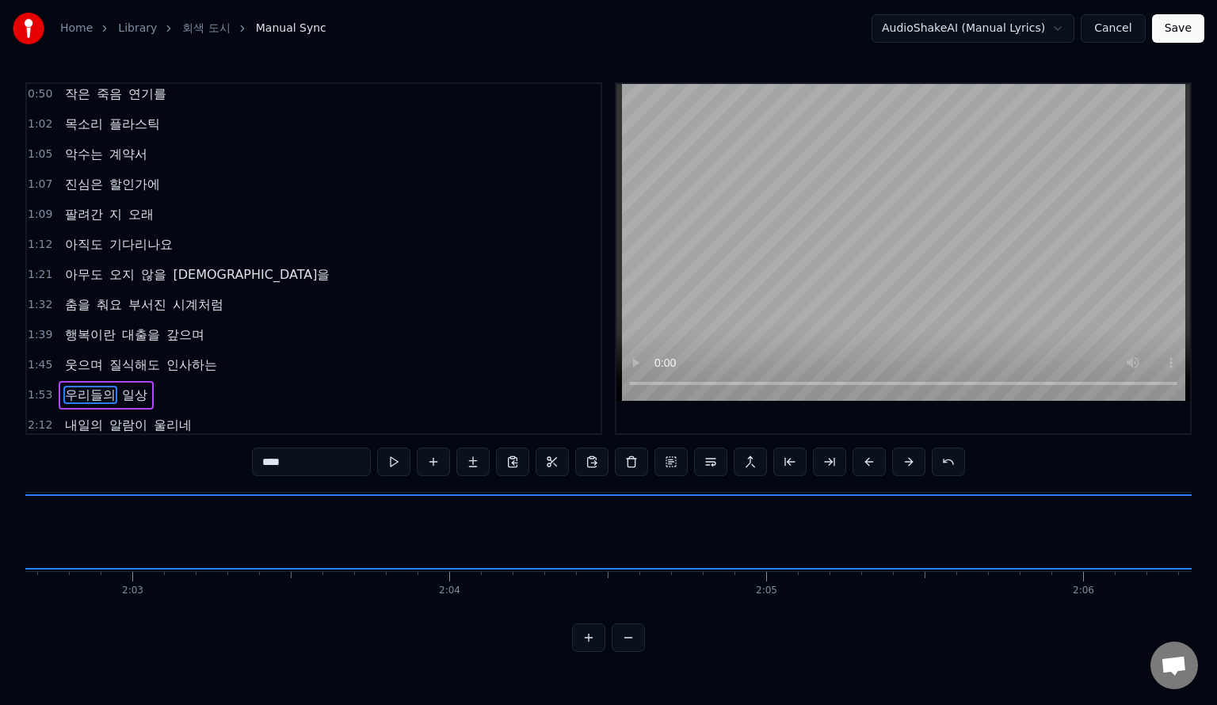
scroll to position [0, 38890]
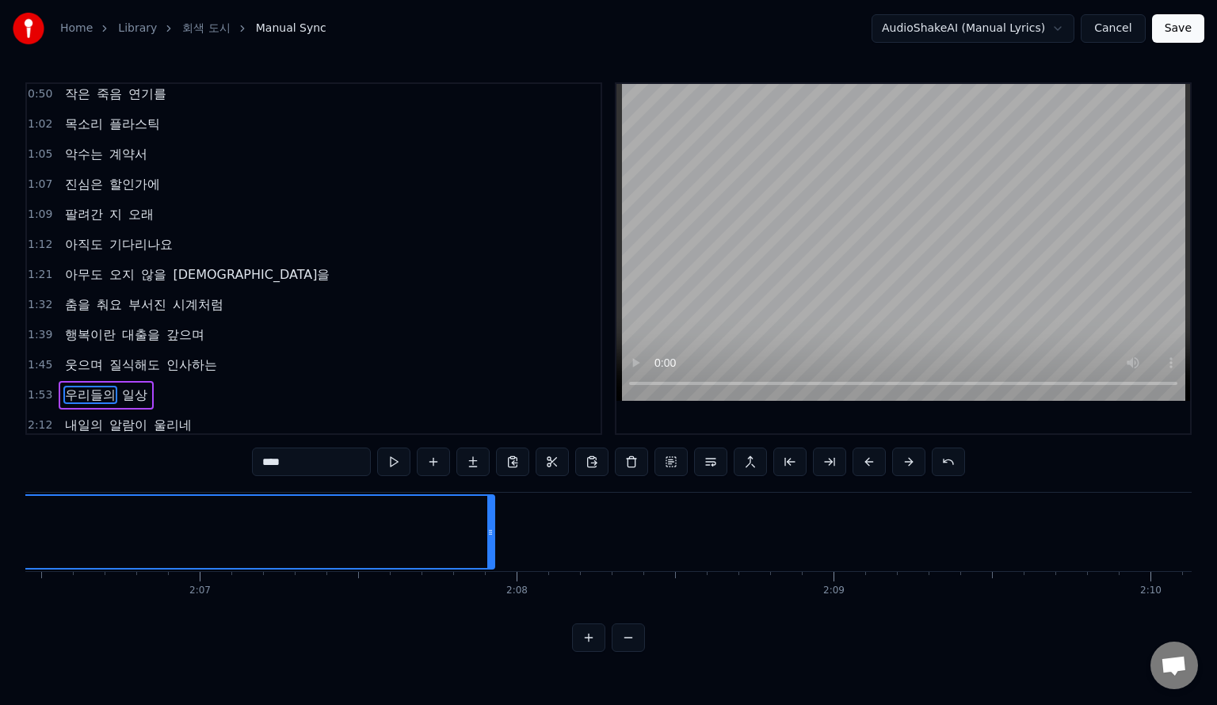
scroll to position [0, 39681]
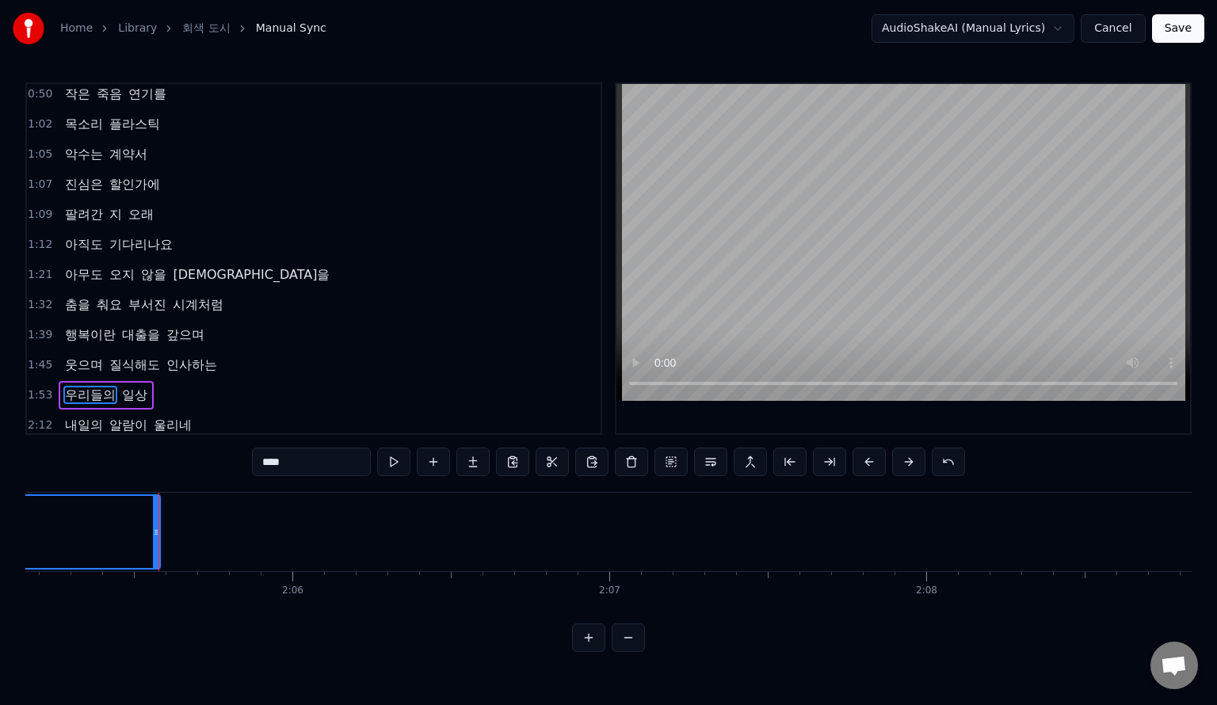
drag, startPoint x: 899, startPoint y: 533, endPoint x: 128, endPoint y: 528, distance: 770.4
click at [153, 526] on icon at bounding box center [156, 532] width 6 height 13
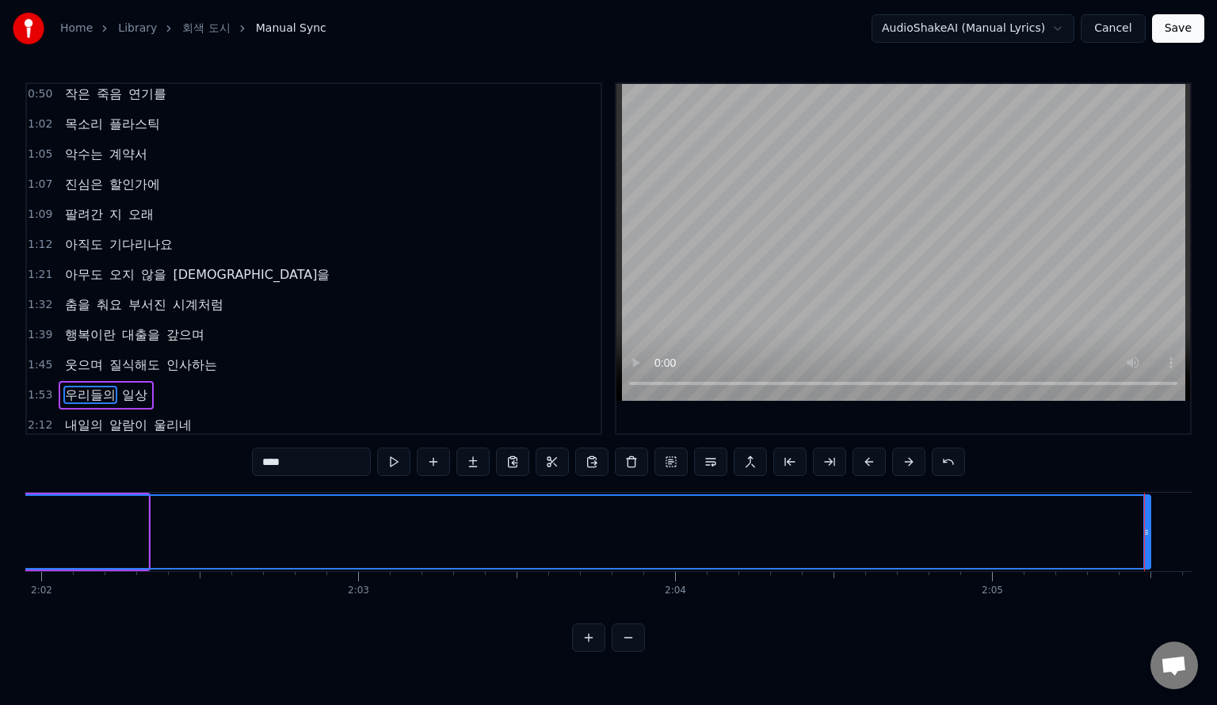
scroll to position [0, 38650]
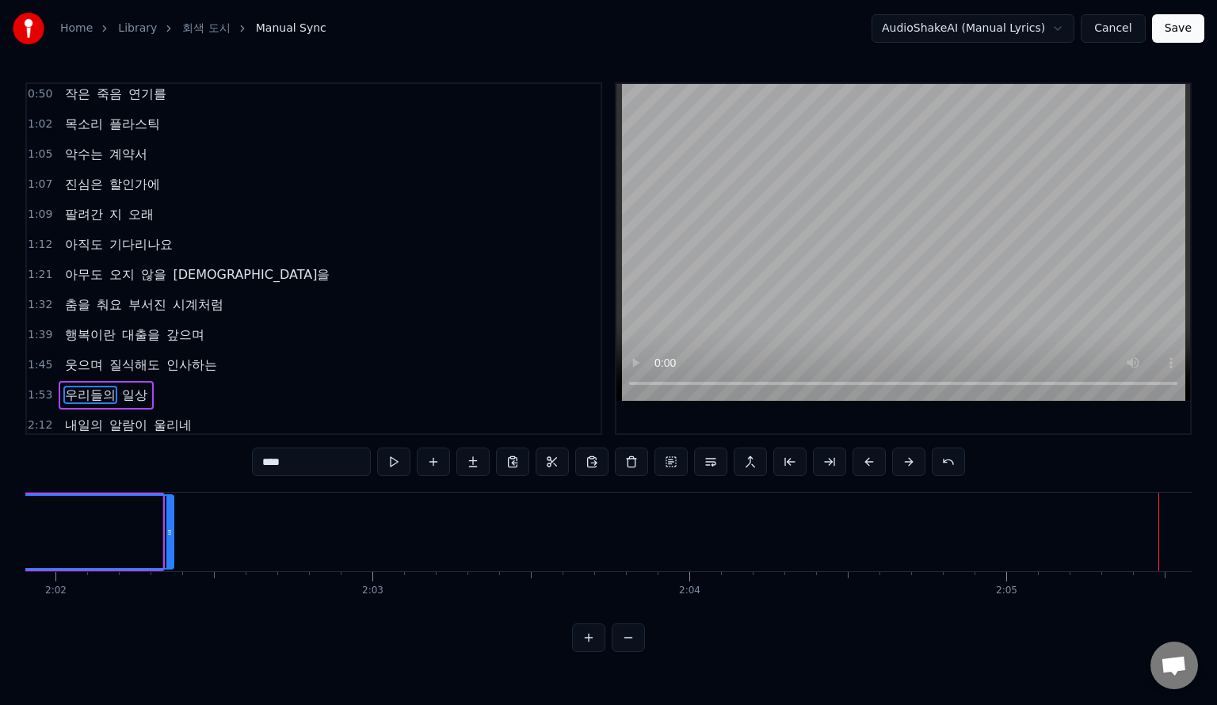
drag, startPoint x: 1163, startPoint y: 530, endPoint x: 171, endPoint y: 554, distance: 991.9
click at [171, 554] on div at bounding box center [169, 532] width 6 height 72
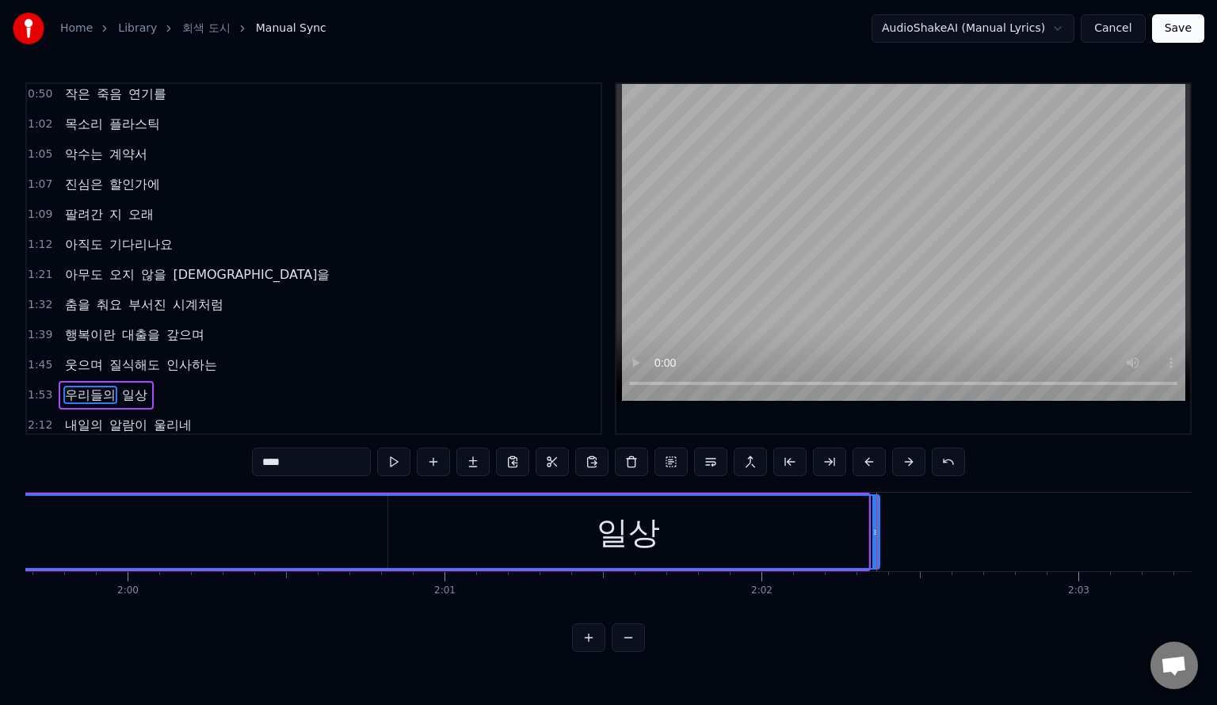
scroll to position [0, 37958]
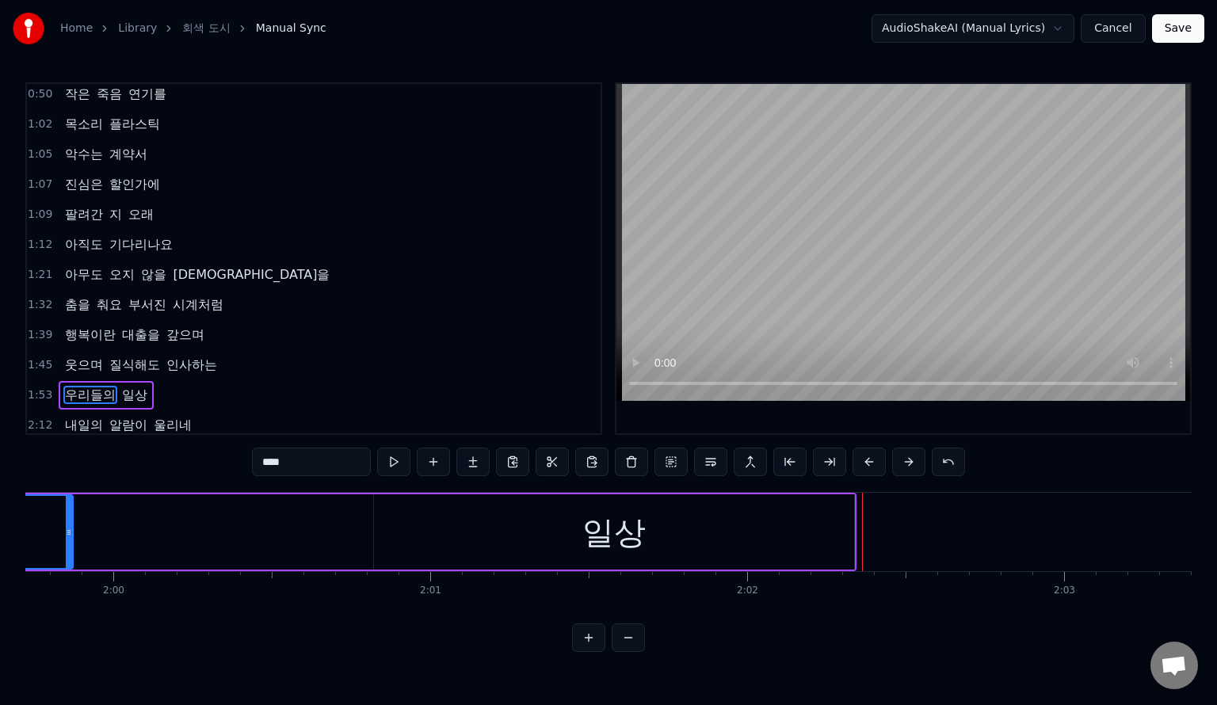
drag, startPoint x: 864, startPoint y: 530, endPoint x: 67, endPoint y: 516, distance: 797.5
click at [68, 514] on div at bounding box center [69, 532] width 6 height 72
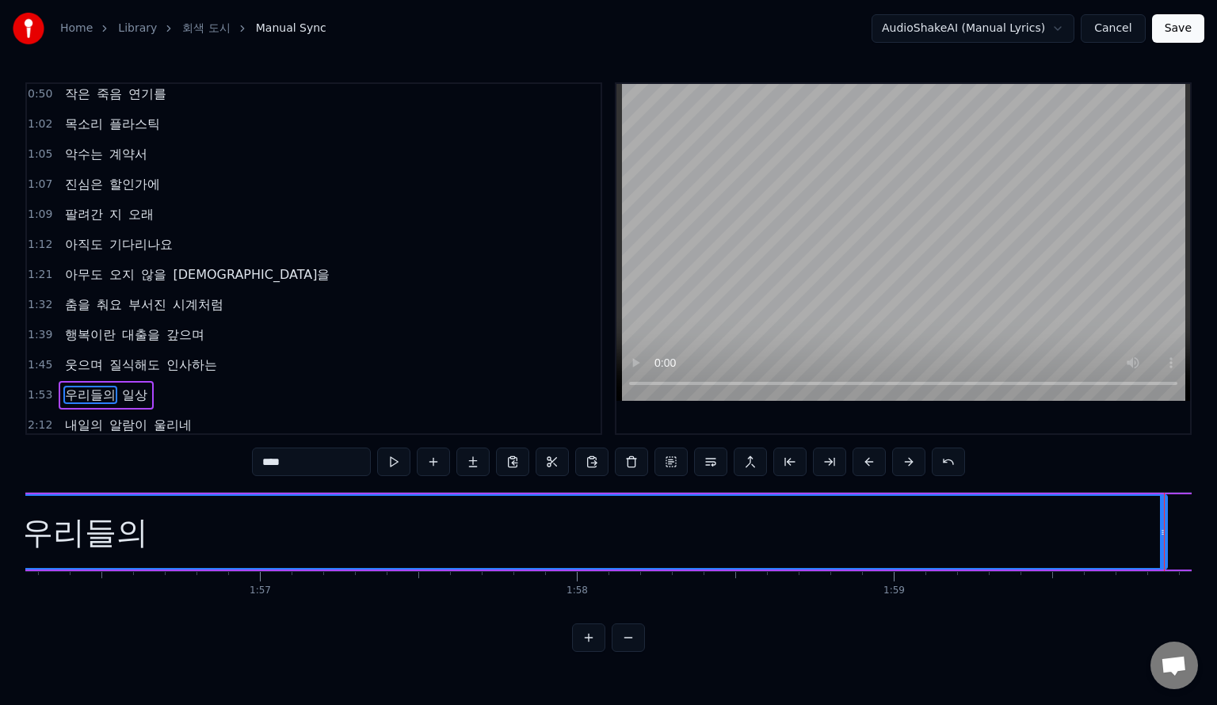
scroll to position [0, 36874]
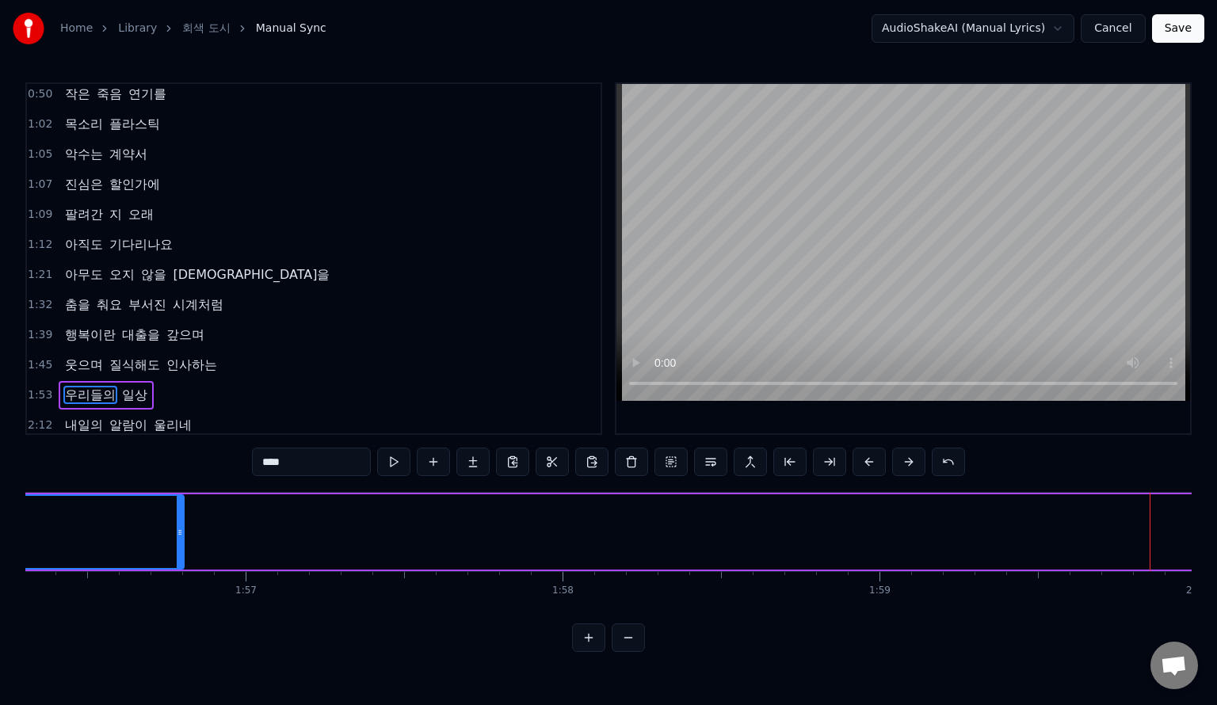
drag, startPoint x: 1148, startPoint y: 526, endPoint x: 143, endPoint y: 539, distance: 1005.1
click at [177, 539] on div at bounding box center [180, 532] width 6 height 72
click at [198, 360] on span "인사하는" at bounding box center [192, 365] width 54 height 18
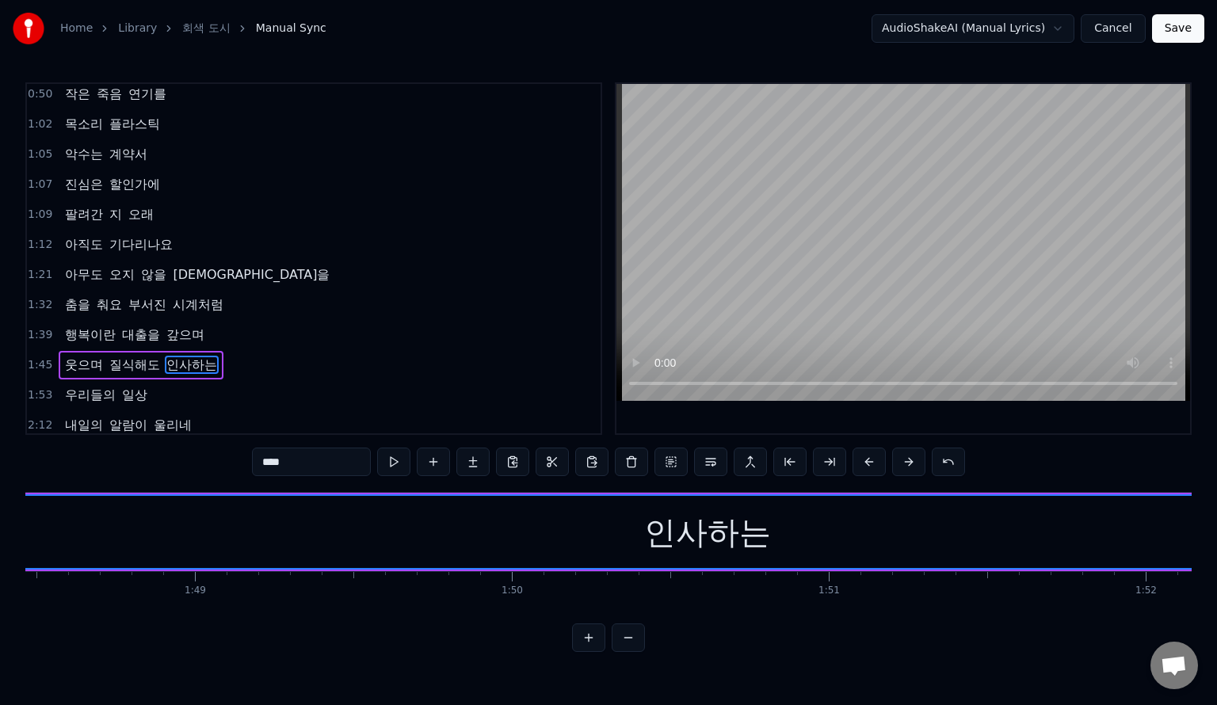
scroll to position [0, 34239]
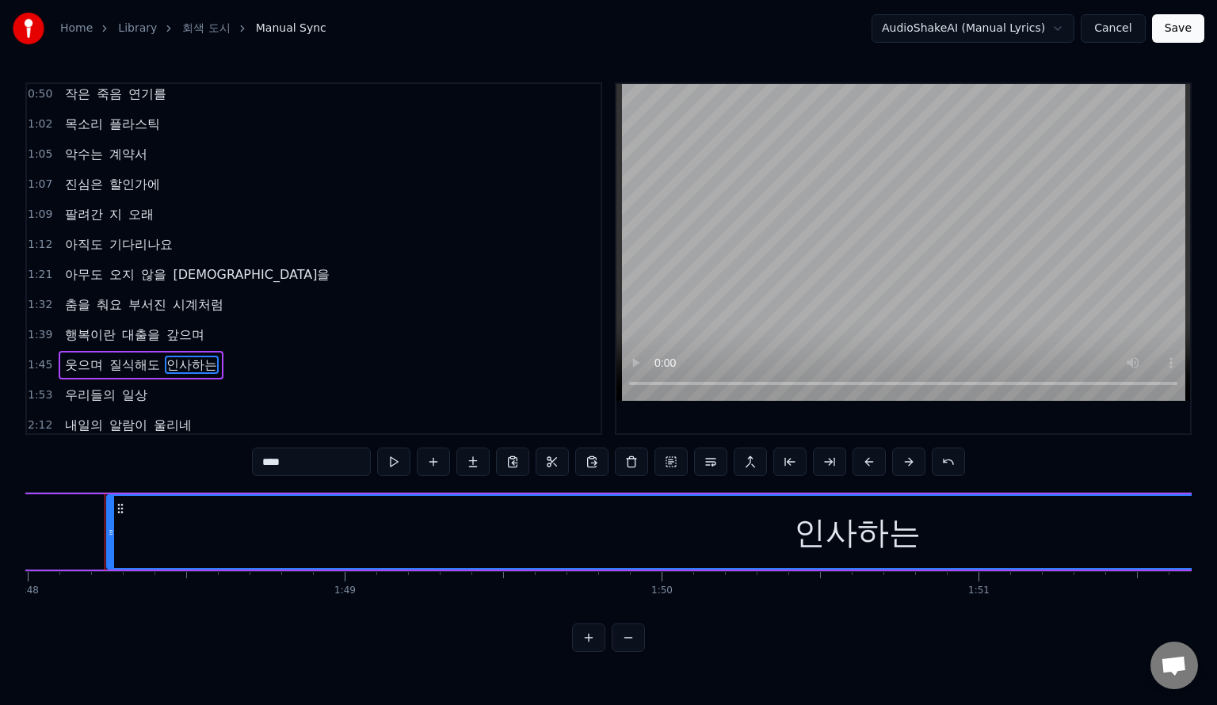
click at [90, 396] on span "우리들의" at bounding box center [90, 395] width 54 height 18
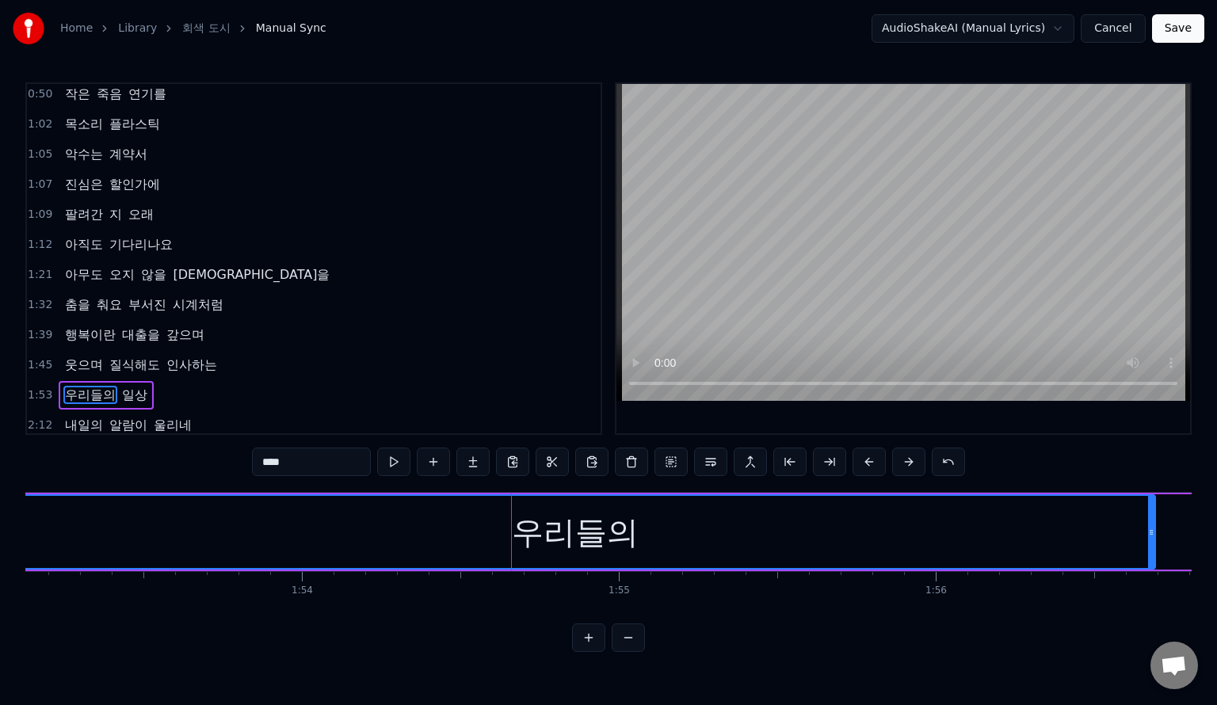
scroll to position [0, 35937]
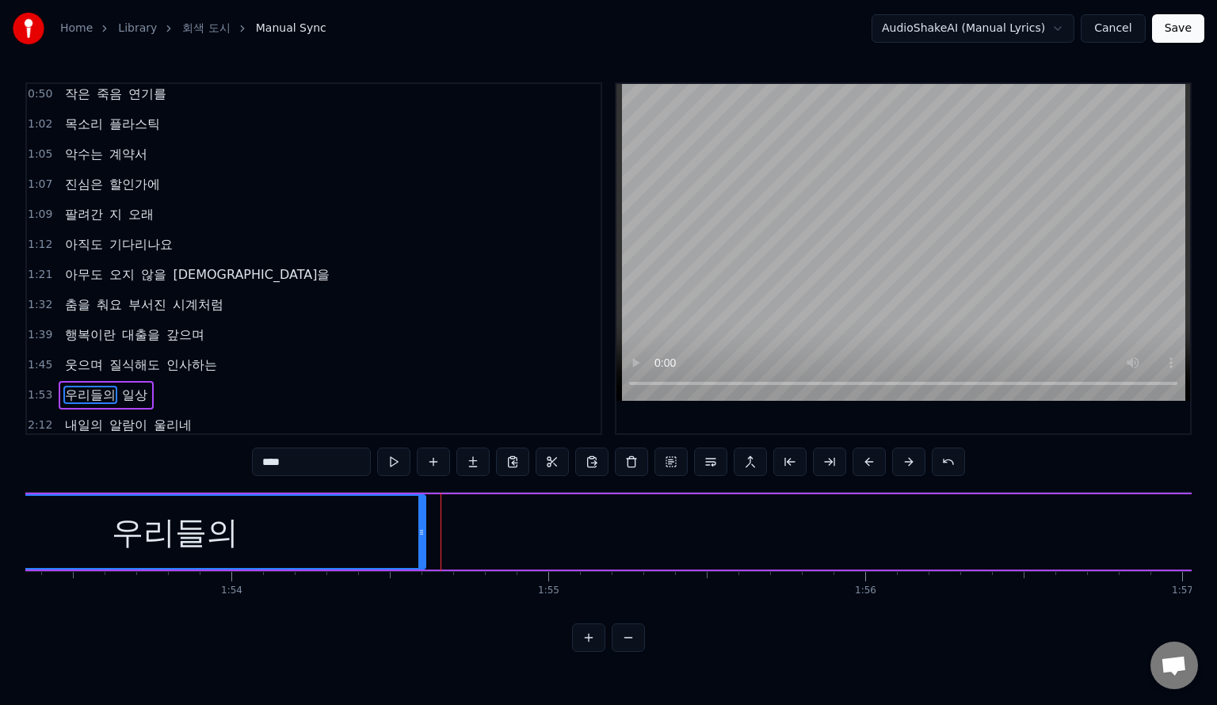
drag, startPoint x: 1080, startPoint y: 526, endPoint x: 419, endPoint y: 538, distance: 660.4
click at [419, 538] on div at bounding box center [422, 532] width 6 height 72
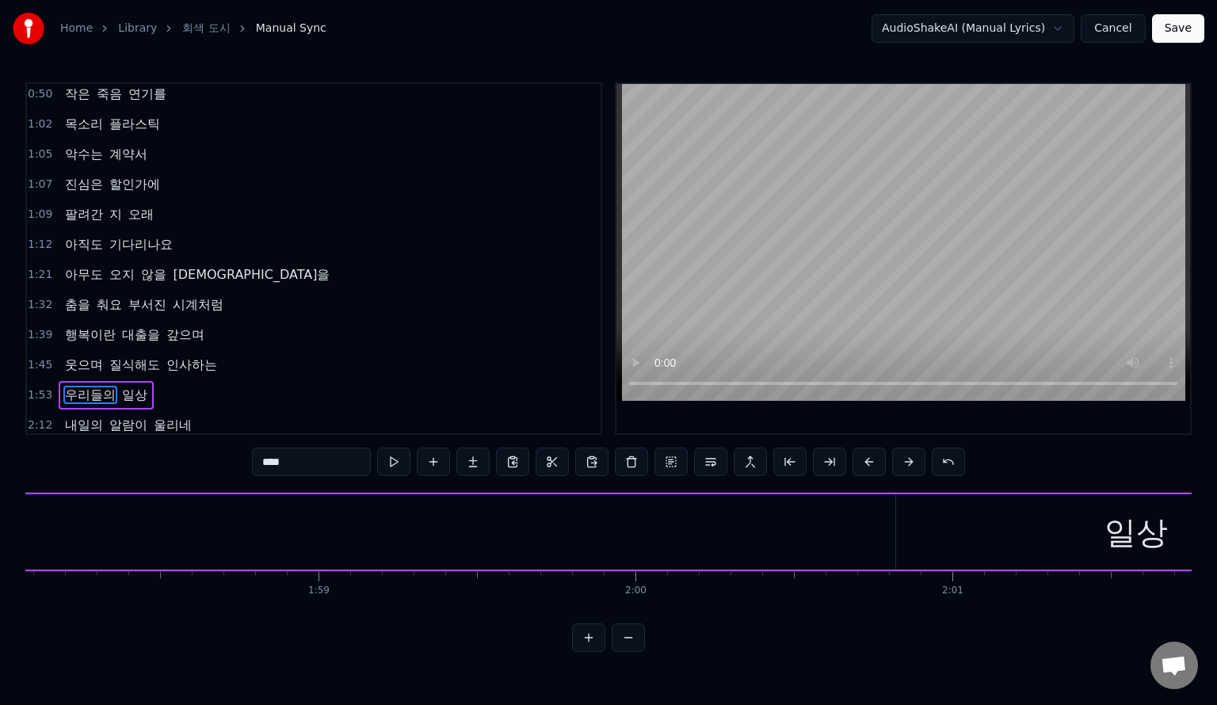
scroll to position [0, 37534]
click at [983, 545] on div "일상" at bounding box center [1038, 532] width 480 height 75
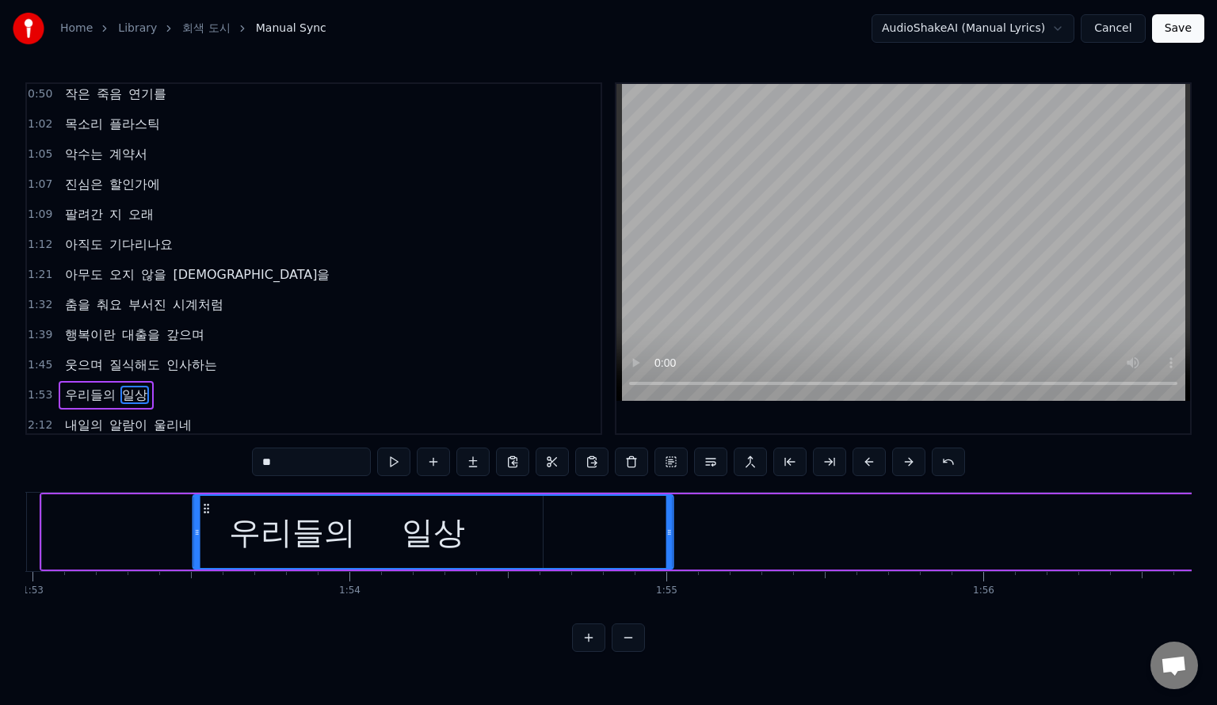
scroll to position [0, 35758]
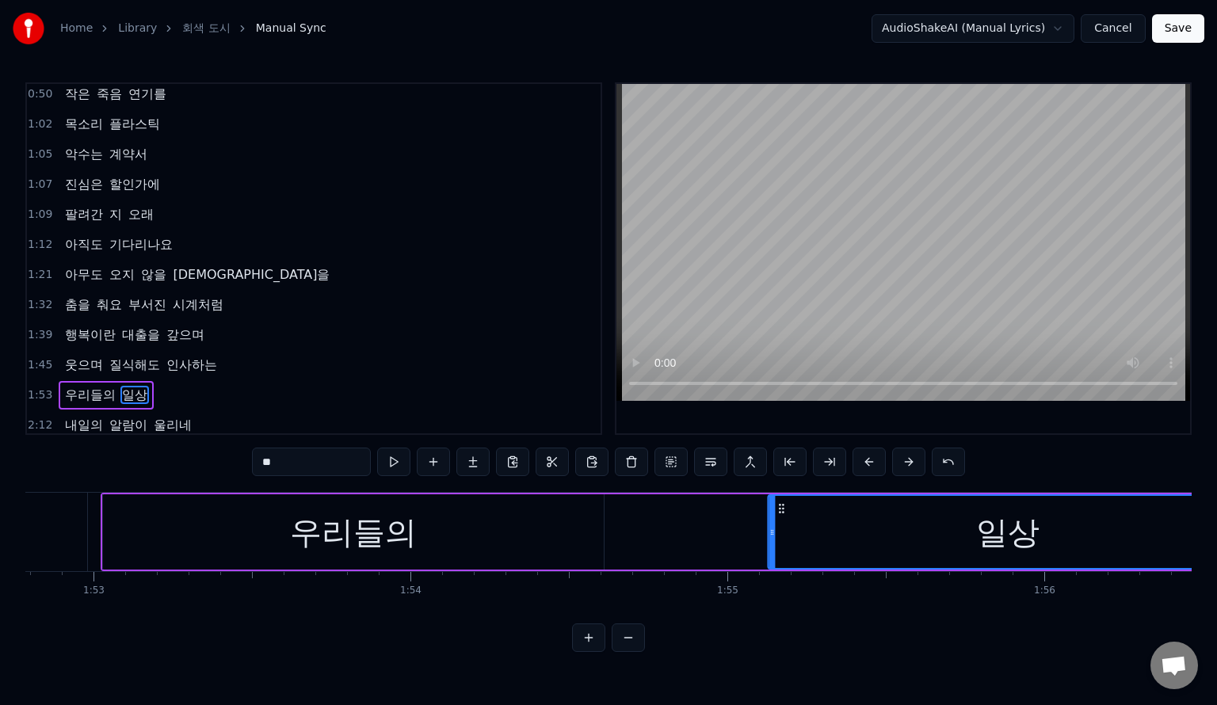
drag, startPoint x: 812, startPoint y: 508, endPoint x: 783, endPoint y: 552, distance: 53.2
click at [783, 552] on div "일상" at bounding box center [1008, 532] width 479 height 72
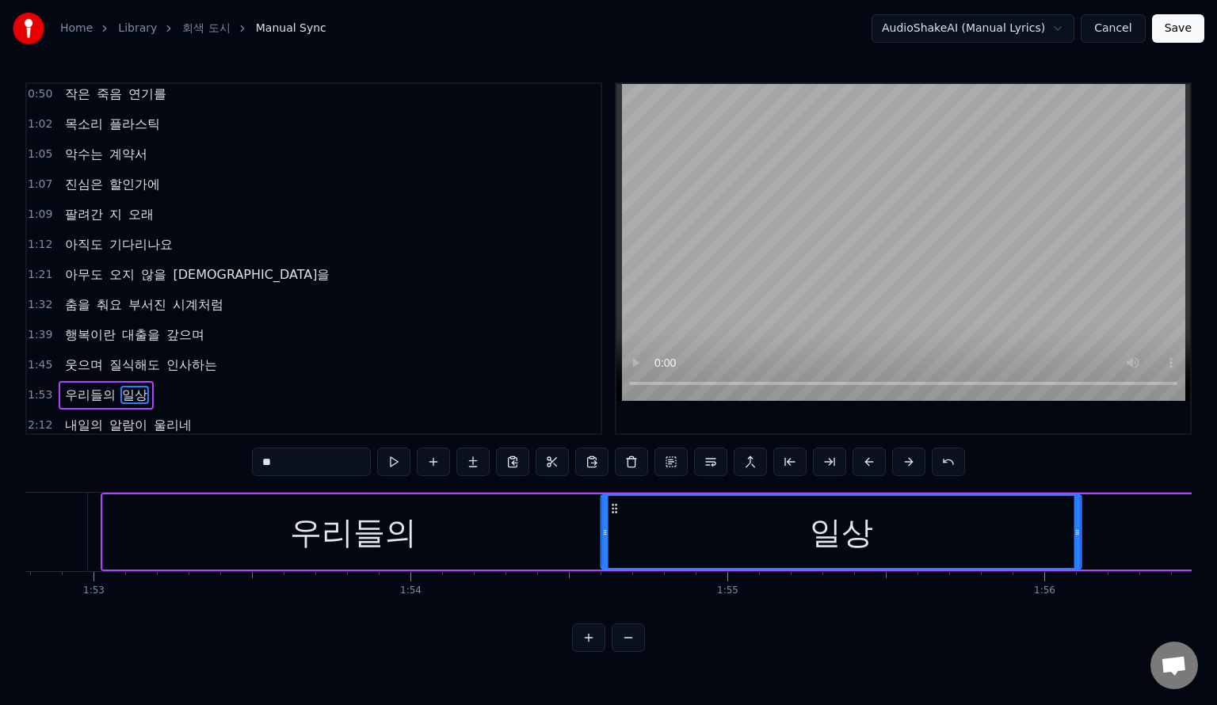
drag, startPoint x: 780, startPoint y: 508, endPoint x: 613, endPoint y: 518, distance: 167.5
click at [613, 518] on div "일상" at bounding box center [841, 532] width 479 height 72
click at [89, 388] on span "우리들의" at bounding box center [90, 395] width 54 height 18
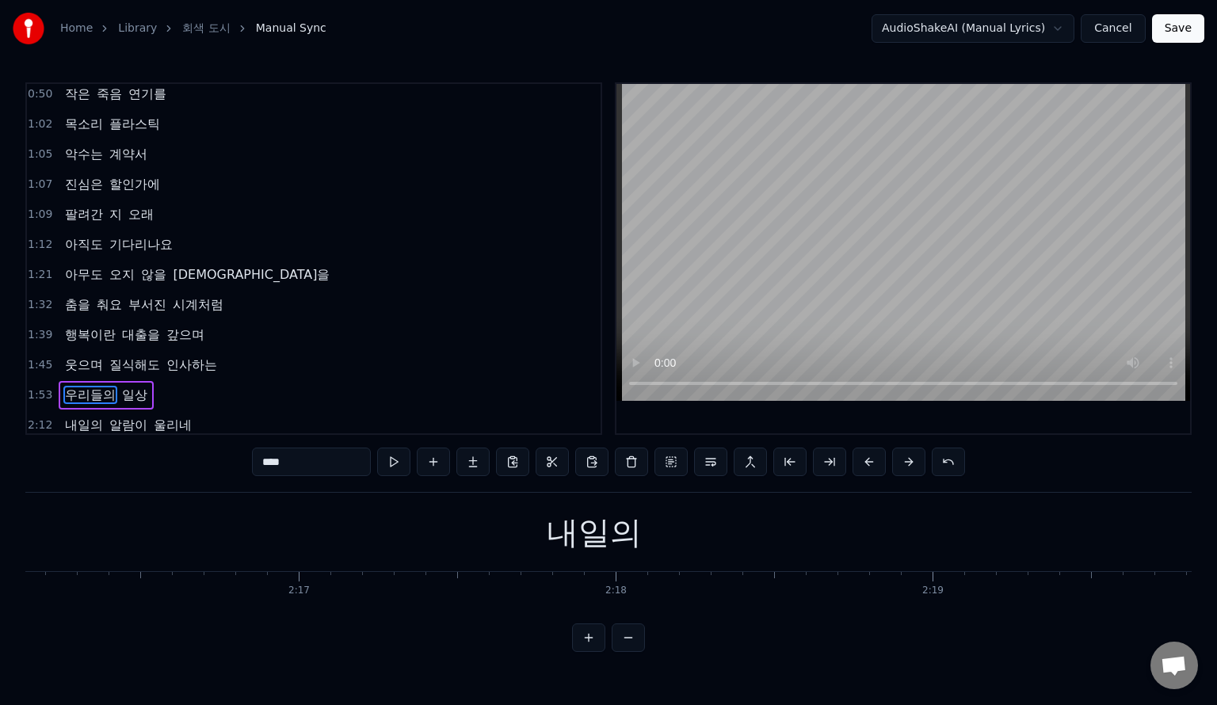
scroll to position [0, 43148]
click at [741, 544] on div "내일의" at bounding box center [609, 532] width 3644 height 78
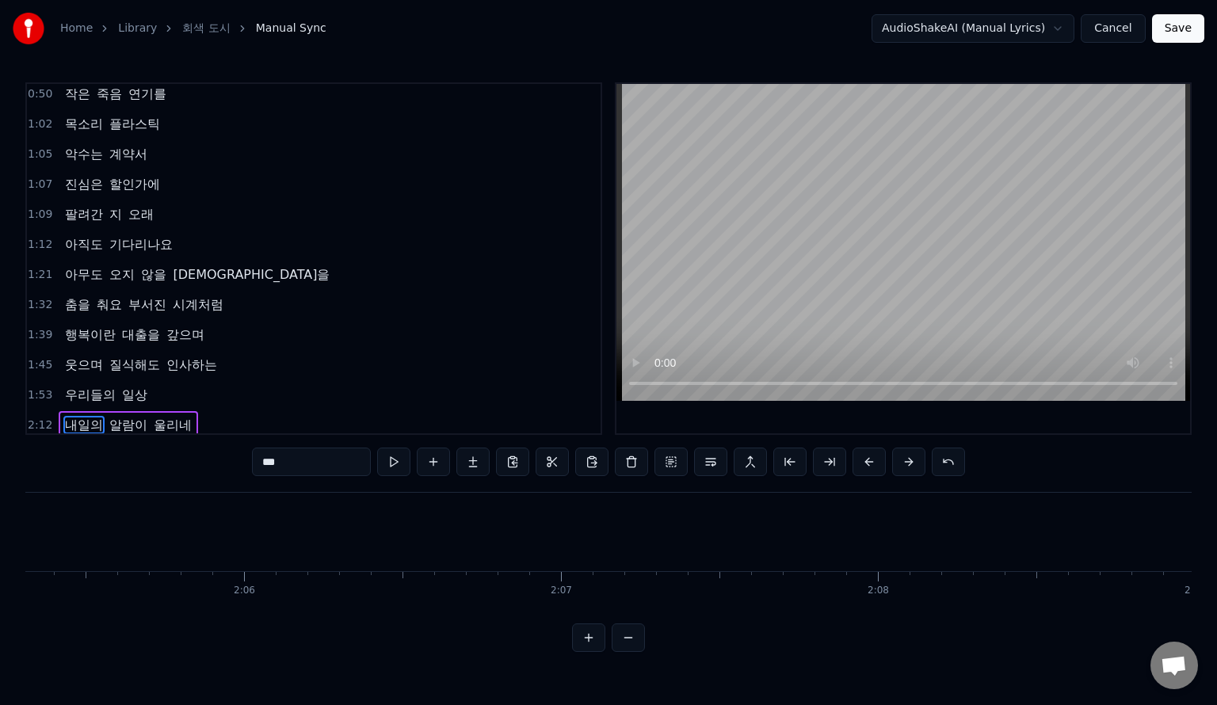
scroll to position [0, 39814]
click at [83, 420] on span "내일의" at bounding box center [83, 425] width 41 height 18
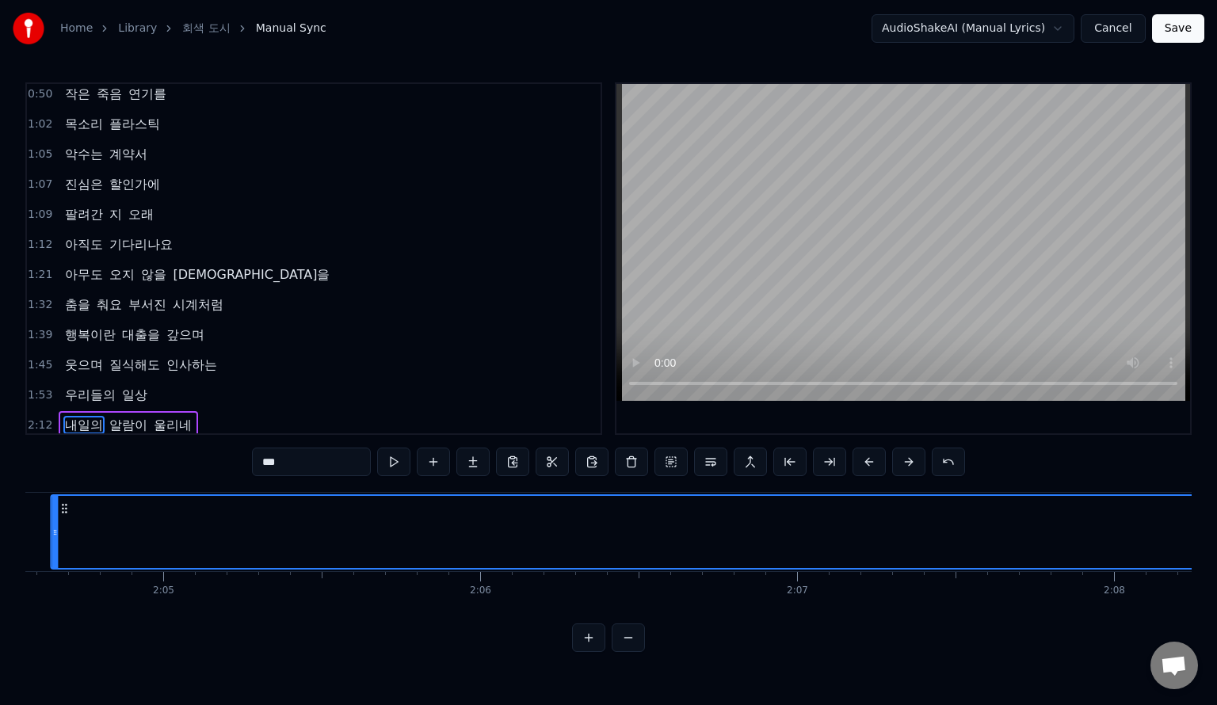
scroll to position [0, 39467]
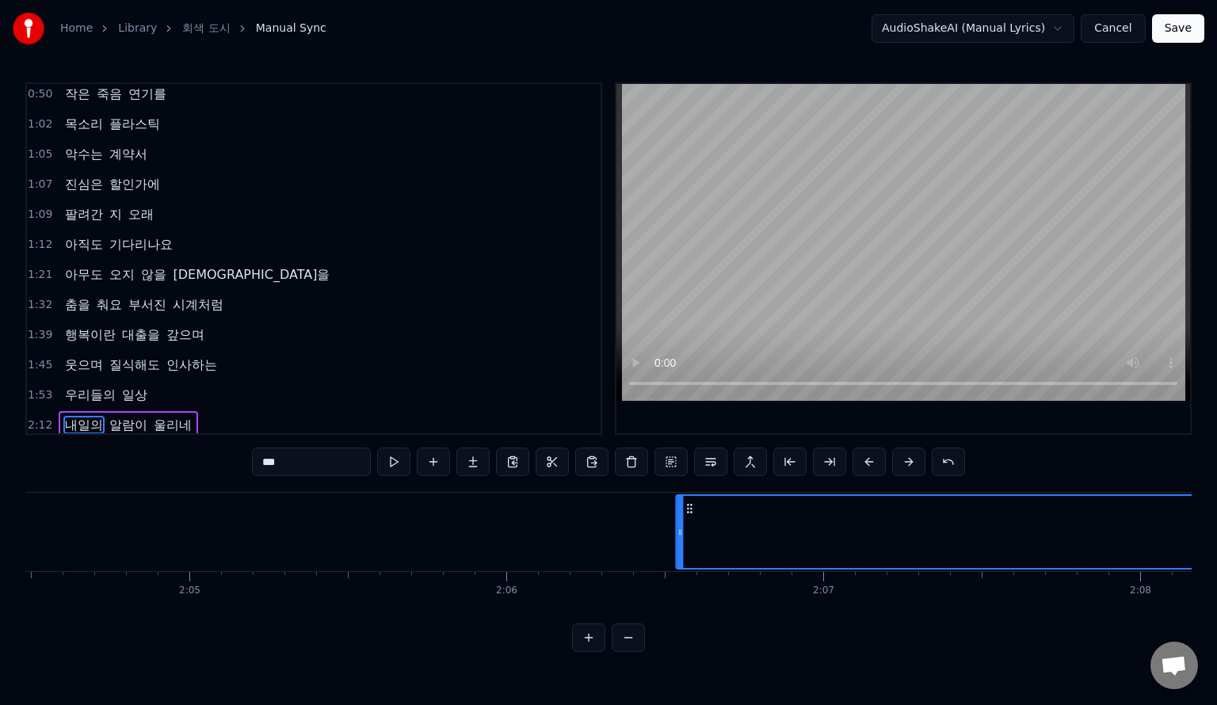
drag, startPoint x: 965, startPoint y: 511, endPoint x: 686, endPoint y: 572, distance: 285.6
click at [686, 572] on div "쓴 커피 혀끝에 붙어있는 거짓말 손가락 차가운 스크린 속 타인들 한 발짝 두 발짝 계단만 올라가 춤을 춰요 녹슨 톱니 바퀴처럼 미소라는 영수증…" at bounding box center [608, 551] width 1167 height 119
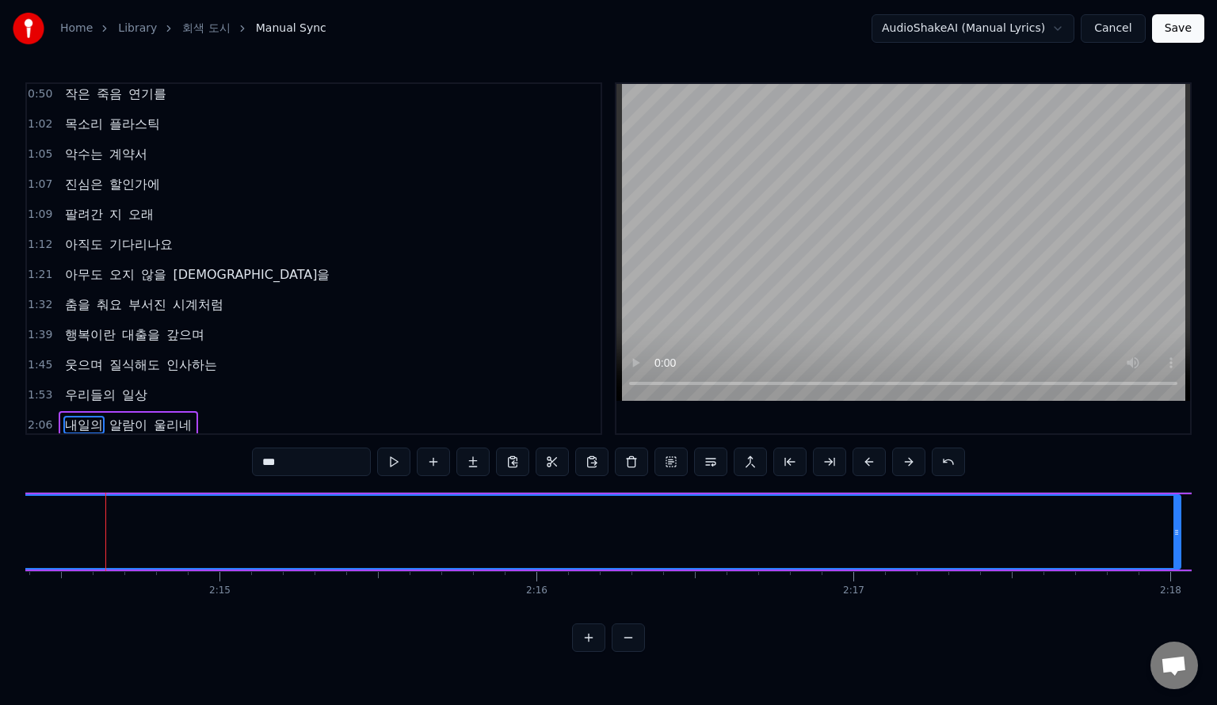
click at [77, 416] on span "내일의" at bounding box center [83, 425] width 41 height 18
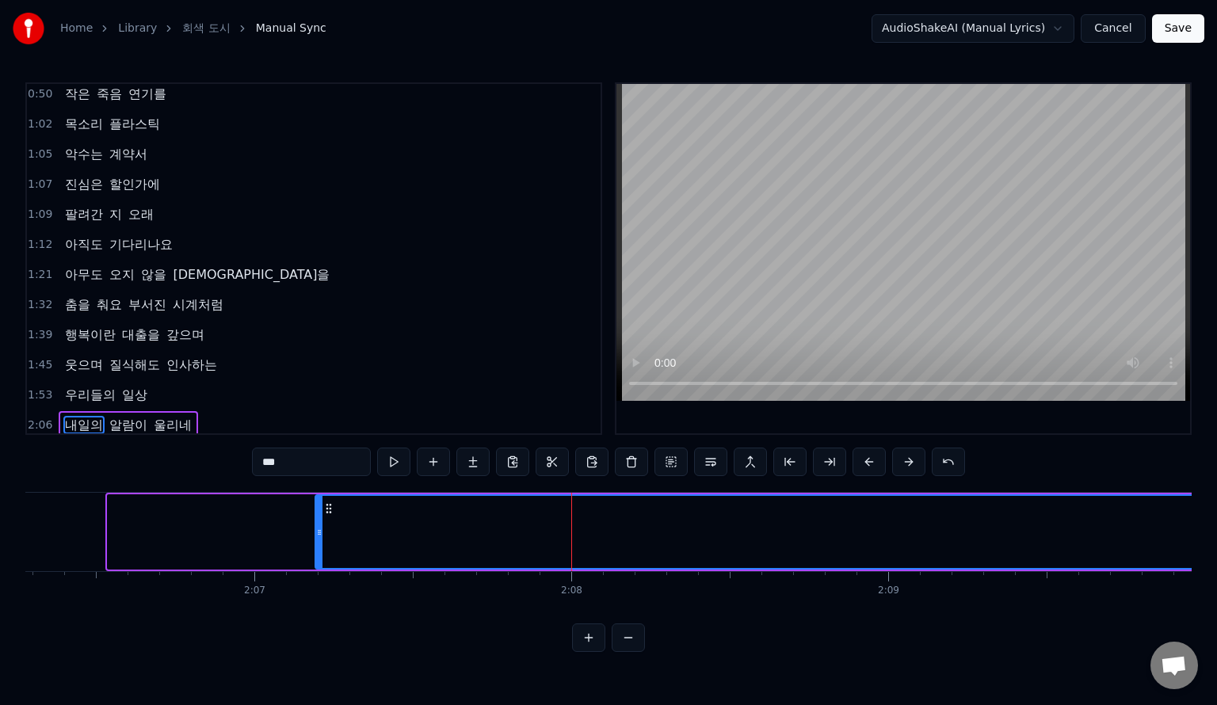
drag, startPoint x: 108, startPoint y: 514, endPoint x: 315, endPoint y: 529, distance: 208.2
click at [316, 529] on div at bounding box center [319, 532] width 6 height 72
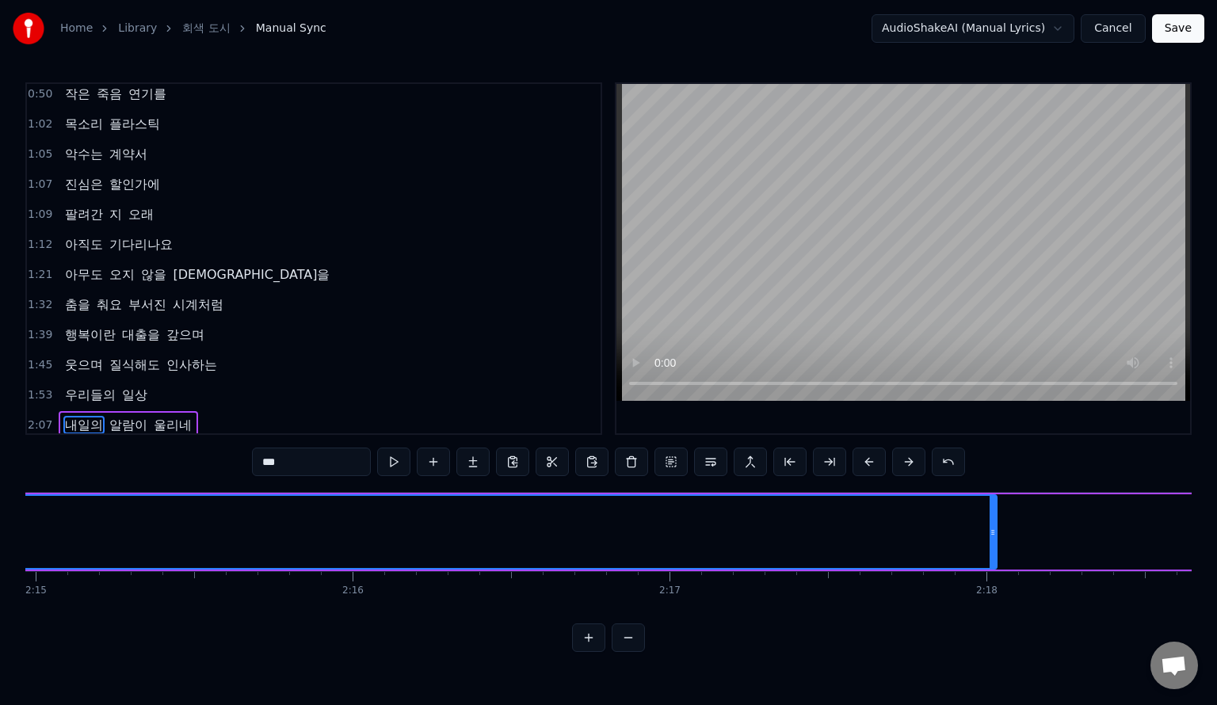
scroll to position [0, 42833]
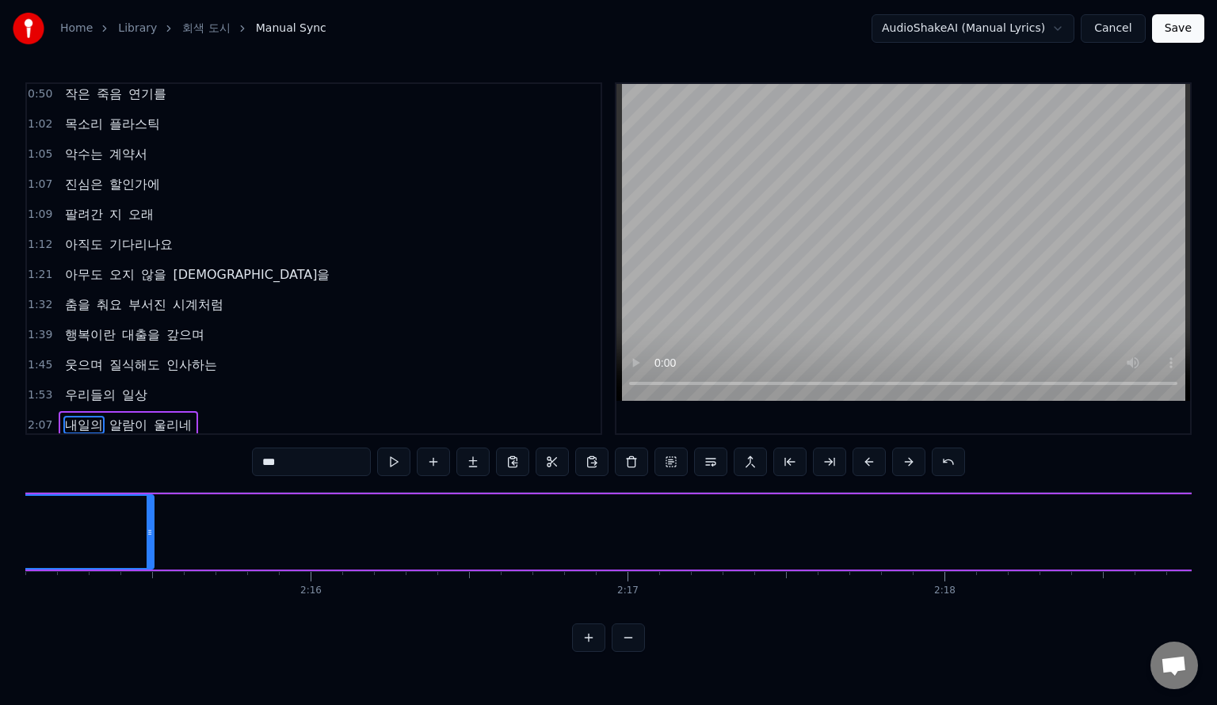
drag, startPoint x: 950, startPoint y: 535, endPoint x: 105, endPoint y: 583, distance: 847.1
click at [105, 583] on div "쓴 커피 혀끝에 붙어있는 거짓말 손가락 차가운 스크린 속 타인들 한 발짝 두 발짝 계단만 올라가 춤을 춰요 녹슨 톱니 바퀴처럼 미소라는 영수증…" at bounding box center [608, 551] width 1167 height 119
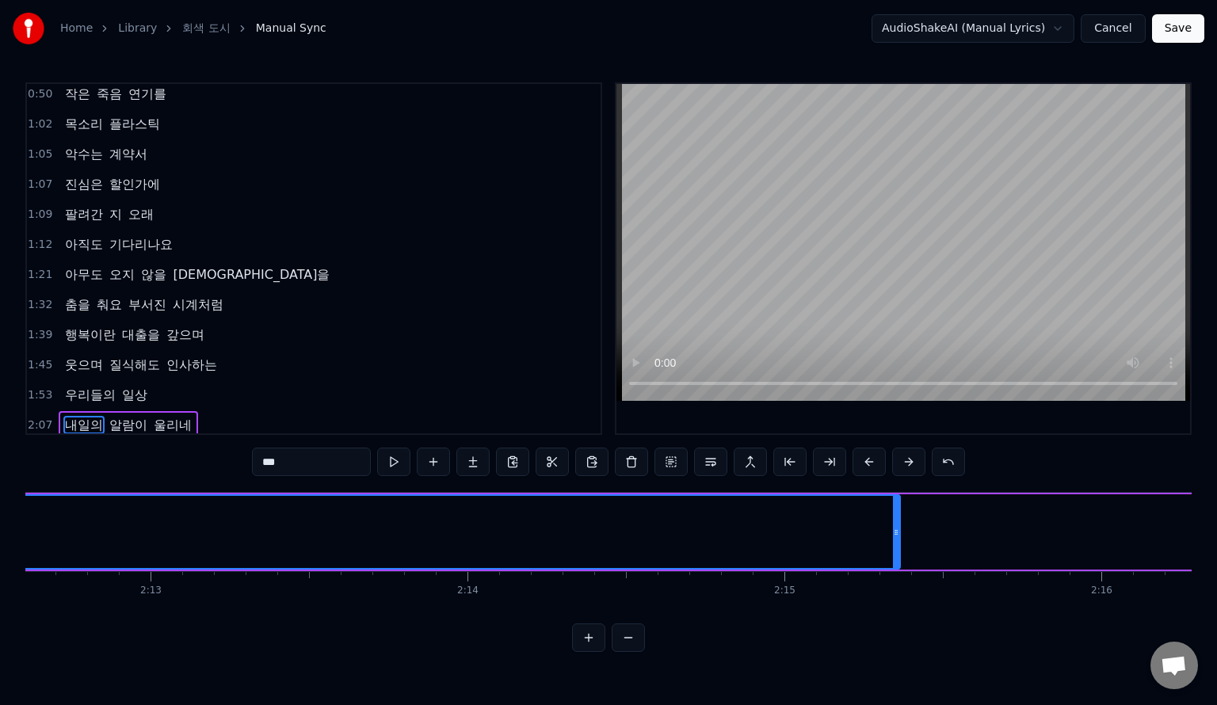
scroll to position [0, 41887]
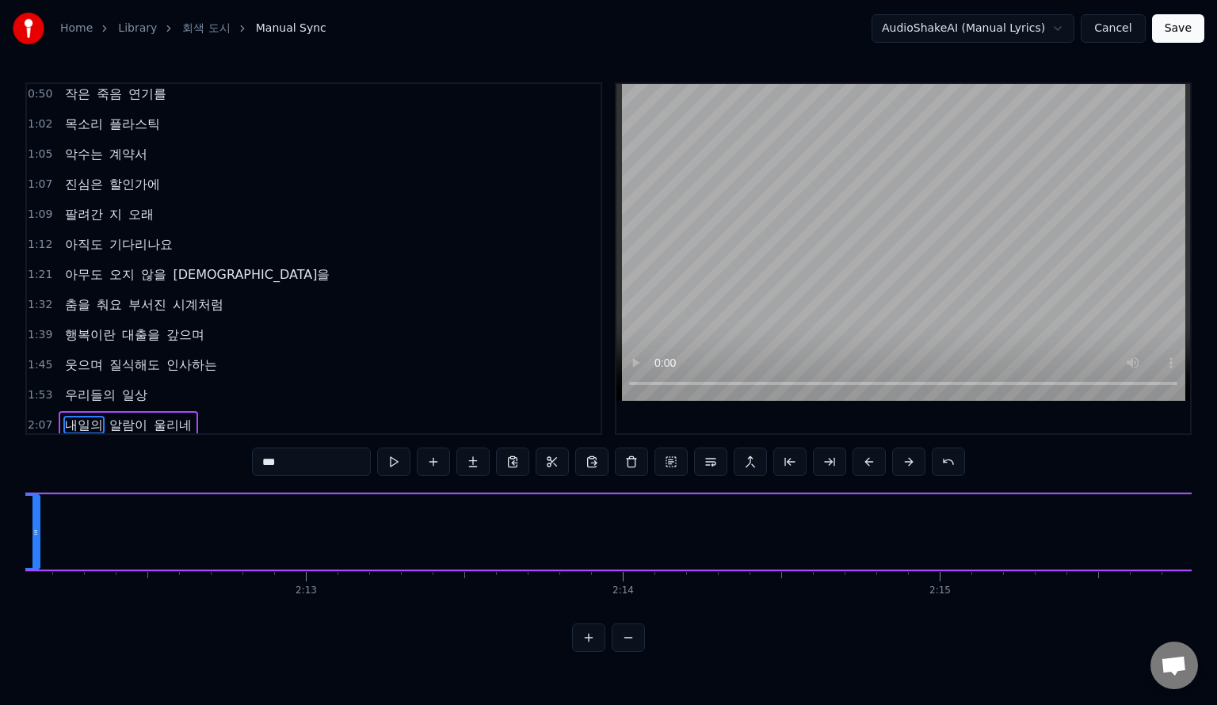
drag, startPoint x: 1049, startPoint y: 533, endPoint x: 30, endPoint y: 617, distance: 1022.8
click at [30, 611] on div "쓴 커피 혀끝에 붙어있는 거짓말 손가락 차가운 스크린 속 타인들 한 발짝 두 발짝 계단만 올라가 춤을 춰요 녹슨 톱니 바퀴처럼 미소라는 영수증…" at bounding box center [608, 551] width 1167 height 119
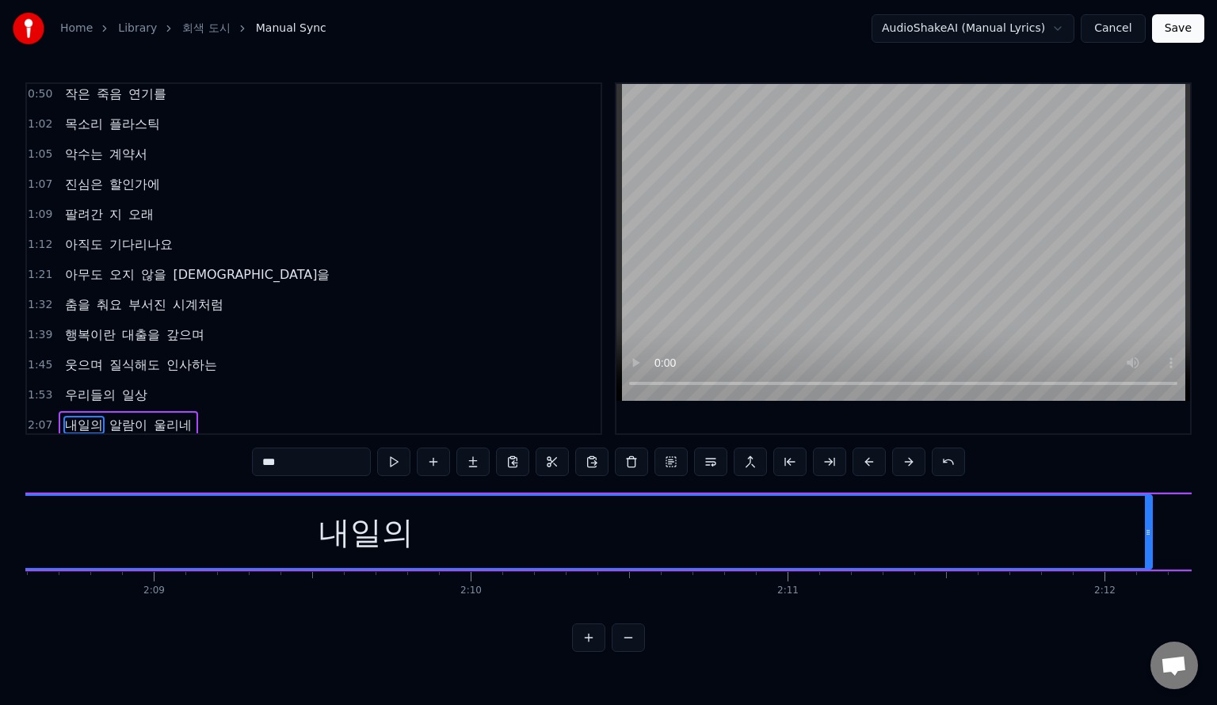
scroll to position [0, 40756]
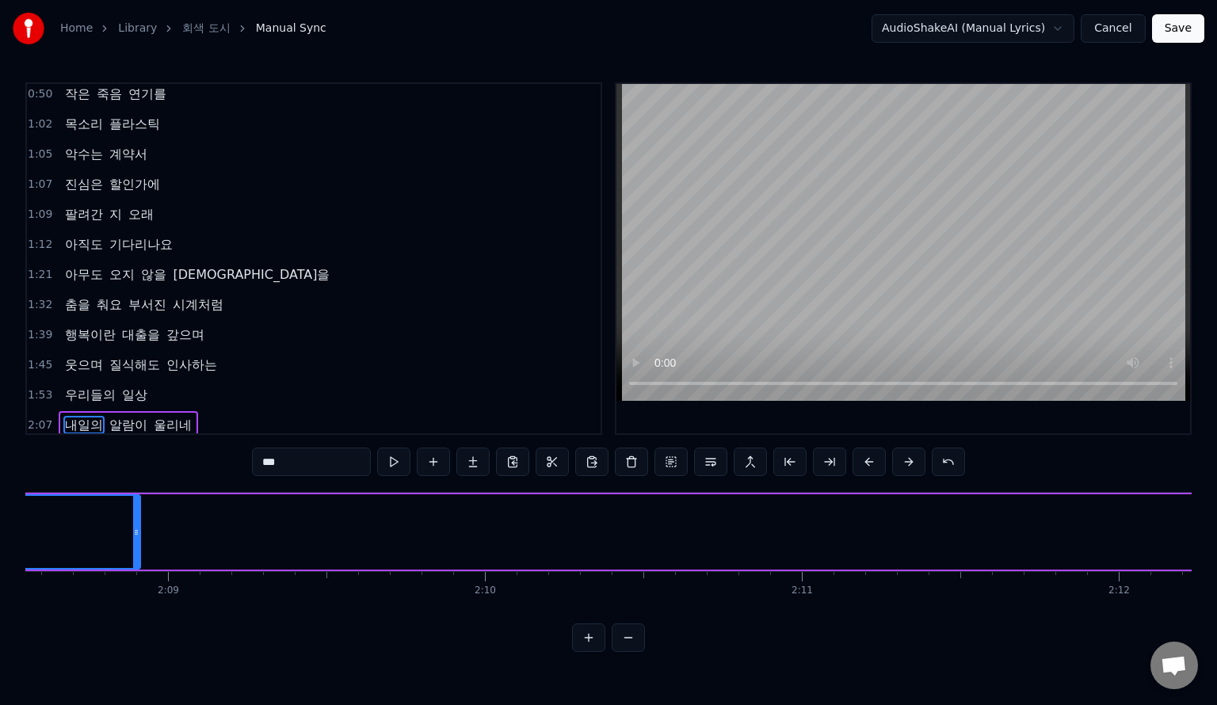
drag, startPoint x: 1163, startPoint y: 538, endPoint x: 136, endPoint y: 579, distance: 1027.3
click at [136, 579] on div "쓴 커피 혀끝에 붙어있는 거짓말 손가락 차가운 스크린 속 타인들 한 발짝 두 발짝 계단만 올라가 춤을 춰요 녹슨 톱니 바퀴처럼 미소라는 영수증…" at bounding box center [608, 551] width 1167 height 119
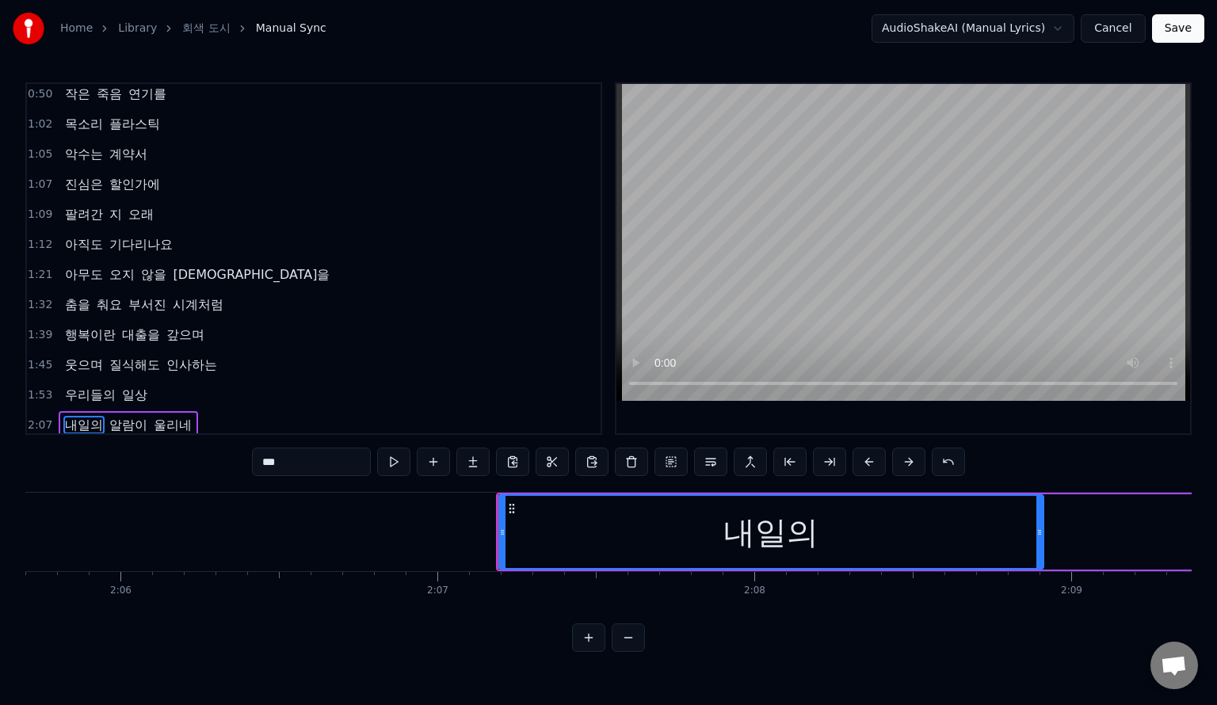
scroll to position [0, 39867]
click at [131, 390] on span "일상" at bounding box center [134, 395] width 29 height 18
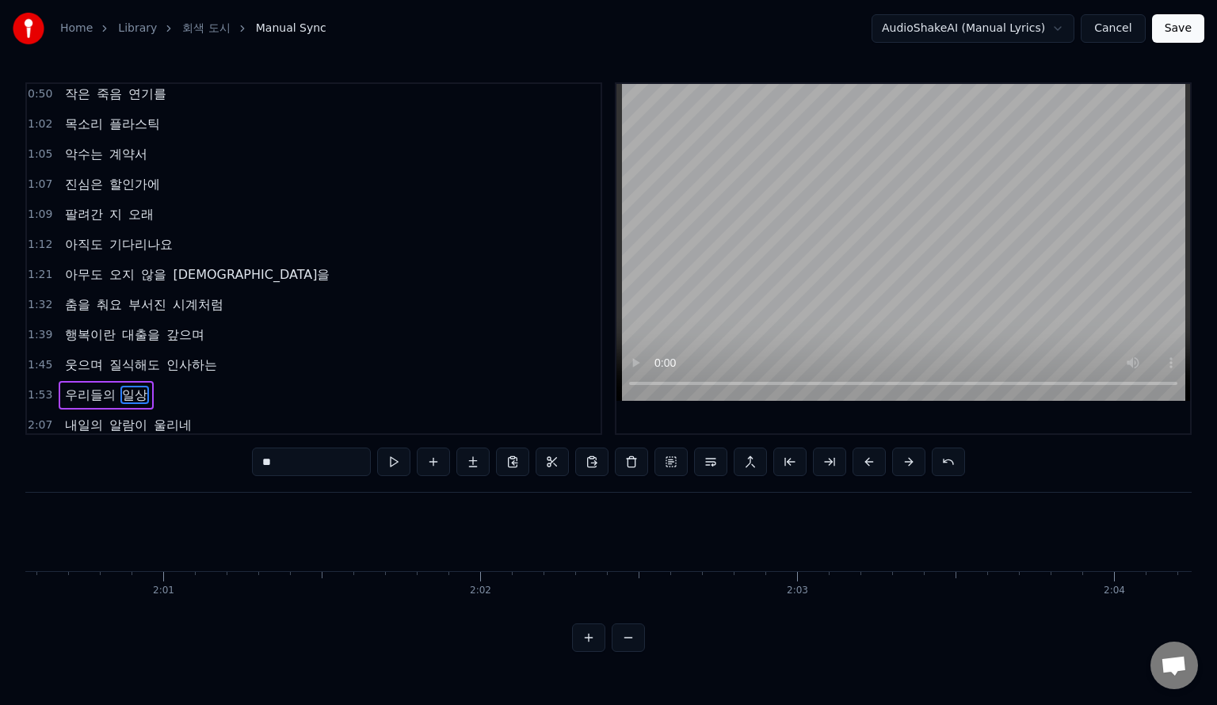
click at [86, 419] on span "내일의" at bounding box center [83, 425] width 41 height 18
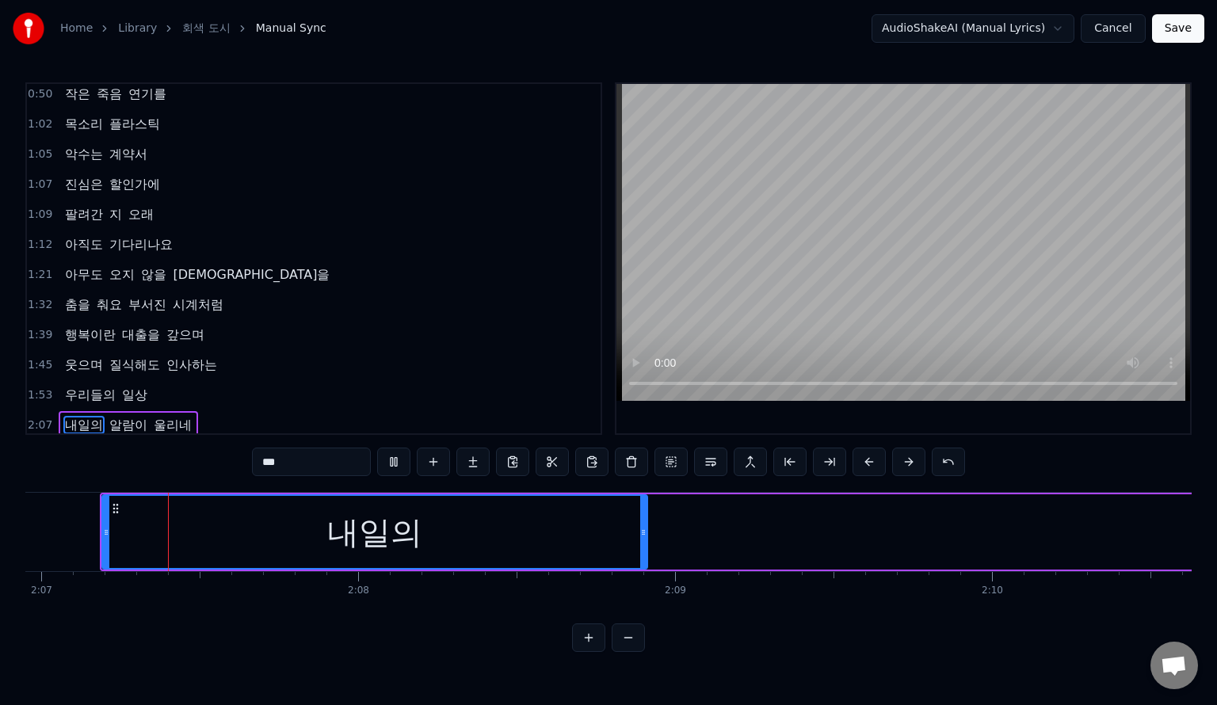
scroll to position [0, 40252]
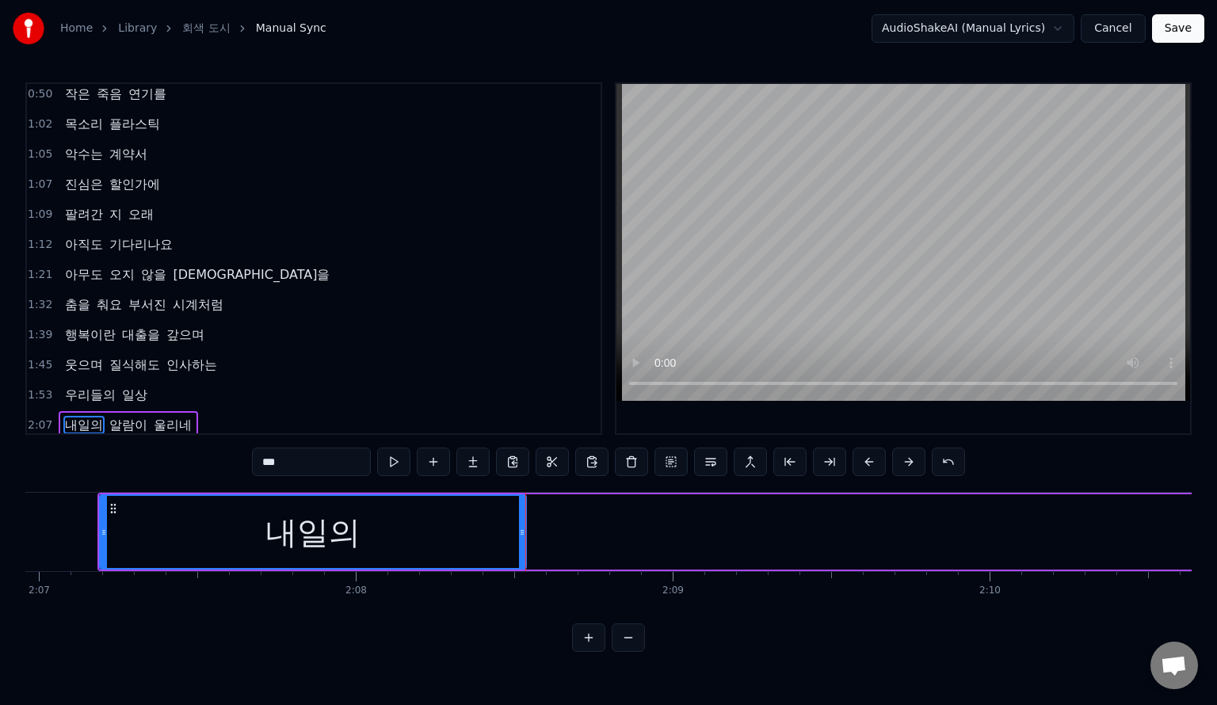
drag, startPoint x: 639, startPoint y: 524, endPoint x: 520, endPoint y: 533, distance: 119.3
click at [520, 533] on div at bounding box center [522, 532] width 6 height 72
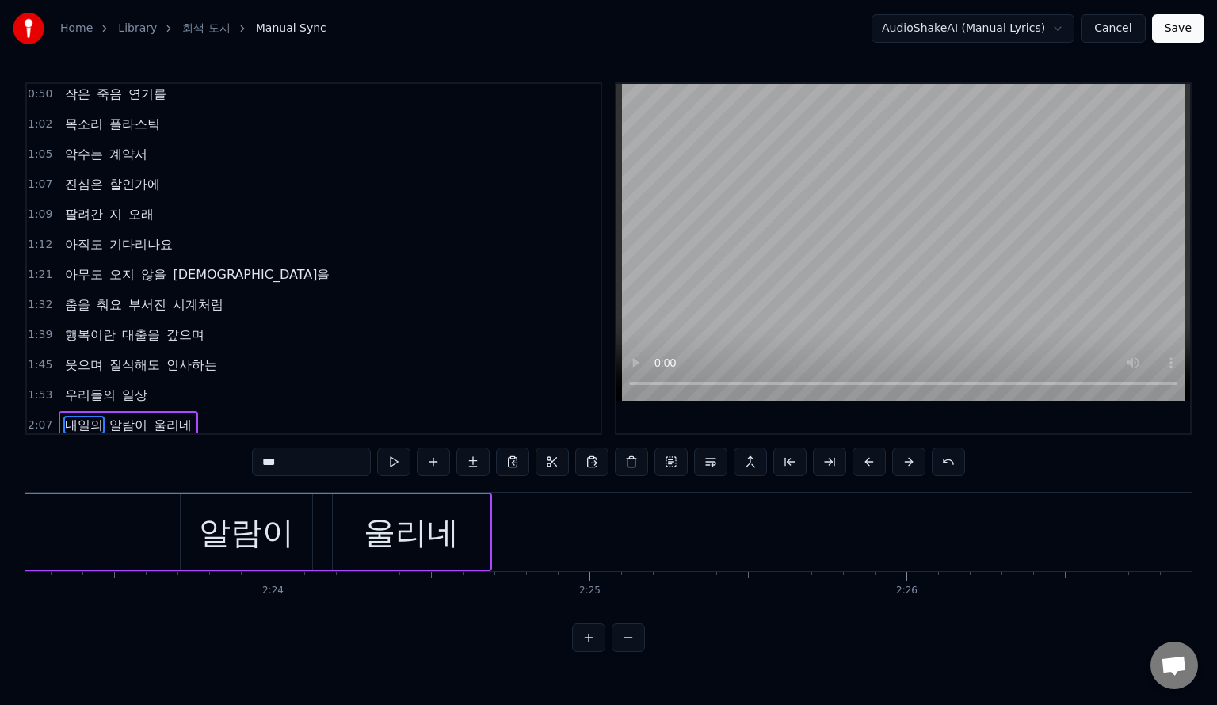
scroll to position [0, 45266]
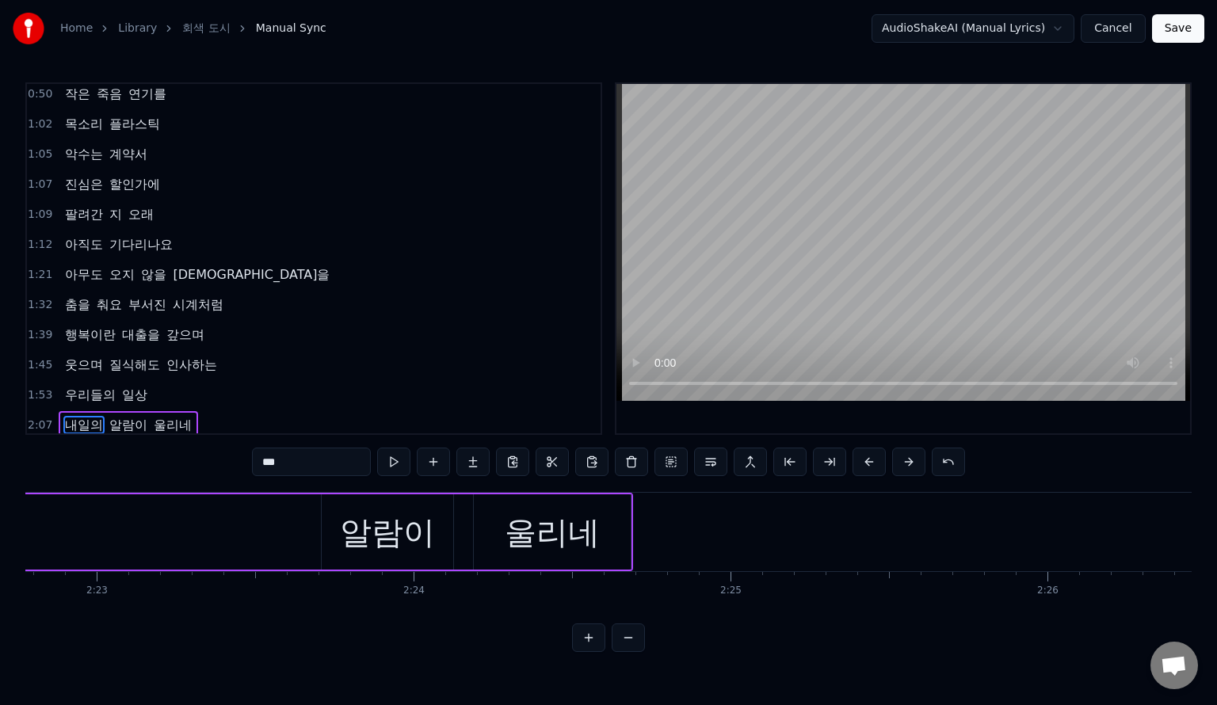
click at [569, 542] on div "울리네" at bounding box center [552, 533] width 95 height 48
type input "***"
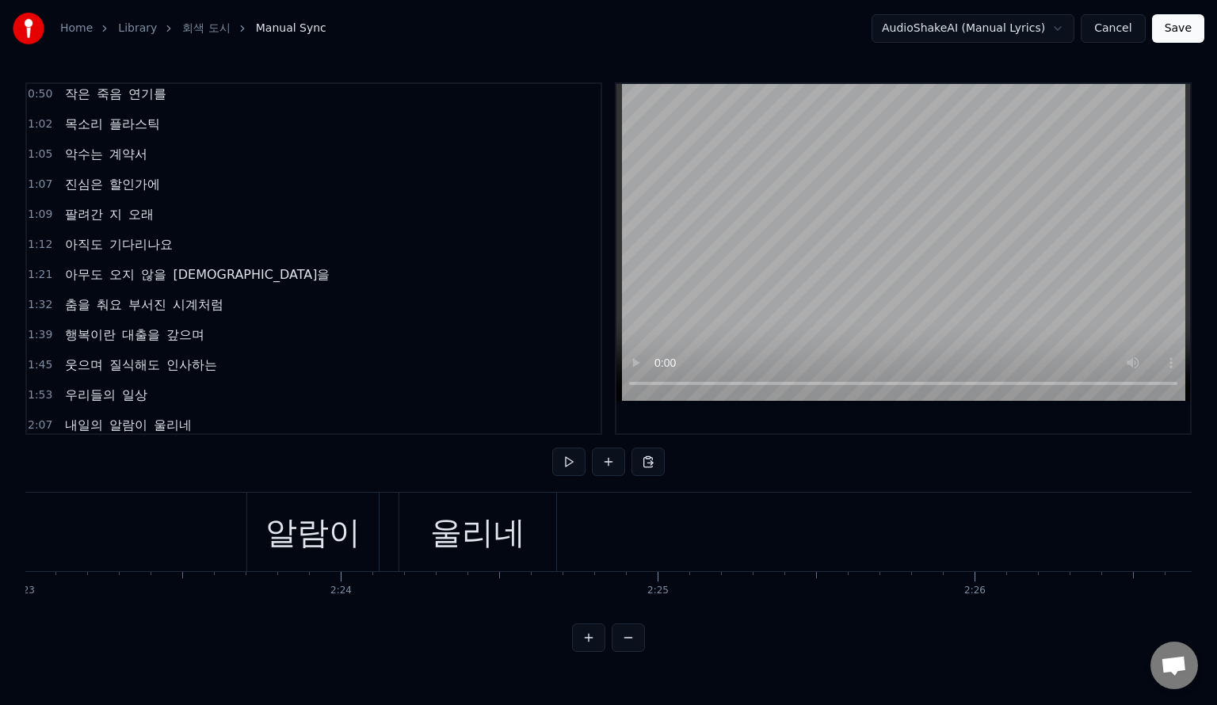
scroll to position [0, 44591]
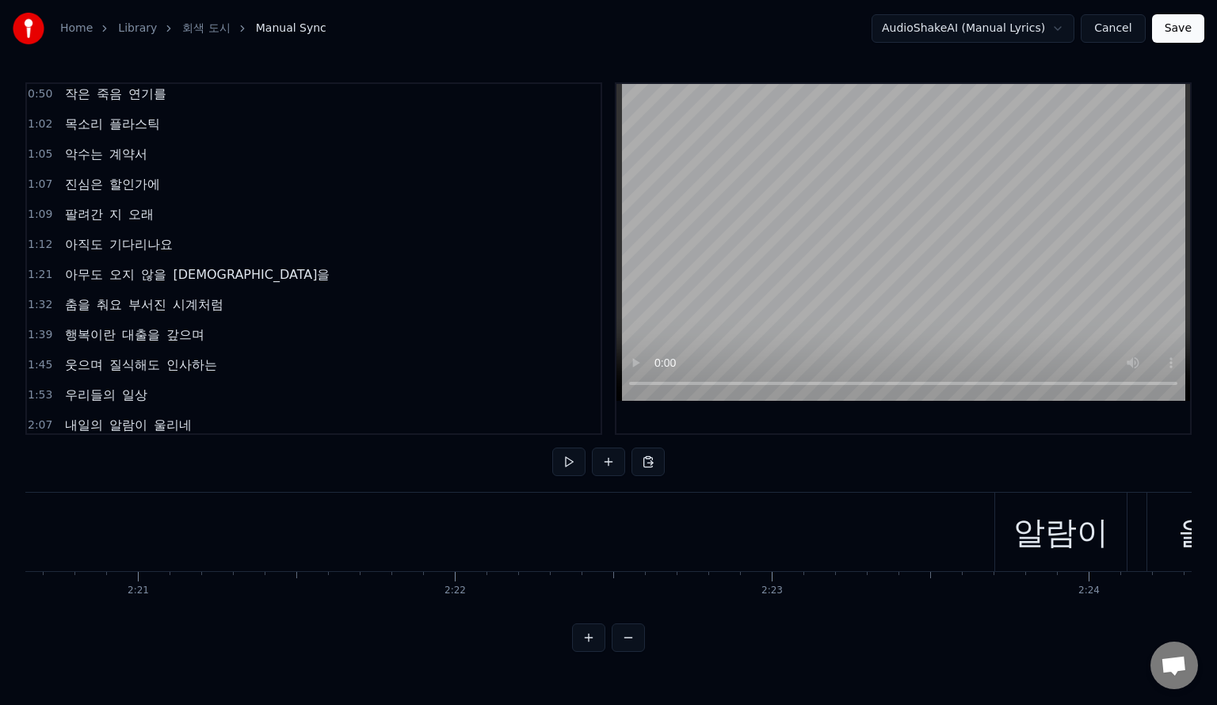
click at [1058, 555] on div "알람이" at bounding box center [1061, 533] width 95 height 48
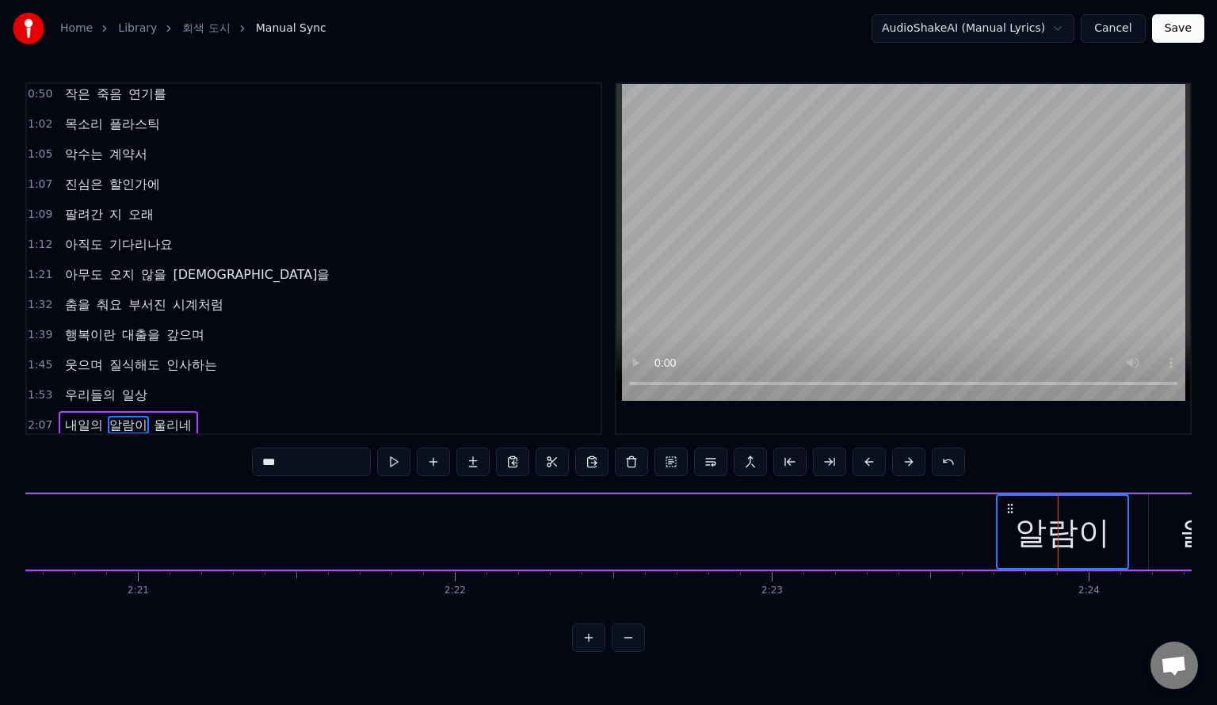
click at [1161, 545] on div "울리네" at bounding box center [1227, 532] width 157 height 75
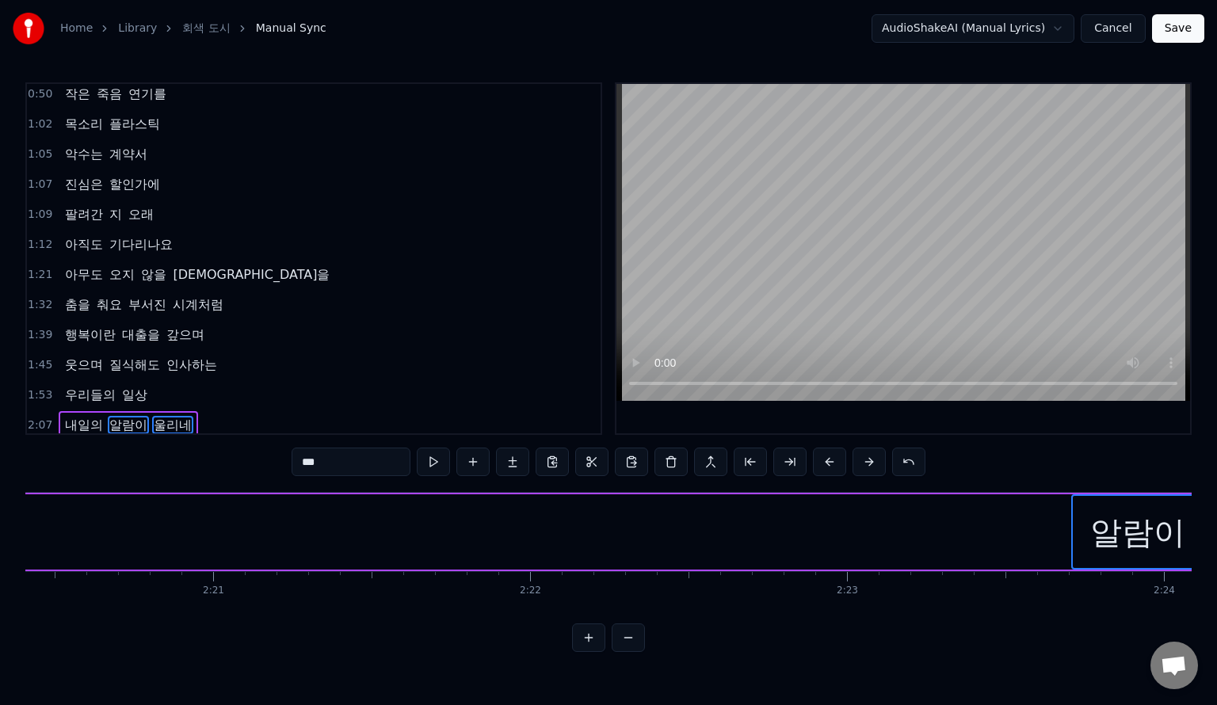
scroll to position [0, 44502]
drag, startPoint x: 1100, startPoint y: 514, endPoint x: 864, endPoint y: 531, distance: 236.8
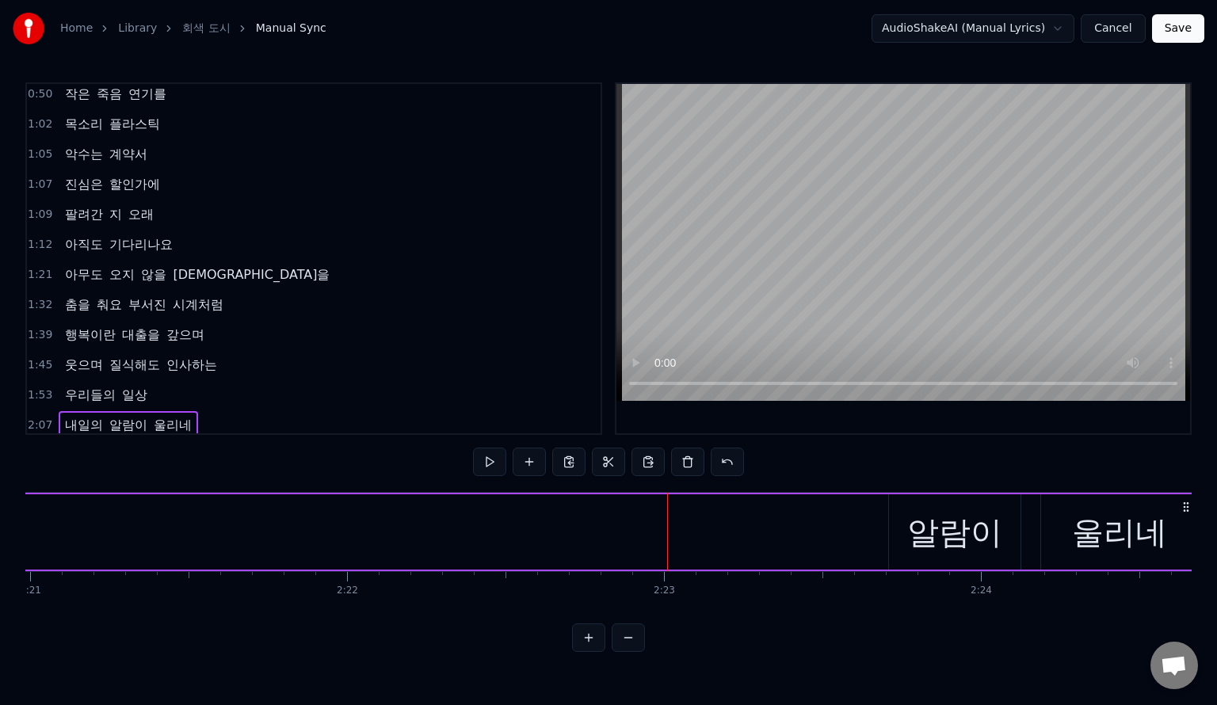
scroll to position [0, 44713]
click at [938, 534] on div "알람이" at bounding box center [940, 533] width 95 height 48
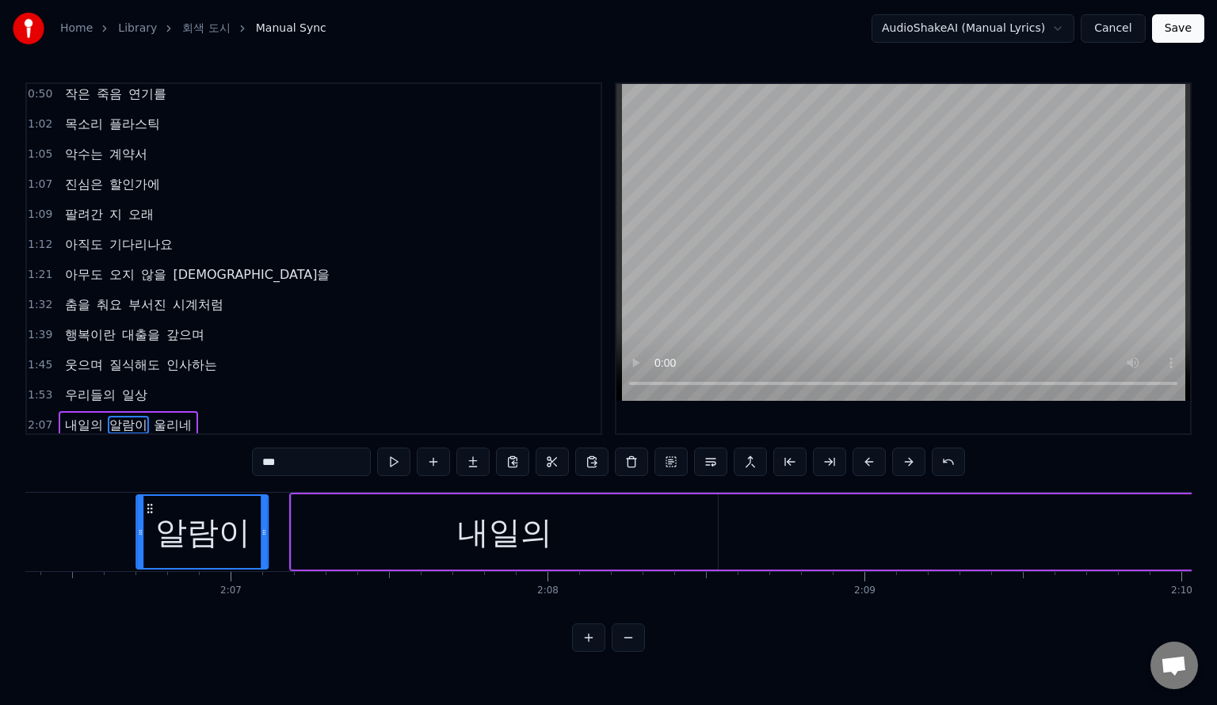
scroll to position [0, 39924]
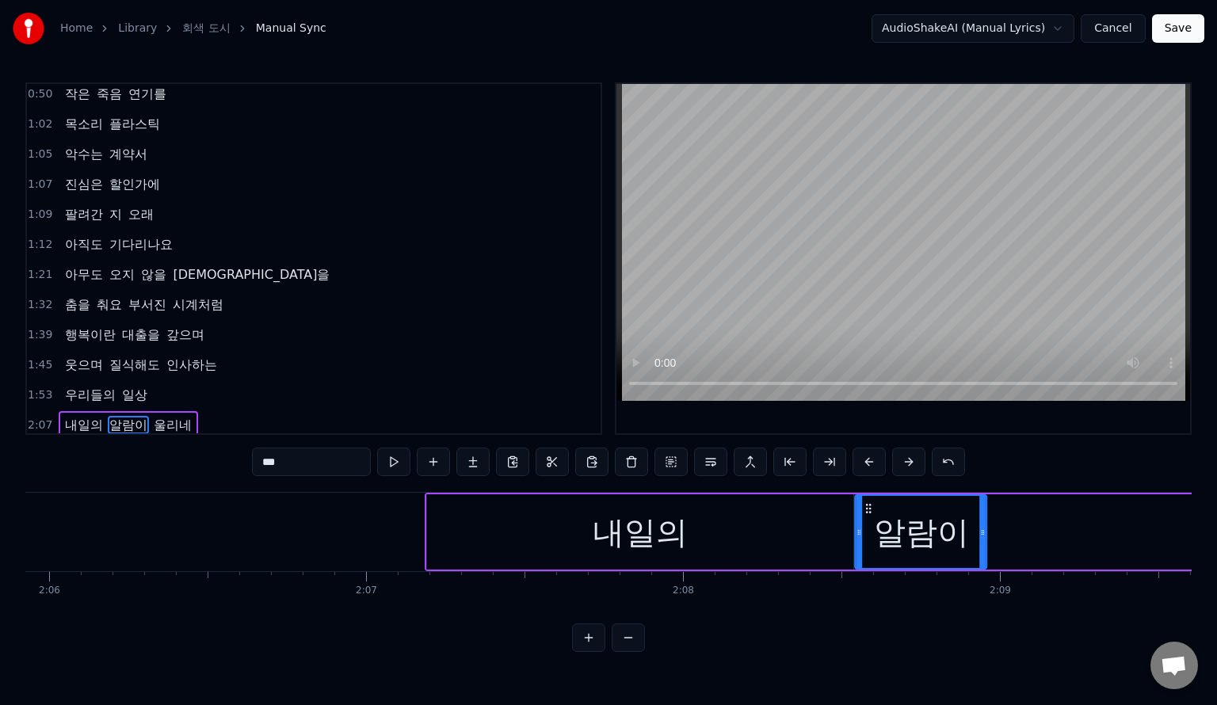
drag, startPoint x: 890, startPoint y: 510, endPoint x: 870, endPoint y: 606, distance: 97.9
click at [870, 606] on div "쓴 커피 혀끝에 붙어있는 거짓말 손가락 차가운 스크린 속 타인들 한 발짝 두 발짝 계단만 올라가 춤을 춰요 녹슨 톱니 바퀴처럼 미소라는 영수증…" at bounding box center [608, 551] width 1167 height 119
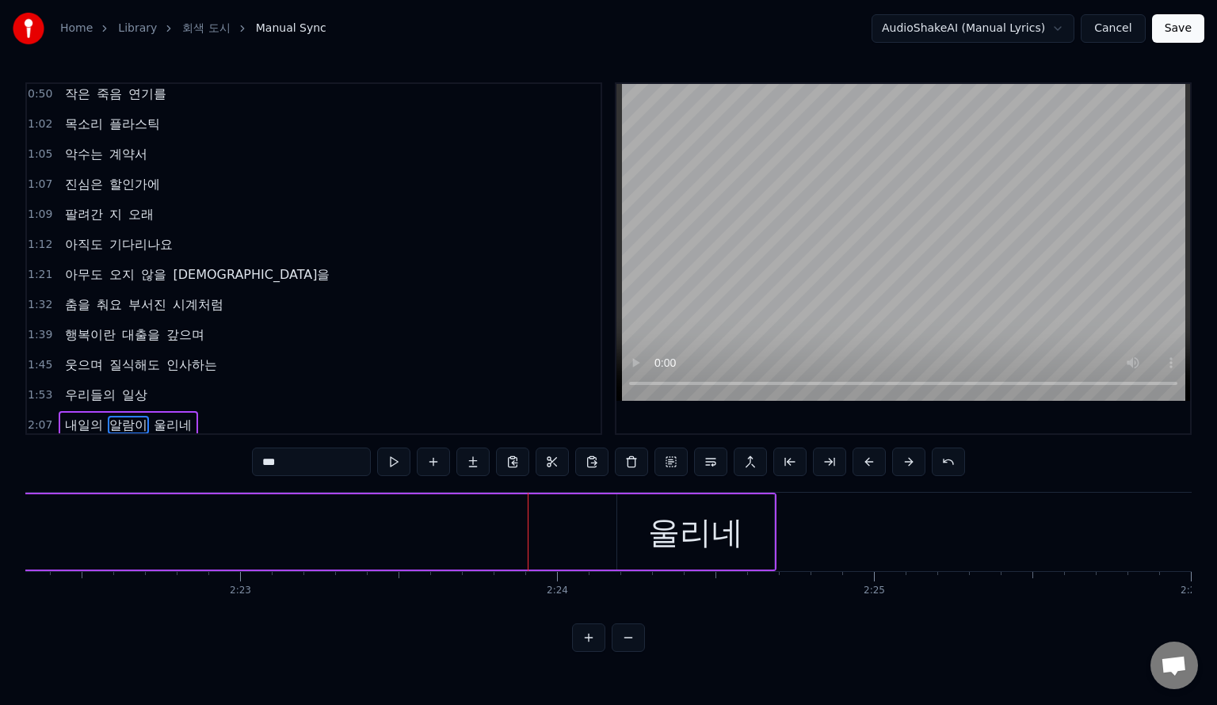
scroll to position [0, 45038]
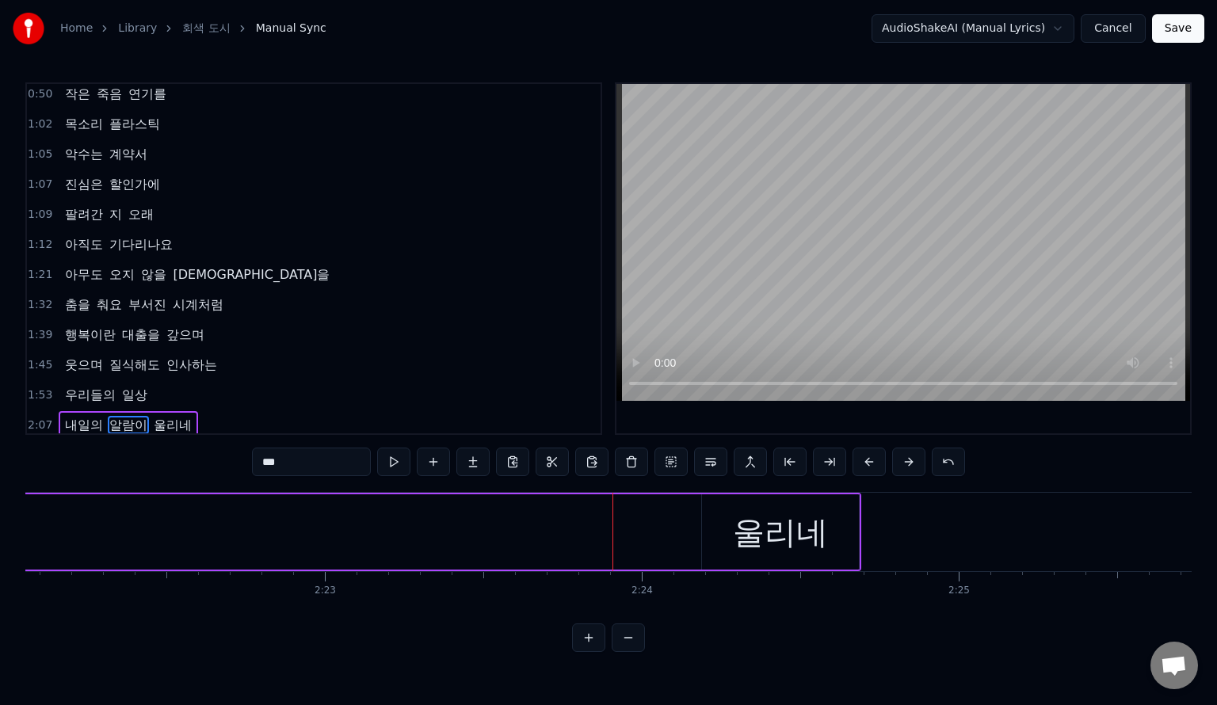
click at [830, 547] on div "울리네" at bounding box center [780, 532] width 157 height 75
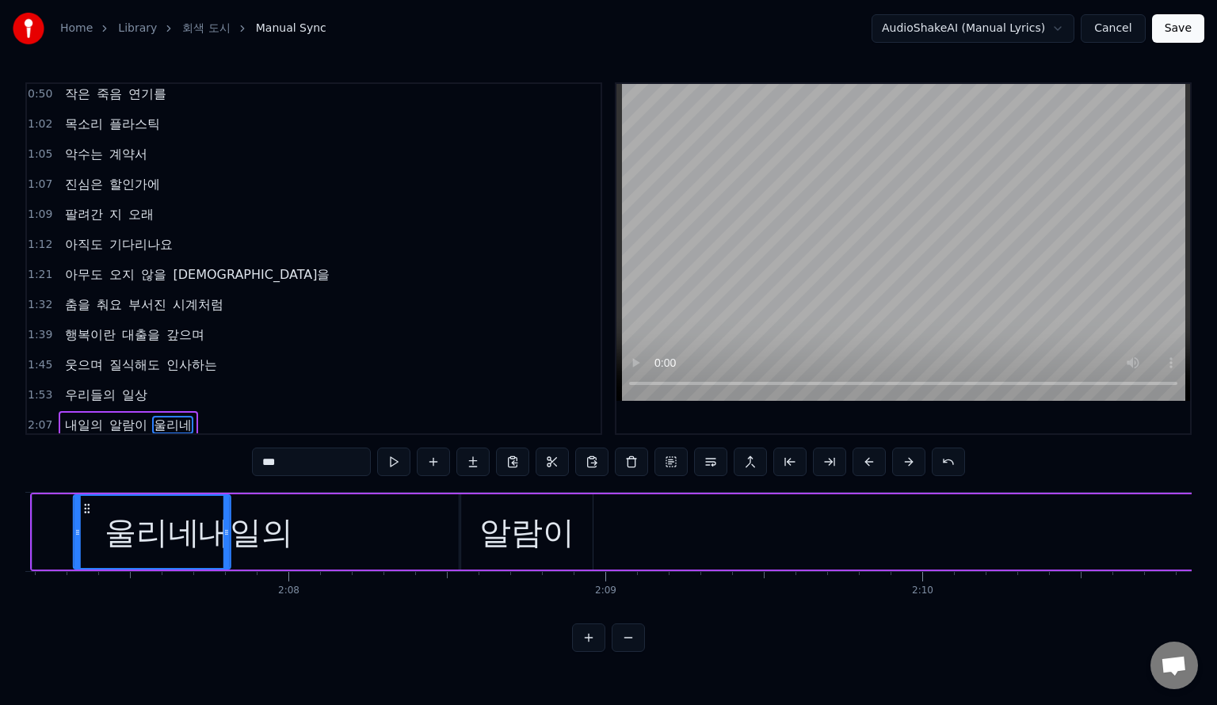
scroll to position [0, 40209]
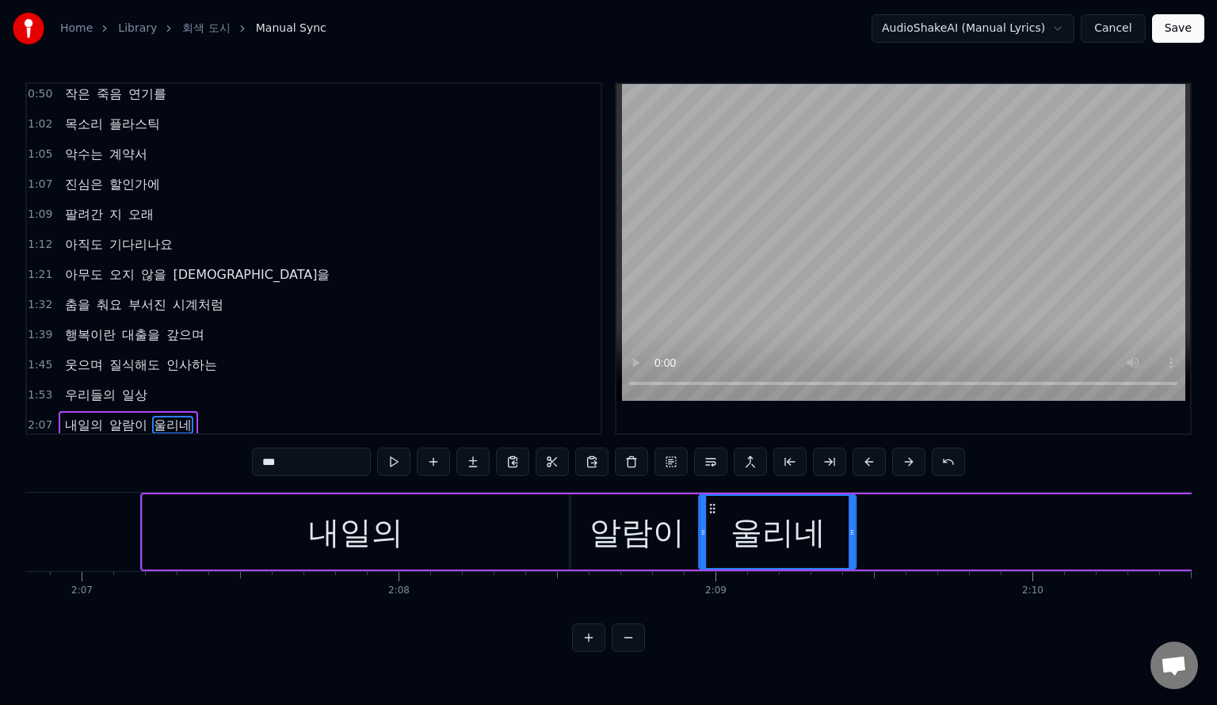
drag, startPoint x: 720, startPoint y: 509, endPoint x: 717, endPoint y: 550, distance: 41.3
click at [717, 550] on div "울리네" at bounding box center [778, 532] width 155 height 72
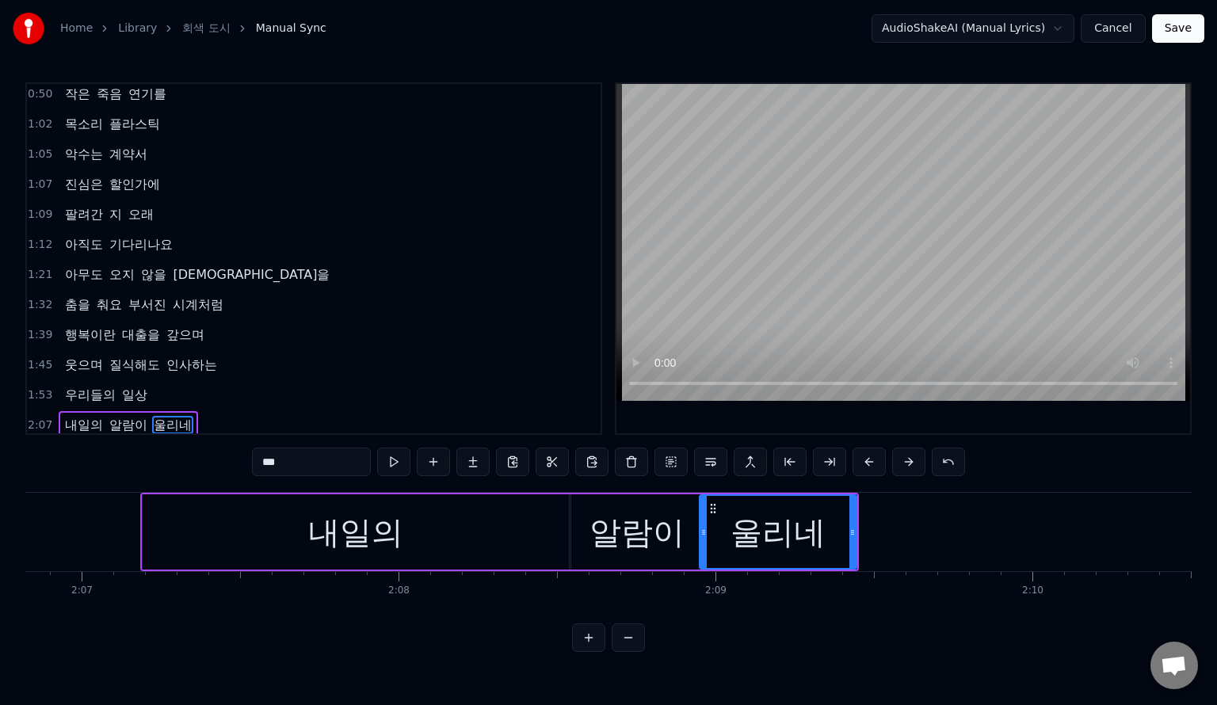
click at [69, 418] on span "내일의" at bounding box center [83, 425] width 41 height 18
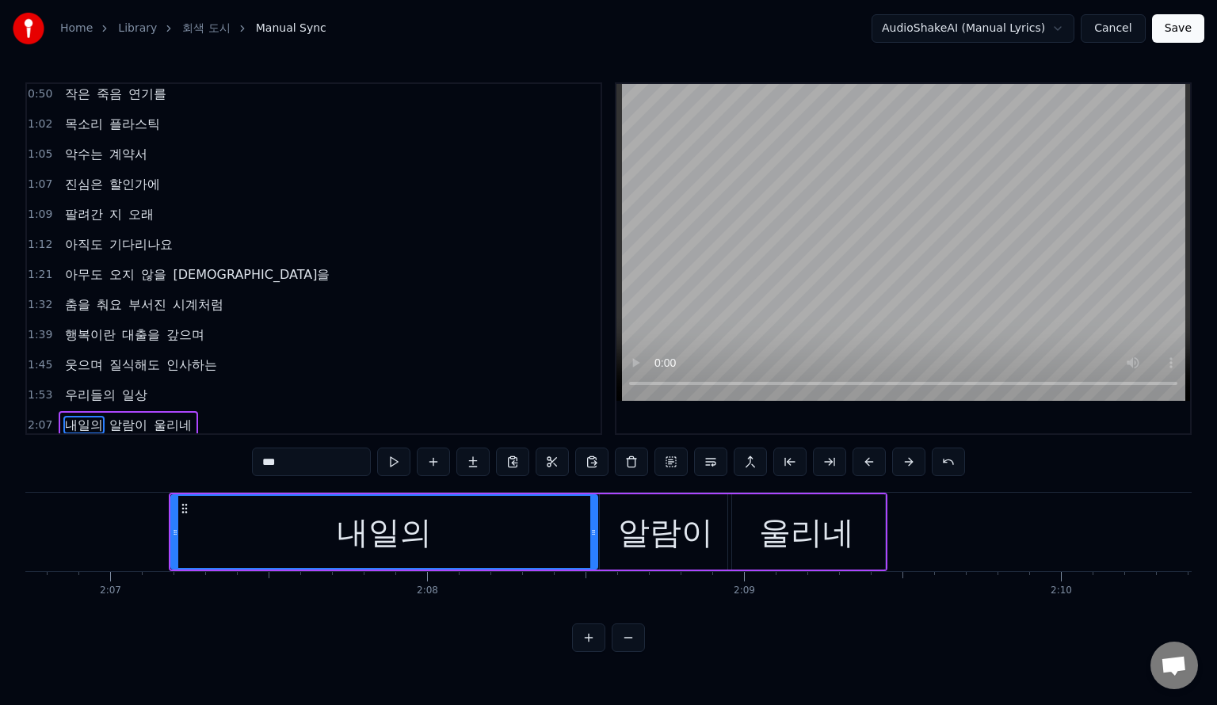
scroll to position [0, 40364]
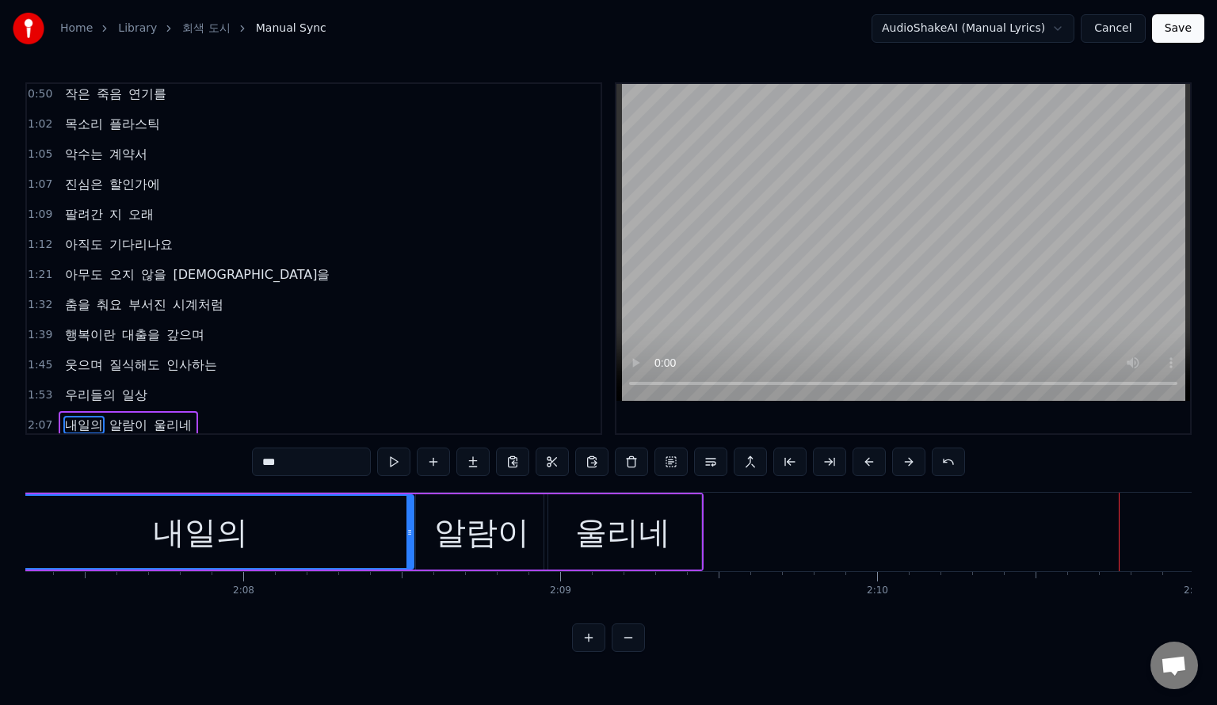
click at [499, 544] on div "알람이" at bounding box center [481, 533] width 95 height 48
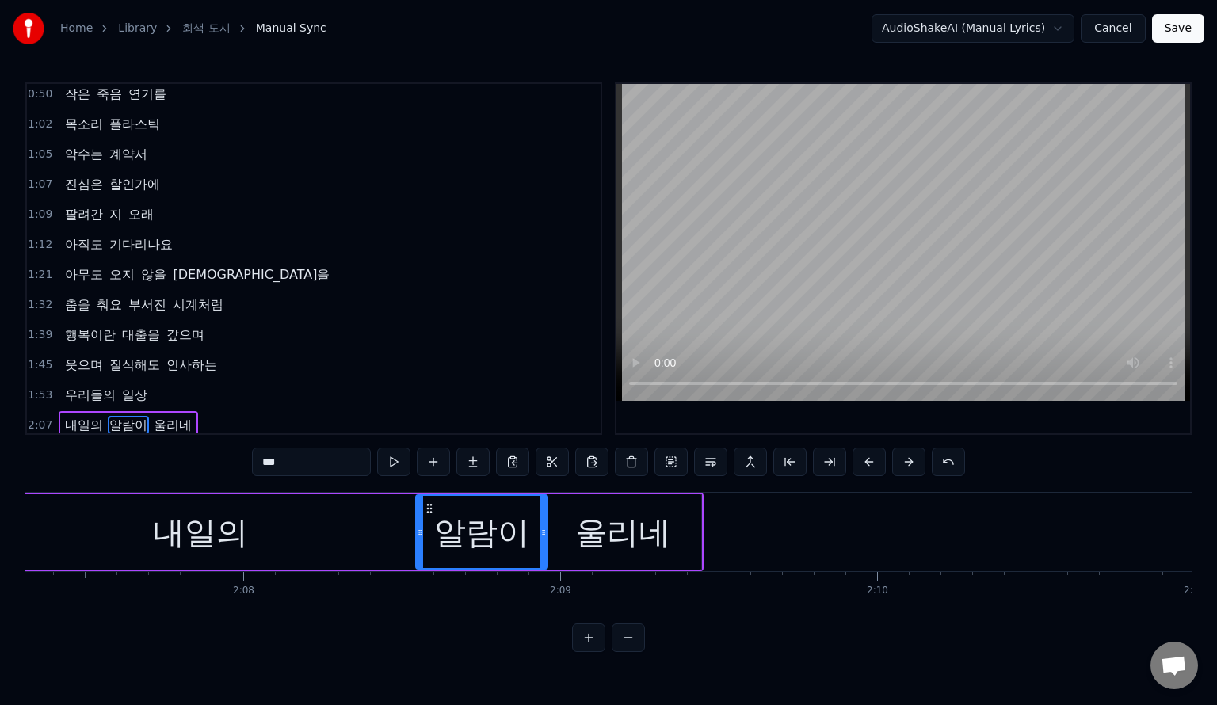
click at [608, 521] on div "울리네" at bounding box center [622, 533] width 95 height 48
type input "***"
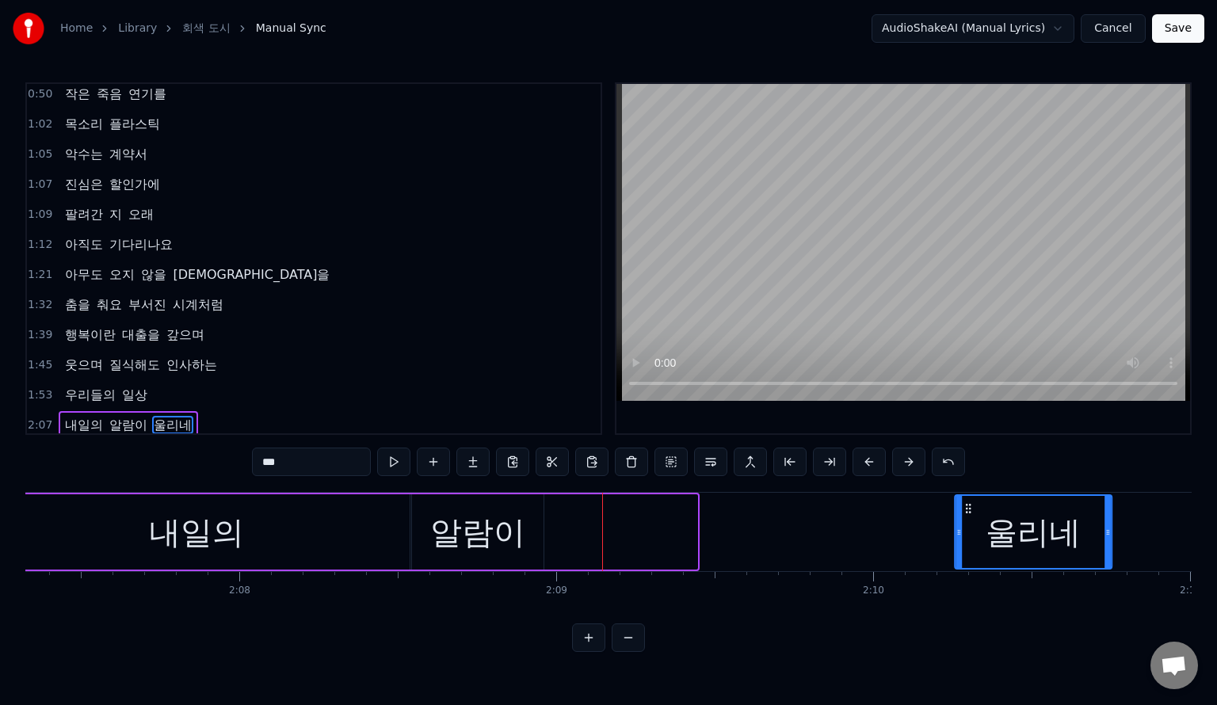
drag, startPoint x: 557, startPoint y: 512, endPoint x: 978, endPoint y: 508, distance: 420.9
click at [975, 508] on icon at bounding box center [968, 509] width 13 height 13
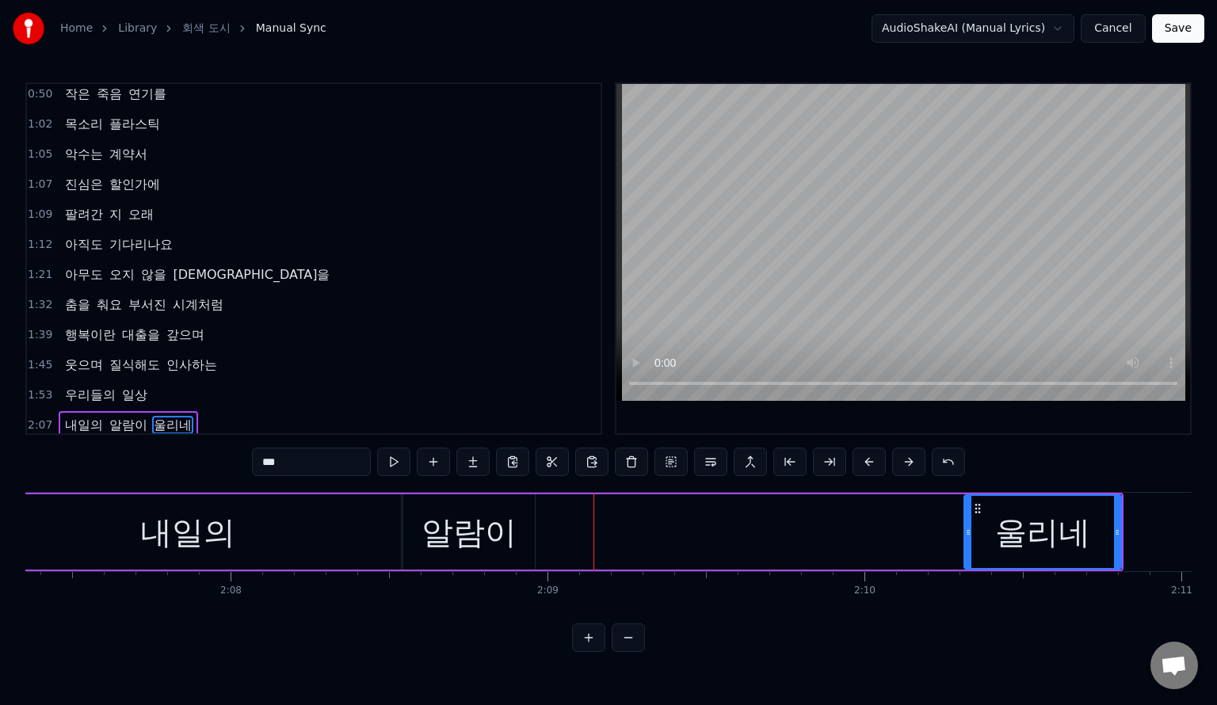
click at [562, 538] on div "내일의 알람이 울리네" at bounding box center [548, 532] width 1152 height 78
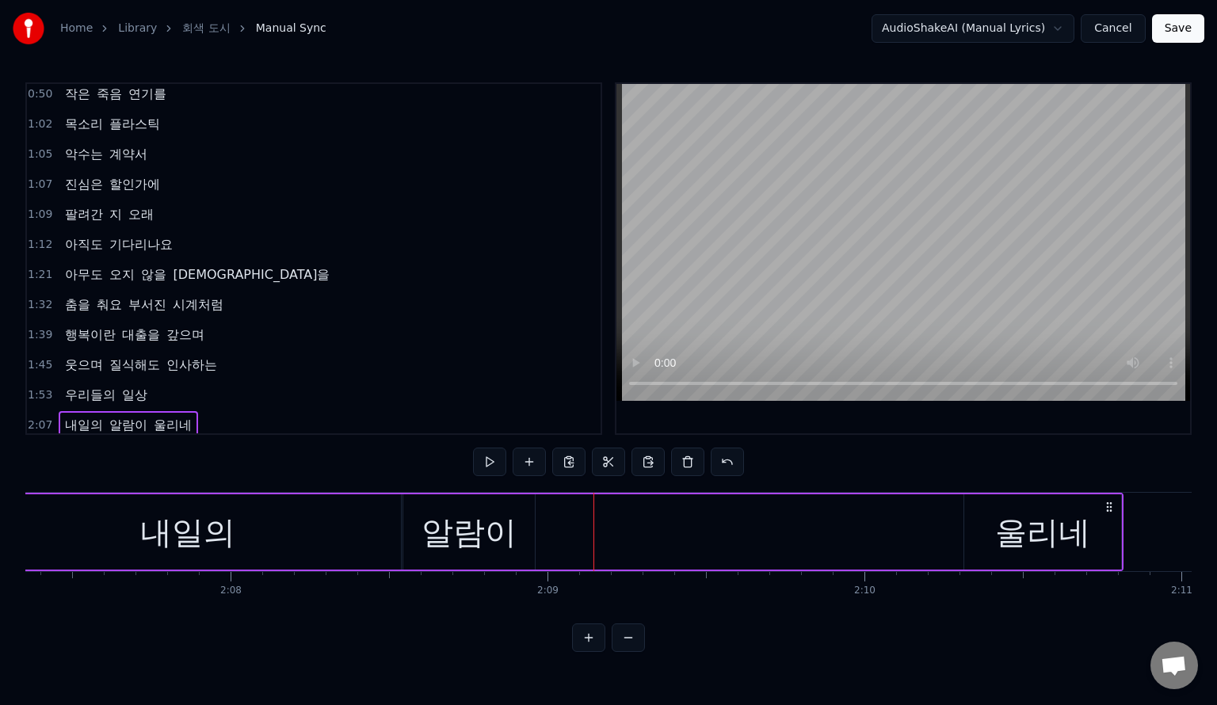
drag, startPoint x: 521, startPoint y: 536, endPoint x: 507, endPoint y: 535, distance: 13.5
click at [507, 535] on div "알람이" at bounding box center [469, 532] width 132 height 75
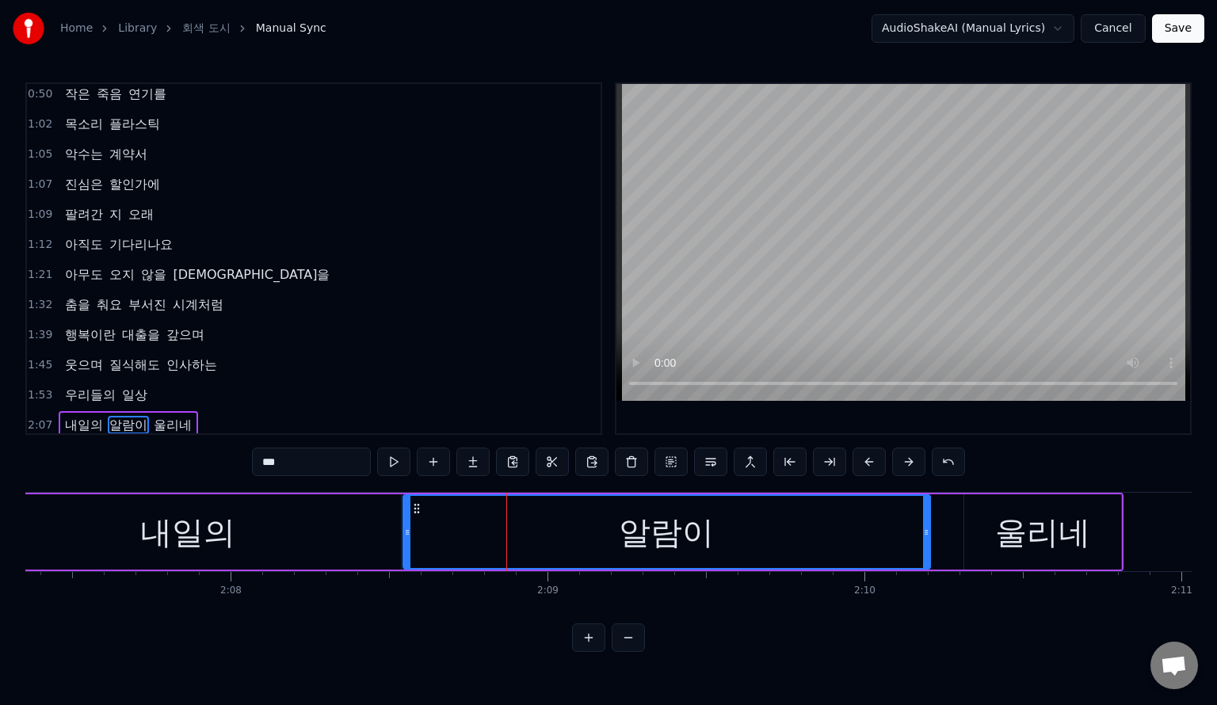
drag, startPoint x: 532, startPoint y: 536, endPoint x: 903, endPoint y: 539, distance: 371.0
click at [927, 541] on div at bounding box center [926, 532] width 6 height 72
click at [78, 422] on span "내일의" at bounding box center [83, 425] width 41 height 18
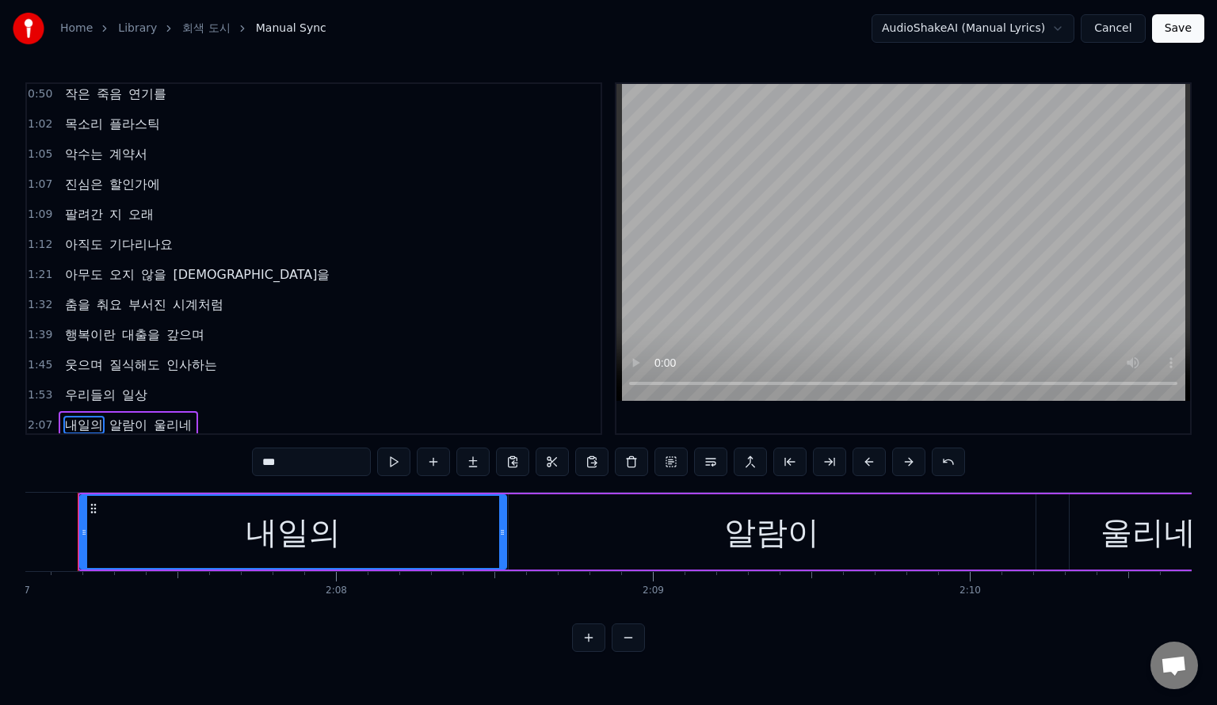
click at [114, 419] on span "알람이" at bounding box center [128, 425] width 41 height 18
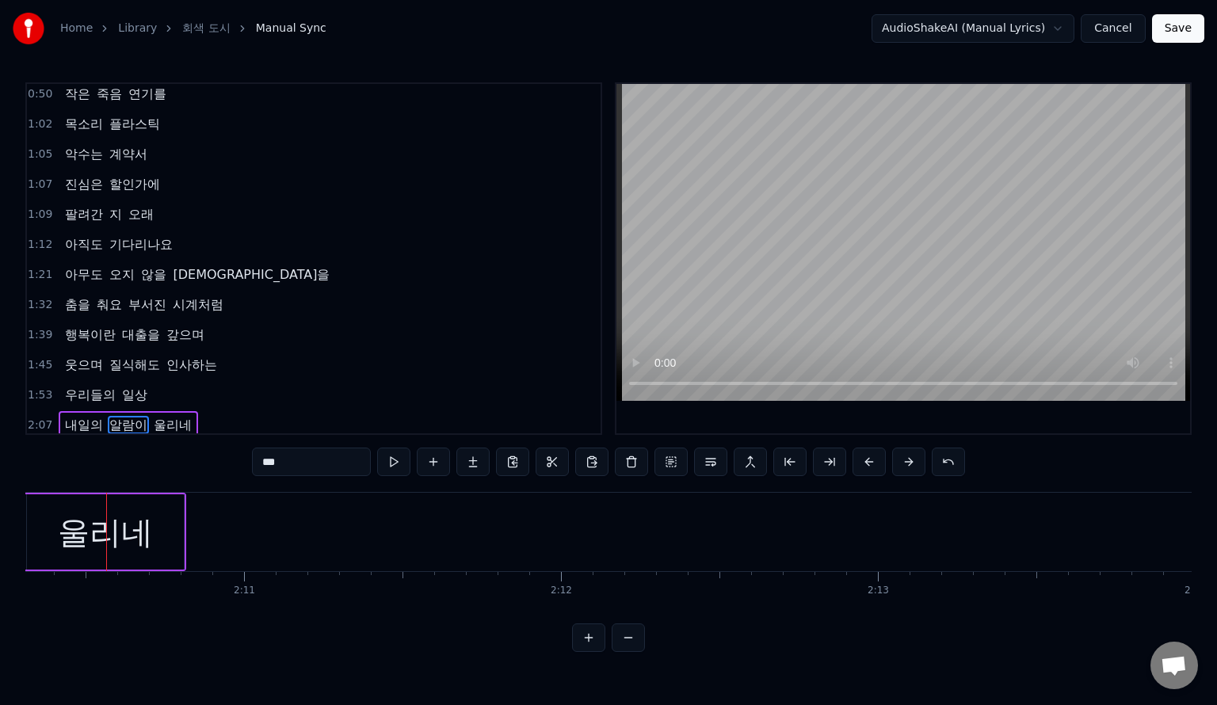
scroll to position [0, 41316]
click at [162, 535] on div "울리네" at bounding box center [103, 532] width 157 height 75
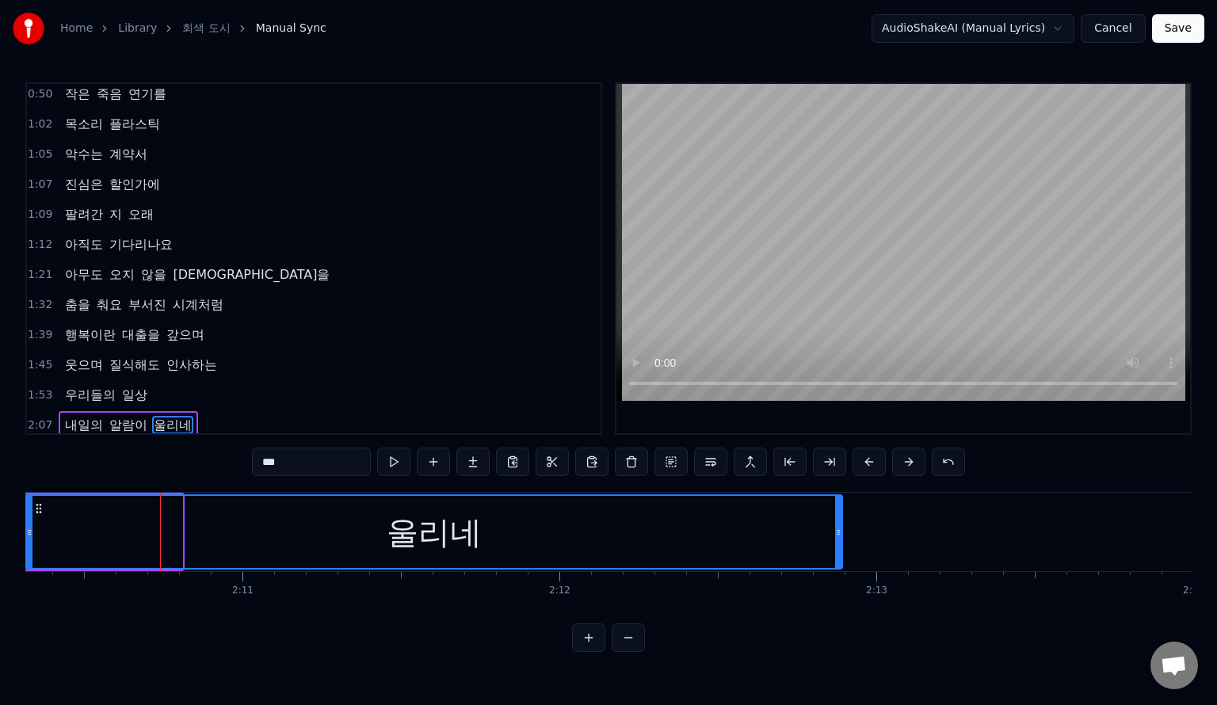
drag, startPoint x: 176, startPoint y: 529, endPoint x: 840, endPoint y: 522, distance: 664.3
click at [840, 522] on div at bounding box center [838, 532] width 6 height 72
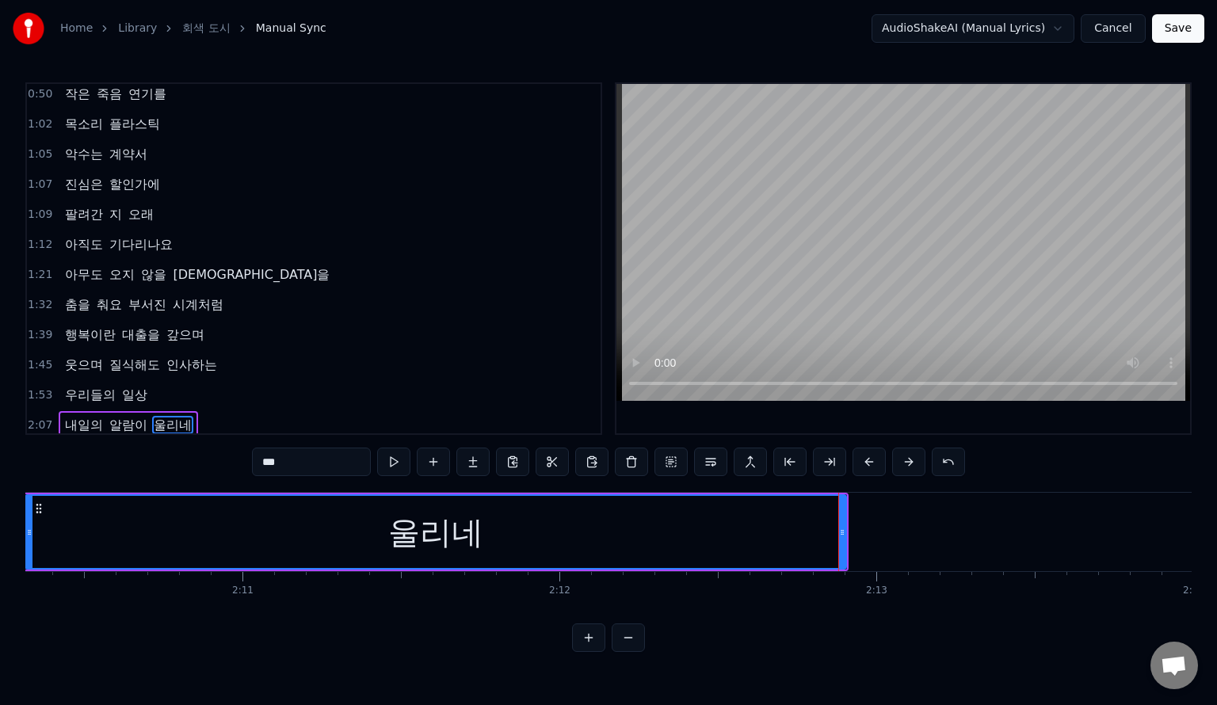
click at [132, 420] on span "알람이" at bounding box center [128, 425] width 41 height 18
type input "***"
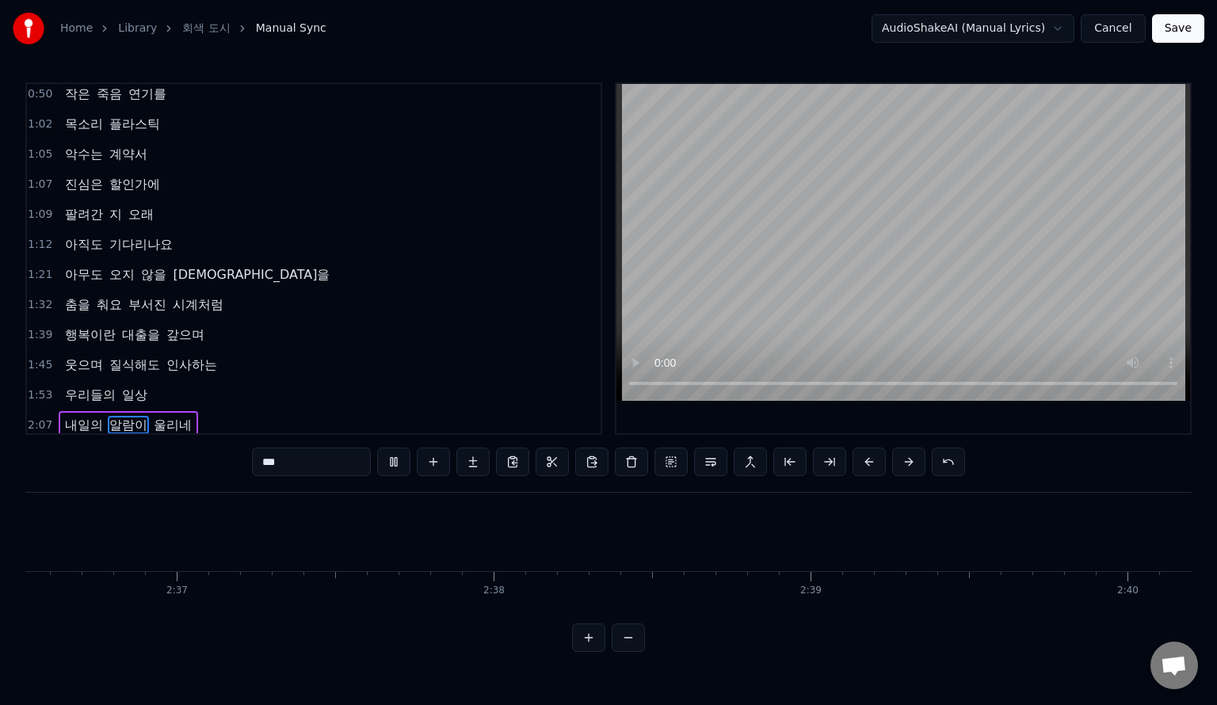
scroll to position [0, 49631]
click at [1183, 32] on button "Save" at bounding box center [1178, 28] width 52 height 29
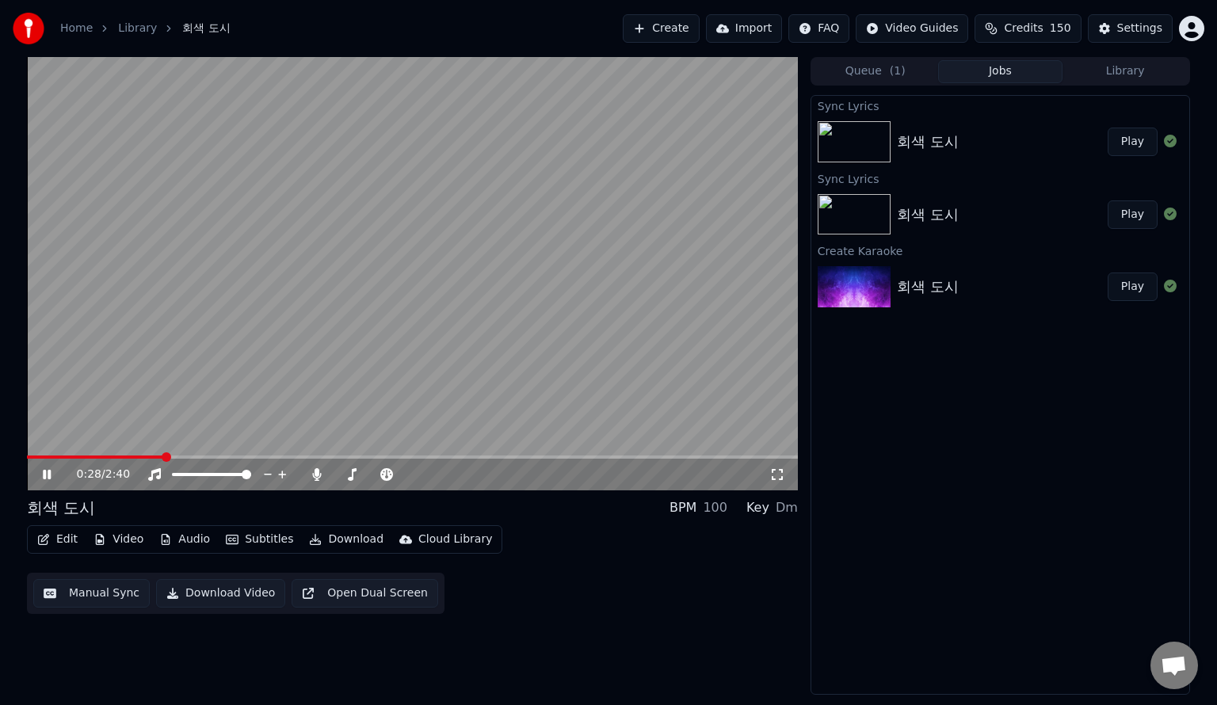
click at [644, 647] on div "0:28 / 2:40 회색 도시 BPM 100 Key Dm Edit Video Audio Subtitles Download Cloud Libr…" at bounding box center [412, 376] width 771 height 638
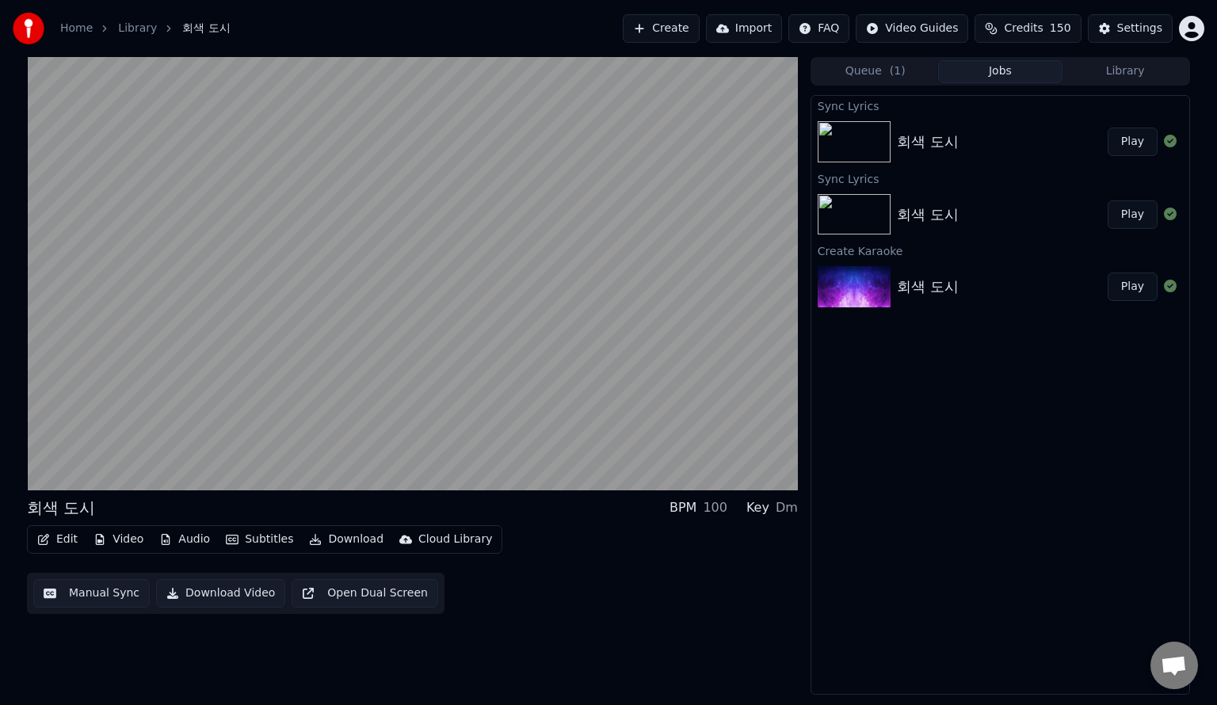
click at [858, 140] on img at bounding box center [854, 141] width 73 height 41
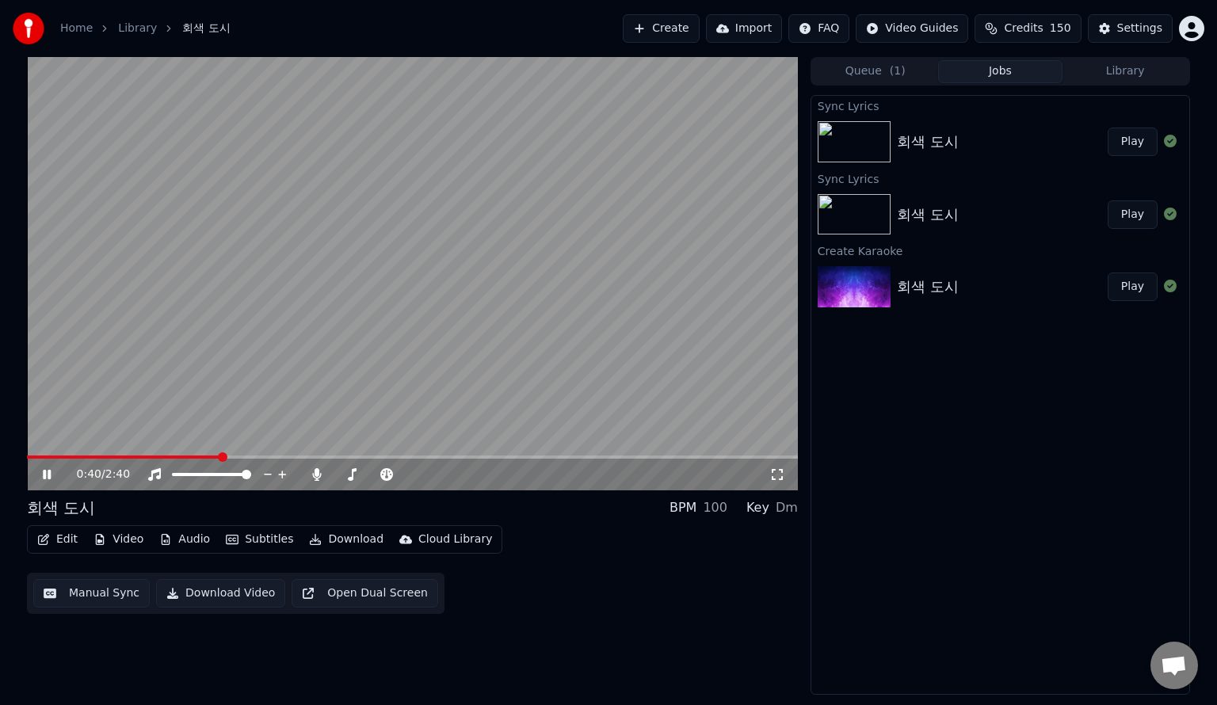
click at [532, 587] on div "Edit Video Audio Subtitles Download Cloud Library Manual Sync Download Video Op…" at bounding box center [412, 570] width 771 height 89
click at [233, 594] on button "Download Video" at bounding box center [220, 593] width 129 height 29
